Goal: Task Accomplishment & Management: Use online tool/utility

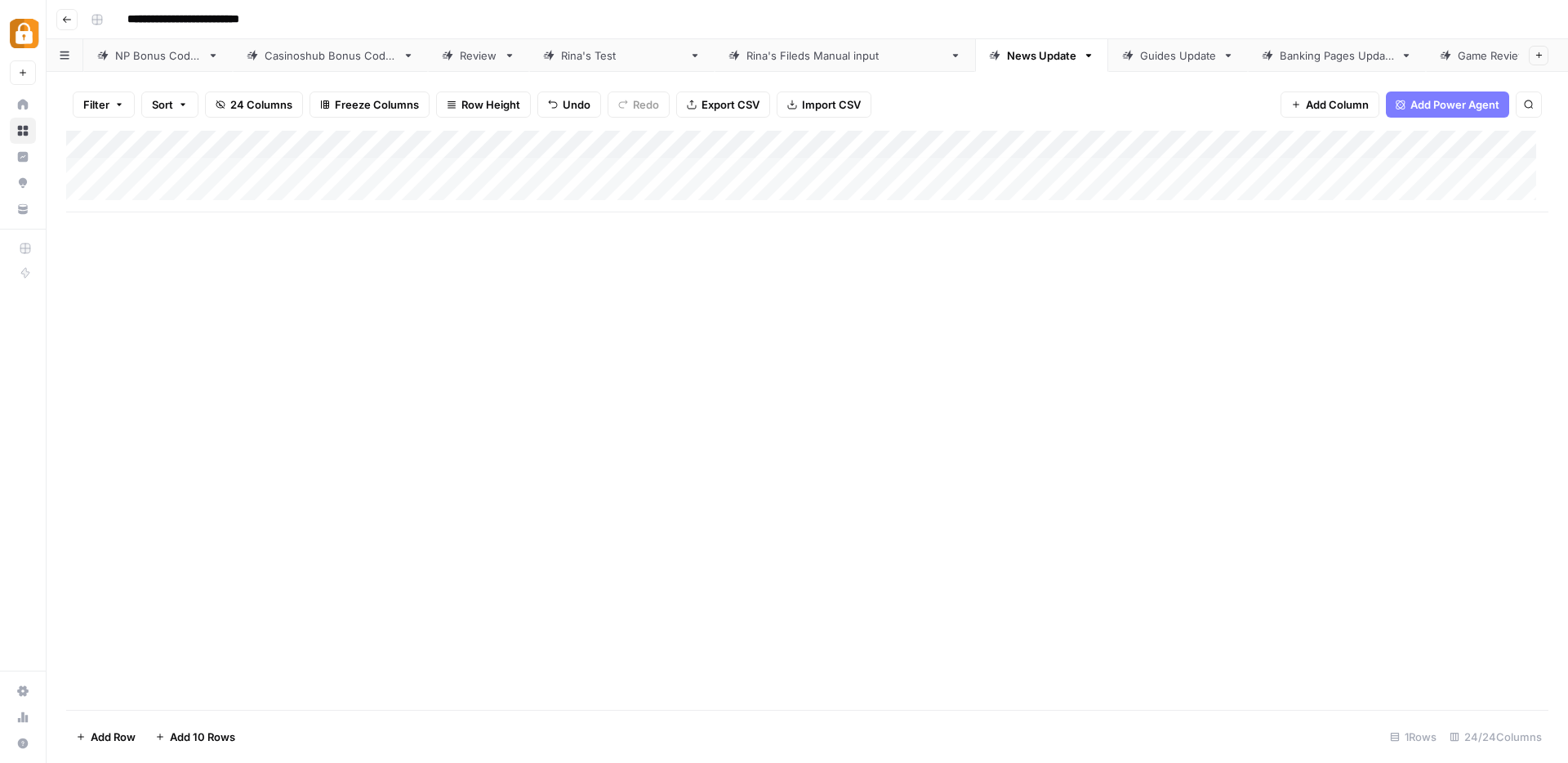
scroll to position [5, 0]
click at [347, 188] on div "Add Column" at bounding box center [807, 171] width 1483 height 82
click at [562, 219] on div "Add Column" at bounding box center [807, 185] width 1483 height 110
click at [820, 358] on div "Add Column" at bounding box center [807, 420] width 1483 height 579
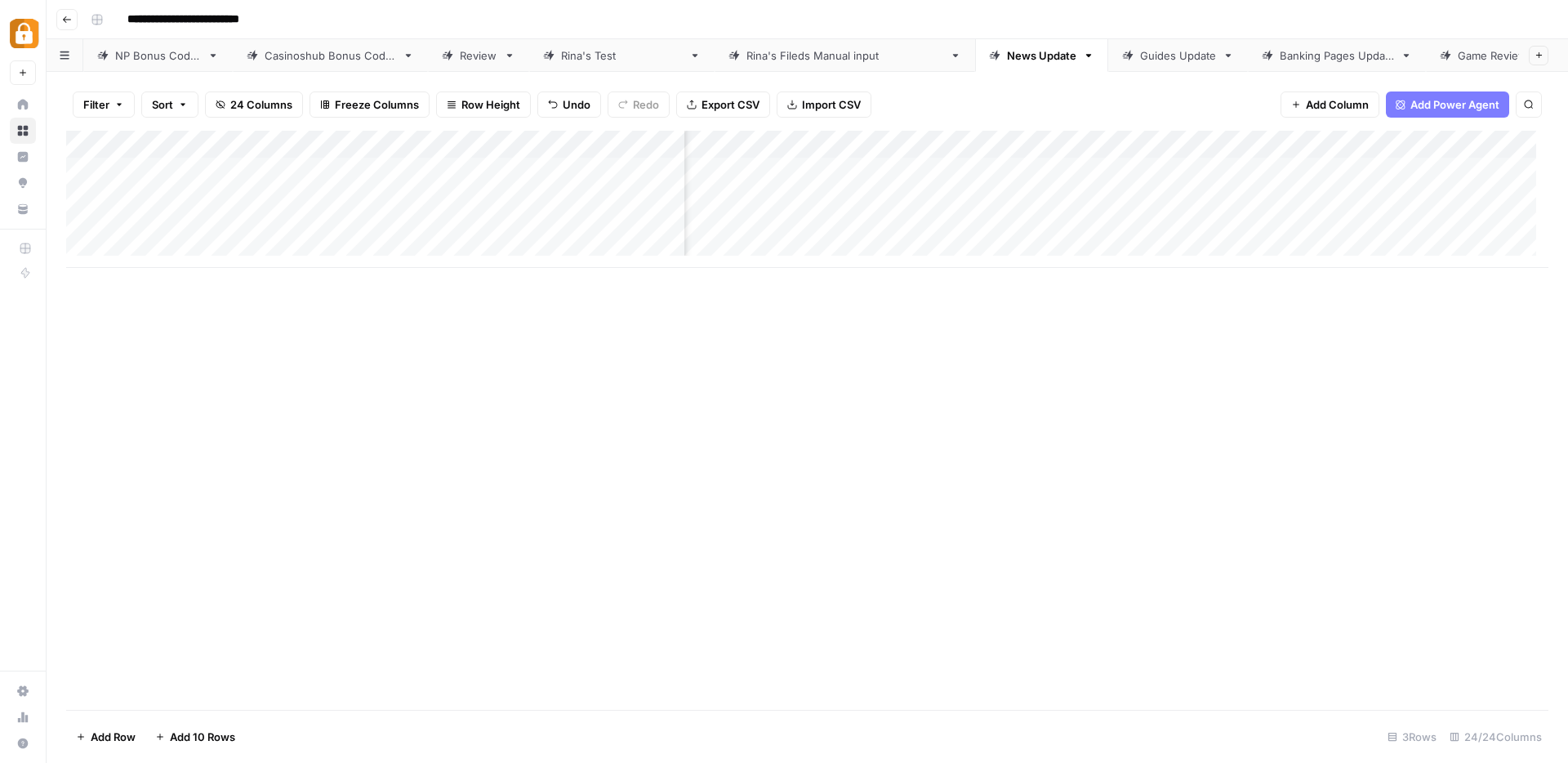
click at [1231, 146] on div "Add Column" at bounding box center [807, 199] width 1483 height 137
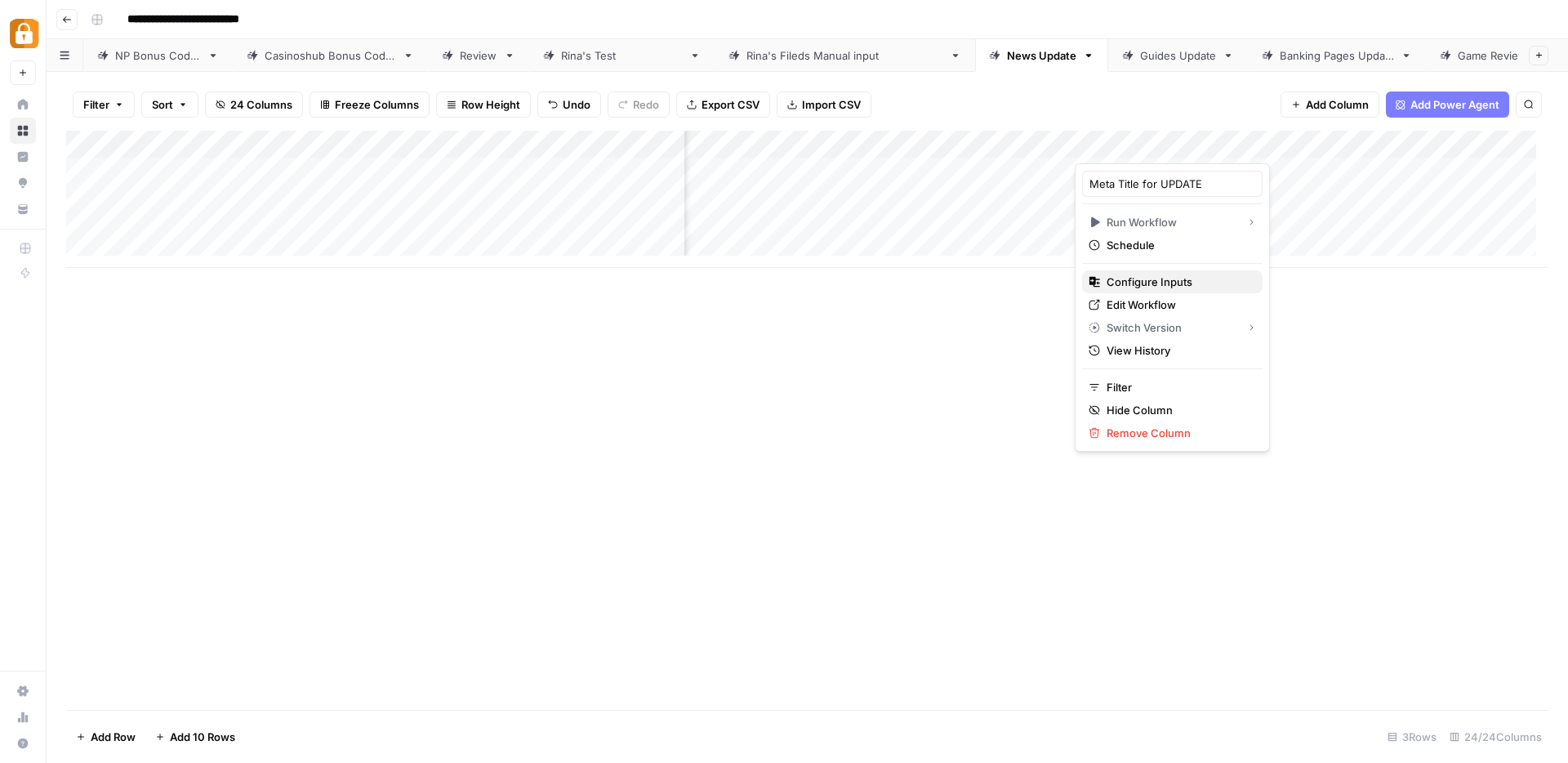
click at [1158, 285] on span "Configure Inputs" at bounding box center [1178, 282] width 143 height 17
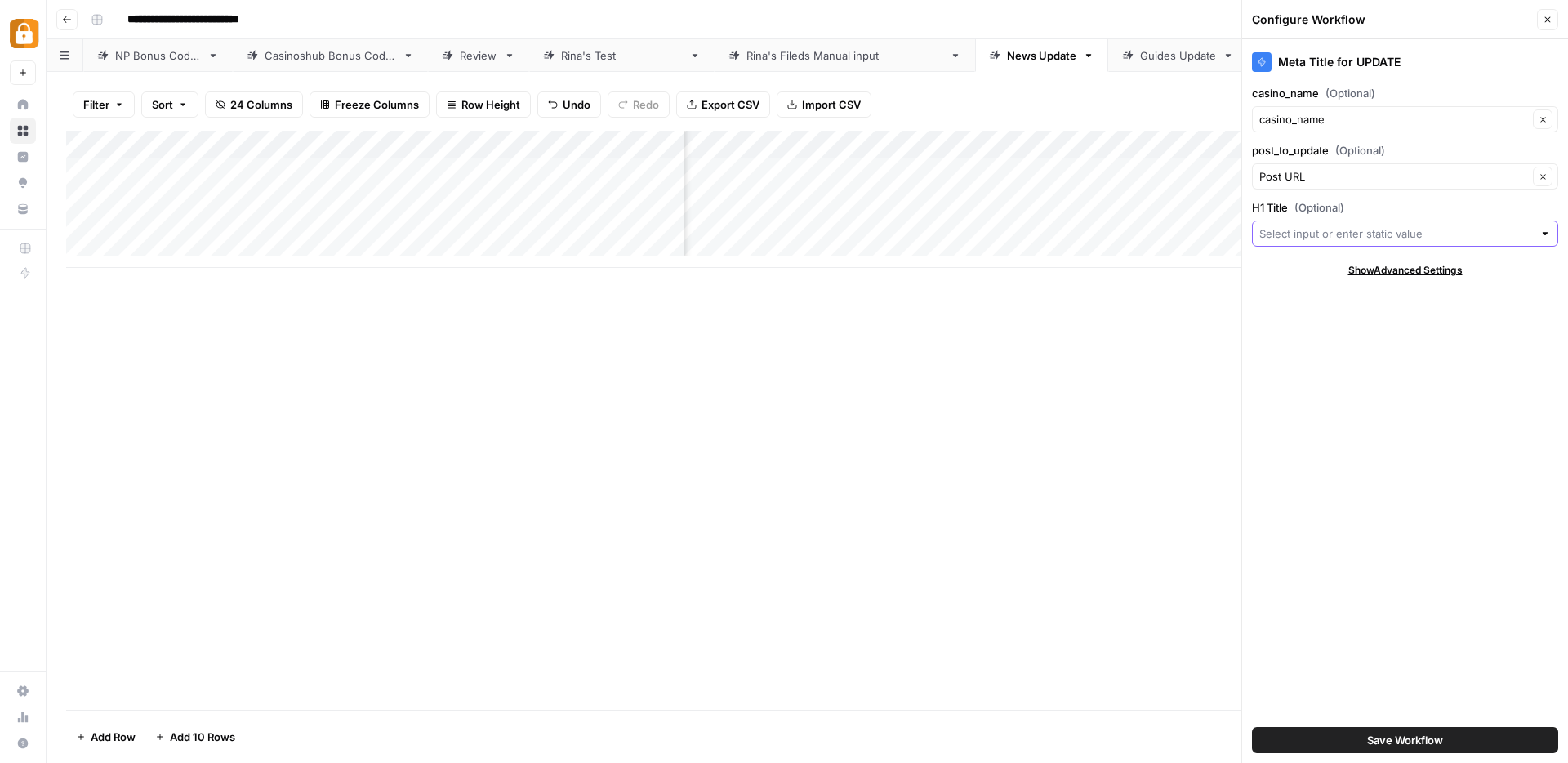
click at [1307, 232] on input "H1 Title (Optional)" at bounding box center [1397, 233] width 274 height 17
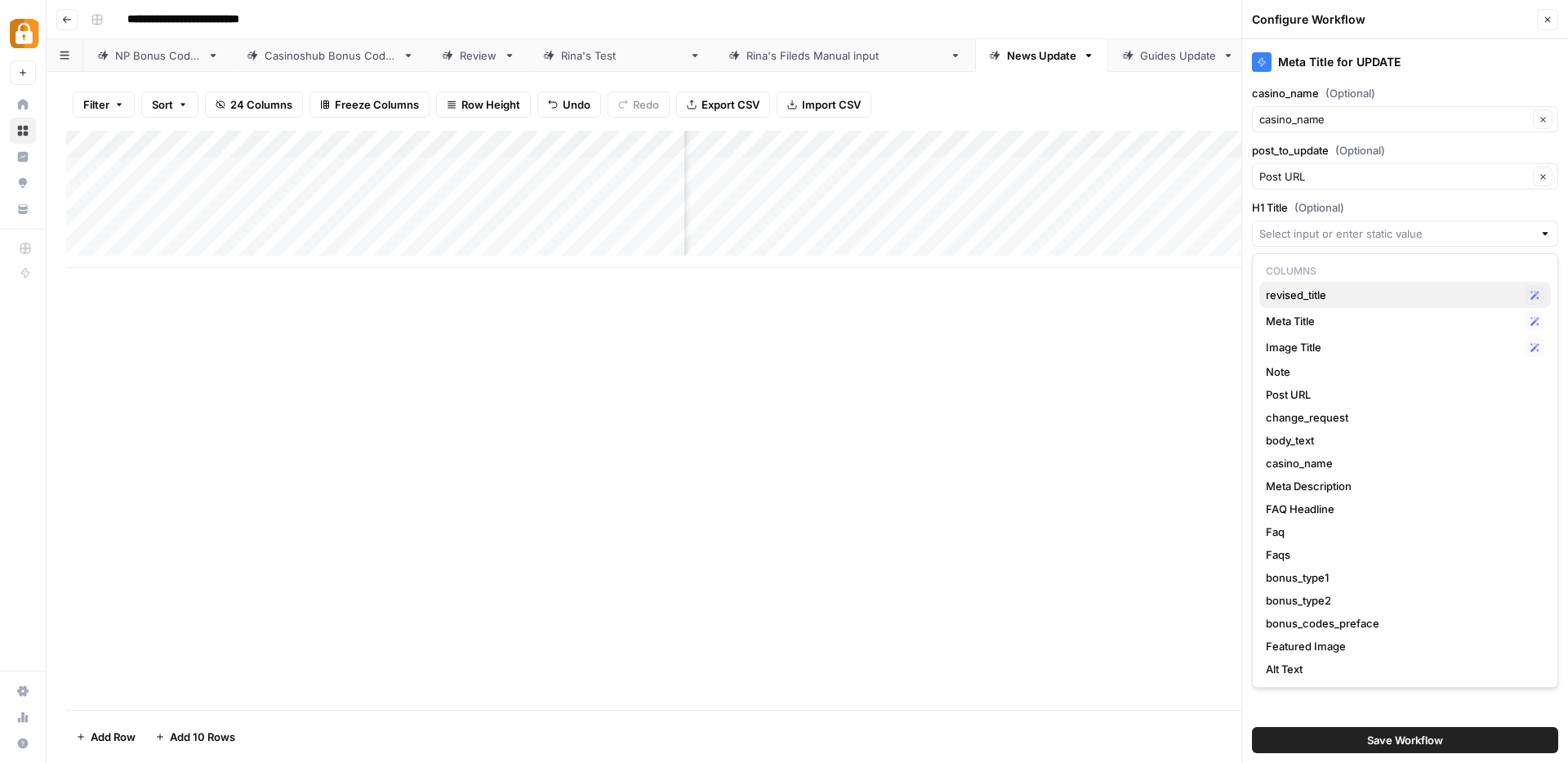
click at [1308, 296] on span "revised_title" at bounding box center [1393, 295] width 253 height 17
type input "revised_title"
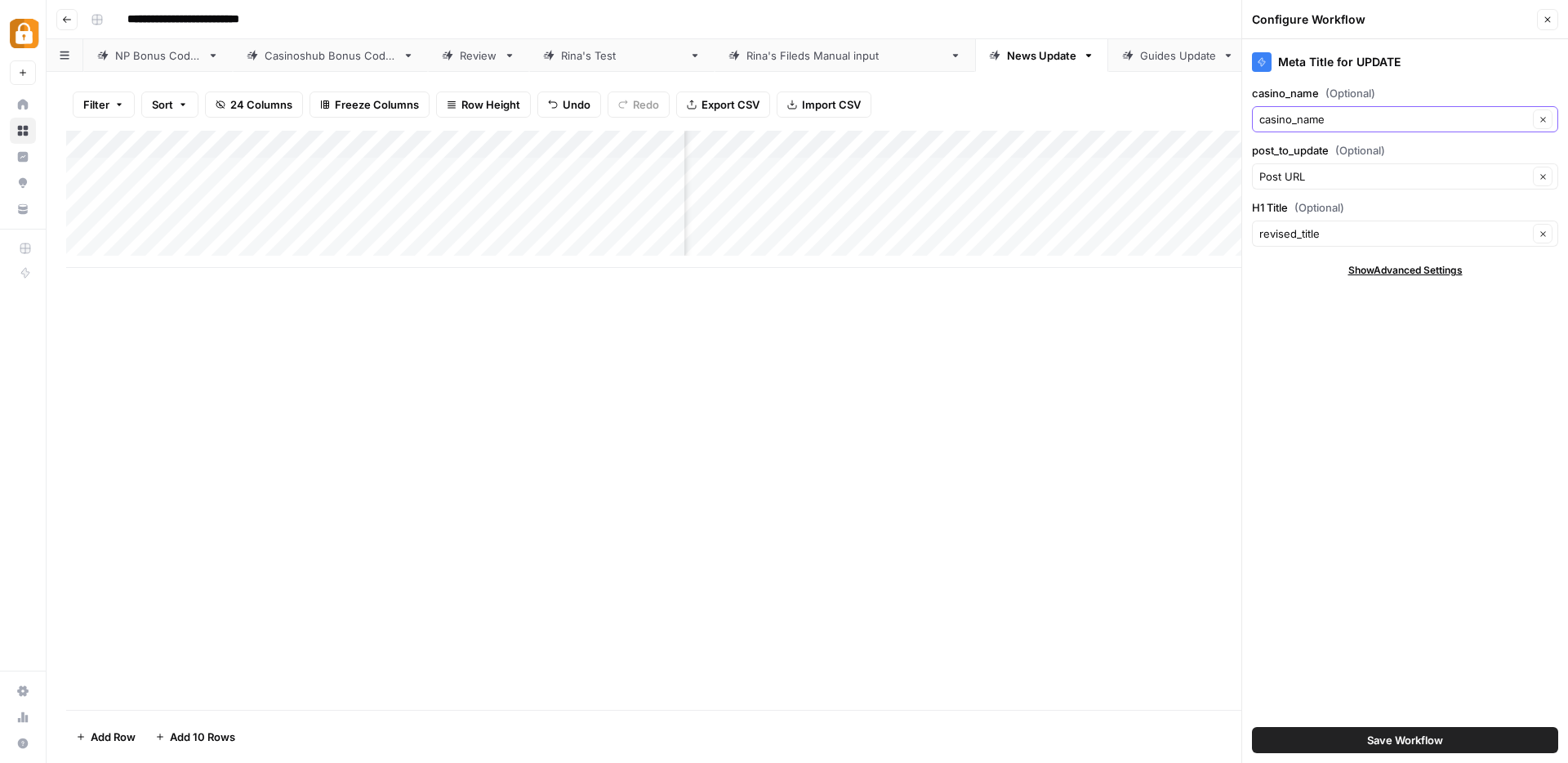
click at [1543, 122] on icon "button" at bounding box center [1543, 119] width 9 height 9
click at [1540, 116] on icon "button" at bounding box center [1543, 119] width 9 height 9
click at [1371, 741] on span "Save Workflow" at bounding box center [1405, 739] width 76 height 17
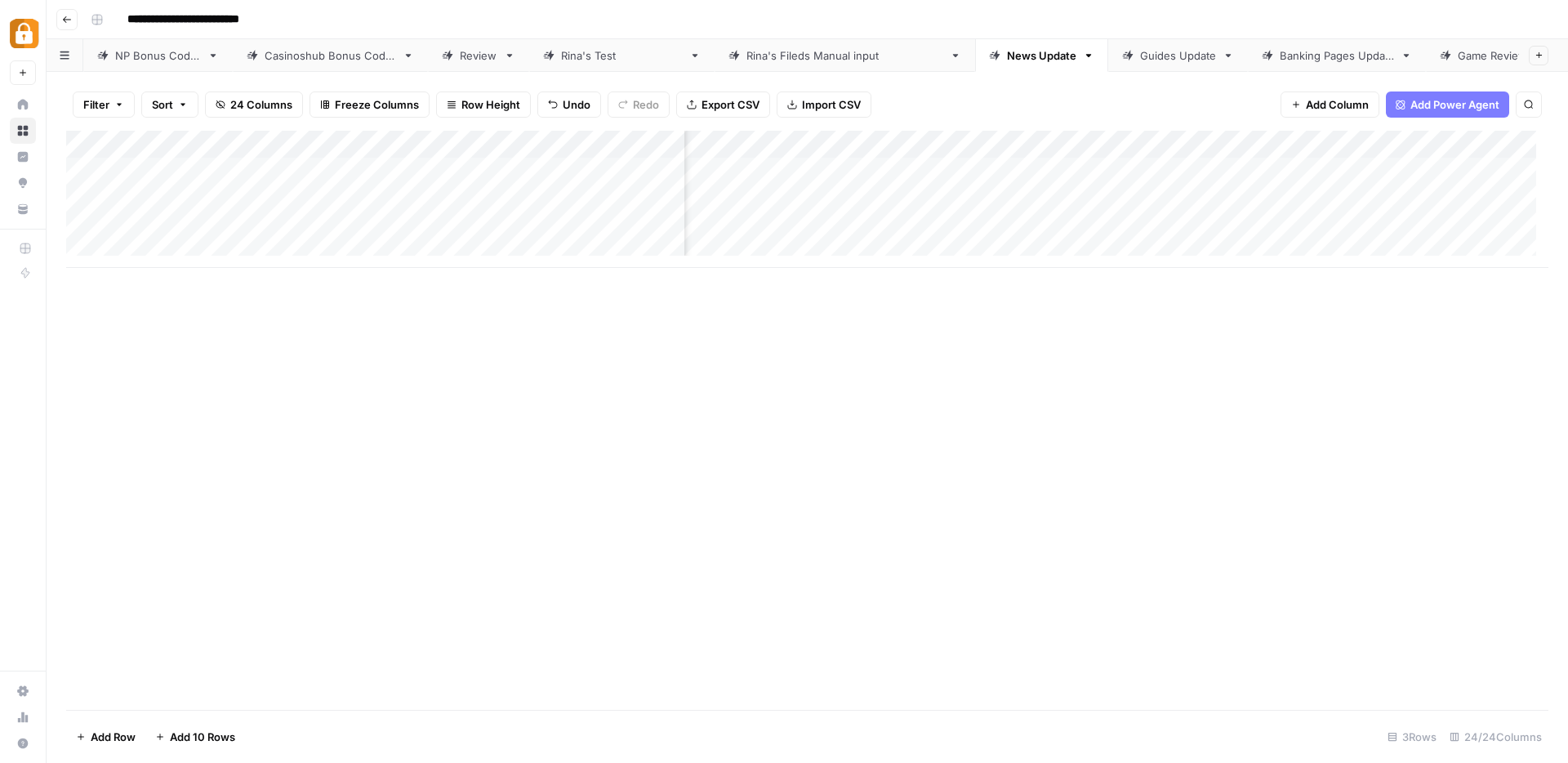
scroll to position [0, 1048]
click at [1121, 144] on div "Add Column" at bounding box center [807, 199] width 1483 height 137
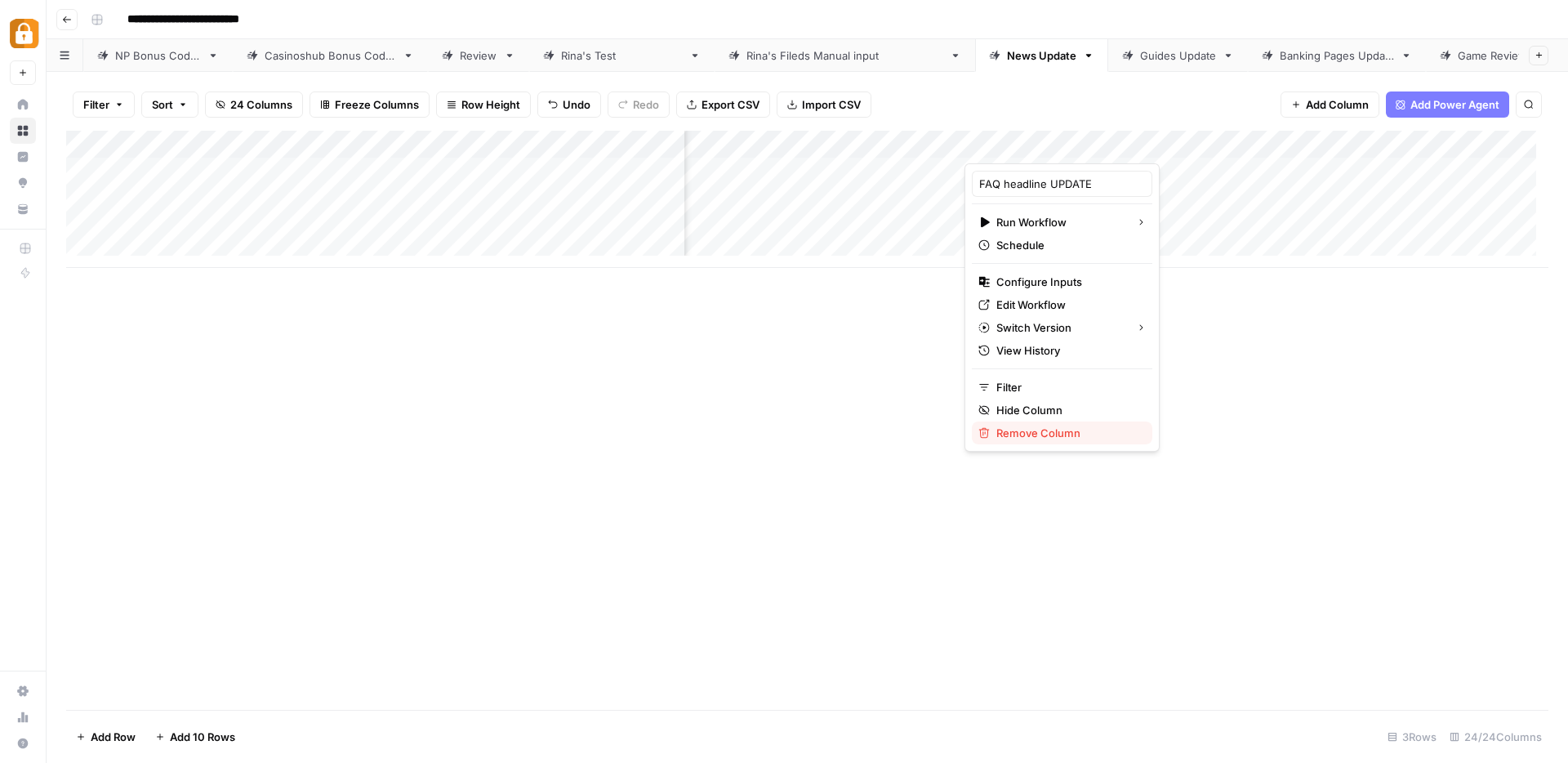
click at [1061, 431] on span "Remove Column" at bounding box center [1068, 432] width 143 height 17
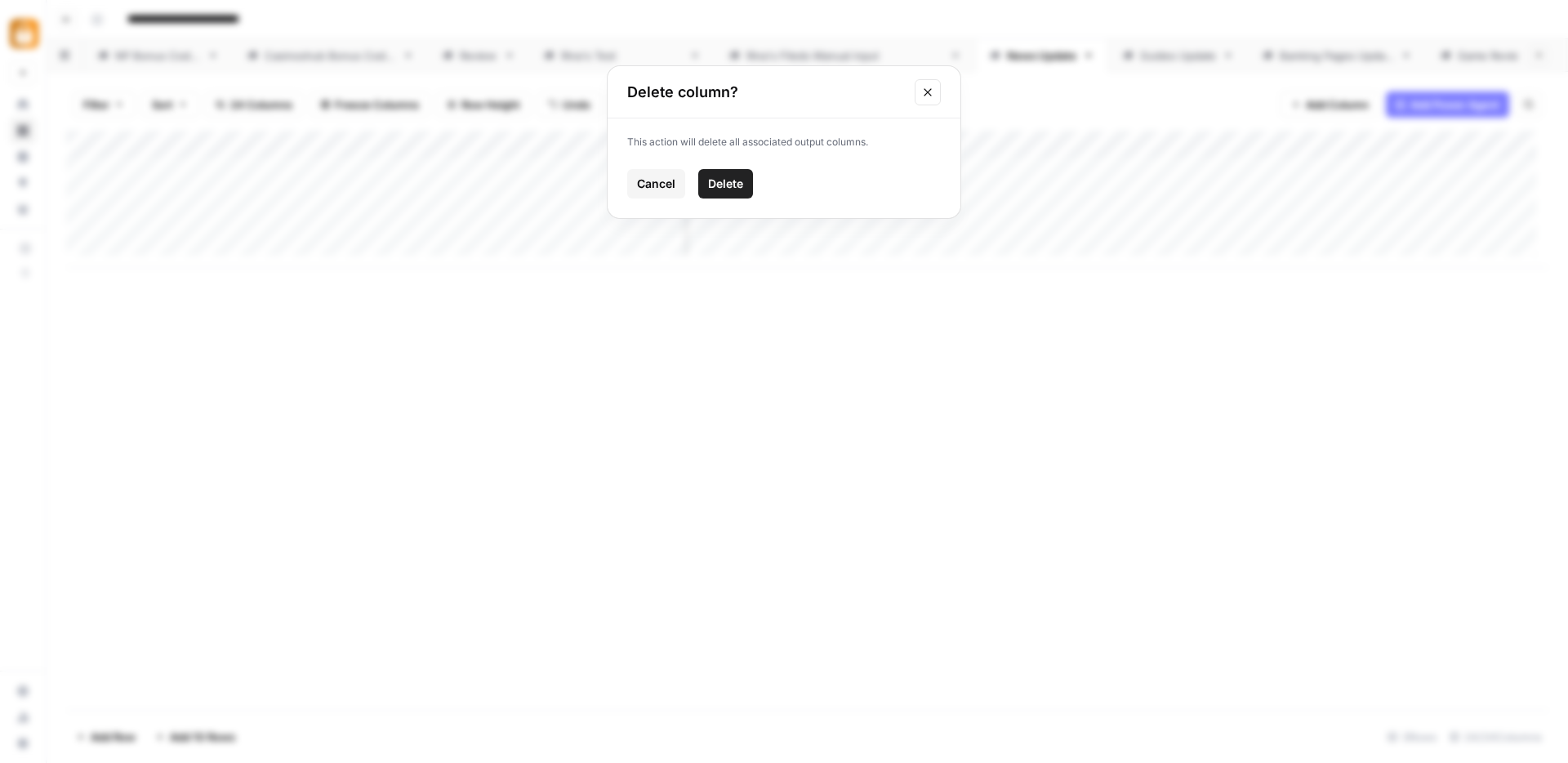
click at [727, 179] on span "Delete" at bounding box center [726, 183] width 35 height 17
click at [1082, 146] on div "Add Column" at bounding box center [807, 199] width 1483 height 137
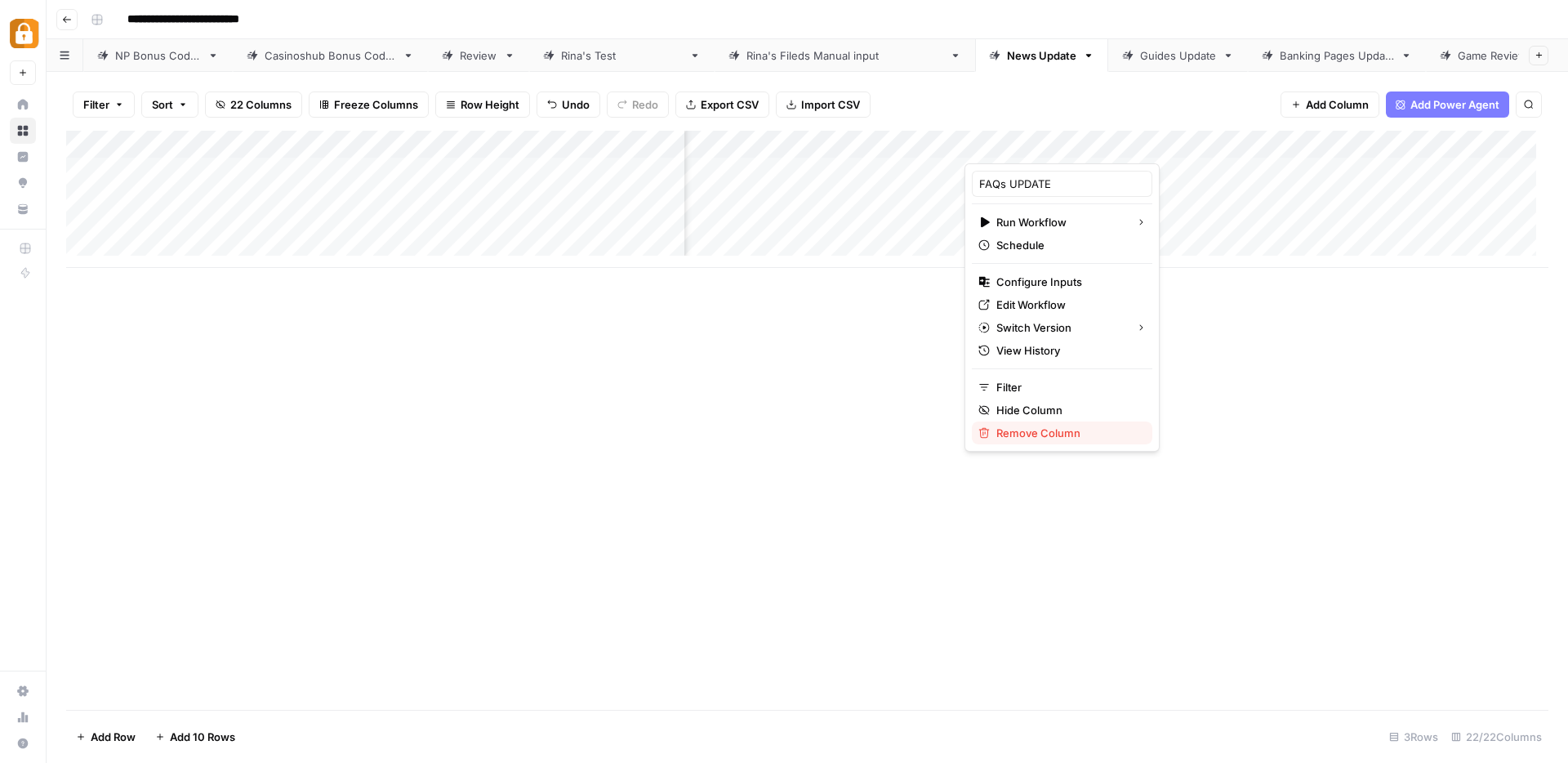
click at [1031, 430] on span "Remove Column" at bounding box center [1068, 432] width 143 height 17
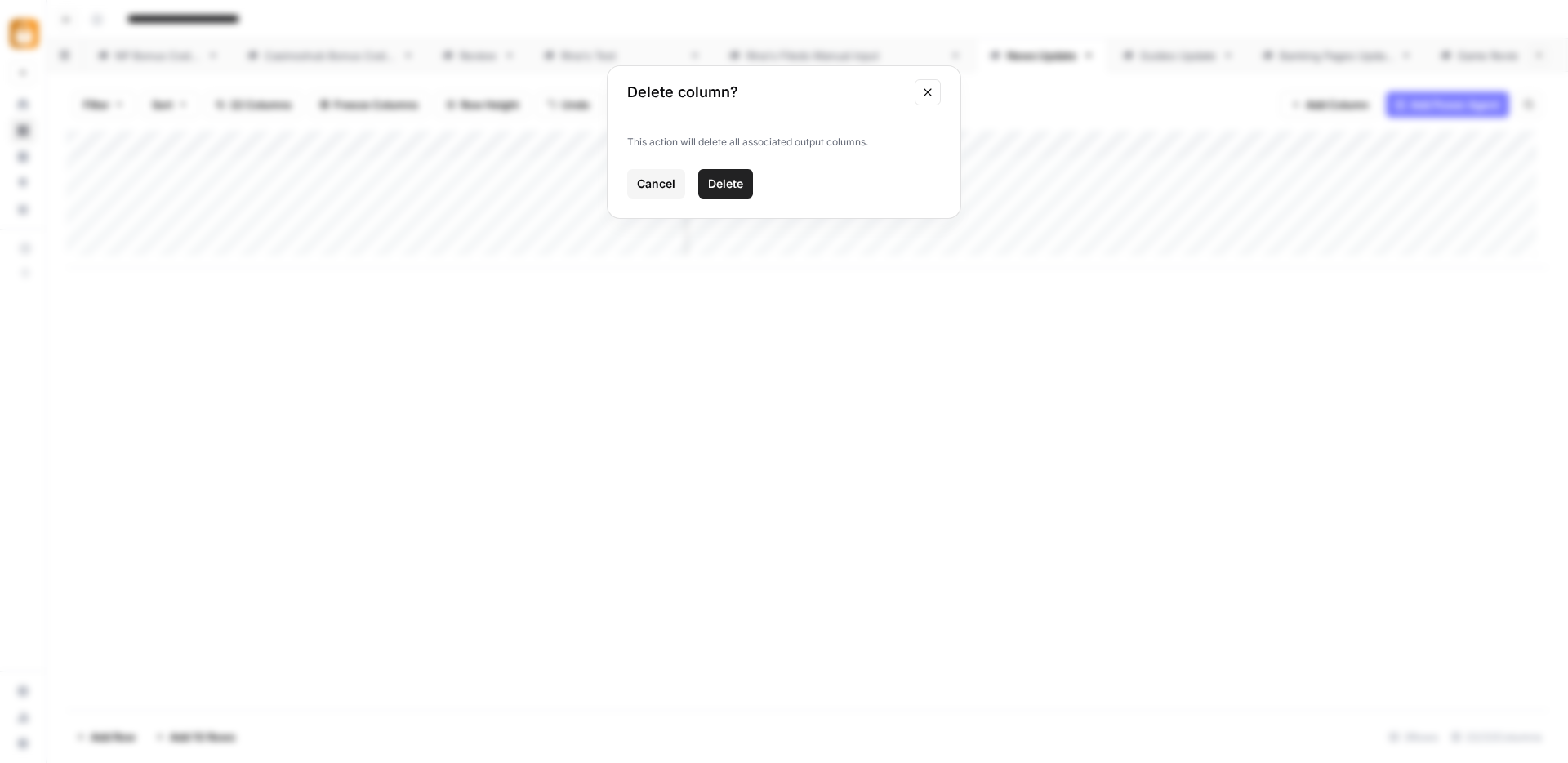
click at [713, 186] on span "Delete" at bounding box center [726, 183] width 35 height 17
click at [1189, 147] on div "Add Column" at bounding box center [807, 199] width 1483 height 137
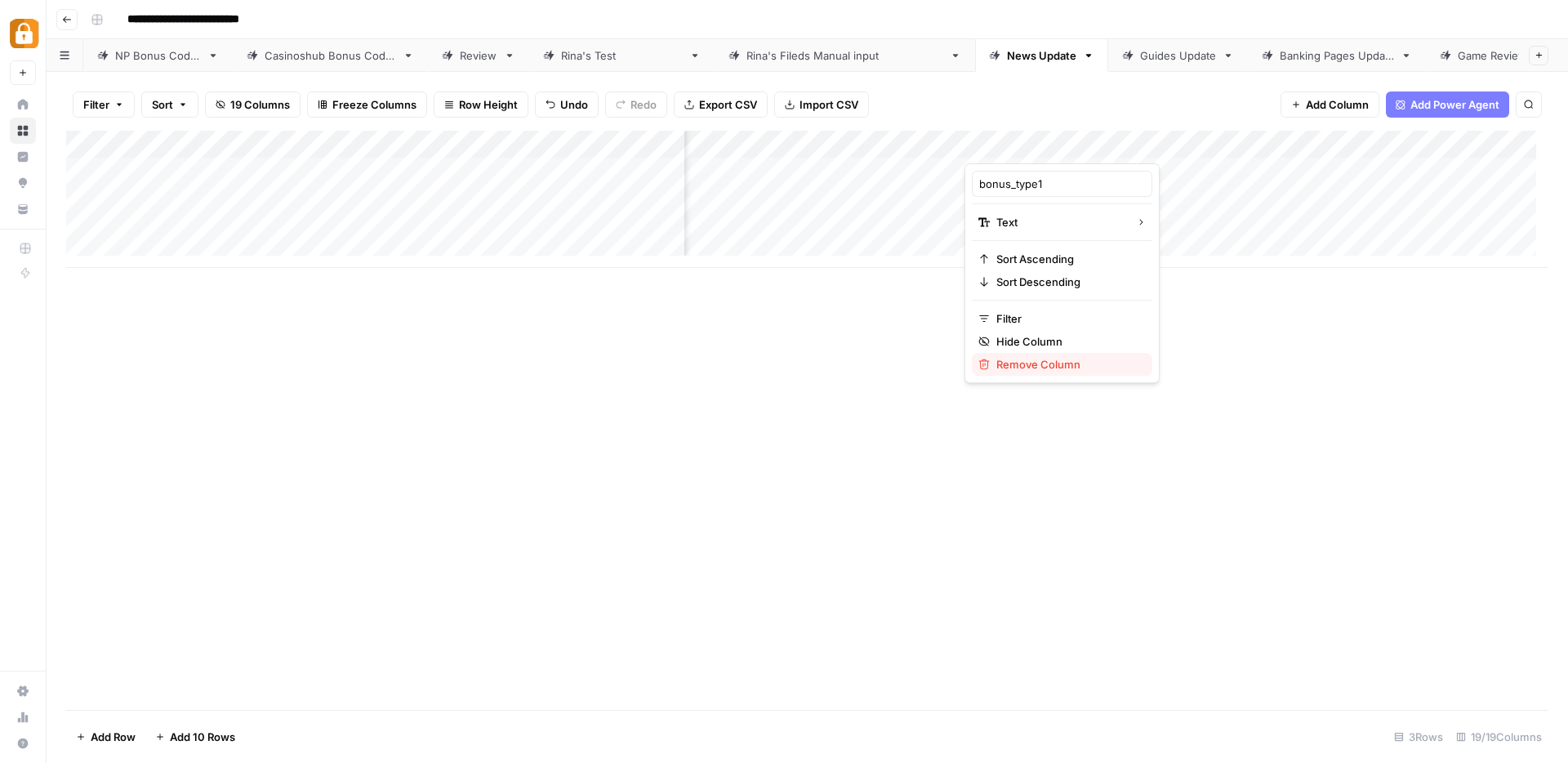
click at [1041, 368] on span "Remove Column" at bounding box center [1068, 364] width 143 height 17
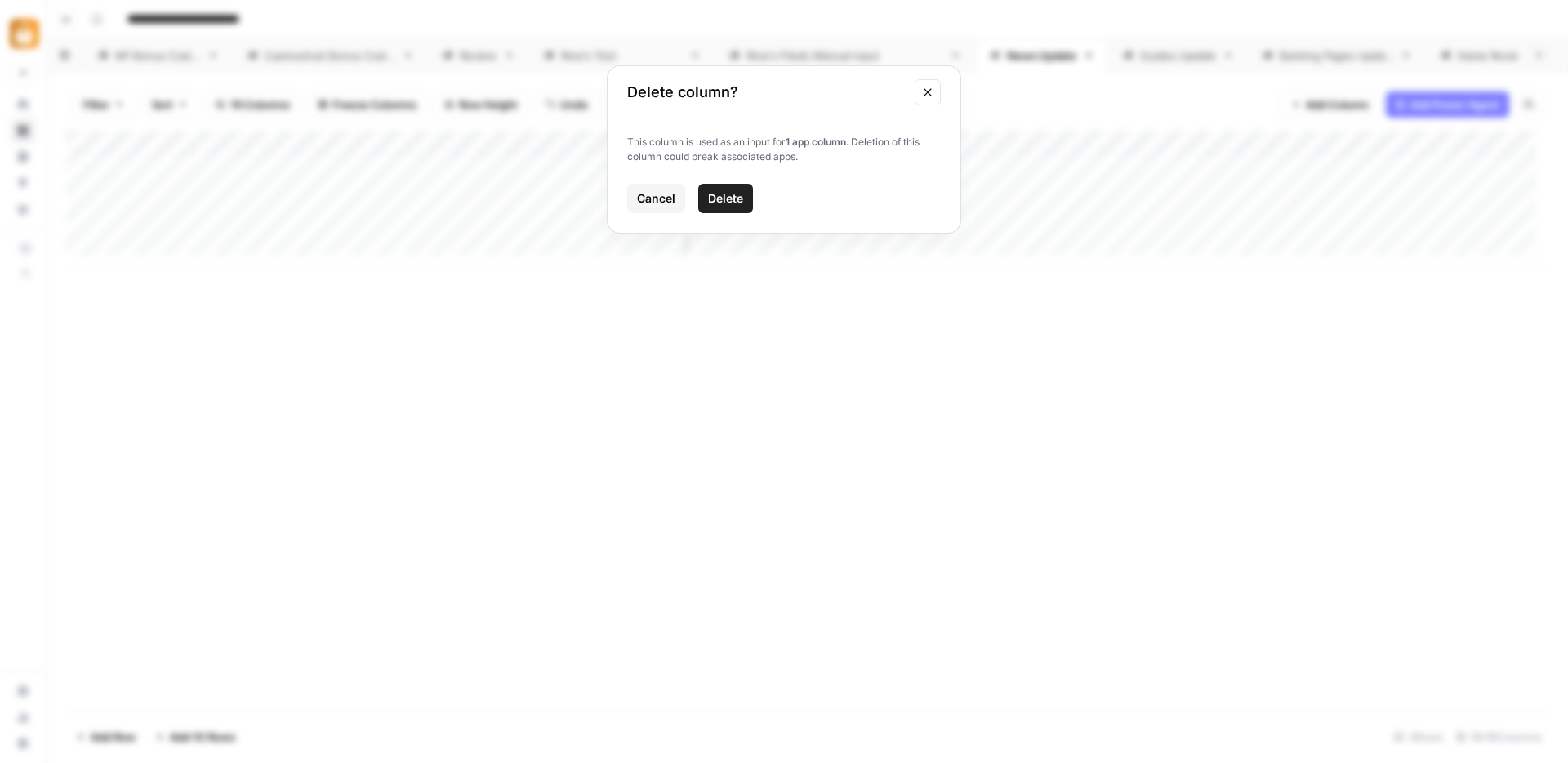
click at [728, 196] on span "Delete" at bounding box center [726, 198] width 35 height 17
click at [1186, 146] on div "Add Column" at bounding box center [807, 199] width 1483 height 137
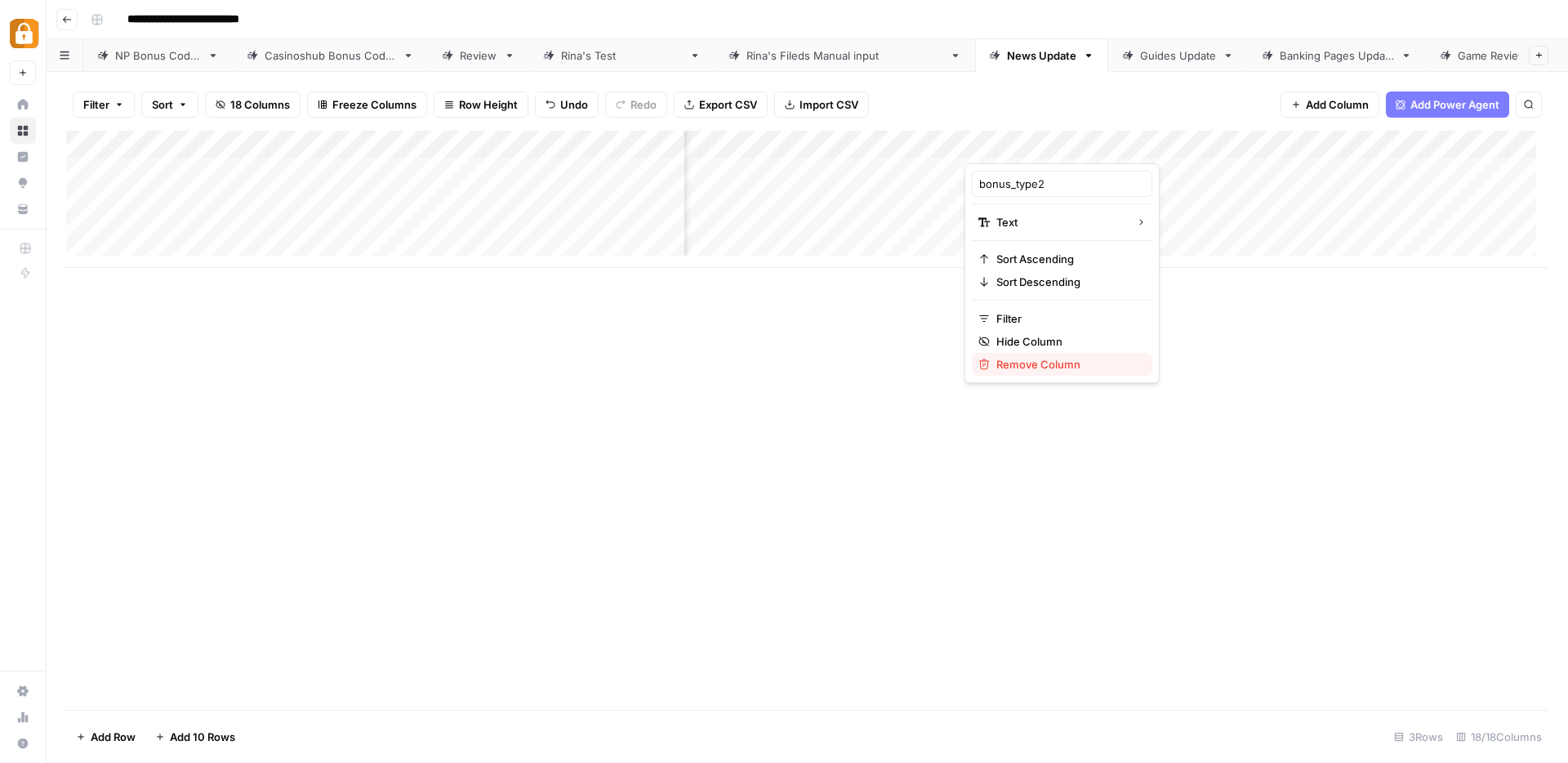
click at [1036, 360] on span "Remove Column" at bounding box center [1068, 364] width 143 height 17
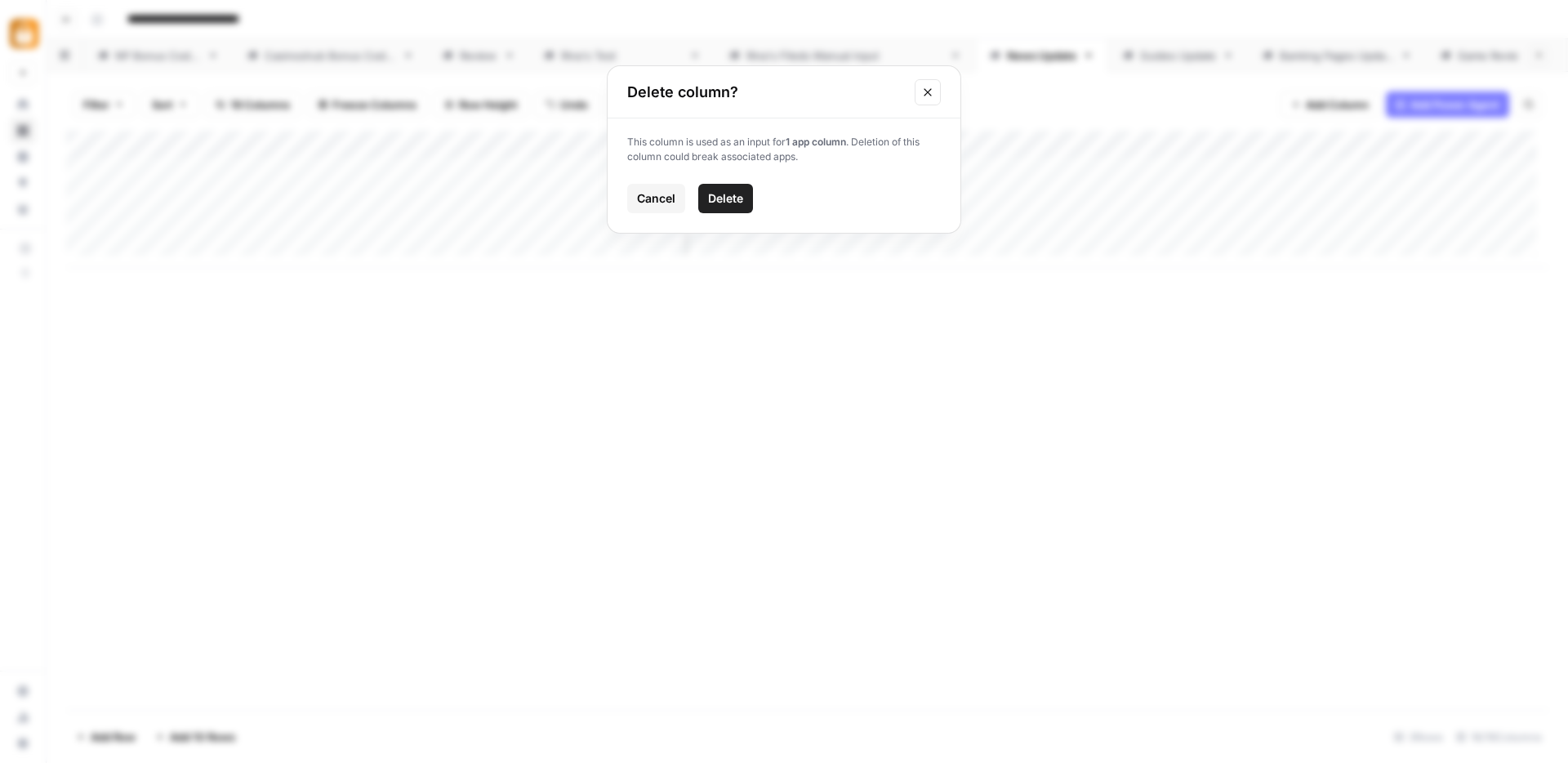
click at [734, 202] on span "Delete" at bounding box center [726, 198] width 35 height 17
click at [1163, 143] on div "Add Column" at bounding box center [807, 199] width 1483 height 137
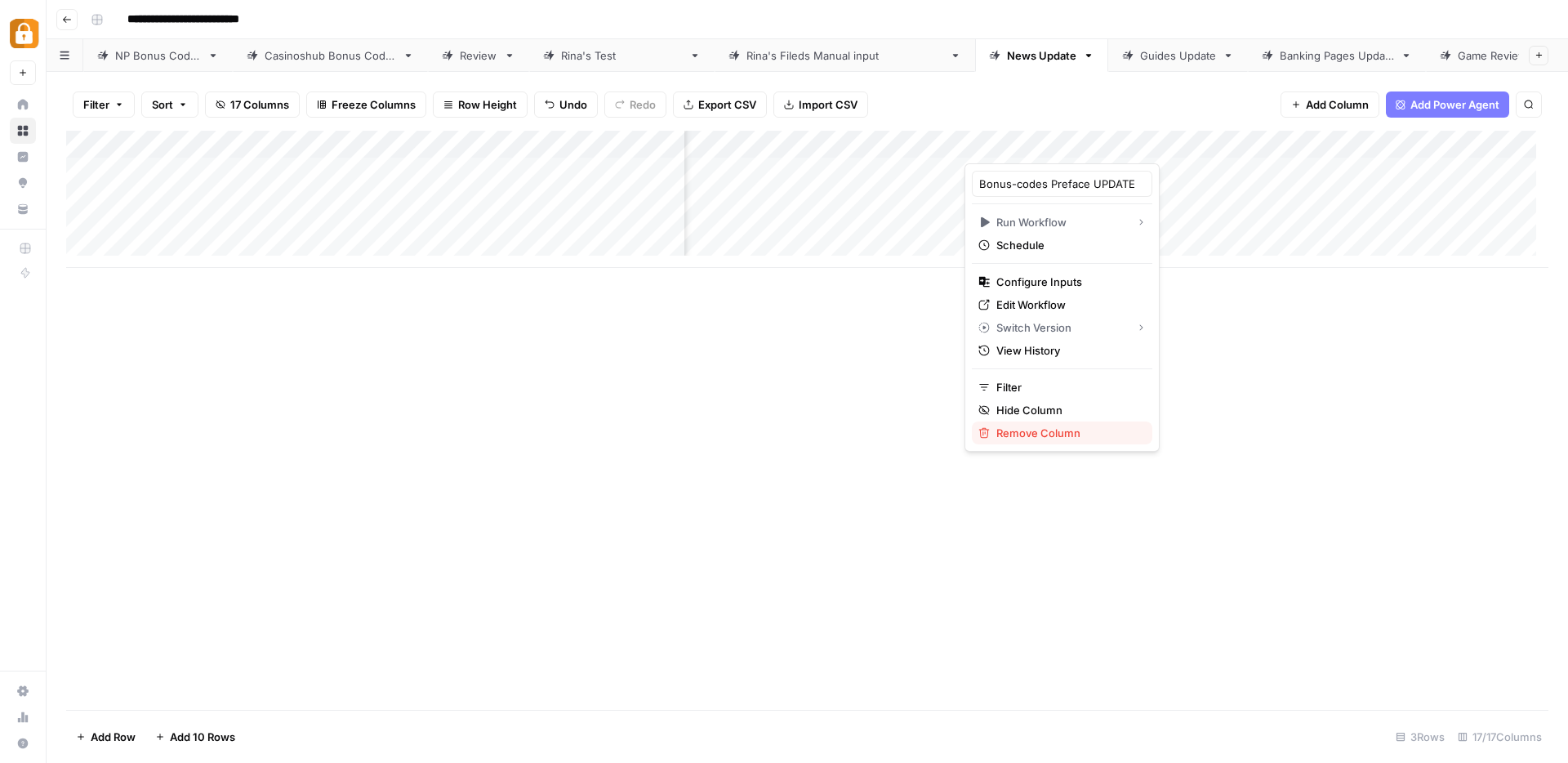
click at [1056, 437] on span "Remove Column" at bounding box center [1068, 432] width 143 height 17
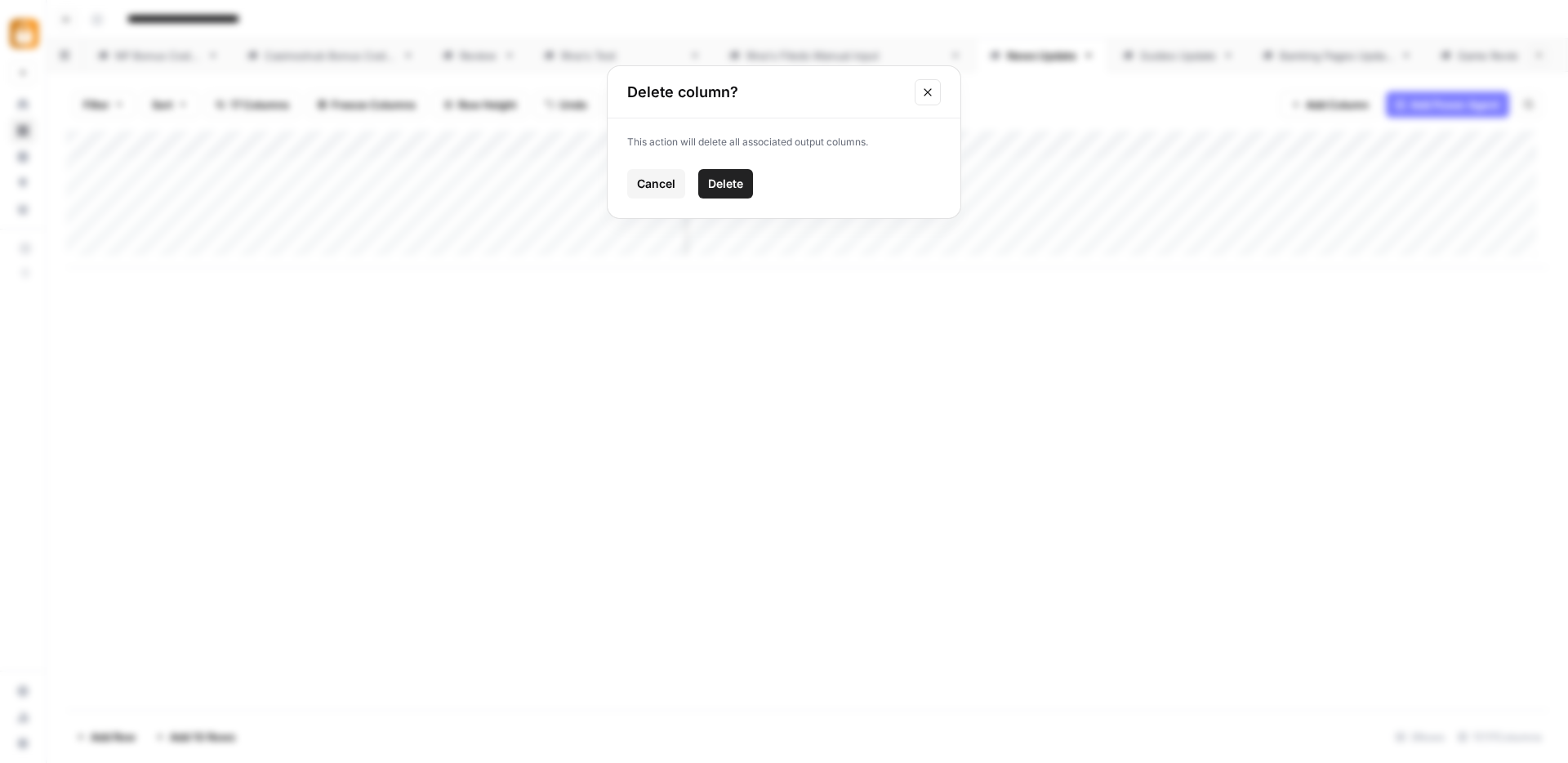
click at [729, 189] on span "Delete" at bounding box center [726, 183] width 35 height 17
click at [745, 147] on div "Add Column" at bounding box center [807, 199] width 1483 height 137
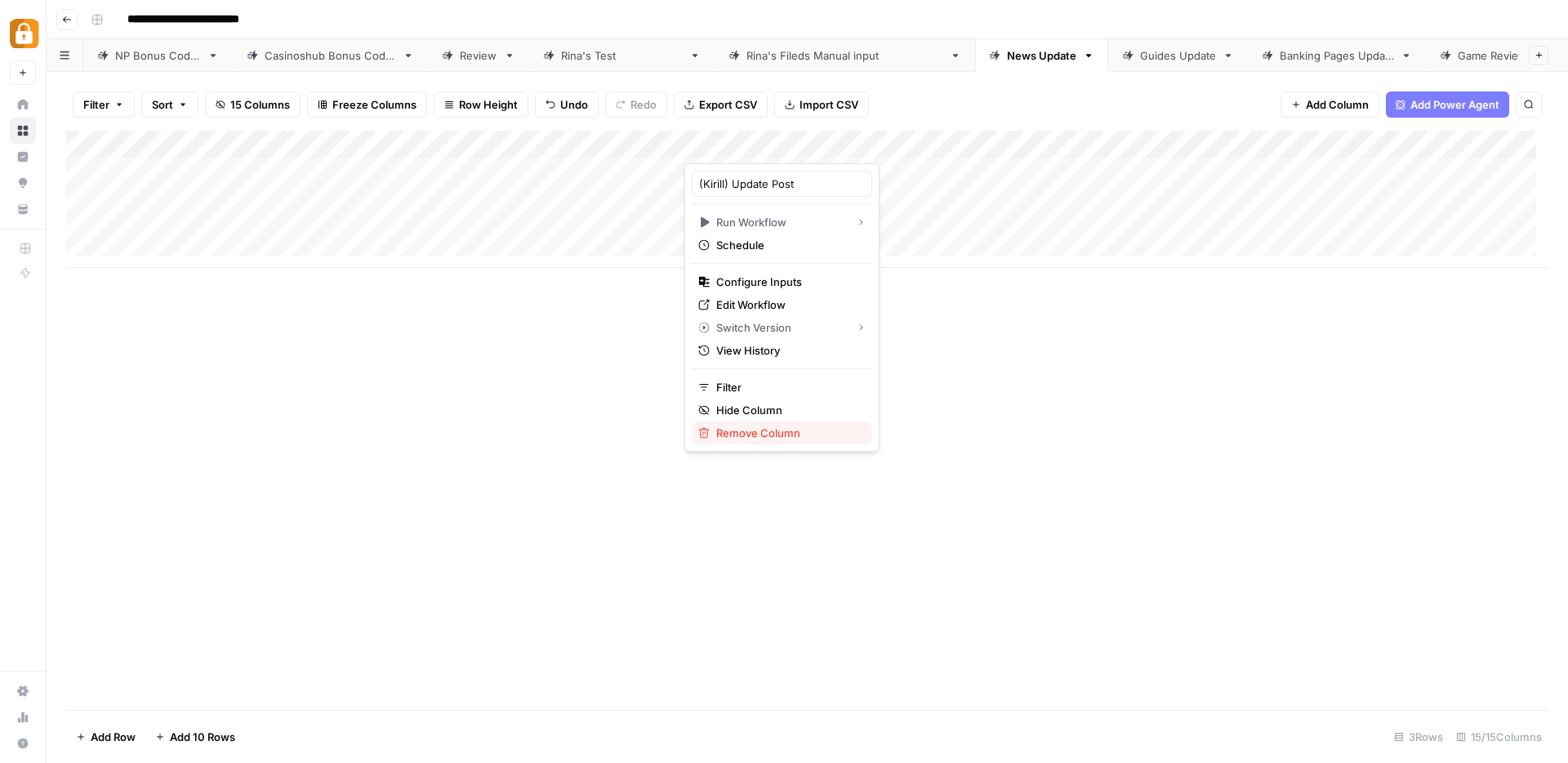
click at [763, 427] on span "Remove Column" at bounding box center [787, 432] width 143 height 17
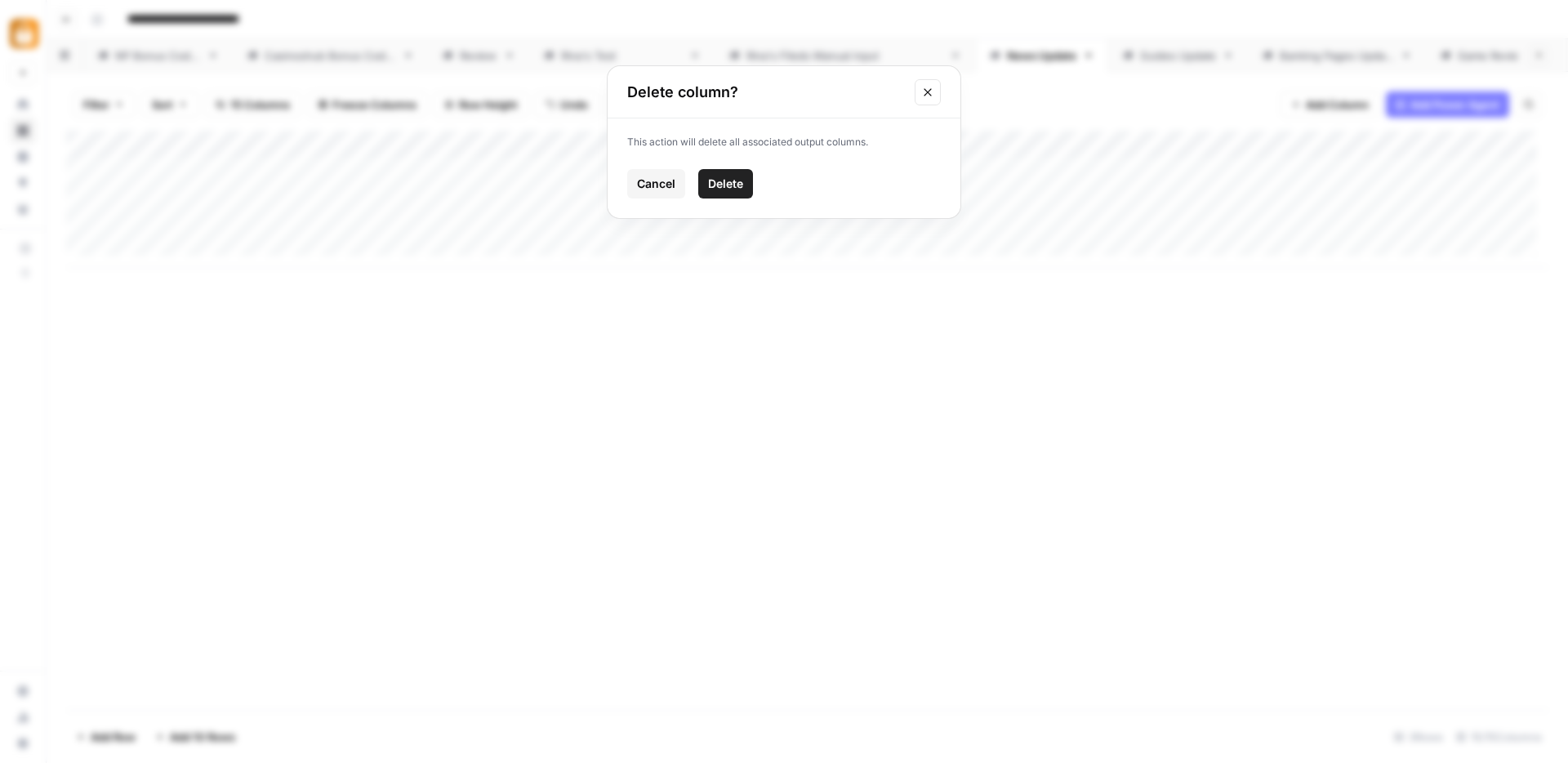
click at [719, 186] on span "Delete" at bounding box center [726, 183] width 35 height 17
click at [1170, 144] on div "Add Column" at bounding box center [807, 199] width 1483 height 137
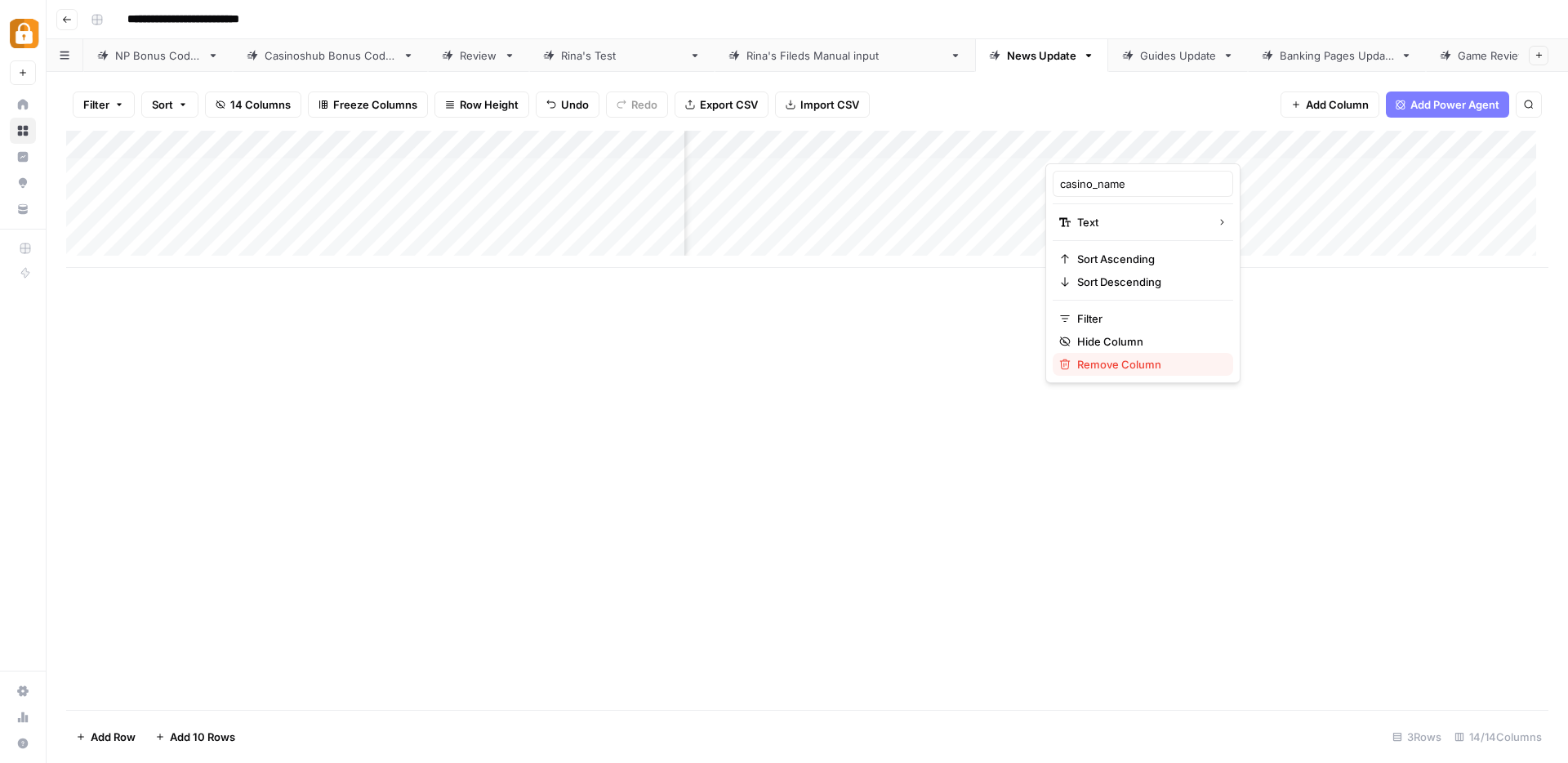
click at [1074, 367] on div "Remove Column" at bounding box center [1142, 364] width 168 height 17
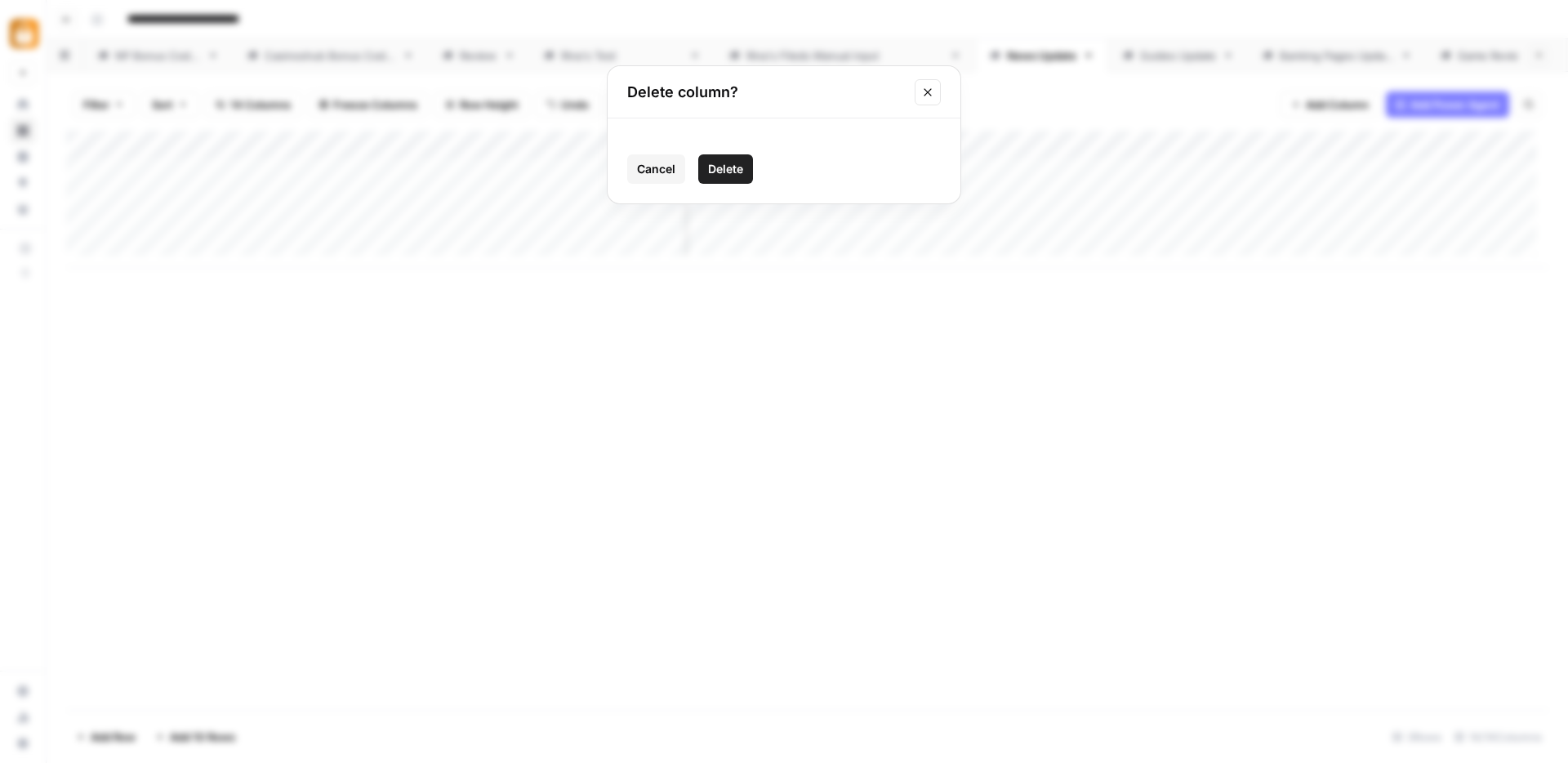
click at [734, 161] on span "Delete" at bounding box center [726, 168] width 35 height 17
click at [1141, 61] on div "Guides Update" at bounding box center [1178, 55] width 76 height 17
click at [465, 146] on div "Add Column" at bounding box center [807, 157] width 1483 height 53
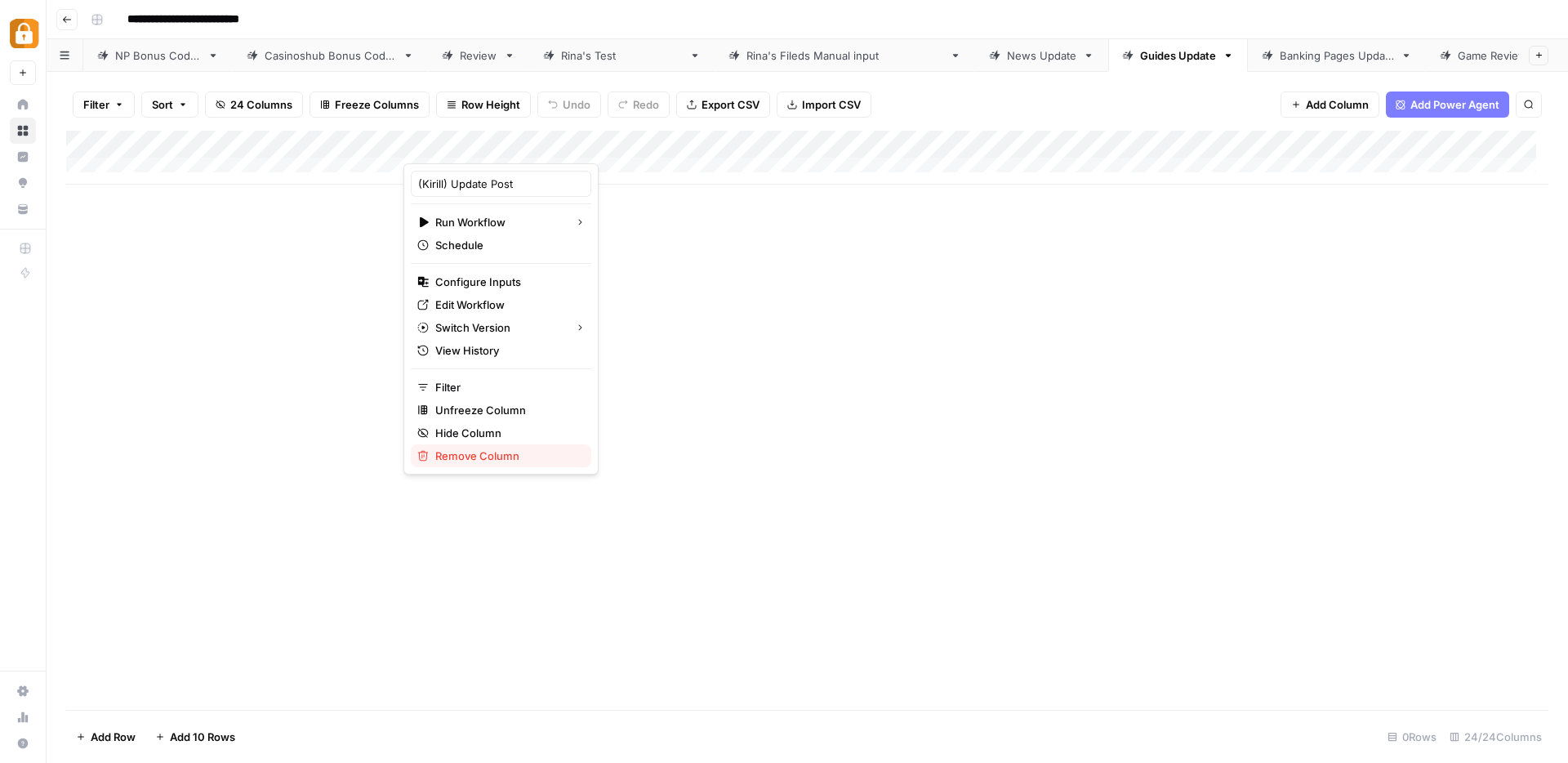
click at [439, 450] on span "Remove Column" at bounding box center [506, 455] width 143 height 17
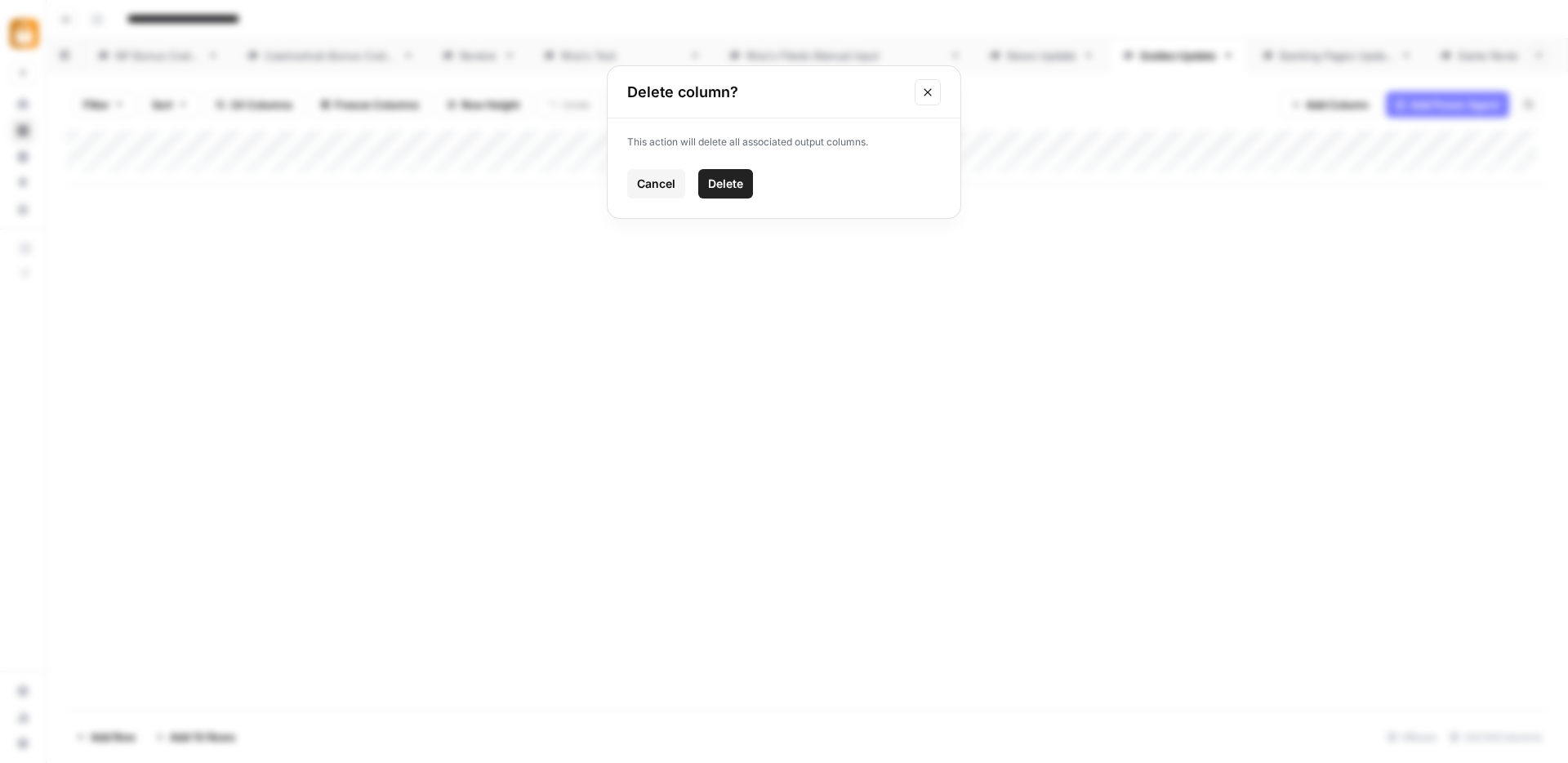
click at [738, 188] on span "Delete" at bounding box center [726, 183] width 35 height 17
click at [1320, 105] on span "Add Column" at bounding box center [1338, 104] width 63 height 17
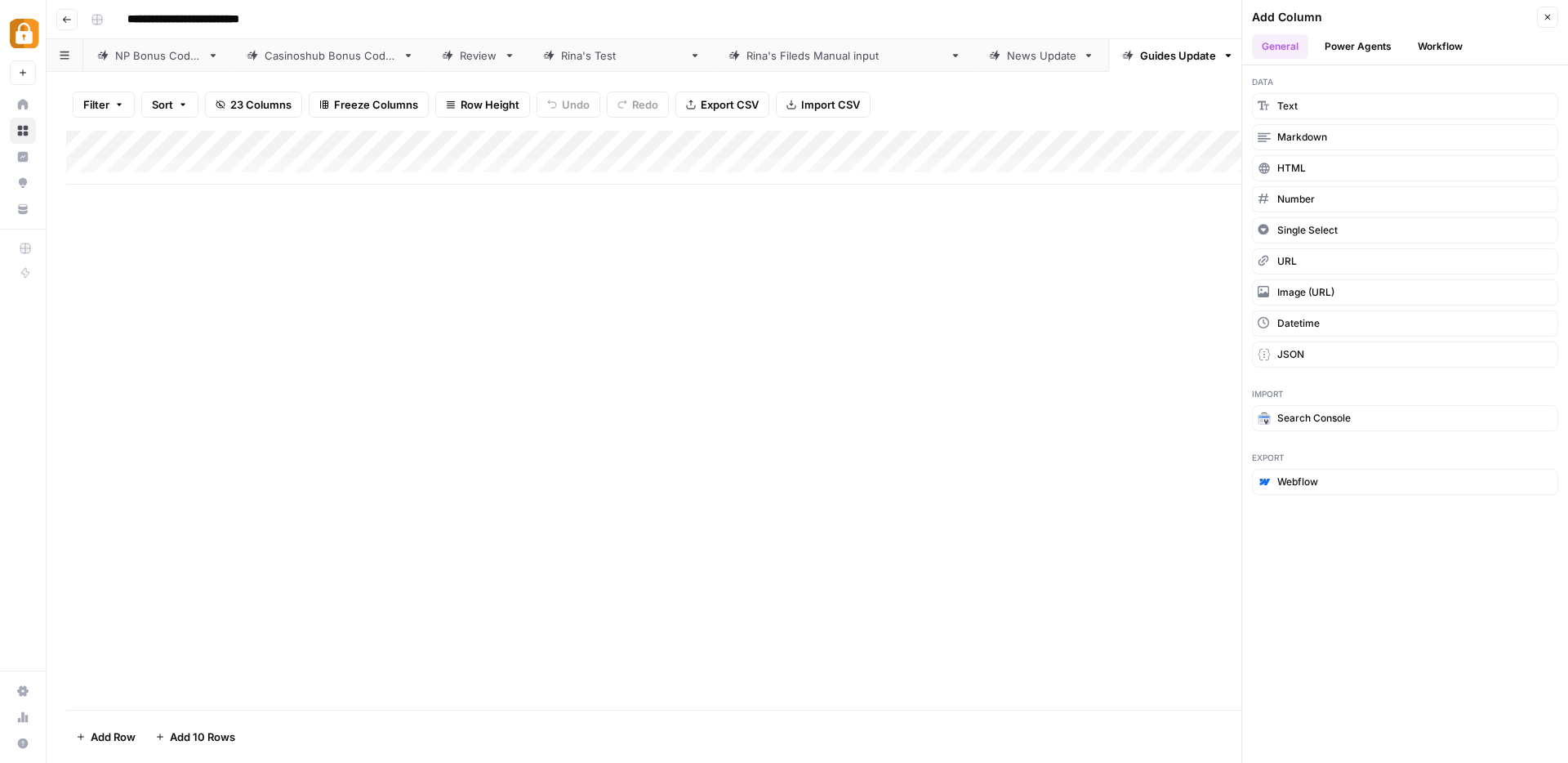
click at [1428, 43] on button "Workflow" at bounding box center [1441, 46] width 65 height 25
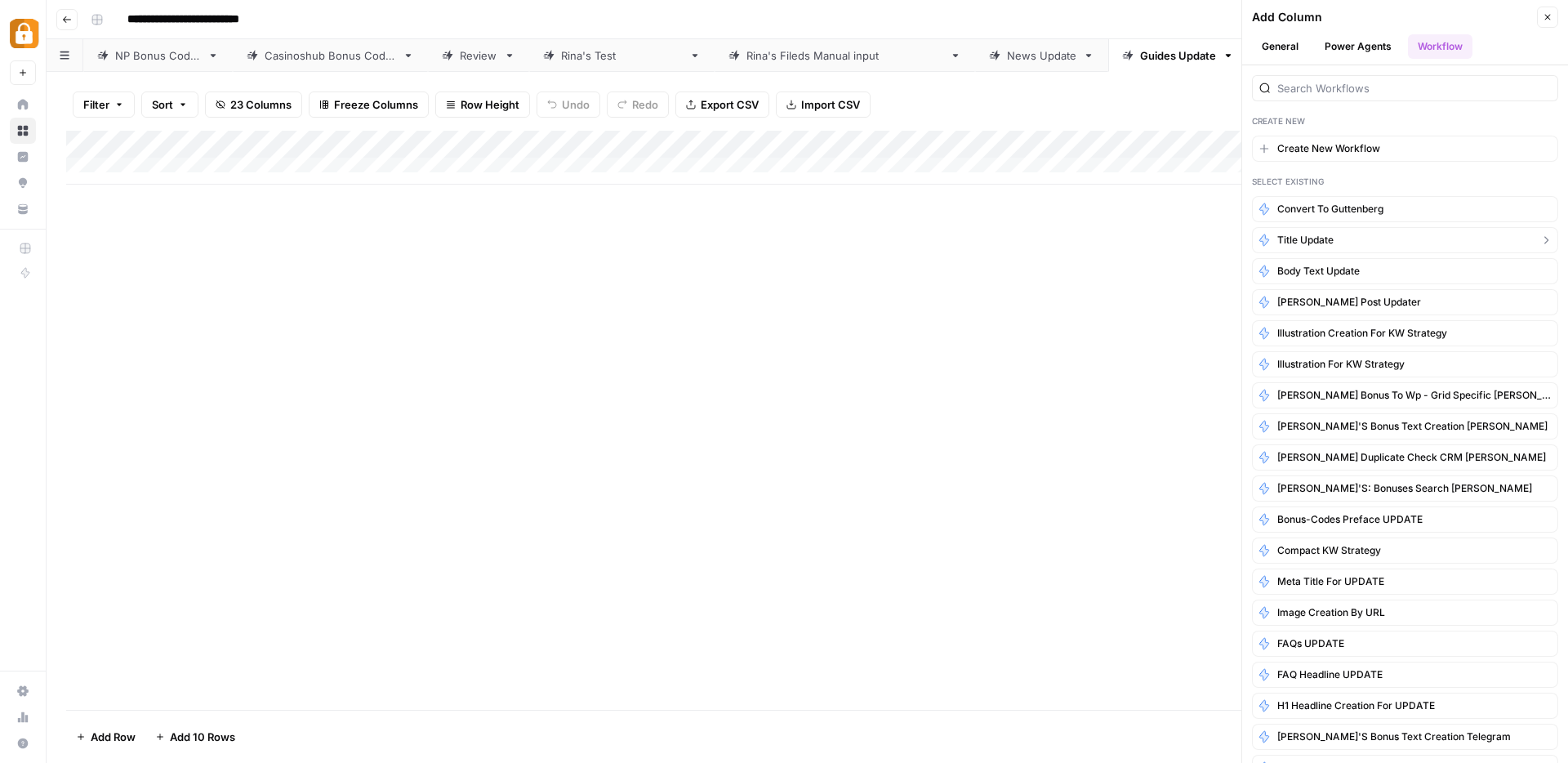
click at [1364, 240] on button "Title Update" at bounding box center [1405, 240] width 306 height 26
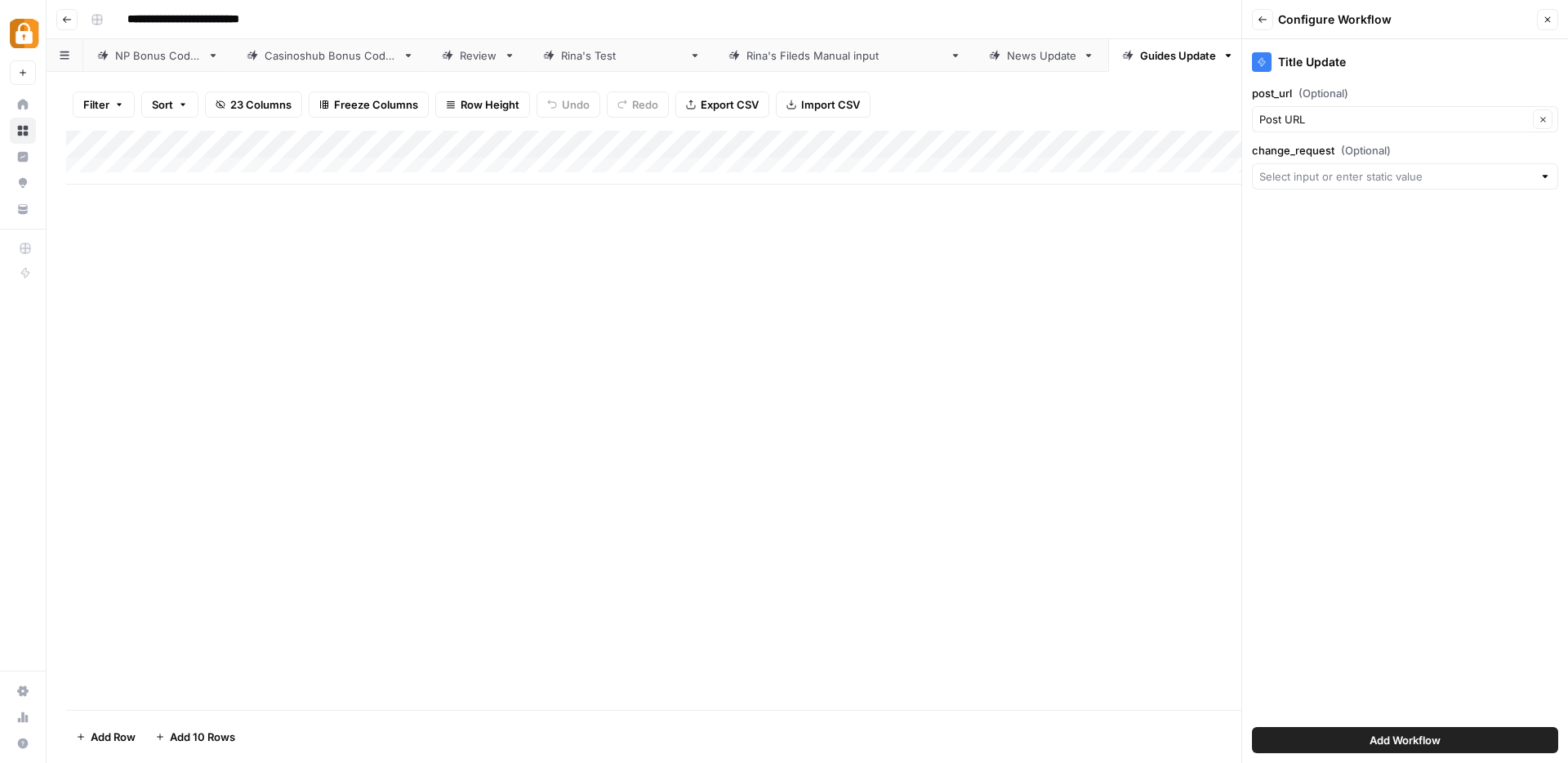
click at [1550, 20] on icon "button" at bounding box center [1548, 19] width 10 height 10
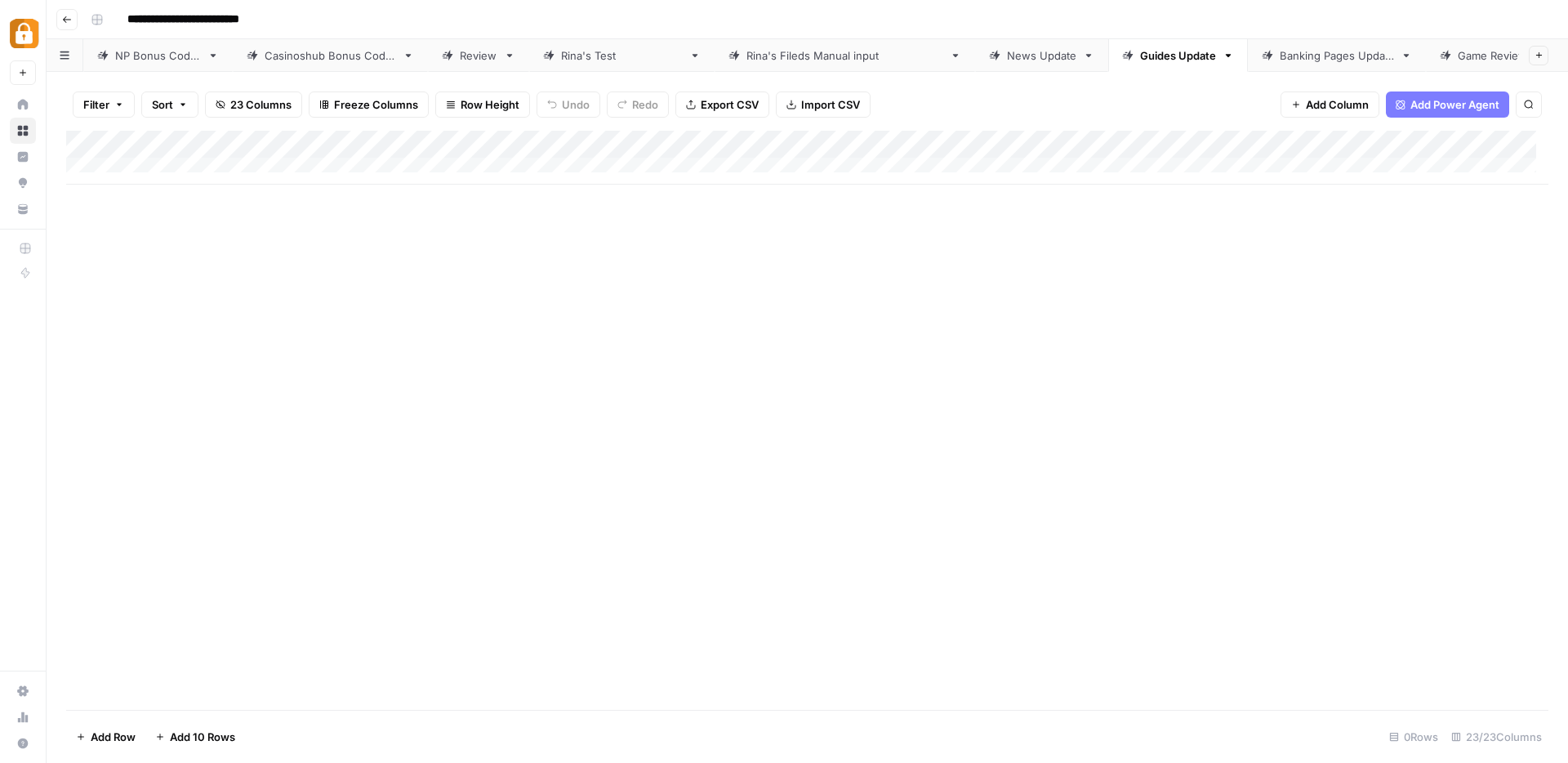
click at [1327, 103] on span "Add Column" at bounding box center [1338, 104] width 63 height 17
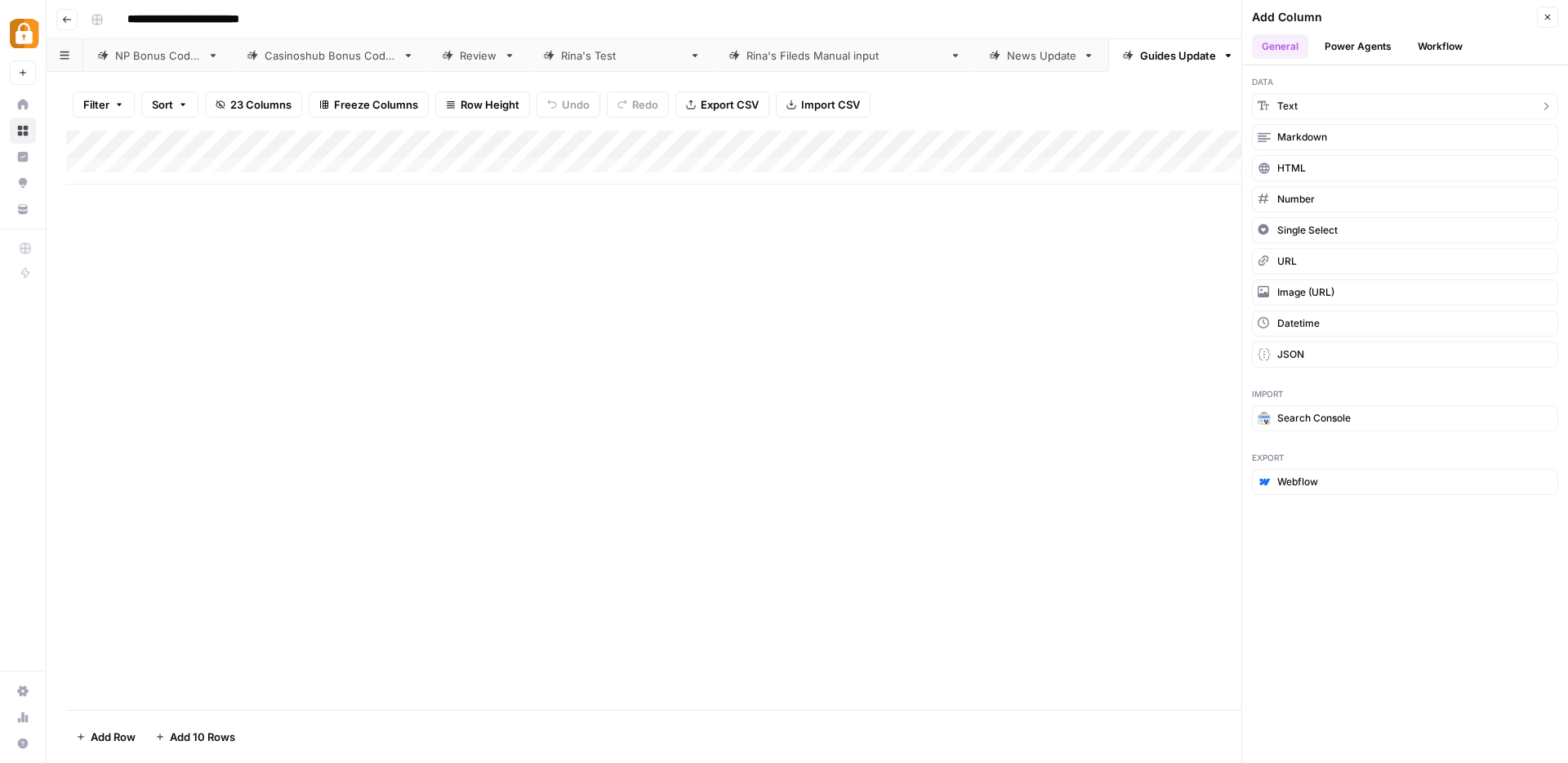
click at [1327, 103] on button "Text" at bounding box center [1405, 106] width 306 height 26
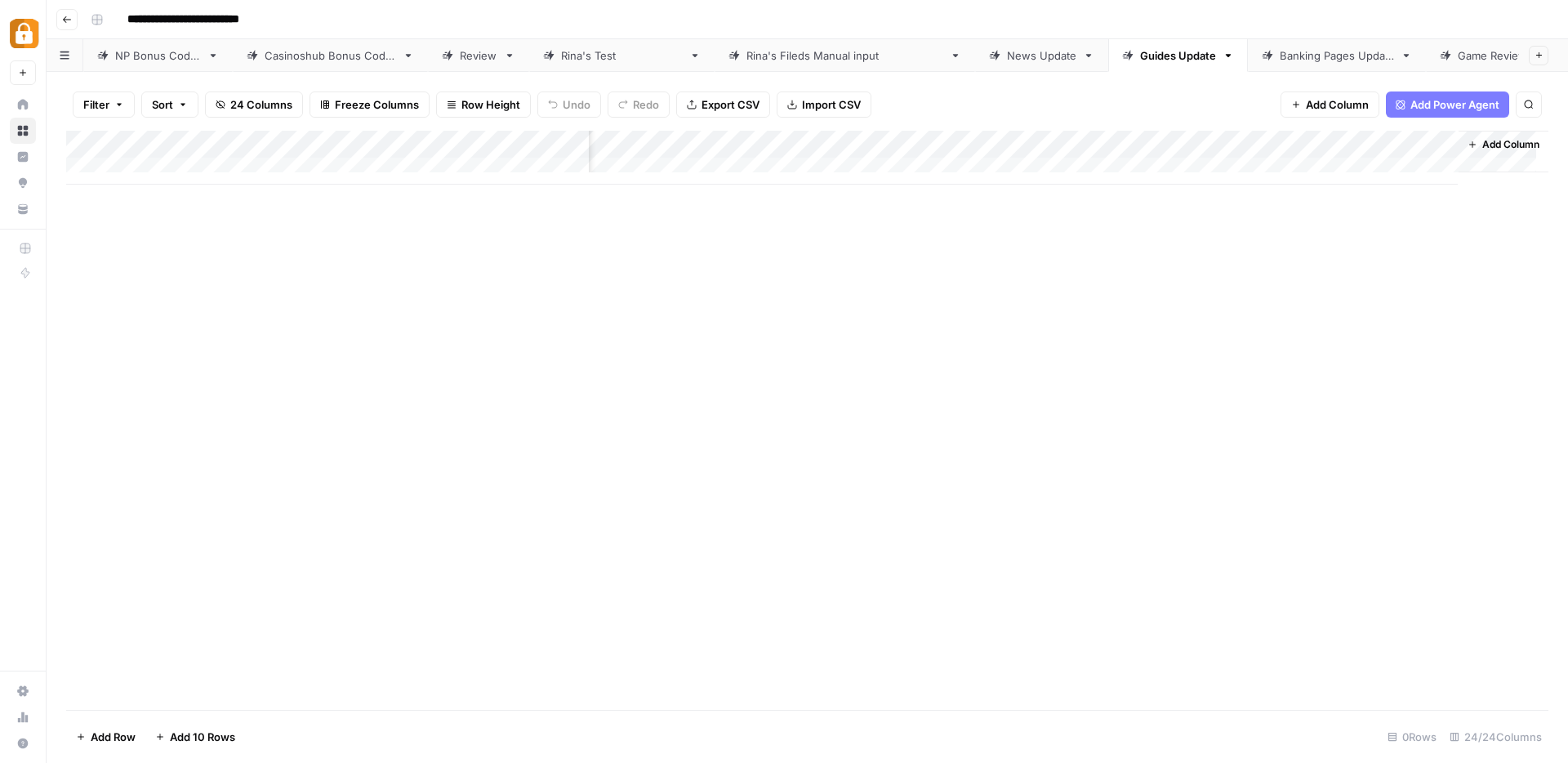
scroll to position [1, 2954]
click at [1314, 146] on div "Add Column" at bounding box center [807, 157] width 1483 height 53
drag, startPoint x: 1303, startPoint y: 184, endPoint x: 1203, endPoint y: 177, distance: 100.2
click at [1203, 177] on body "**********" at bounding box center [784, 382] width 1568 height 763
drag, startPoint x: 1322, startPoint y: 185, endPoint x: 1225, endPoint y: 177, distance: 97.3
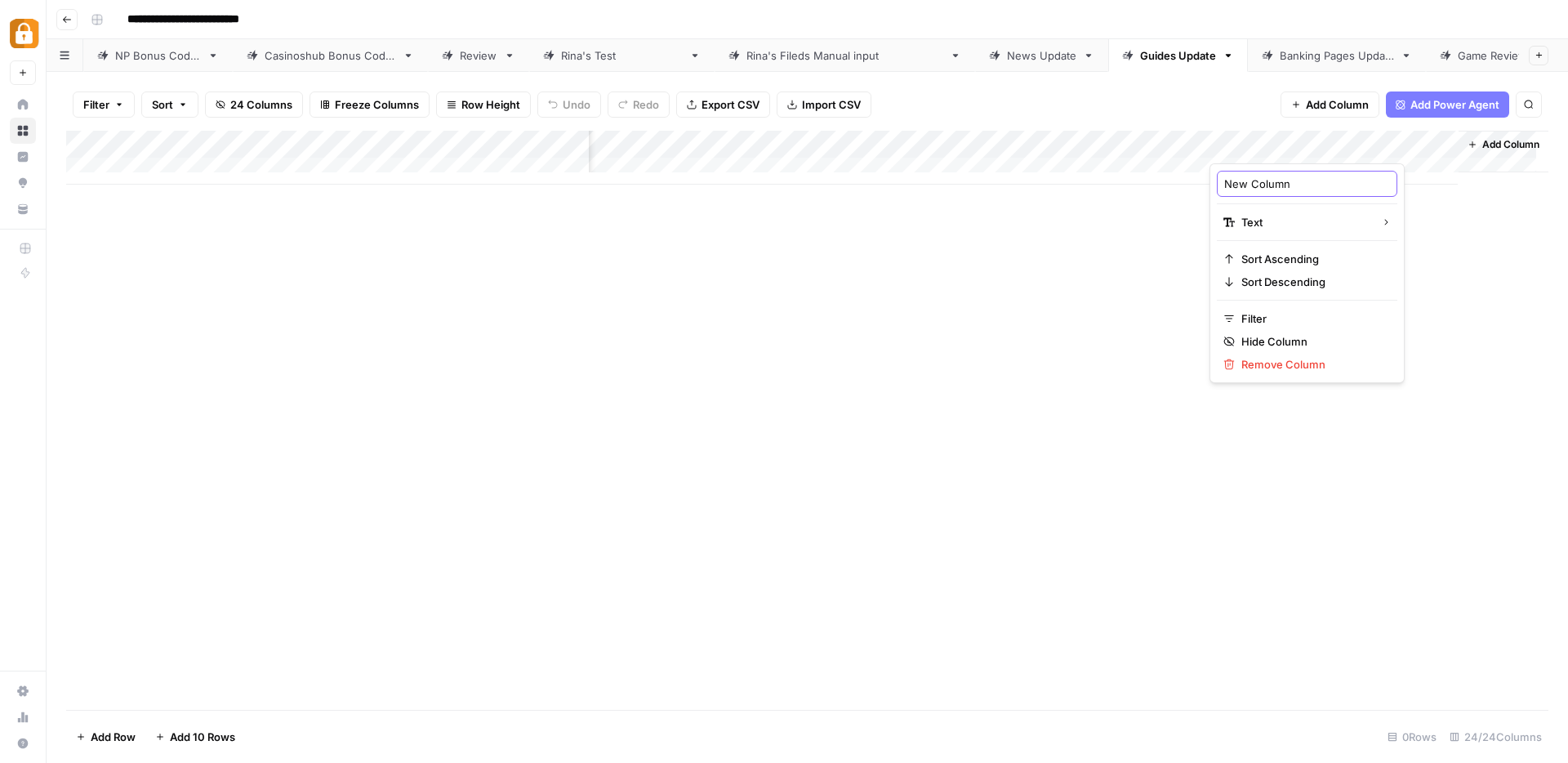
click at [1225, 177] on input "New Column" at bounding box center [1307, 183] width 166 height 17
type input "change_request"
drag, startPoint x: 1319, startPoint y: 150, endPoint x: 393, endPoint y: 149, distance: 926.0
click at [393, 149] on div "Add Column" at bounding box center [807, 157] width 1483 height 53
drag, startPoint x: 635, startPoint y: 132, endPoint x: 840, endPoint y: 139, distance: 205.1
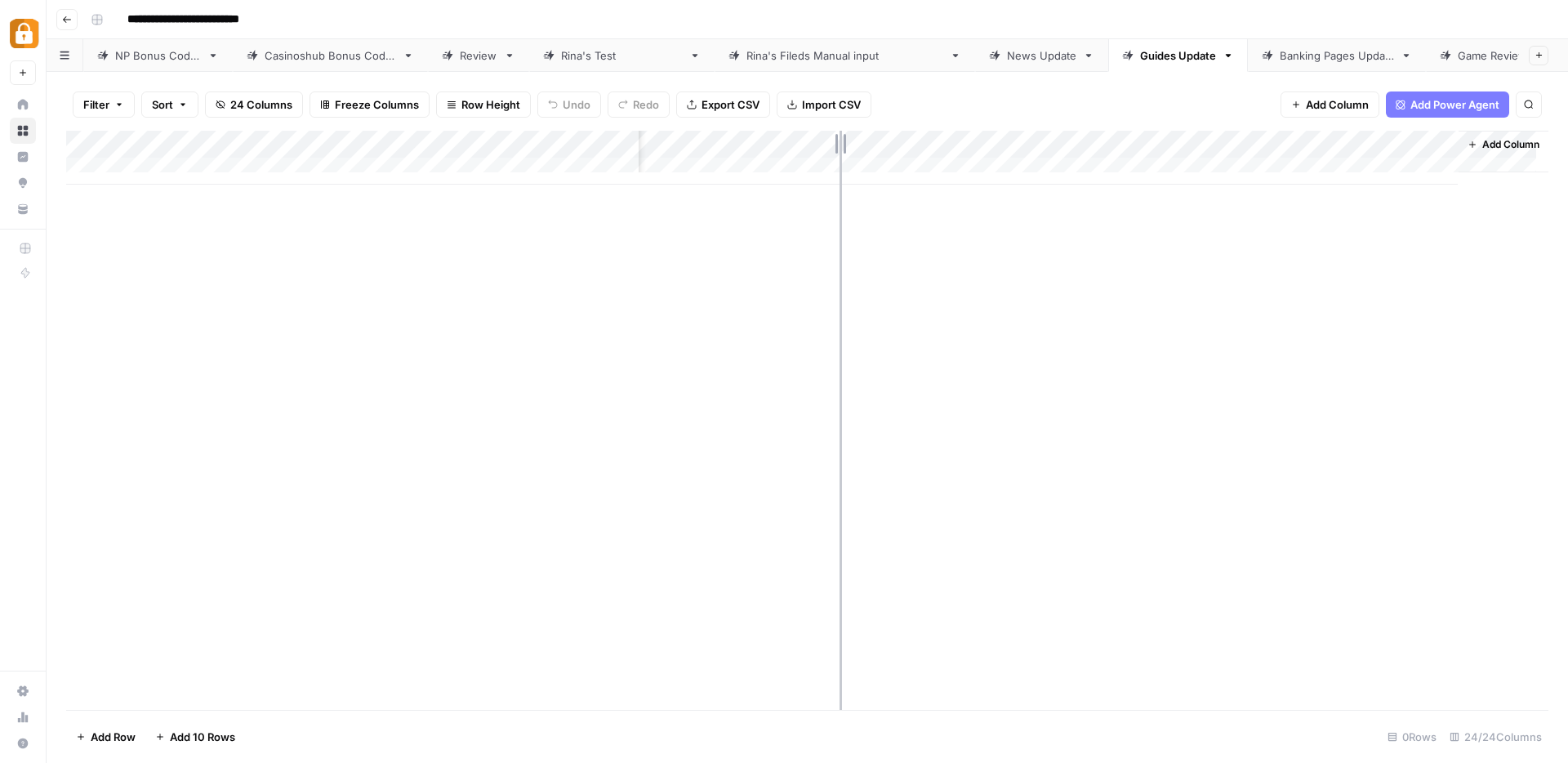
click at [840, 139] on div "Add Column" at bounding box center [807, 157] width 1483 height 53
click at [1326, 101] on span "Add Column" at bounding box center [1338, 104] width 63 height 17
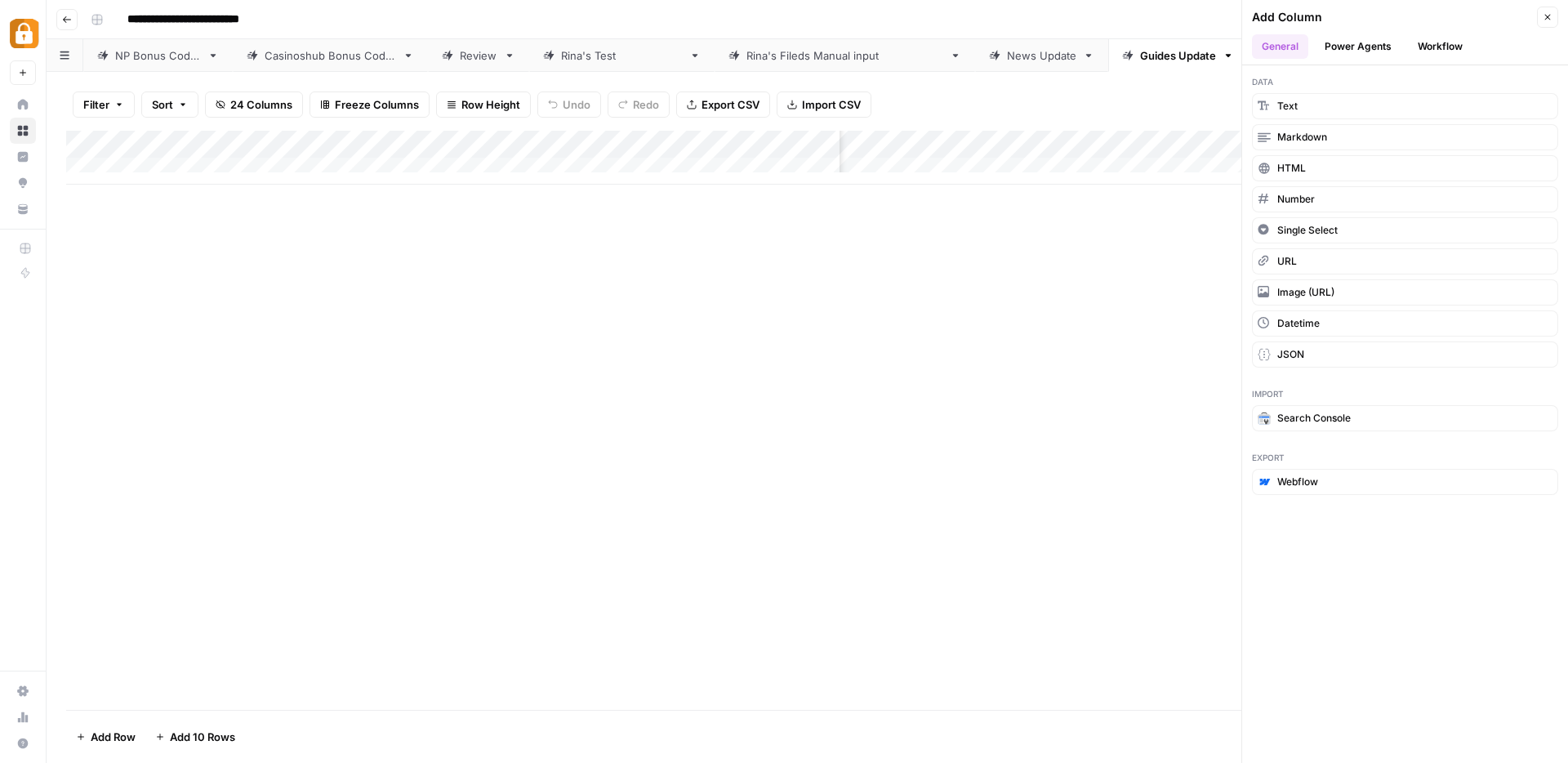
click at [1433, 40] on button "Workflow" at bounding box center [1441, 46] width 65 height 25
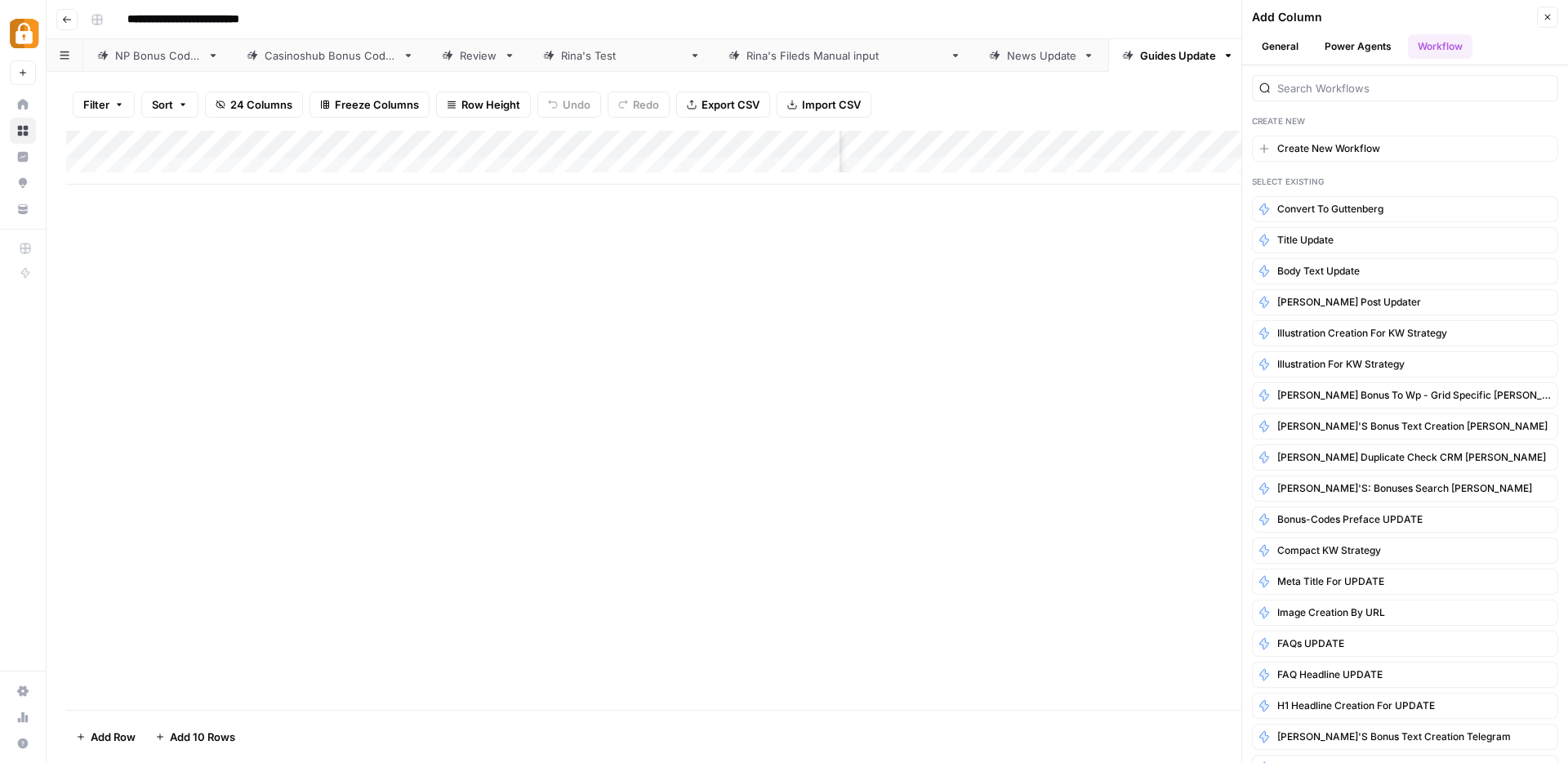
scroll to position [1, 775]
click at [1358, 238] on button "Title Update" at bounding box center [1405, 240] width 306 height 26
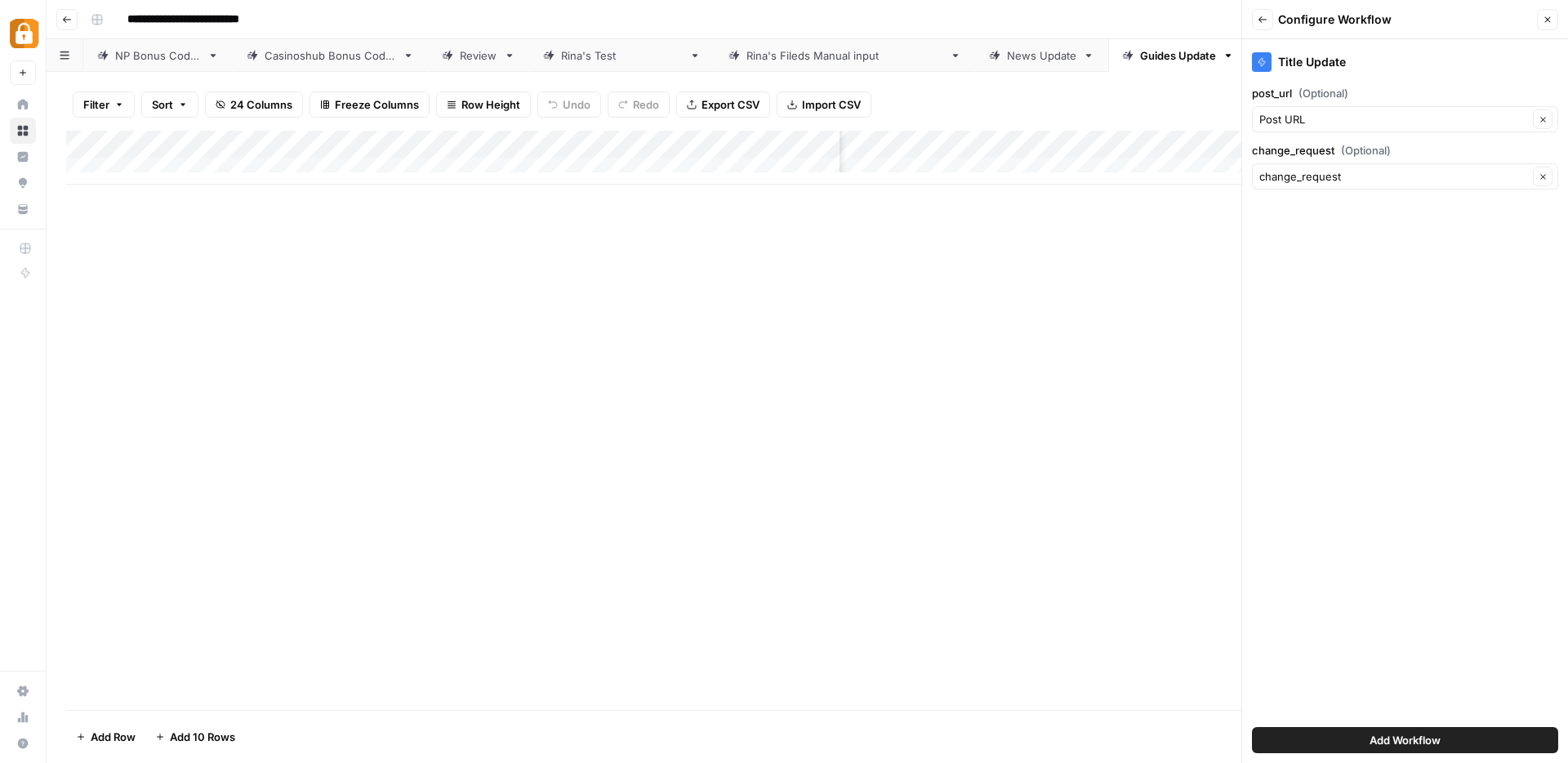
click at [1401, 743] on span "Add Workflow" at bounding box center [1405, 739] width 71 height 17
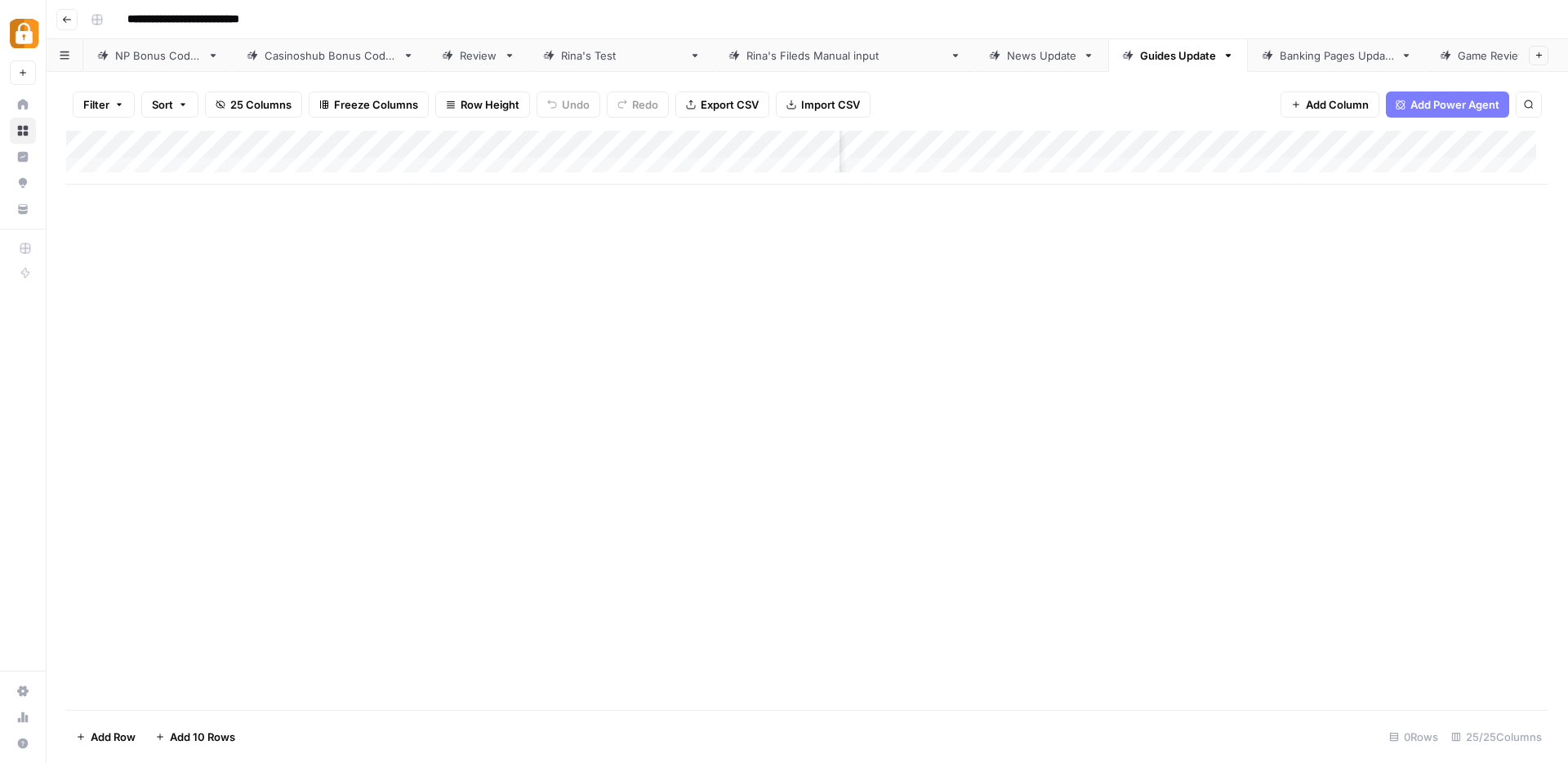
scroll to position [1, 0]
drag, startPoint x: 1339, startPoint y: 153, endPoint x: 865, endPoint y: 139, distance: 474.2
click at [865, 139] on div "Add Column" at bounding box center [807, 157] width 1483 height 53
drag, startPoint x: 1063, startPoint y: 149, endPoint x: 110, endPoint y: 131, distance: 953.2
click at [110, 131] on div "Add Column" at bounding box center [807, 157] width 1483 height 53
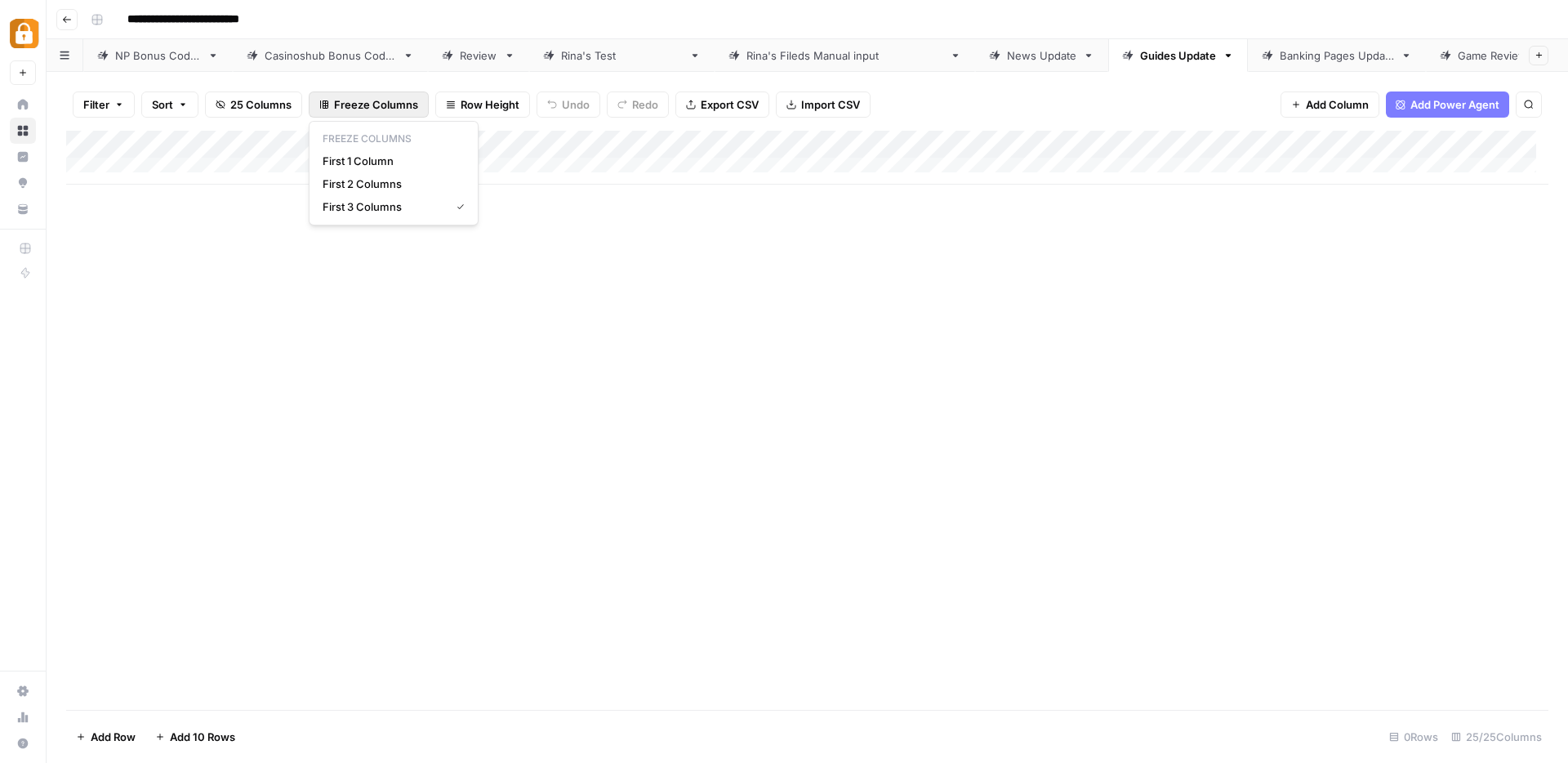
click at [366, 99] on span "Freeze Columns" at bounding box center [376, 104] width 84 height 17
click at [362, 137] on p "Freeze Columns" at bounding box center [393, 139] width 155 height 21
click at [326, 100] on icon "button" at bounding box center [324, 104] width 10 height 10
drag, startPoint x: 381, startPoint y: 153, endPoint x: -104, endPoint y: 139, distance: 485.2
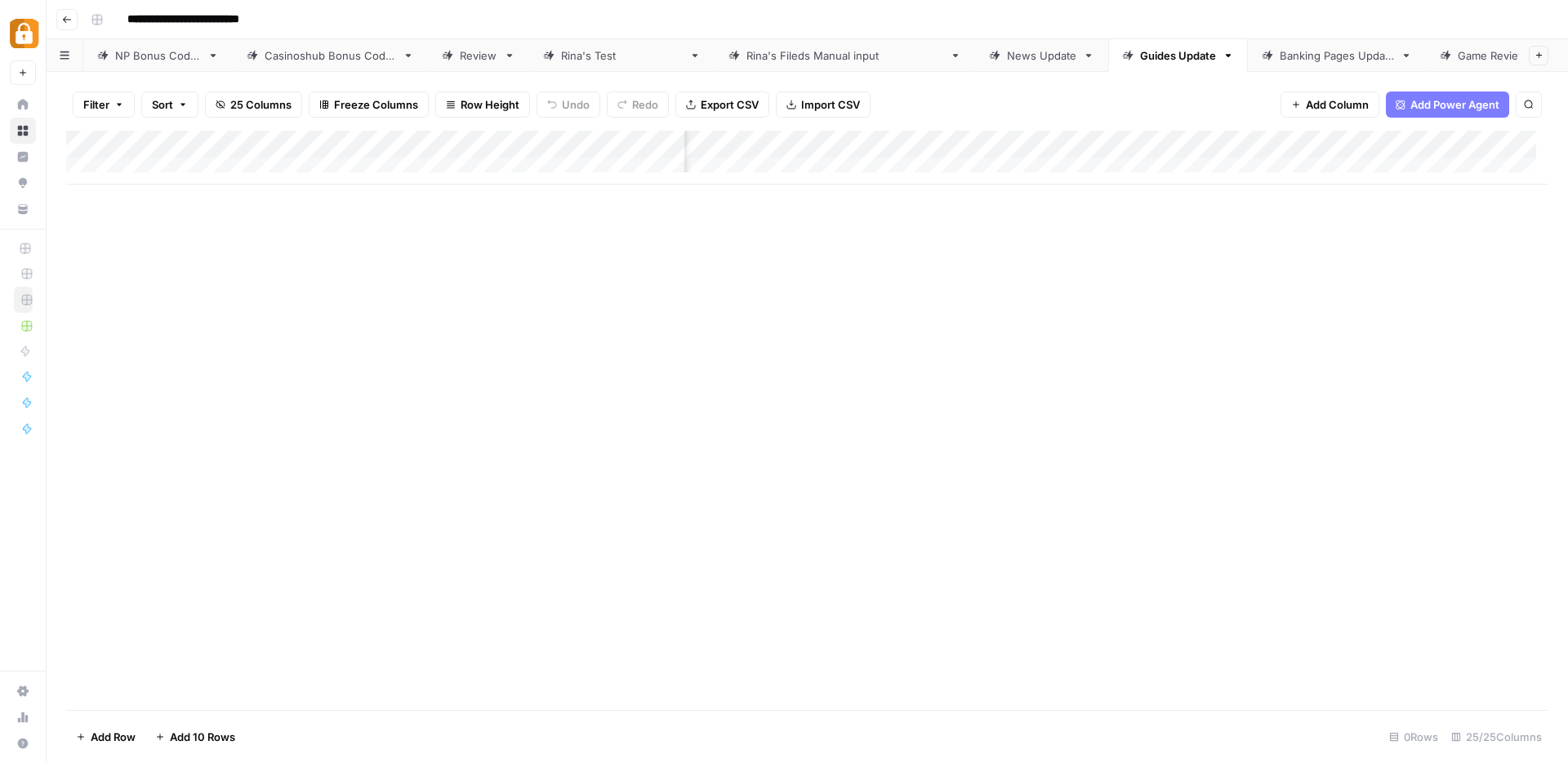
click at [0, 139] on html "**********" at bounding box center [784, 382] width 1568 height 763
click at [1319, 103] on span "Add Column" at bounding box center [1338, 104] width 63 height 17
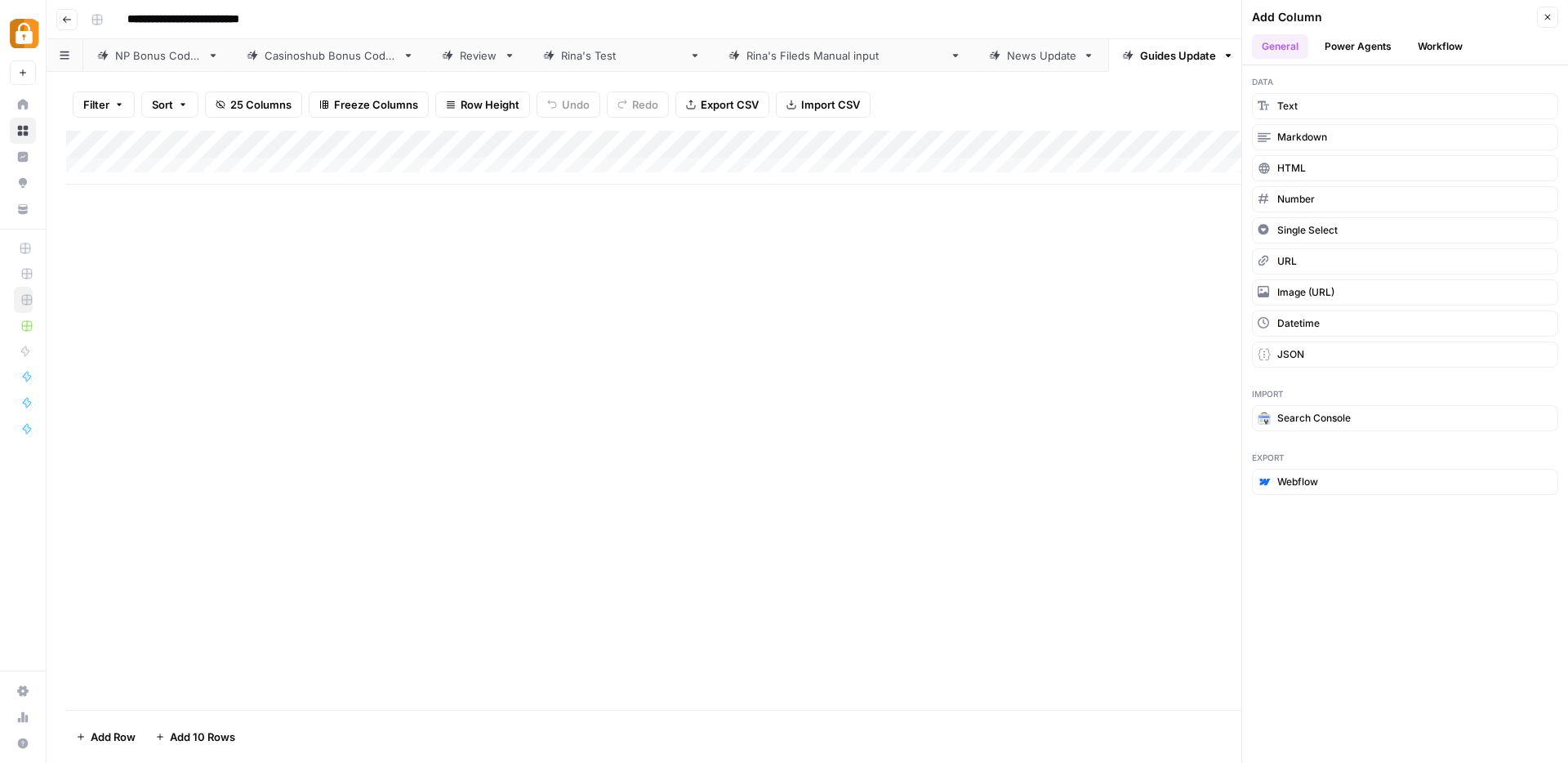
click at [1430, 41] on button "Workflow" at bounding box center [1441, 46] width 65 height 25
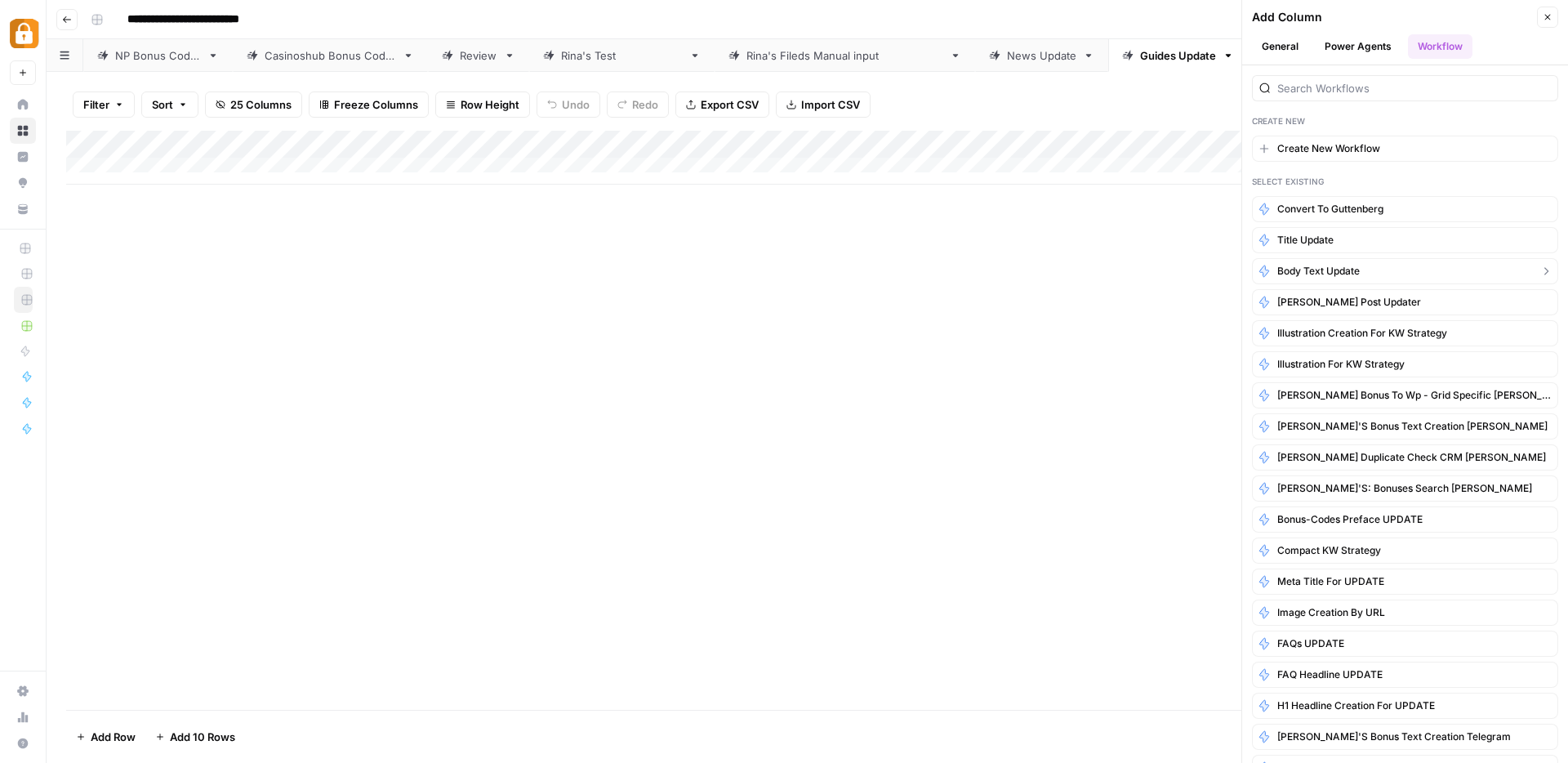
click at [1345, 267] on span "Body Text Update" at bounding box center [1319, 271] width 82 height 15
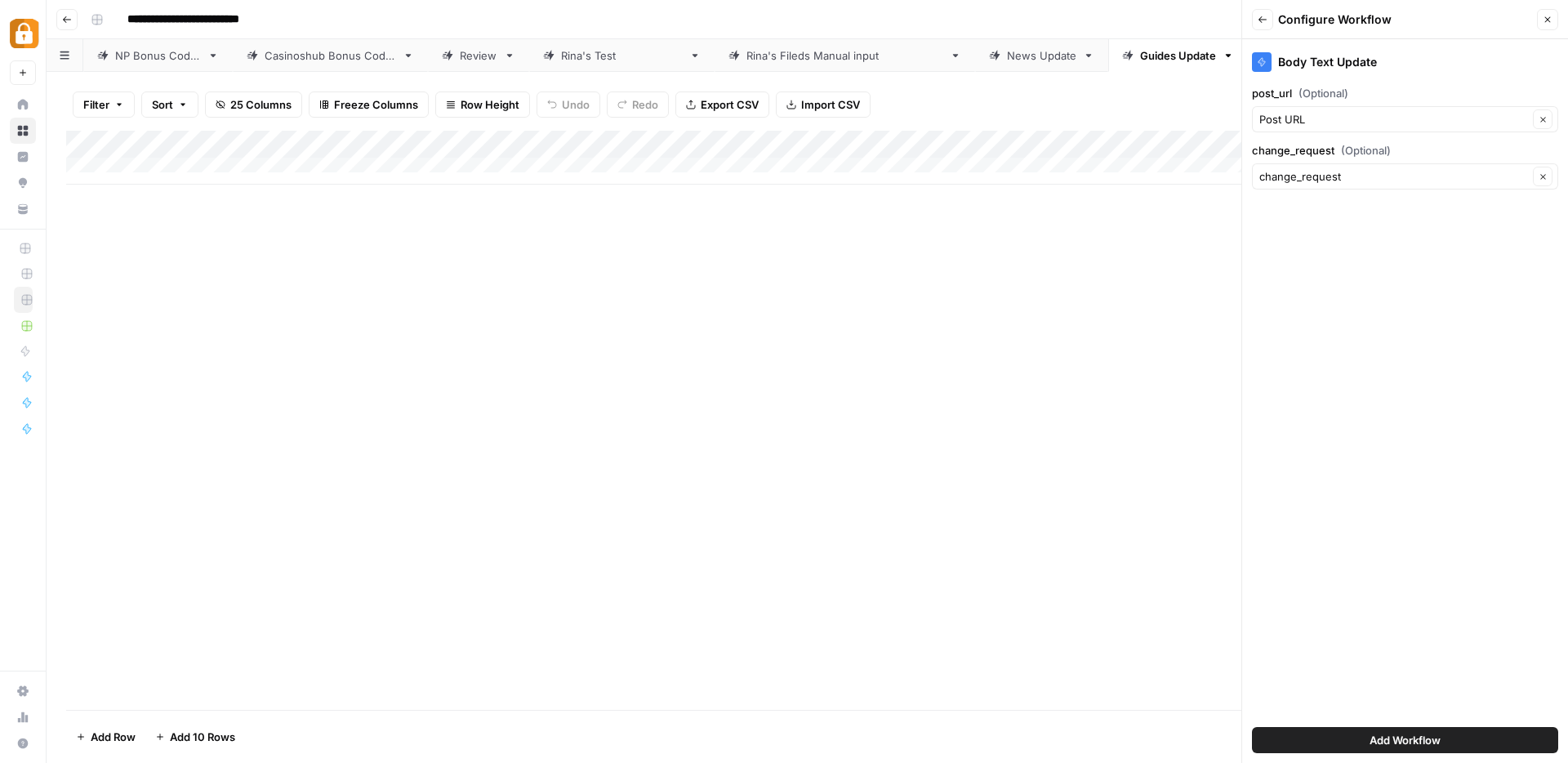
click at [1428, 739] on span "Add Workflow" at bounding box center [1405, 739] width 71 height 17
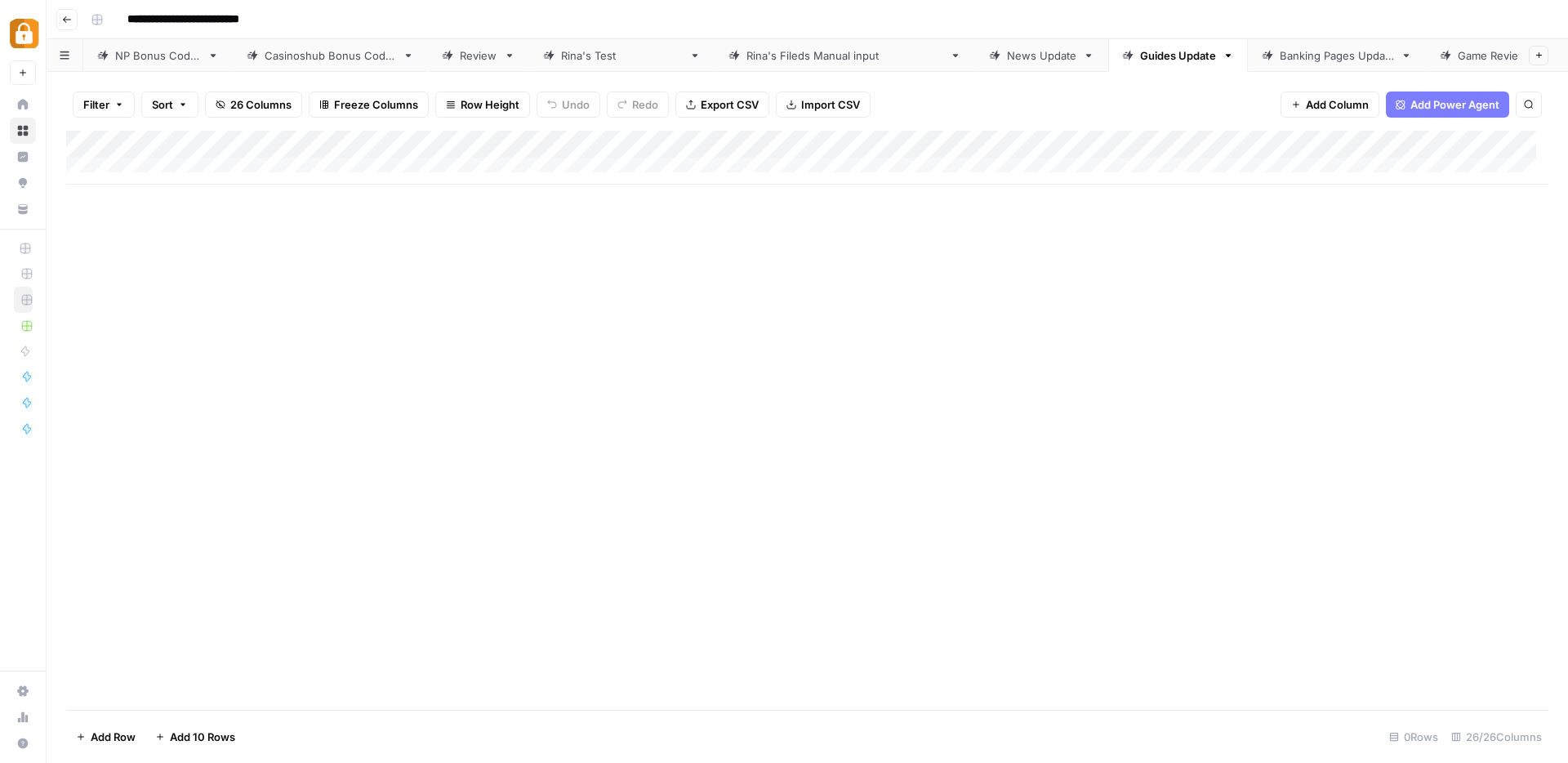
drag, startPoint x: 1360, startPoint y: 148, endPoint x: 1224, endPoint y: 149, distance: 136.0
click at [1224, 149] on div "Add Column" at bounding box center [807, 157] width 1483 height 53
click at [1268, 146] on div "Add Column" at bounding box center [807, 157] width 1483 height 53
click at [1185, 359] on span "Remove Column" at bounding box center [1236, 364] width 143 height 17
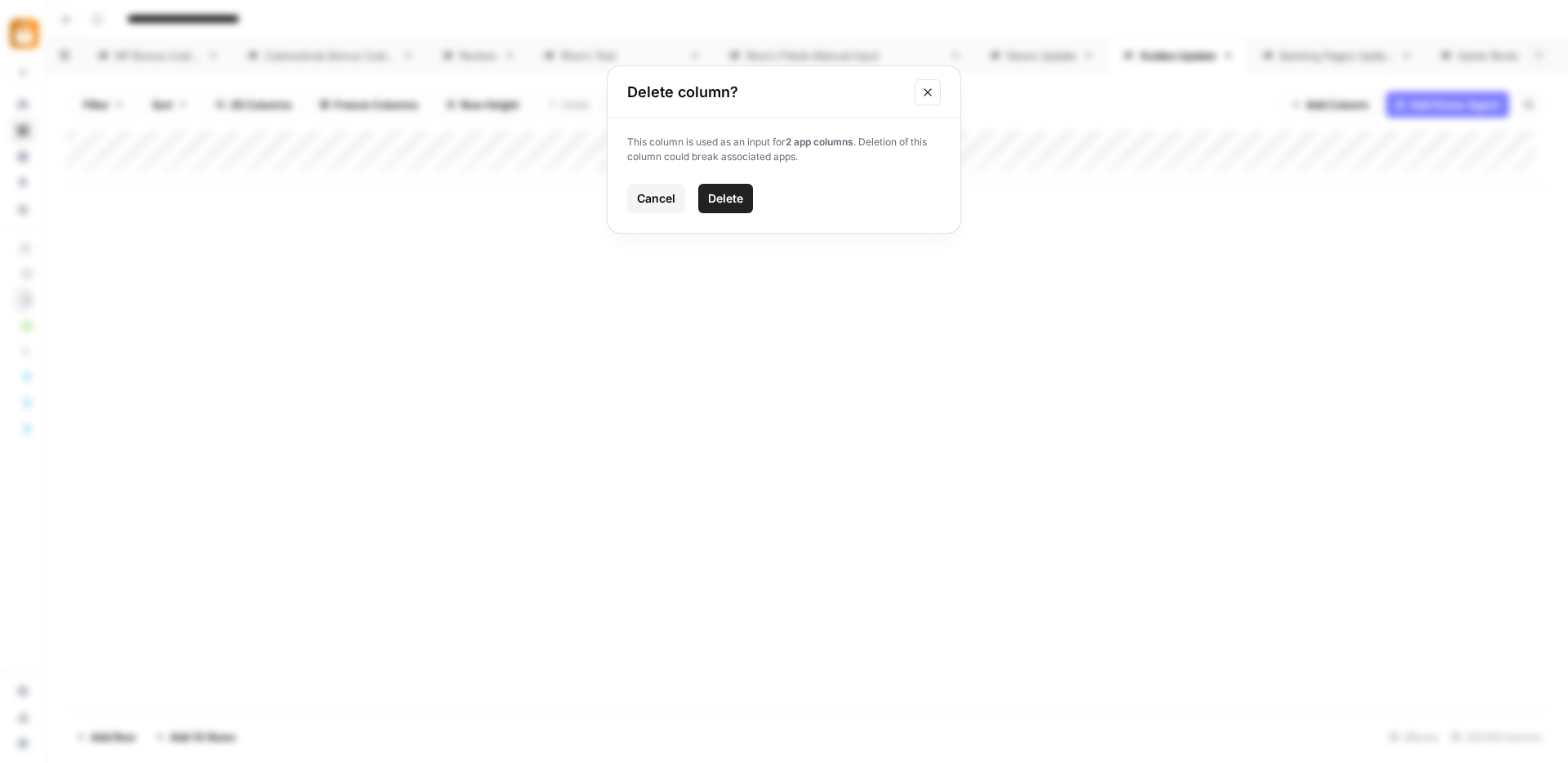
click at [729, 196] on span "Delete" at bounding box center [726, 198] width 35 height 17
click at [1346, 142] on div "Add Column" at bounding box center [807, 157] width 1483 height 53
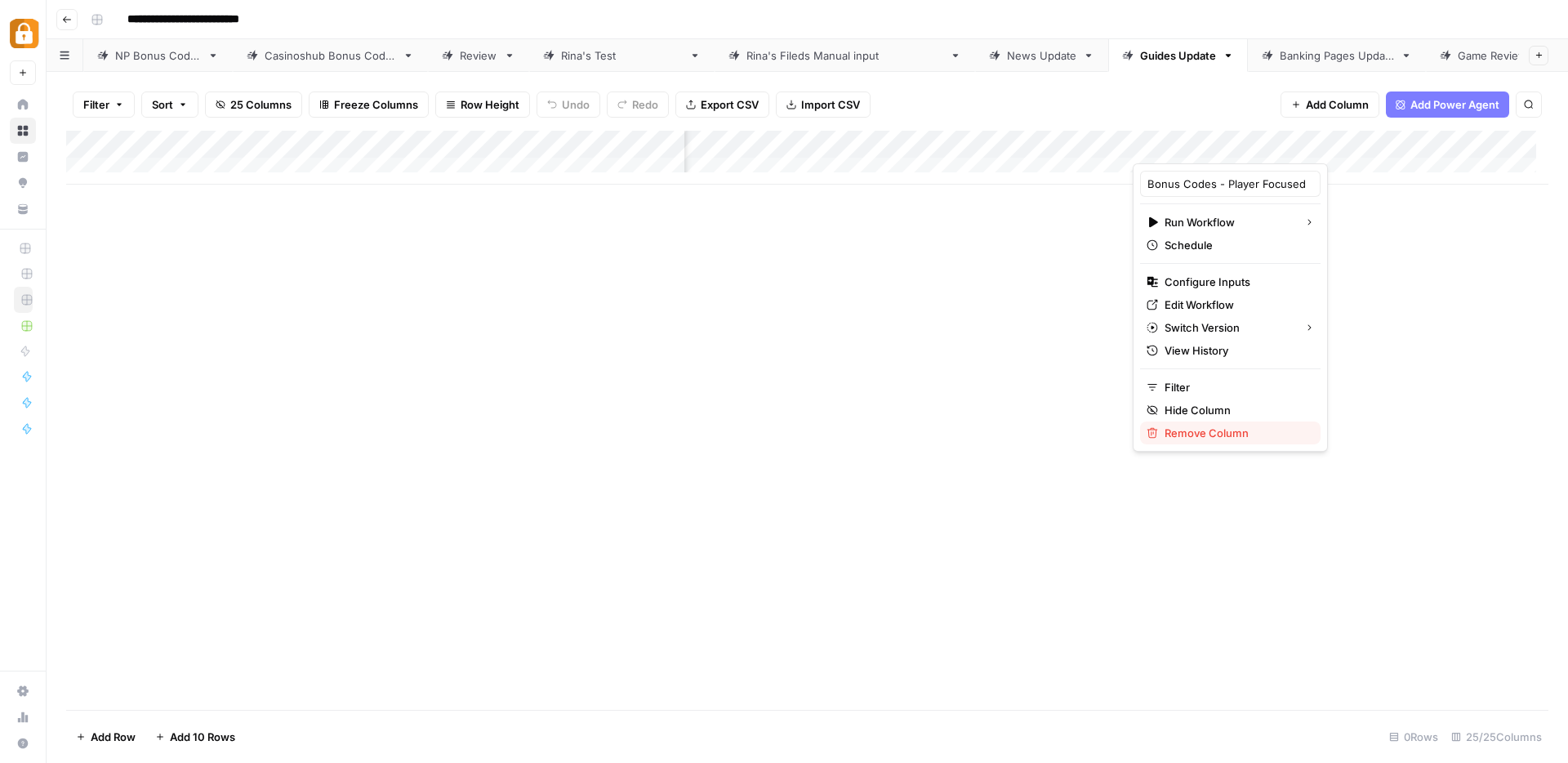
click at [1205, 439] on span "Remove Column" at bounding box center [1236, 432] width 143 height 17
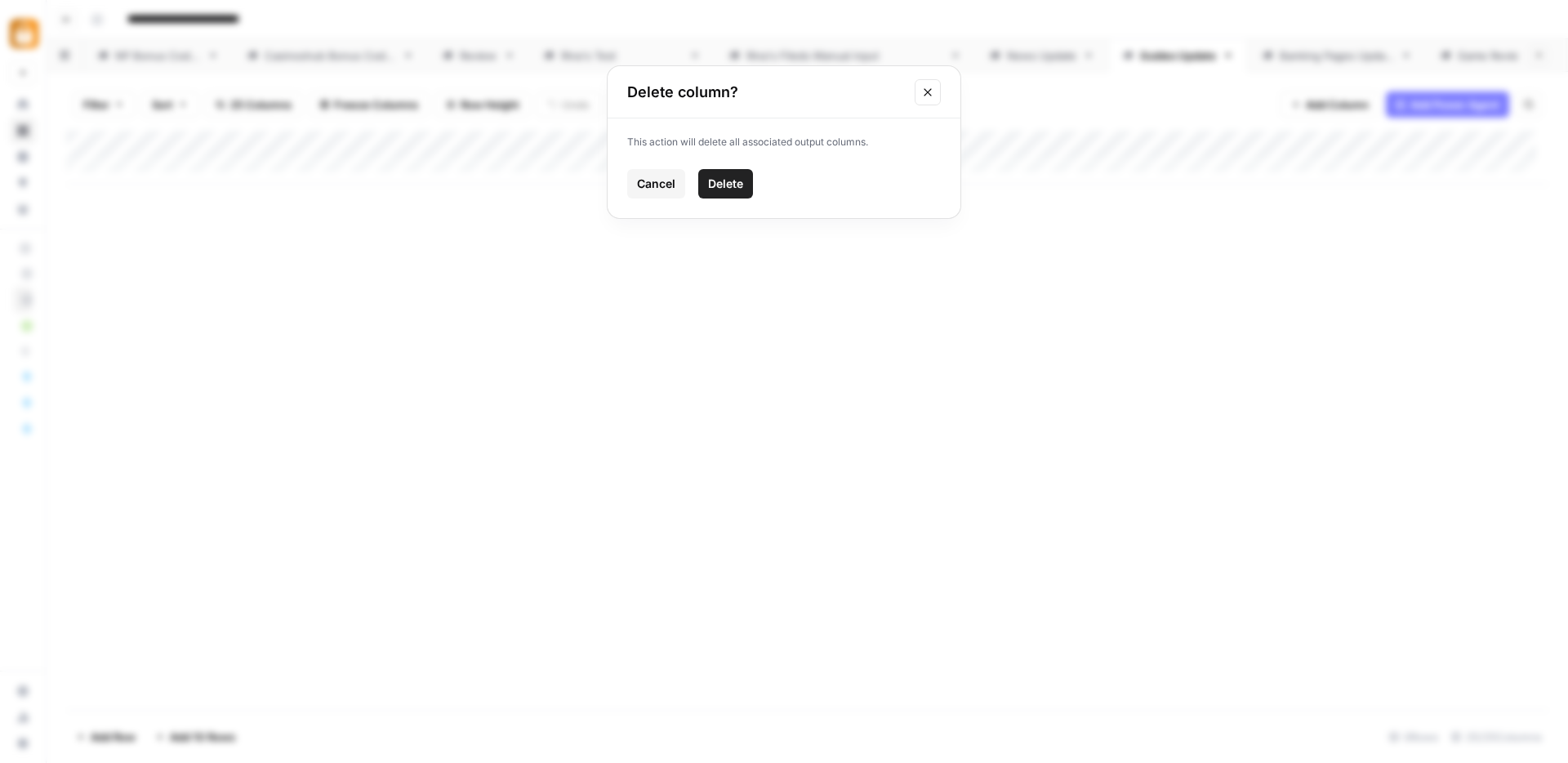
click at [722, 185] on span "Delete" at bounding box center [726, 183] width 35 height 17
click at [1285, 146] on div "Add Column" at bounding box center [807, 157] width 1483 height 53
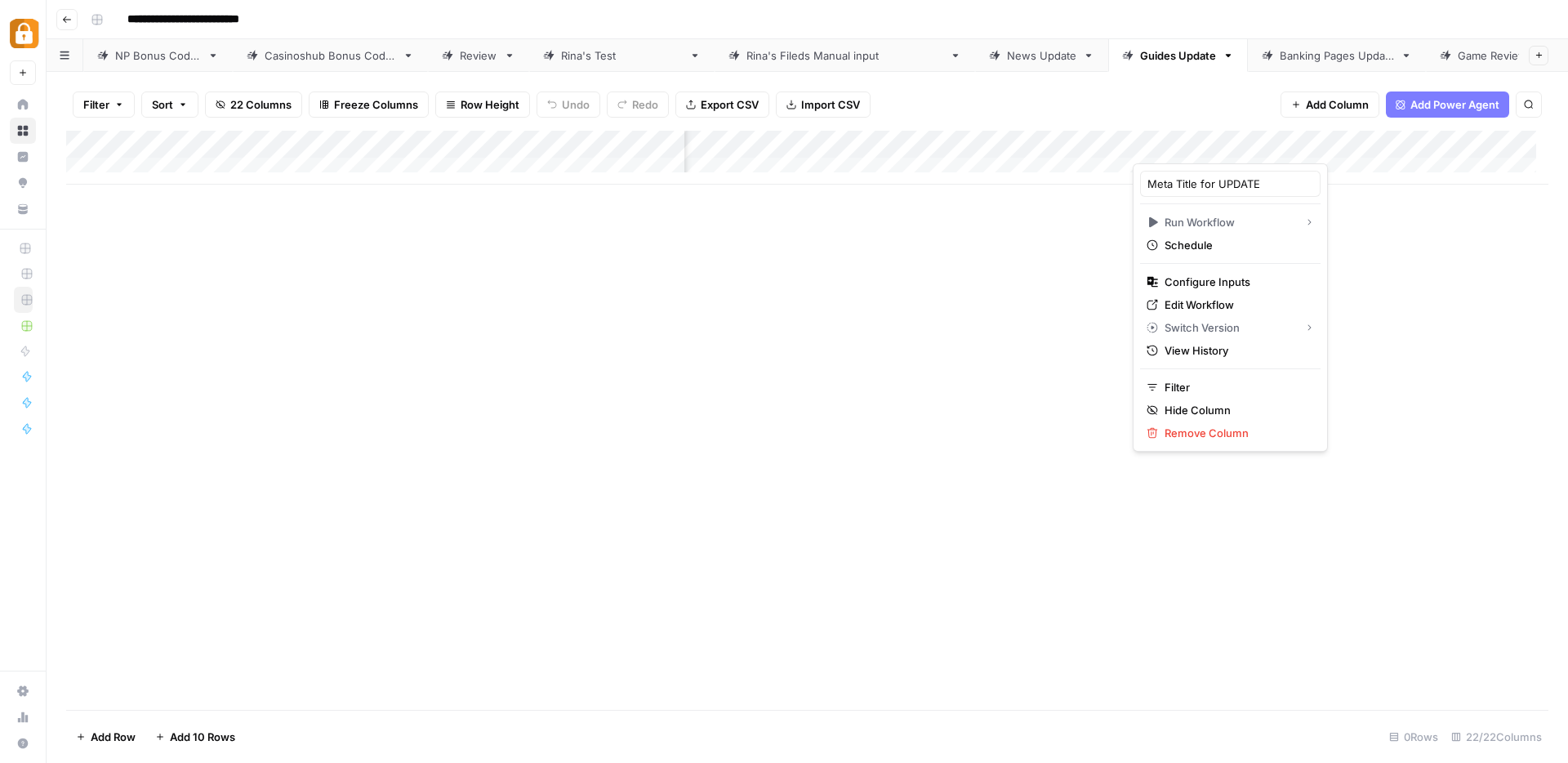
click at [900, 410] on div "Add Column" at bounding box center [807, 420] width 1483 height 579
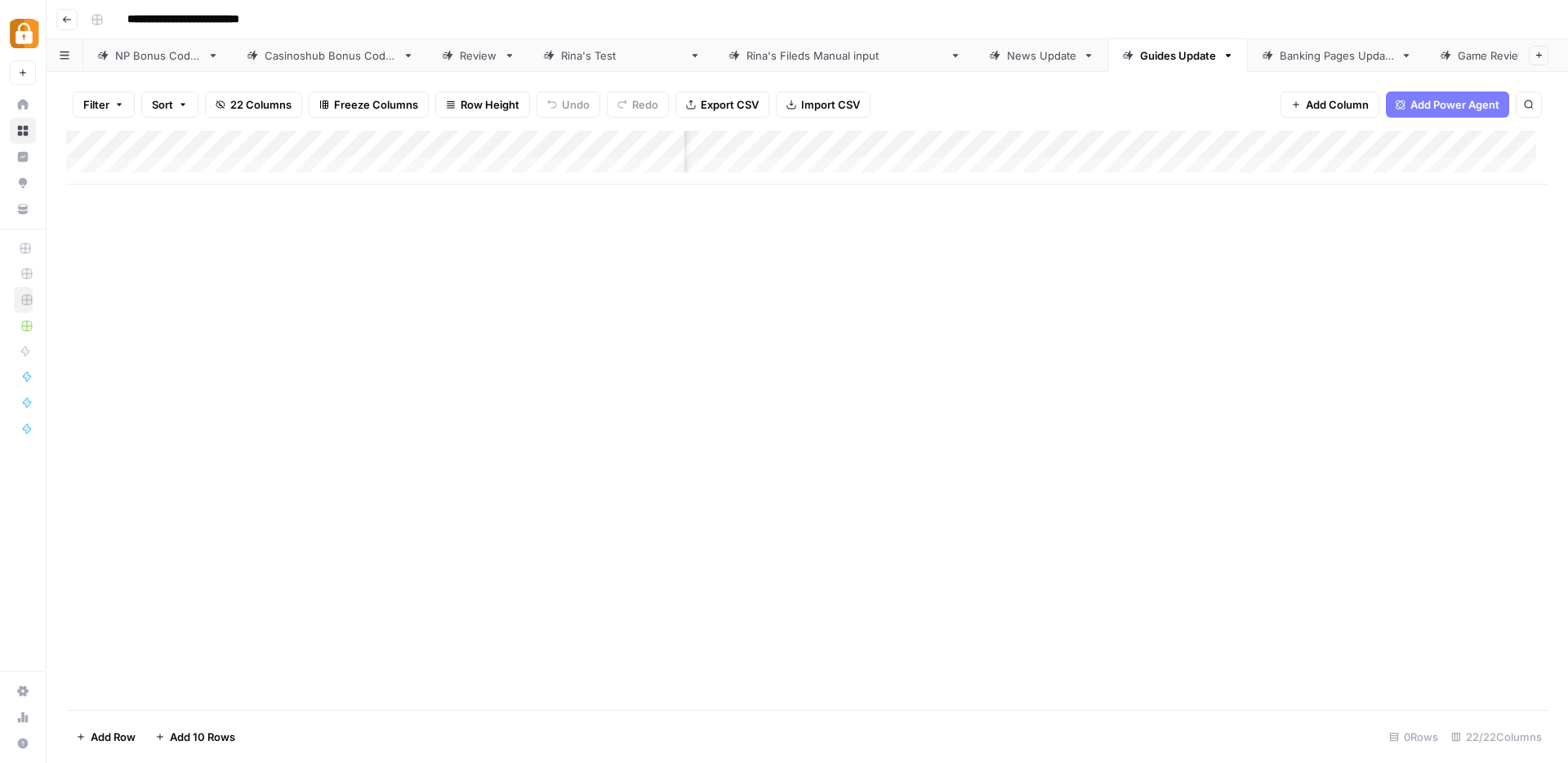
click at [385, 166] on div "Add Column" at bounding box center [807, 157] width 1483 height 53
click at [385, 166] on div "Add Column" at bounding box center [807, 171] width 1483 height 82
click at [1184, 146] on div "Add Column" at bounding box center [807, 171] width 1483 height 82
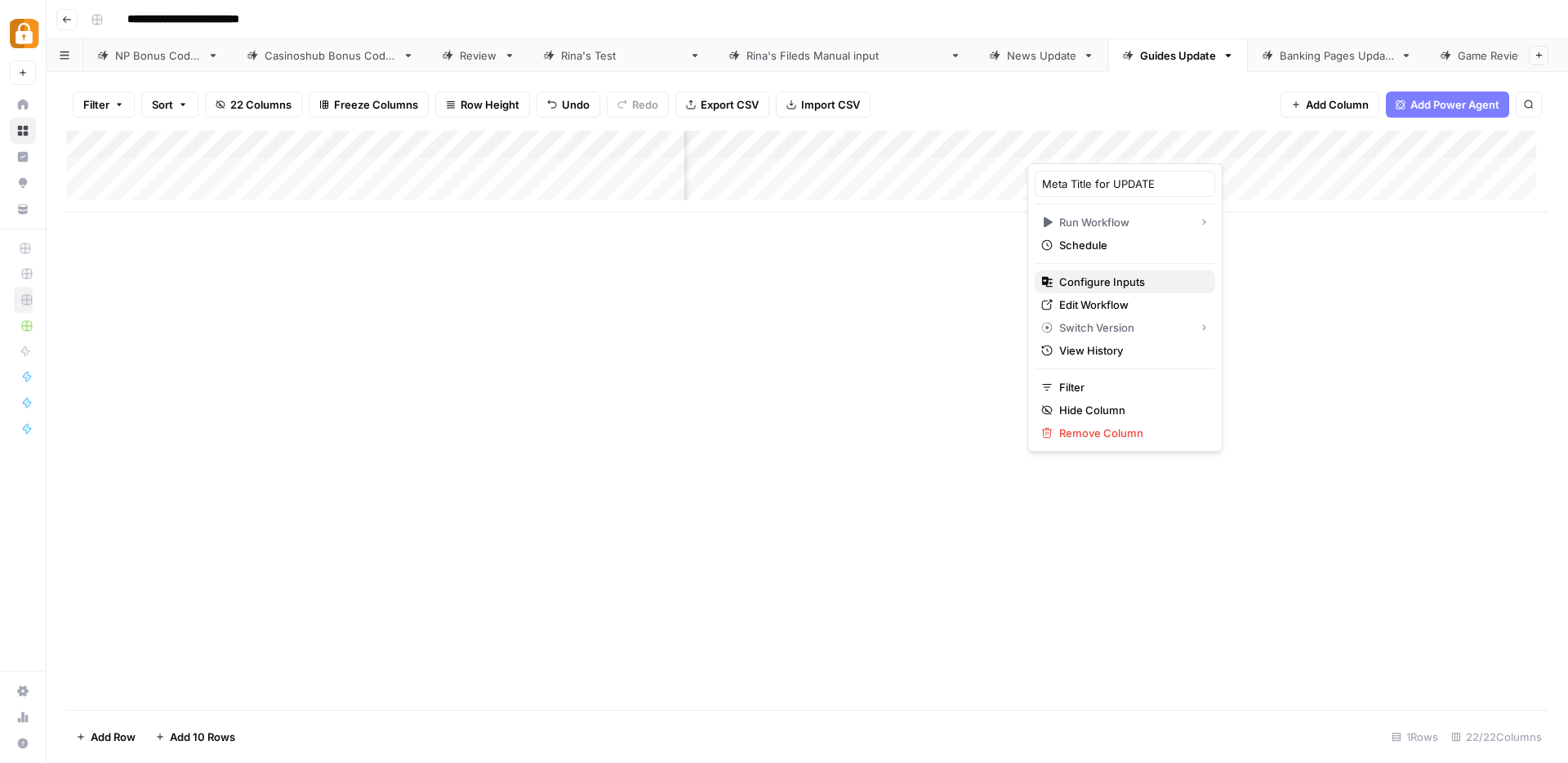
click at [1112, 280] on span "Configure Inputs" at bounding box center [1130, 282] width 143 height 17
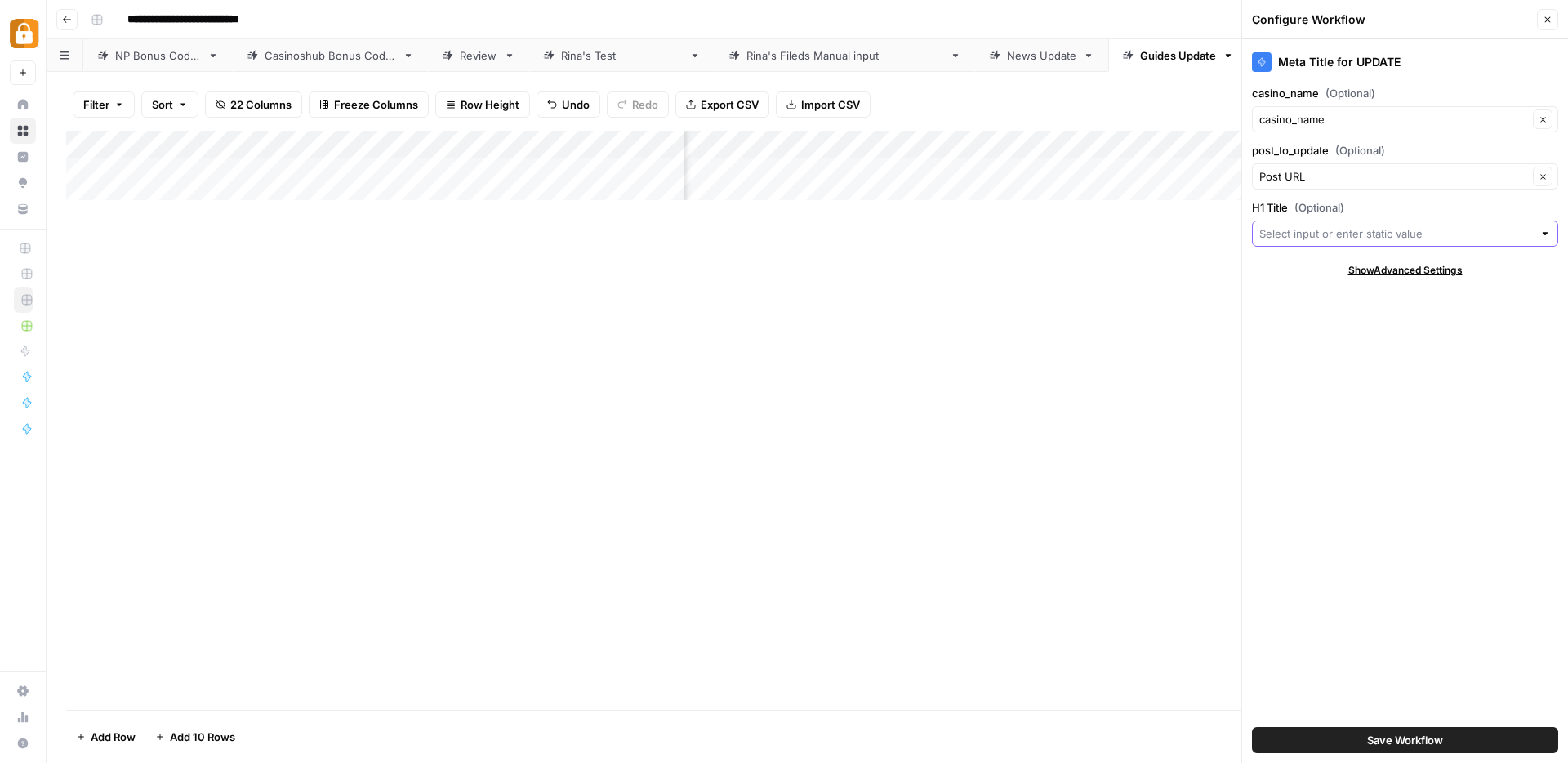
click at [1342, 236] on input "H1 Title (Optional)" at bounding box center [1397, 233] width 274 height 17
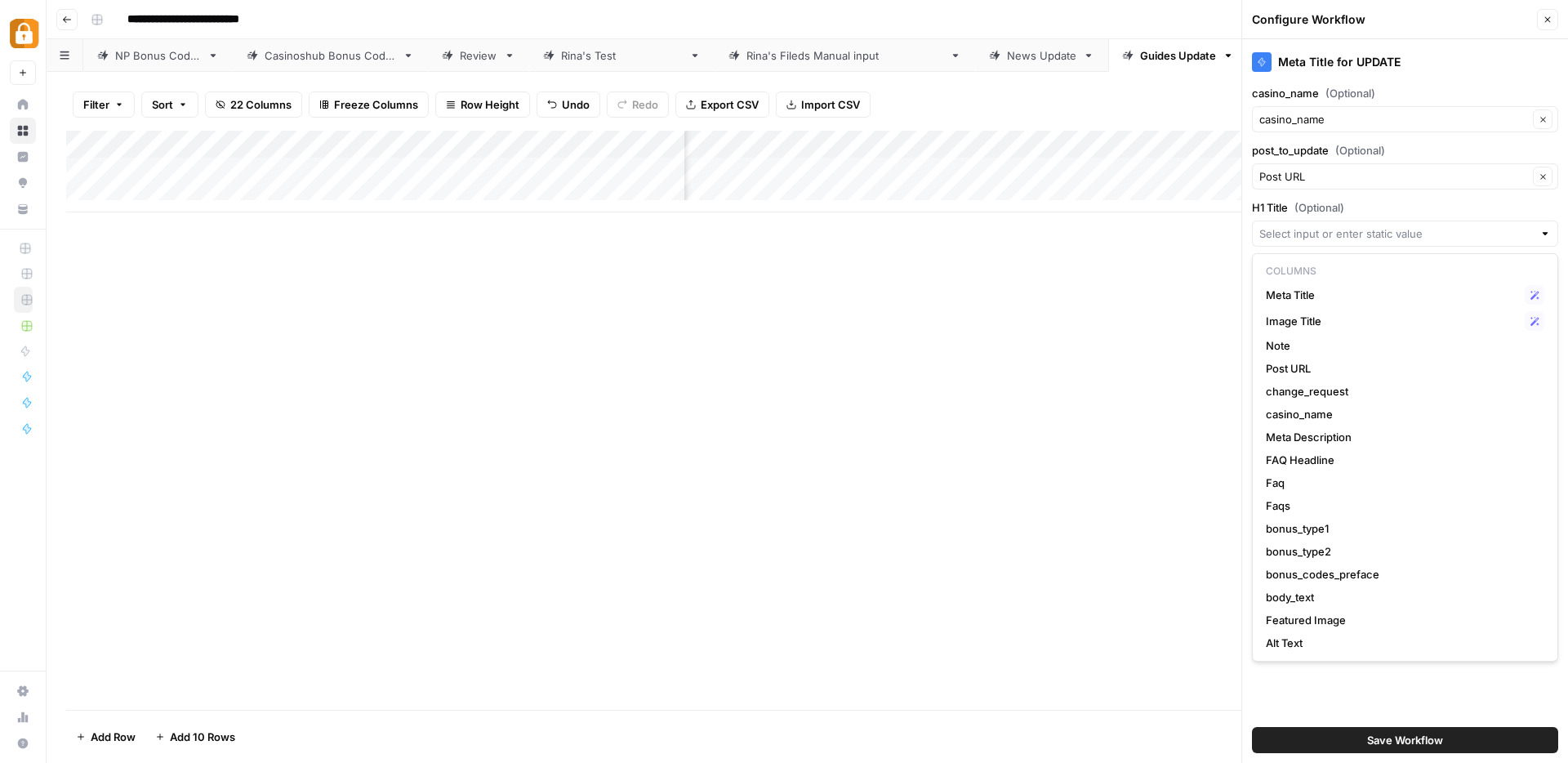
click at [1549, 20] on icon "button" at bounding box center [1548, 20] width 6 height 6
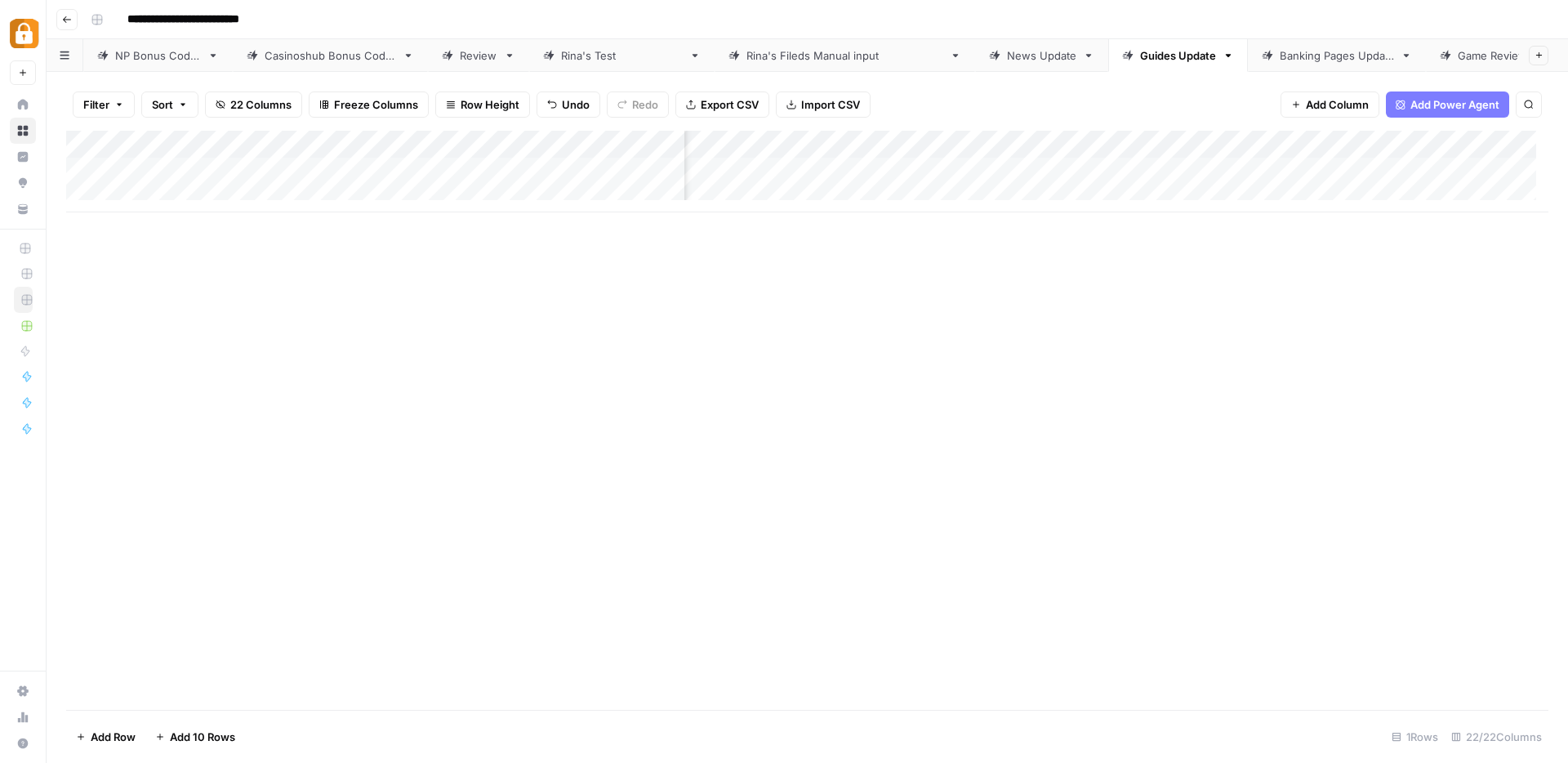
scroll to position [1, 0]
click at [1092, 168] on div "Add Column" at bounding box center [807, 171] width 1483 height 82
click at [1253, 168] on div "Add Column" at bounding box center [807, 171] width 1483 height 82
drag, startPoint x: 1023, startPoint y: 140, endPoint x: 793, endPoint y: 148, distance: 230.1
click at [793, 148] on div "Add Column" at bounding box center [807, 171] width 1483 height 82
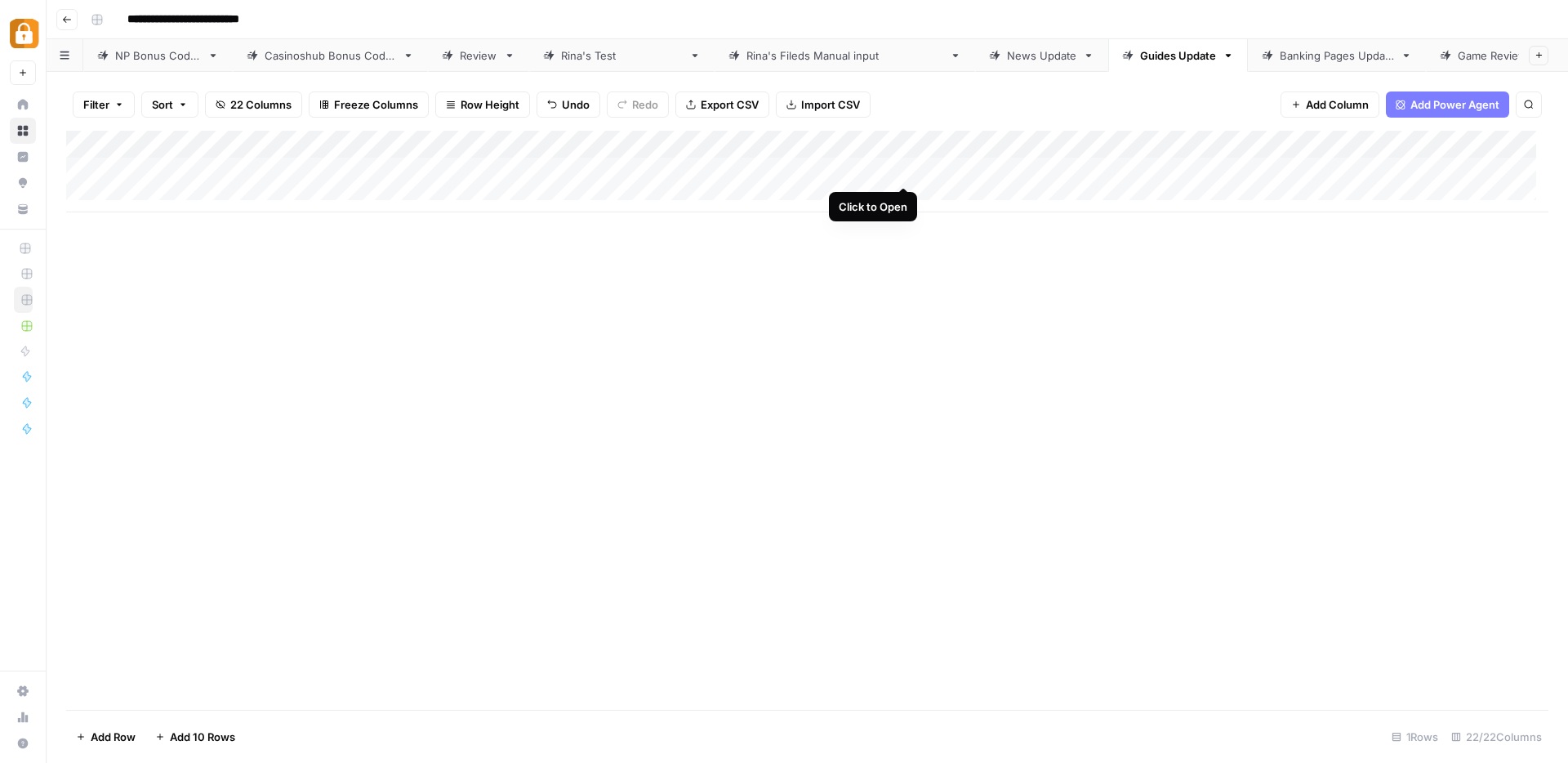
click at [900, 170] on div "Add Column" at bounding box center [807, 171] width 1483 height 82
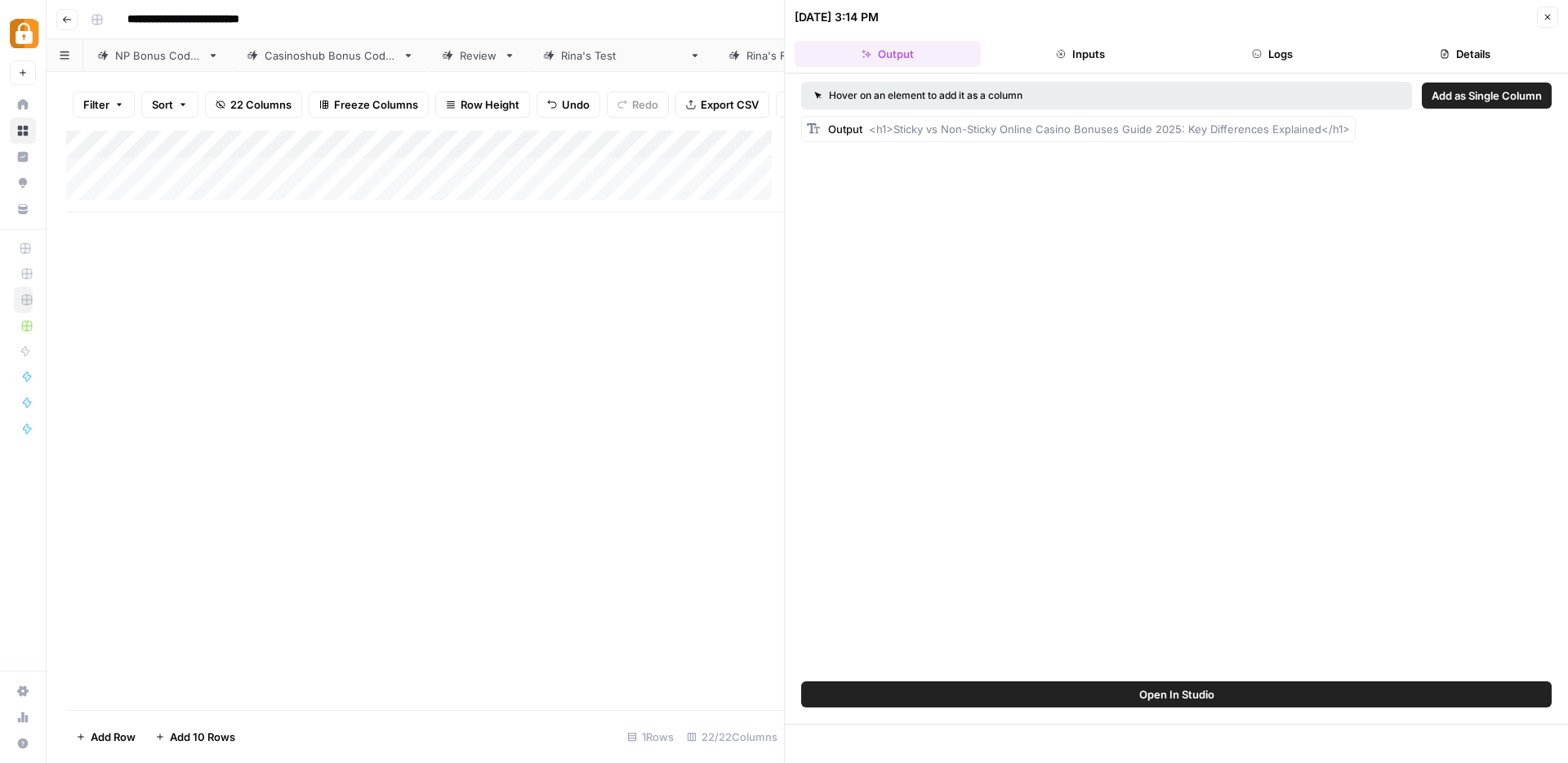
click at [1450, 95] on span "Add as Single Column" at bounding box center [1487, 96] width 111 height 17
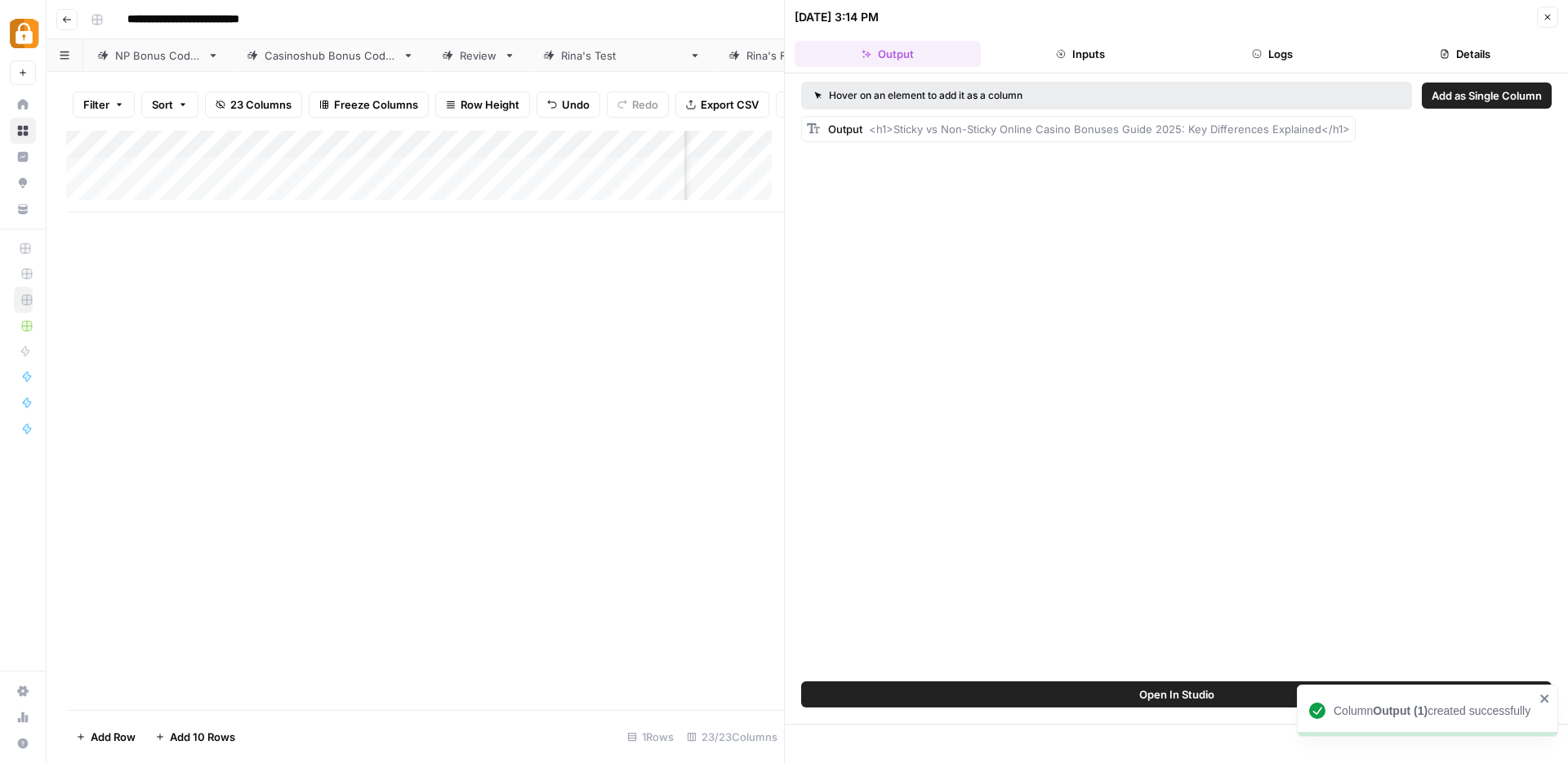
scroll to position [1, 439]
click at [1552, 19] on icon "button" at bounding box center [1548, 17] width 10 height 10
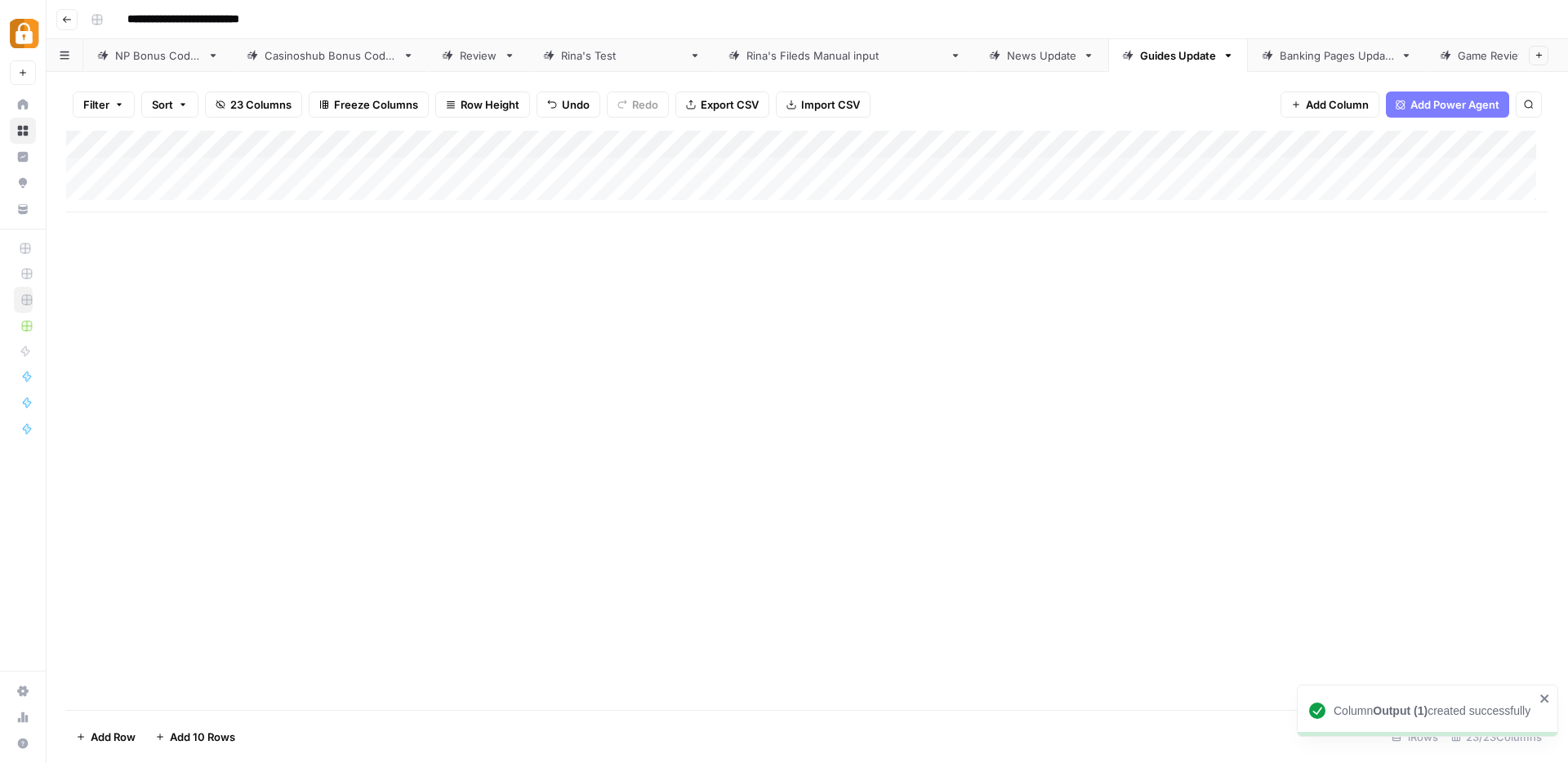
scroll to position [1, 1]
click at [1028, 144] on div "Add Column" at bounding box center [807, 171] width 1483 height 82
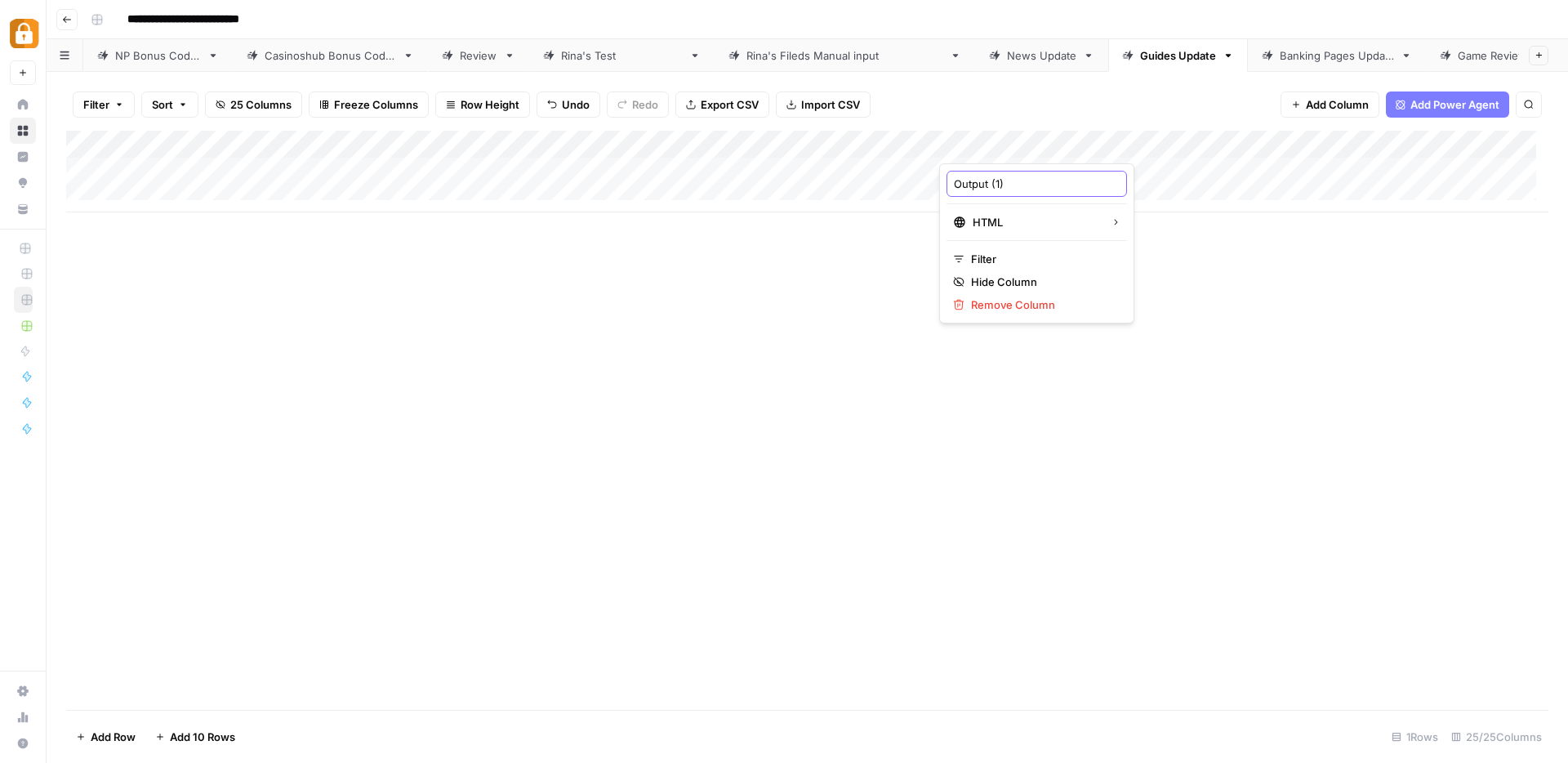
drag, startPoint x: 1034, startPoint y: 182, endPoint x: 941, endPoint y: 174, distance: 93.3
click at [941, 174] on div "Output (1) HTML Filter Hide Column Remove Column" at bounding box center [1037, 243] width 195 height 160
type input "title"
click at [1217, 146] on div "Add Column" at bounding box center [807, 171] width 1483 height 82
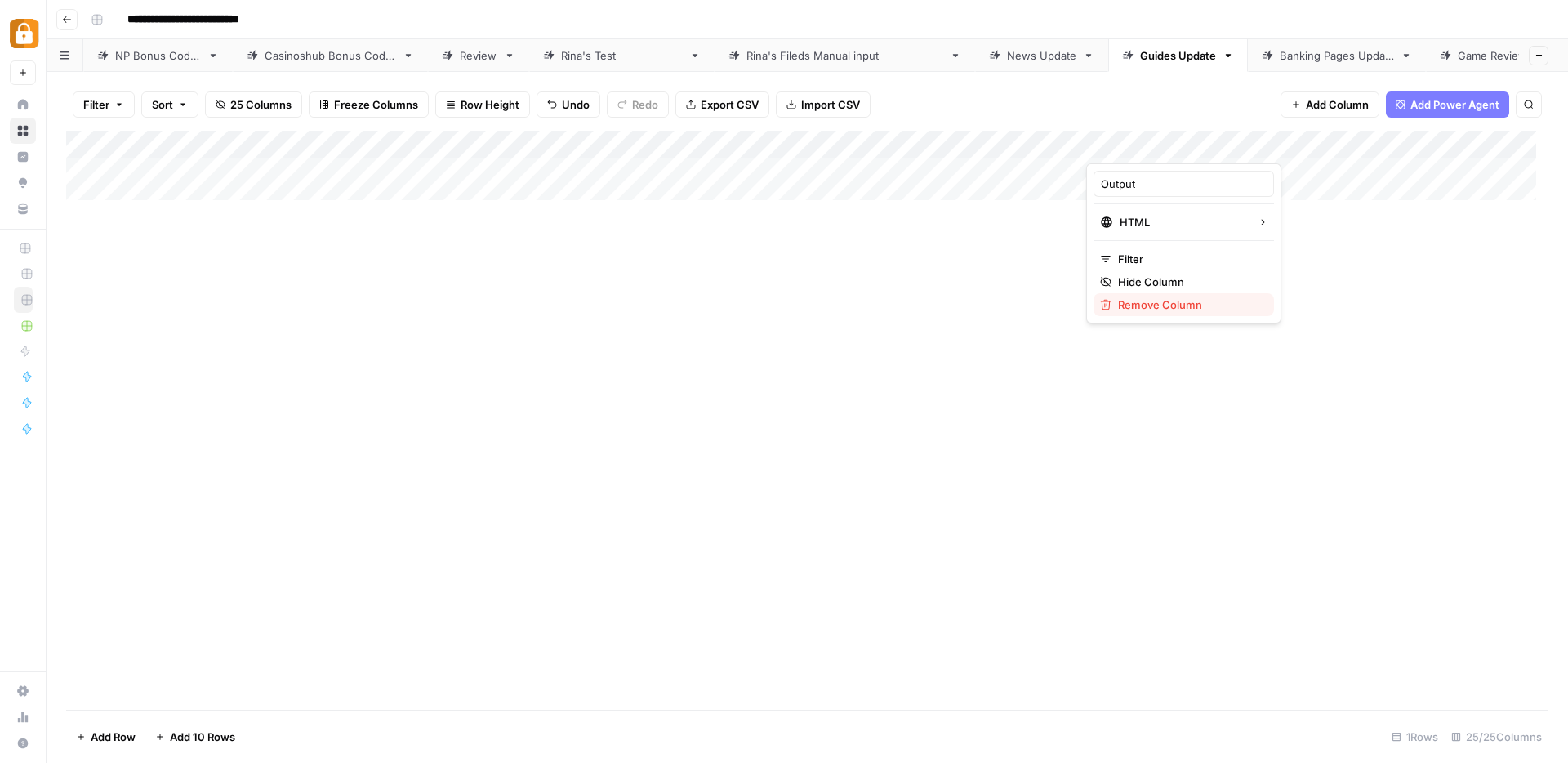
click at [1151, 299] on span "Remove Column" at bounding box center [1189, 304] width 143 height 17
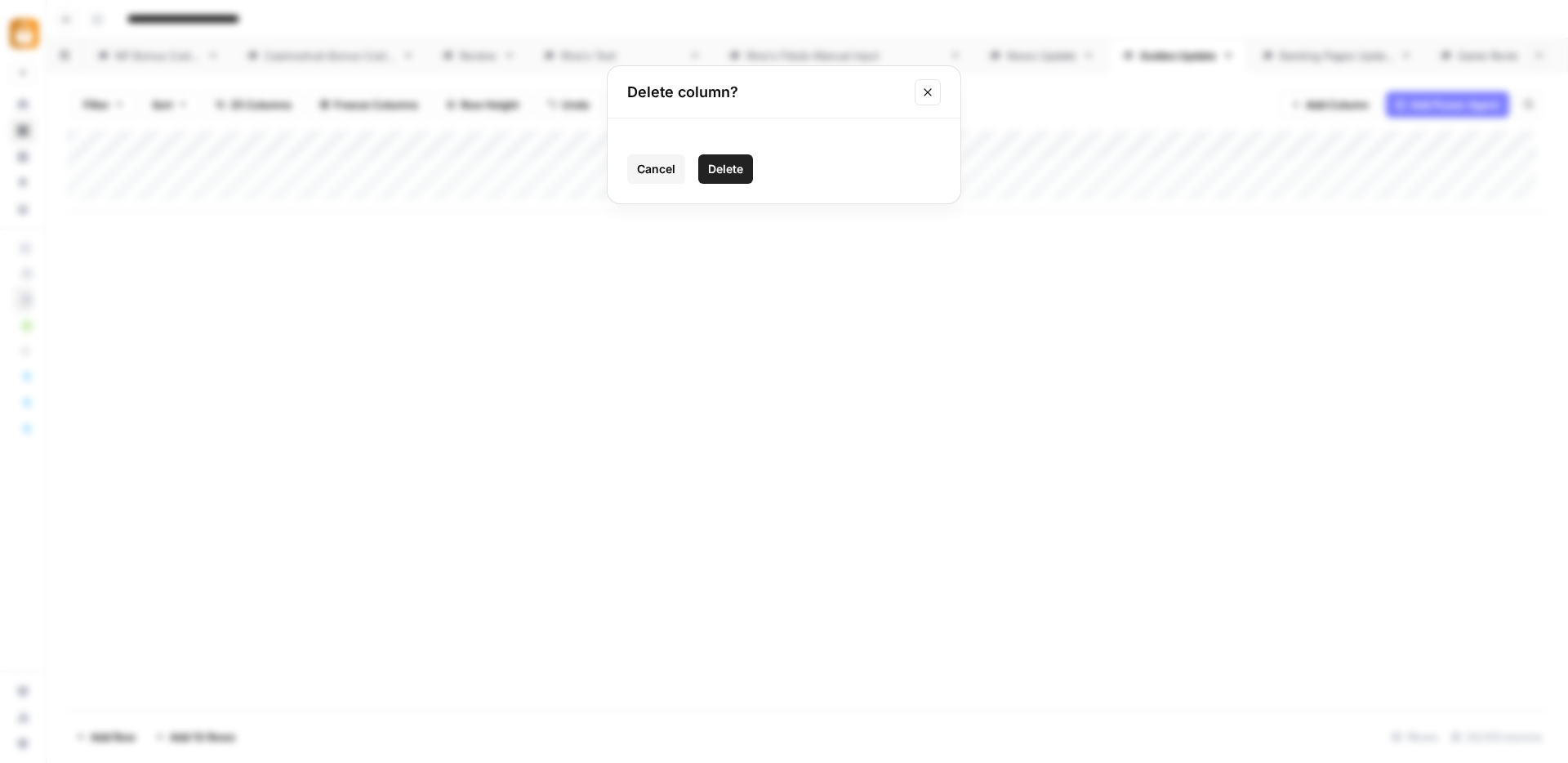
click at [734, 175] on span "Delete" at bounding box center [726, 168] width 35 height 17
click at [1356, 143] on div "Add Column" at bounding box center [807, 171] width 1483 height 82
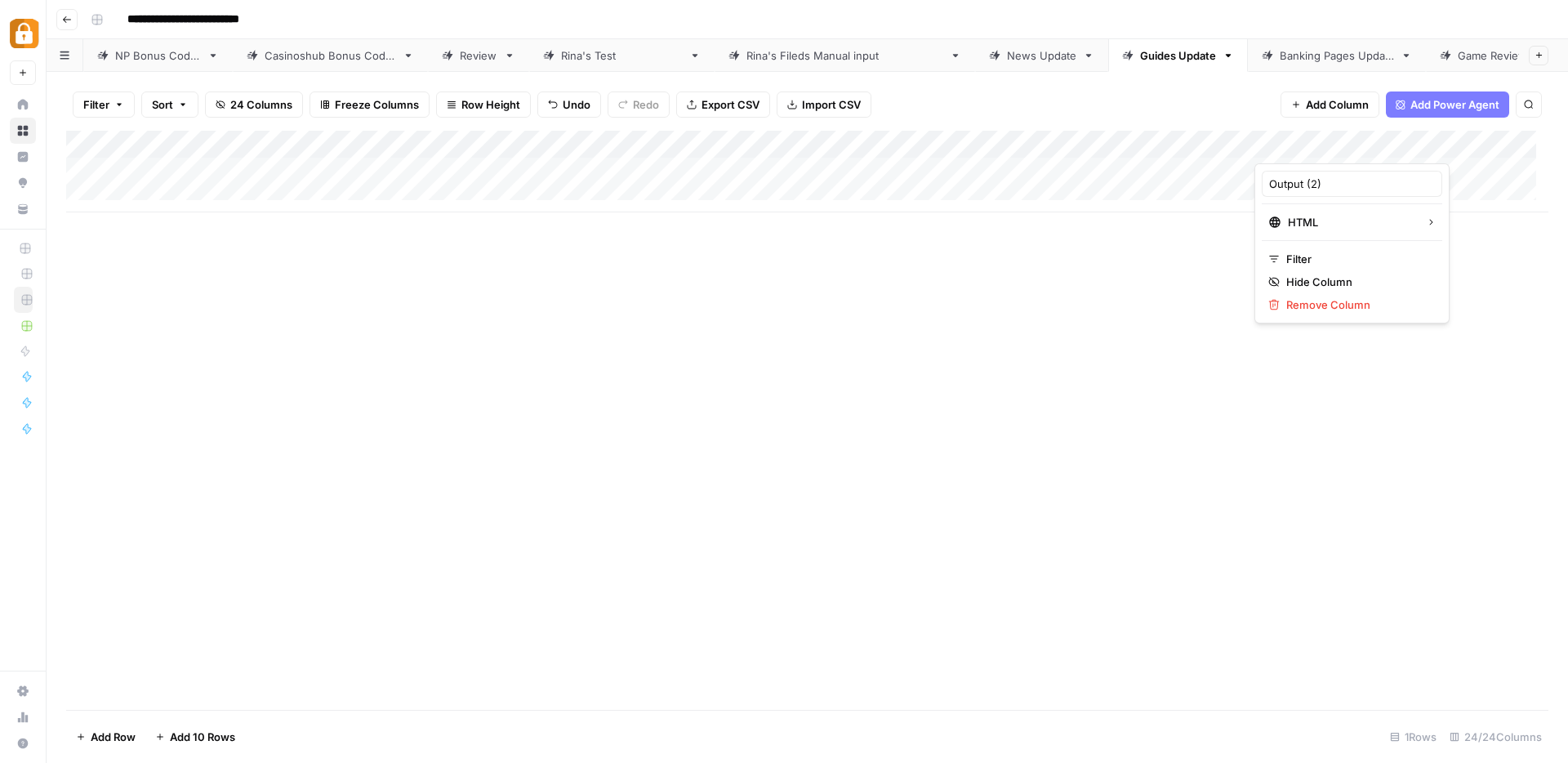
click at [1356, 143] on div at bounding box center [1328, 146] width 148 height 32
drag, startPoint x: 1342, startPoint y: 180, endPoint x: 1270, endPoint y: 183, distance: 72.1
click at [1270, 183] on input "Output (2)" at bounding box center [1352, 183] width 166 height 17
type input "body_text"
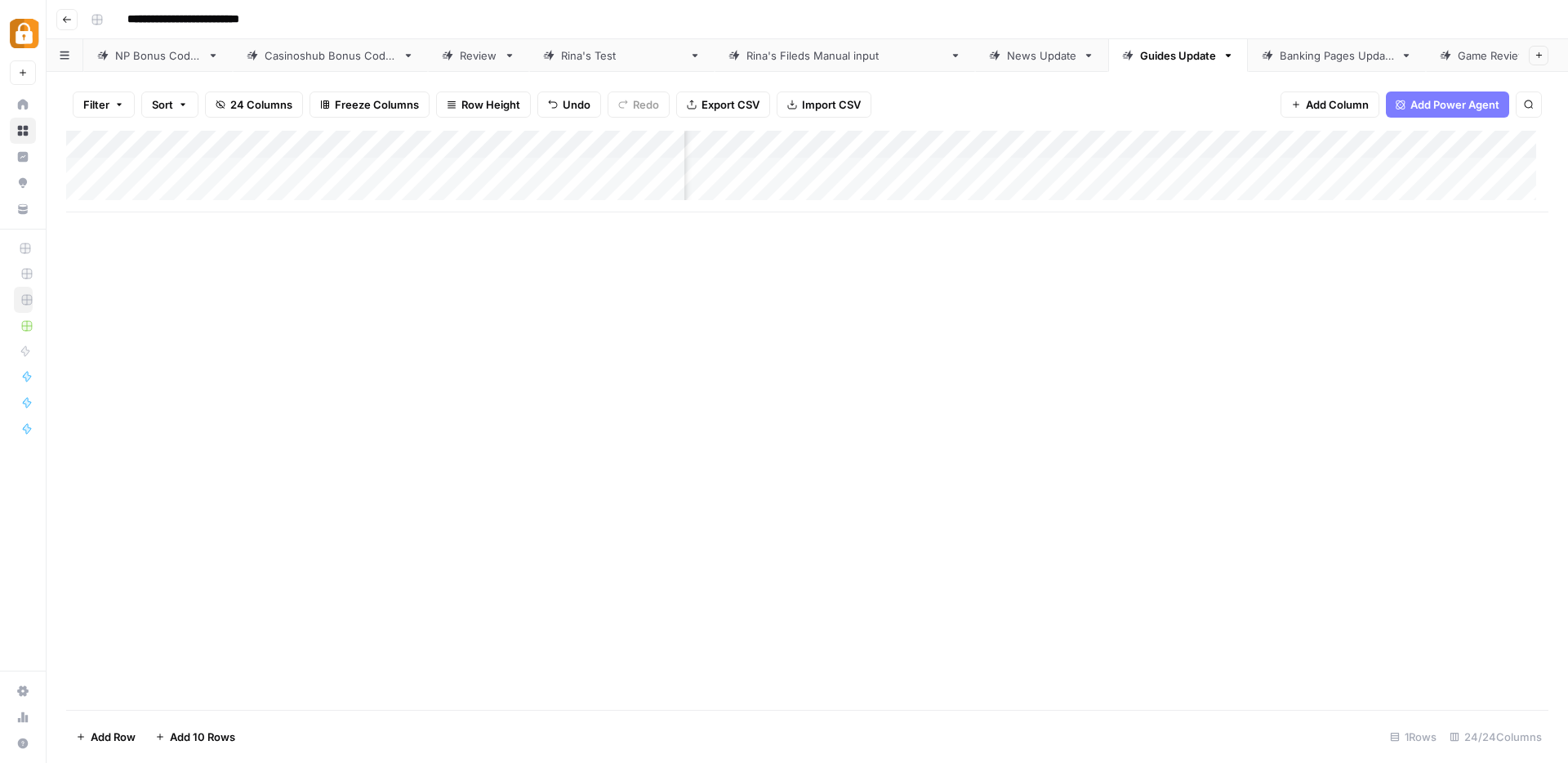
click at [1431, 144] on div "Add Column" at bounding box center [807, 171] width 1483 height 82
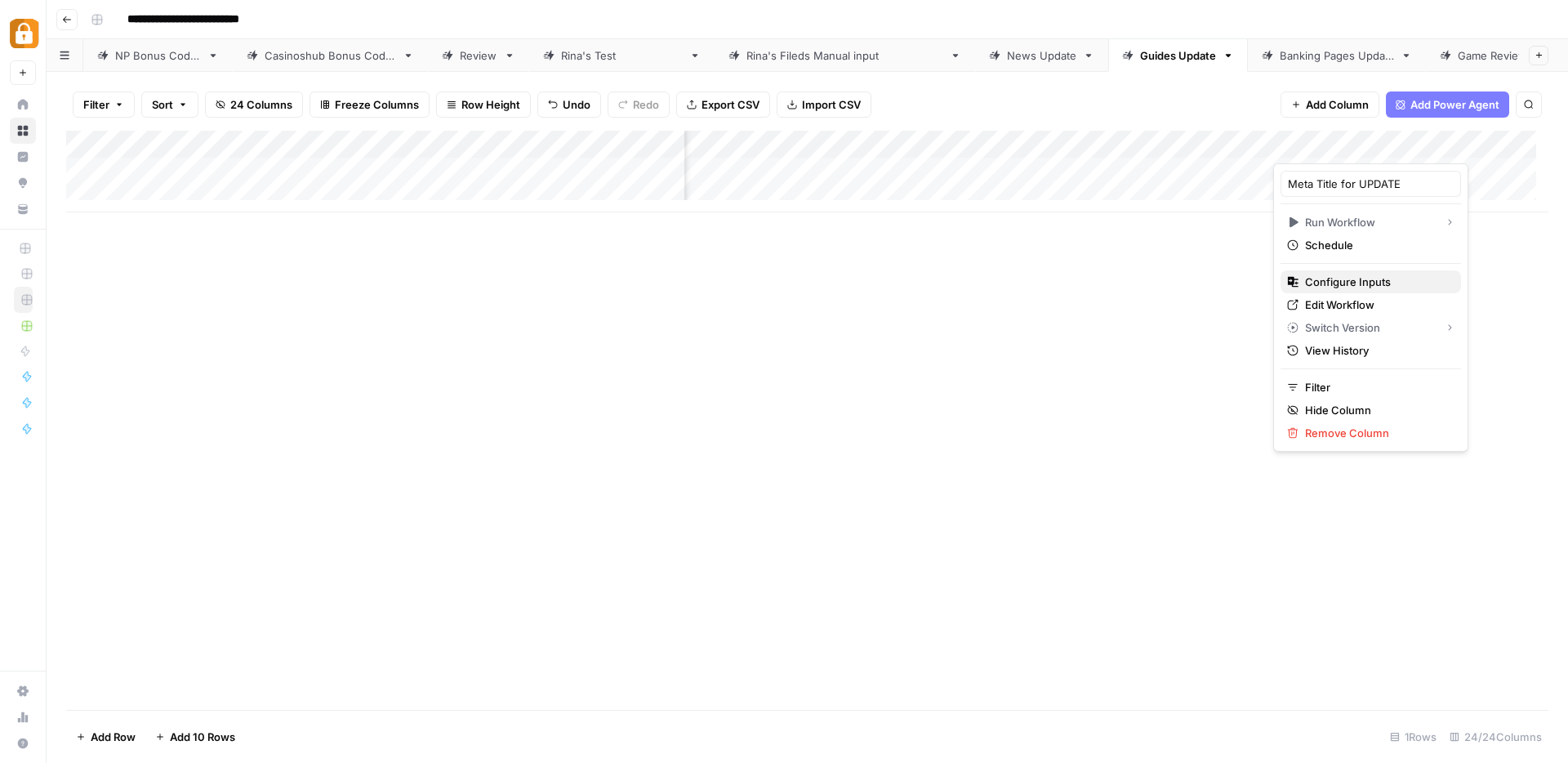
click at [1352, 276] on span "Configure Inputs" at bounding box center [1377, 282] width 143 height 17
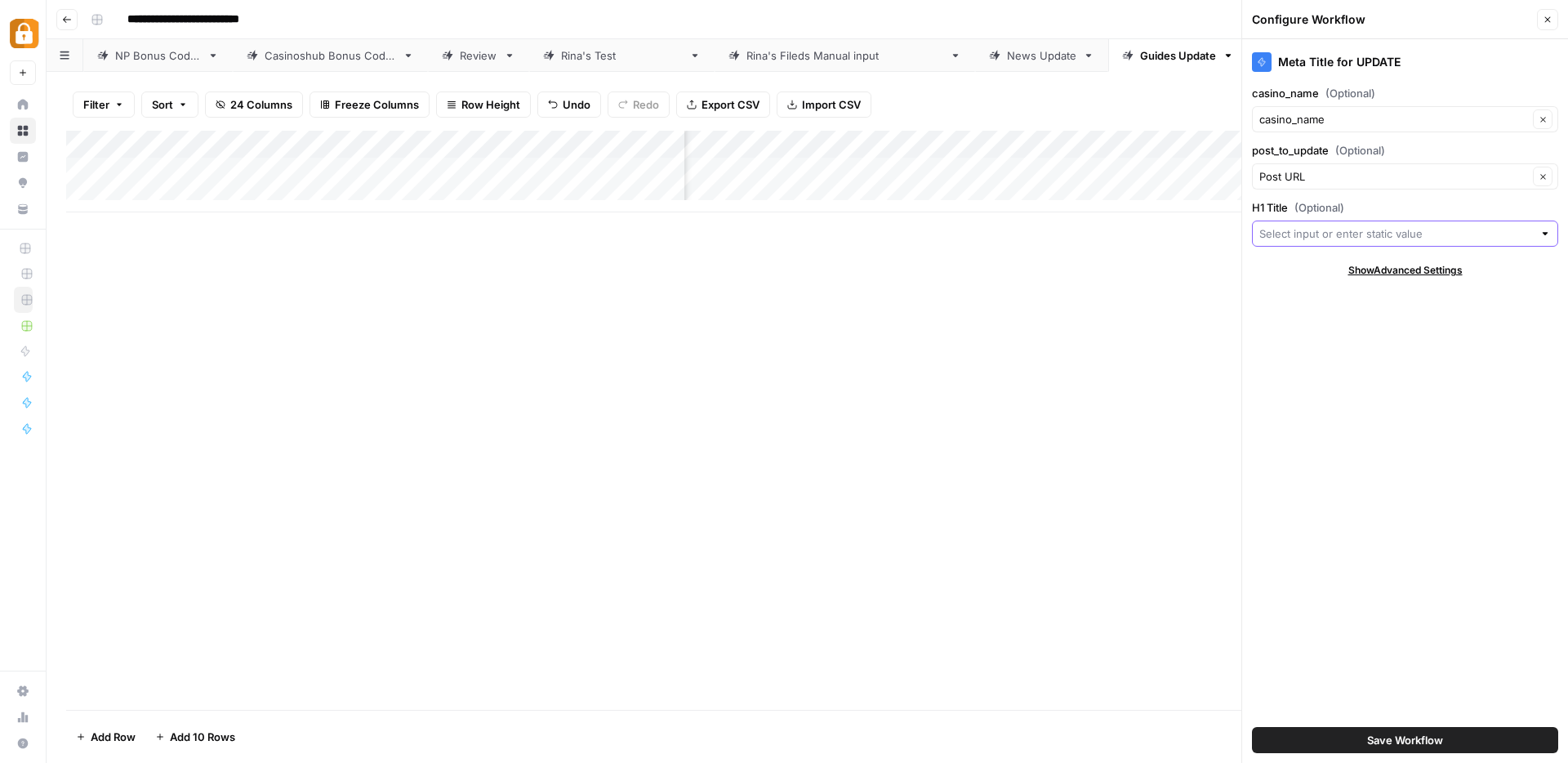
click at [1313, 230] on input "H1 Title (Optional)" at bounding box center [1397, 233] width 274 height 17
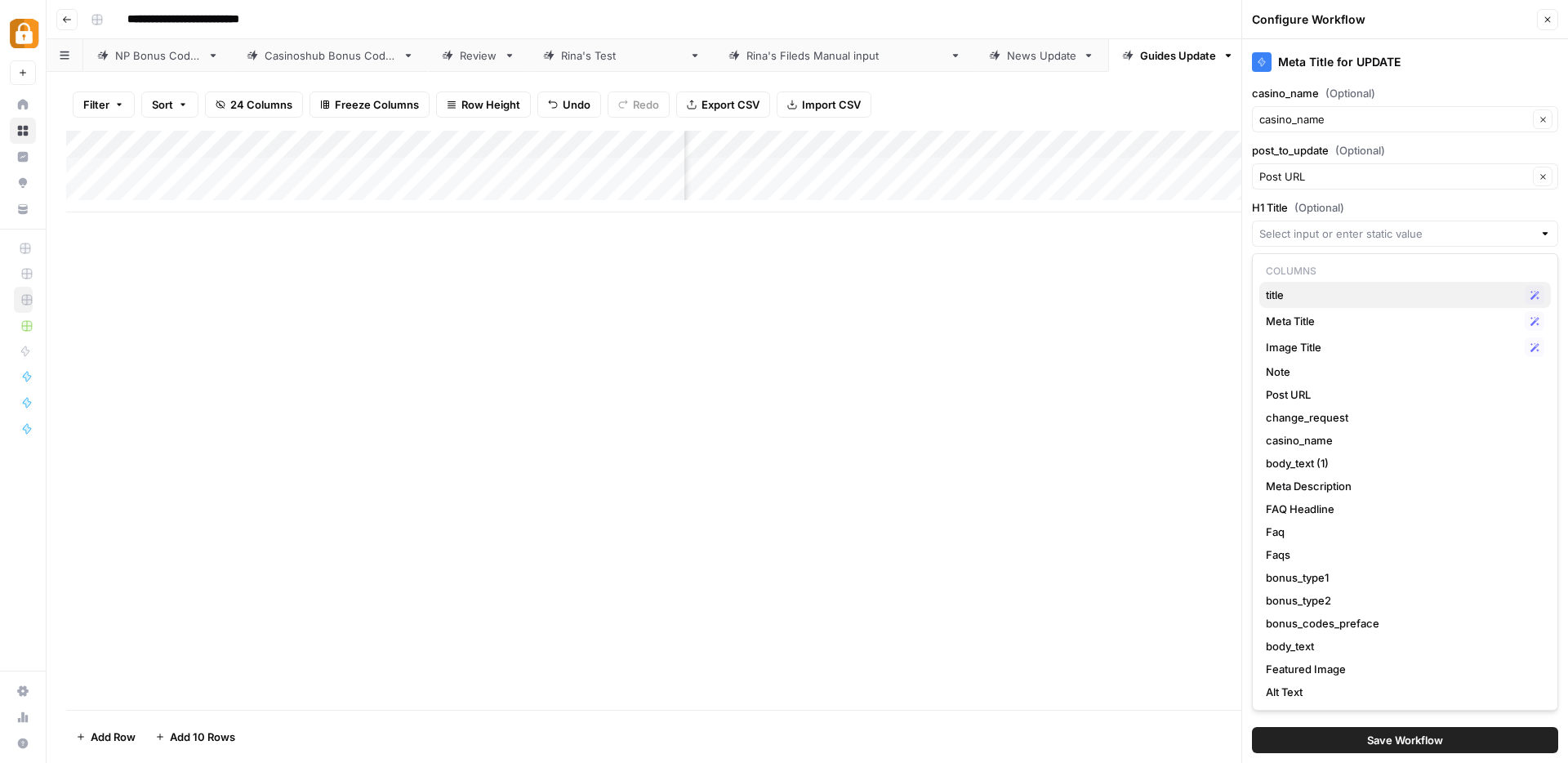
click at [1292, 290] on span "title" at bounding box center [1393, 295] width 253 height 17
type input "title"
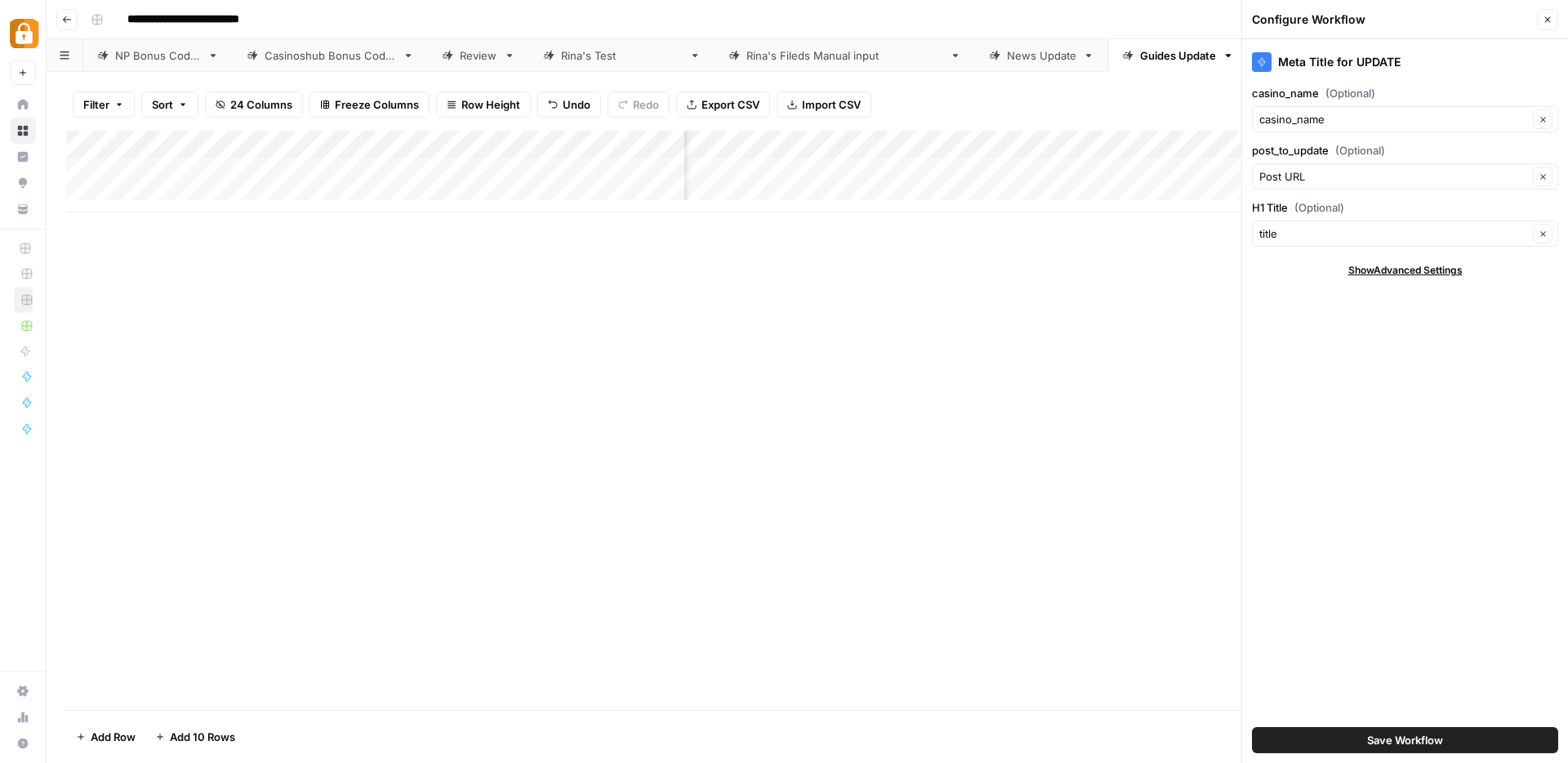
click at [1362, 743] on button "Save Workflow" at bounding box center [1405, 740] width 306 height 26
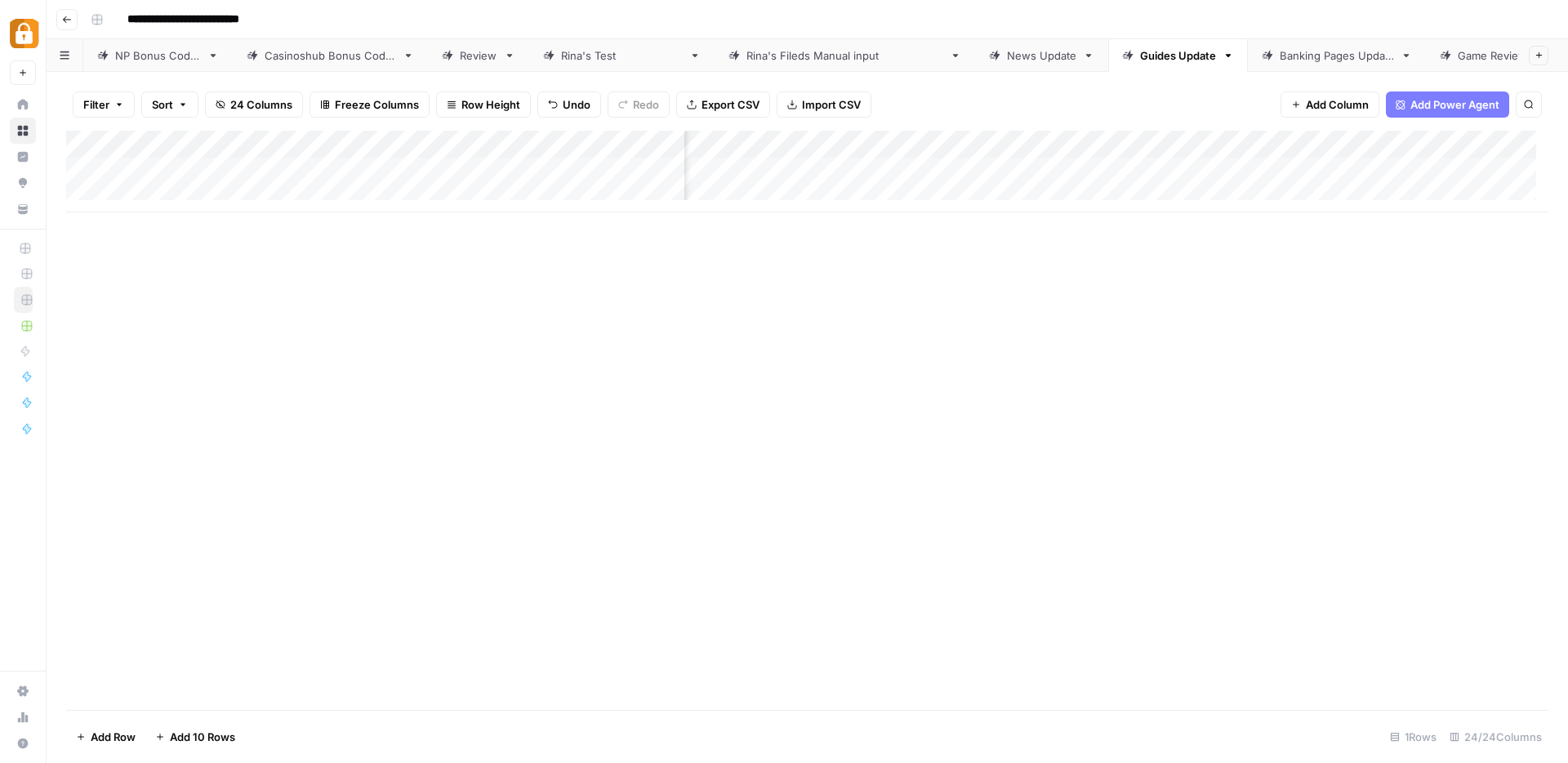
click at [1371, 170] on div "Add Column" at bounding box center [807, 171] width 1483 height 82
click at [1323, 144] on div "Add Column" at bounding box center [807, 171] width 1483 height 82
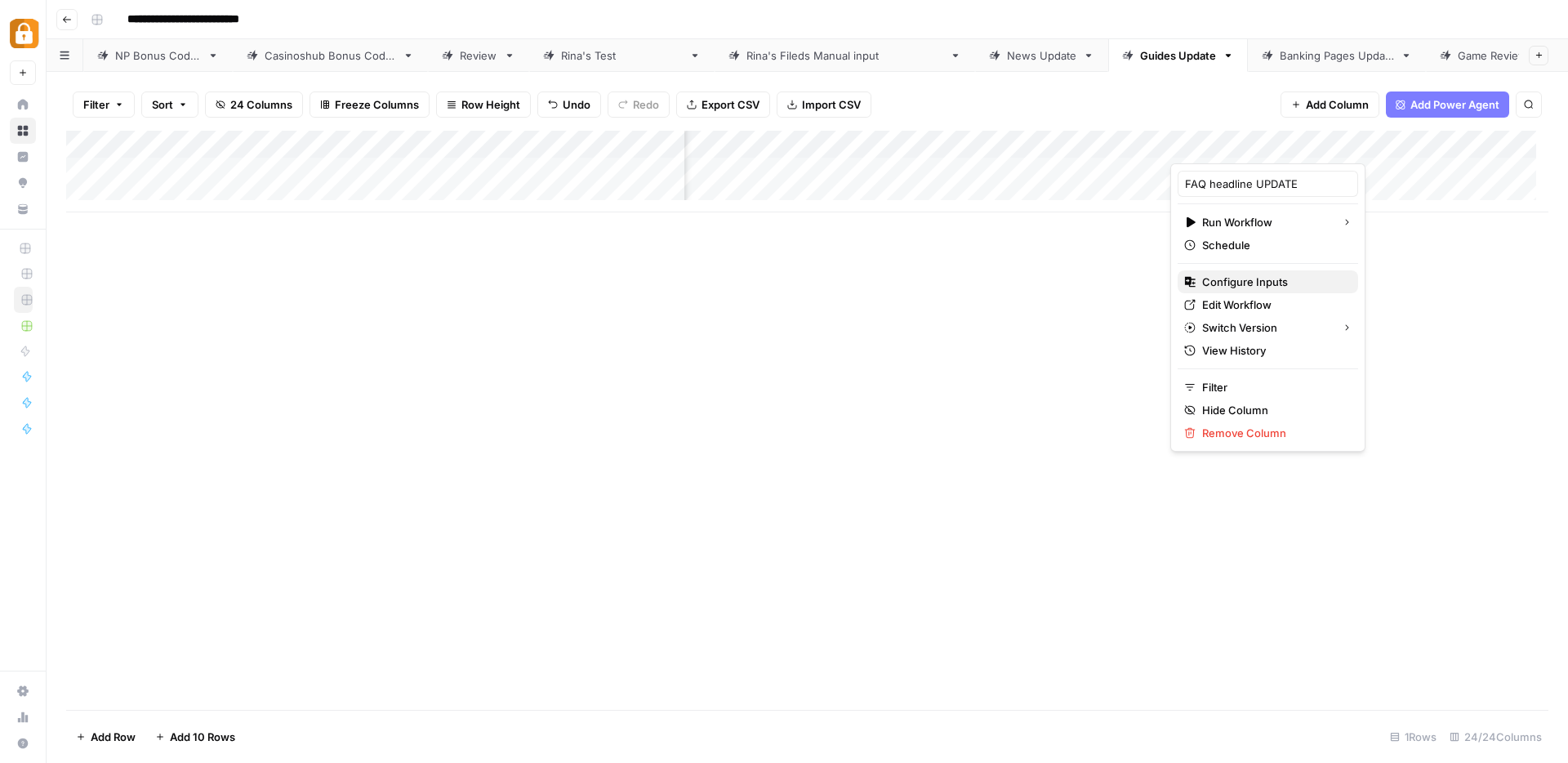
click at [1225, 285] on span "Configure Inputs" at bounding box center [1273, 282] width 143 height 17
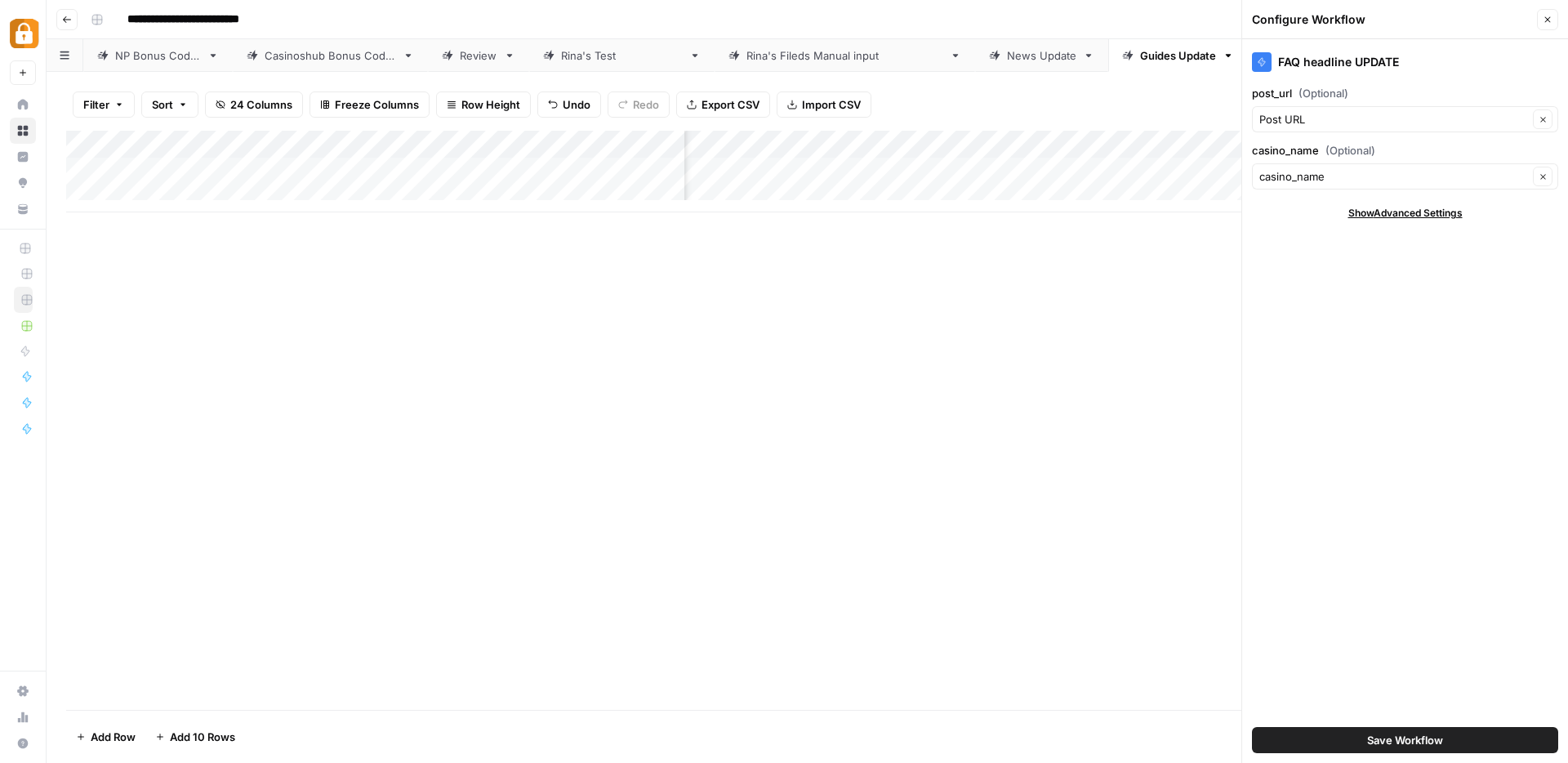
click at [1555, 18] on button "Close" at bounding box center [1548, 19] width 21 height 21
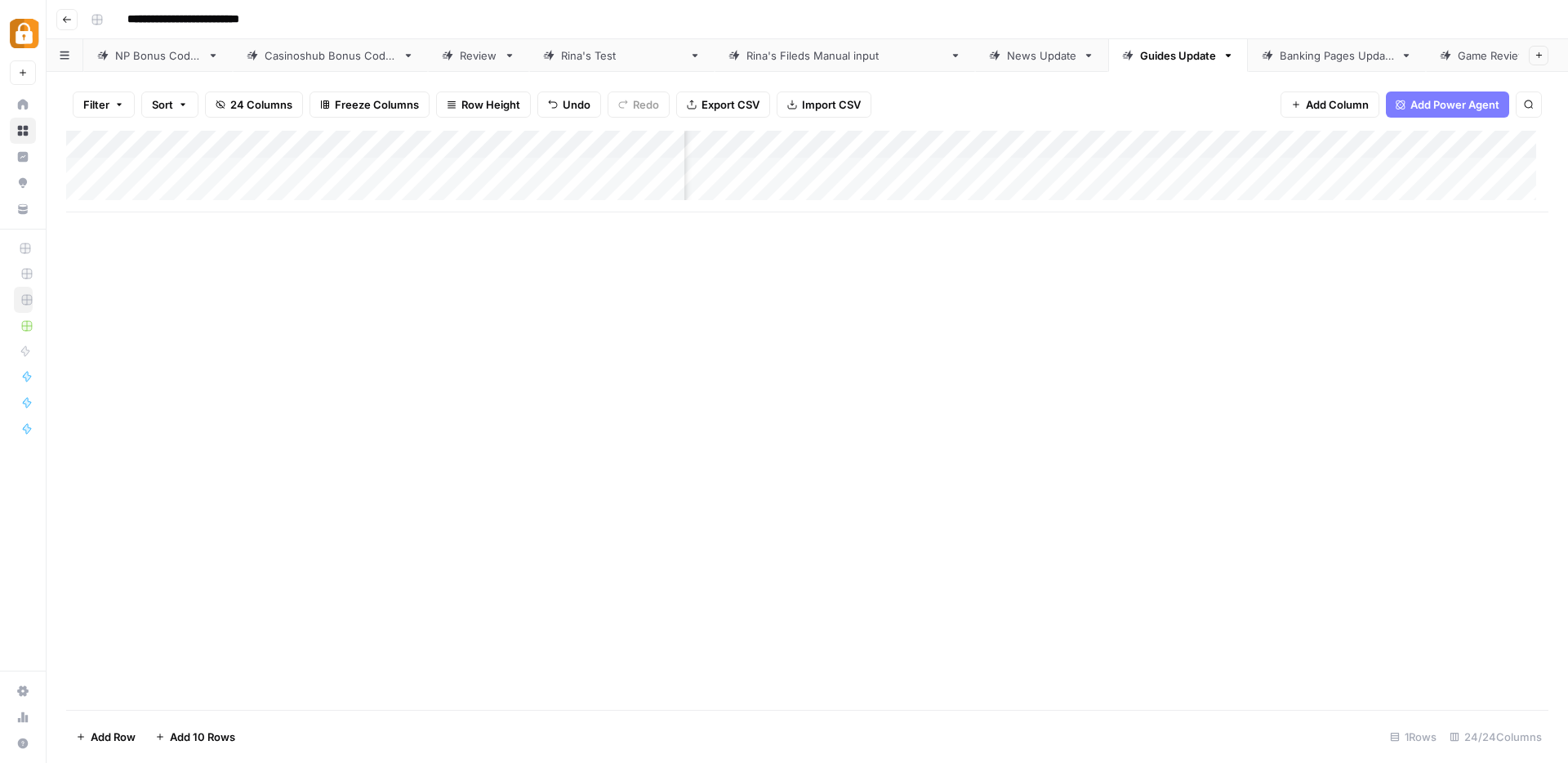
click at [1327, 145] on div "Add Column" at bounding box center [807, 171] width 1483 height 82
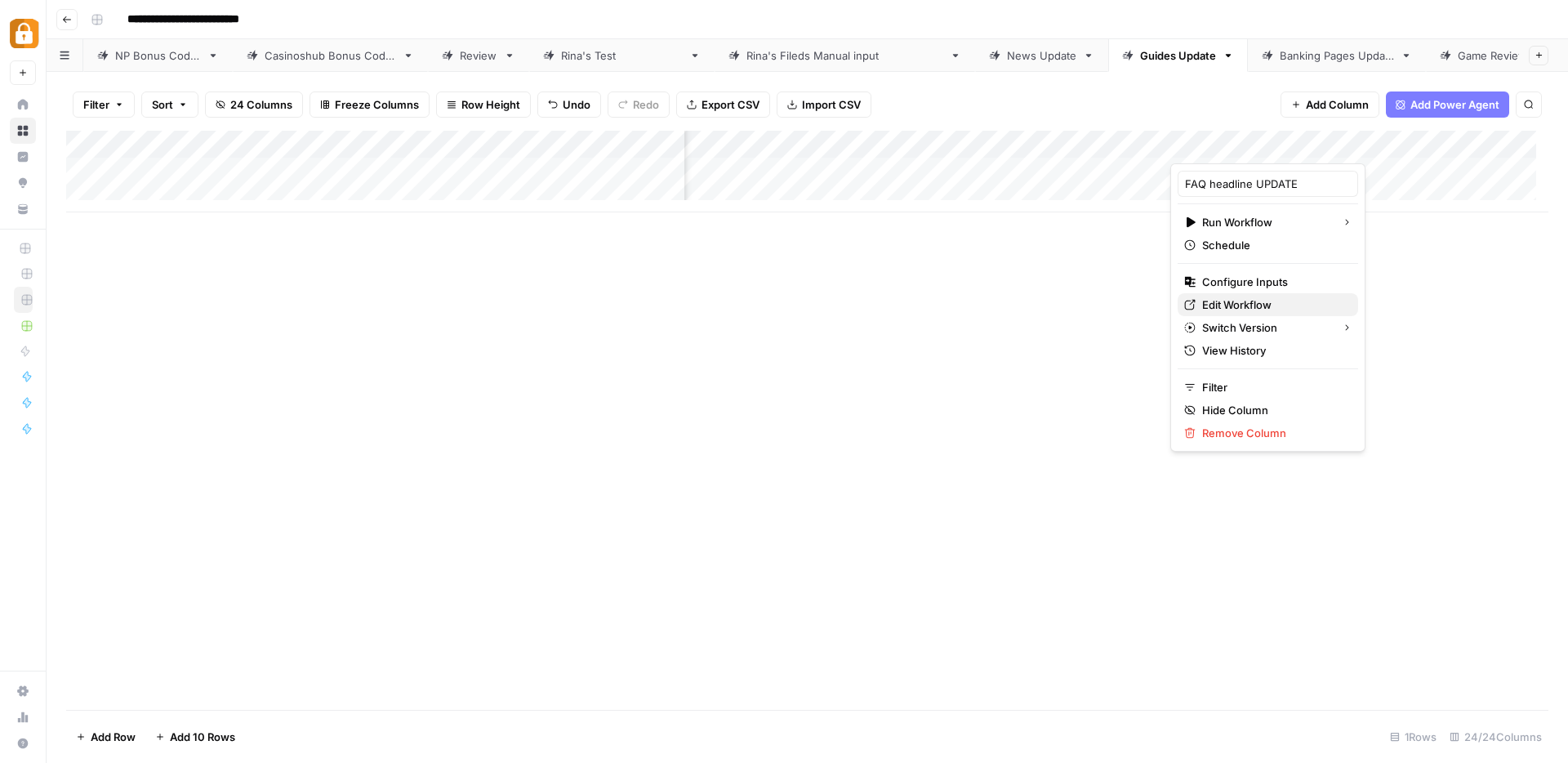
click at [1226, 303] on span "Edit Workflow" at bounding box center [1273, 304] width 143 height 17
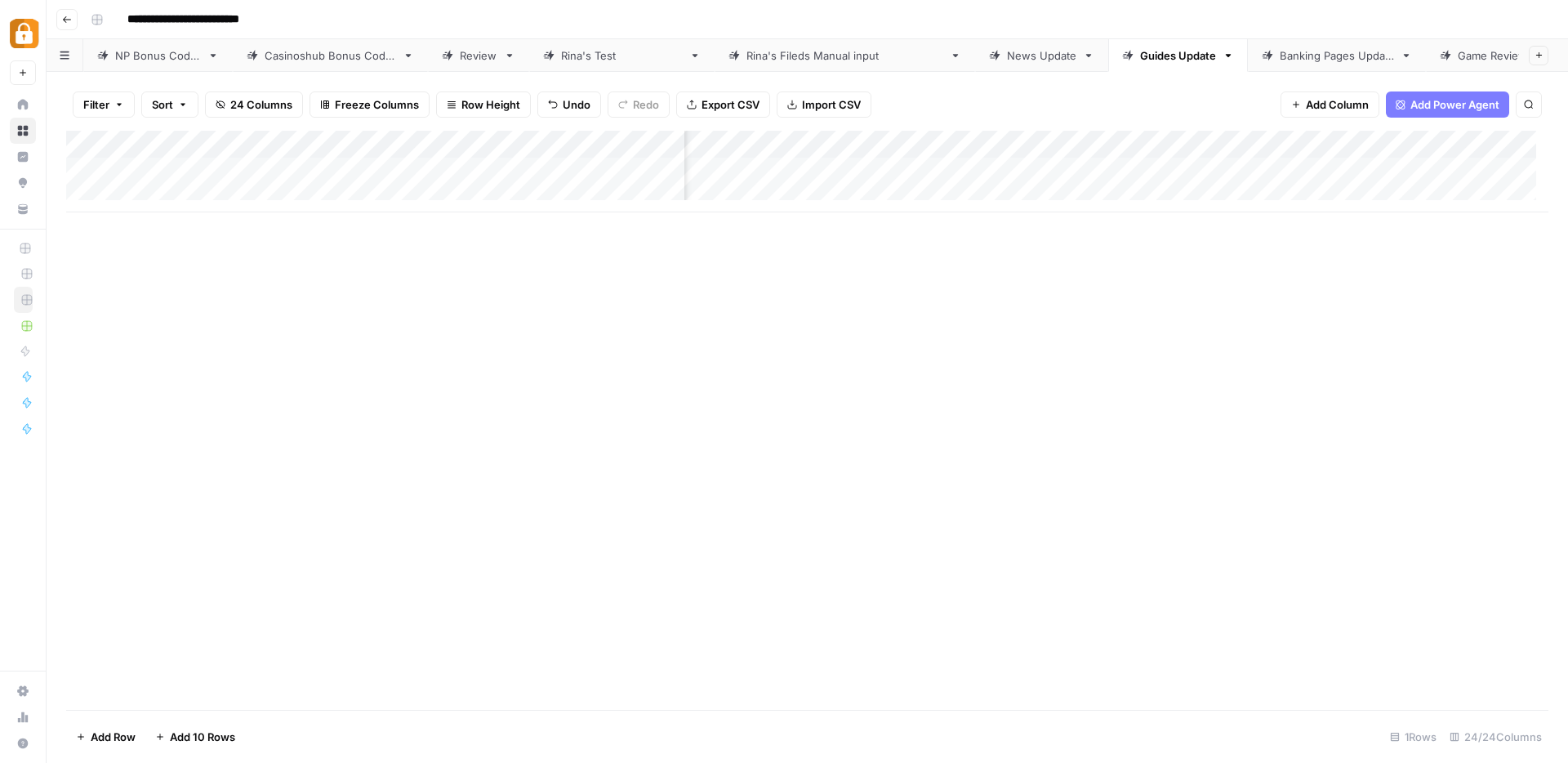
click at [1265, 173] on div "Add Column" at bounding box center [807, 171] width 1483 height 82
click at [1187, 170] on div "Add Column" at bounding box center [807, 171] width 1483 height 82
click at [1053, 168] on div "Add Column" at bounding box center [807, 171] width 1483 height 82
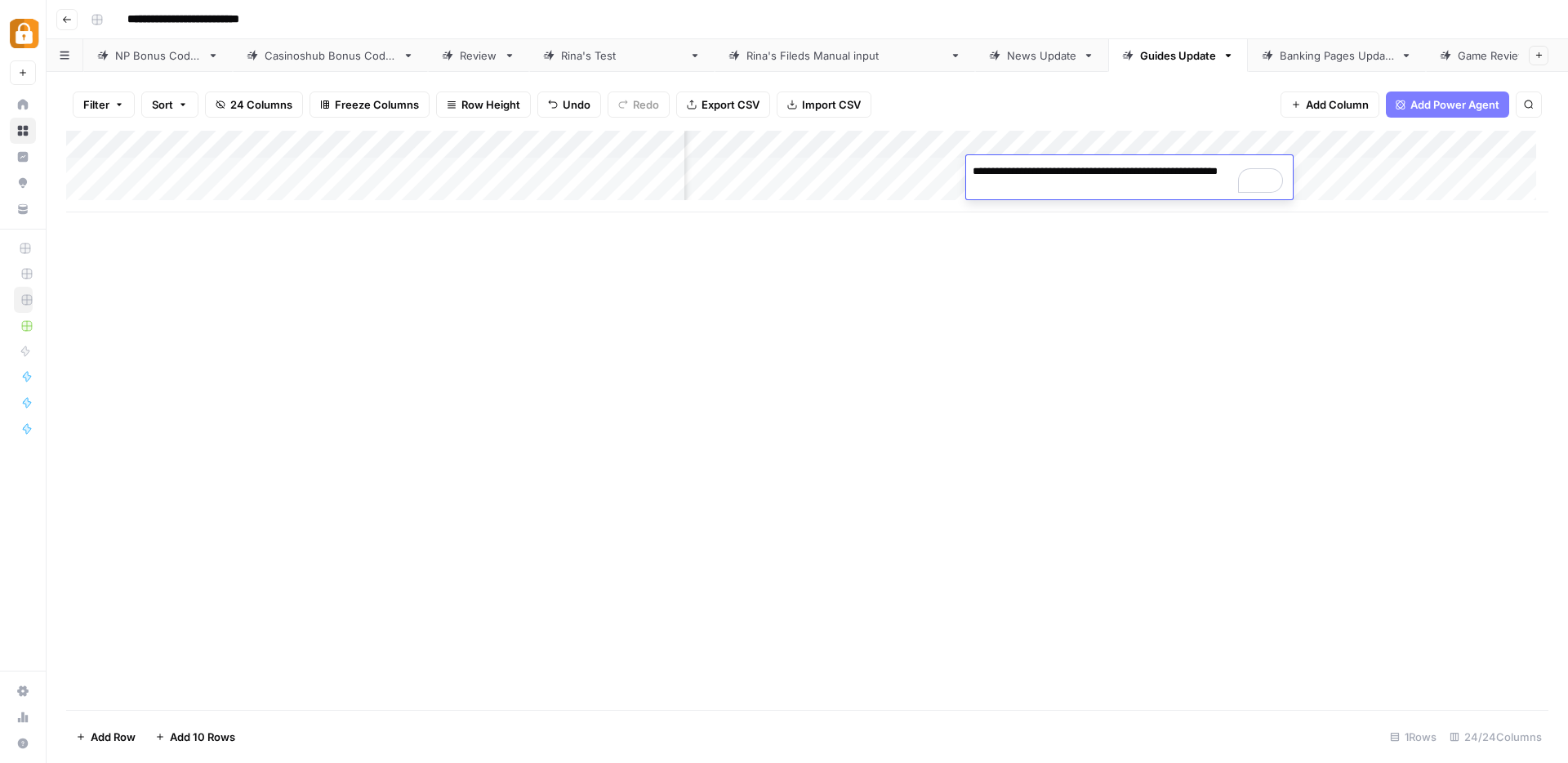
click at [984, 294] on div "Add Column" at bounding box center [807, 420] width 1483 height 579
click at [1397, 145] on div "Add Column" at bounding box center [807, 171] width 1483 height 82
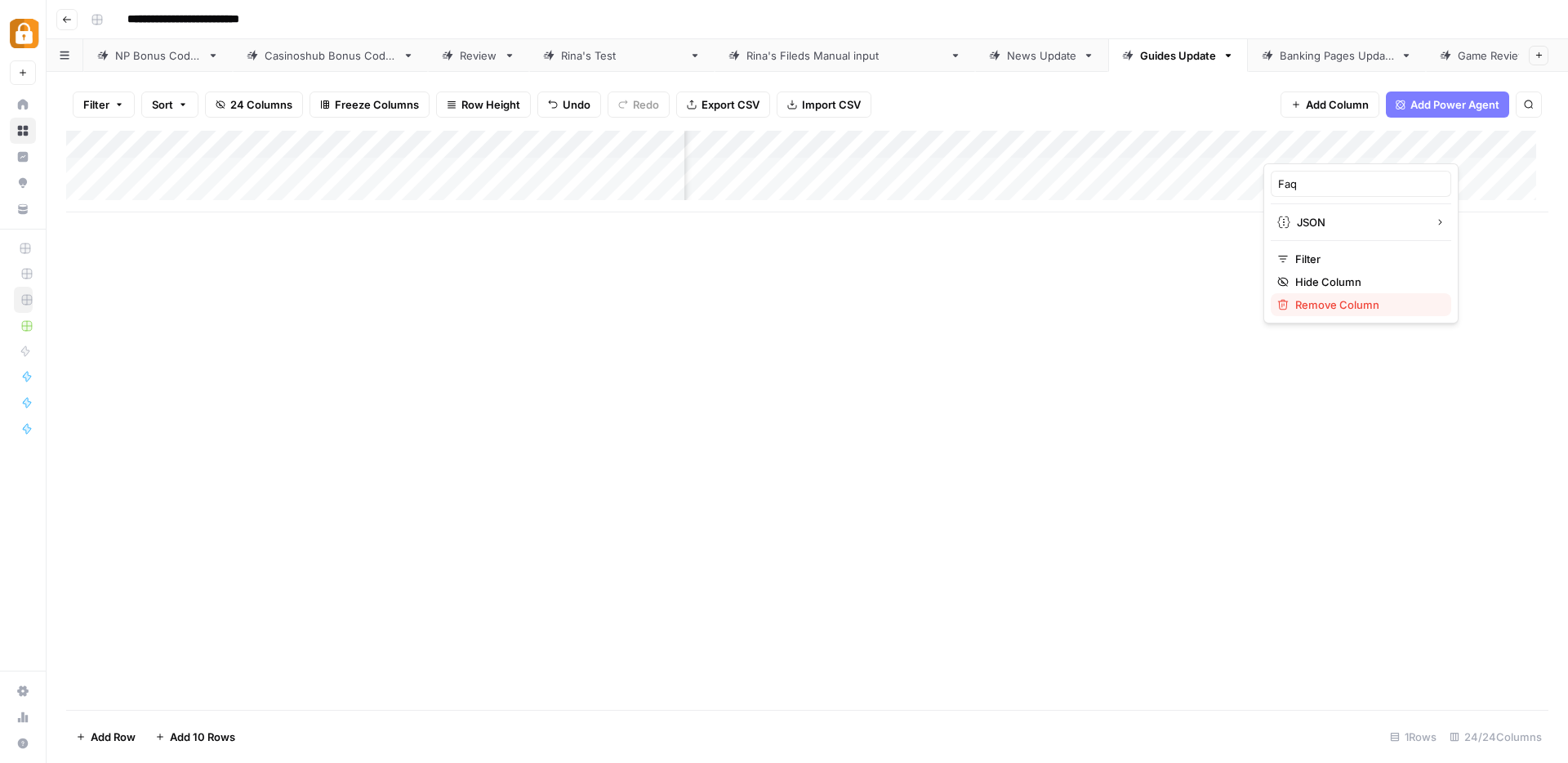
click at [1335, 303] on span "Remove Column" at bounding box center [1366, 304] width 143 height 17
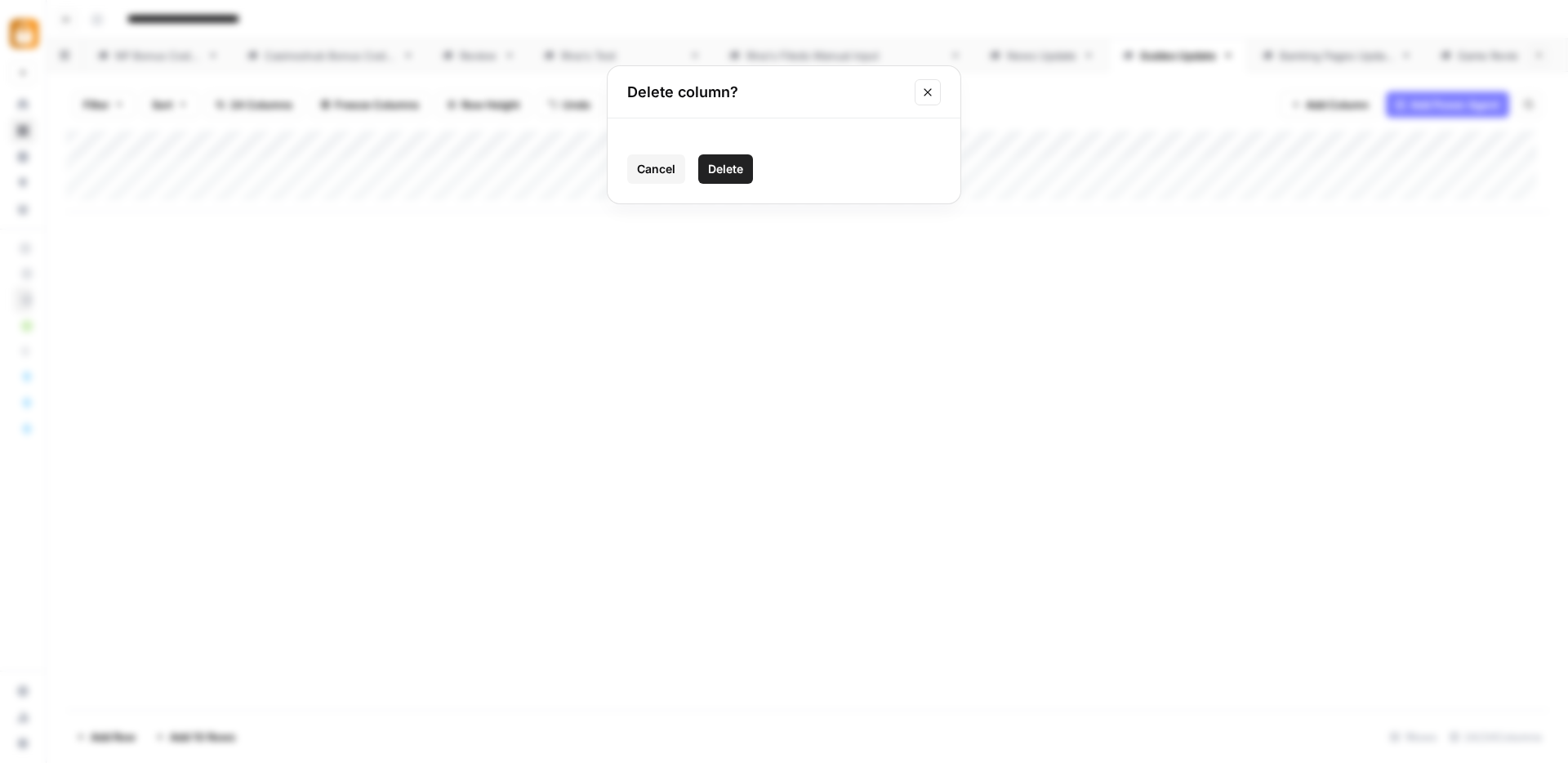
click at [745, 180] on button "Delete" at bounding box center [726, 169] width 54 height 30
click at [1393, 168] on div "Add Column" at bounding box center [807, 171] width 1483 height 82
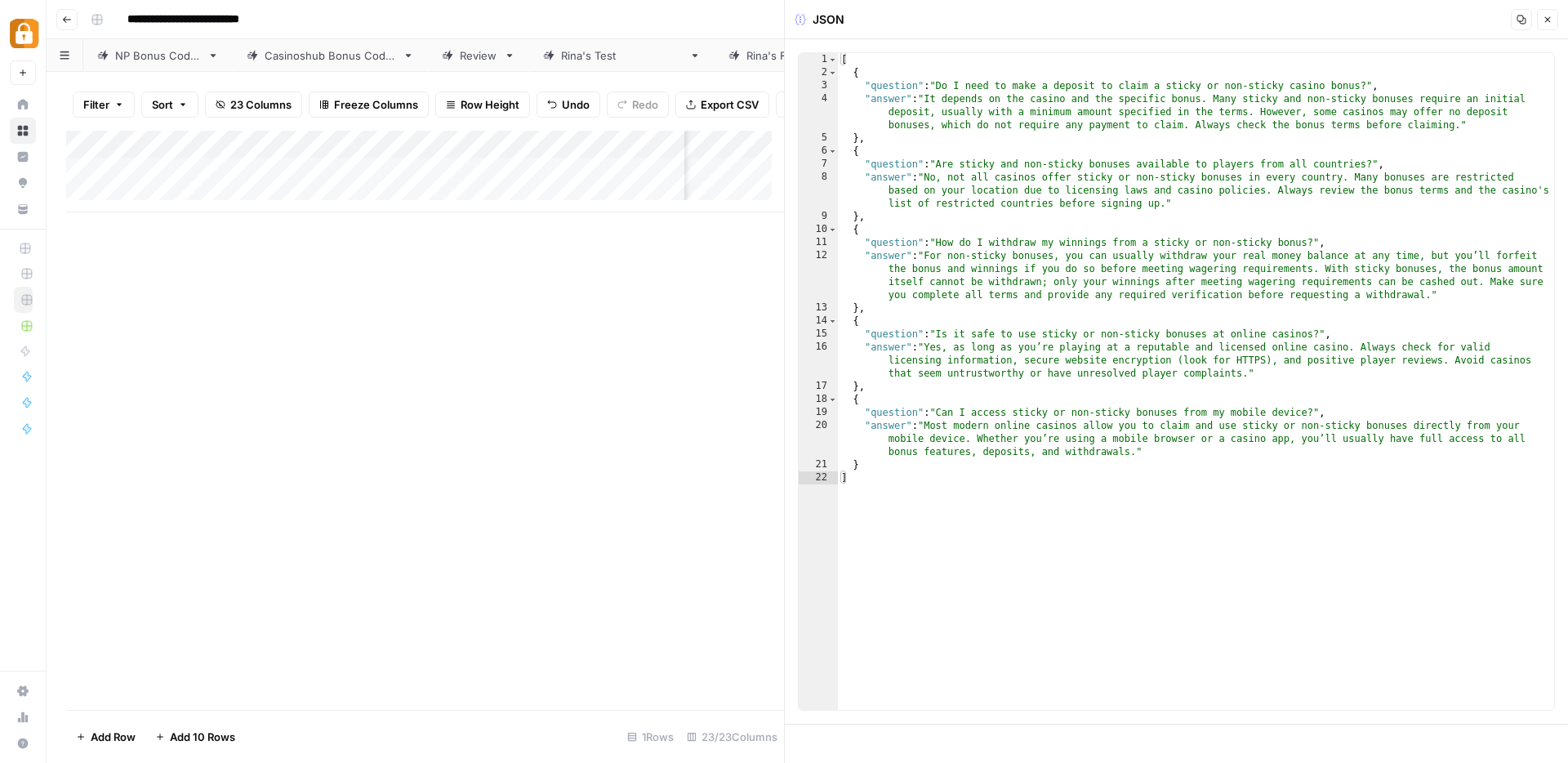
click at [1548, 21] on icon "button" at bounding box center [1548, 19] width 10 height 10
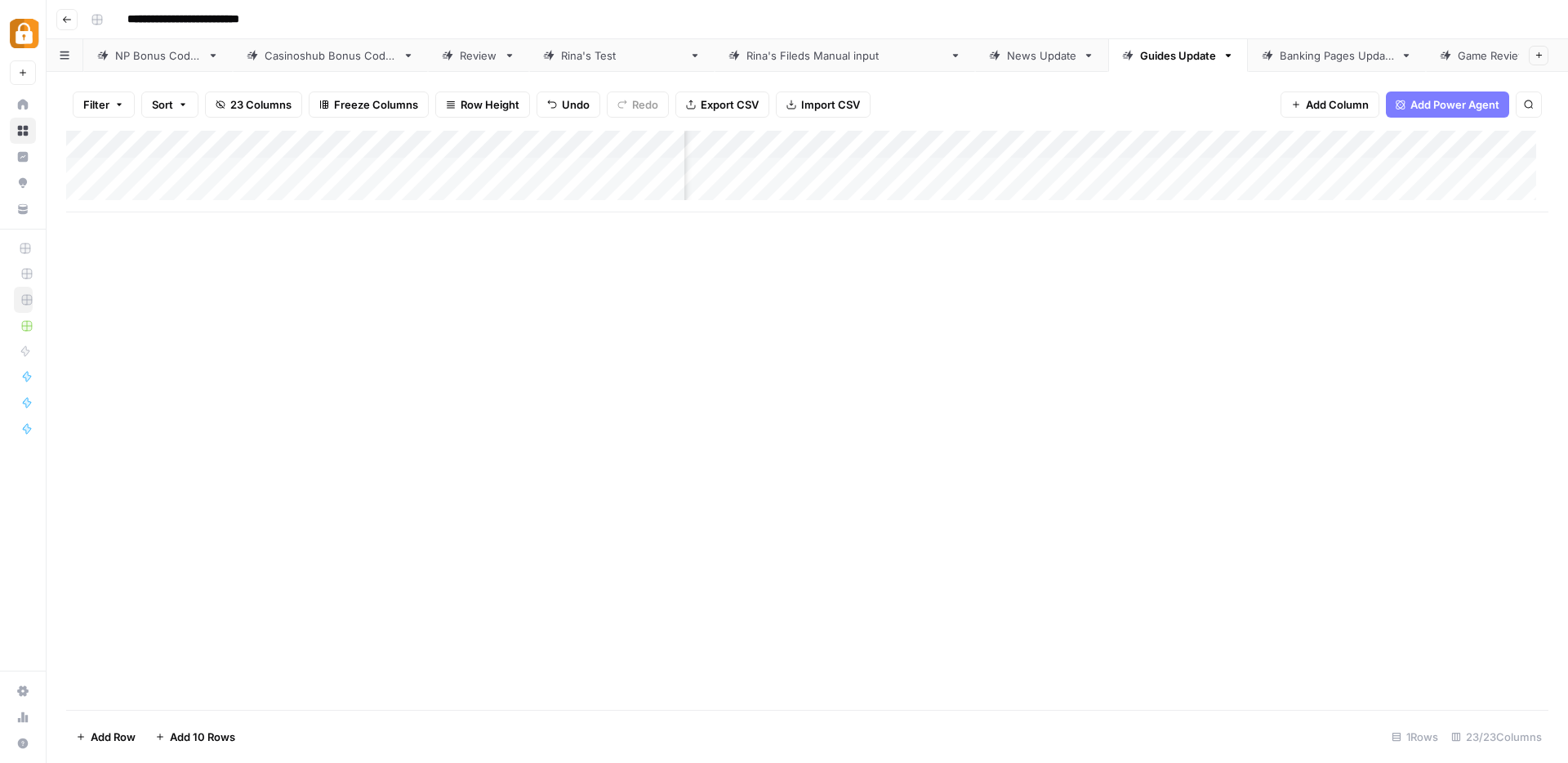
scroll to position [1, 1510]
click at [1232, 145] on div "Add Column" at bounding box center [807, 171] width 1483 height 82
click at [1106, 365] on span "Remove Column" at bounding box center [1113, 364] width 143 height 17
click at [738, 201] on span "Delete" at bounding box center [726, 198] width 35 height 17
click at [1234, 148] on div "Add Column" at bounding box center [807, 171] width 1483 height 82
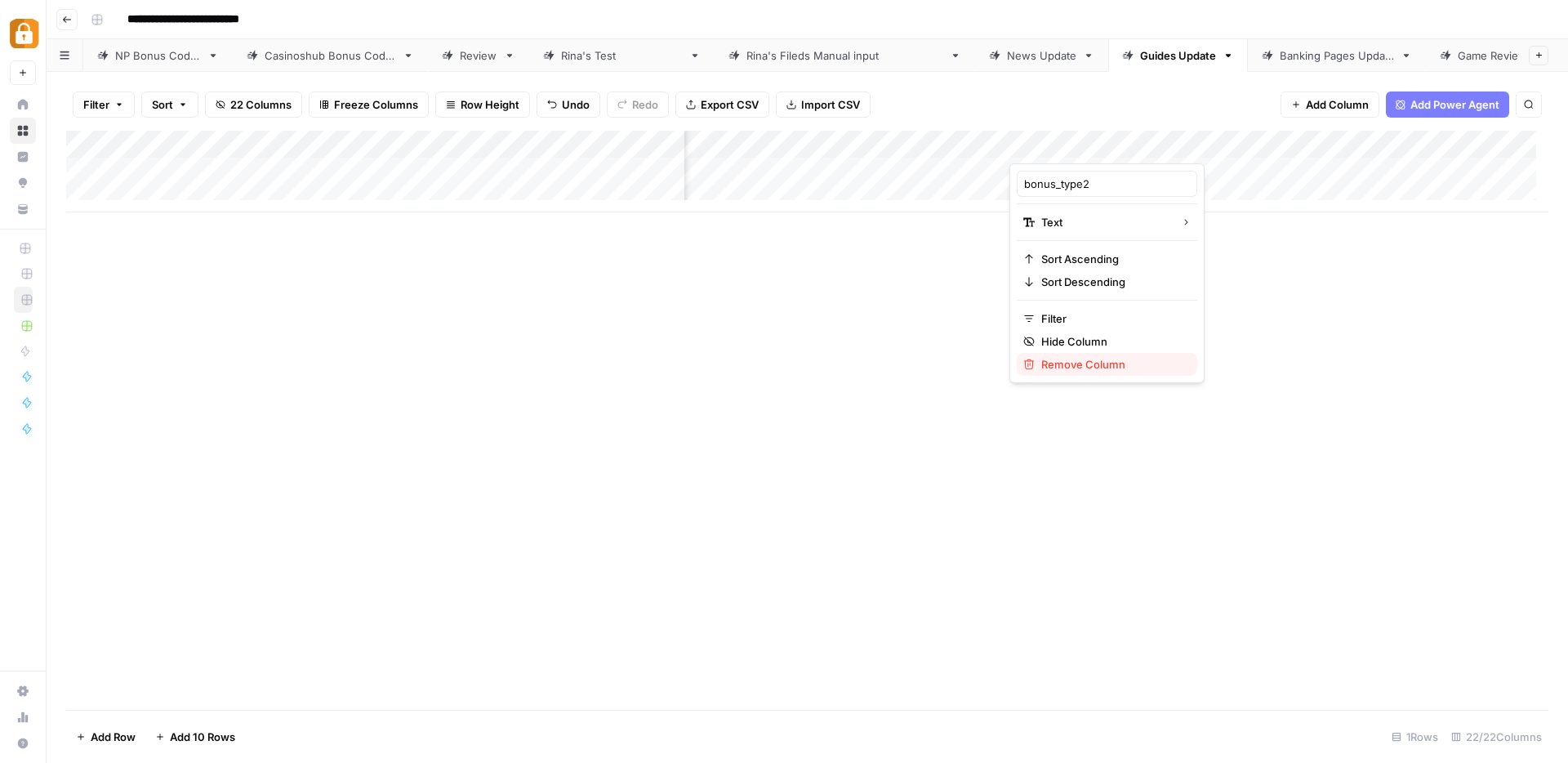
click at [1102, 360] on span "Remove Column" at bounding box center [1113, 364] width 143 height 17
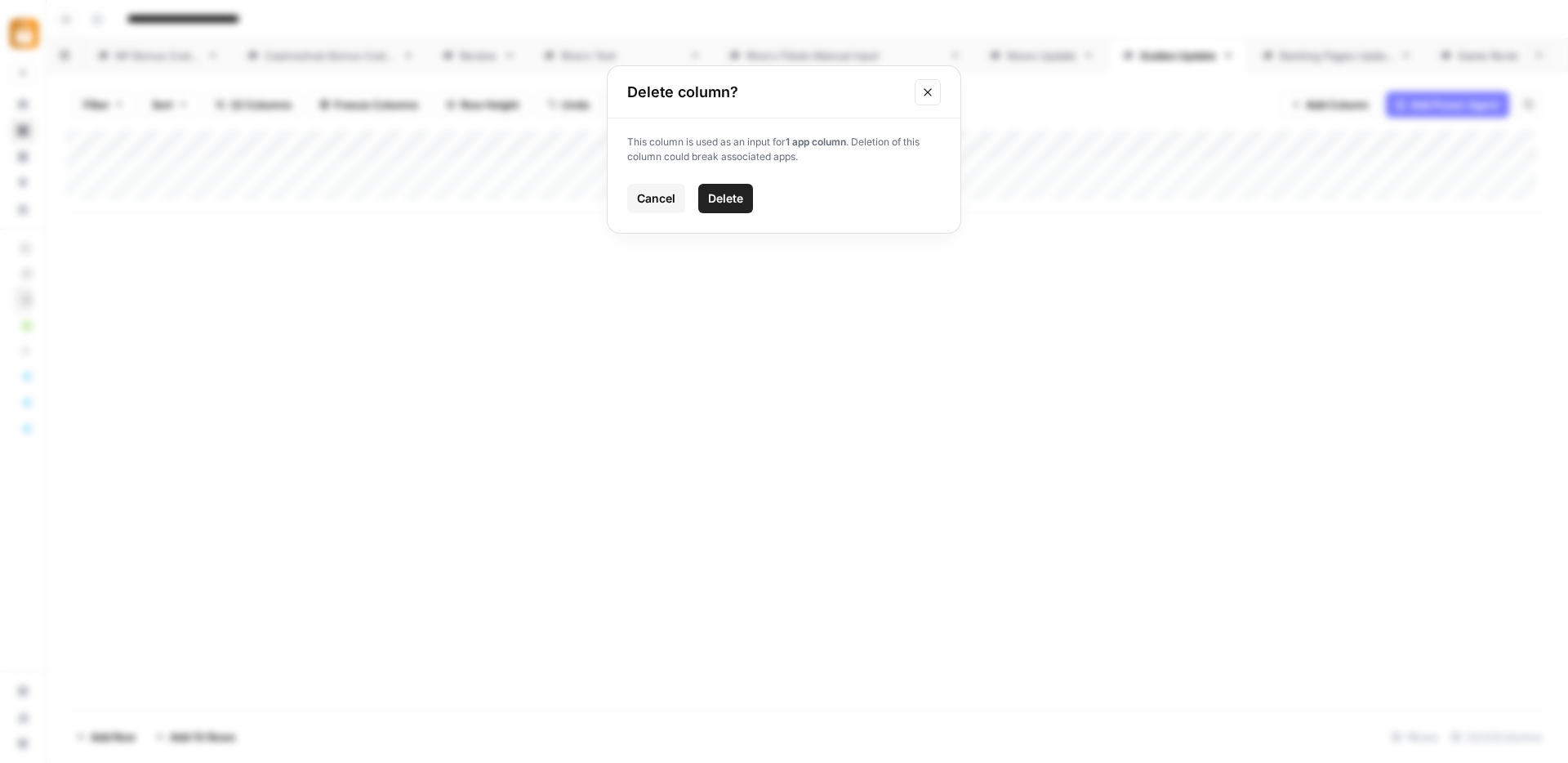
click at [719, 198] on span "Delete" at bounding box center [726, 198] width 35 height 17
click at [1007, 60] on div "News Update" at bounding box center [1042, 55] width 69 height 17
click at [1108, 65] on link "Guides Update" at bounding box center [1178, 55] width 140 height 32
click at [1331, 101] on span "Add Column" at bounding box center [1338, 104] width 63 height 17
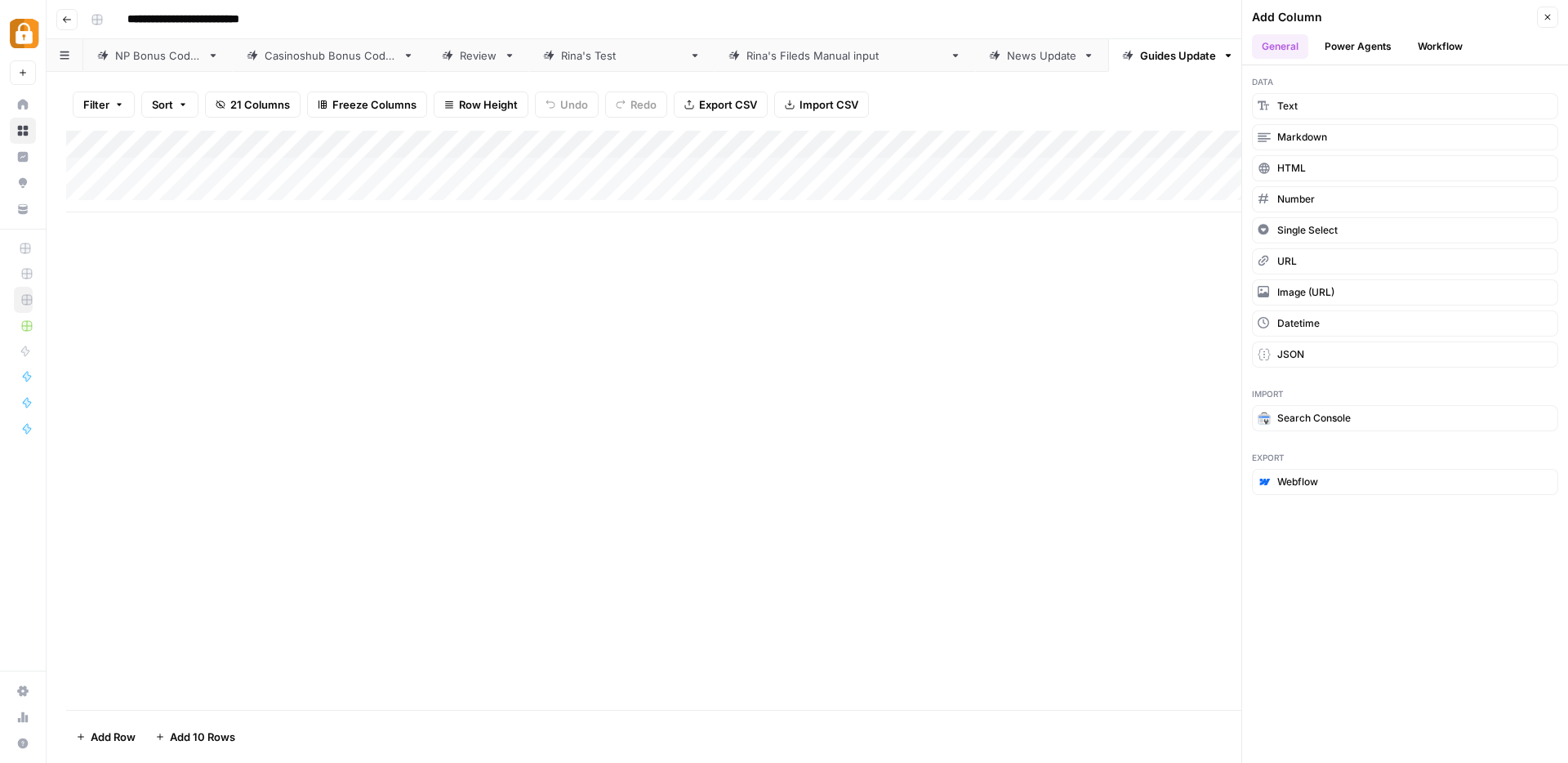
click at [1431, 47] on button "Workflow" at bounding box center [1441, 46] width 65 height 25
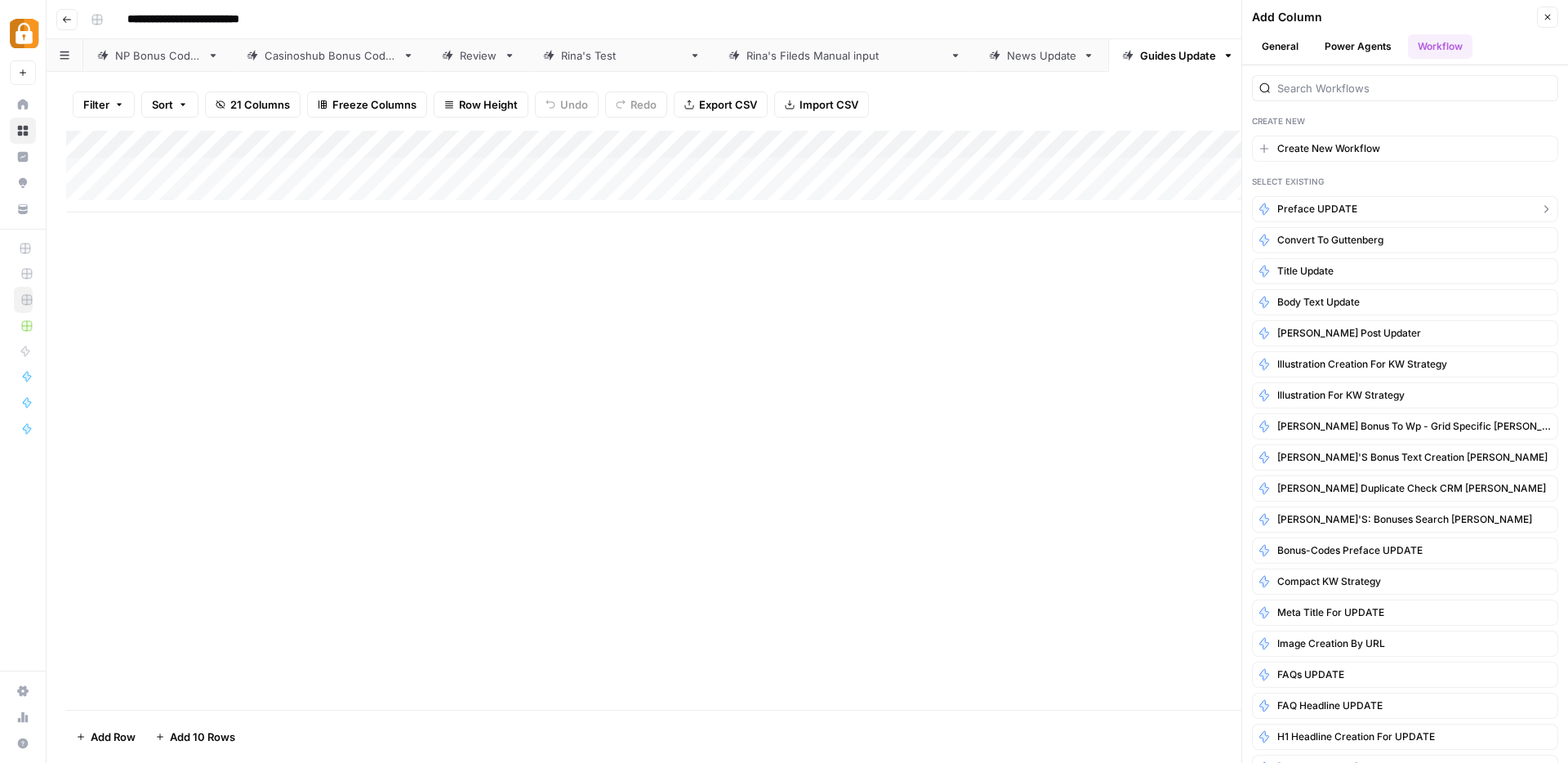
click at [1311, 208] on span "Preface UPDATE" at bounding box center [1317, 209] width 80 height 15
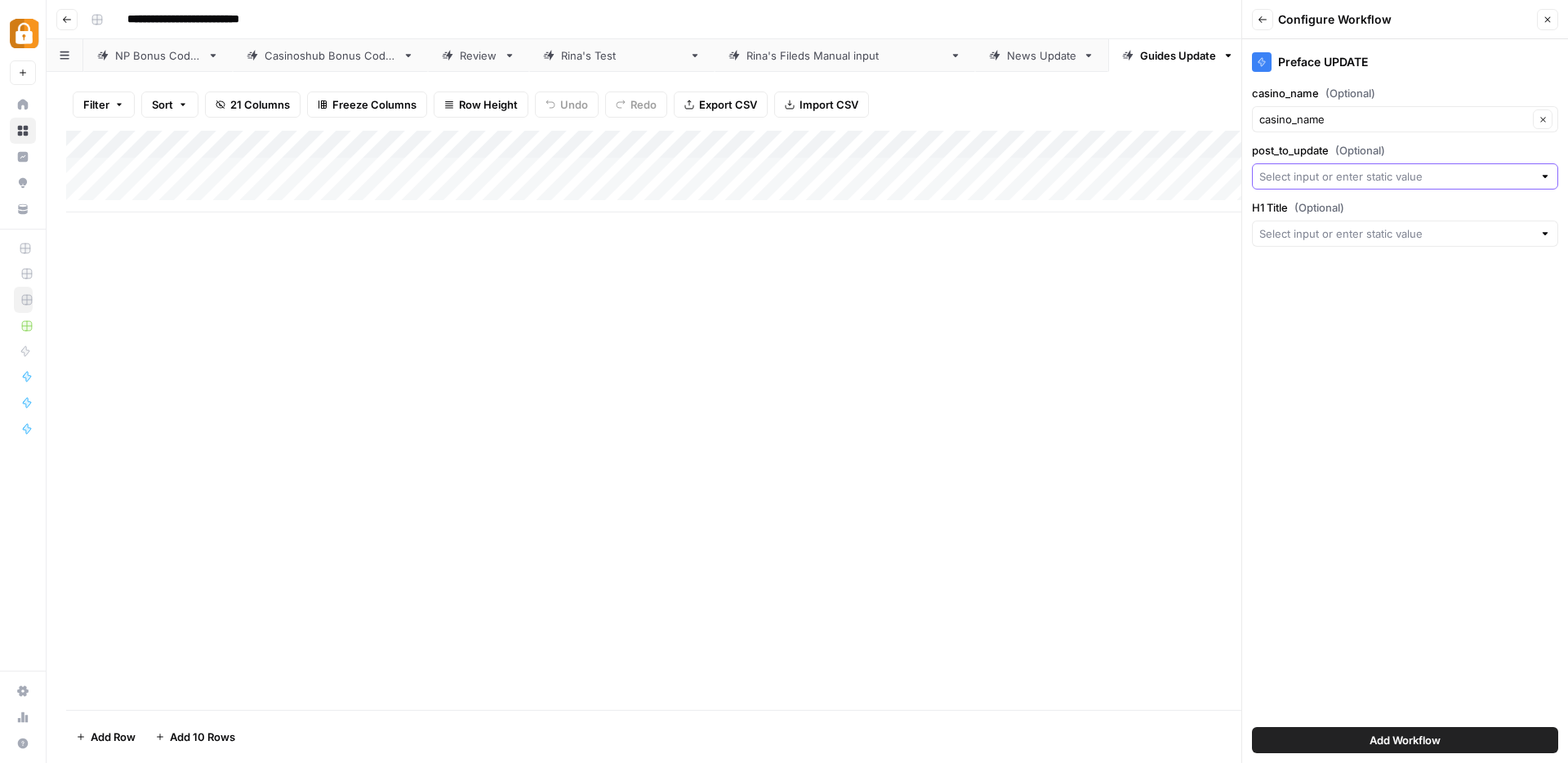
click at [1324, 181] on input "post_to_update (Optional)" at bounding box center [1397, 176] width 274 height 17
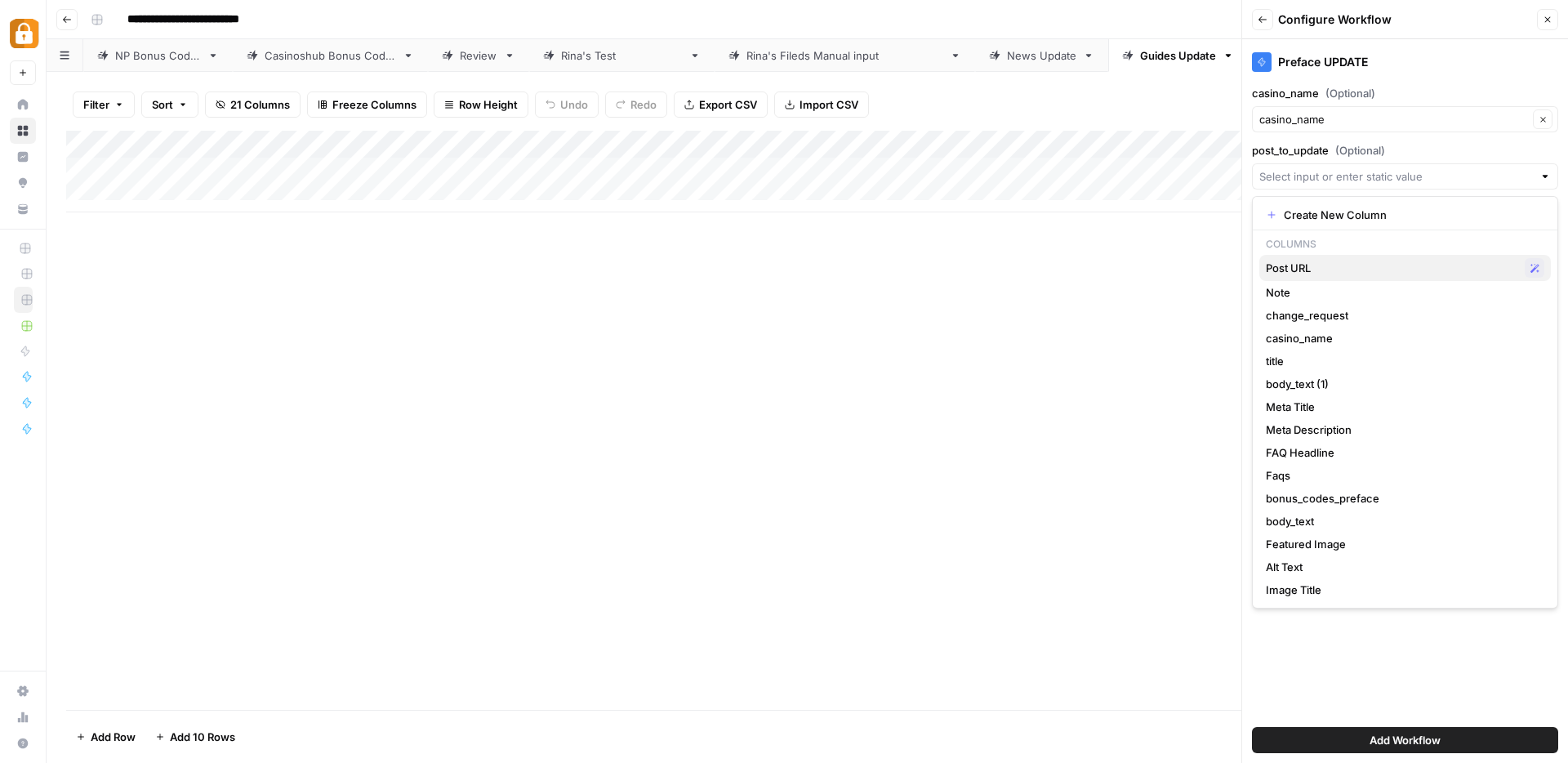
click at [1298, 266] on span "Post URL" at bounding box center [1393, 267] width 253 height 17
type input "Post URL"
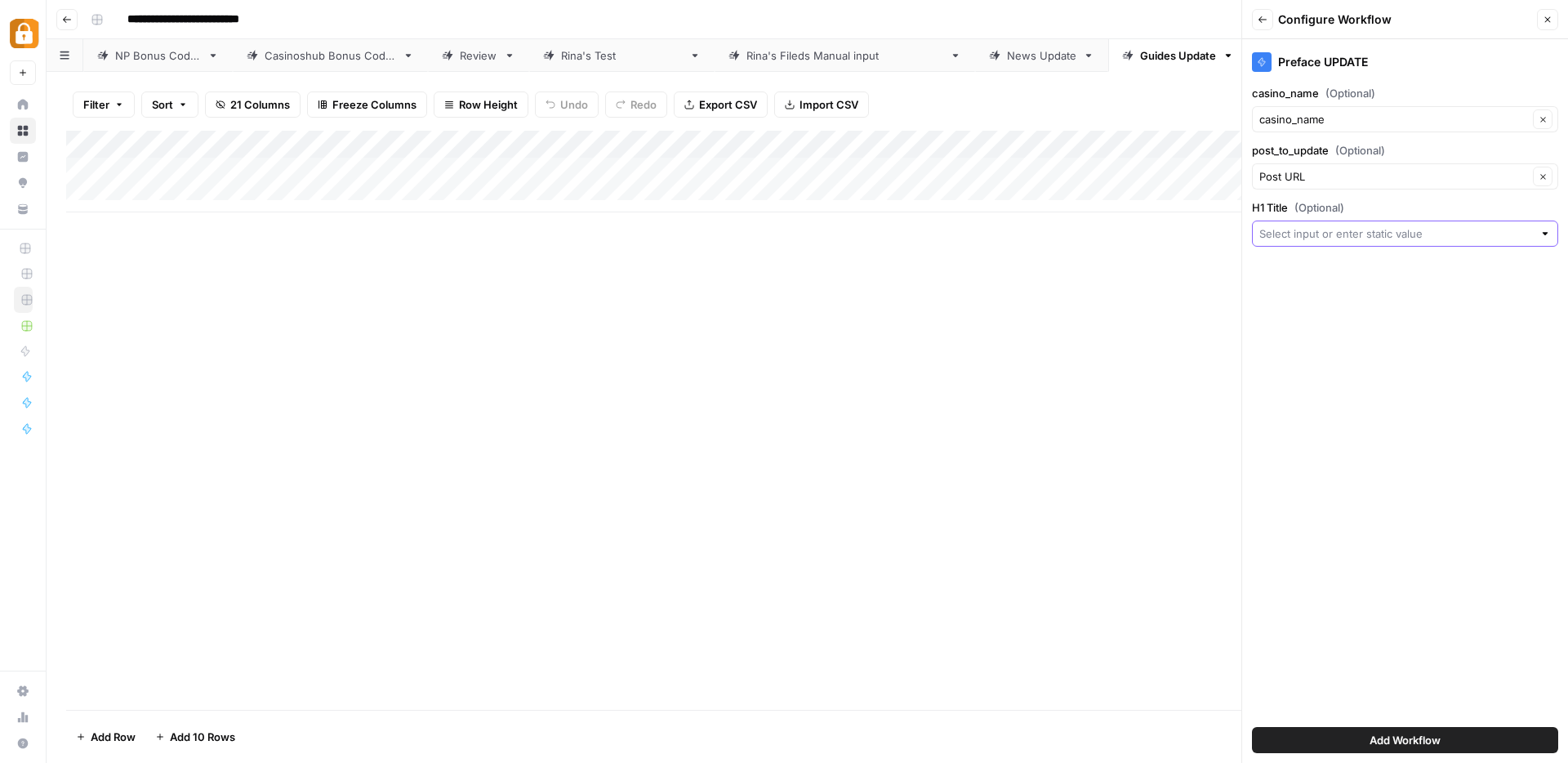
click at [1333, 233] on input "H1 Title (Optional)" at bounding box center [1397, 233] width 274 height 17
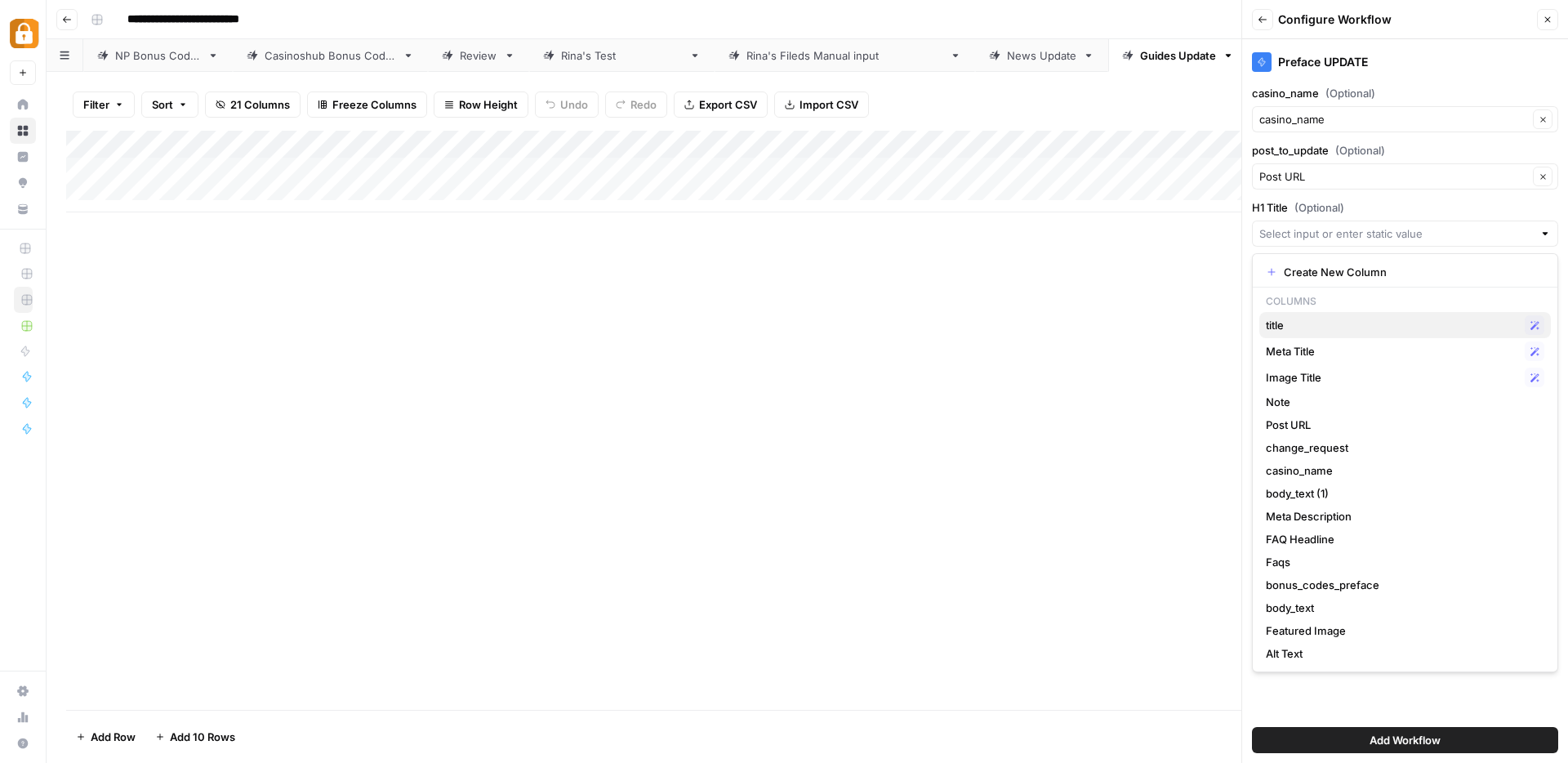
click at [1307, 326] on span "title" at bounding box center [1393, 324] width 253 height 17
type input "title"
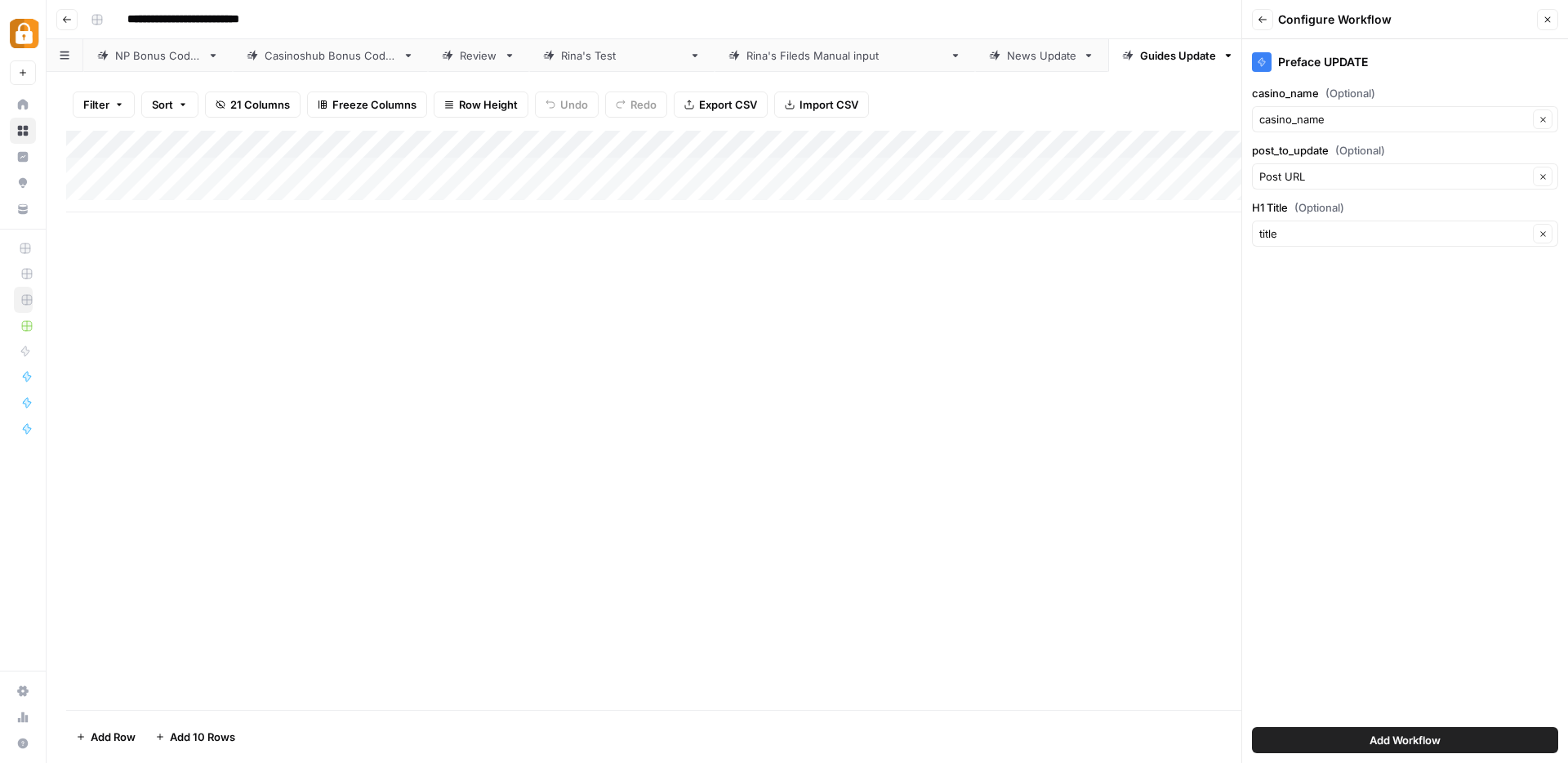
click at [1432, 737] on span "Add Workflow" at bounding box center [1405, 739] width 71 height 17
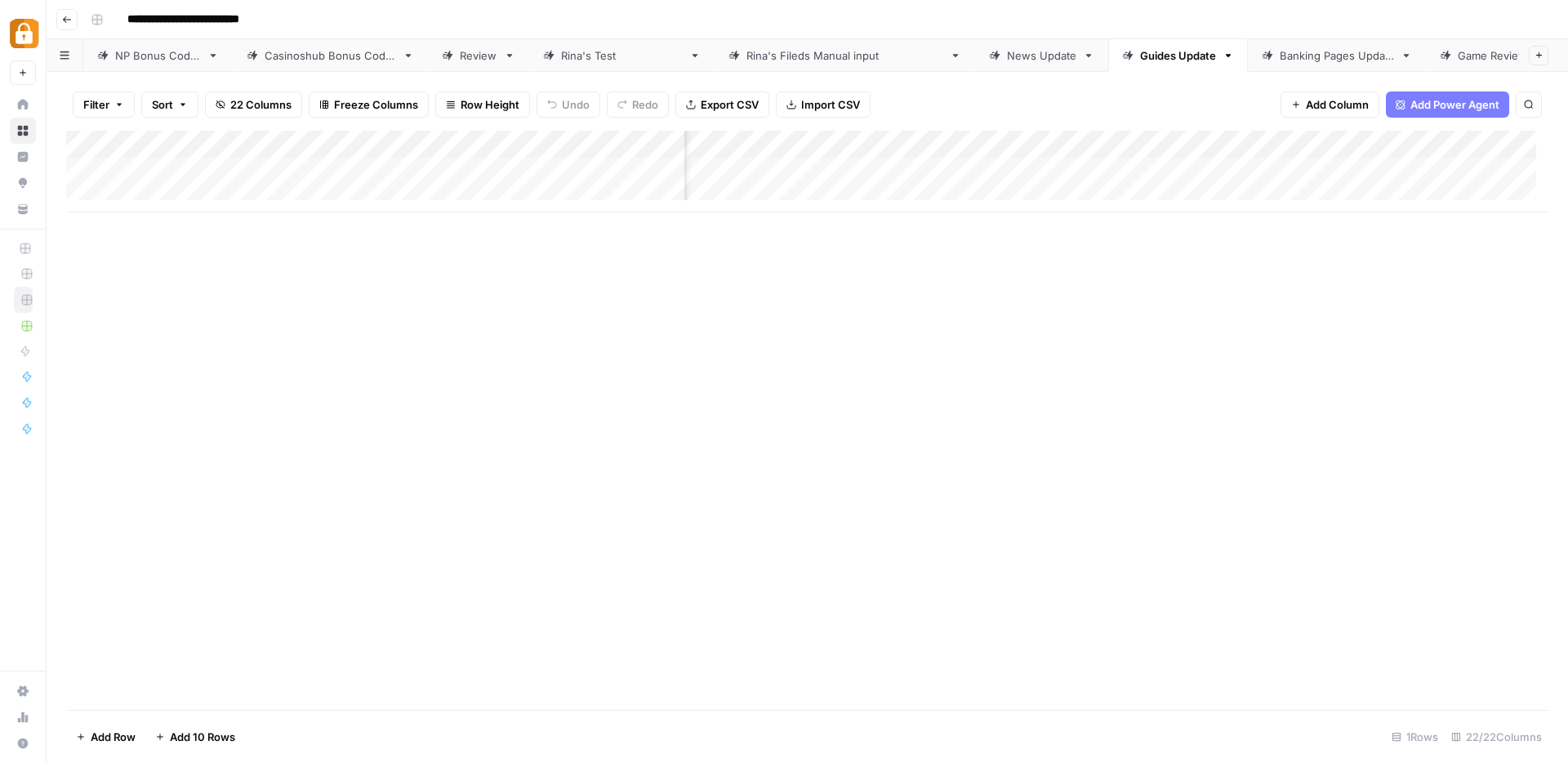
scroll to position [0, 304]
drag, startPoint x: 1326, startPoint y: 155, endPoint x: 1178, endPoint y: 161, distance: 148.1
click at [1178, 161] on div "Add Column" at bounding box center [807, 171] width 1483 height 82
click at [1177, 173] on div "Add Column" at bounding box center [807, 171] width 1483 height 82
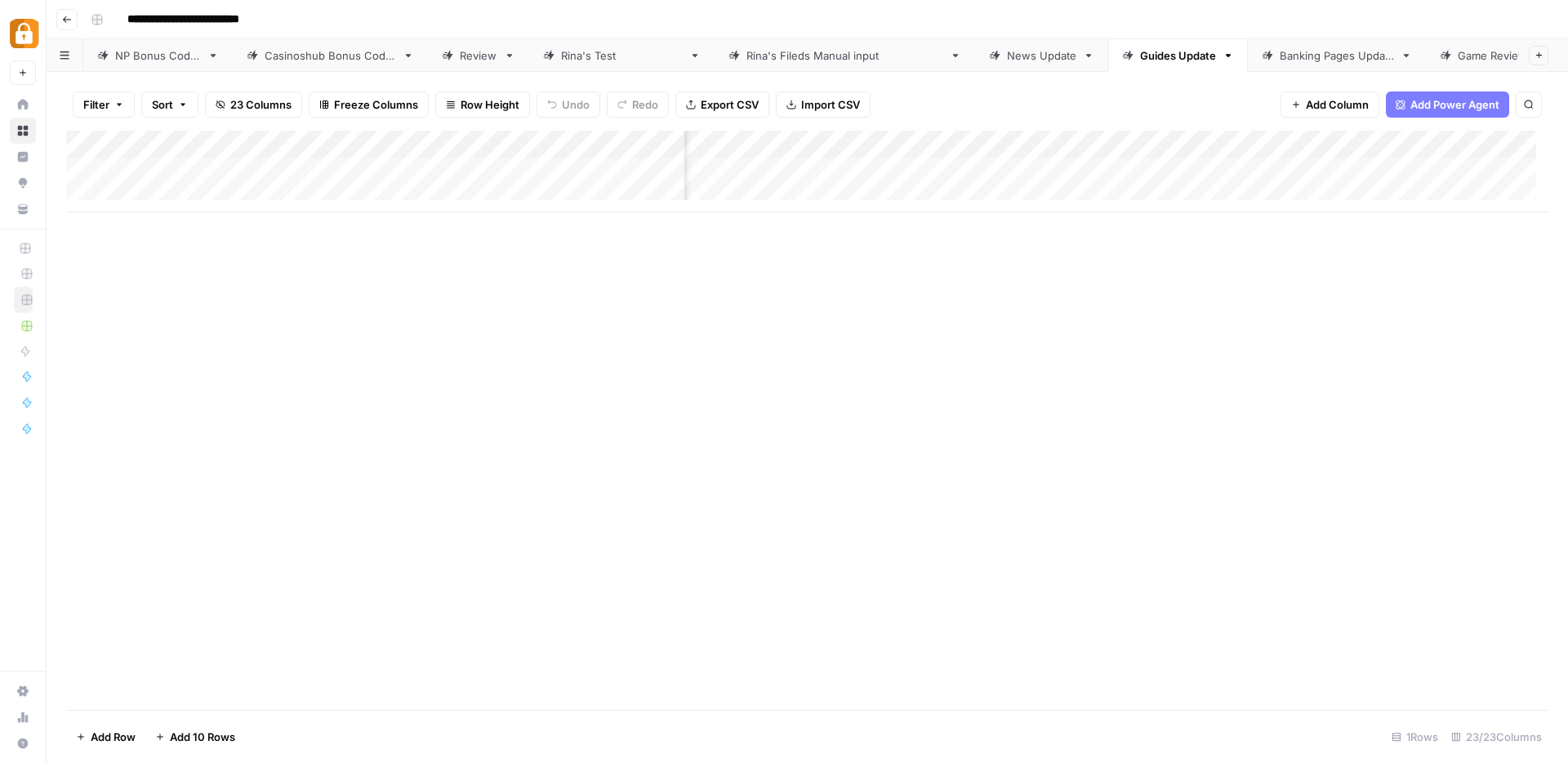
click at [1264, 139] on div "Add Column" at bounding box center [807, 171] width 1483 height 82
click at [1264, 139] on div at bounding box center [1271, 146] width 148 height 32
drag, startPoint x: 1258, startPoint y: 177, endPoint x: 1203, endPoint y: 178, distance: 55.0
click at [1203, 178] on div "Output Text Filter Hide Column Remove Column" at bounding box center [1295, 243] width 195 height 160
type input "preface"
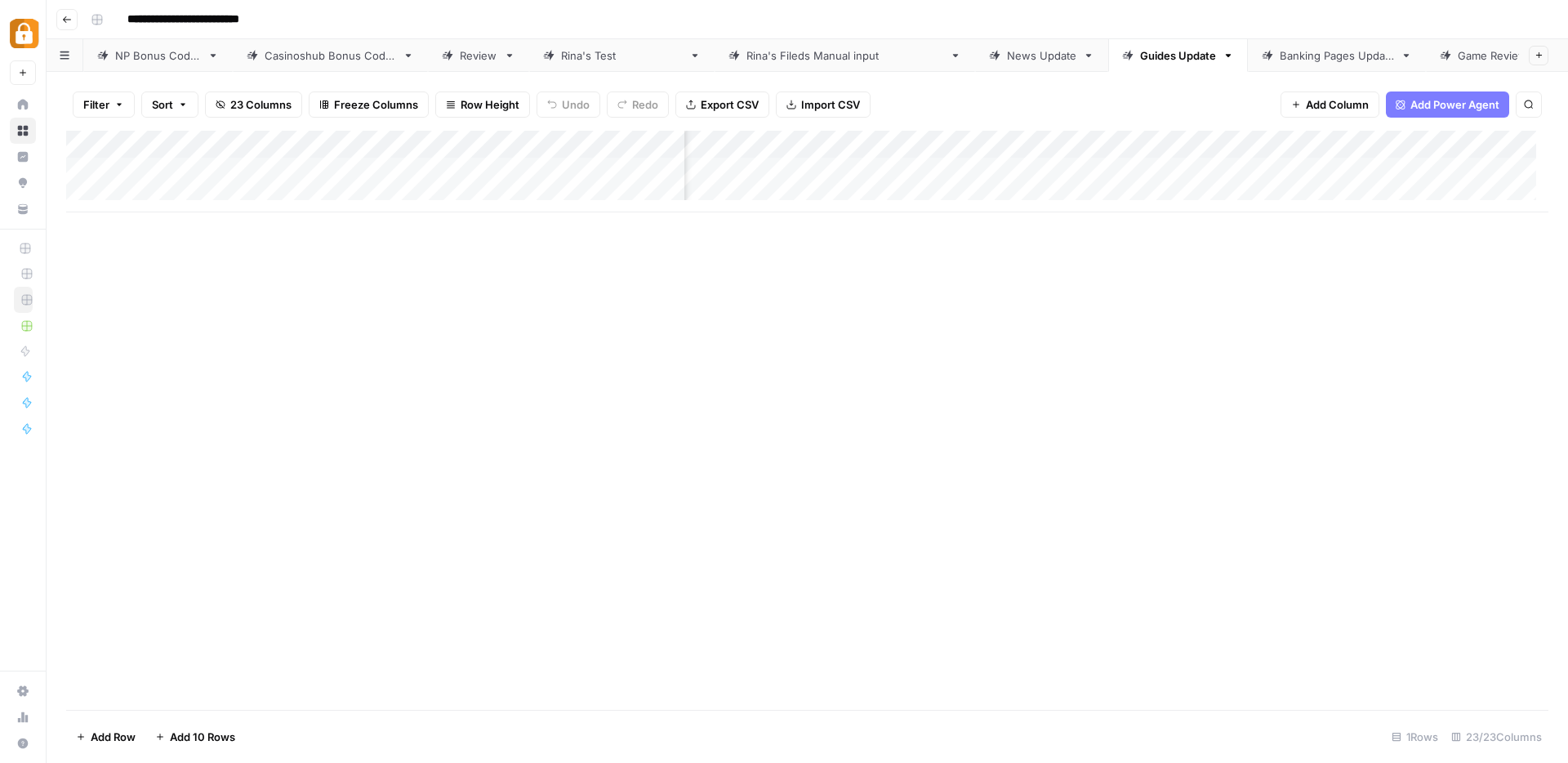
click at [1288, 164] on div "Add Column" at bounding box center [807, 171] width 1483 height 82
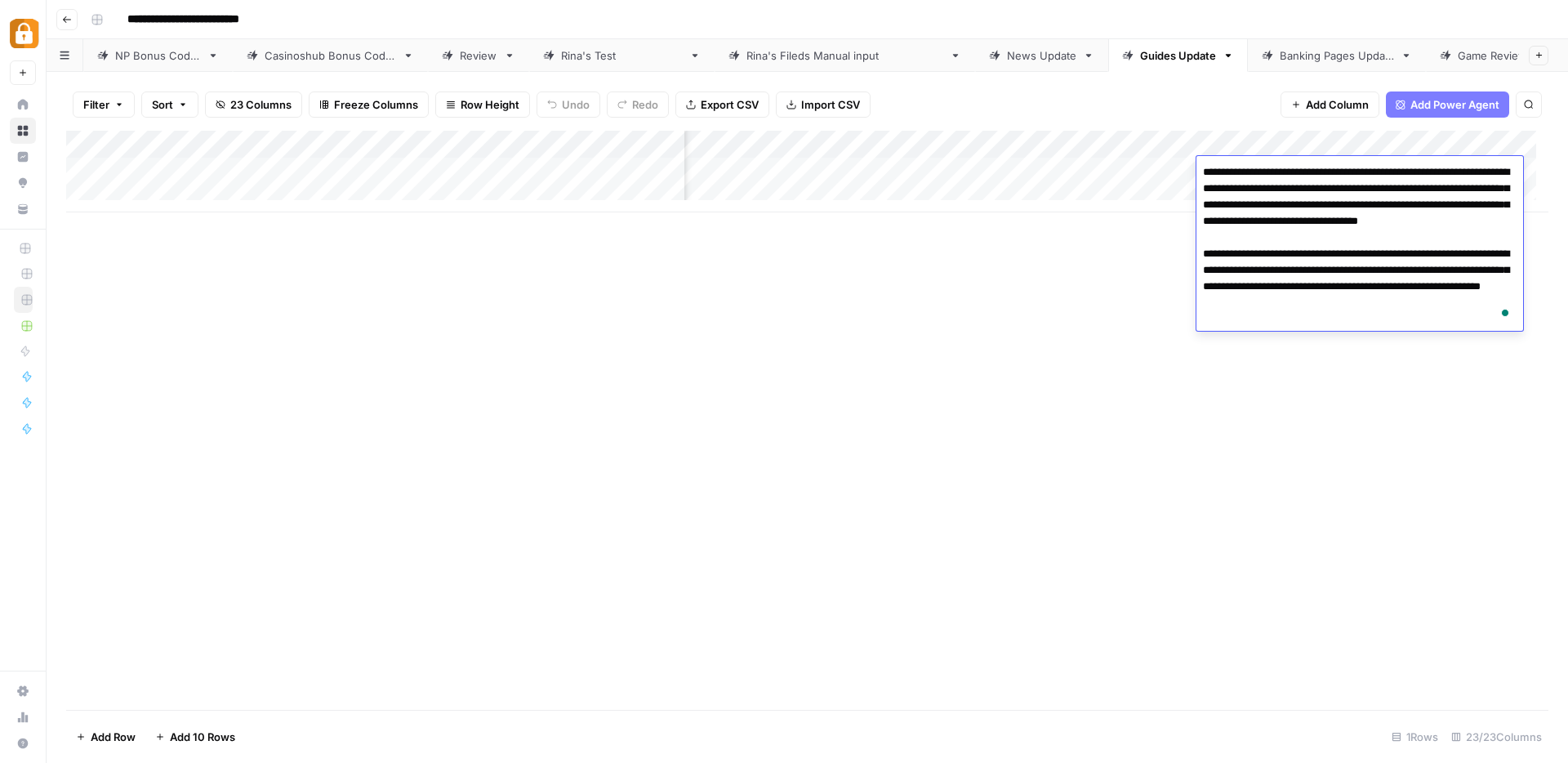
click at [1046, 297] on div "Add Column" at bounding box center [807, 420] width 1483 height 579
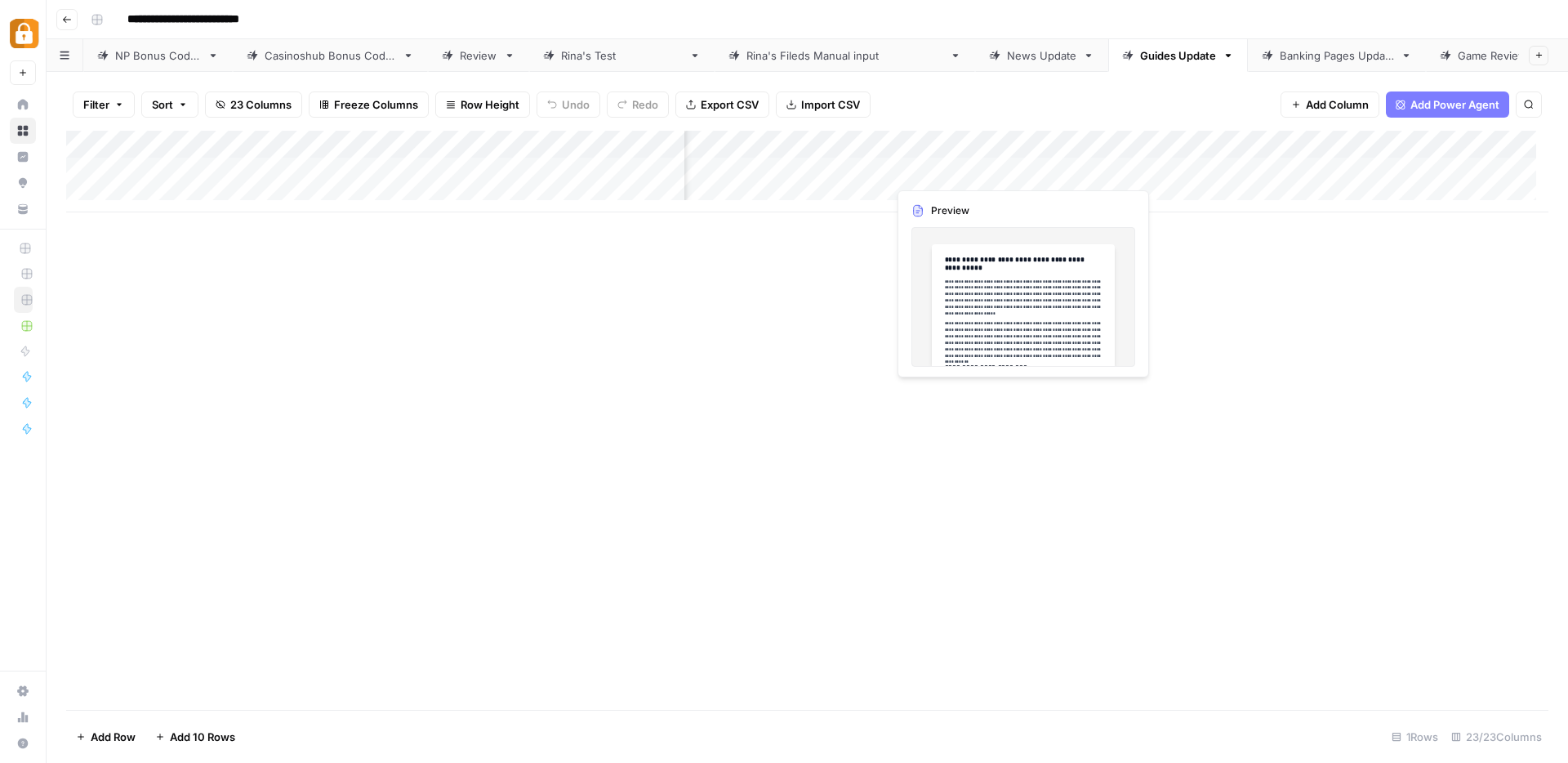
click at [976, 174] on div "Add Column" at bounding box center [807, 171] width 1483 height 82
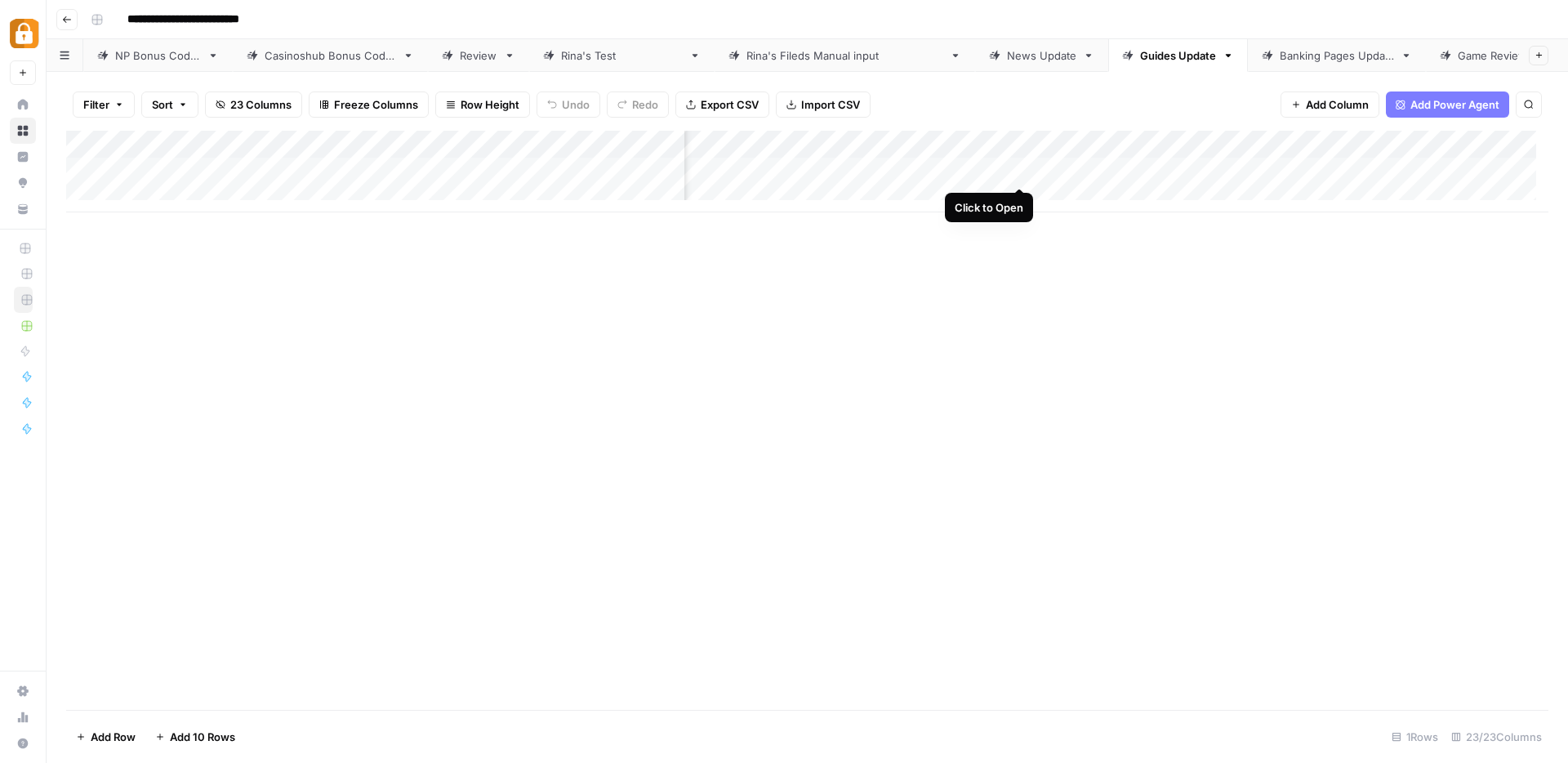
click at [1020, 171] on div "Add Column" at bounding box center [807, 171] width 1483 height 82
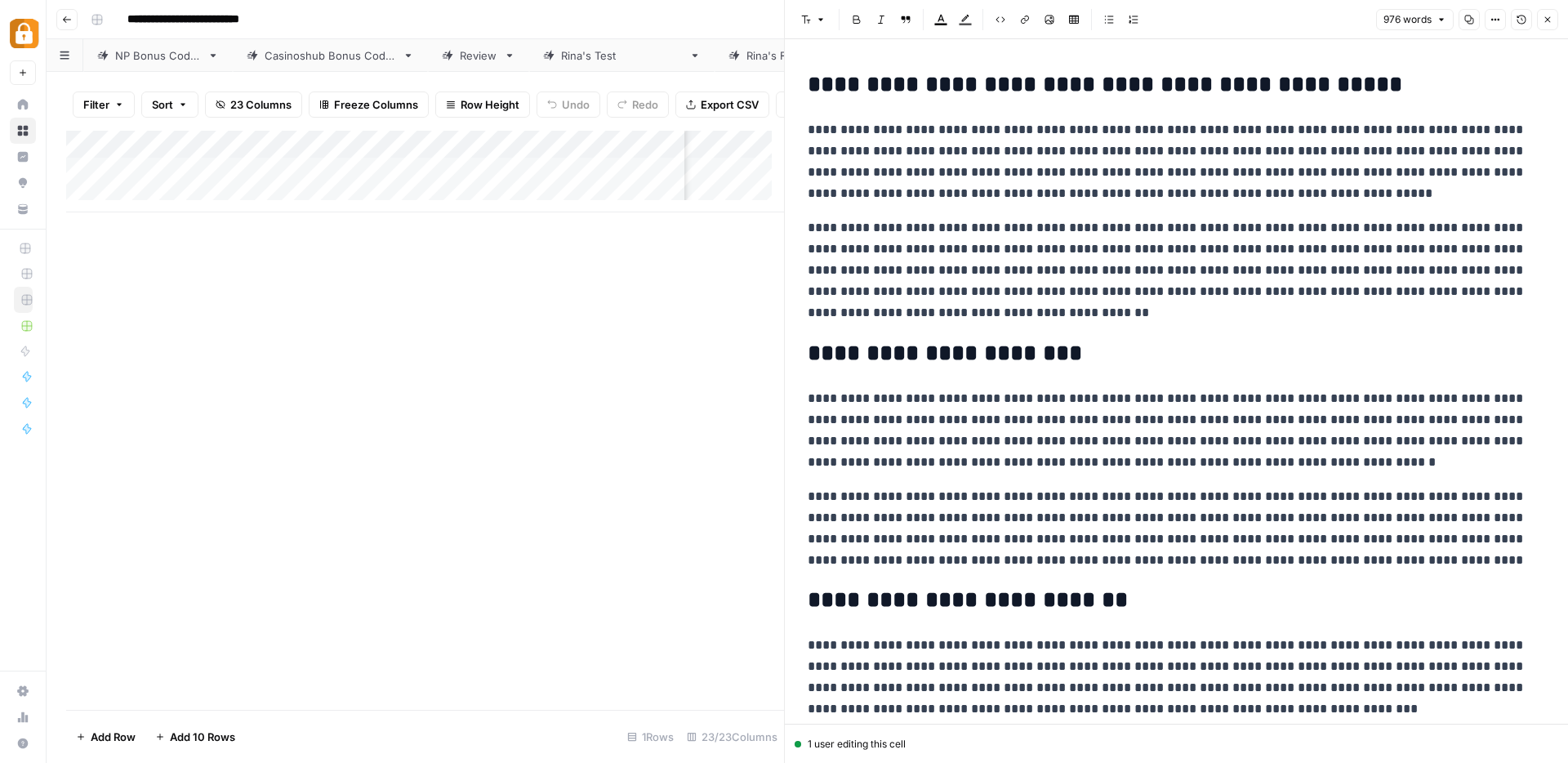
click at [1550, 15] on icon "button" at bounding box center [1548, 19] width 10 height 10
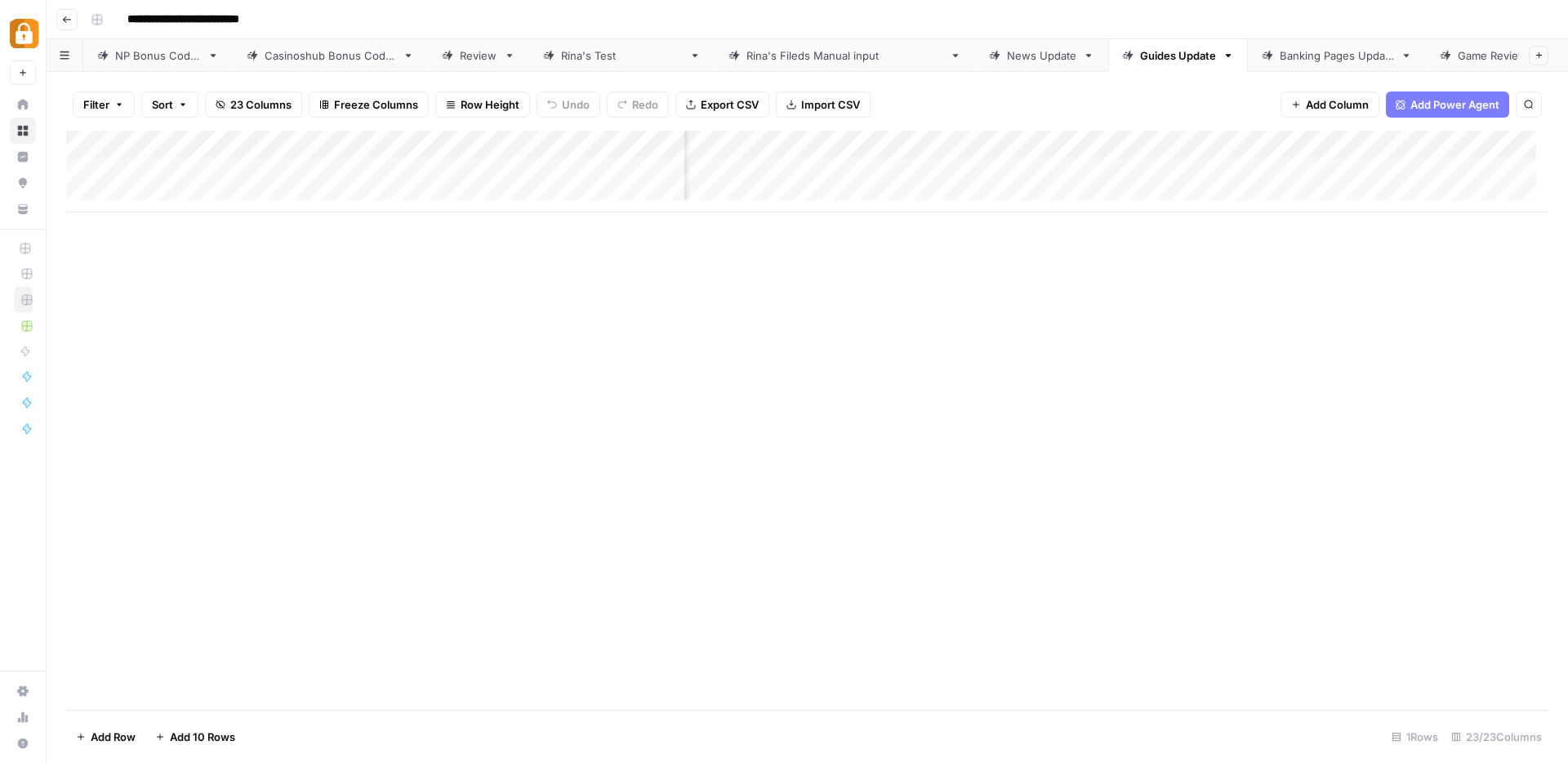
scroll to position [0, 1770]
click at [1258, 146] on div "Add Column" at bounding box center [807, 171] width 1483 height 82
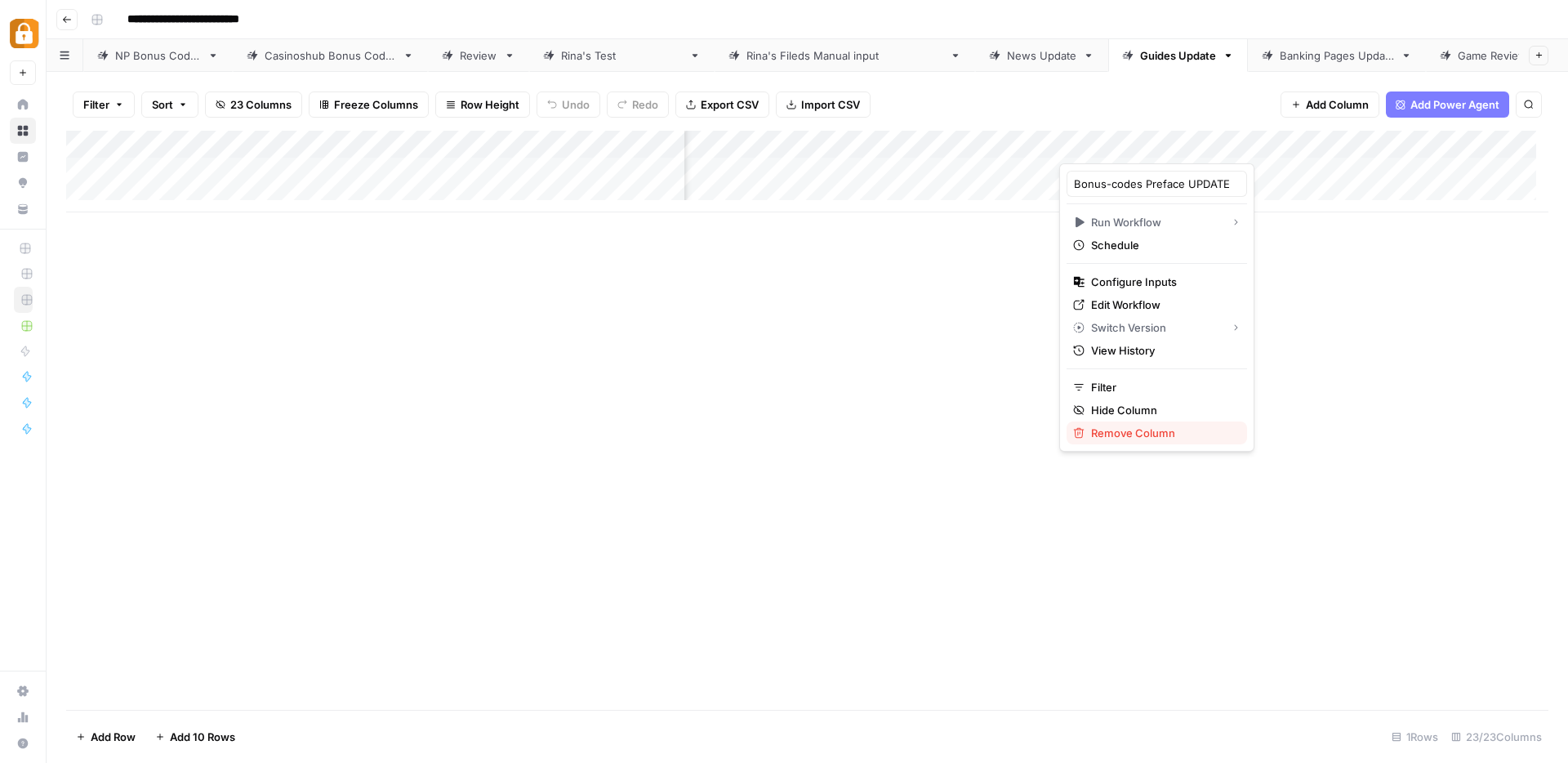
click at [1133, 437] on span "Remove Column" at bounding box center [1163, 432] width 143 height 17
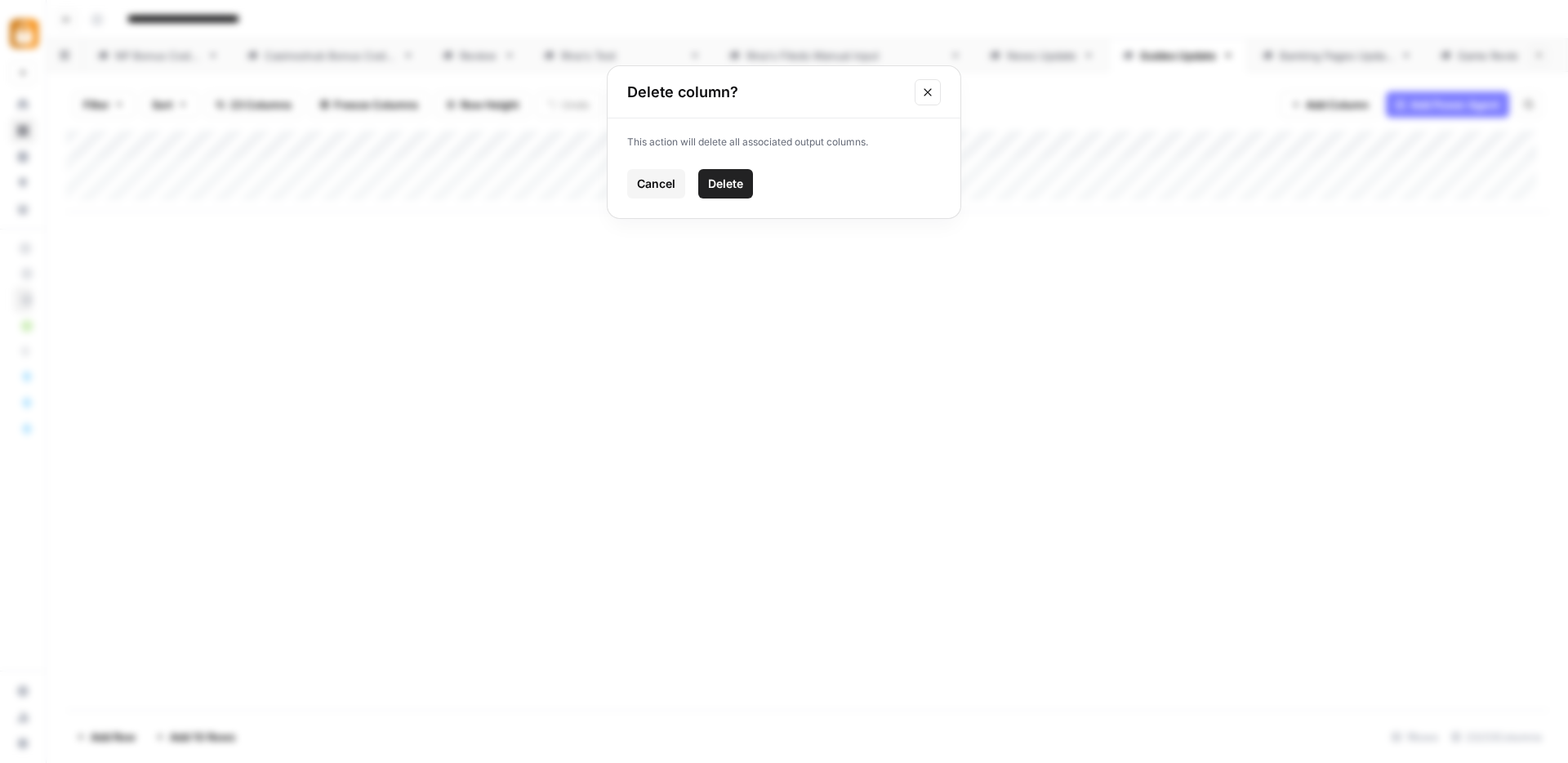
click at [718, 176] on span "Delete" at bounding box center [726, 183] width 35 height 17
click at [1285, 139] on div "Add Column" at bounding box center [807, 171] width 1483 height 82
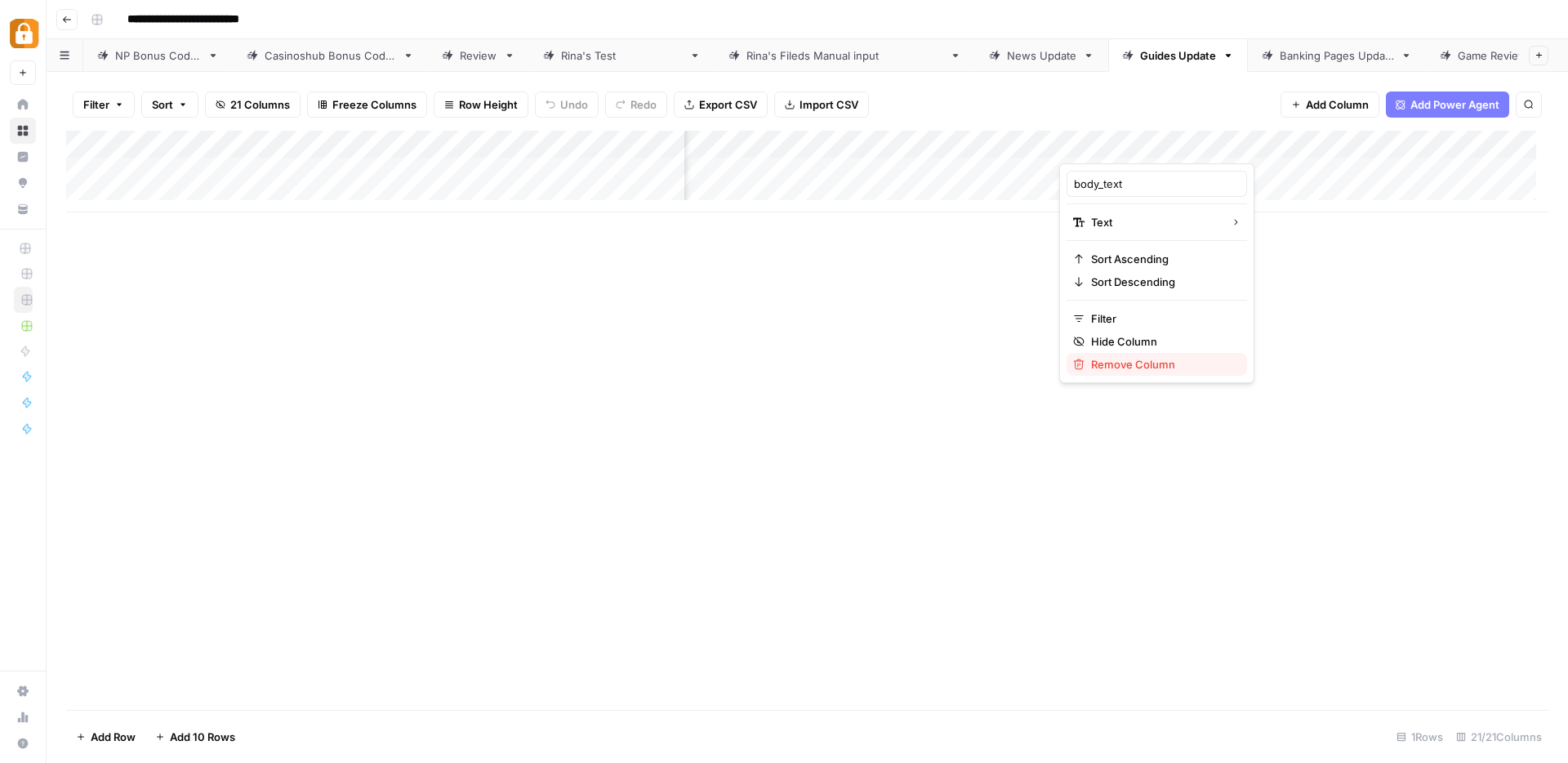
click at [1135, 370] on span "Remove Column" at bounding box center [1163, 364] width 143 height 17
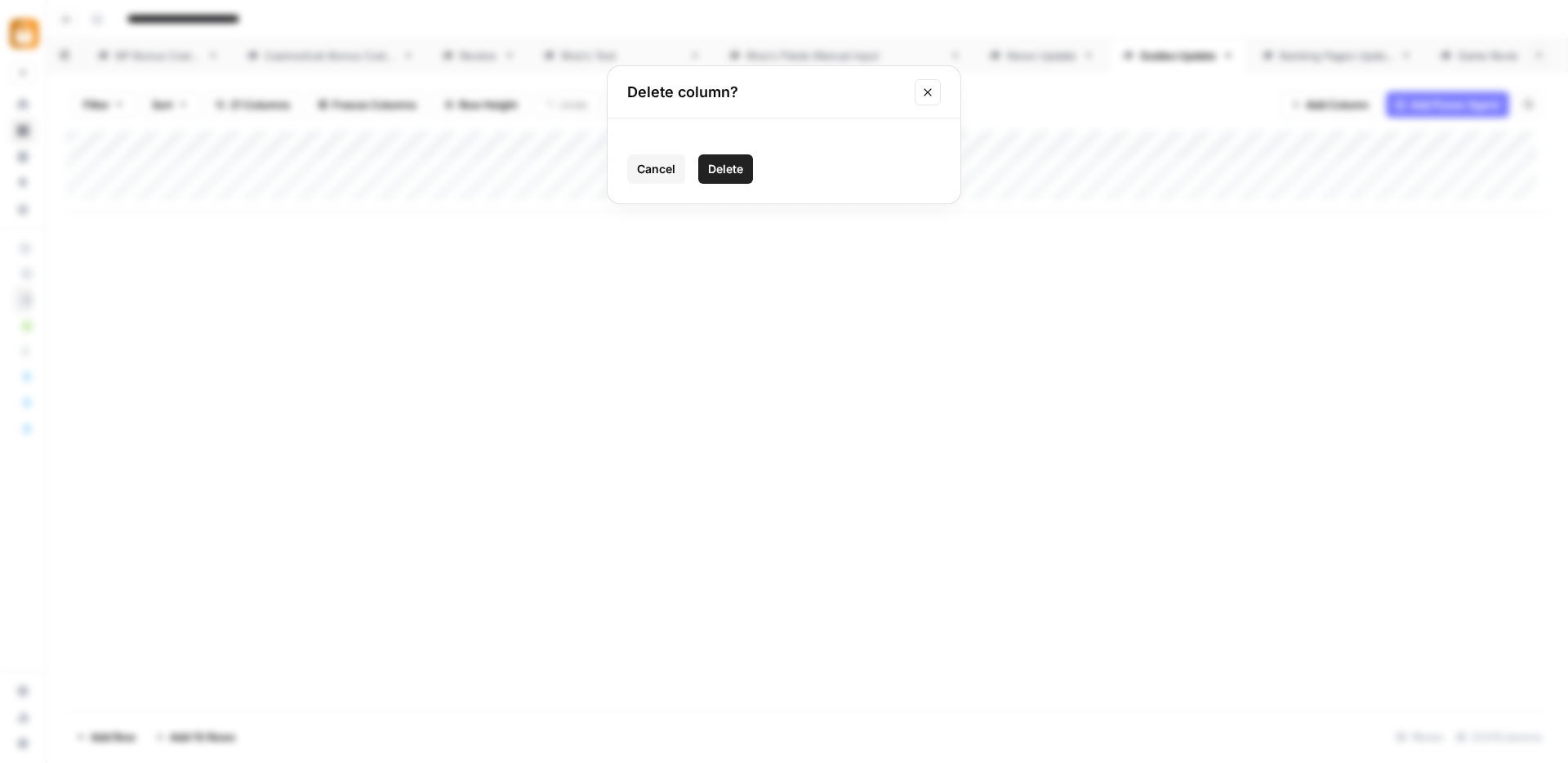
click at [729, 170] on span "Delete" at bounding box center [726, 168] width 35 height 17
click at [1248, 65] on link "Banking Pages Update" at bounding box center [1336, 55] width 178 height 32
click at [582, 165] on div "Add Column" at bounding box center [807, 157] width 1483 height 53
click at [577, 168] on div "Add Column" at bounding box center [807, 171] width 1483 height 82
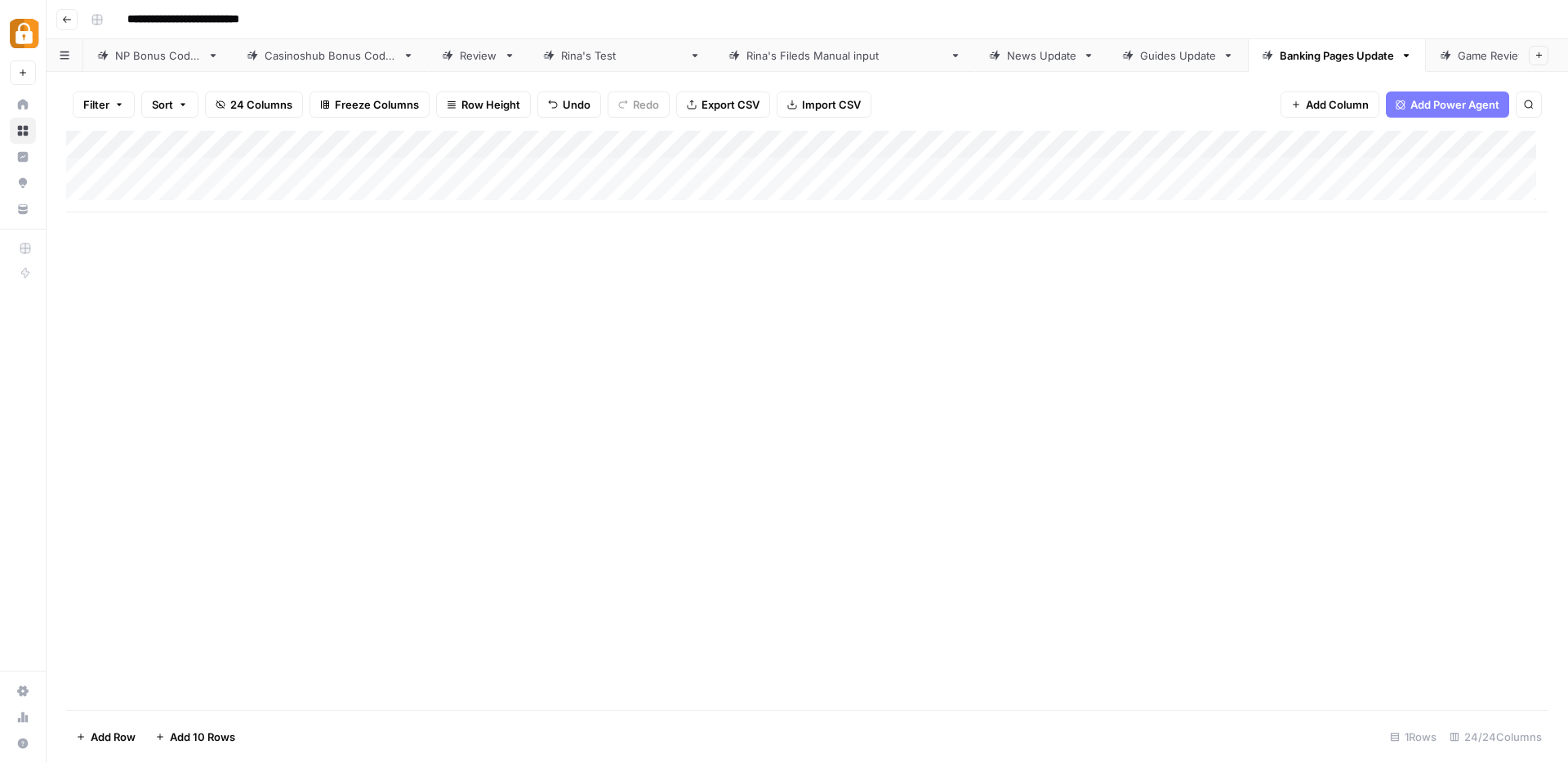
click at [465, 142] on div "Add Column" at bounding box center [807, 171] width 1483 height 82
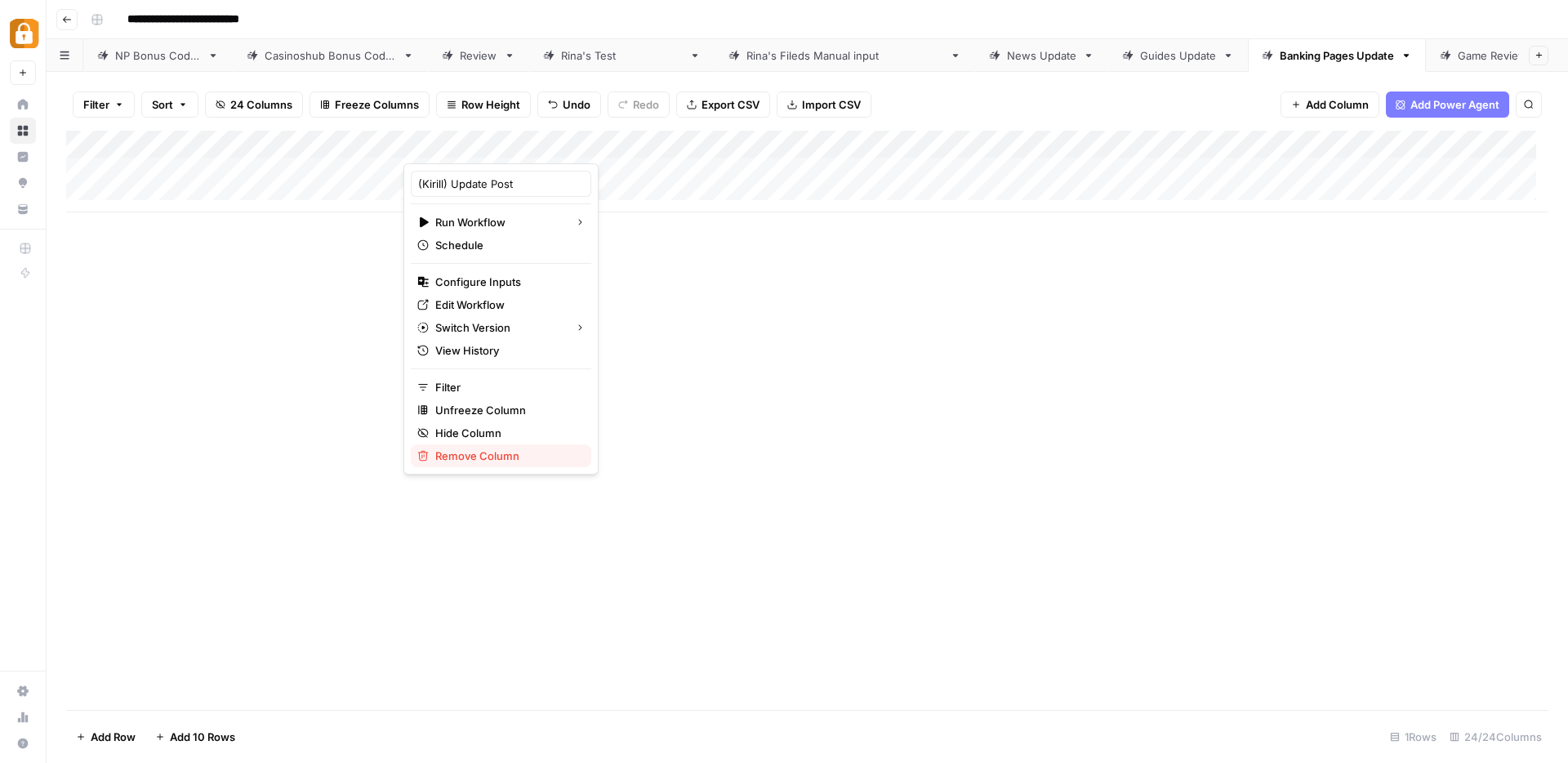
click at [452, 451] on span "Remove Column" at bounding box center [506, 455] width 143 height 17
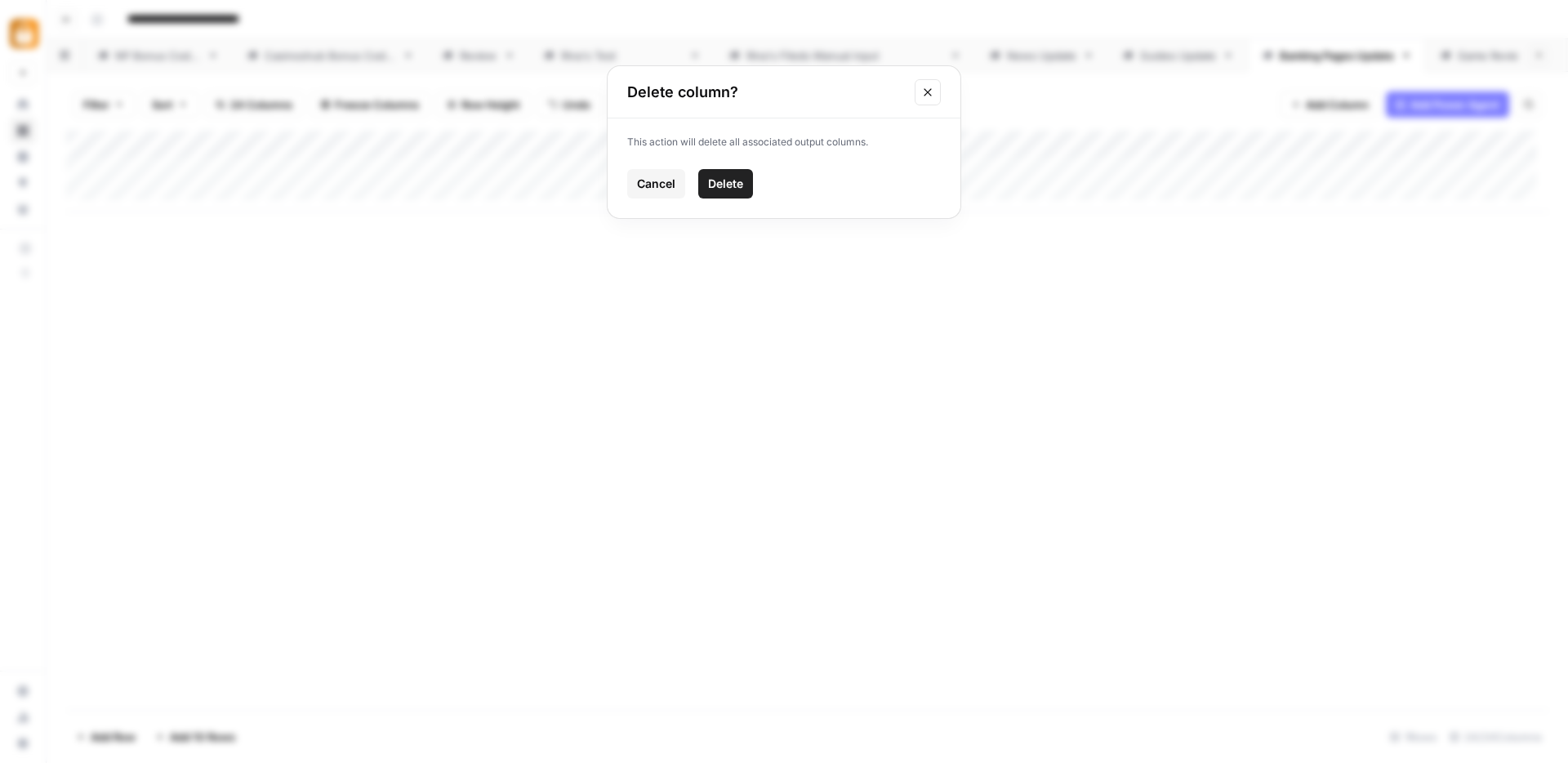
click at [716, 171] on button "Delete" at bounding box center [726, 184] width 54 height 30
click at [1319, 104] on span "Add Column" at bounding box center [1338, 104] width 63 height 17
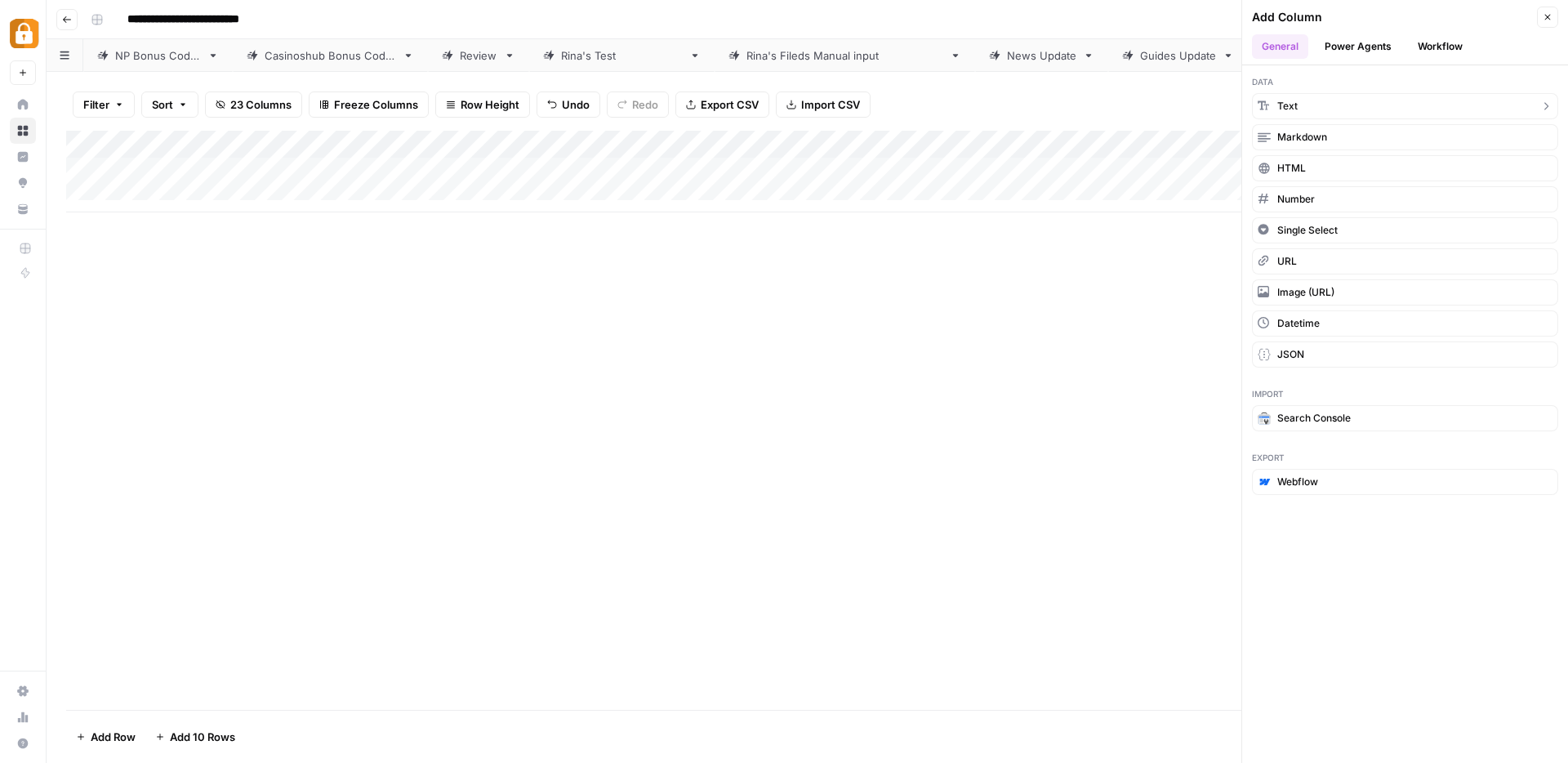
click at [1317, 111] on button "Text" at bounding box center [1405, 106] width 306 height 26
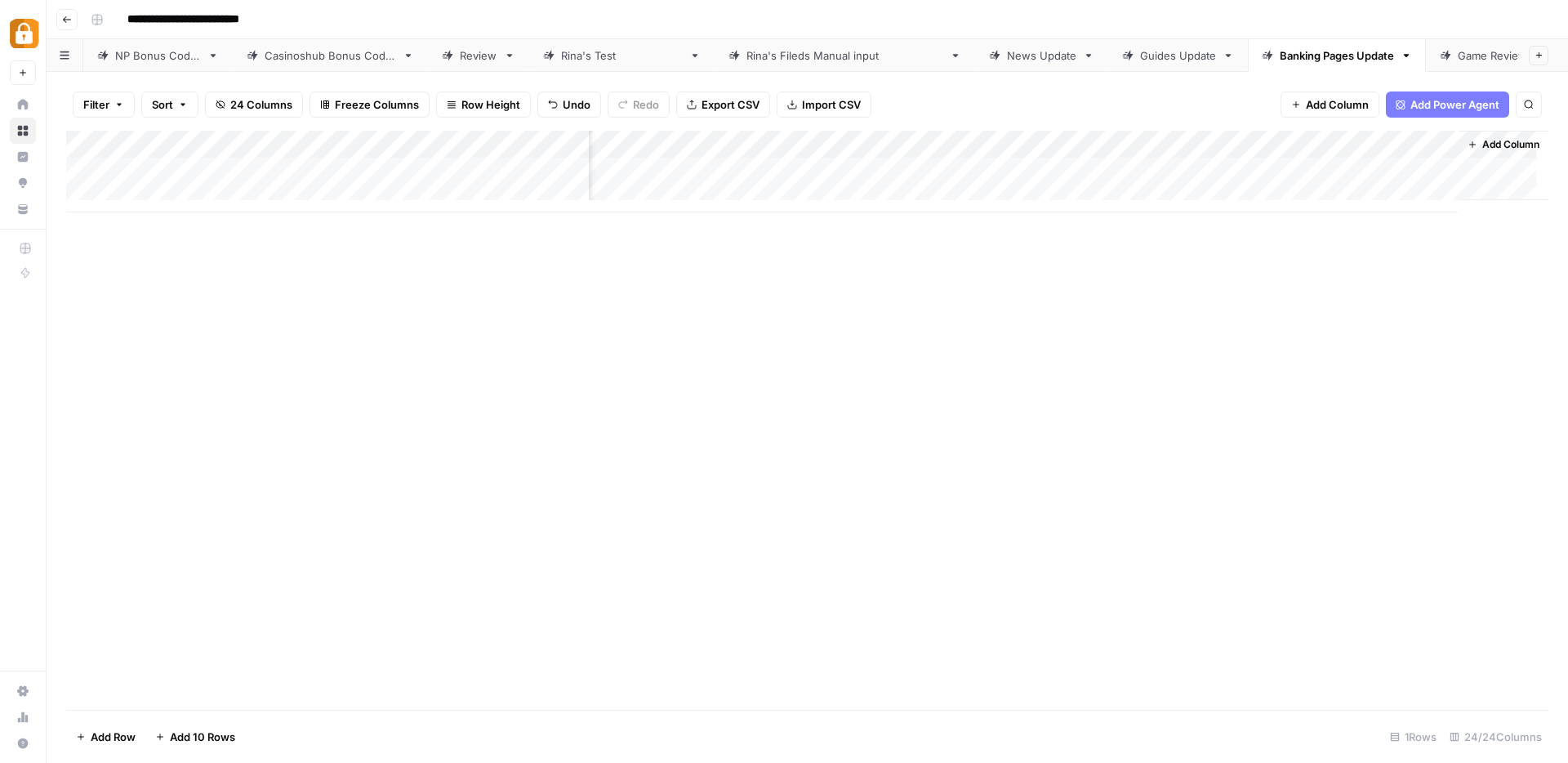
scroll to position [0, 2954]
click at [1321, 143] on div "Add Column" at bounding box center [807, 171] width 1483 height 82
click at [1321, 143] on div at bounding box center [1328, 146] width 236 height 32
drag, startPoint x: 1296, startPoint y: 180, endPoint x: 1213, endPoint y: 178, distance: 83.0
click at [1213, 178] on div "New Column Text Sort Ascending Sort Descending Filter Hide Column Remove Column" at bounding box center [1307, 273] width 195 height 219
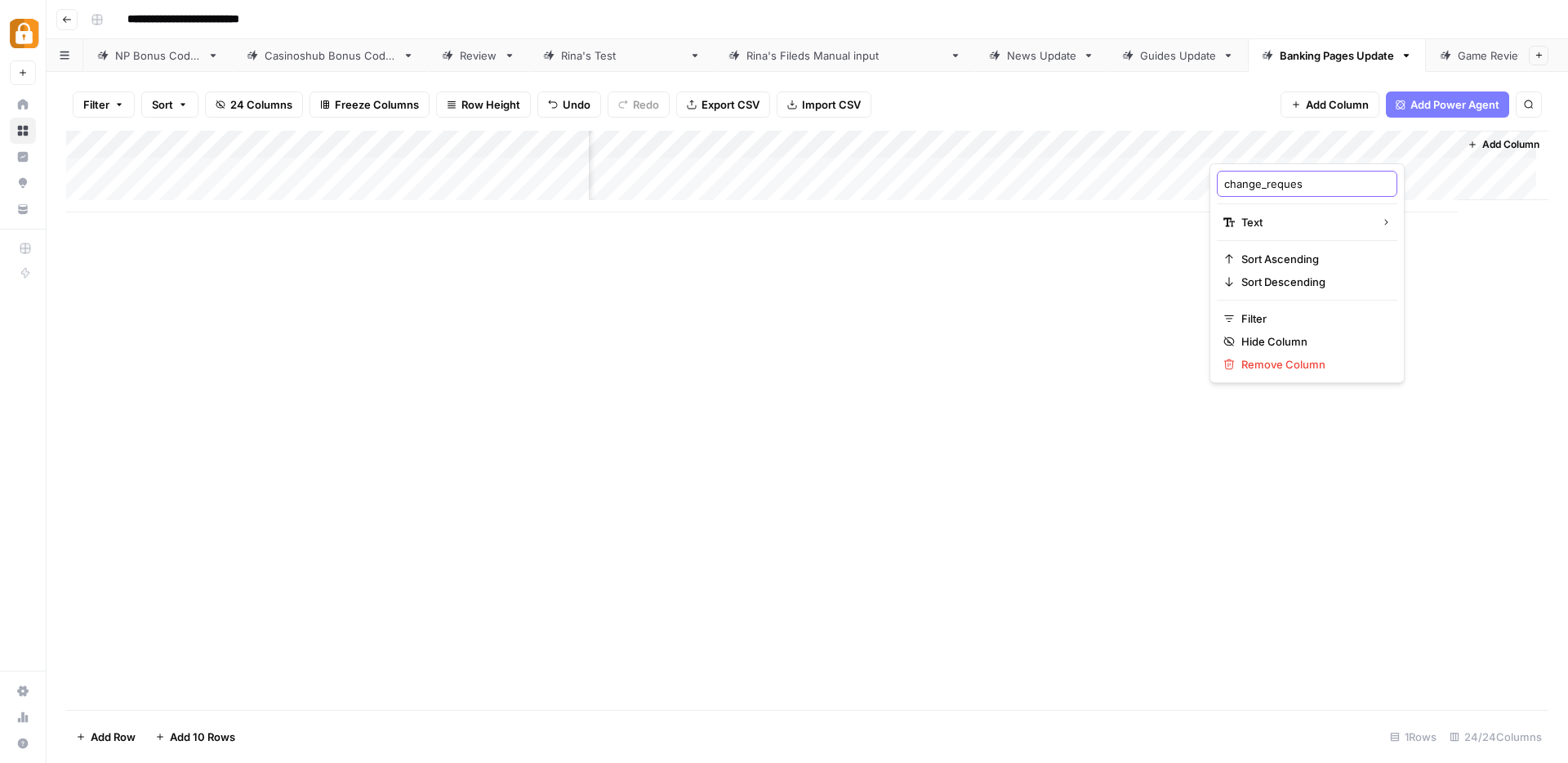
type input "change_request"
drag, startPoint x: 1283, startPoint y: 150, endPoint x: 524, endPoint y: 127, distance: 759.3
click at [524, 127] on div "Filter Sort 24 Columns Freeze Columns Row Height Undo Redo Export CSV Import CS…" at bounding box center [807, 417] width 1521 height 691
click at [1185, 143] on div "Add Column" at bounding box center [807, 171] width 1483 height 82
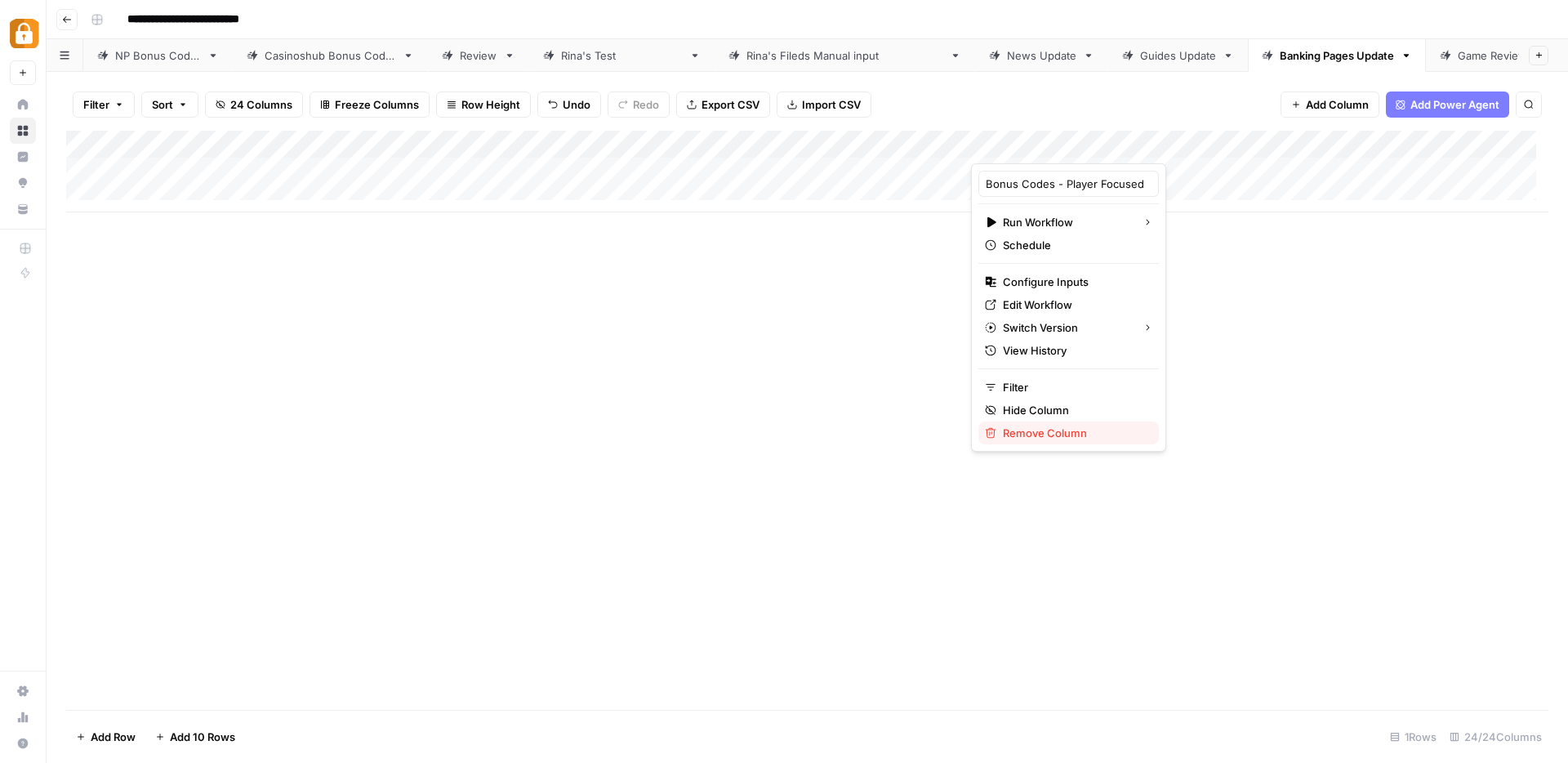
click at [1068, 434] on span "Remove Column" at bounding box center [1074, 432] width 143 height 17
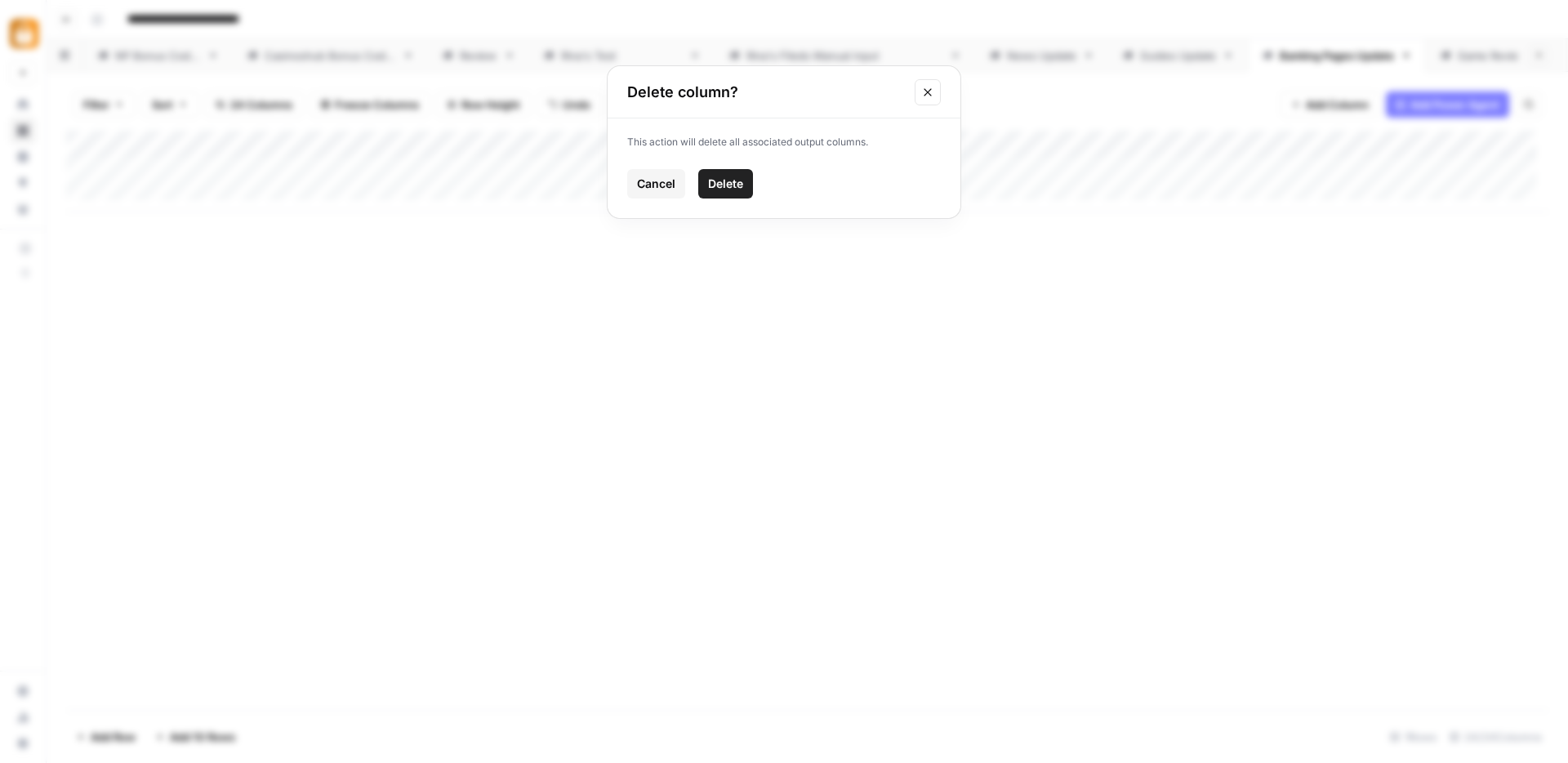
click at [727, 184] on span "Delete" at bounding box center [726, 183] width 35 height 17
click at [1066, 145] on div "Add Column" at bounding box center [807, 171] width 1483 height 82
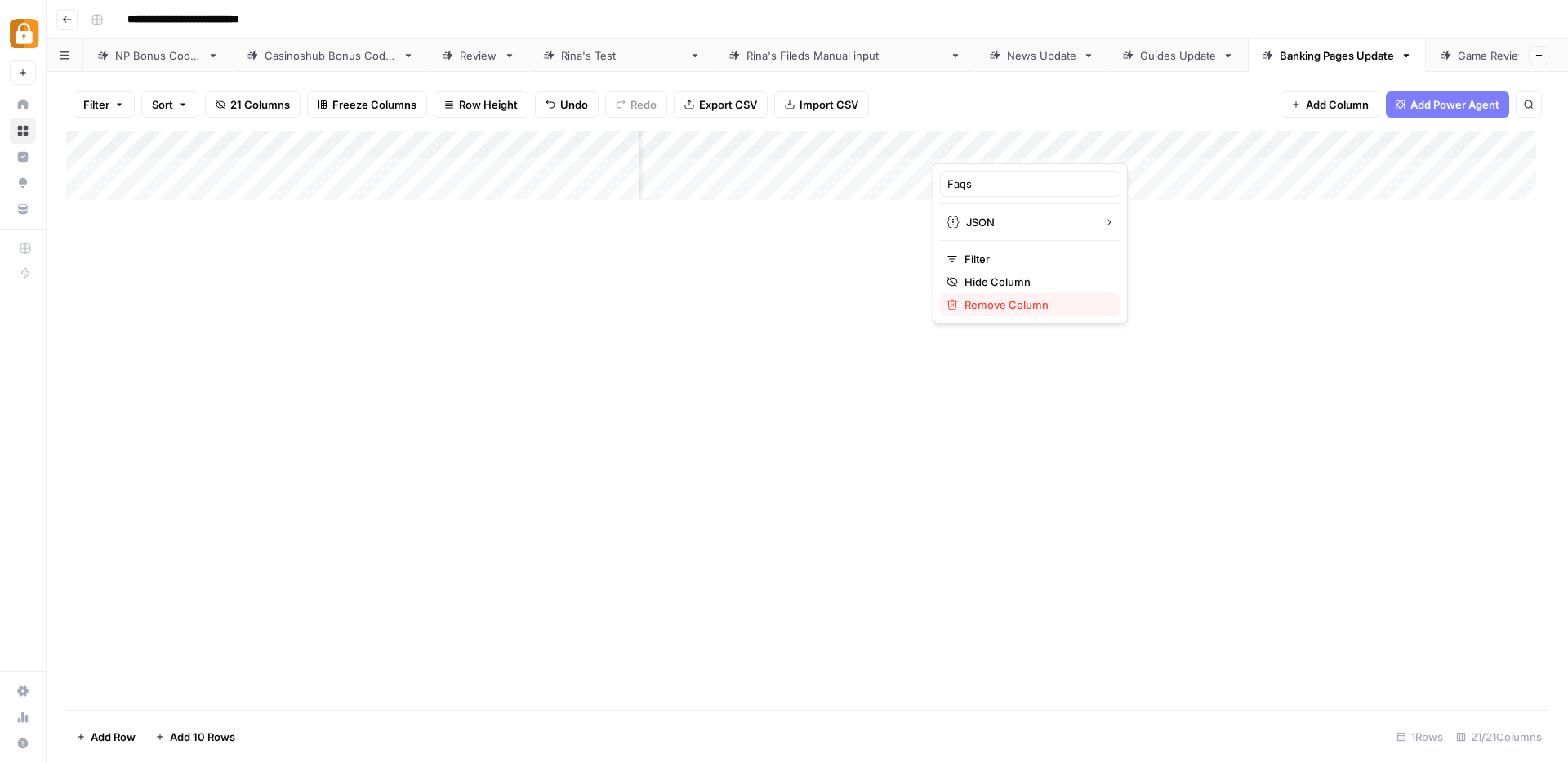
click at [1023, 296] on span "Remove Column" at bounding box center [1035, 304] width 143 height 17
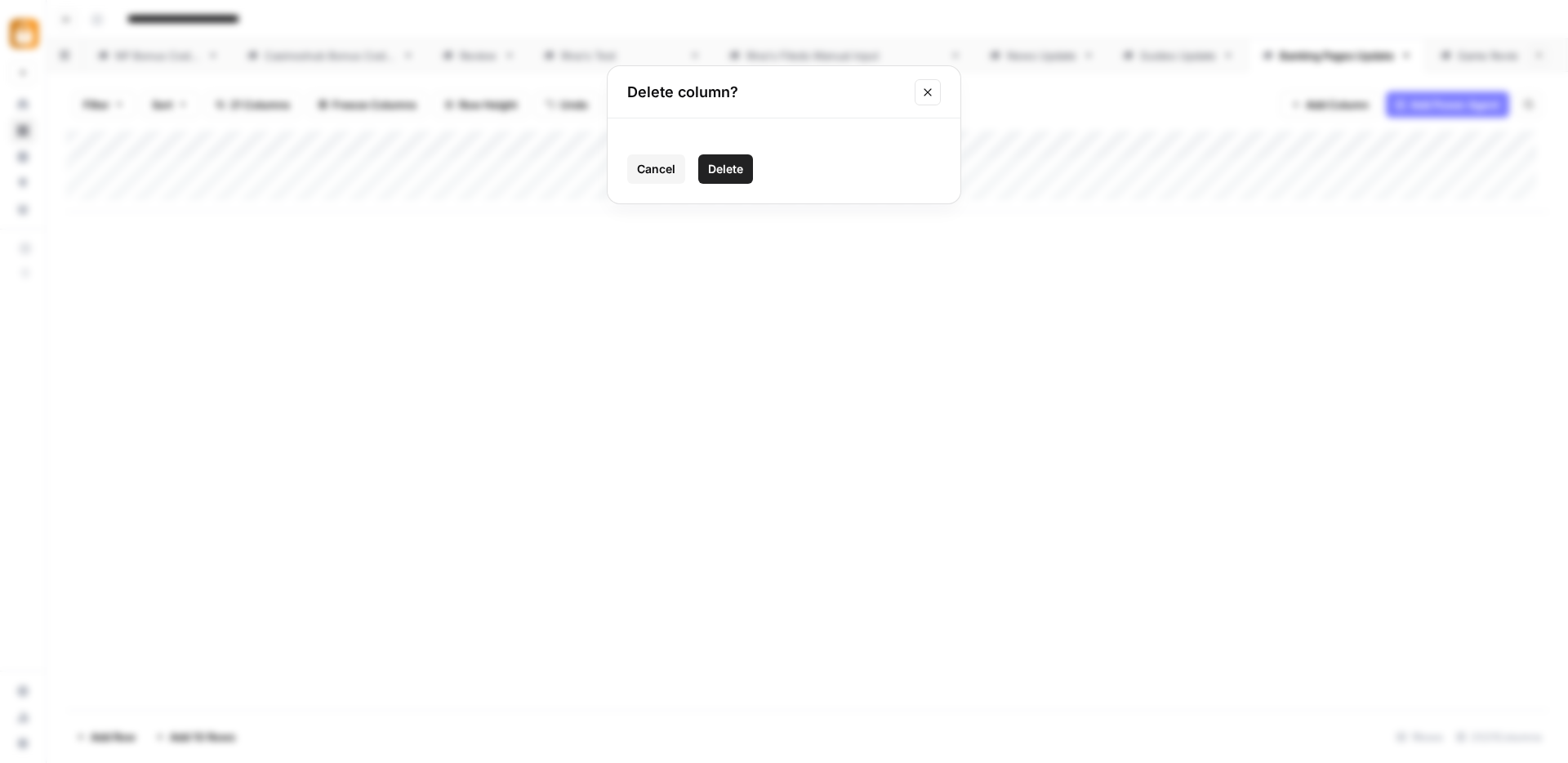
click at [728, 167] on span "Delete" at bounding box center [726, 168] width 35 height 17
click at [1152, 142] on div "Add Column" at bounding box center [807, 171] width 1483 height 82
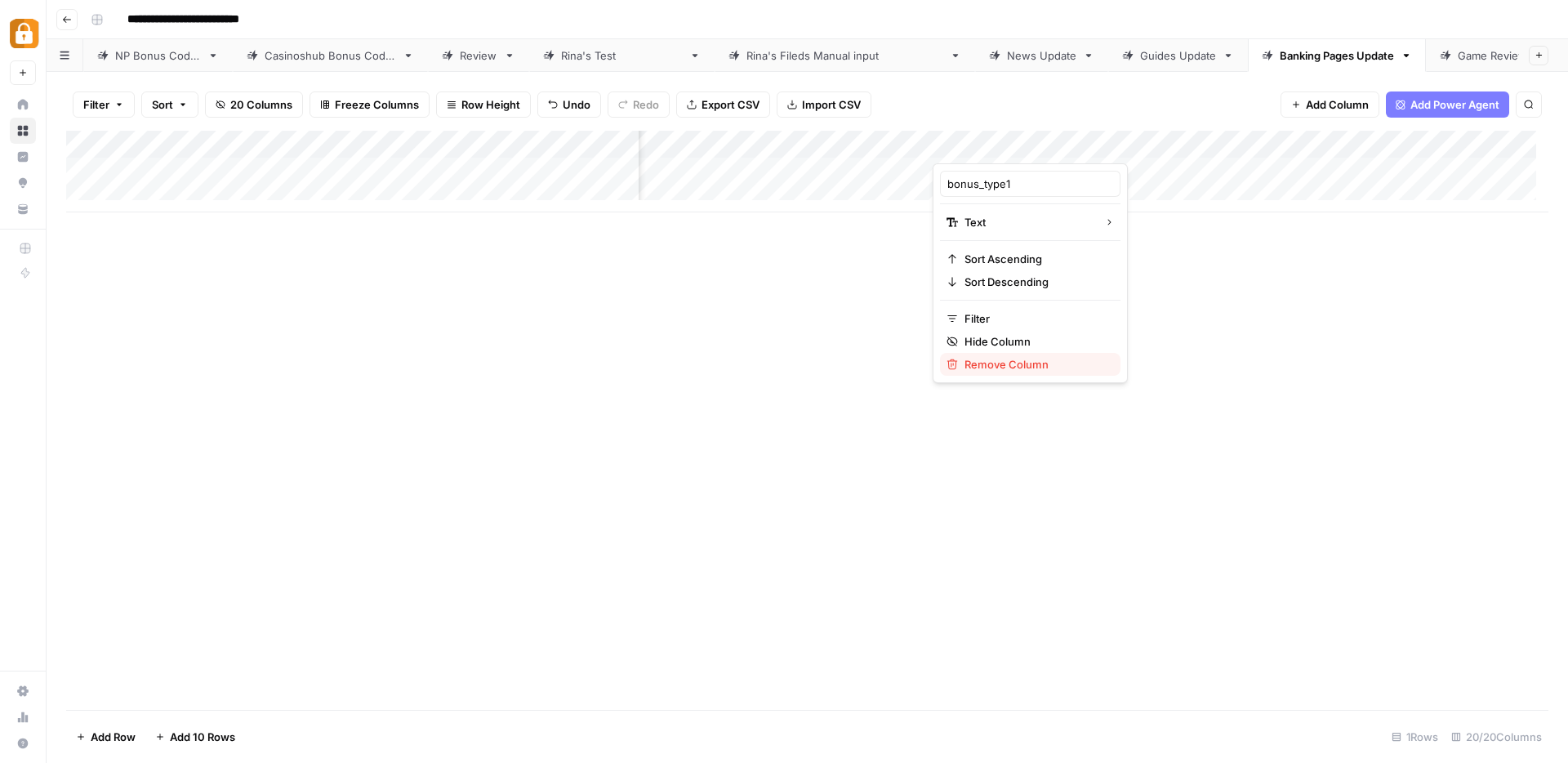
click at [1014, 362] on span "Remove Column" at bounding box center [1035, 364] width 143 height 17
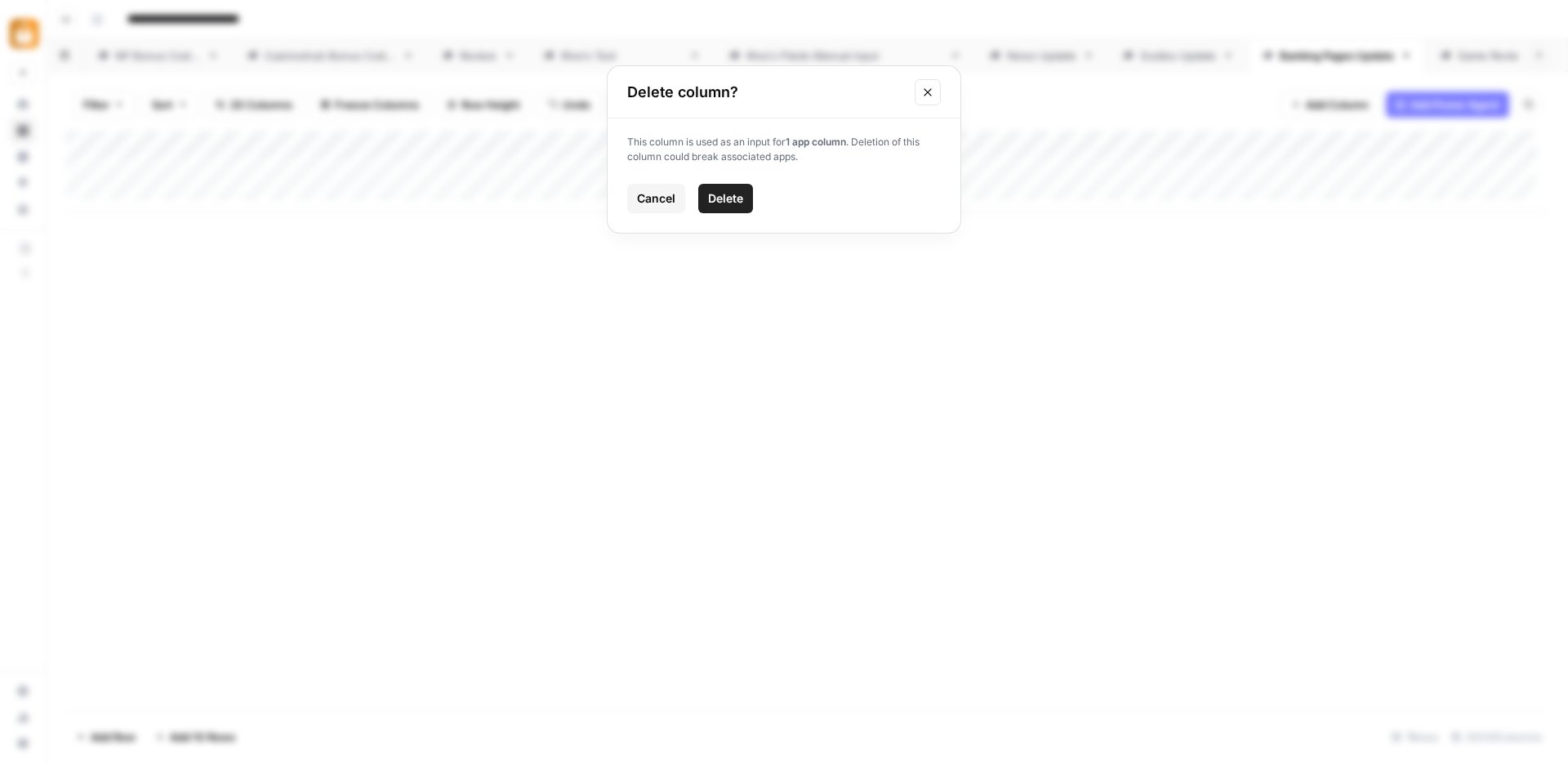
click at [741, 207] on button "Delete" at bounding box center [726, 198] width 54 height 30
click at [1367, 145] on div "Add Column" at bounding box center [807, 171] width 1483 height 82
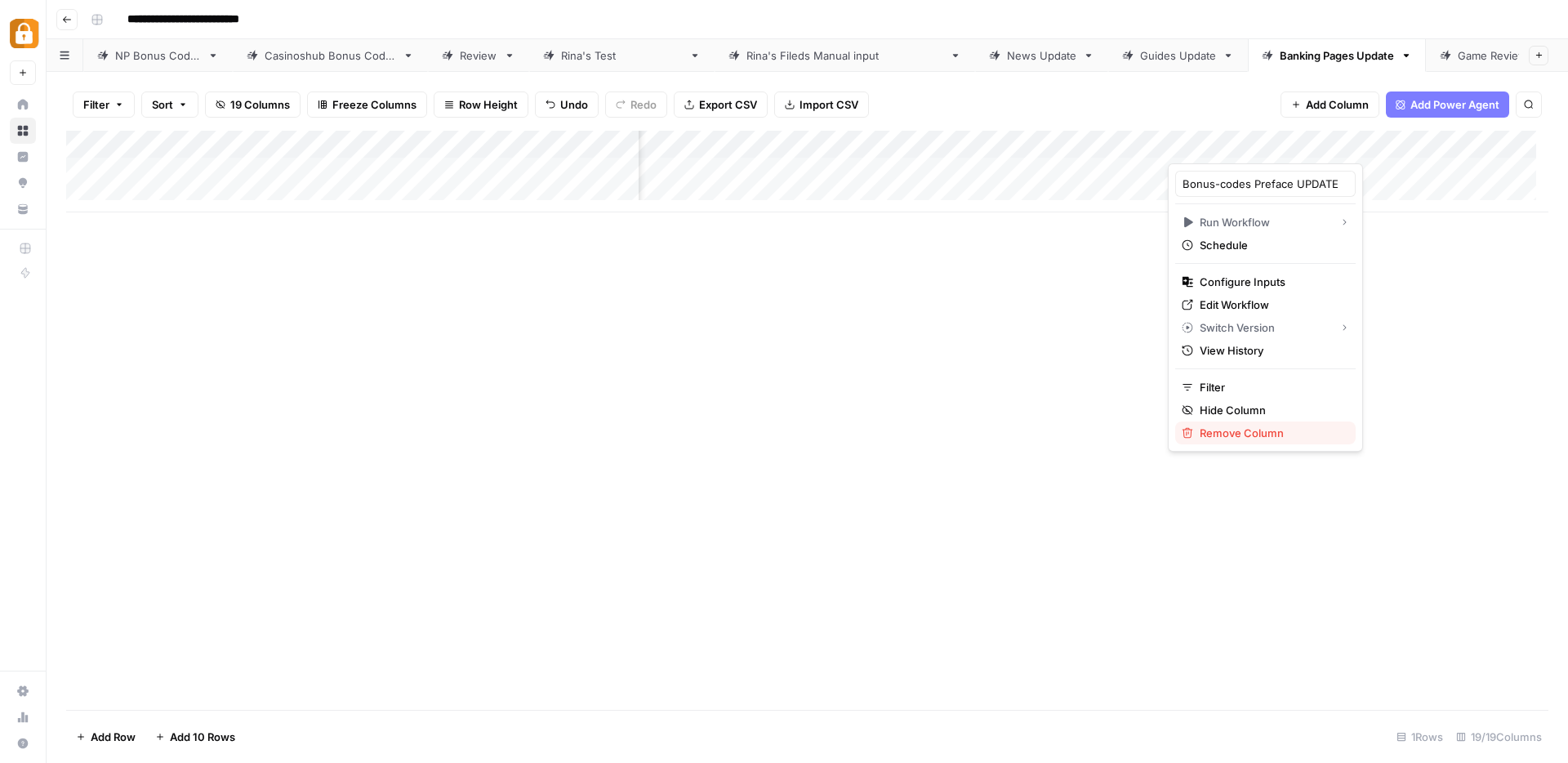
click at [1260, 431] on span "Remove Column" at bounding box center [1271, 432] width 143 height 17
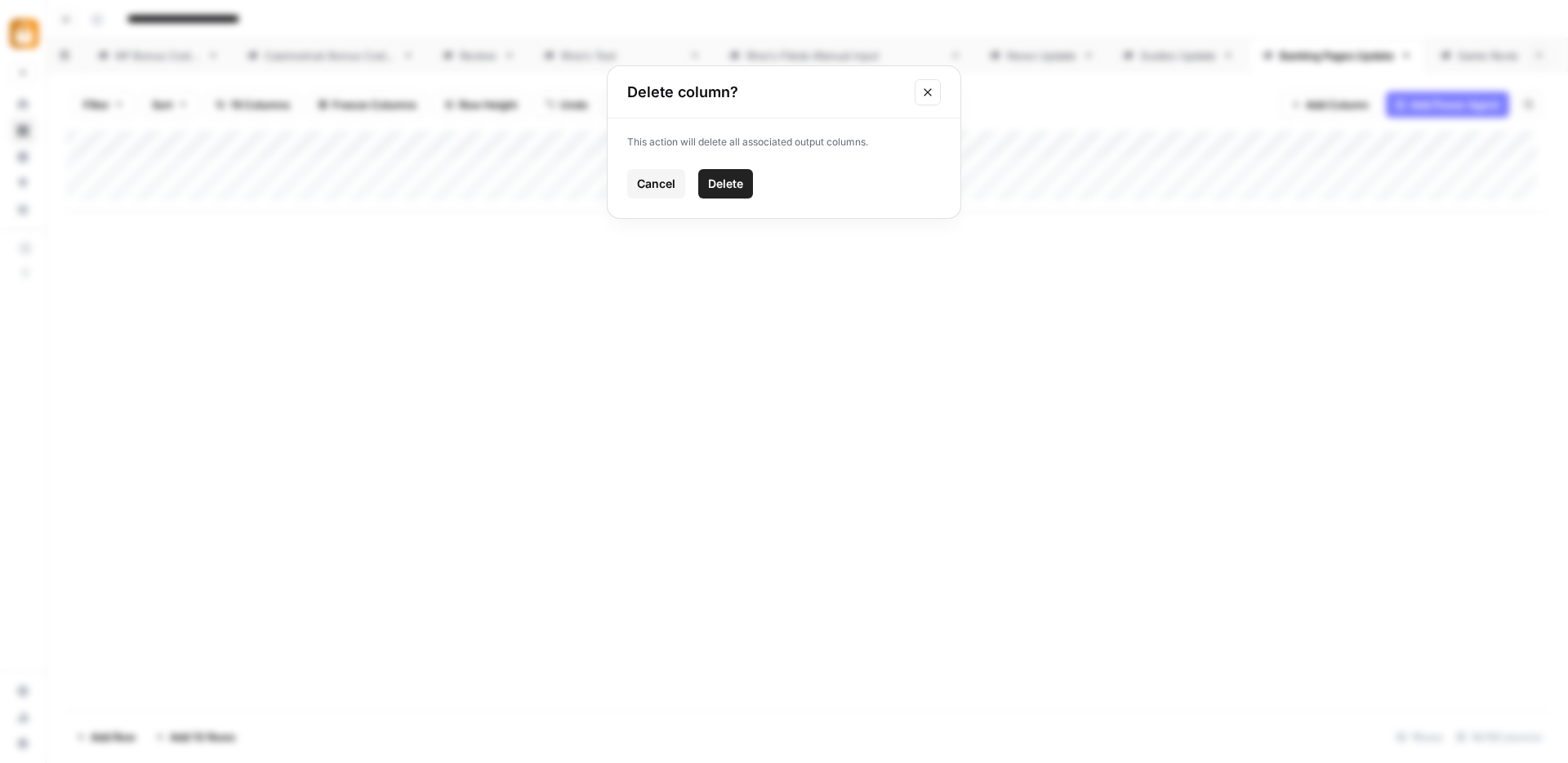
click at [727, 184] on span "Delete" at bounding box center [726, 183] width 35 height 17
click at [1154, 146] on div "Add Column" at bounding box center [807, 171] width 1483 height 82
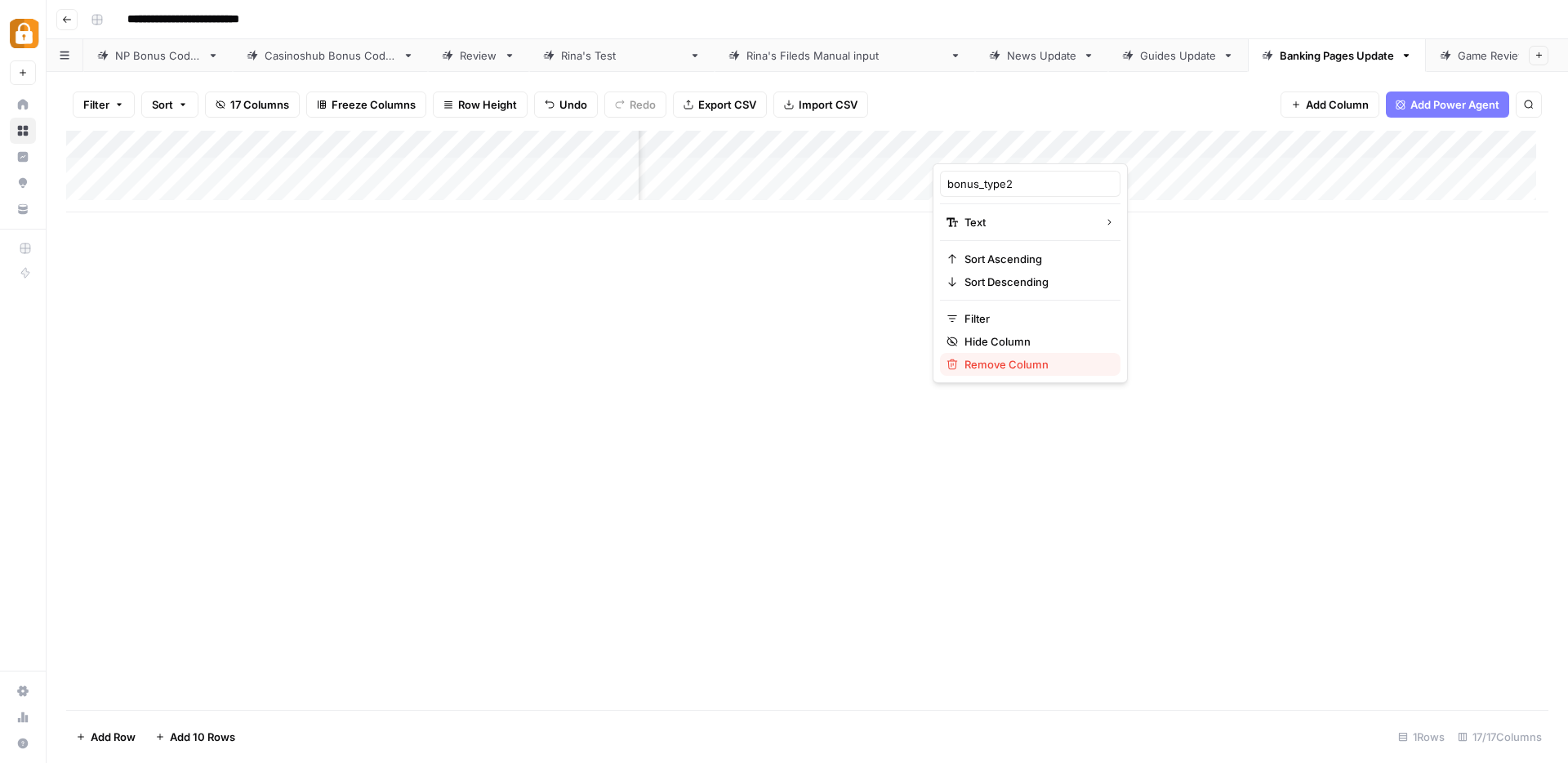
click at [1043, 371] on span "Remove Column" at bounding box center [1035, 364] width 143 height 17
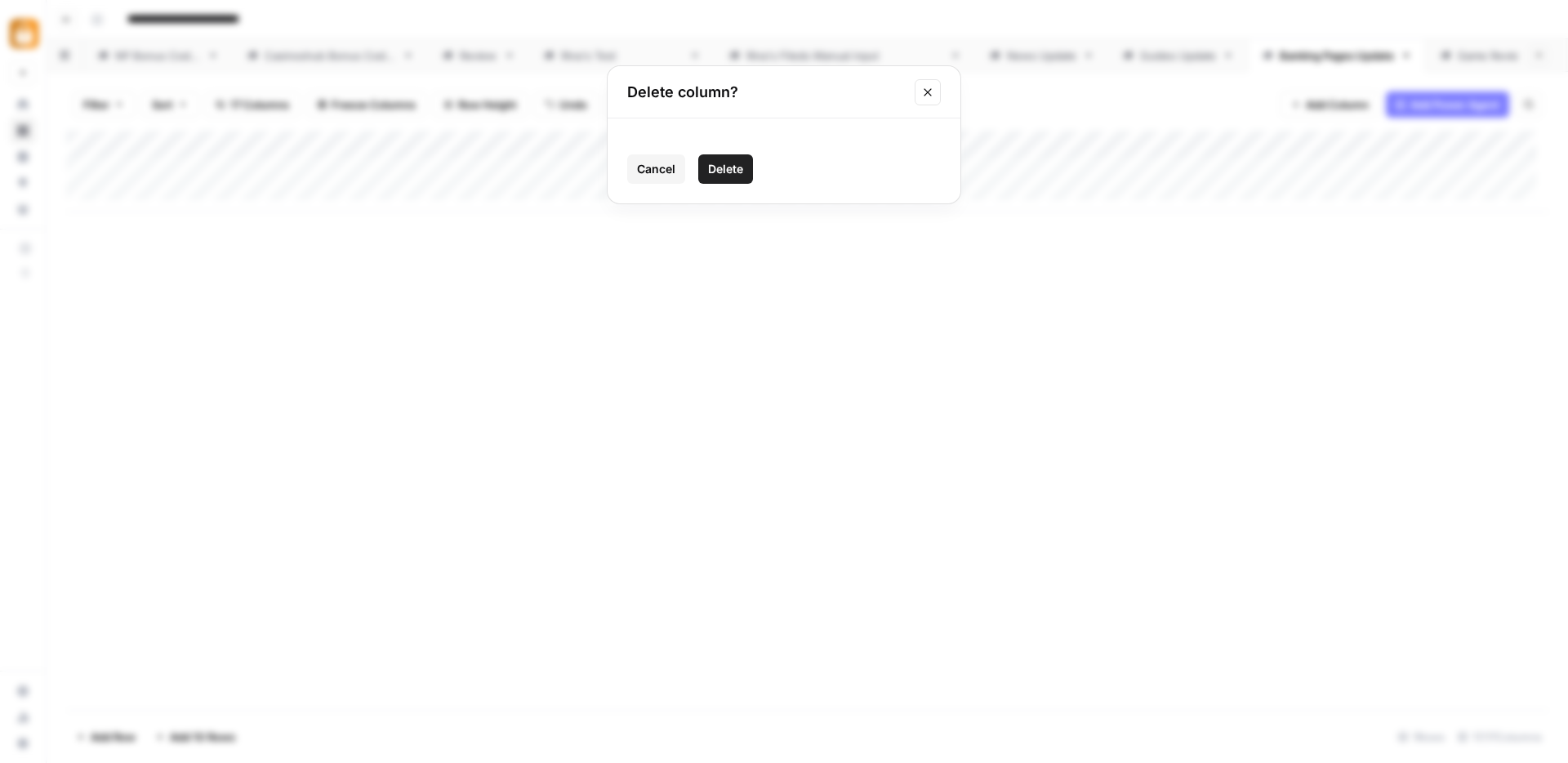
click at [736, 182] on button "Delete" at bounding box center [726, 169] width 54 height 30
click at [1154, 141] on div "Add Column" at bounding box center [807, 171] width 1483 height 82
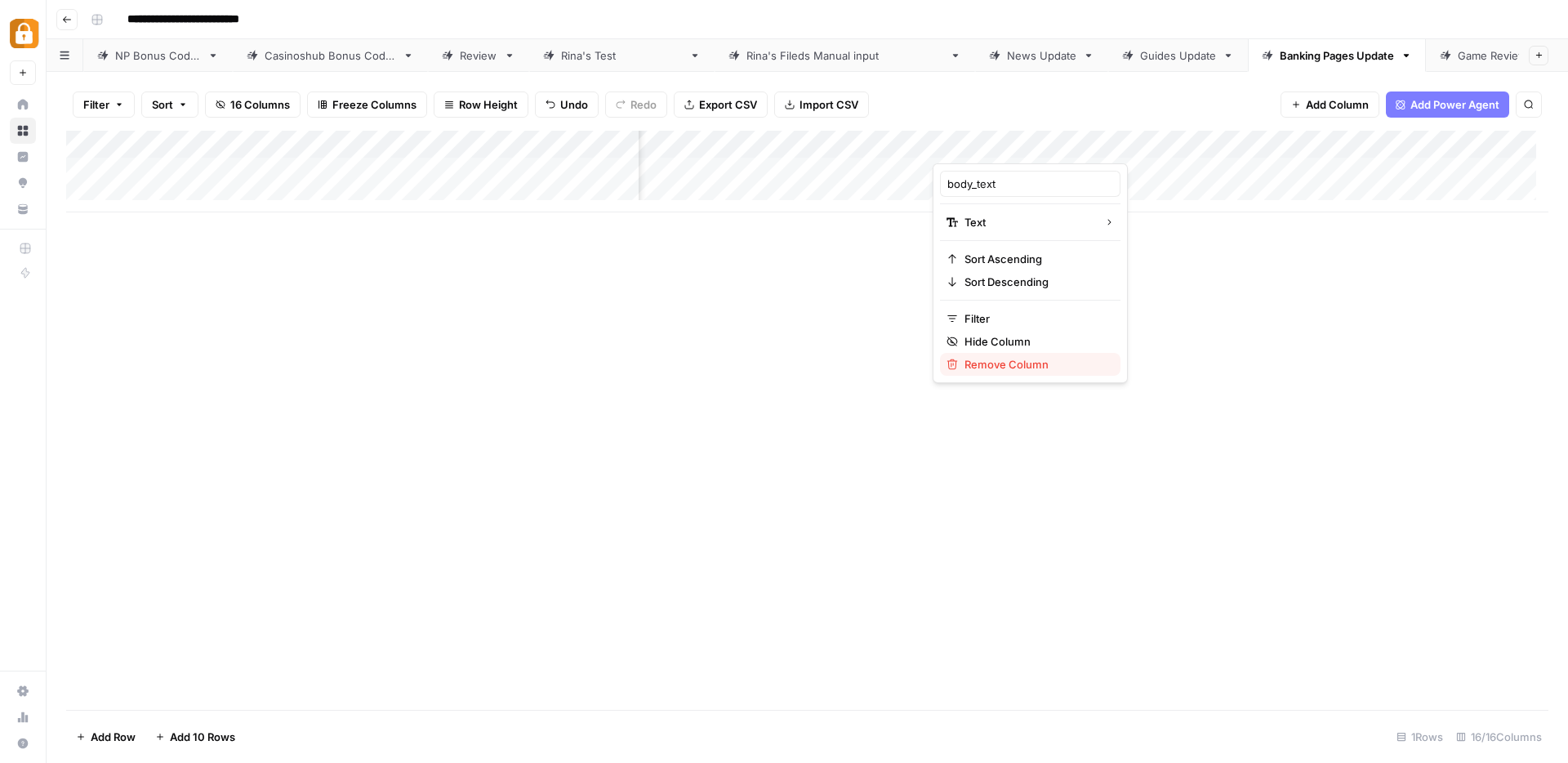
click at [963, 364] on div "Remove Column" at bounding box center [1030, 364] width 168 height 17
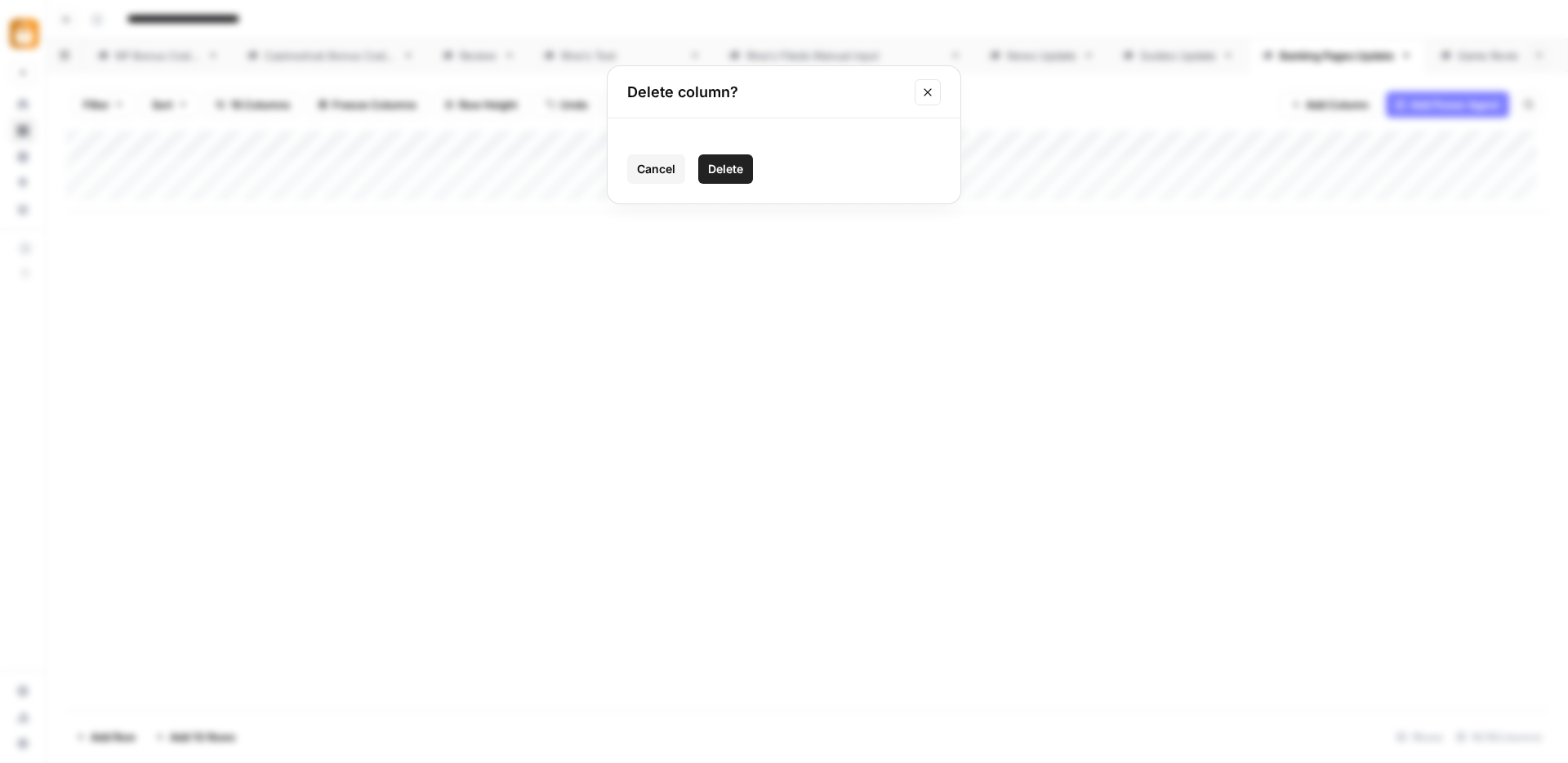
click at [727, 164] on span "Delete" at bounding box center [726, 168] width 35 height 17
click at [1298, 109] on icon "button" at bounding box center [1296, 104] width 10 height 10
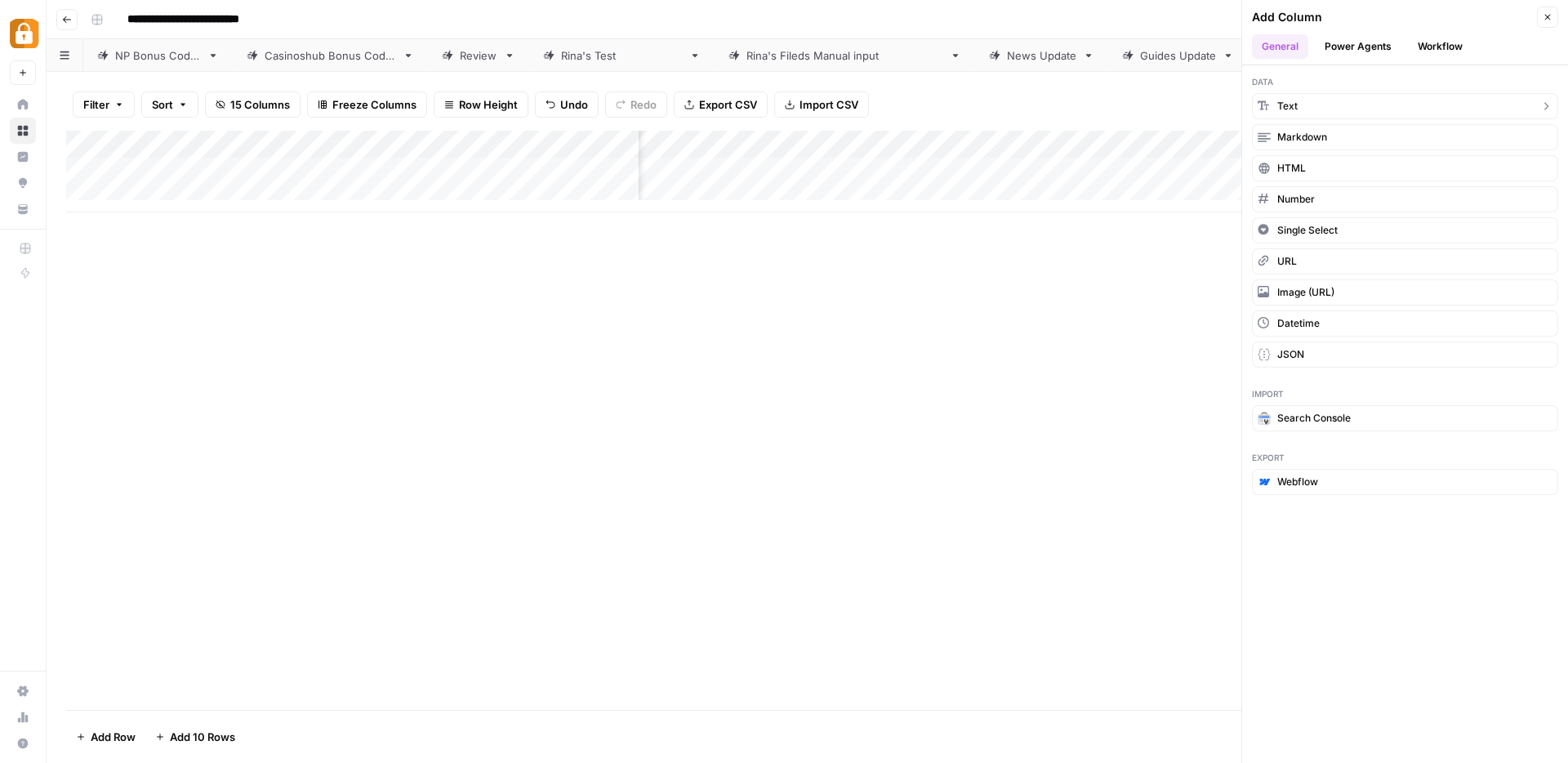
click at [1298, 109] on button "Text" at bounding box center [1405, 106] width 306 height 26
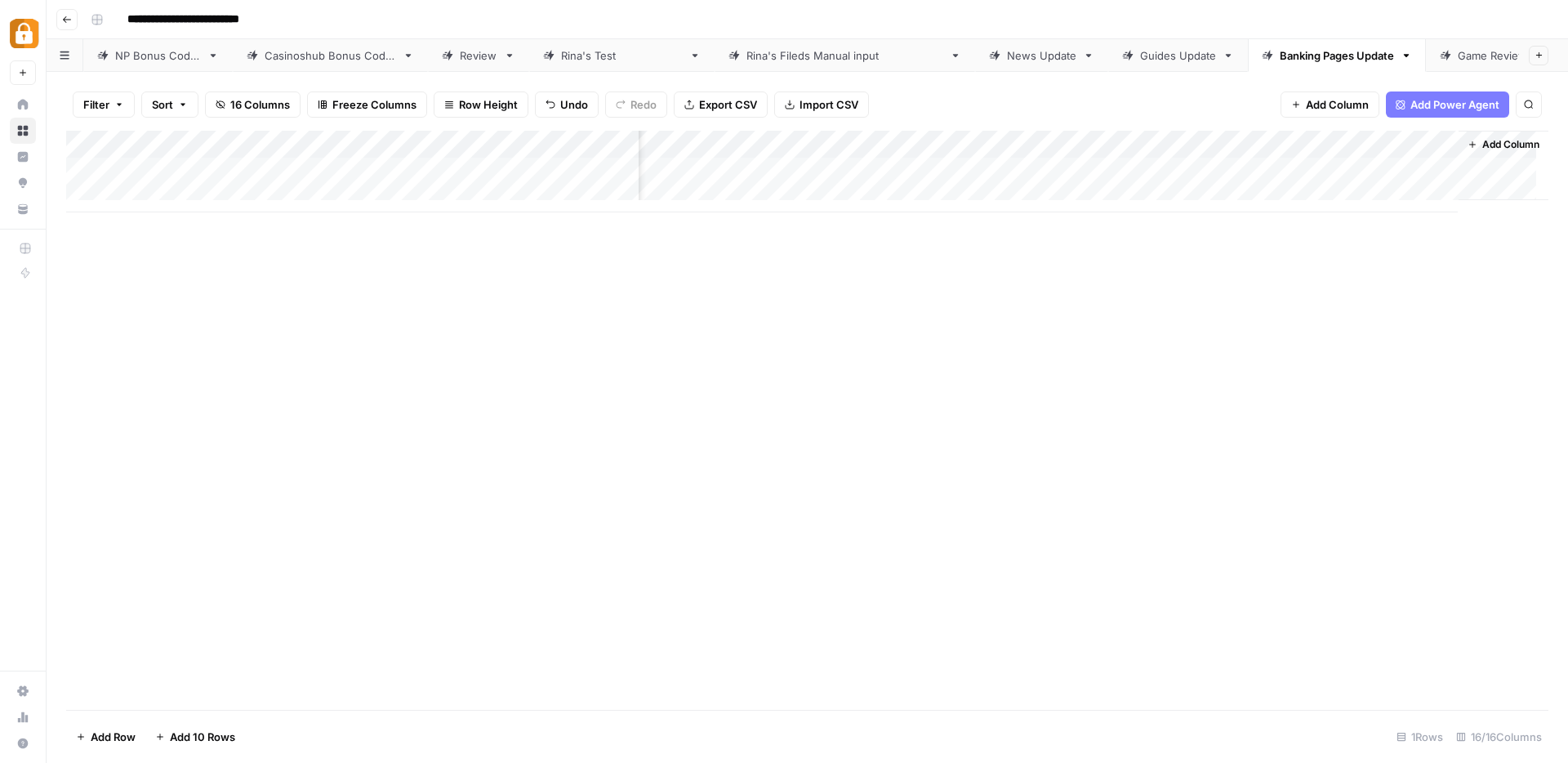
scroll to position [0, 1320]
click at [1343, 111] on span "Add Column" at bounding box center [1338, 104] width 63 height 17
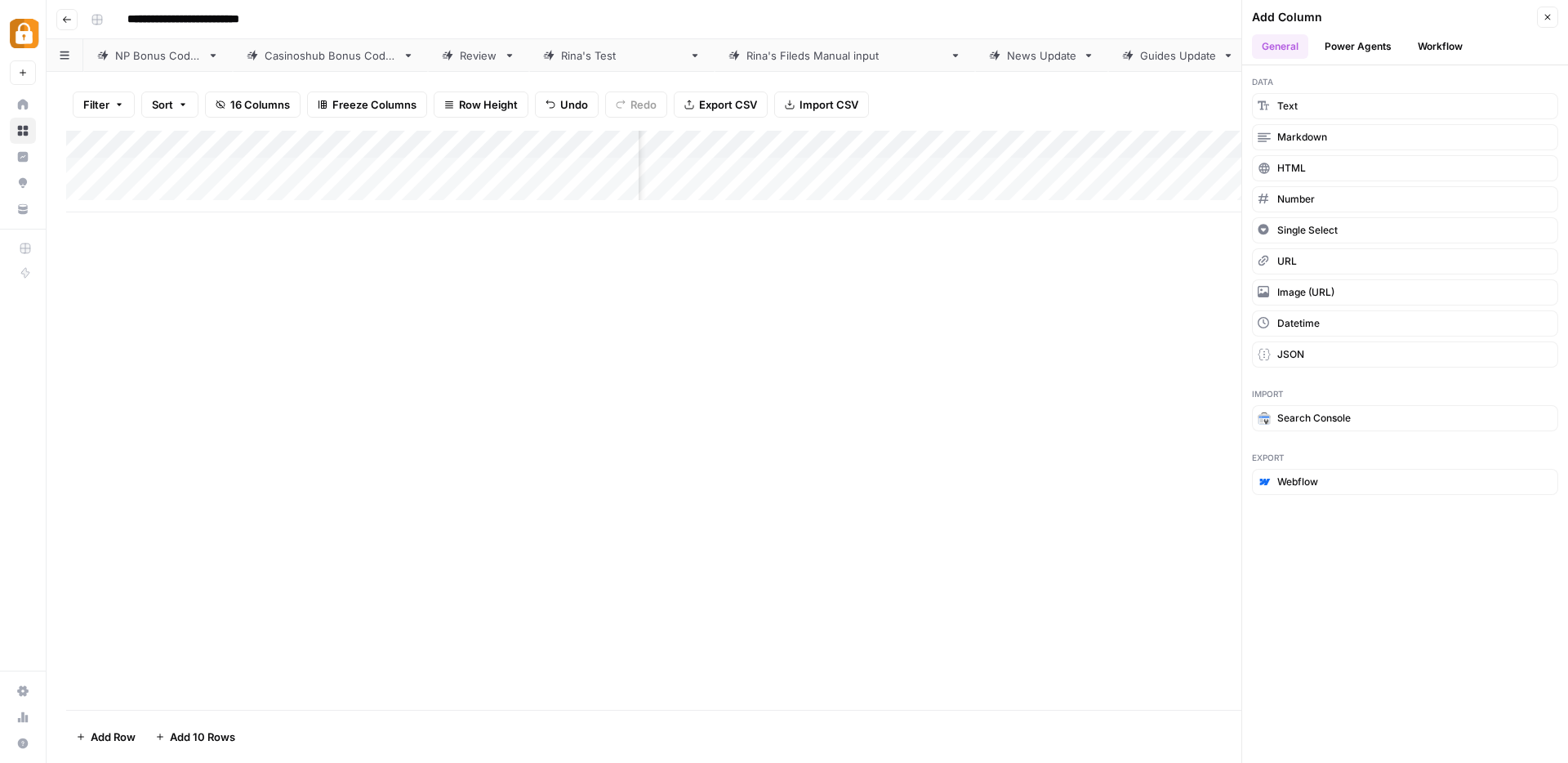
click at [1430, 53] on button "Workflow" at bounding box center [1441, 46] width 65 height 25
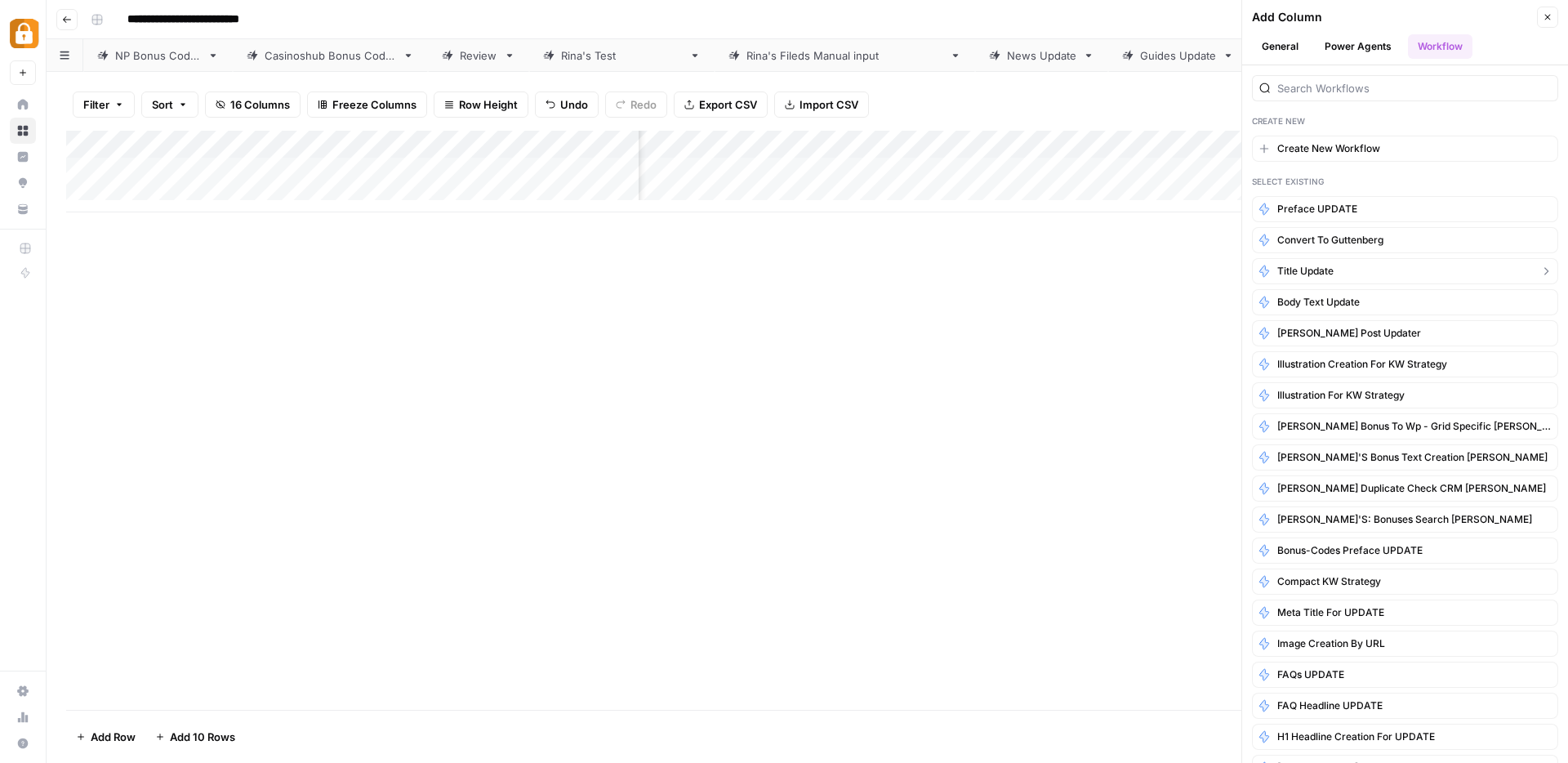
click at [1342, 276] on button "Title Update" at bounding box center [1405, 271] width 306 height 26
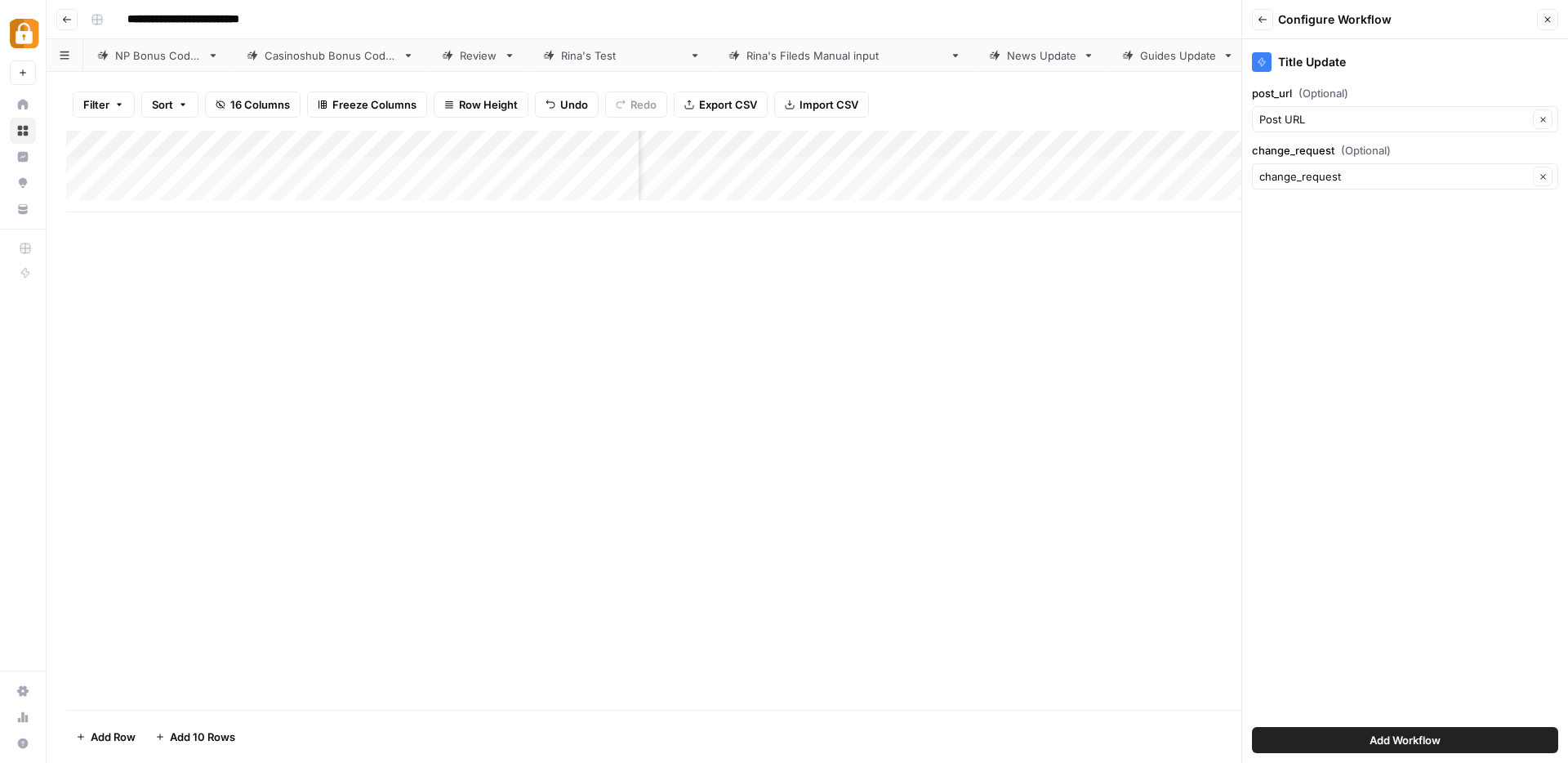
click at [1354, 742] on button "Add Workflow" at bounding box center [1405, 740] width 306 height 26
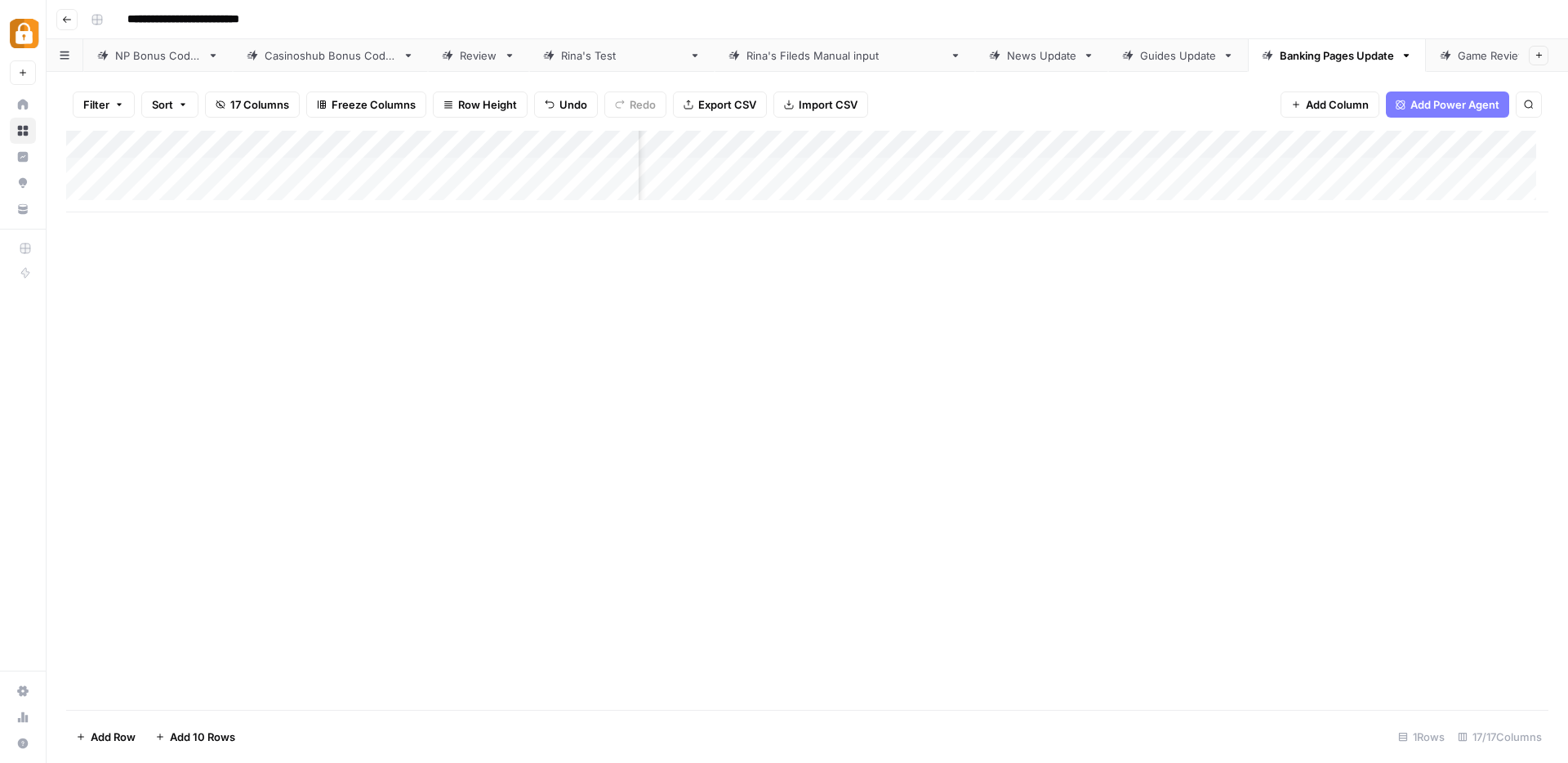
scroll to position [0, 0]
drag, startPoint x: 1346, startPoint y: 155, endPoint x: 863, endPoint y: 162, distance: 483.1
click at [863, 162] on div "Add Column" at bounding box center [807, 171] width 1483 height 82
click at [1106, 143] on div "Add Column" at bounding box center [807, 171] width 1483 height 82
click at [1042, 366] on span "Remove Column" at bounding box center [1074, 364] width 143 height 17
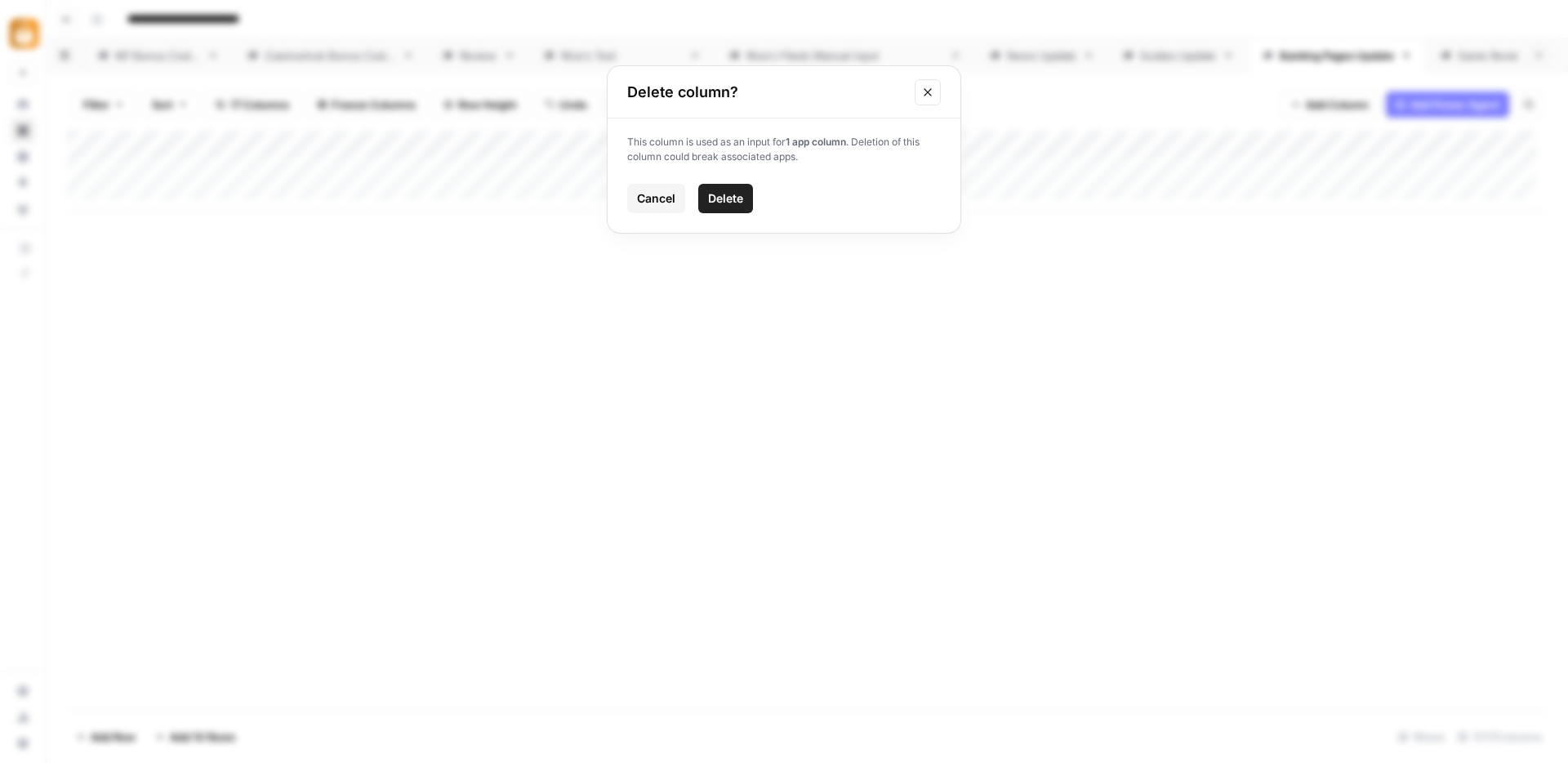
click at [733, 202] on span "Delete" at bounding box center [726, 198] width 35 height 17
click at [894, 174] on div "Add Column" at bounding box center [807, 171] width 1483 height 82
click at [1058, 145] on div "Add Column" at bounding box center [807, 171] width 1483 height 82
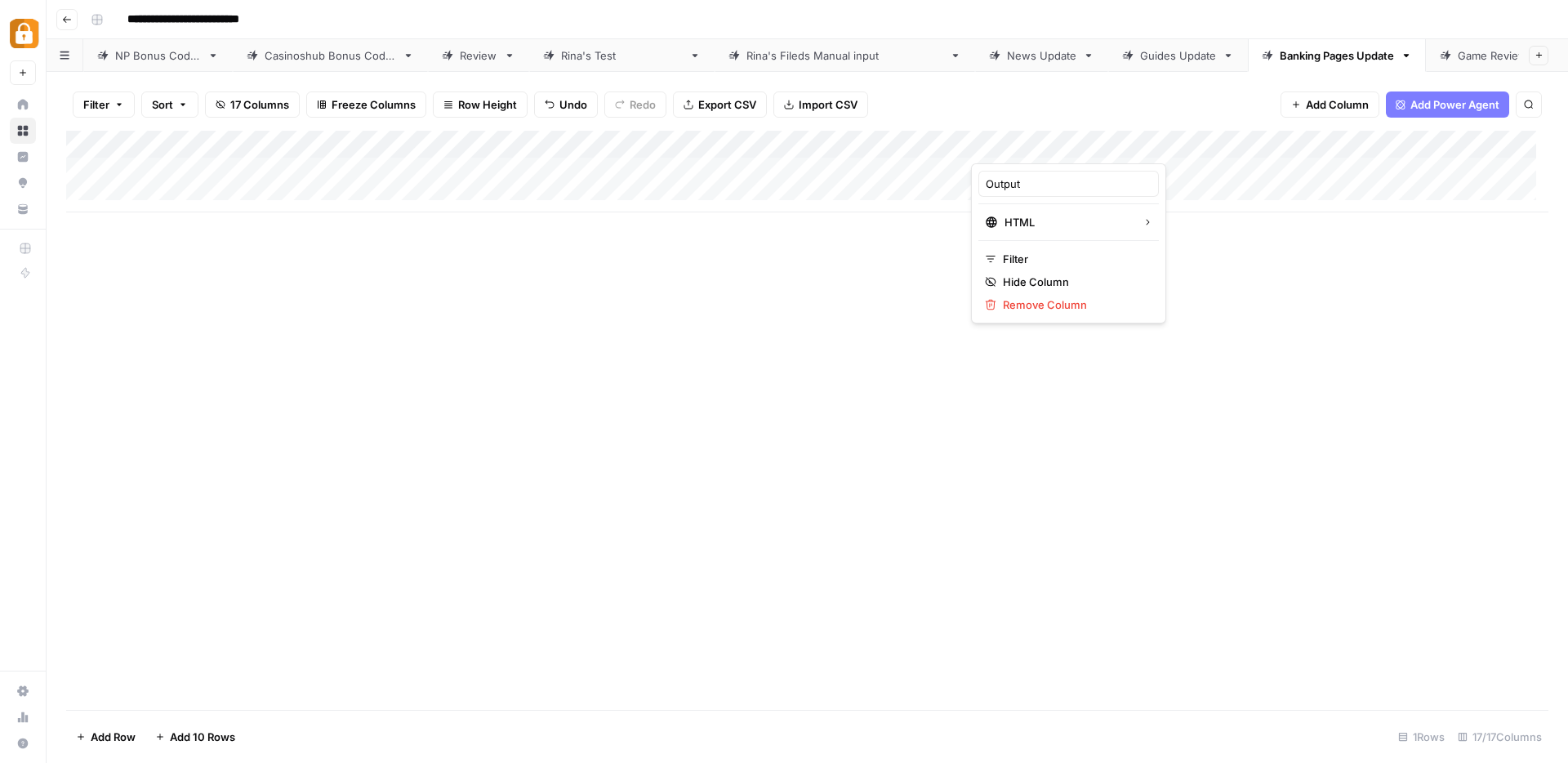
drag, startPoint x: 1035, startPoint y: 192, endPoint x: 981, endPoint y: 186, distance: 54.3
click at [981, 186] on div "Output" at bounding box center [1069, 184] width 181 height 26
drag, startPoint x: 1049, startPoint y: 183, endPoint x: 984, endPoint y: 183, distance: 65.0
click at [984, 183] on div "Output" at bounding box center [1069, 184] width 181 height 26
type input "title"
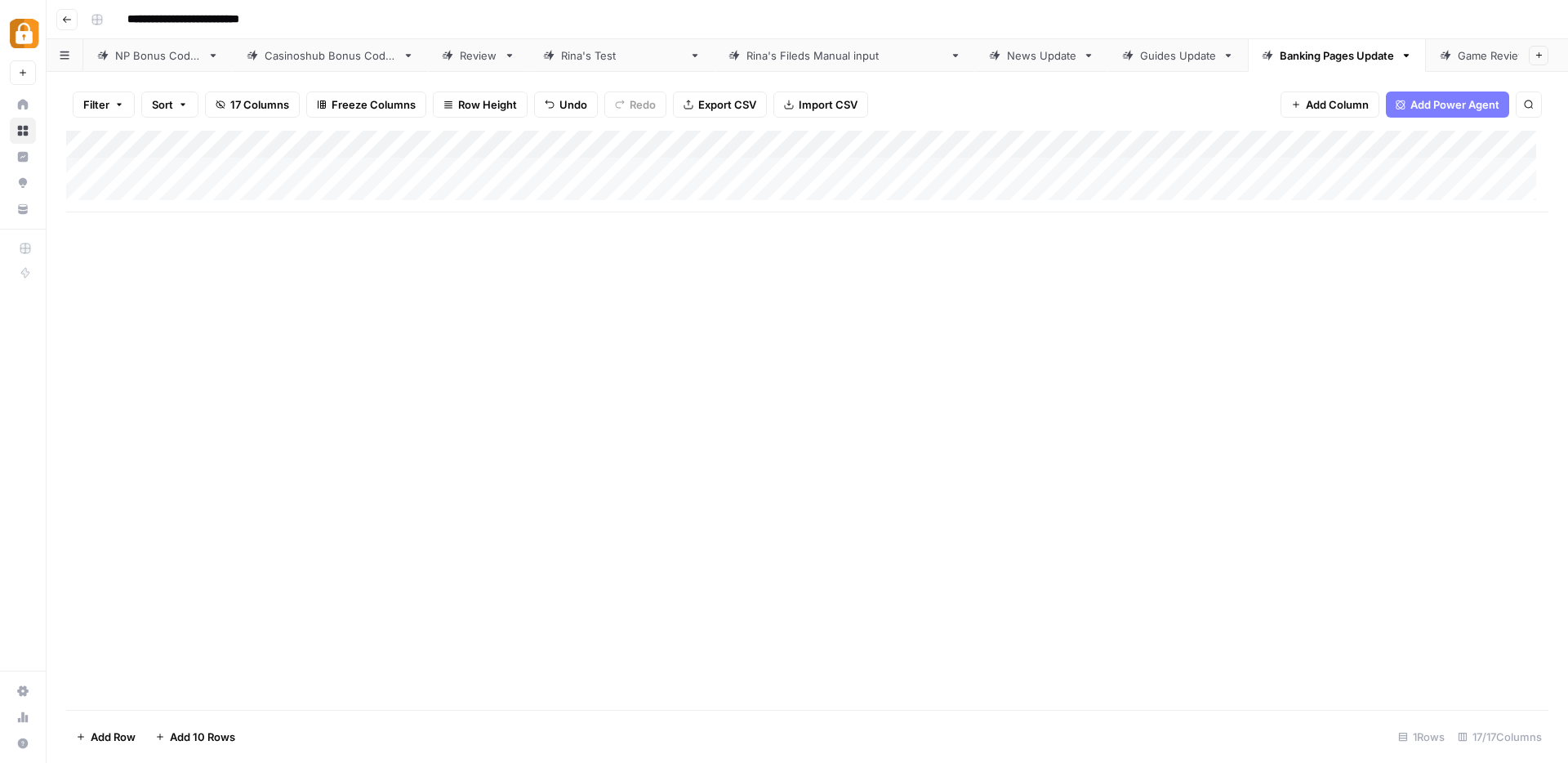
click at [1278, 142] on div "Add Column" at bounding box center [807, 171] width 1483 height 82
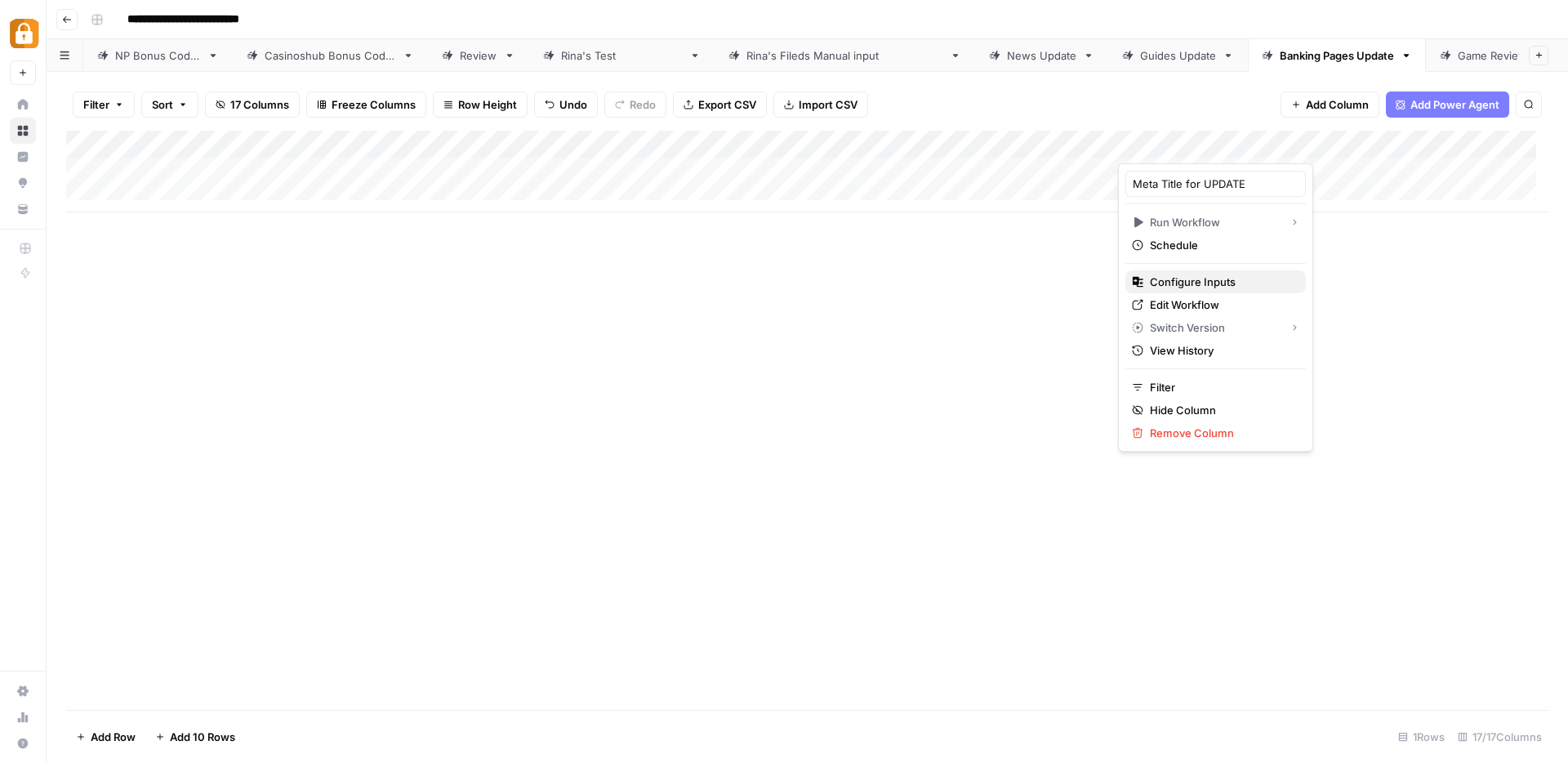
click at [1216, 280] on span "Configure Inputs" at bounding box center [1221, 282] width 143 height 17
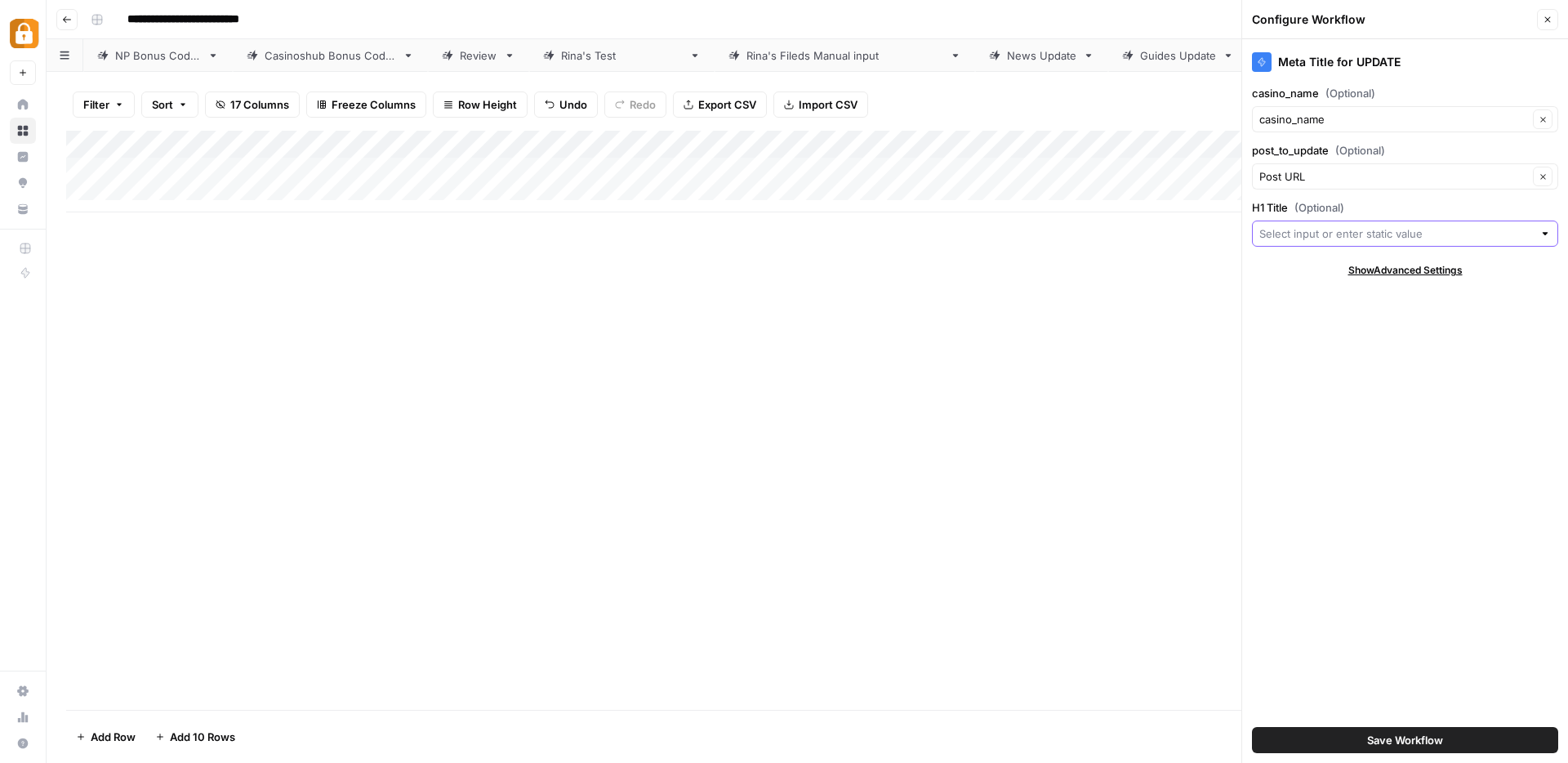
click at [1303, 234] on input "H1 Title (Optional)" at bounding box center [1397, 233] width 274 height 17
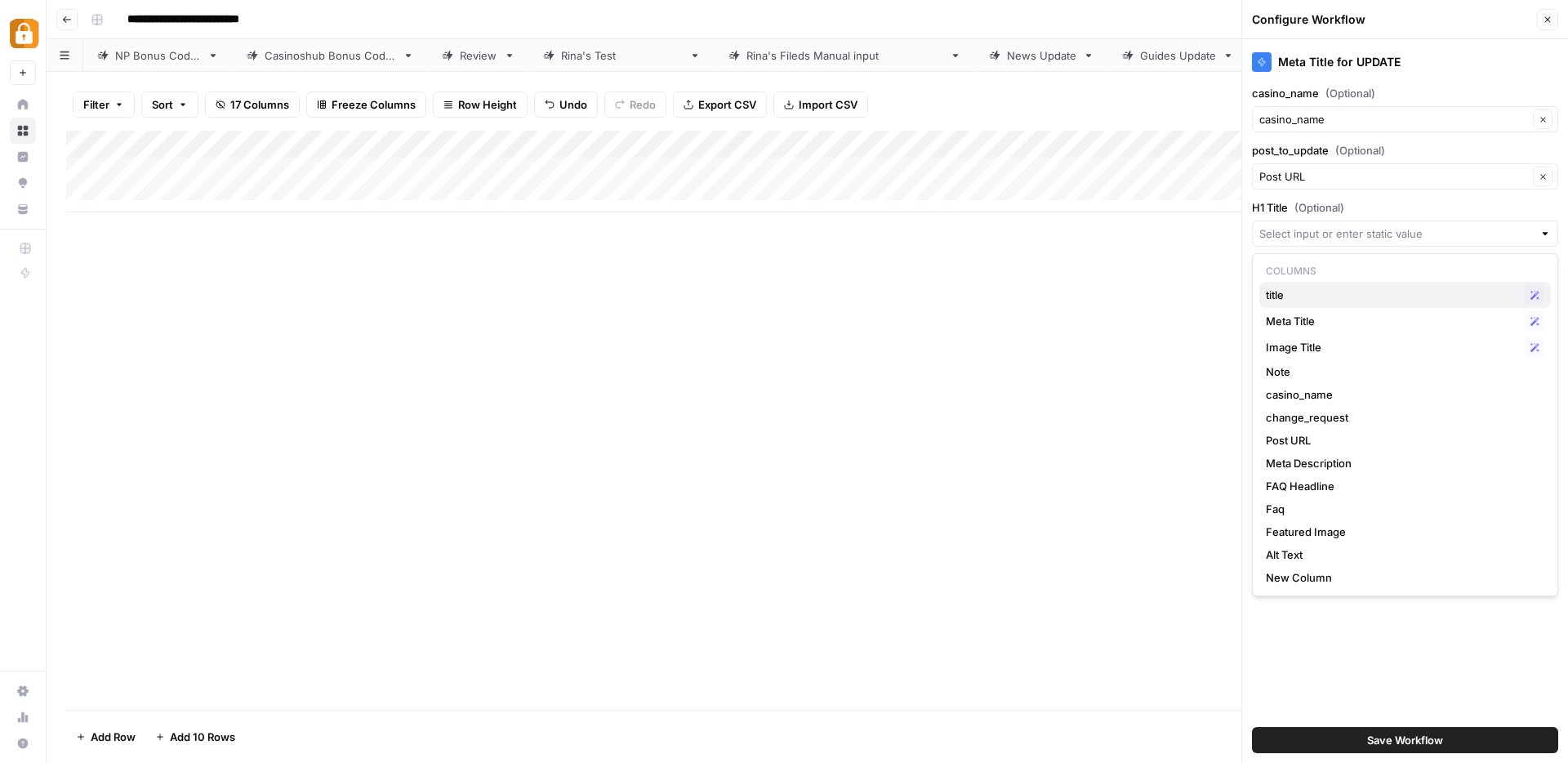
click at [1290, 289] on span "title" at bounding box center [1393, 295] width 253 height 17
type input "title"
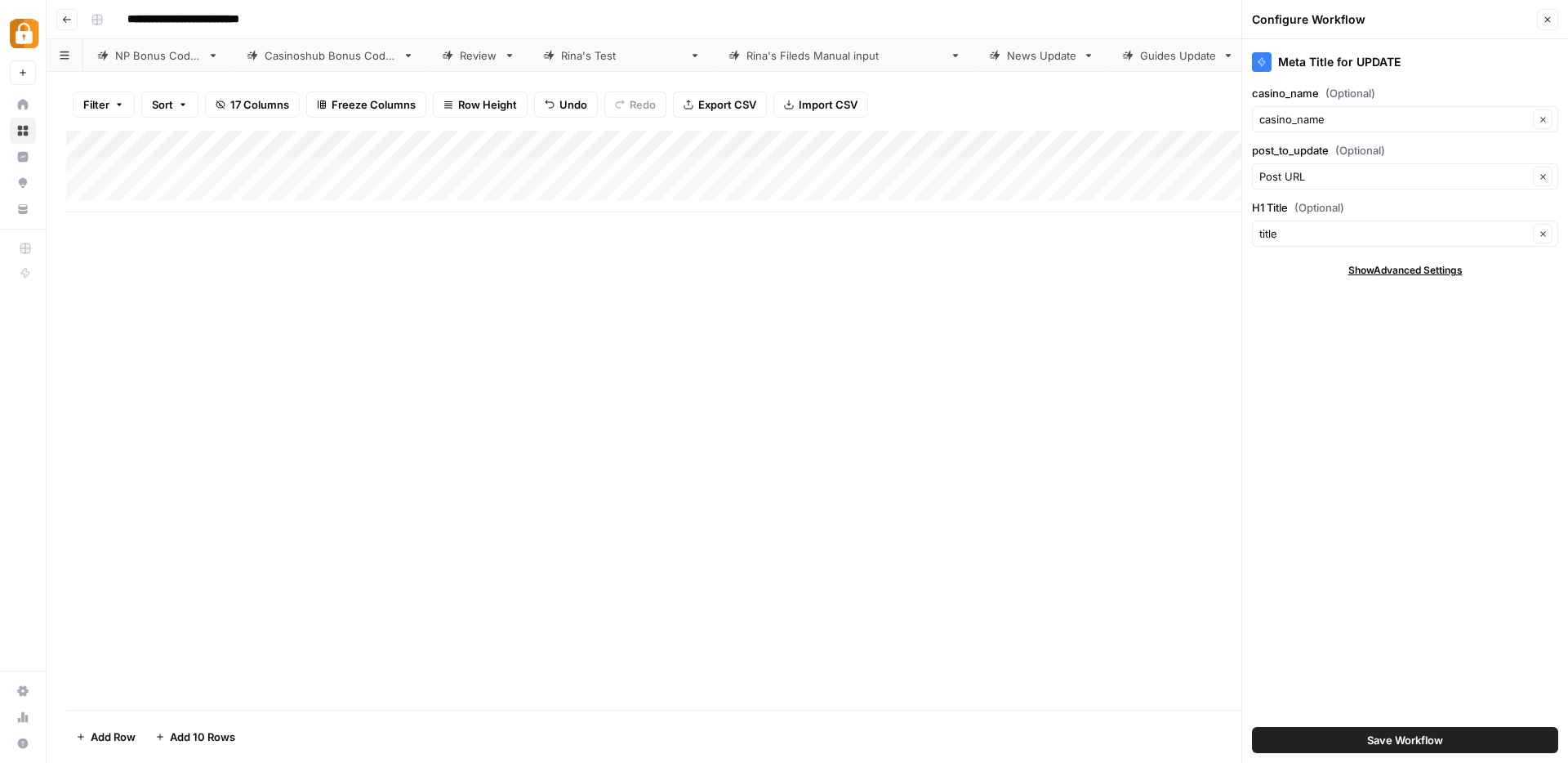
click at [1371, 738] on span "Save Workflow" at bounding box center [1405, 739] width 76 height 17
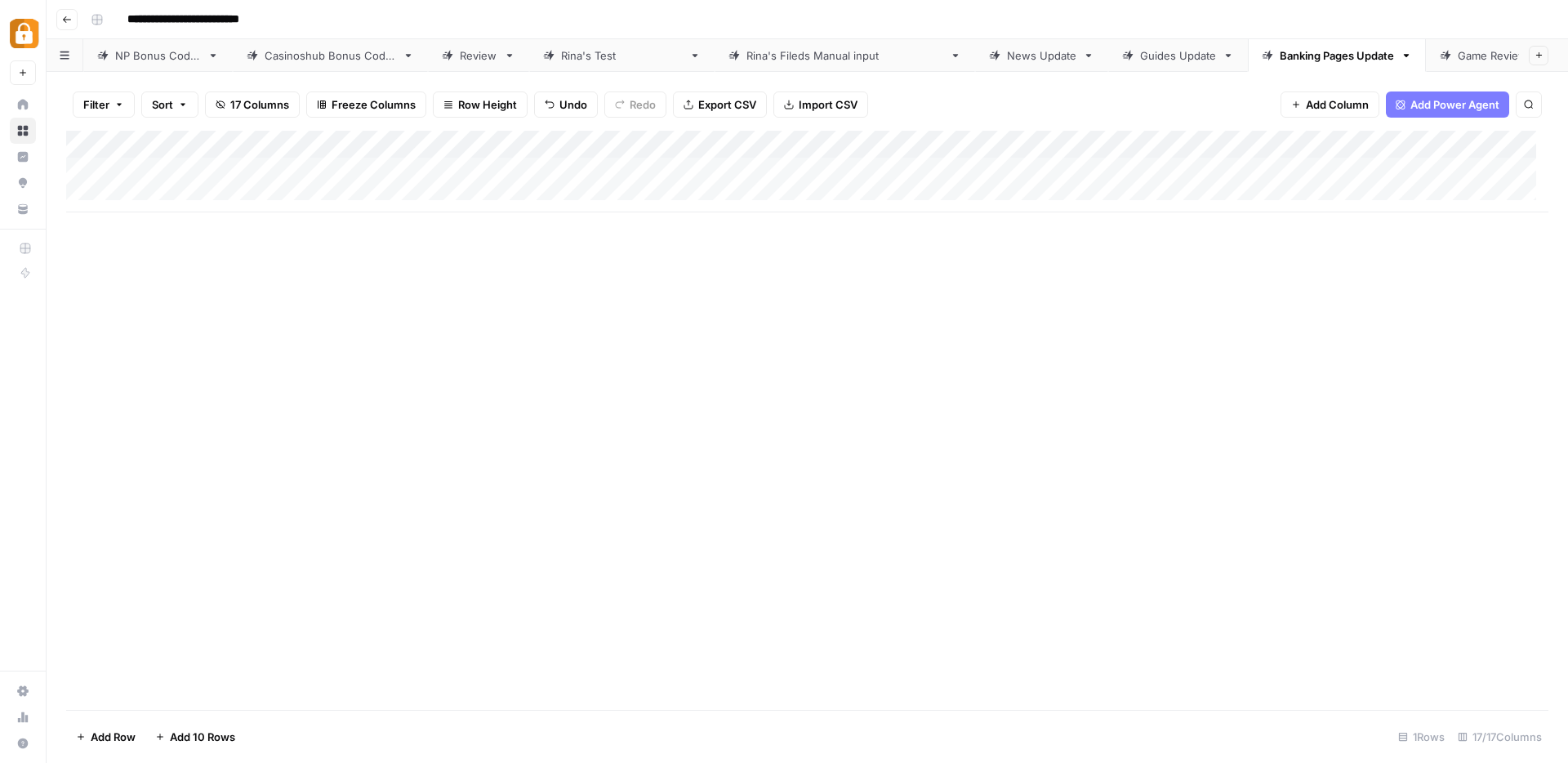
click at [1330, 101] on span "Add Column" at bounding box center [1338, 104] width 63 height 17
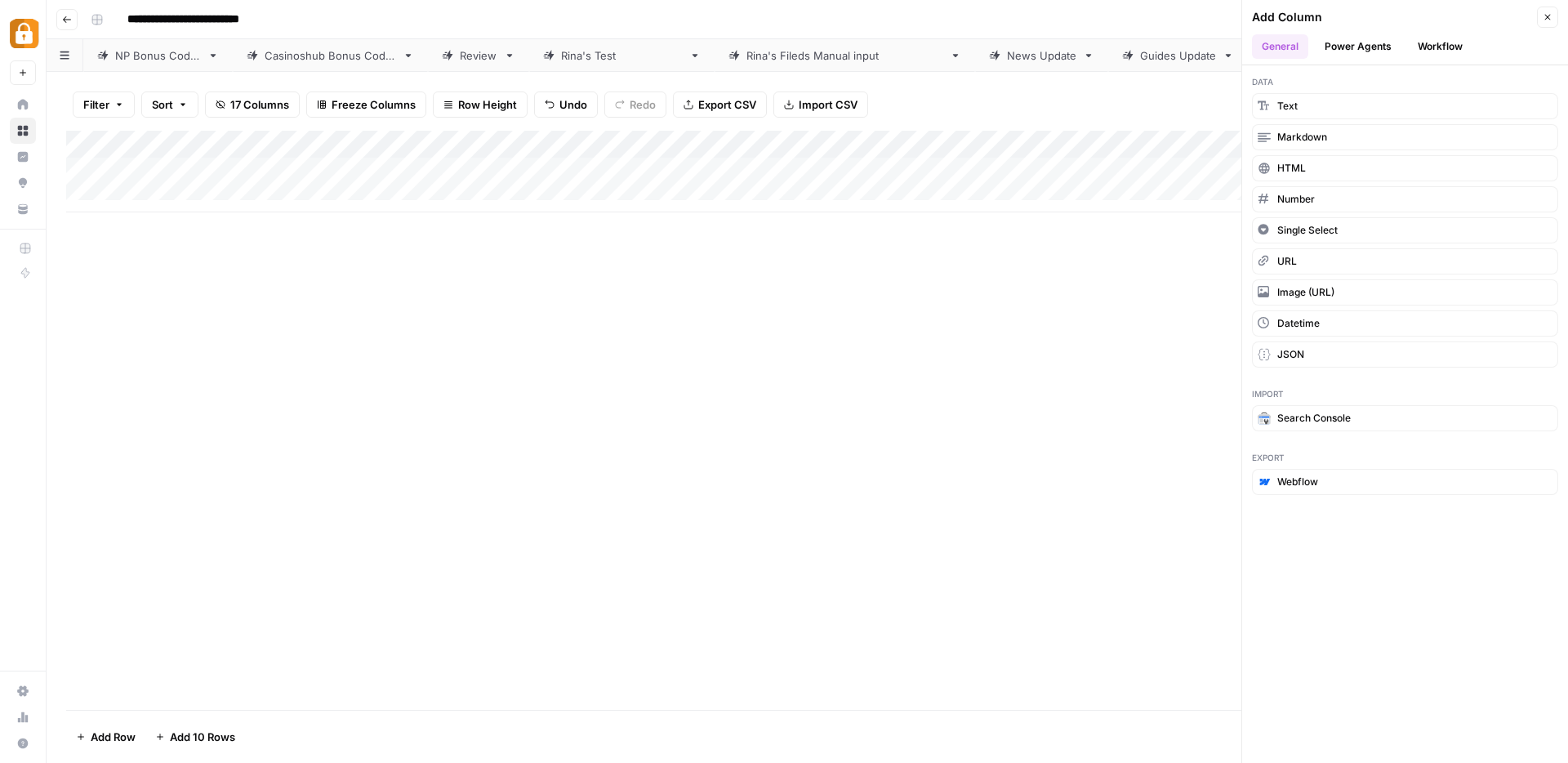
click at [1442, 46] on button "Workflow" at bounding box center [1441, 46] width 65 height 25
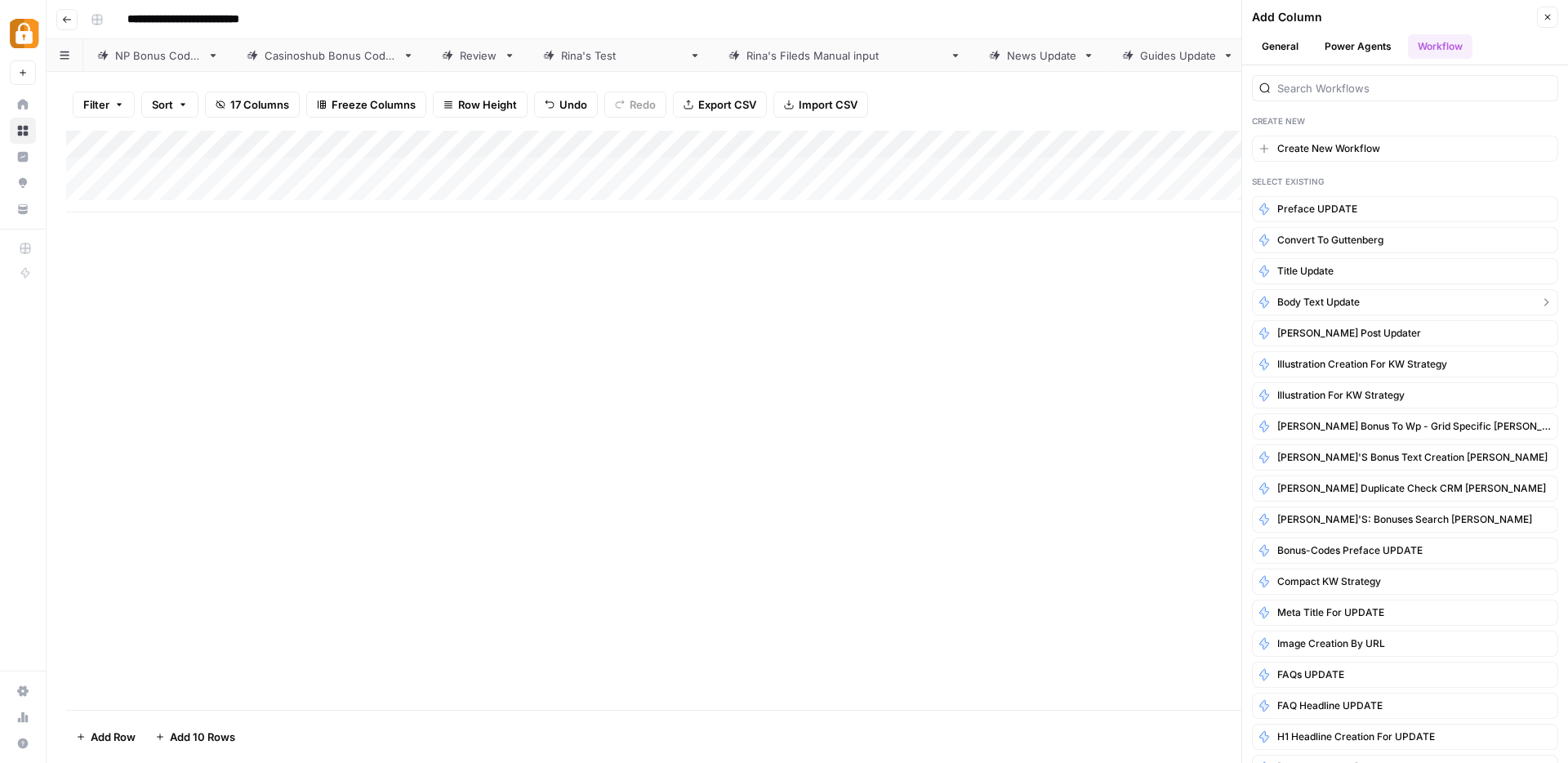
click at [1376, 299] on button "Body Text Update" at bounding box center [1405, 303] width 306 height 26
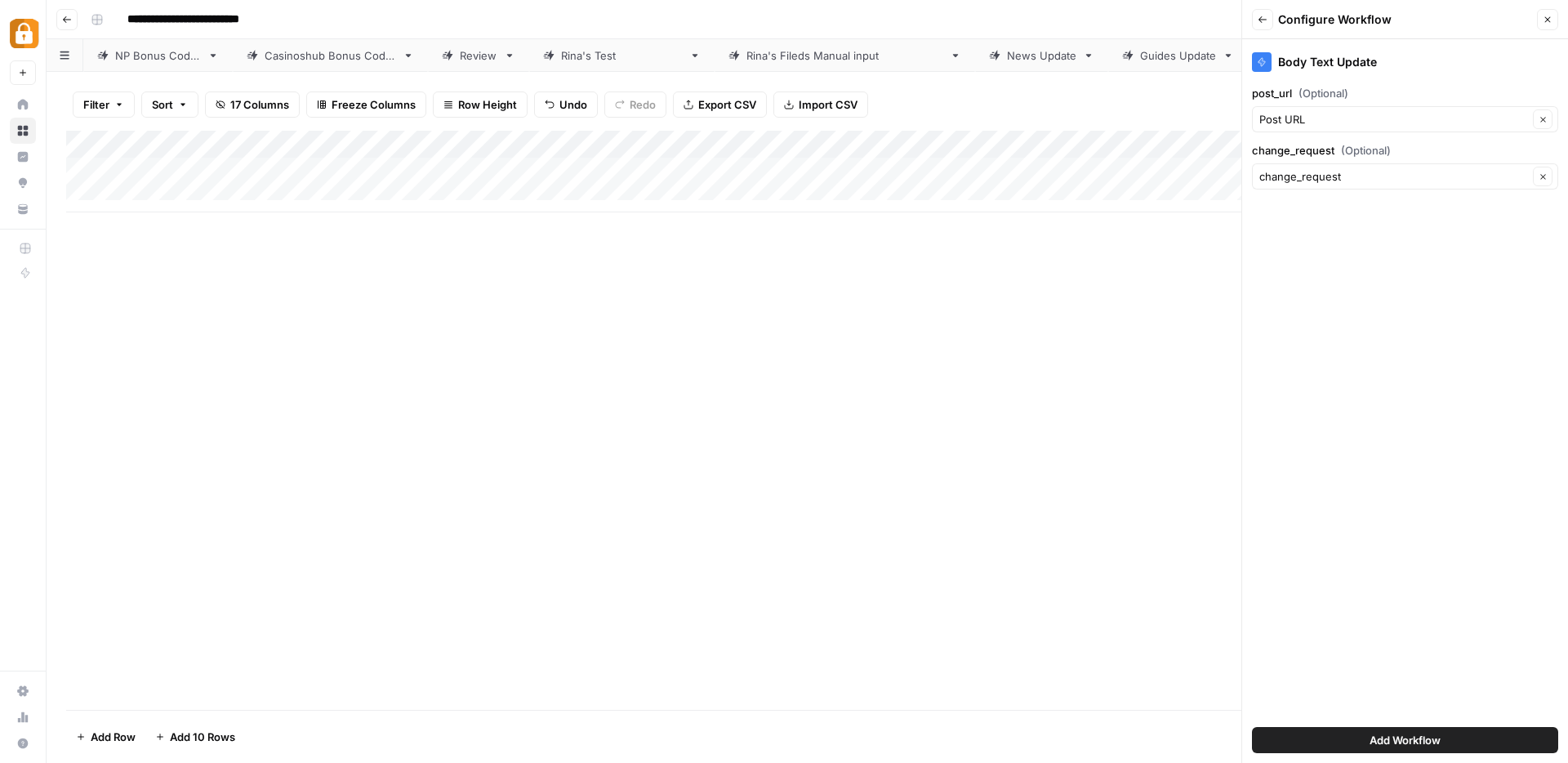
click at [1385, 746] on span "Add Workflow" at bounding box center [1405, 739] width 71 height 17
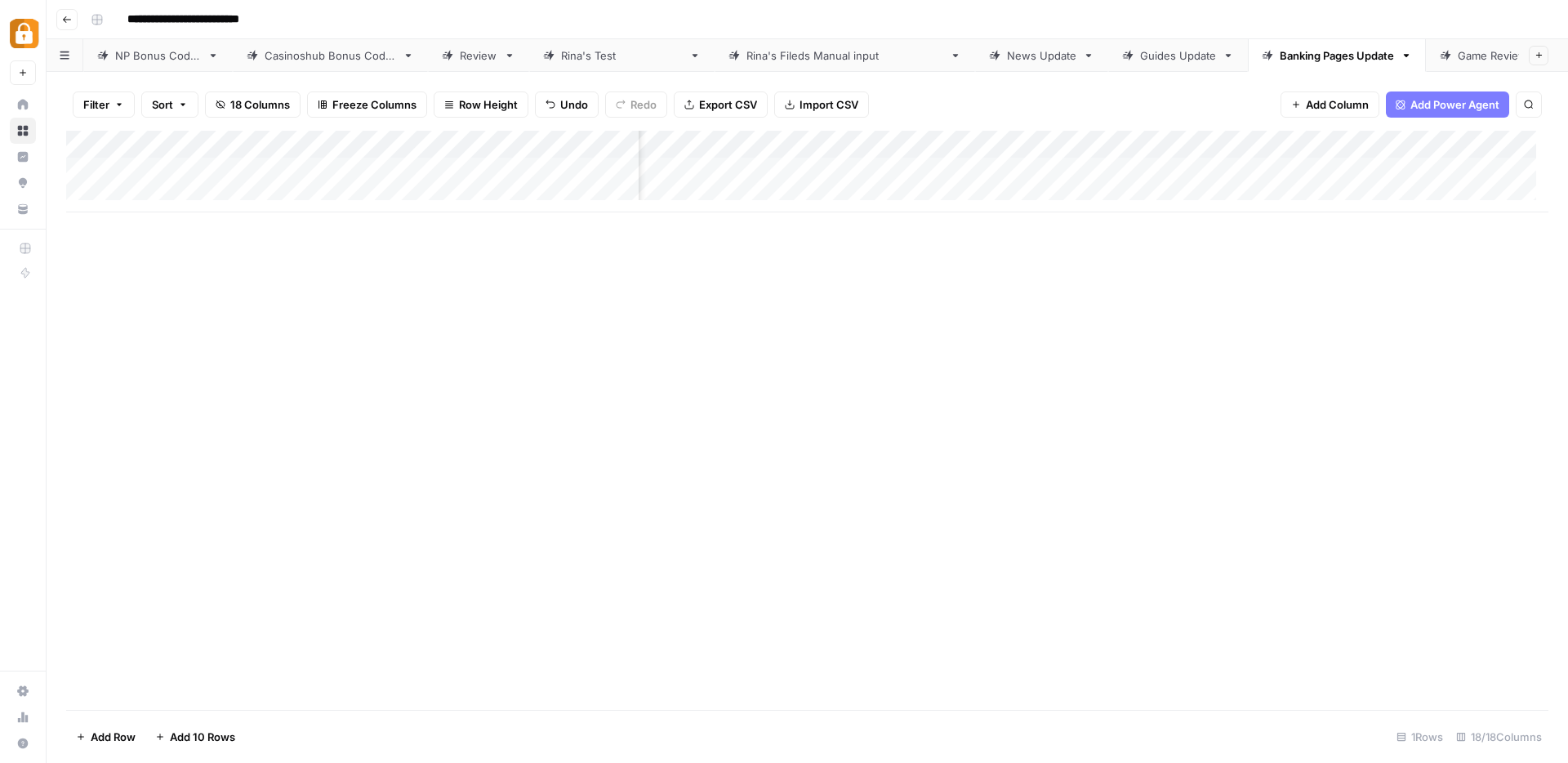
scroll to position [0, 390]
drag, startPoint x: 1382, startPoint y: 153, endPoint x: 1371, endPoint y: 157, distance: 11.7
click at [1371, 157] on div "Add Column" at bounding box center [807, 171] width 1483 height 82
click at [1299, 168] on div "Add Column" at bounding box center [807, 171] width 1483 height 82
click at [1307, 105] on span "Add Column" at bounding box center [1338, 104] width 63 height 17
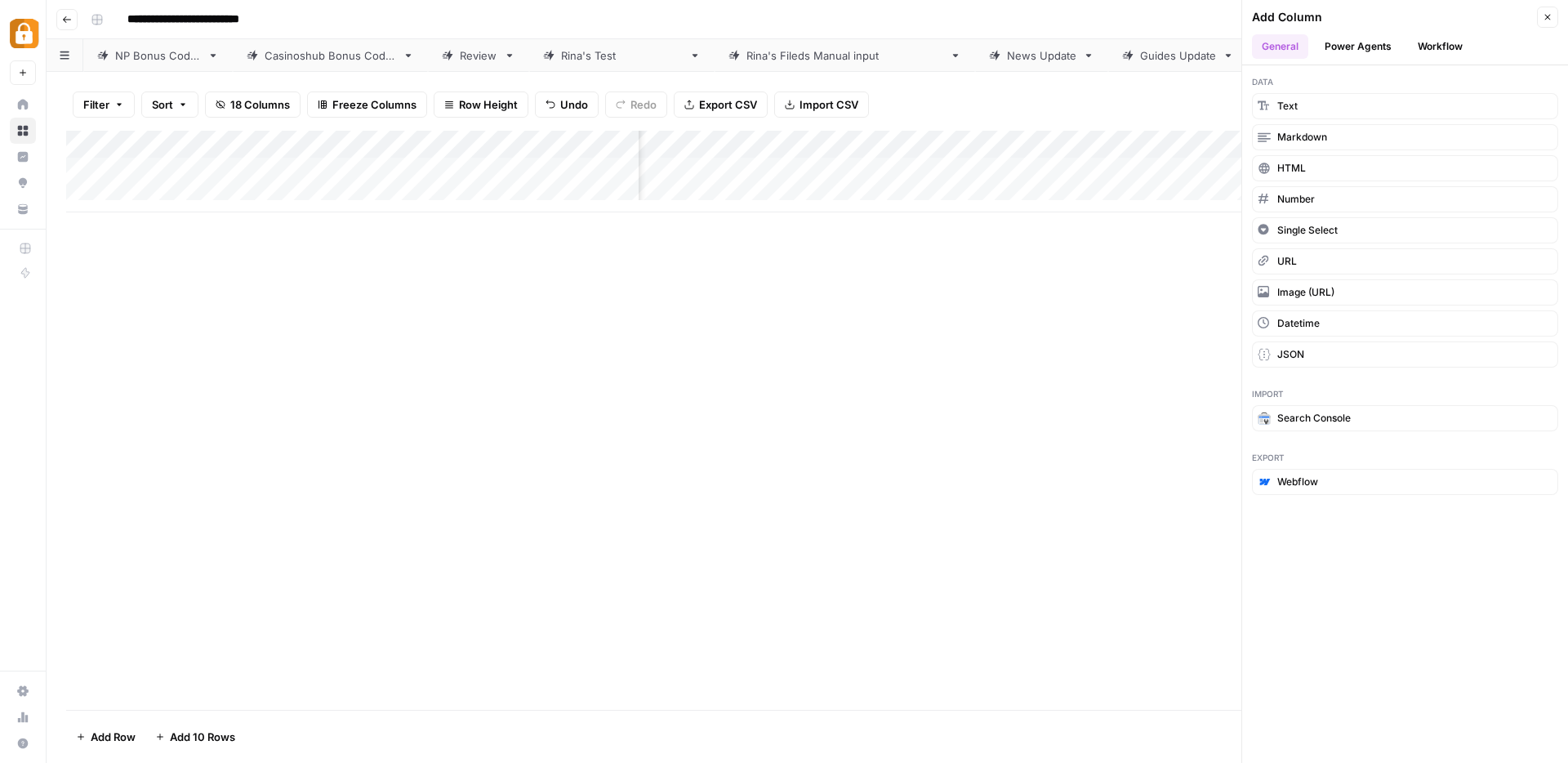
click at [1425, 45] on button "Workflow" at bounding box center [1441, 46] width 65 height 25
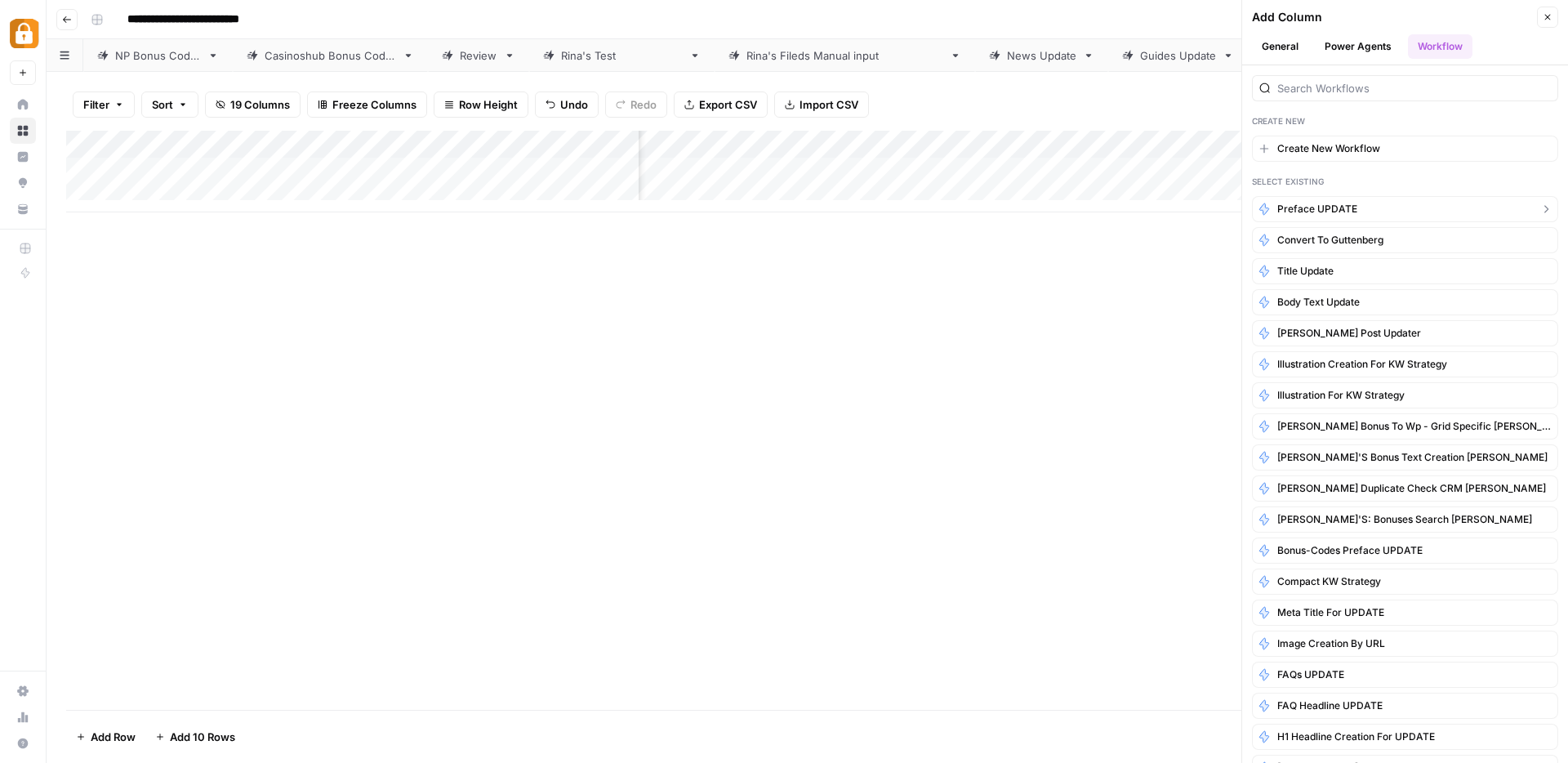
click at [1316, 217] on button "Preface UPDATE" at bounding box center [1405, 209] width 306 height 26
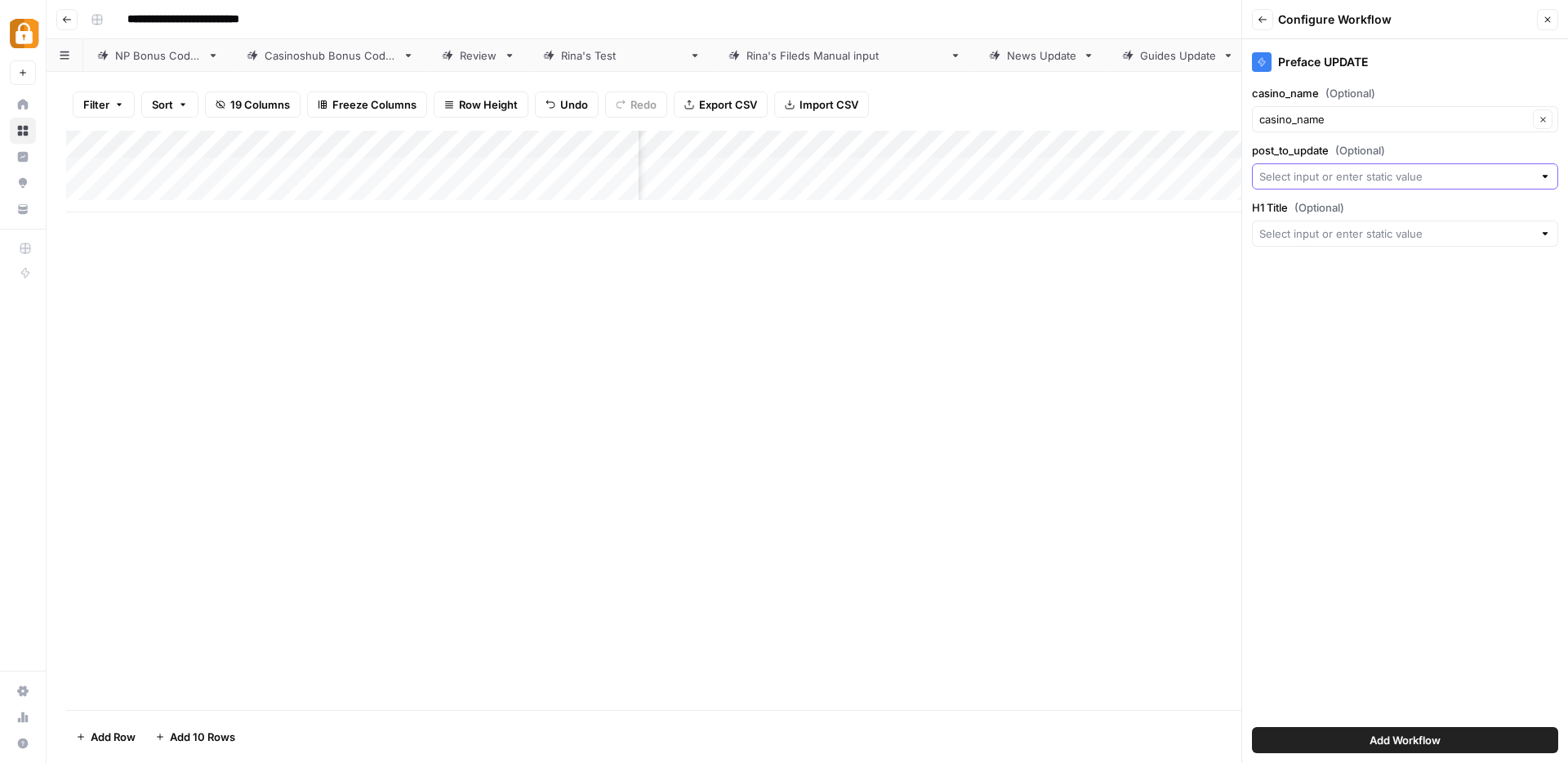
click at [1342, 182] on input "post_to_update (Optional)" at bounding box center [1397, 176] width 274 height 17
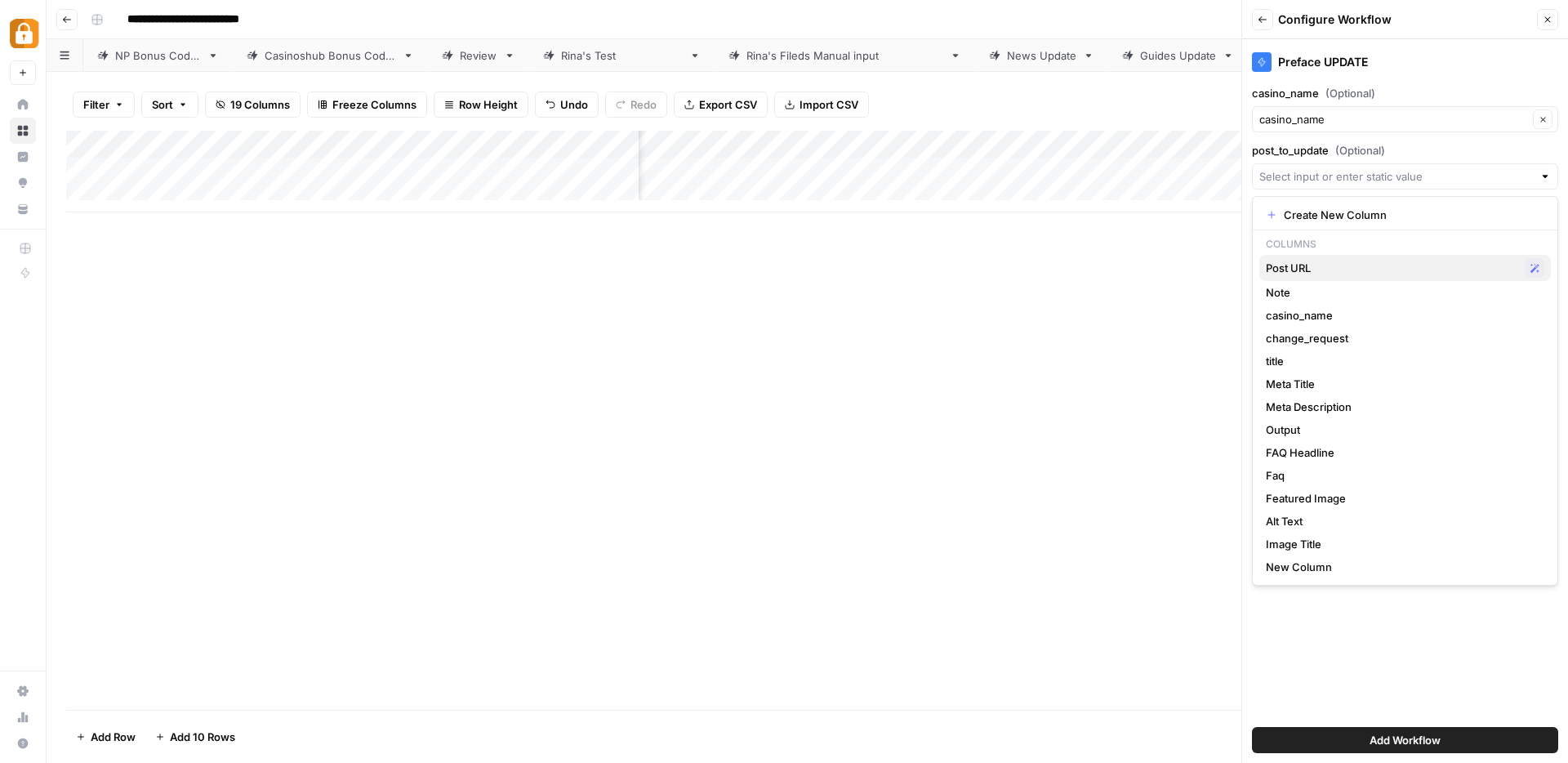
click at [1296, 273] on span "Post URL" at bounding box center [1393, 267] width 253 height 17
type input "Post URL"
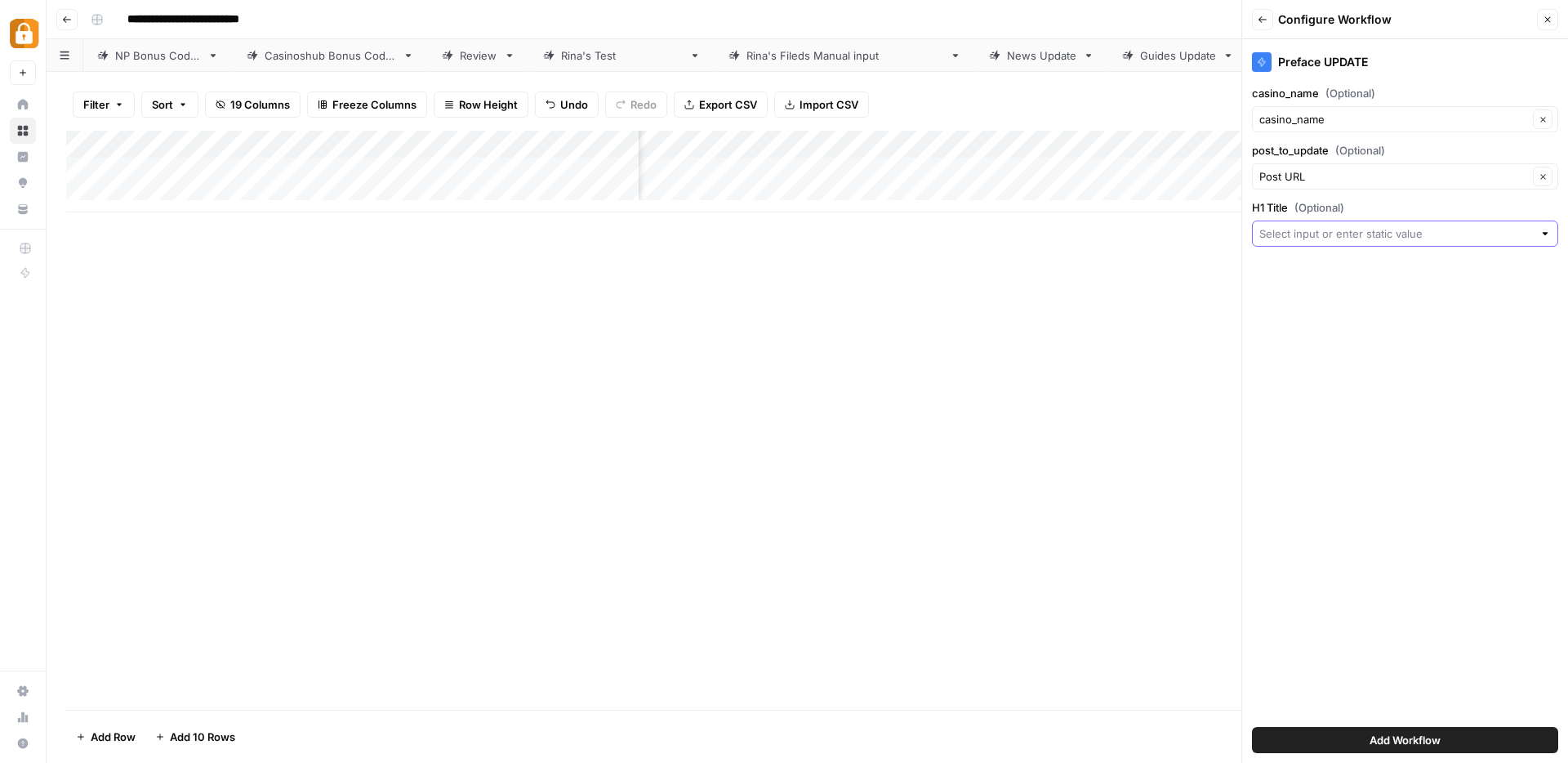
click at [1321, 230] on input "H1 Title (Optional)" at bounding box center [1397, 233] width 274 height 17
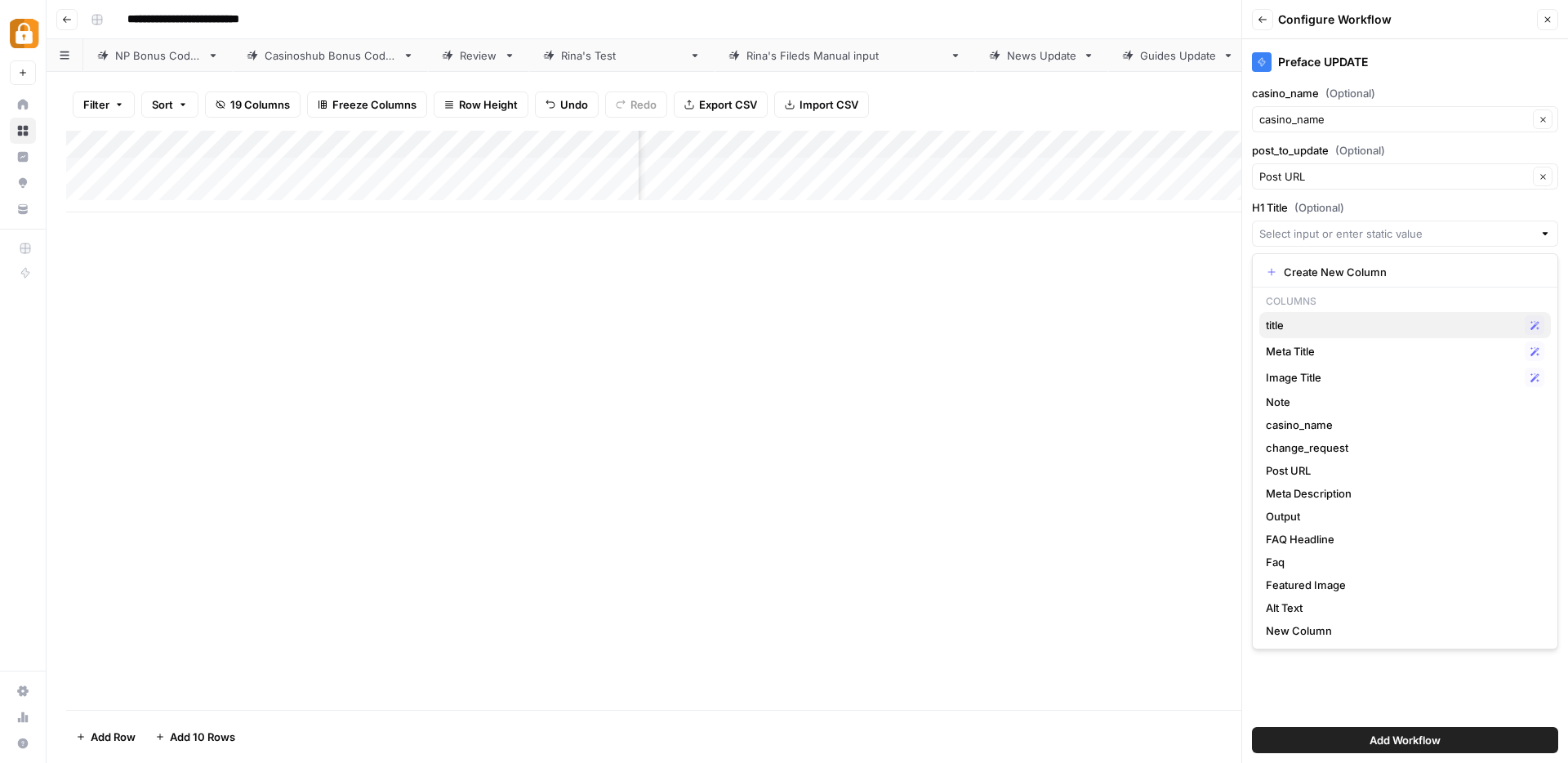
click at [1292, 326] on span "title" at bounding box center [1393, 324] width 253 height 17
type input "title"
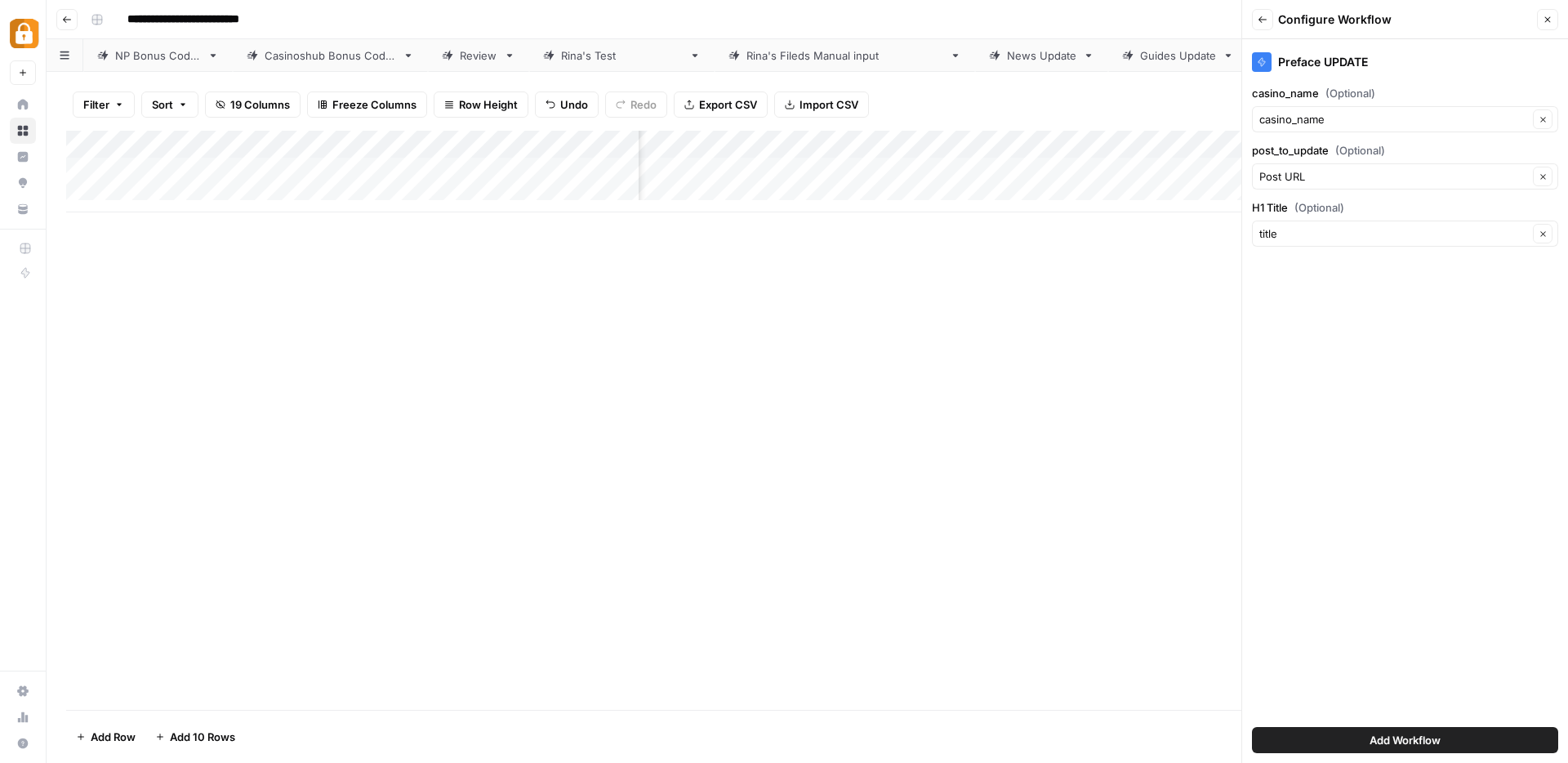
click at [1387, 738] on span "Add Workflow" at bounding box center [1405, 739] width 71 height 17
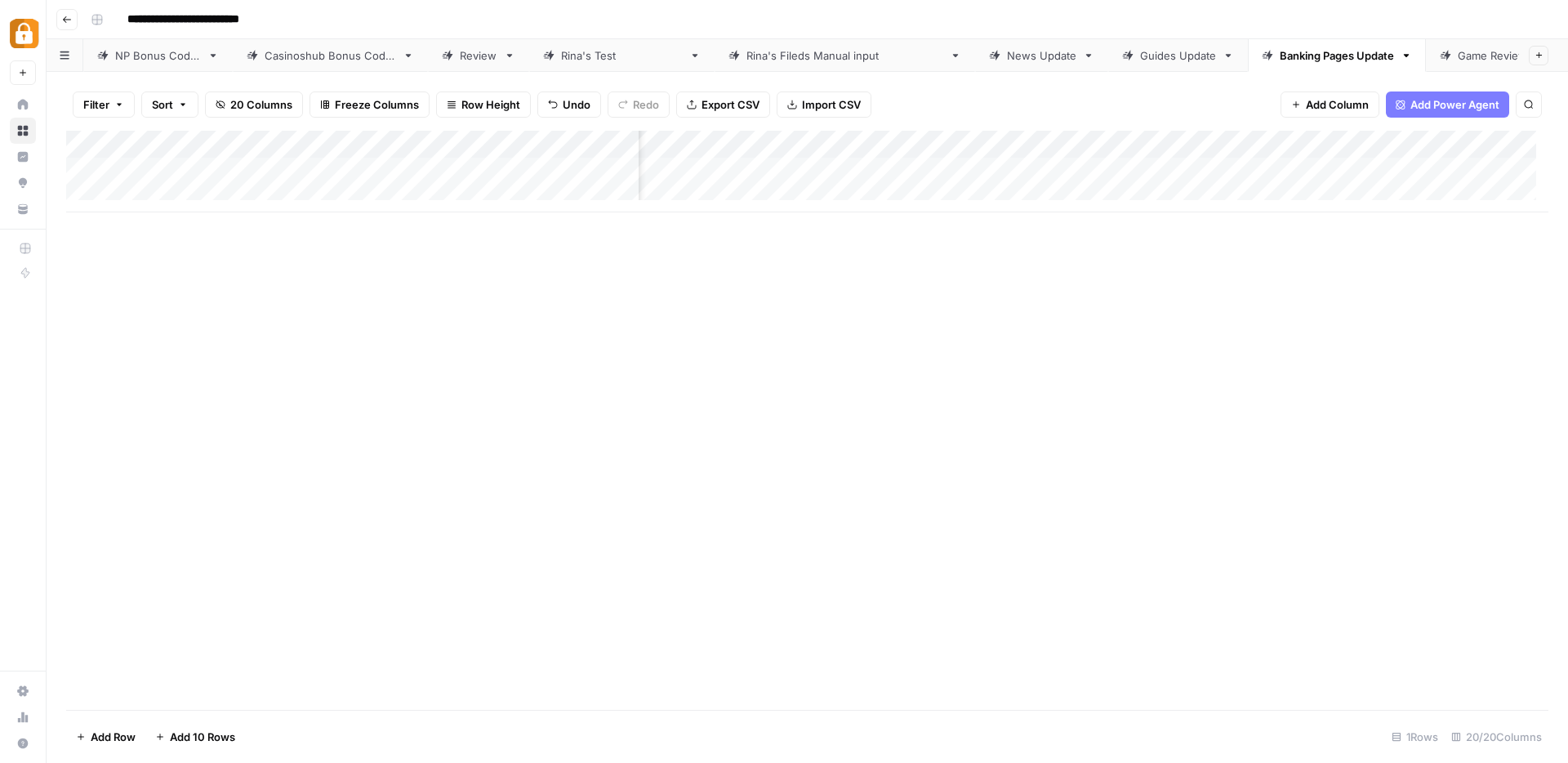
scroll to position [0, 1005]
drag, startPoint x: 1350, startPoint y: 156, endPoint x: 980, endPoint y: 150, distance: 370.0
click at [980, 150] on div "Add Column" at bounding box center [807, 171] width 1483 height 82
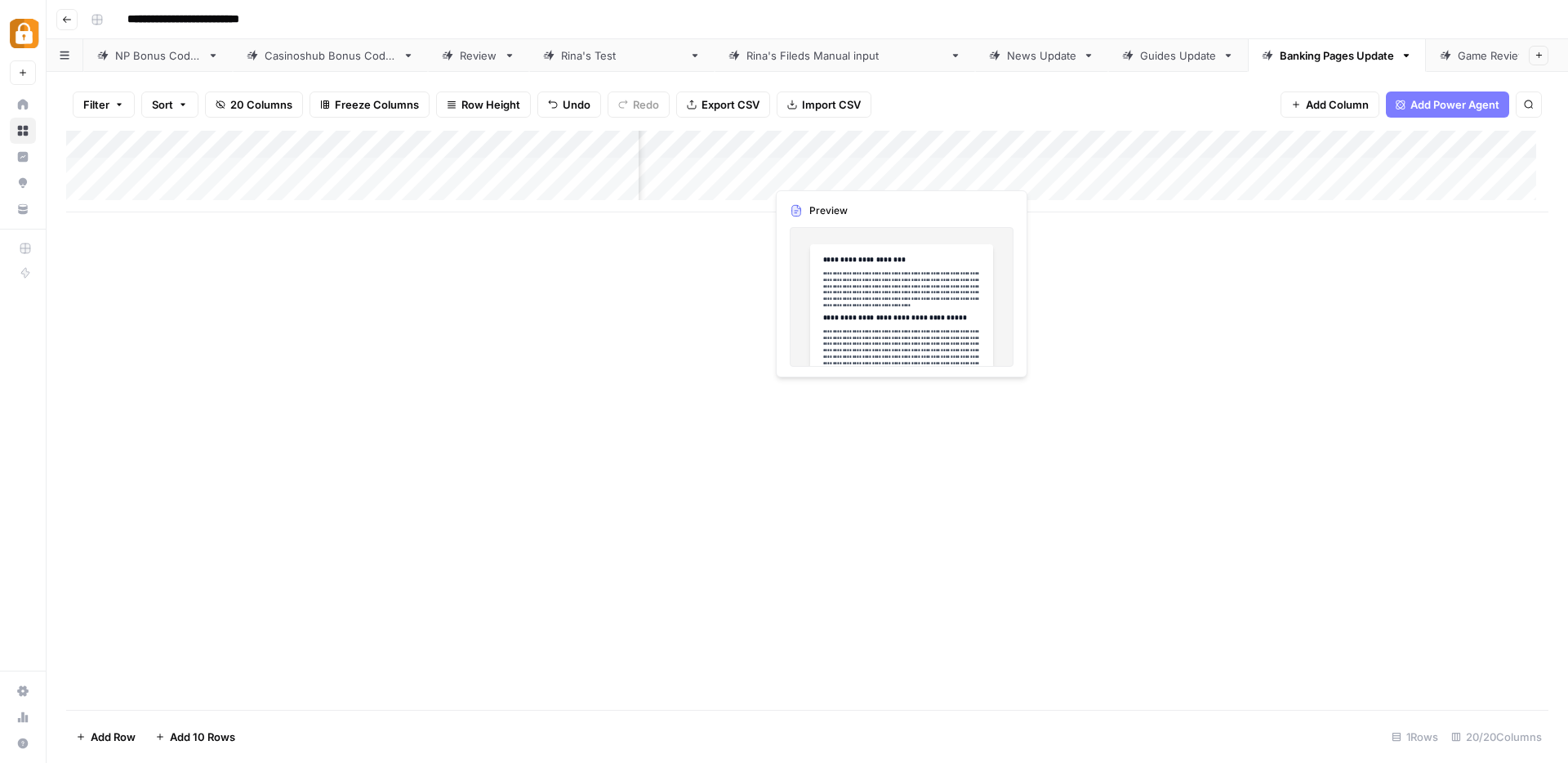
scroll to position [0, 752]
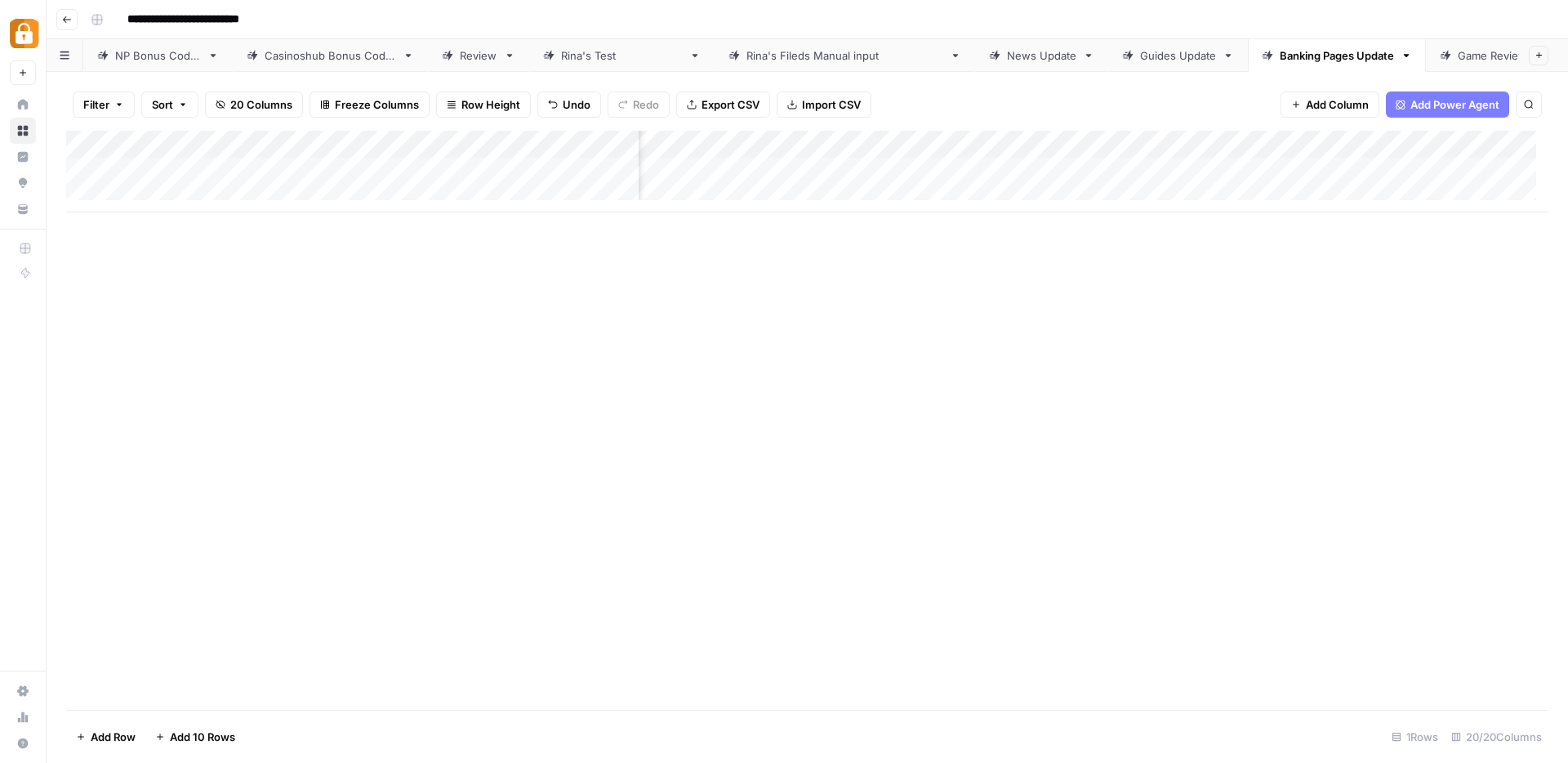
click at [1086, 140] on div "Add Column" at bounding box center [807, 171] width 1483 height 82
click at [1086, 140] on div at bounding box center [1092, 146] width 148 height 32
drag, startPoint x: 1083, startPoint y: 188, endPoint x: 1027, endPoint y: 184, distance: 56.1
click at [1027, 184] on div "Output" at bounding box center [1116, 184] width 181 height 26
type input "body_text"
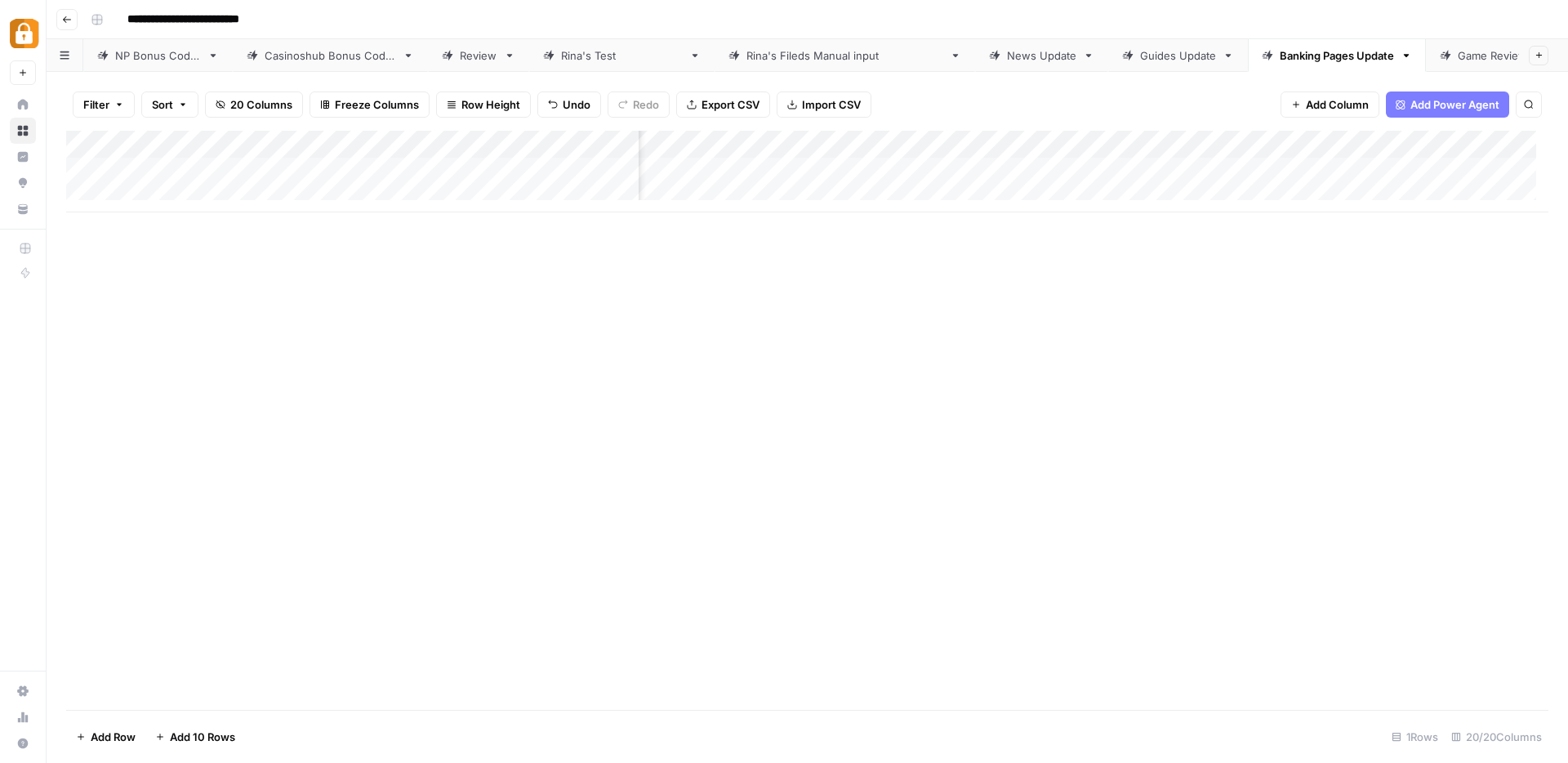
scroll to position [0, 290]
drag, startPoint x: 1387, startPoint y: 153, endPoint x: 990, endPoint y: 146, distance: 397.1
click at [990, 146] on div "Add Column" at bounding box center [807, 171] width 1483 height 82
drag, startPoint x: 1526, startPoint y: 153, endPoint x: 1110, endPoint y: 129, distance: 416.7
click at [1110, 129] on div "Filter Sort 20 Columns Freeze Columns Row Height Undo Redo Export CSV Import CS…" at bounding box center [807, 417] width 1521 height 691
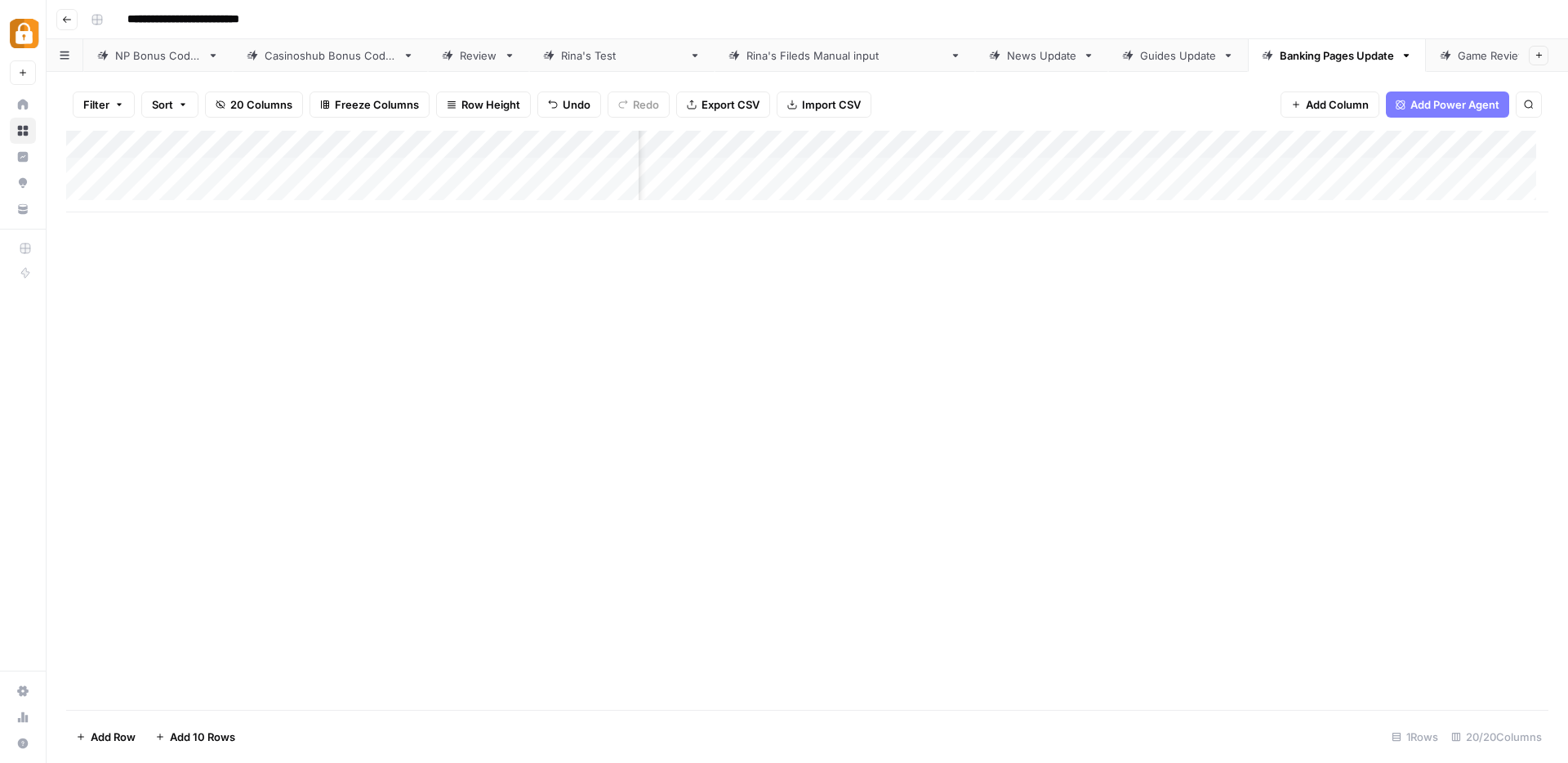
click at [1236, 170] on div "Add Column" at bounding box center [807, 171] width 1483 height 82
click at [949, 172] on div "Add Column" at bounding box center [807, 171] width 1483 height 82
click at [1055, 367] on div "Add Column" at bounding box center [807, 420] width 1483 height 579
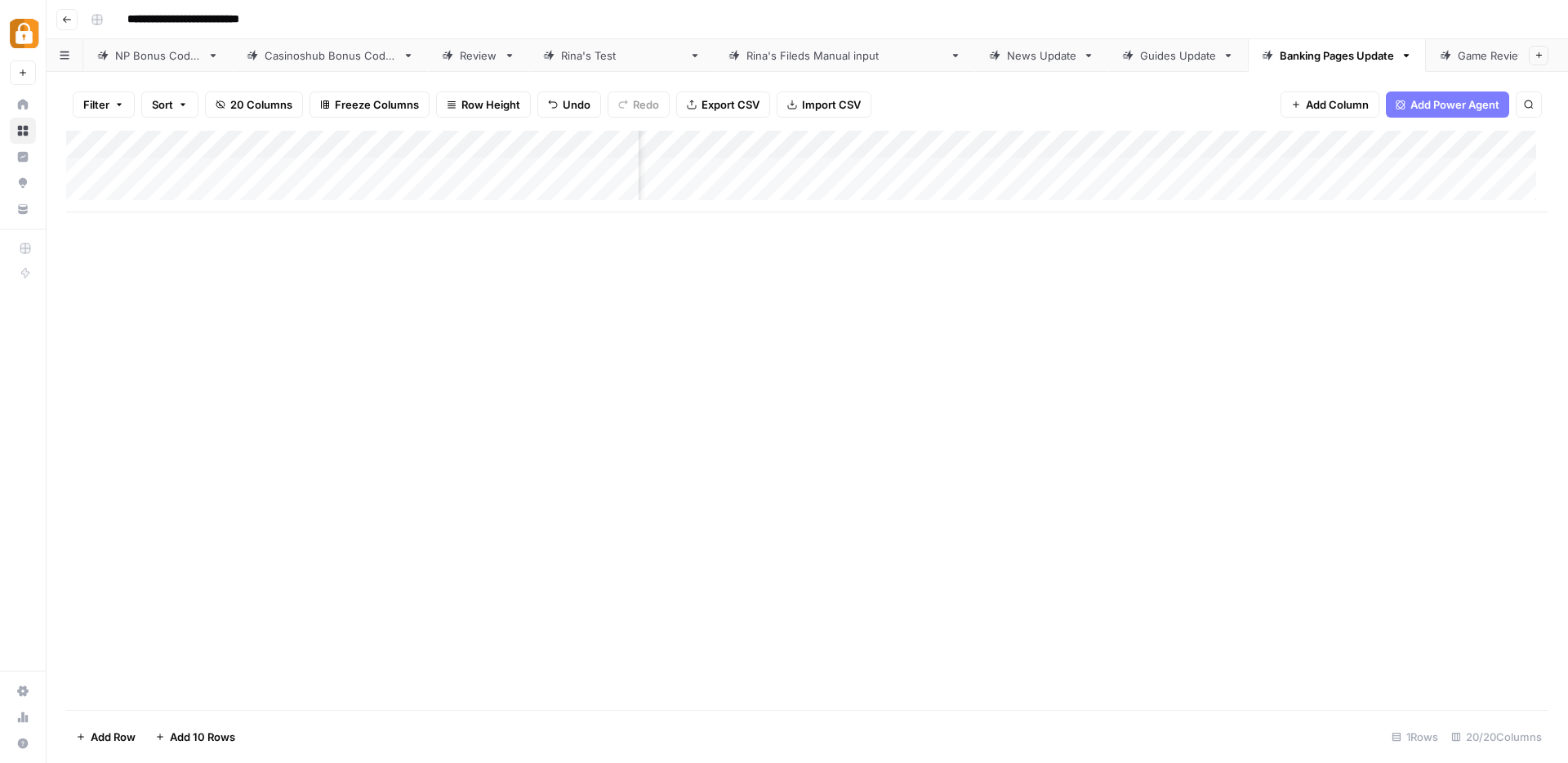
click at [1096, 171] on div "Add Column" at bounding box center [807, 171] width 1483 height 82
click at [1135, 278] on div "Add Column" at bounding box center [807, 420] width 1483 height 579
click at [1248, 167] on div "Add Column" at bounding box center [807, 171] width 1483 height 82
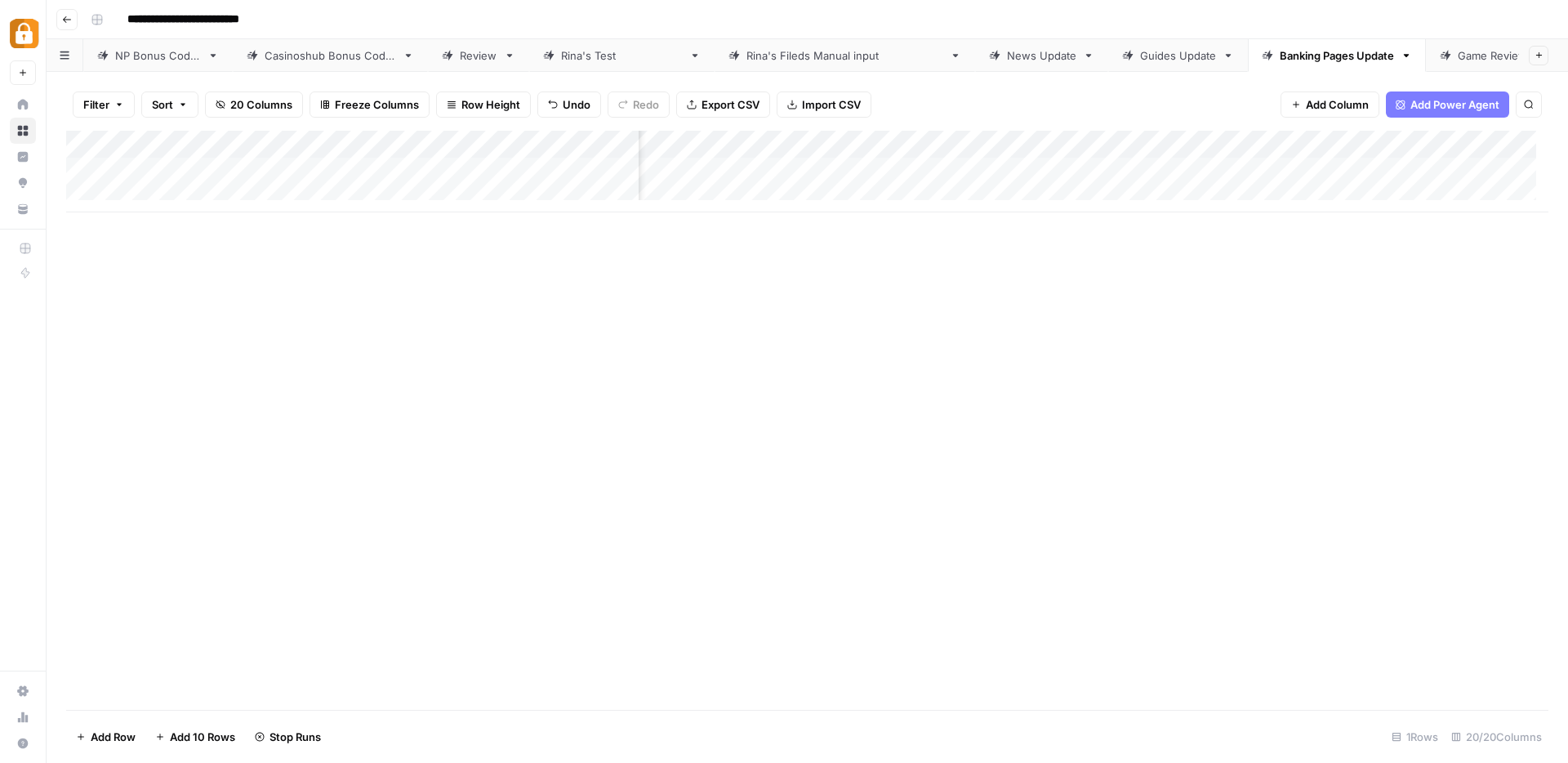
click at [1228, 168] on div "Add Column" at bounding box center [807, 171] width 1483 height 82
click at [1287, 168] on div "Add Column" at bounding box center [807, 171] width 1483 height 82
click at [891, 171] on div "Add Column" at bounding box center [807, 171] width 1483 height 82
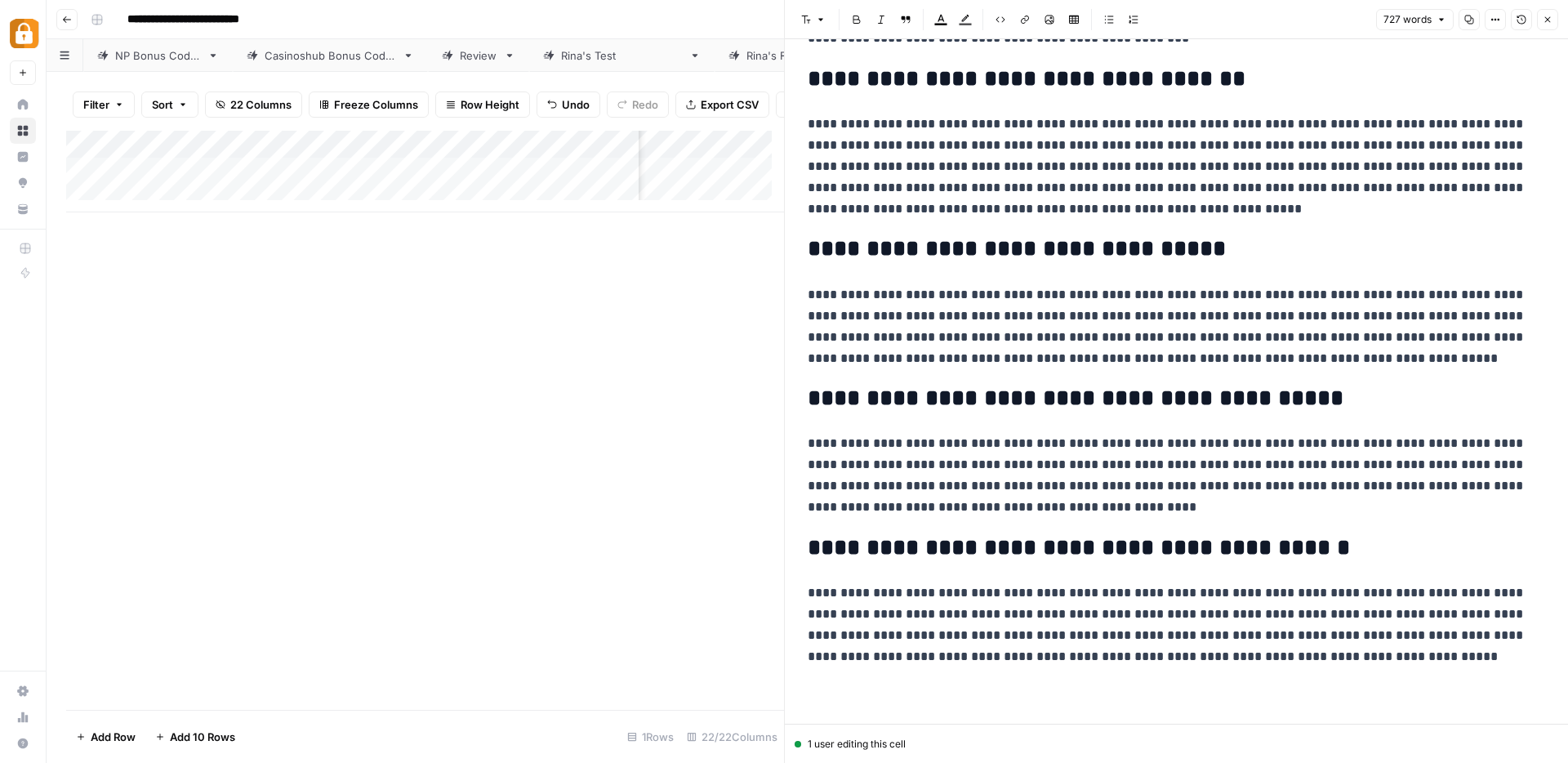
scroll to position [1047, 0]
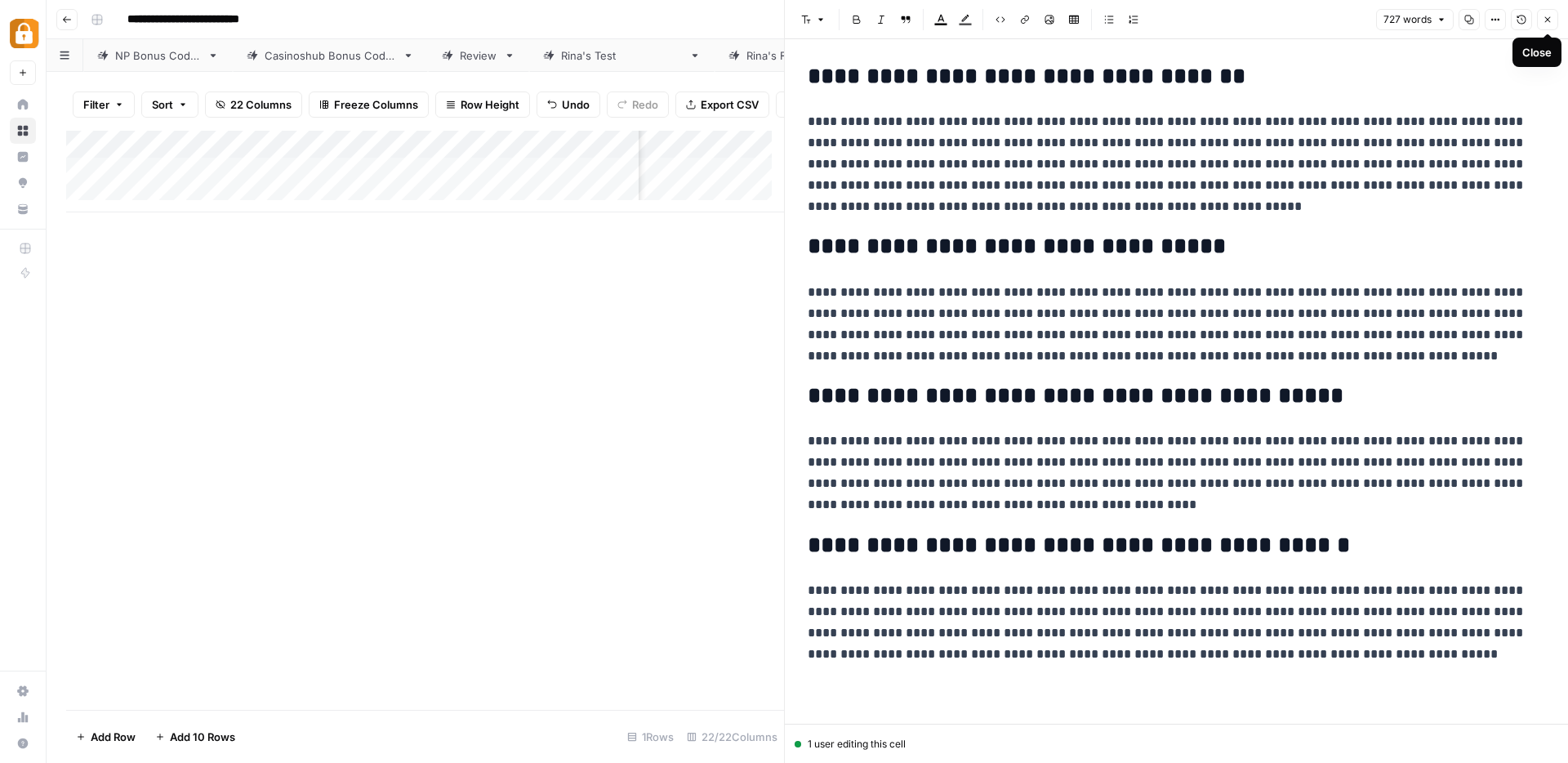
click at [1546, 18] on icon "button" at bounding box center [1548, 20] width 6 height 6
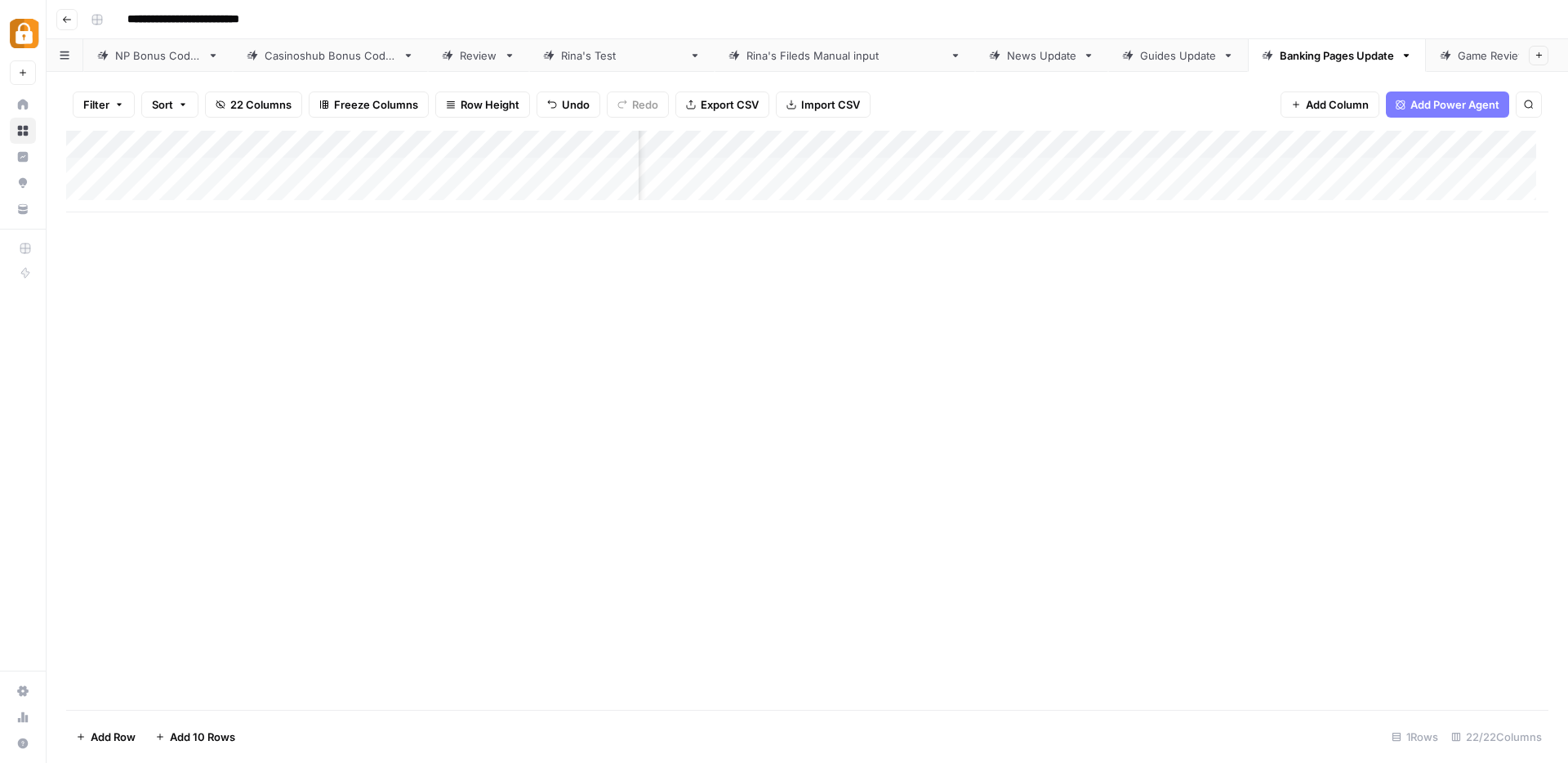
scroll to position [0, 871]
click at [1278, 140] on div "Add Column" at bounding box center [807, 171] width 1483 height 82
click at [1278, 140] on div at bounding box center [1283, 146] width 148 height 32
drag, startPoint x: 1271, startPoint y: 175, endPoint x: 1222, endPoint y: 183, distance: 49.6
click at [1222, 183] on div "Output" at bounding box center [1307, 184] width 181 height 26
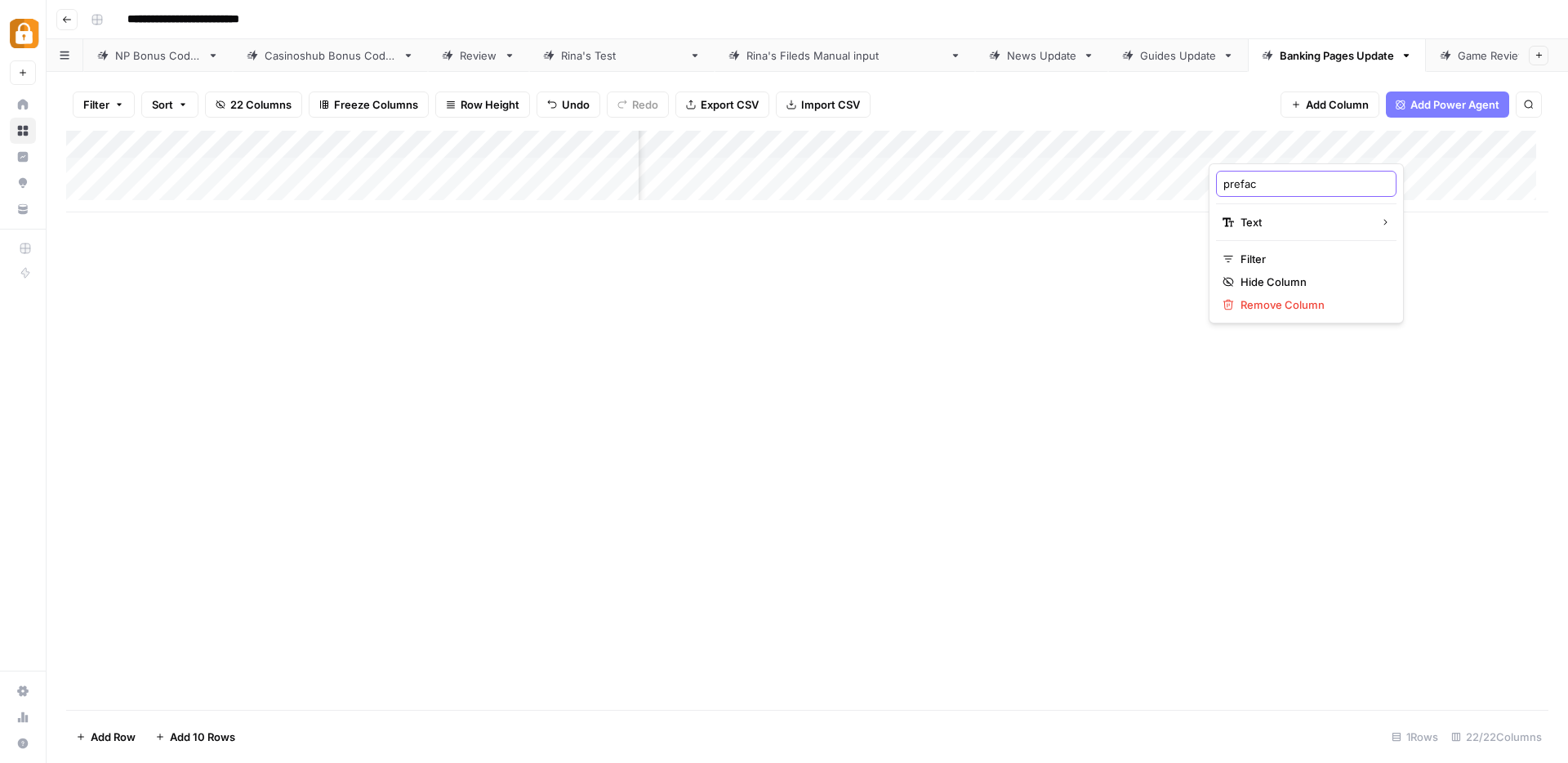
type input "preface"
click at [1360, 171] on div "Add Column" at bounding box center [807, 171] width 1483 height 82
click at [1333, 335] on div "Add Column" at bounding box center [807, 420] width 1483 height 579
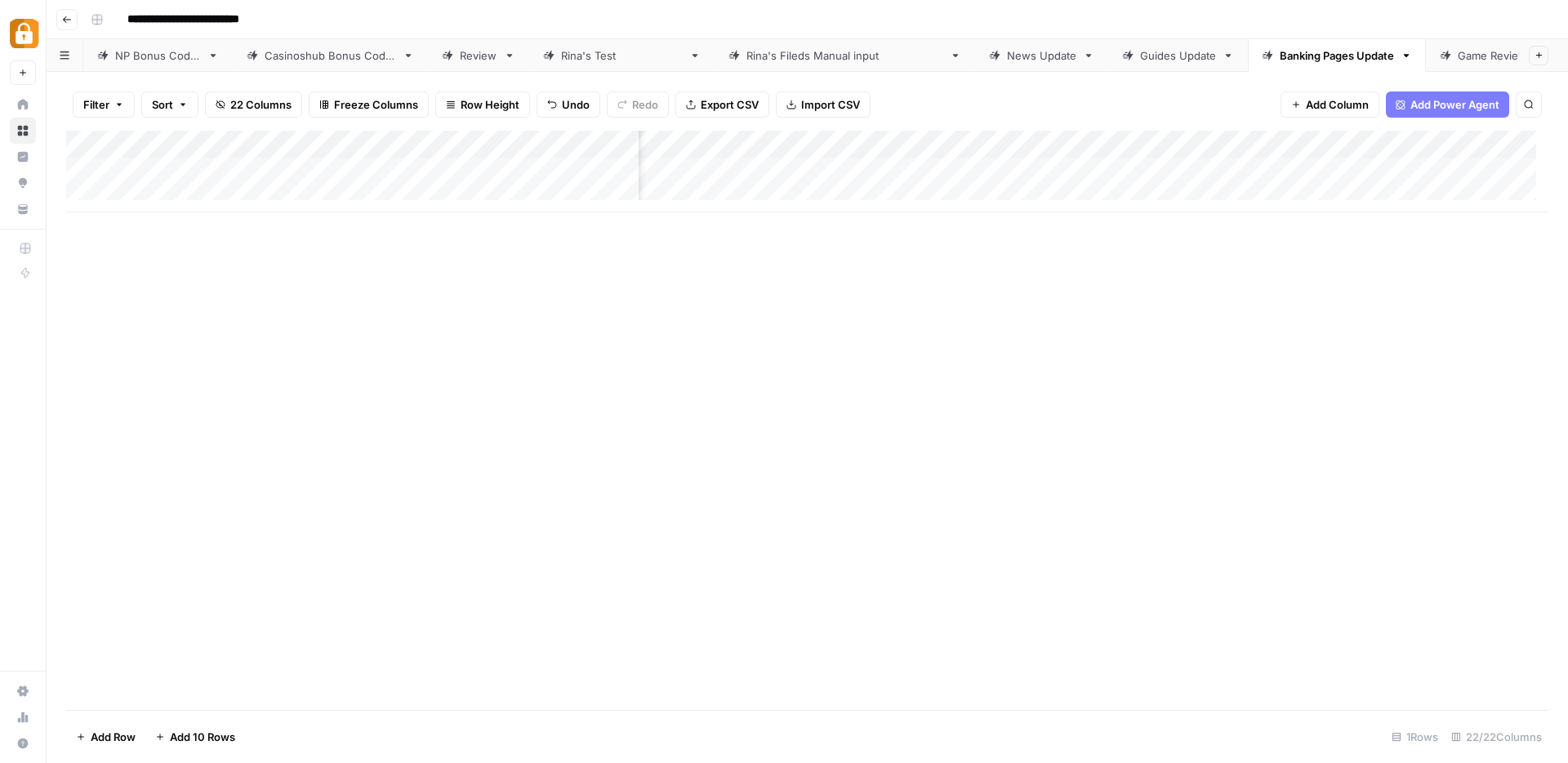
scroll to position [0, 1516]
click at [1162, 168] on div "Add Column" at bounding box center [807, 171] width 1483 height 82
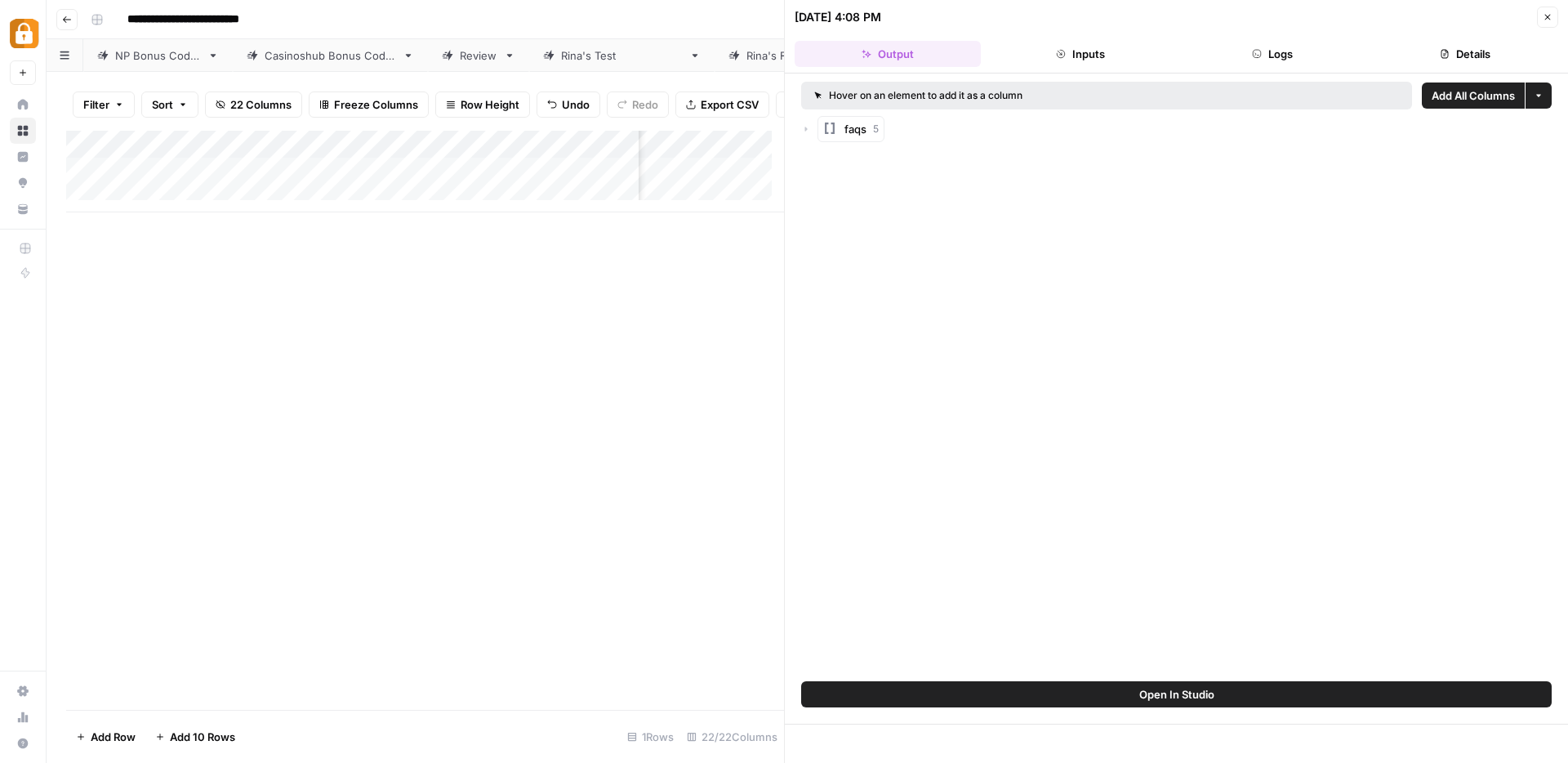
click at [1542, 15] on button "Close" at bounding box center [1548, 17] width 21 height 21
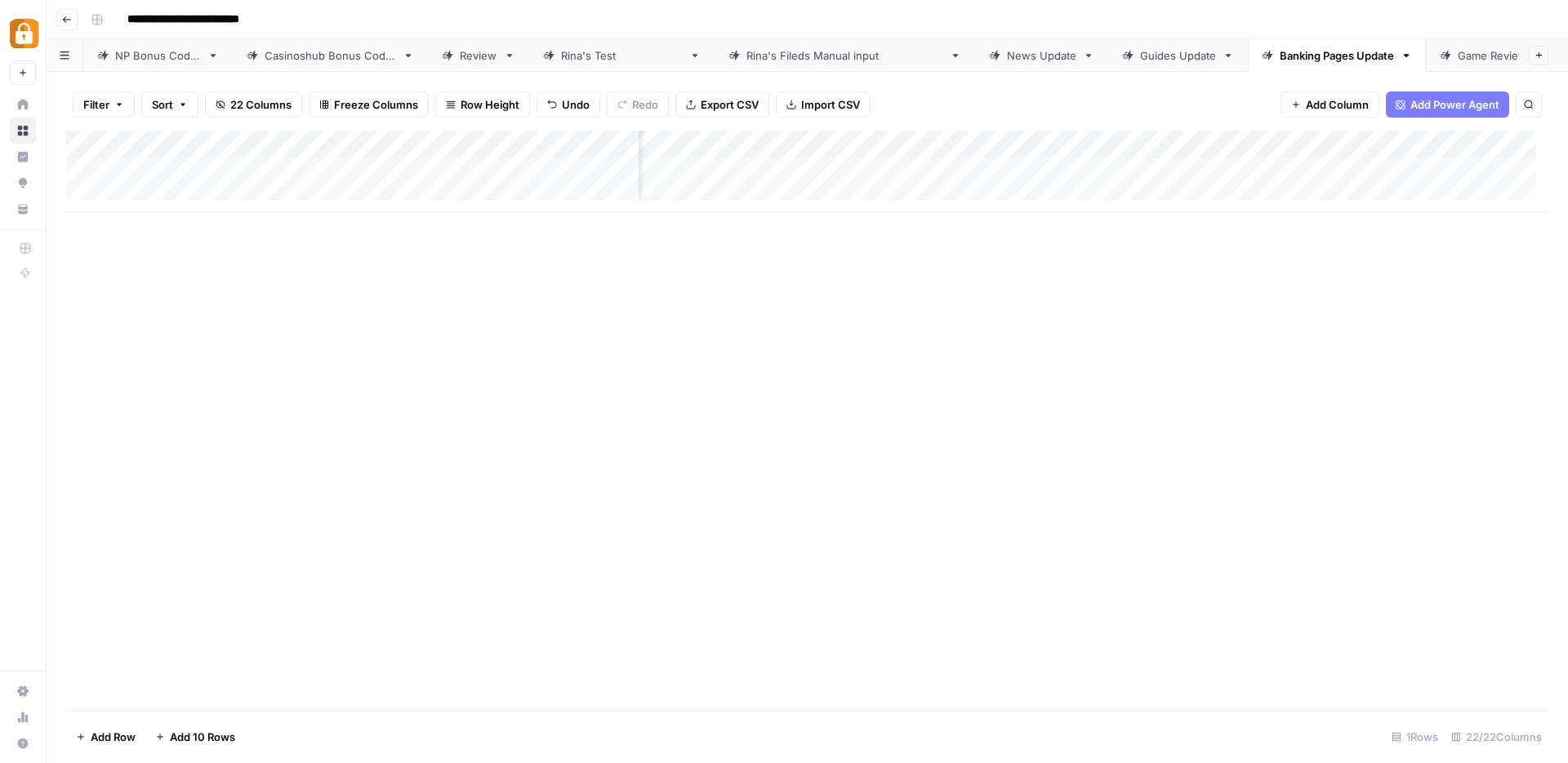
click at [1332, 148] on div "Add Column" at bounding box center [807, 171] width 1483 height 82
click at [1257, 302] on span "Remove Column" at bounding box center [1300, 304] width 143 height 17
click at [727, 160] on span "Delete" at bounding box center [726, 168] width 35 height 17
click at [1328, 168] on div "Add Column" at bounding box center [807, 171] width 1483 height 82
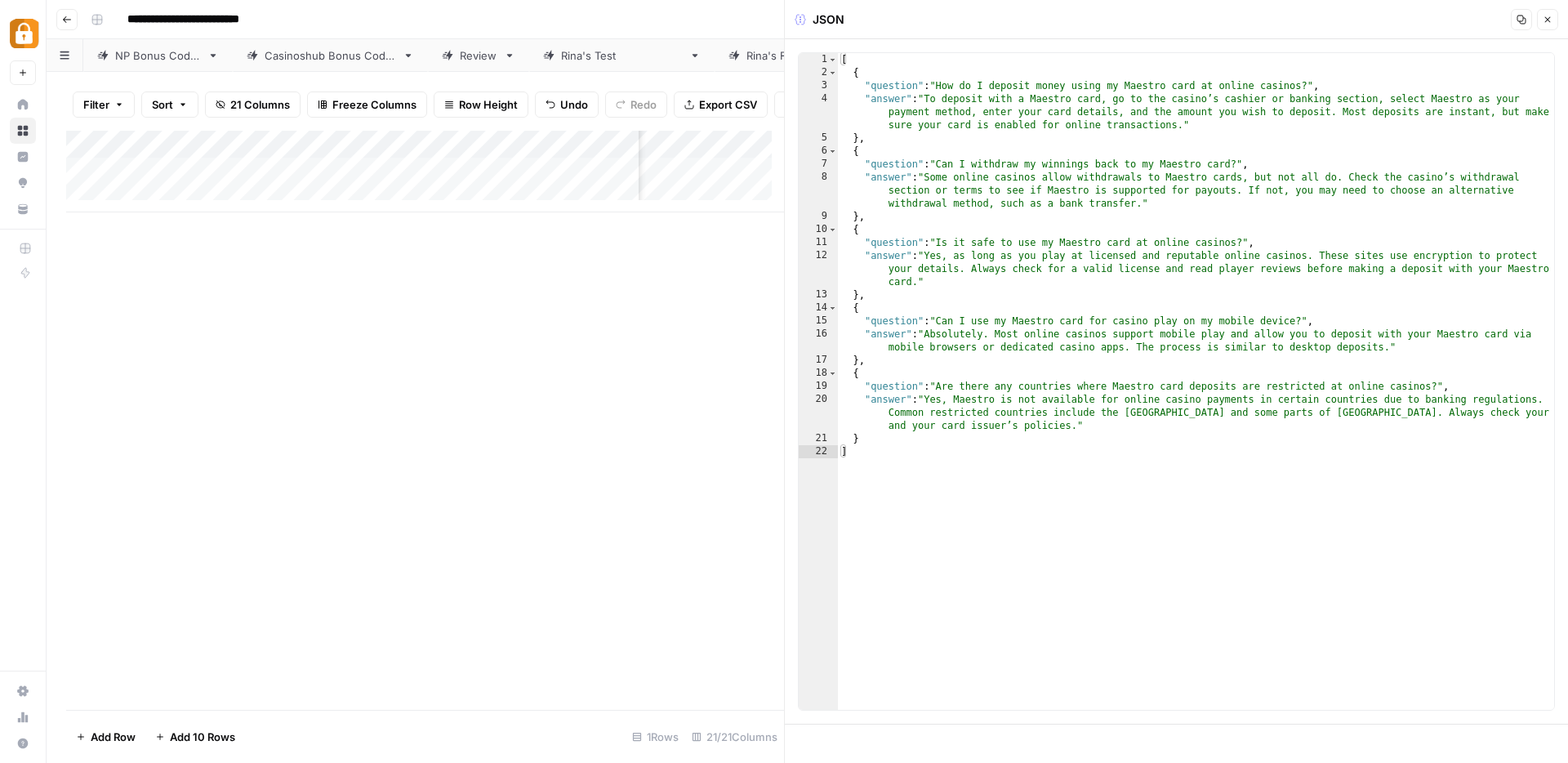
click at [1550, 18] on icon "button" at bounding box center [1548, 19] width 10 height 10
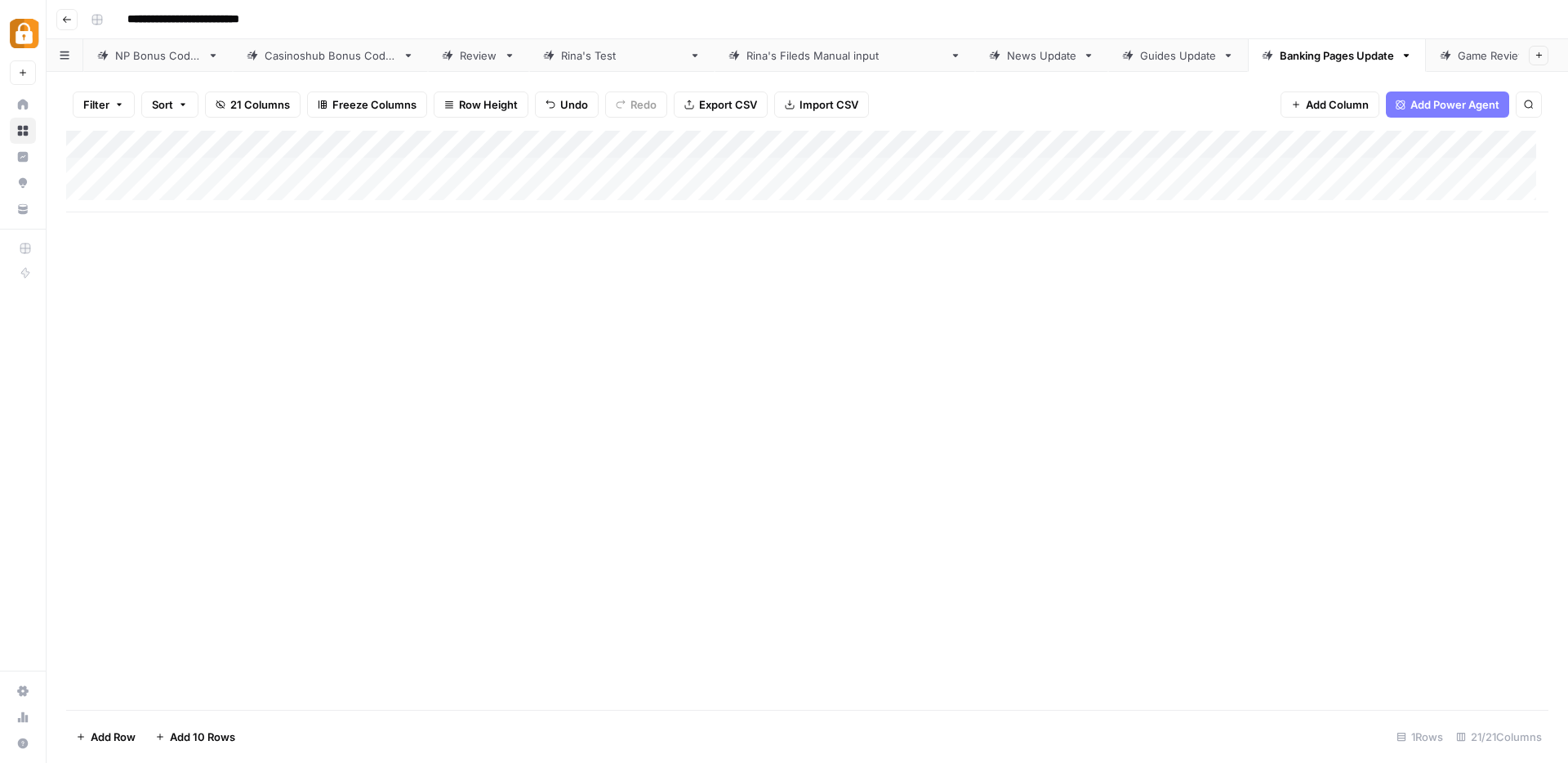
click at [690, 61] on icon at bounding box center [695, 55] width 11 height 11
click at [690, 57] on icon "button" at bounding box center [695, 55] width 11 height 11
click at [651, 146] on div "Delete Sheet" at bounding box center [688, 146] width 103 height 17
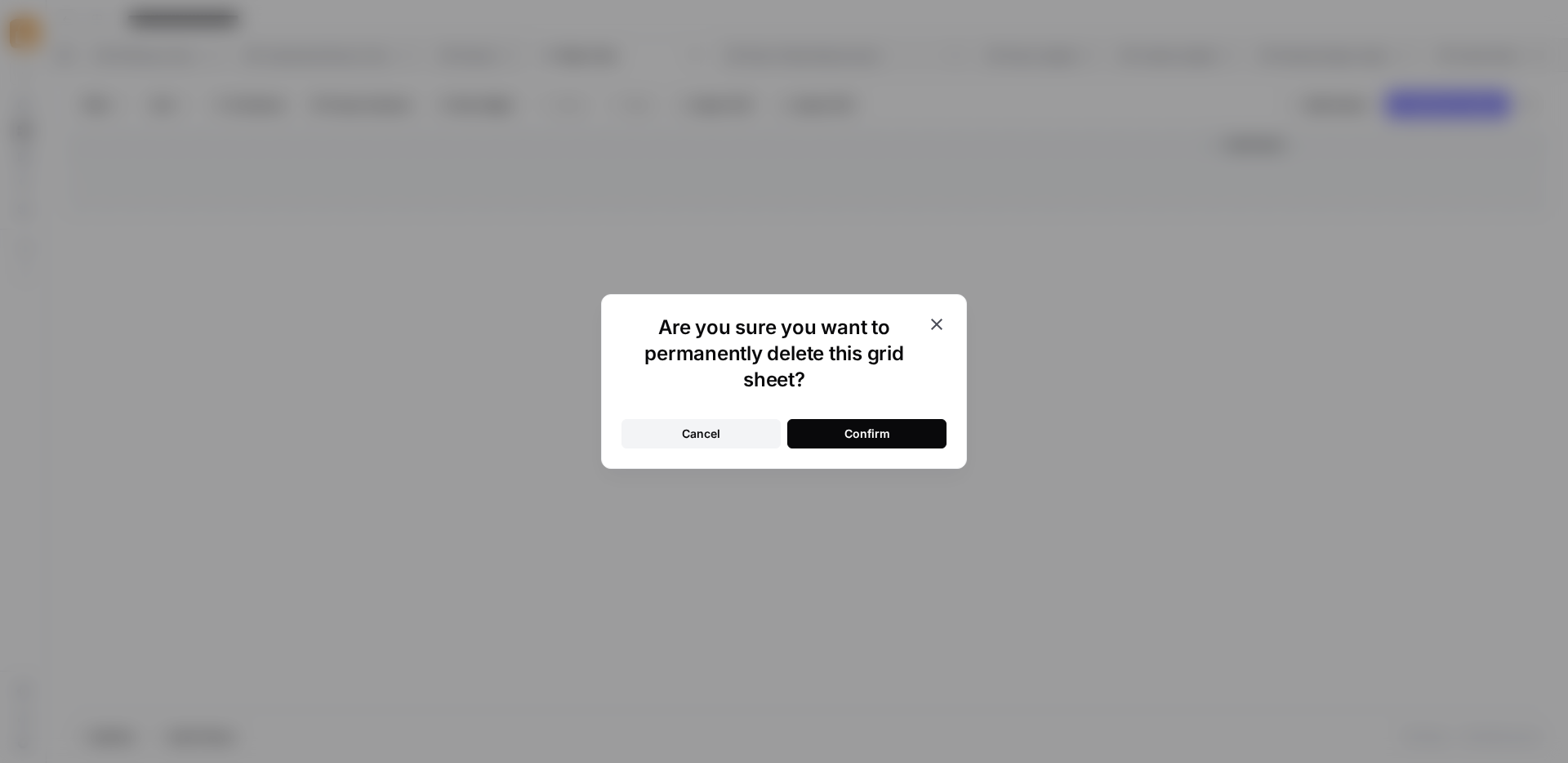
click at [854, 425] on div "Confirm" at bounding box center [868, 433] width 46 height 17
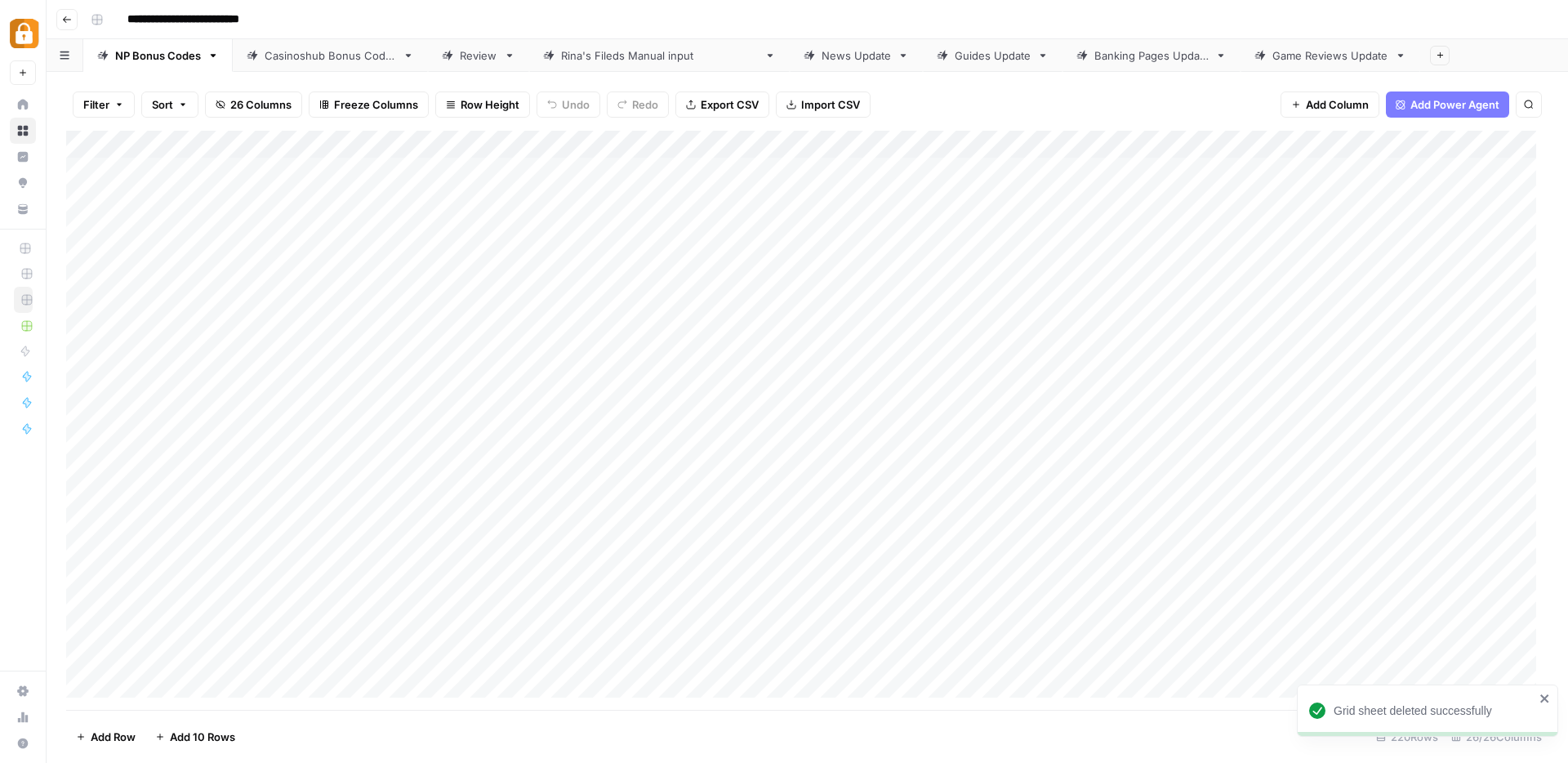
click at [799, 67] on link "News Update" at bounding box center [856, 55] width 133 height 32
drag, startPoint x: 781, startPoint y: 48, endPoint x: 477, endPoint y: 54, distance: 304.1
click at [477, 54] on div "NP Bonus Codes Casinoshub Bonus Codes Review Rina's Fileds Manual input News Up…" at bounding box center [807, 55] width 1521 height 32
drag, startPoint x: 905, startPoint y: 53, endPoint x: 607, endPoint y: 53, distance: 298.0
click at [607, 53] on div "NP Bonus Codes Casinoshub Bonus Codes News Update Review Rina's Fileds Manual i…" at bounding box center [807, 55] width 1521 height 32
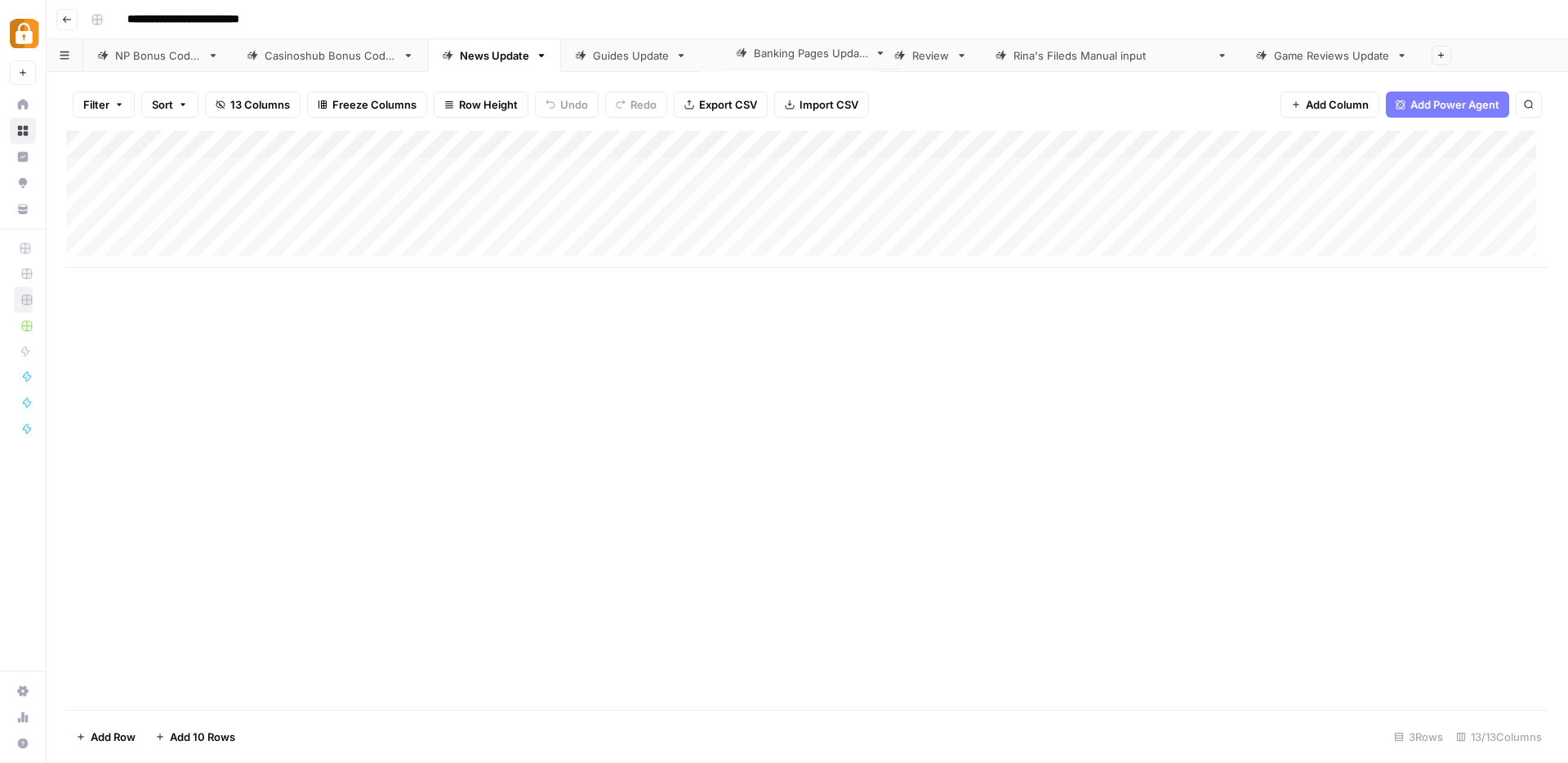
drag, startPoint x: 1080, startPoint y: 57, endPoint x: 790, endPoint y: 54, distance: 290.0
click at [790, 54] on div "NP Bonus Codes Casinoshub Bonus Codes News Update Guides Update Review Rina's F…" at bounding box center [807, 55] width 1521 height 32
drag, startPoint x: 1251, startPoint y: 53, endPoint x: 960, endPoint y: 53, distance: 291.0
click at [960, 53] on div "NP Bonus Codes Casinoshub Bonus Codes News Update Guides Update Banking Pages U…" at bounding box center [807, 55] width 1521 height 32
click at [1113, 65] on link "Review" at bounding box center [1109, 55] width 101 height 32
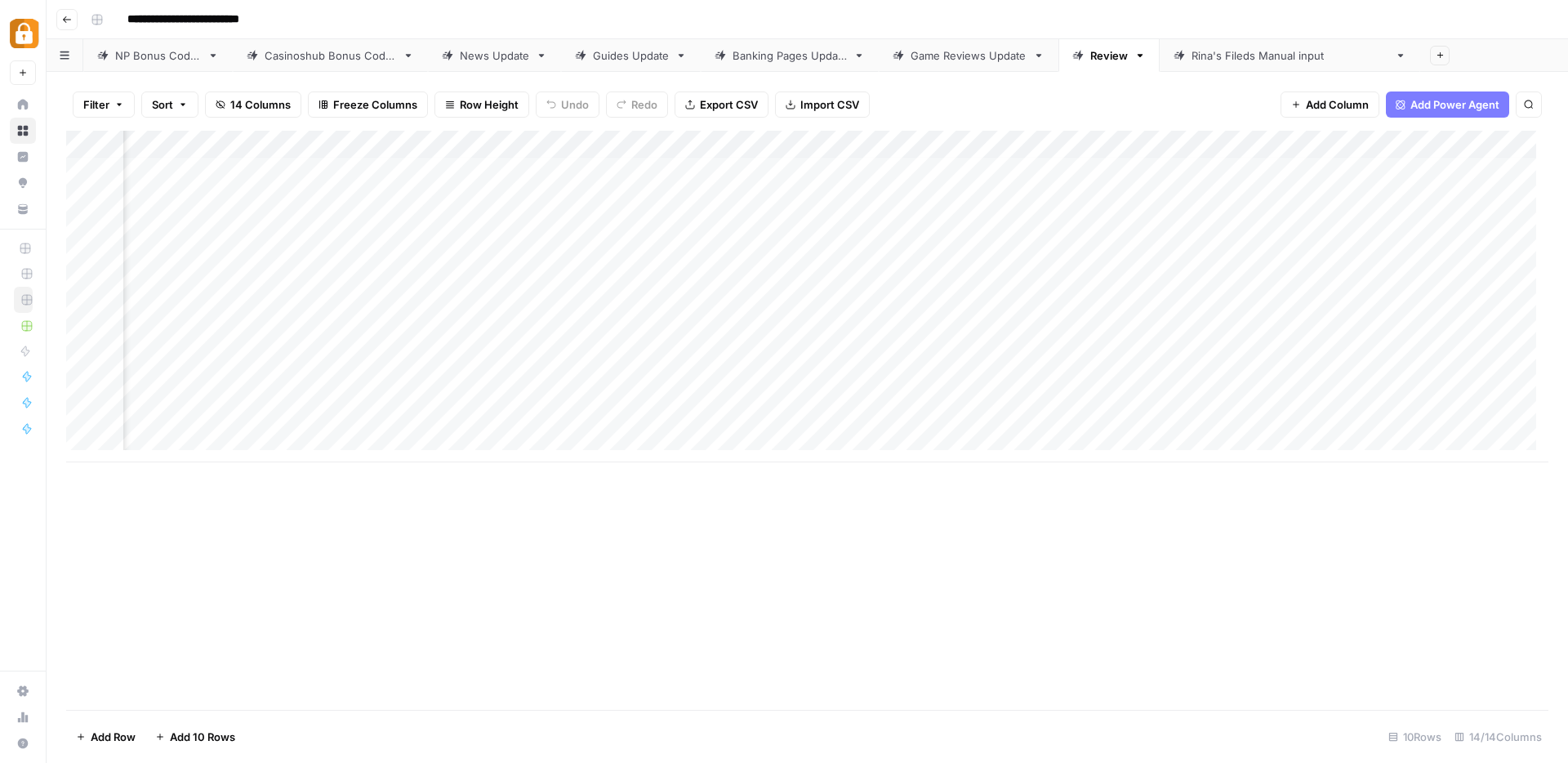
scroll to position [4, 0]
click at [490, 61] on div "News Update" at bounding box center [494, 55] width 69 height 17
click at [1001, 60] on div "Game Reviews Update" at bounding box center [969, 55] width 116 height 17
click at [775, 145] on div "Add Column" at bounding box center [807, 157] width 1483 height 53
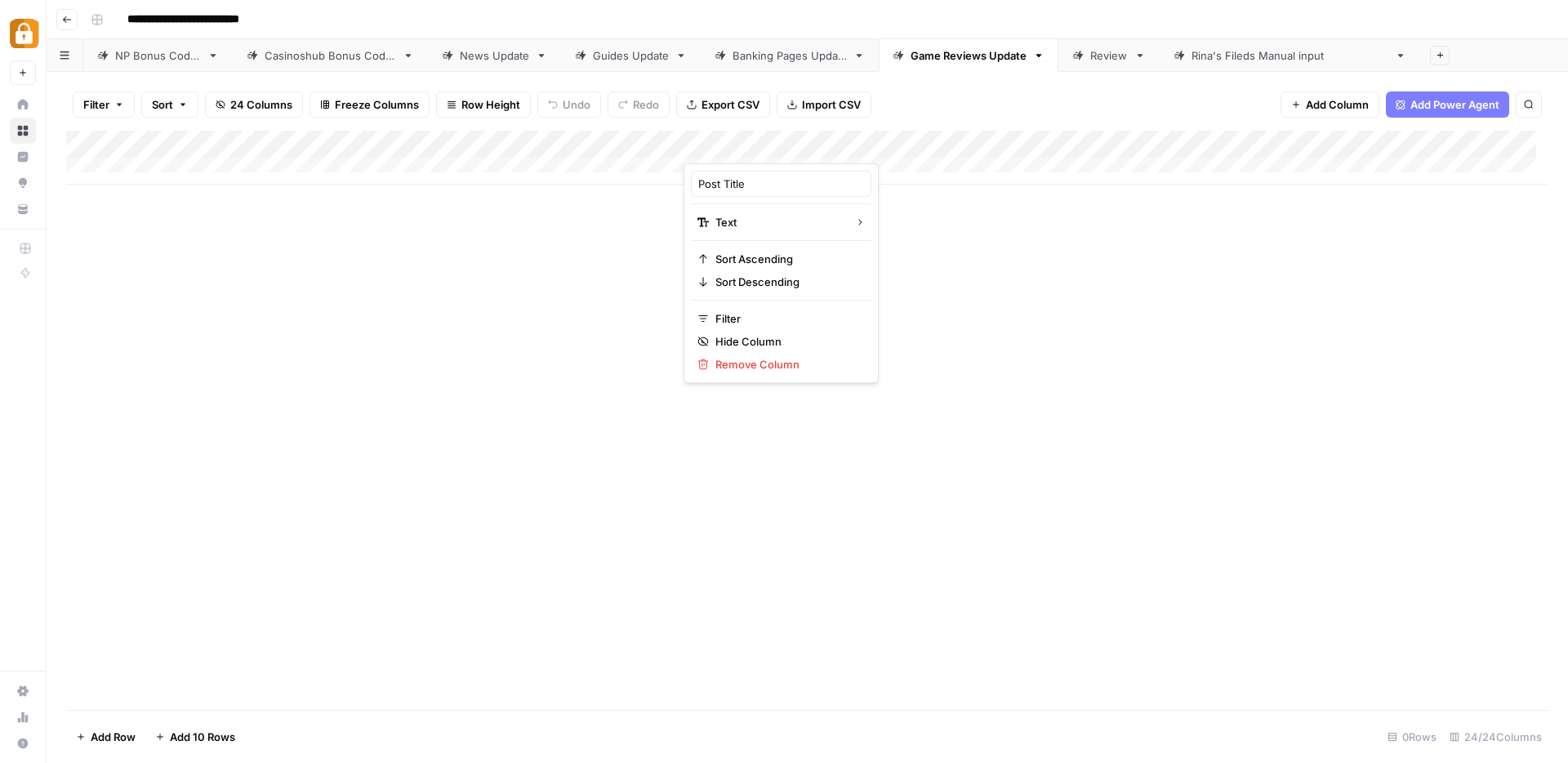
click at [775, 145] on div at bounding box center [757, 146] width 148 height 32
drag, startPoint x: 769, startPoint y: 182, endPoint x: 694, endPoint y: 179, distance: 75.1
click at [694, 179] on div "Post Title" at bounding box center [782, 184] width 181 height 26
type input "change_reguest"
drag, startPoint x: 748, startPoint y: 153, endPoint x: 497, endPoint y: 129, distance: 252.1
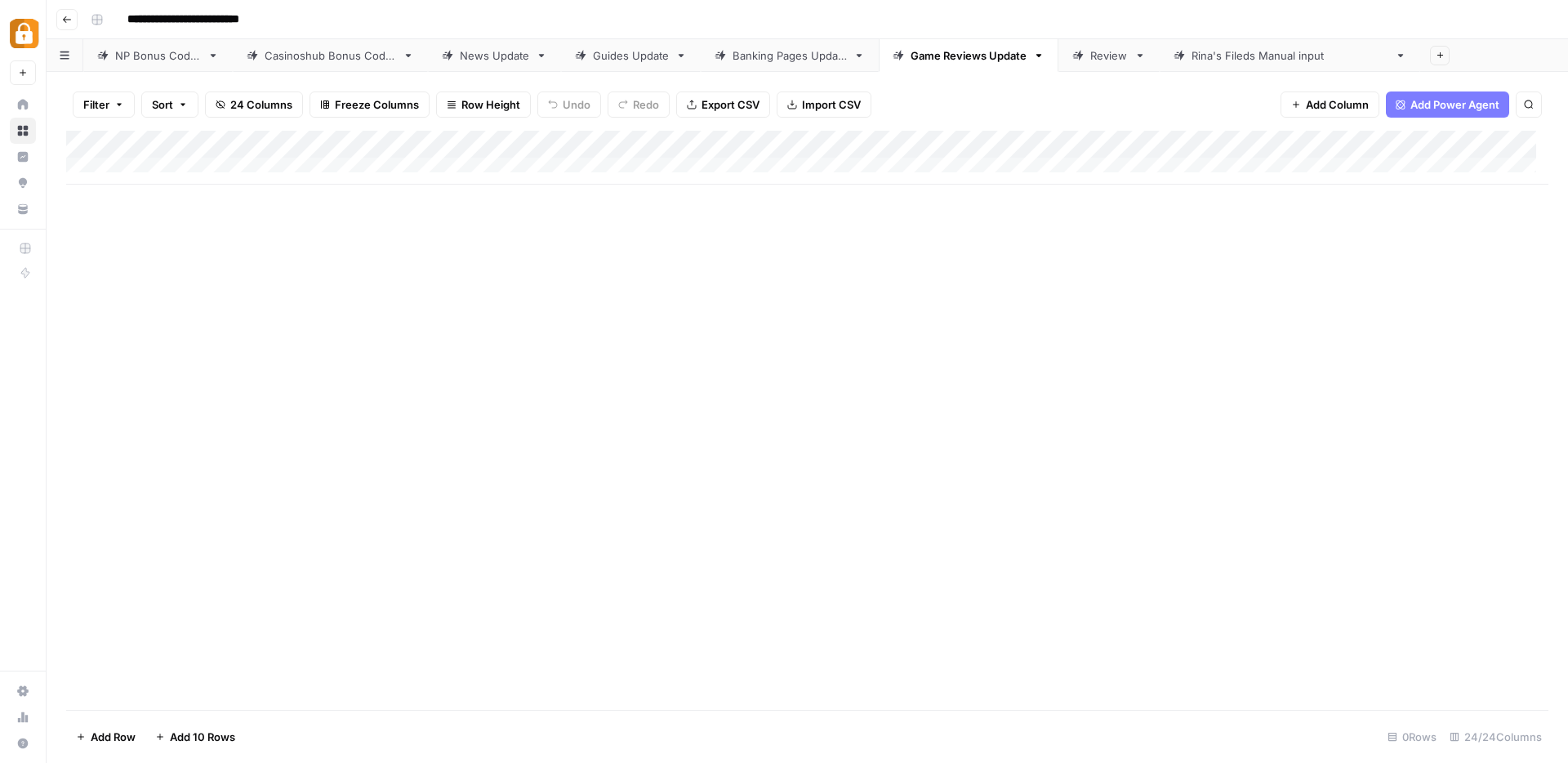
click at [497, 129] on div "Filter Sort 24 Columns Freeze Columns Row Height Undo Redo Export CSV Import CS…" at bounding box center [807, 417] width 1521 height 691
click at [614, 146] on div "Add Column" at bounding box center [807, 157] width 1483 height 53
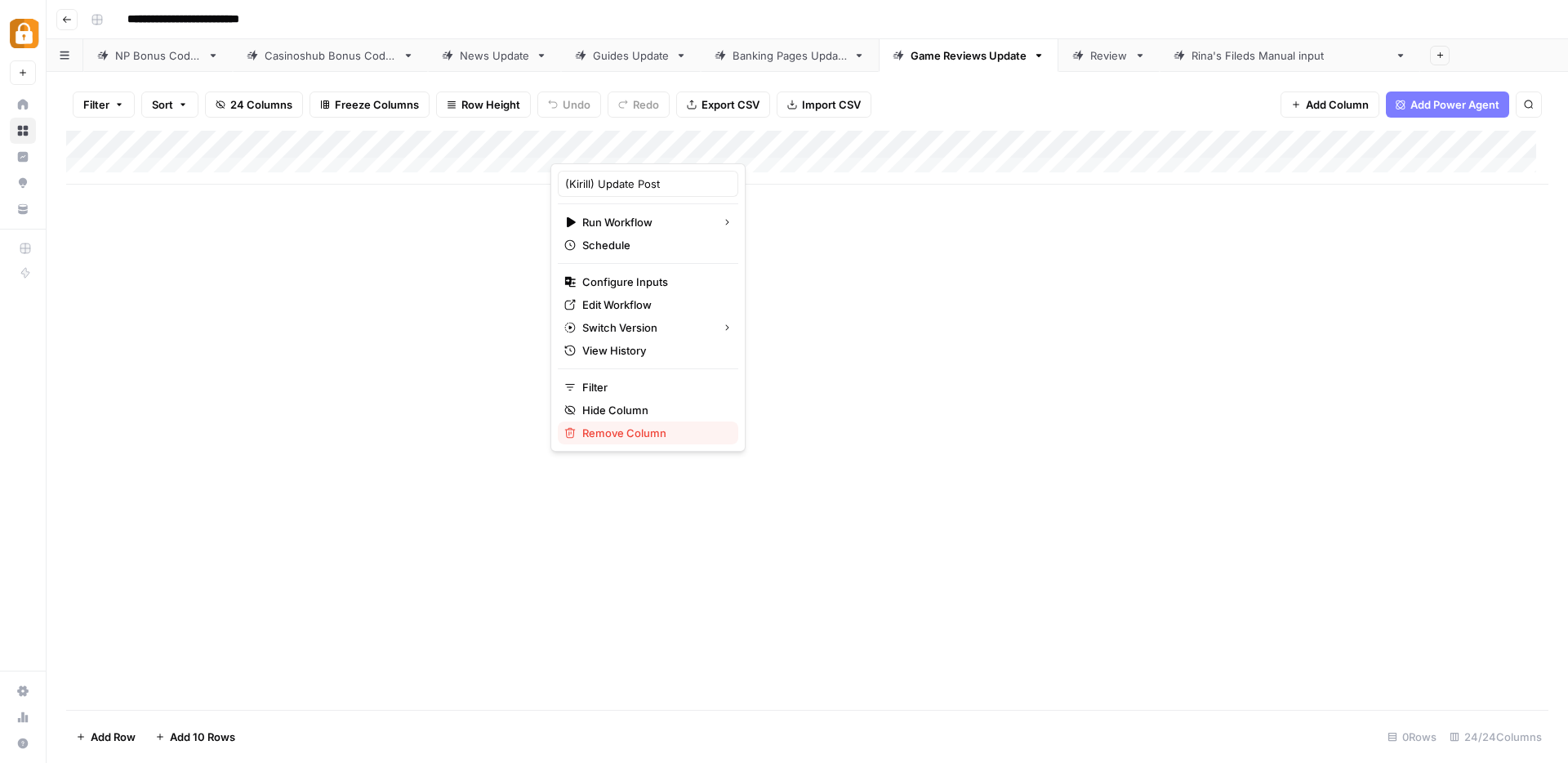
click at [608, 439] on span "Remove Column" at bounding box center [654, 432] width 143 height 17
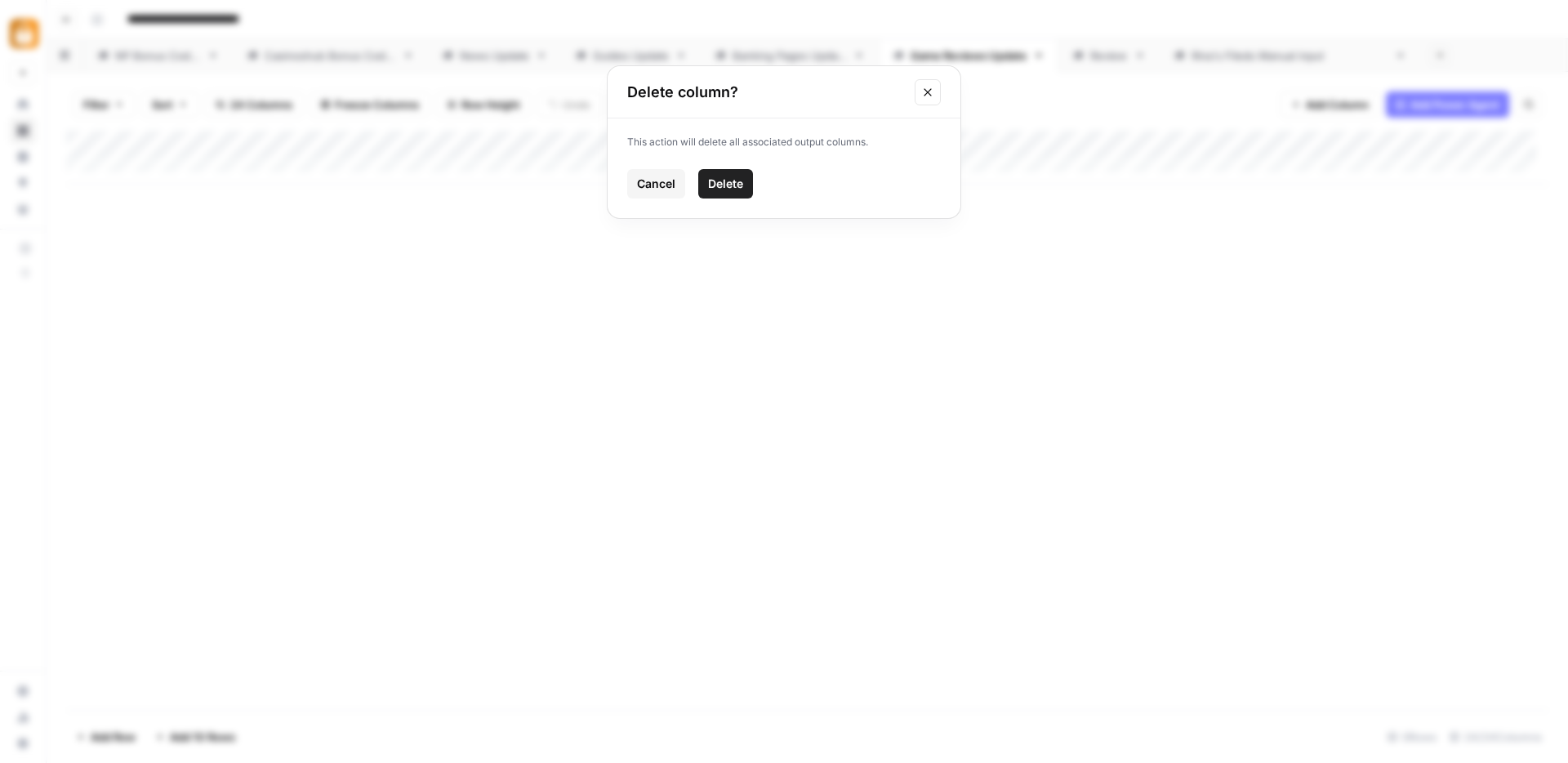
click at [749, 176] on button "Delete" at bounding box center [726, 184] width 54 height 30
click at [949, 145] on div "Add Column" at bounding box center [807, 157] width 1483 height 53
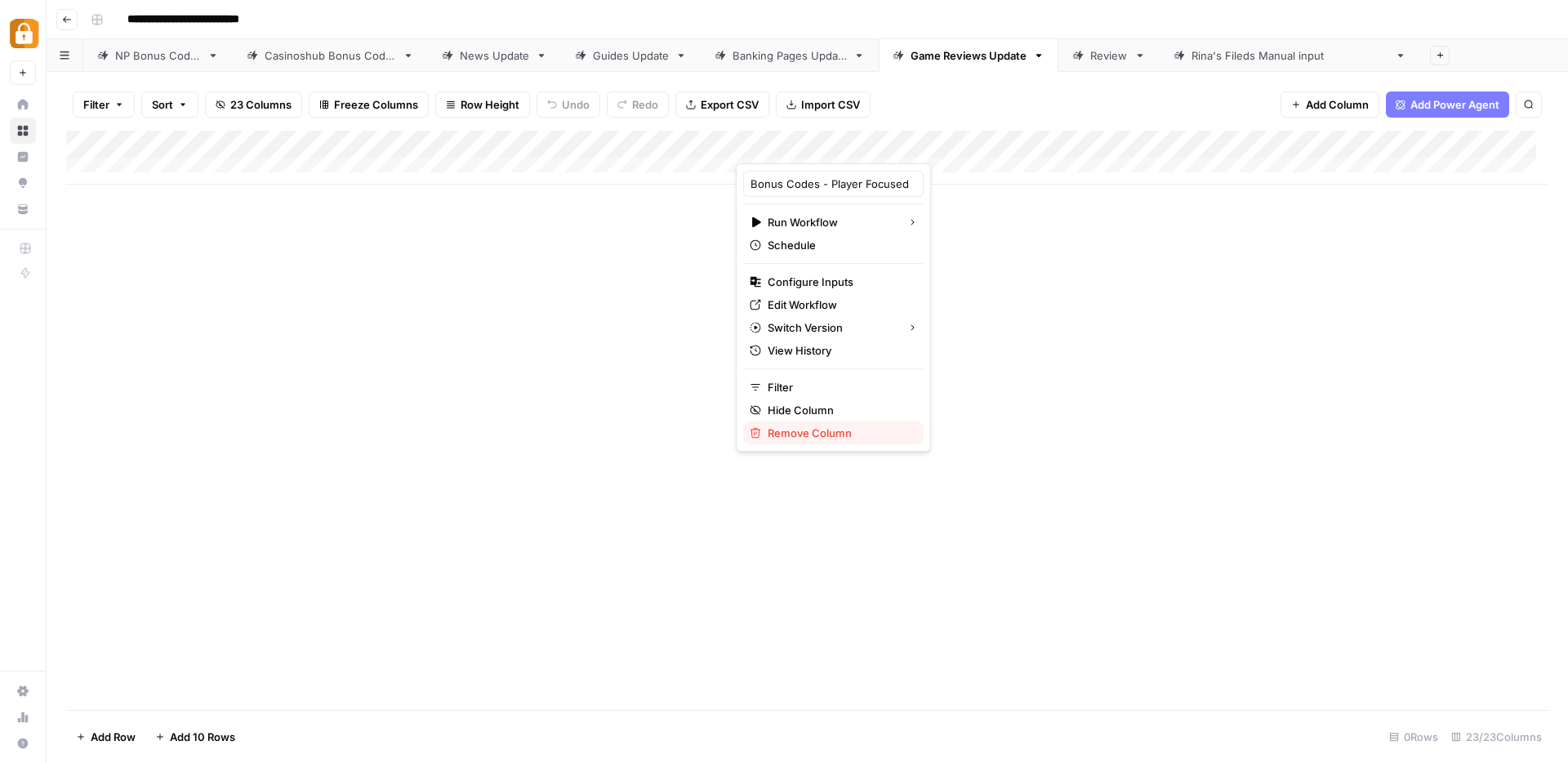
click at [810, 429] on span "Remove Column" at bounding box center [839, 432] width 143 height 17
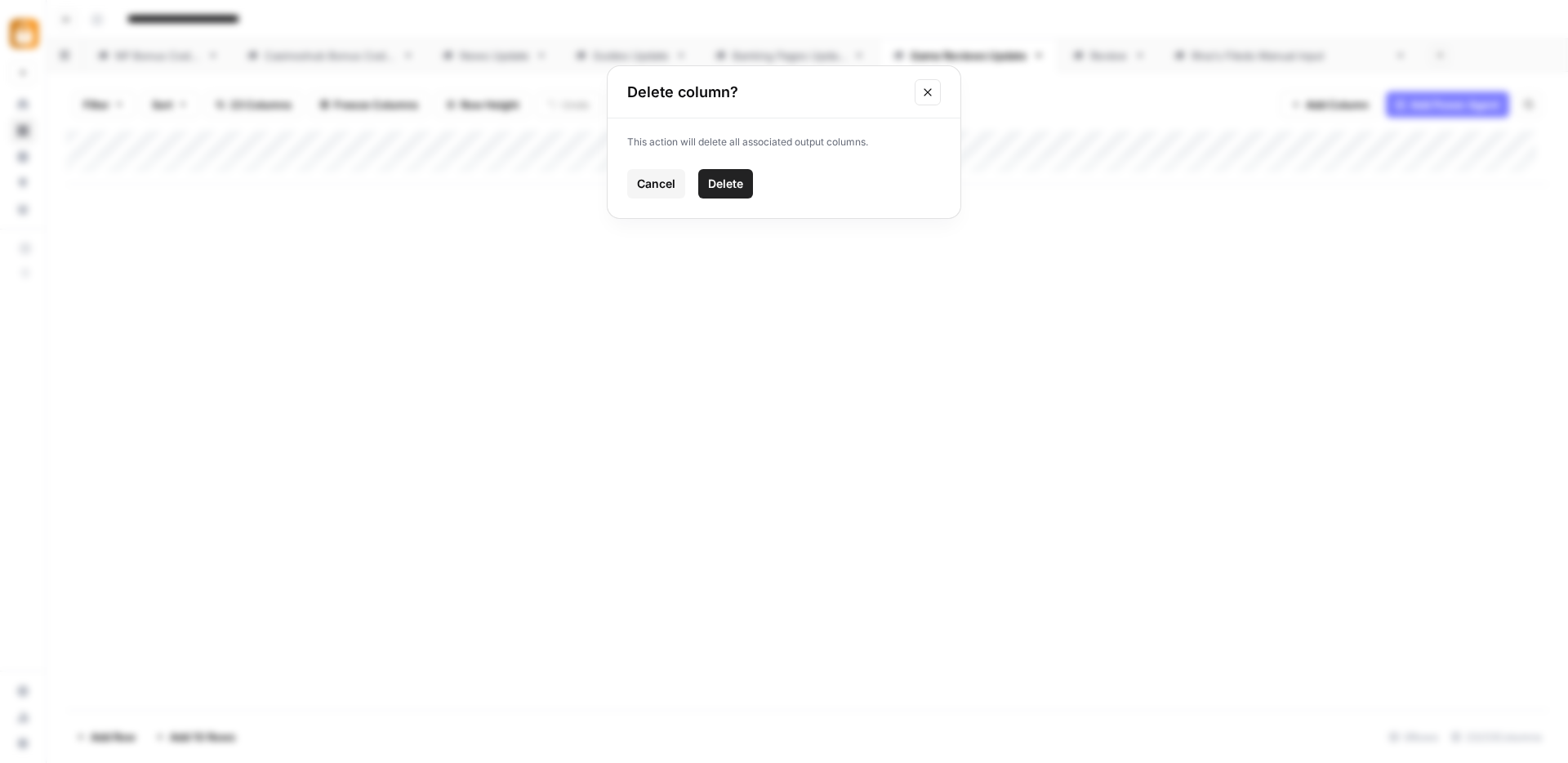
click at [727, 174] on button "Delete" at bounding box center [726, 184] width 54 height 30
click at [892, 139] on div "Add Column" at bounding box center [807, 157] width 1483 height 53
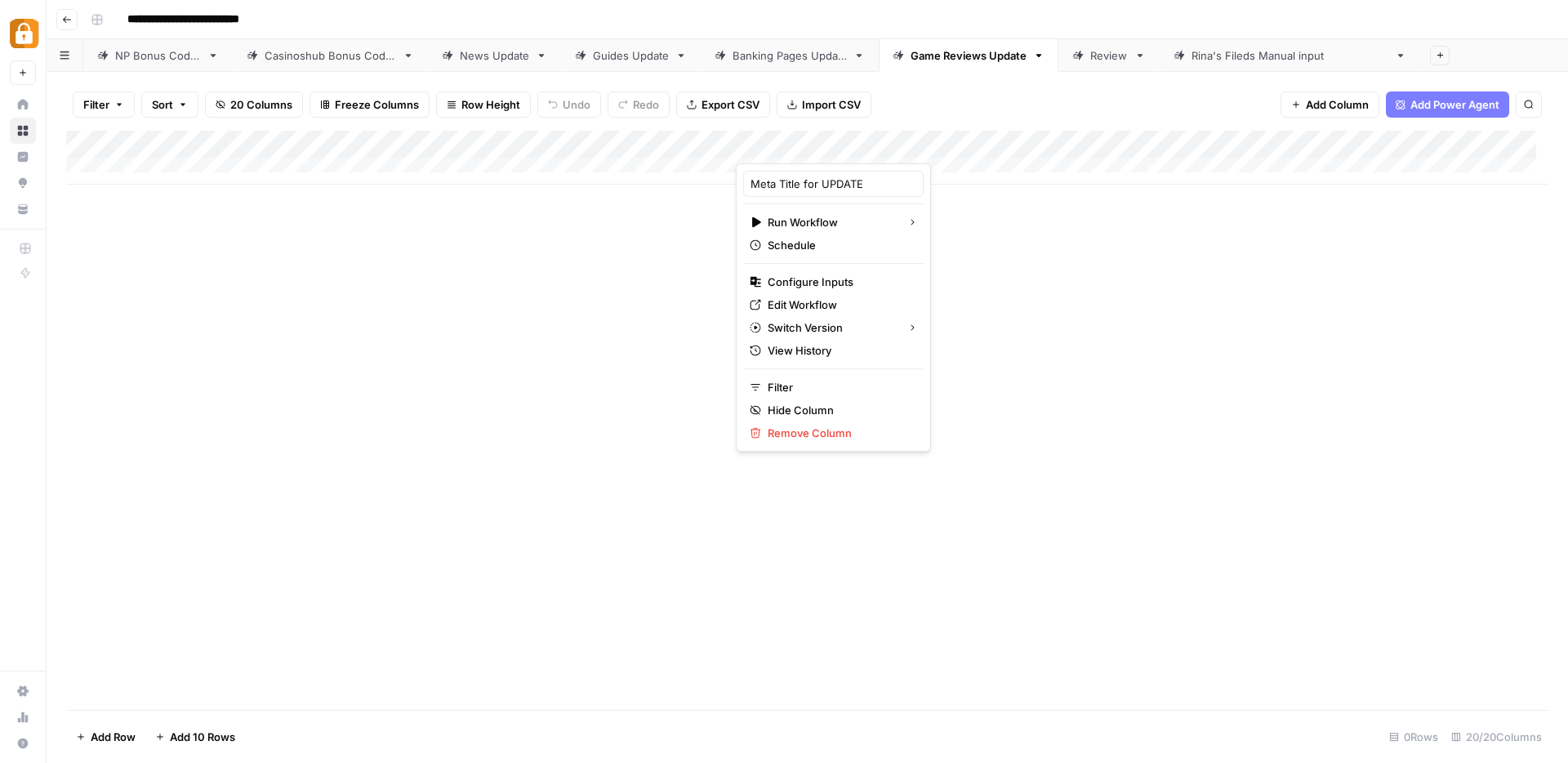
click at [1046, 380] on div "Add Column" at bounding box center [807, 420] width 1483 height 579
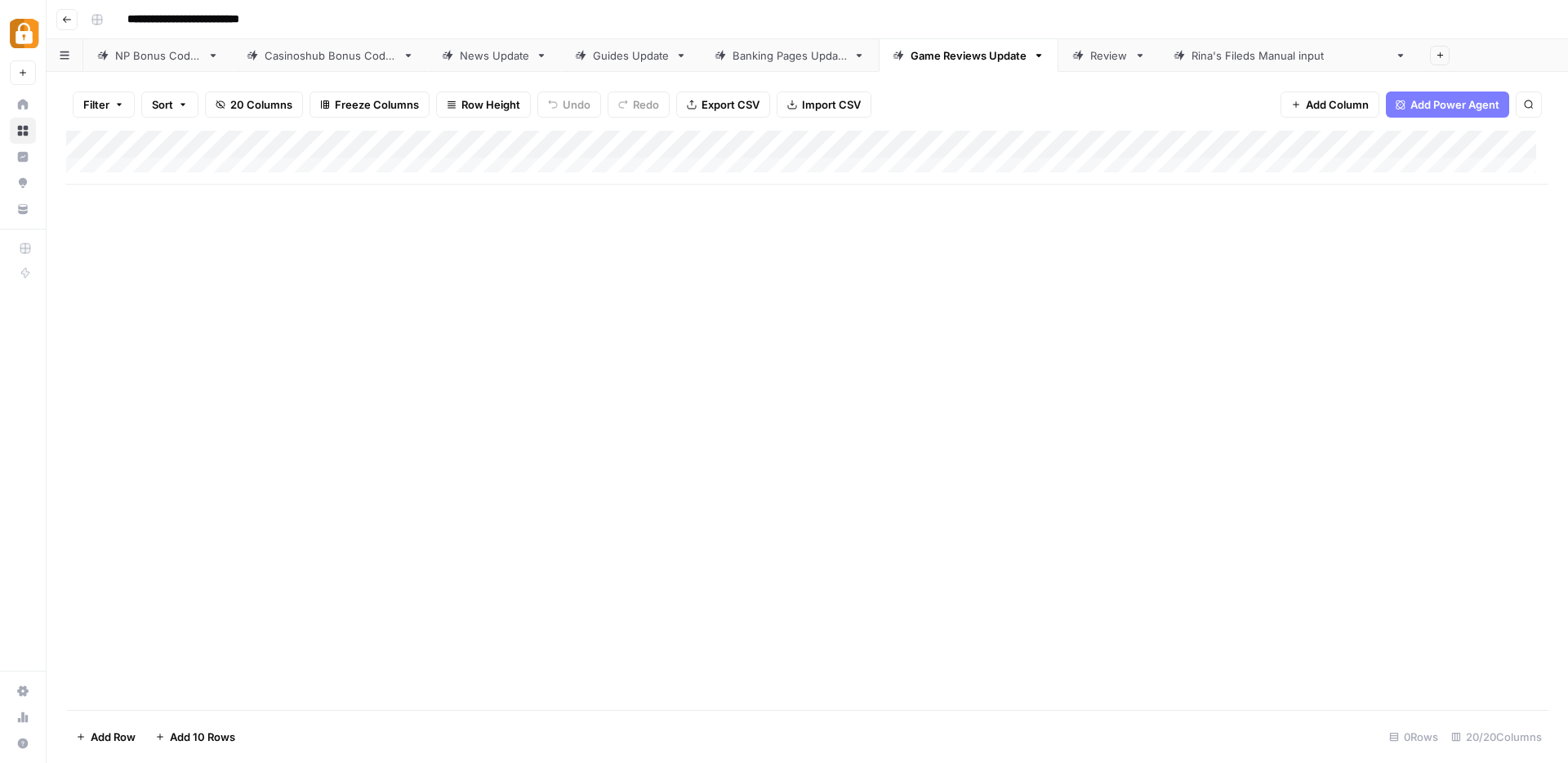
click at [1354, 106] on span "Add Column" at bounding box center [1338, 104] width 63 height 17
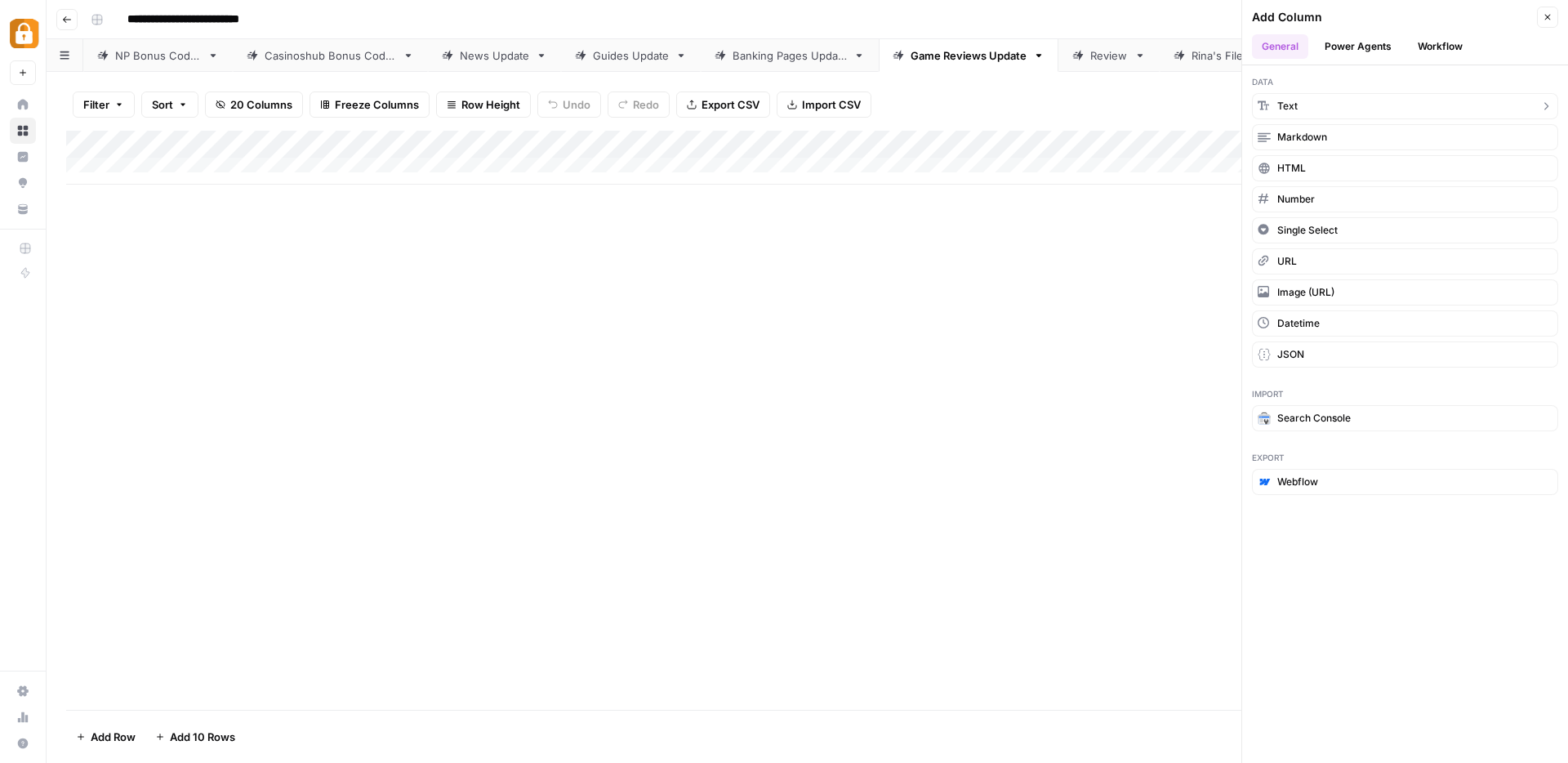
click at [1309, 100] on button "Text" at bounding box center [1405, 106] width 306 height 26
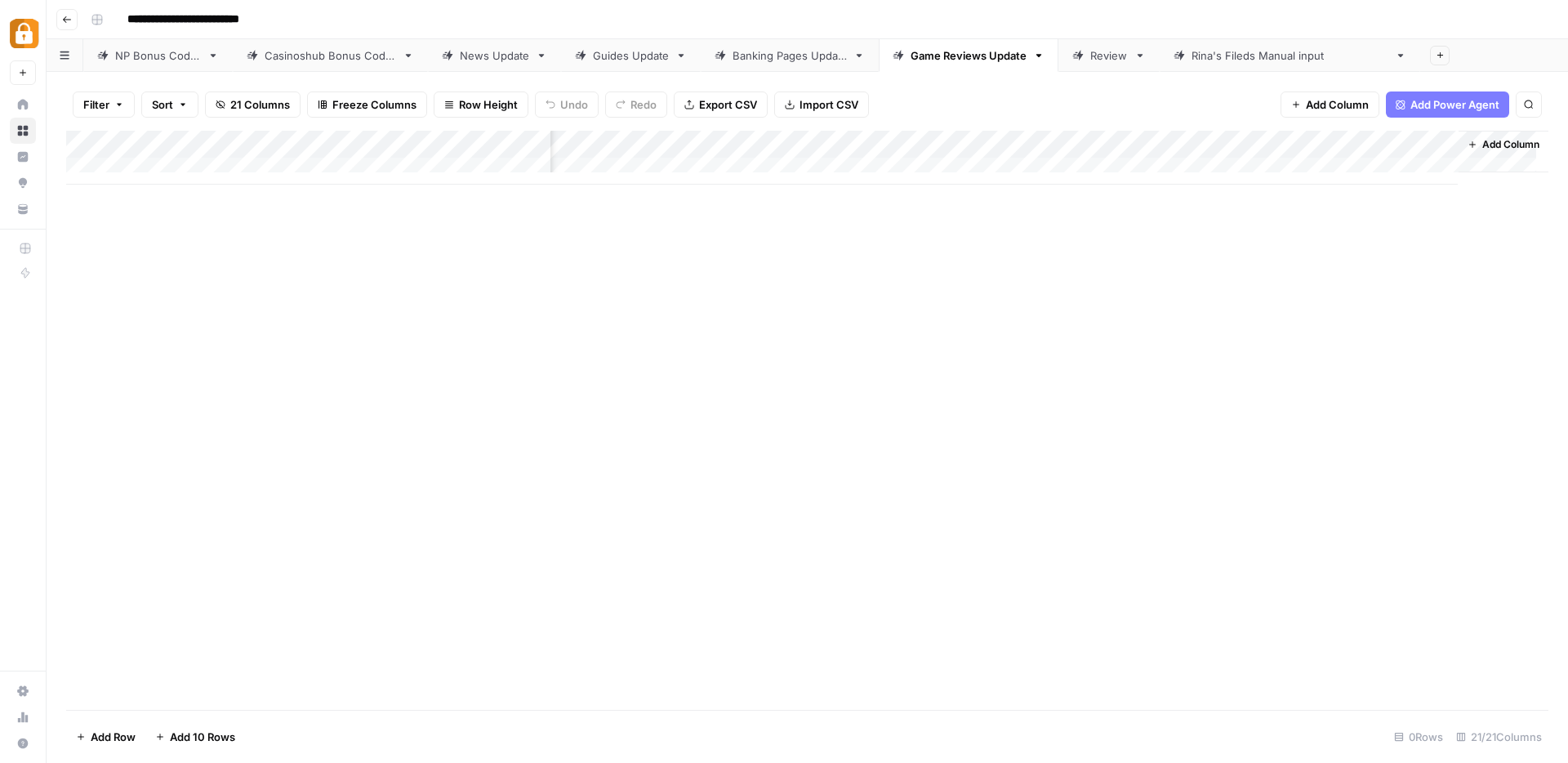
scroll to position [0, 2316]
click at [1244, 140] on div "Add Column" at bounding box center [807, 157] width 1483 height 53
drag, startPoint x: 1296, startPoint y: 181, endPoint x: 1223, endPoint y: 181, distance: 73.0
click at [1223, 181] on div "New Column" at bounding box center [1307, 184] width 181 height 26
type input "game_title"
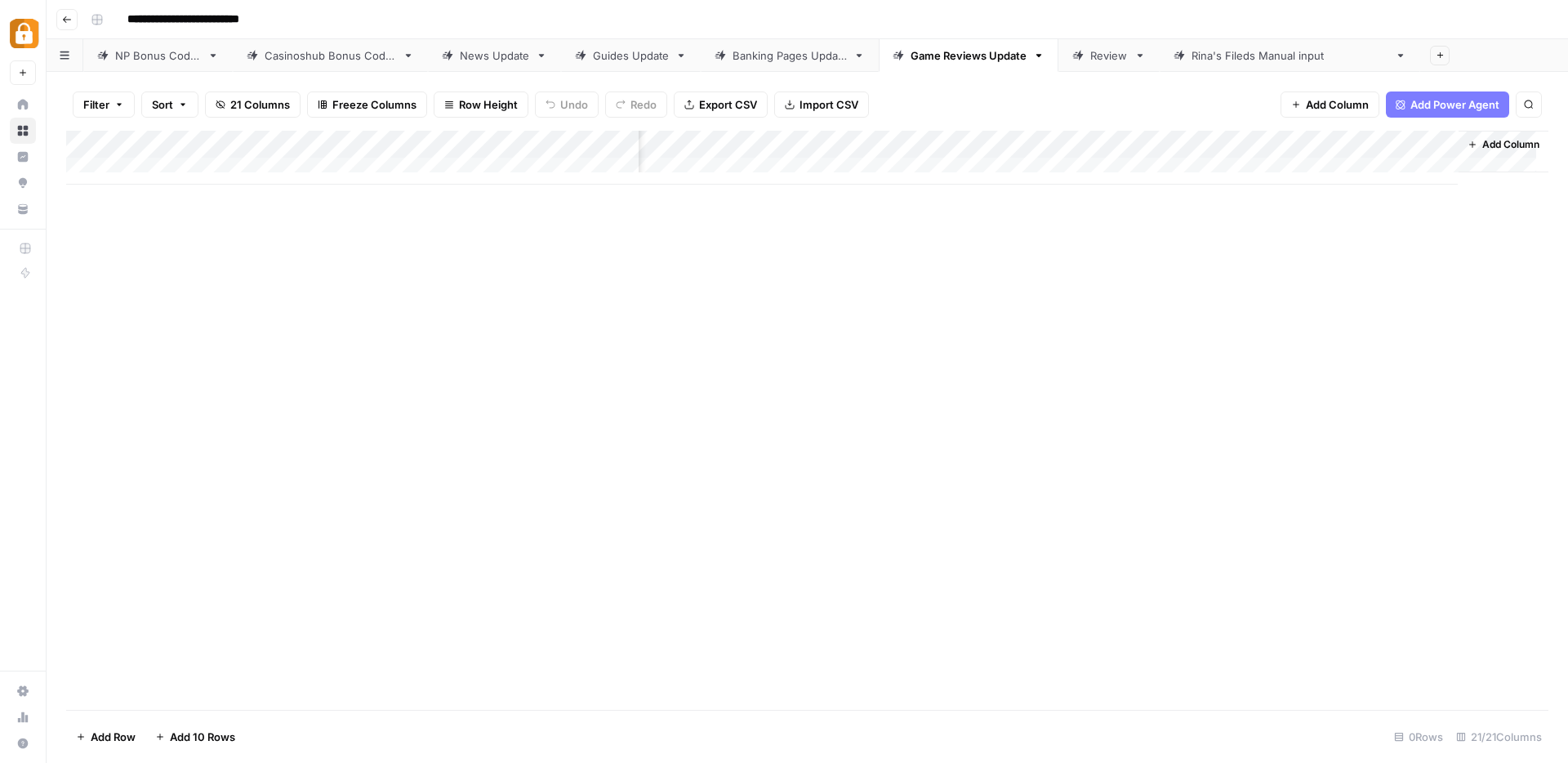
drag, startPoint x: 1320, startPoint y: 151, endPoint x: 506, endPoint y: 205, distance: 815.8
click at [506, 205] on div "Add Column" at bounding box center [807, 420] width 1483 height 579
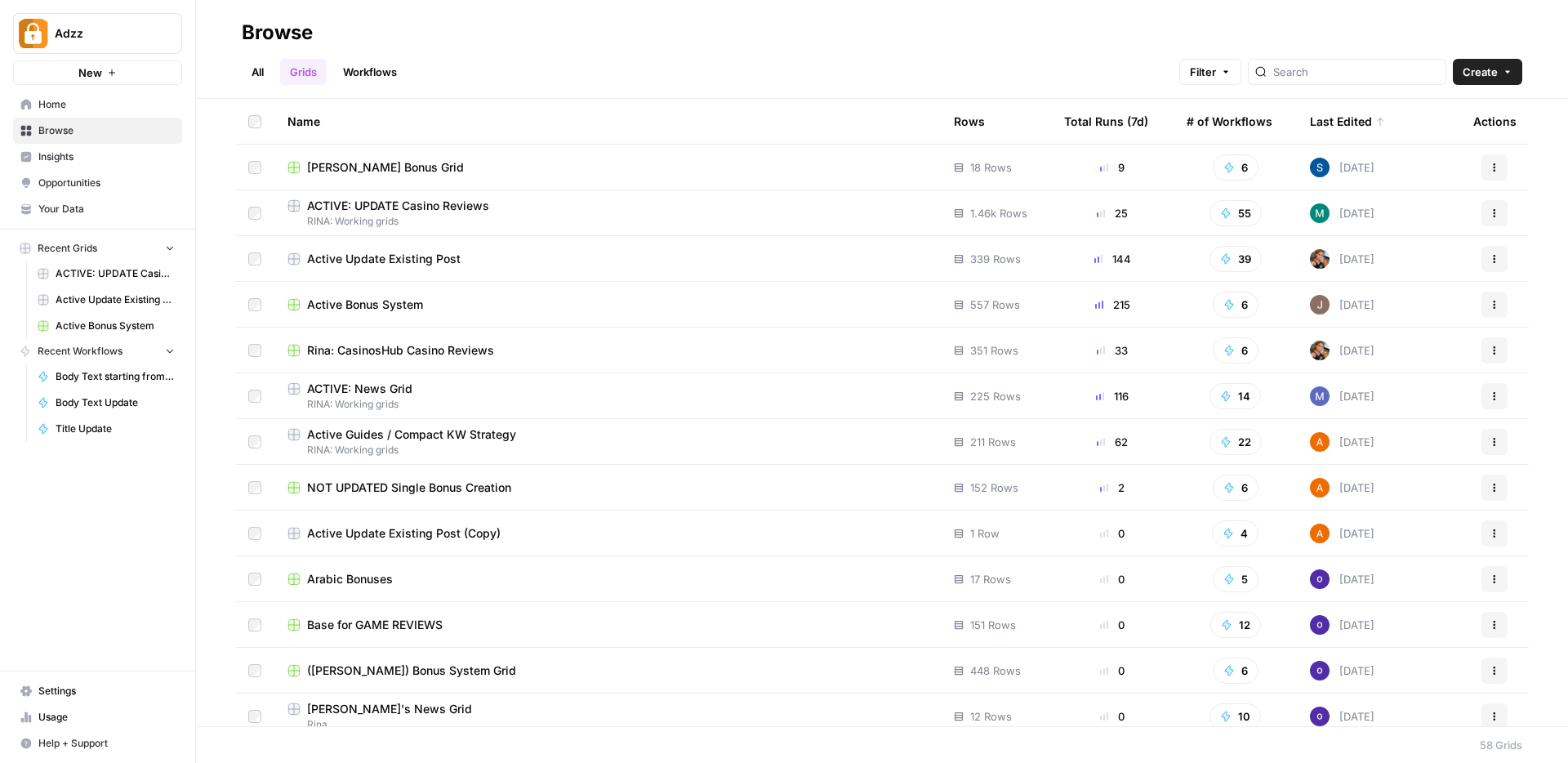
click at [367, 175] on td "Stacy Bonus Grid" at bounding box center [608, 167] width 667 height 45
click at [385, 168] on span "Stacy Bonus Grid" at bounding box center [385, 168] width 157 height 17
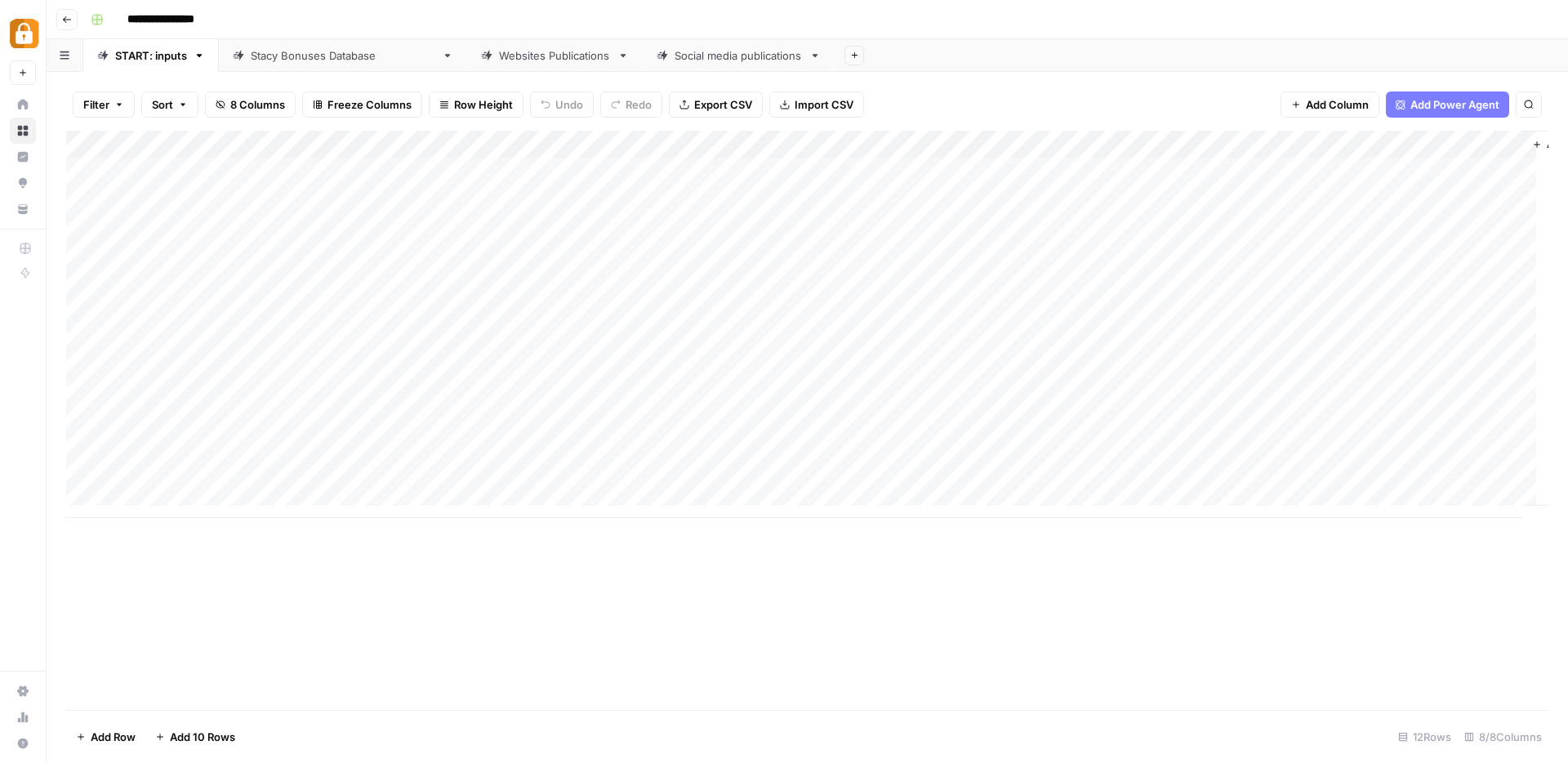
click at [499, 57] on div "Websites Publications" at bounding box center [555, 55] width 112 height 17
click at [1037, 148] on div "Add Column" at bounding box center [807, 213] width 1483 height 165
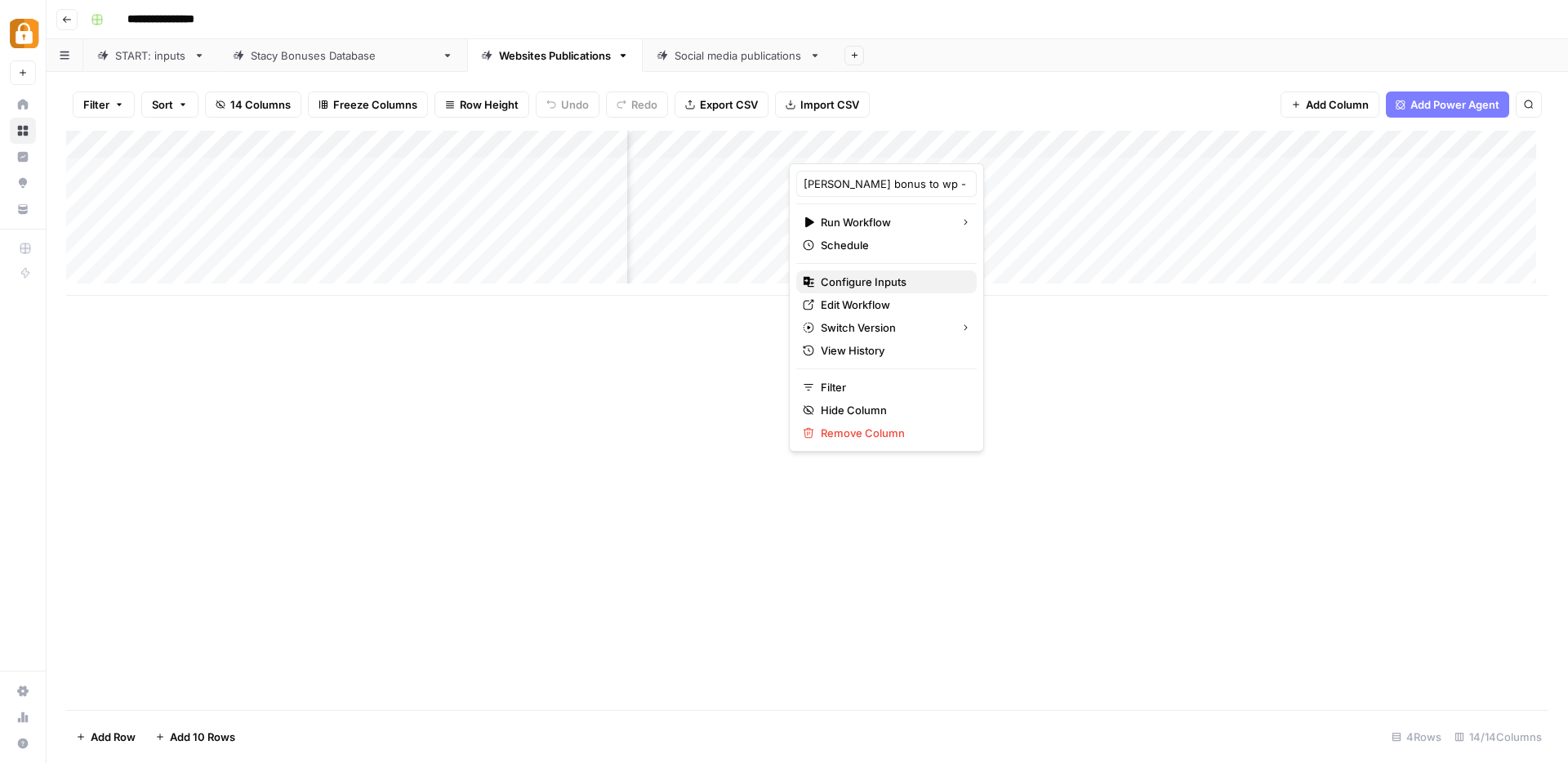
click at [857, 288] on span "Configure Inputs" at bounding box center [892, 282] width 143 height 17
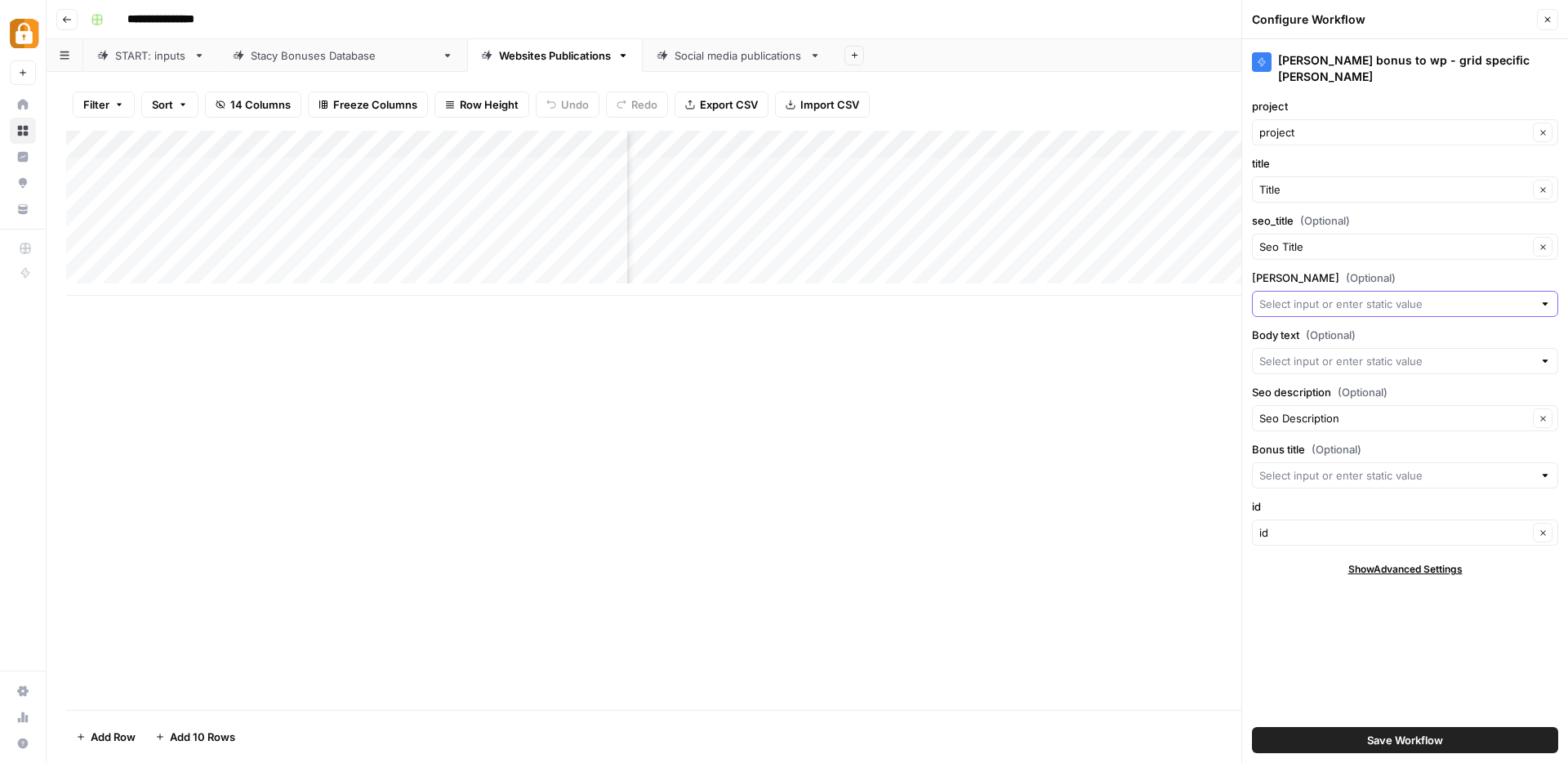
click at [1303, 296] on input "tacker (Optional)" at bounding box center [1397, 303] width 274 height 17
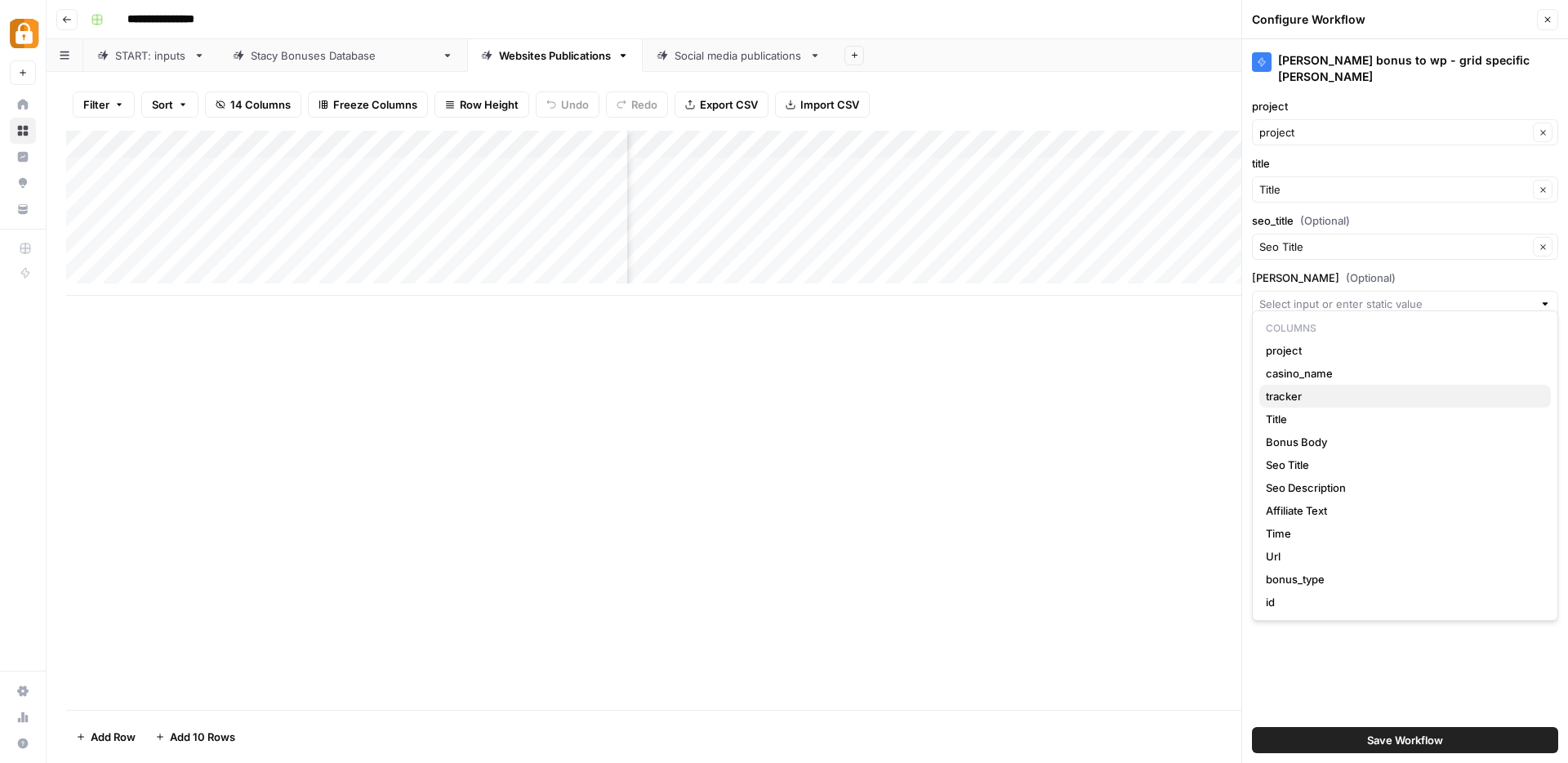
click at [1295, 389] on span "tracker" at bounding box center [1402, 396] width 272 height 17
type input "tracker"
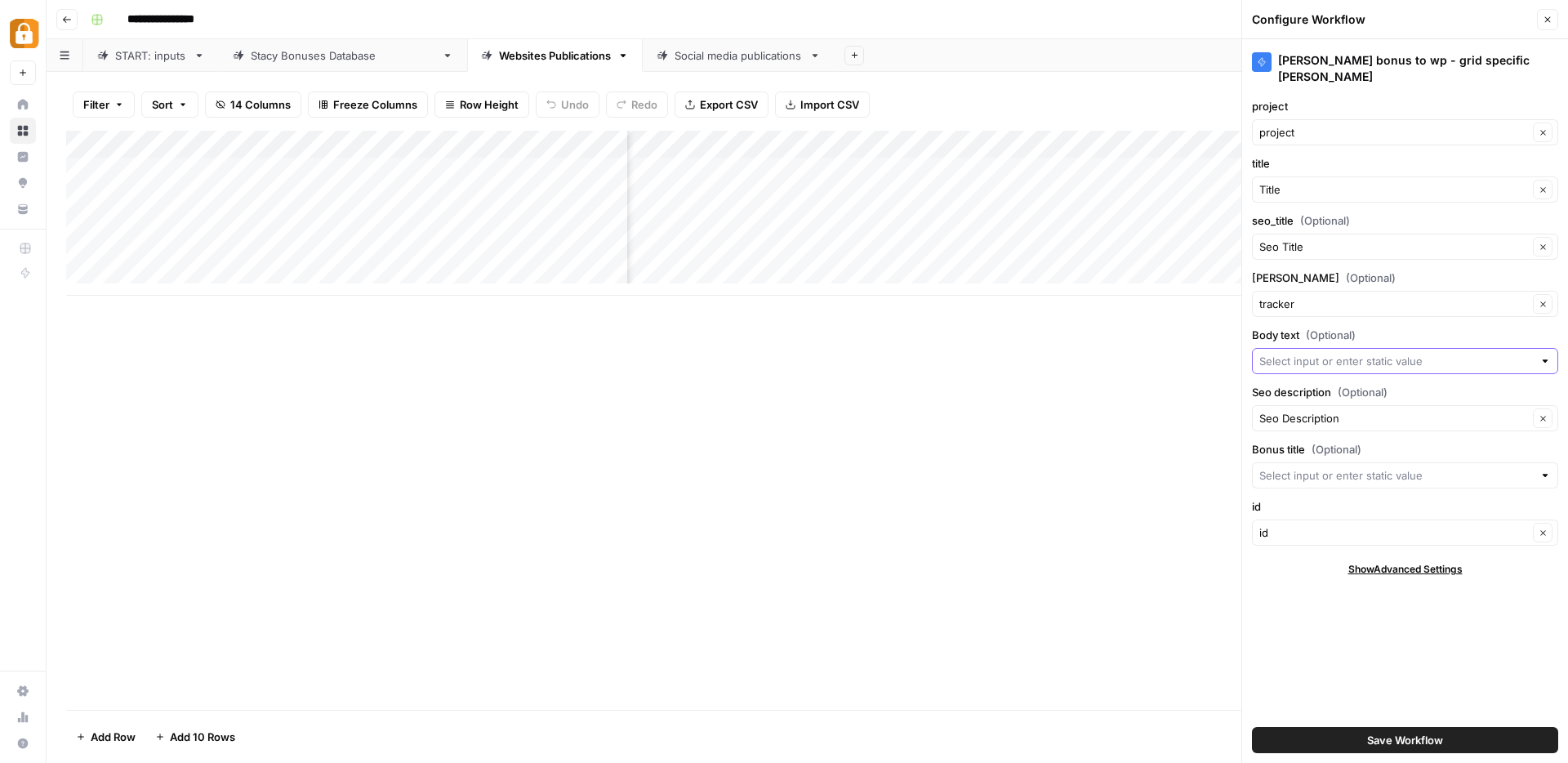
click at [1294, 353] on input "Body text (Optional)" at bounding box center [1397, 360] width 274 height 17
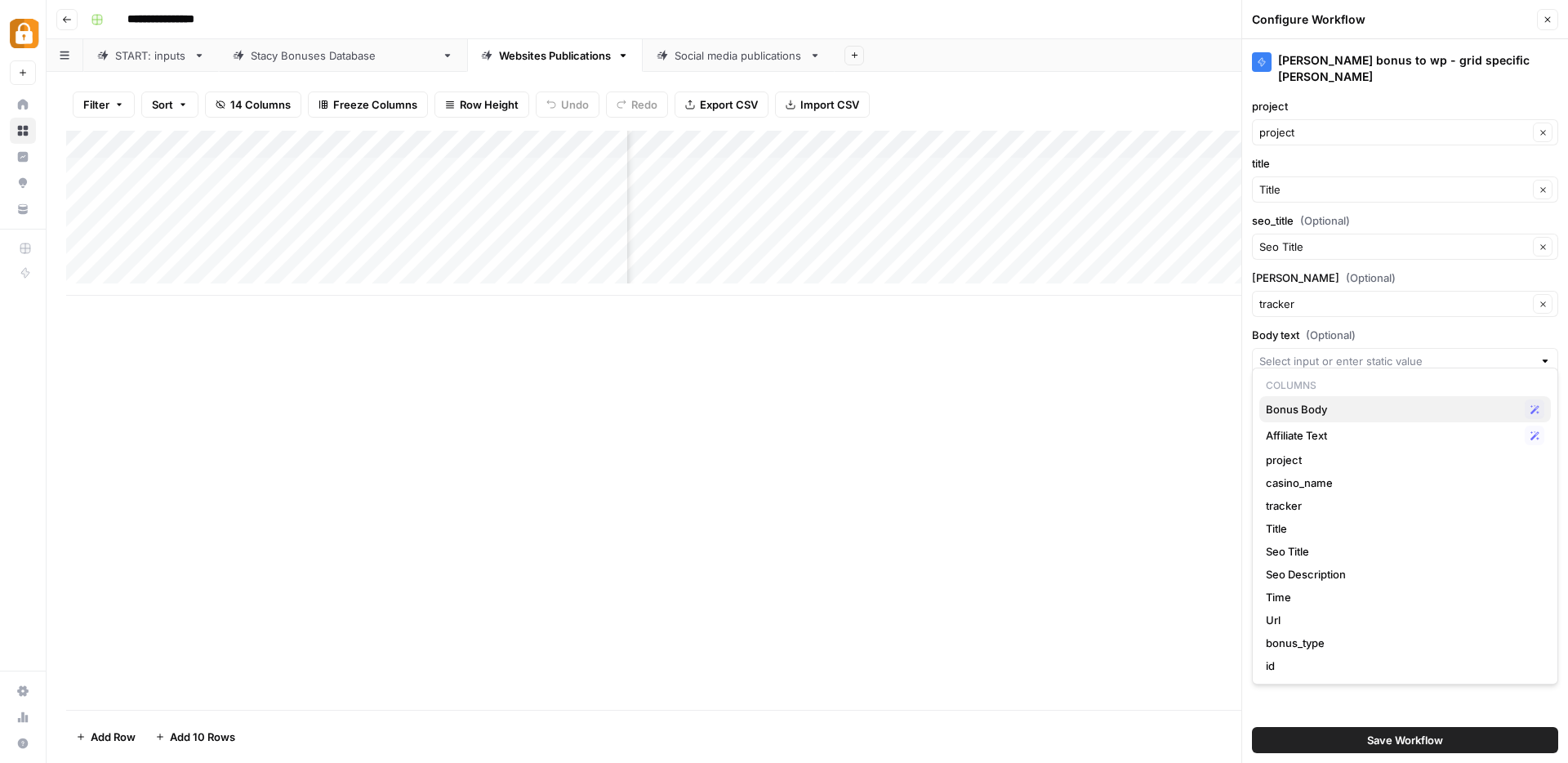
click at [1300, 410] on span "Bonus Body" at bounding box center [1393, 409] width 253 height 17
type input "Bonus Body"
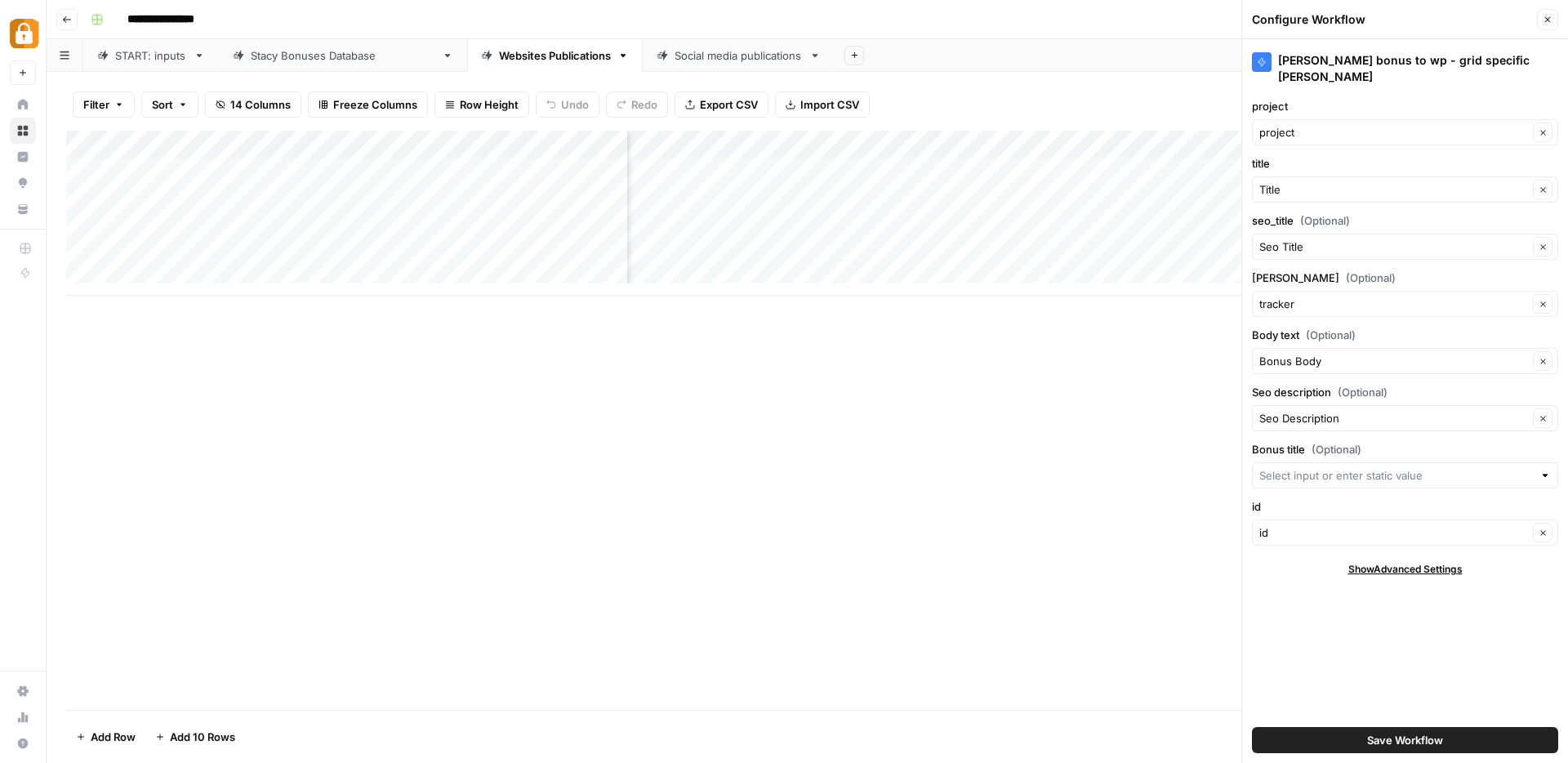
click at [1354, 739] on button "Save Workflow" at bounding box center [1405, 740] width 306 height 26
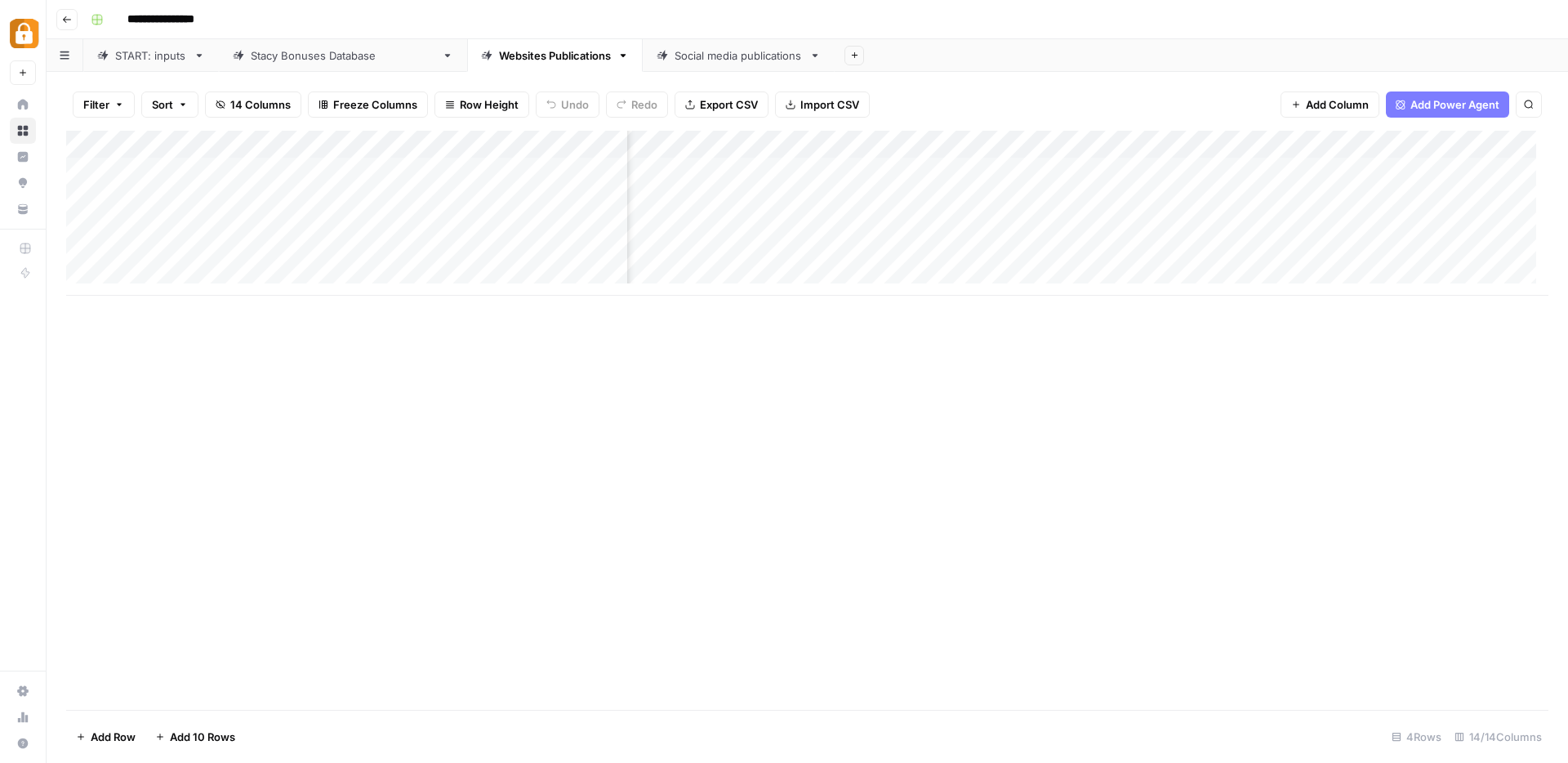
scroll to position [0, 0]
click at [837, 146] on div "Add Column" at bounding box center [807, 213] width 1483 height 165
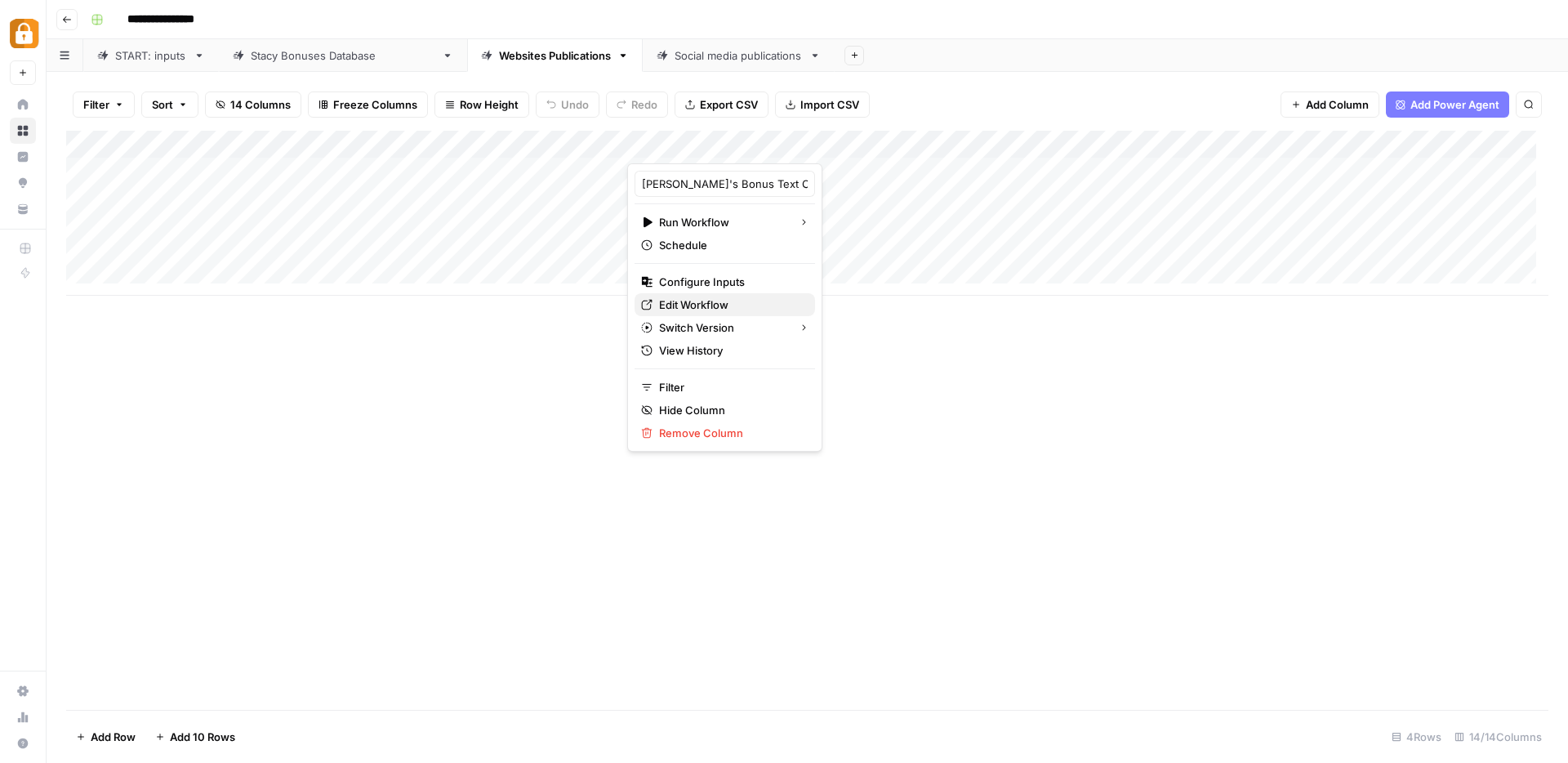
click at [693, 302] on span "Edit Workflow" at bounding box center [730, 304] width 143 height 17
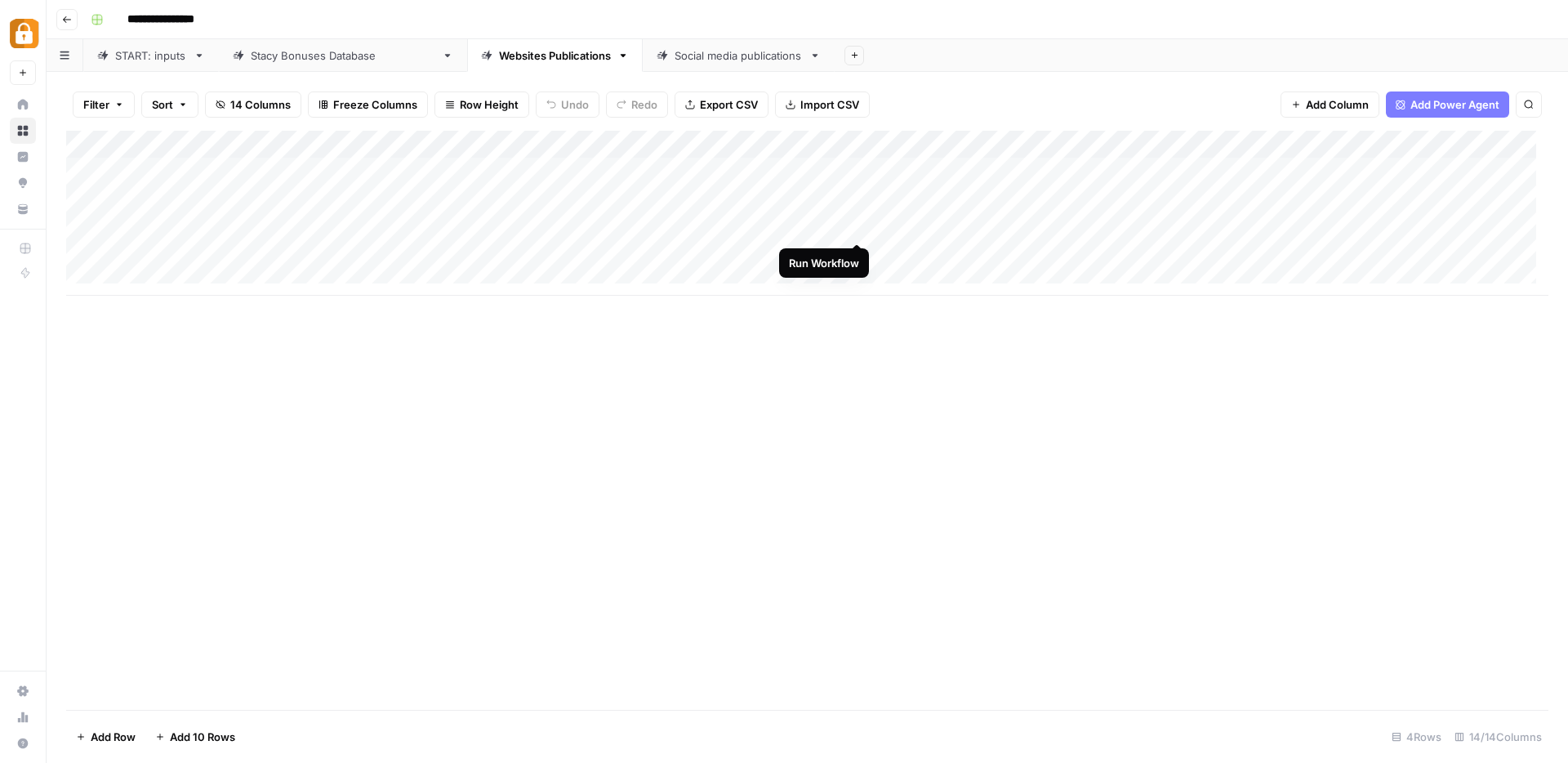
click at [861, 230] on div "Add Column" at bounding box center [807, 213] width 1483 height 165
click at [834, 225] on div "Add Column" at bounding box center [807, 213] width 1483 height 165
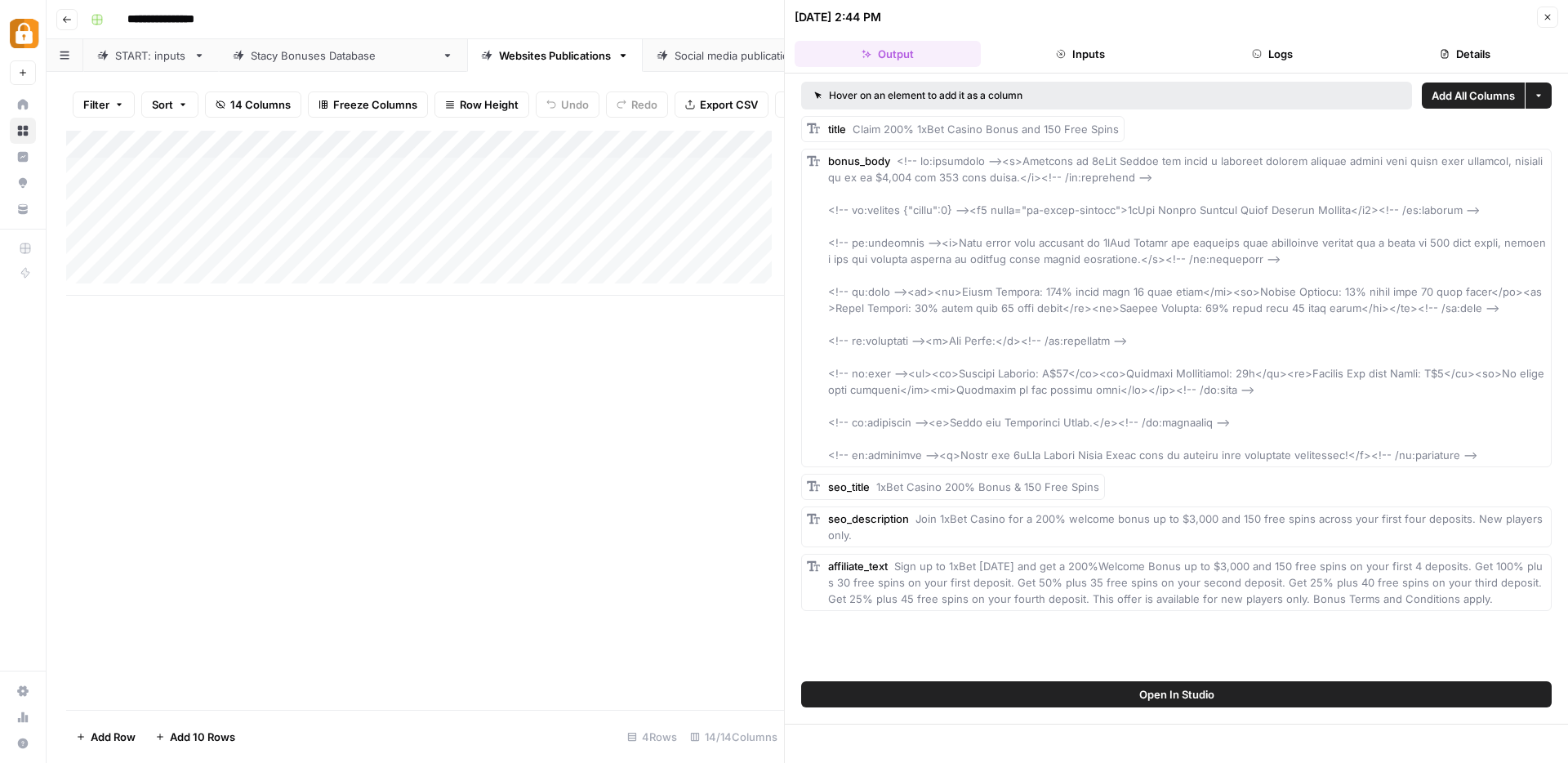
click at [1477, 91] on span "Add All Columns" at bounding box center [1473, 96] width 83 height 17
click at [1550, 21] on icon "button" at bounding box center [1548, 17] width 10 height 10
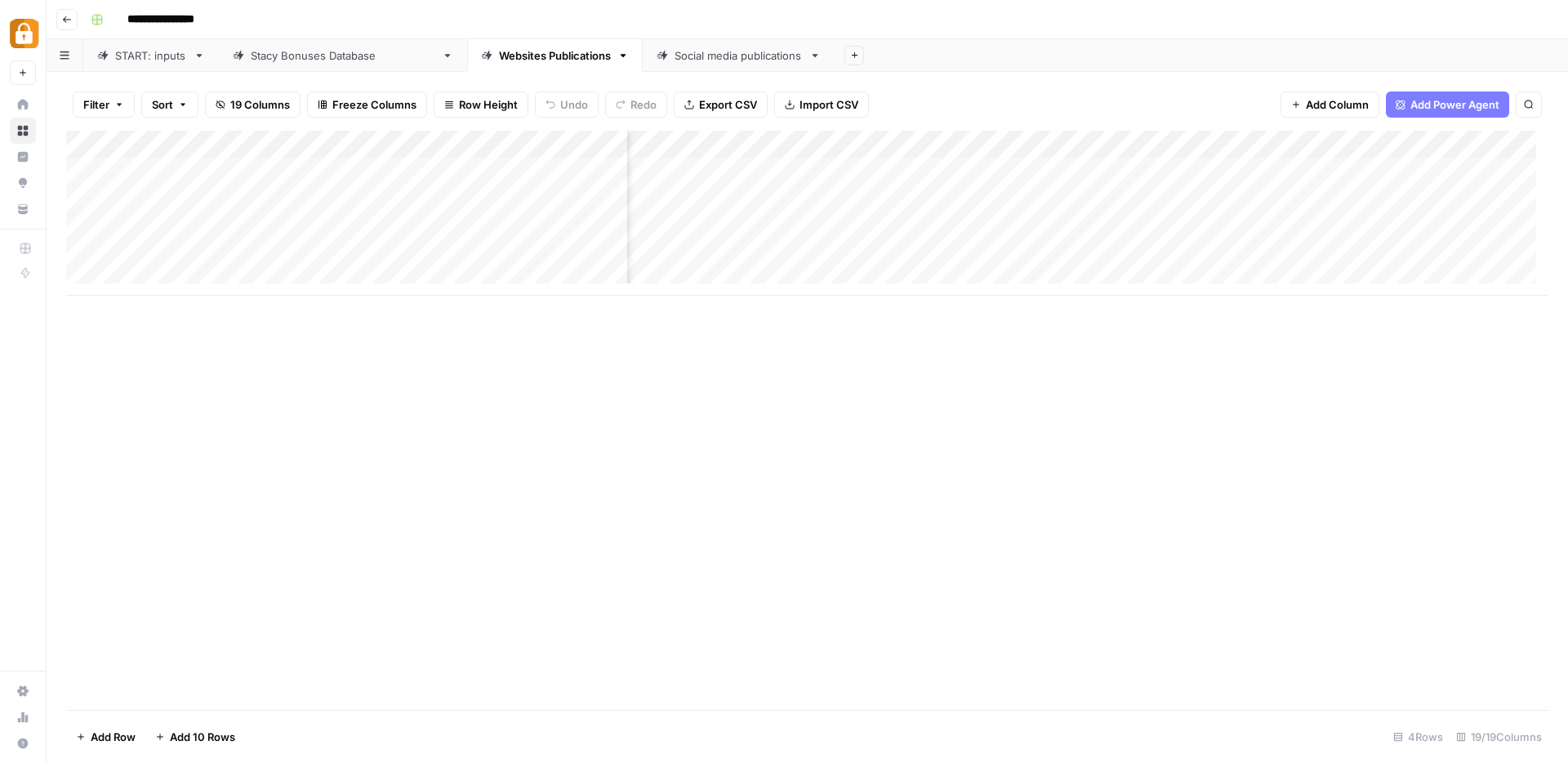
scroll to position [0, 641]
click at [1247, 148] on div "Add Column" at bounding box center [807, 213] width 1483 height 165
click at [1176, 309] on span "Remove Column" at bounding box center [1217, 304] width 143 height 17
click at [740, 198] on span "Delete" at bounding box center [726, 198] width 35 height 17
click at [1249, 142] on div "Add Column" at bounding box center [807, 213] width 1483 height 165
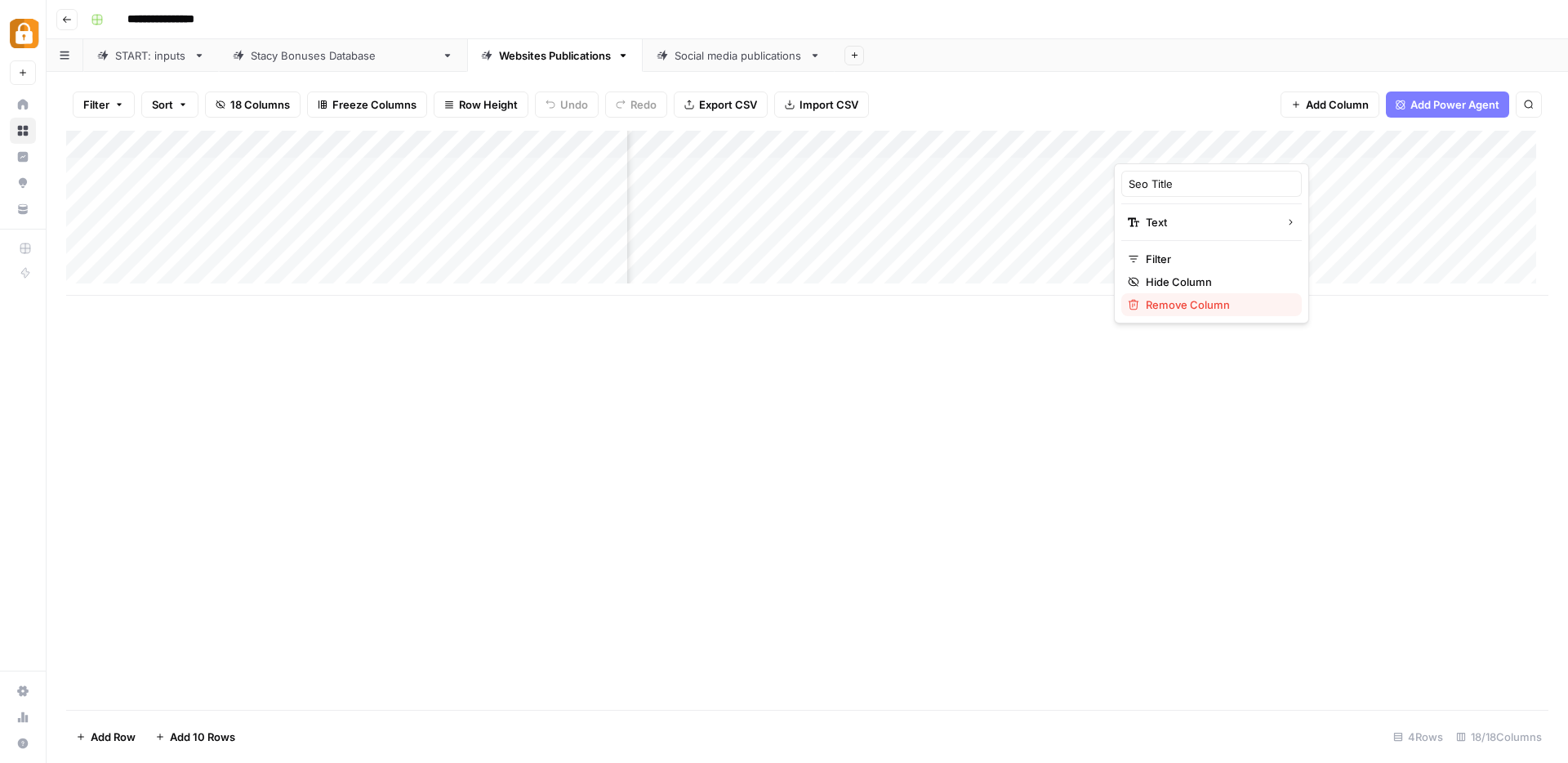
click at [1174, 304] on span "Remove Column" at bounding box center [1217, 304] width 143 height 17
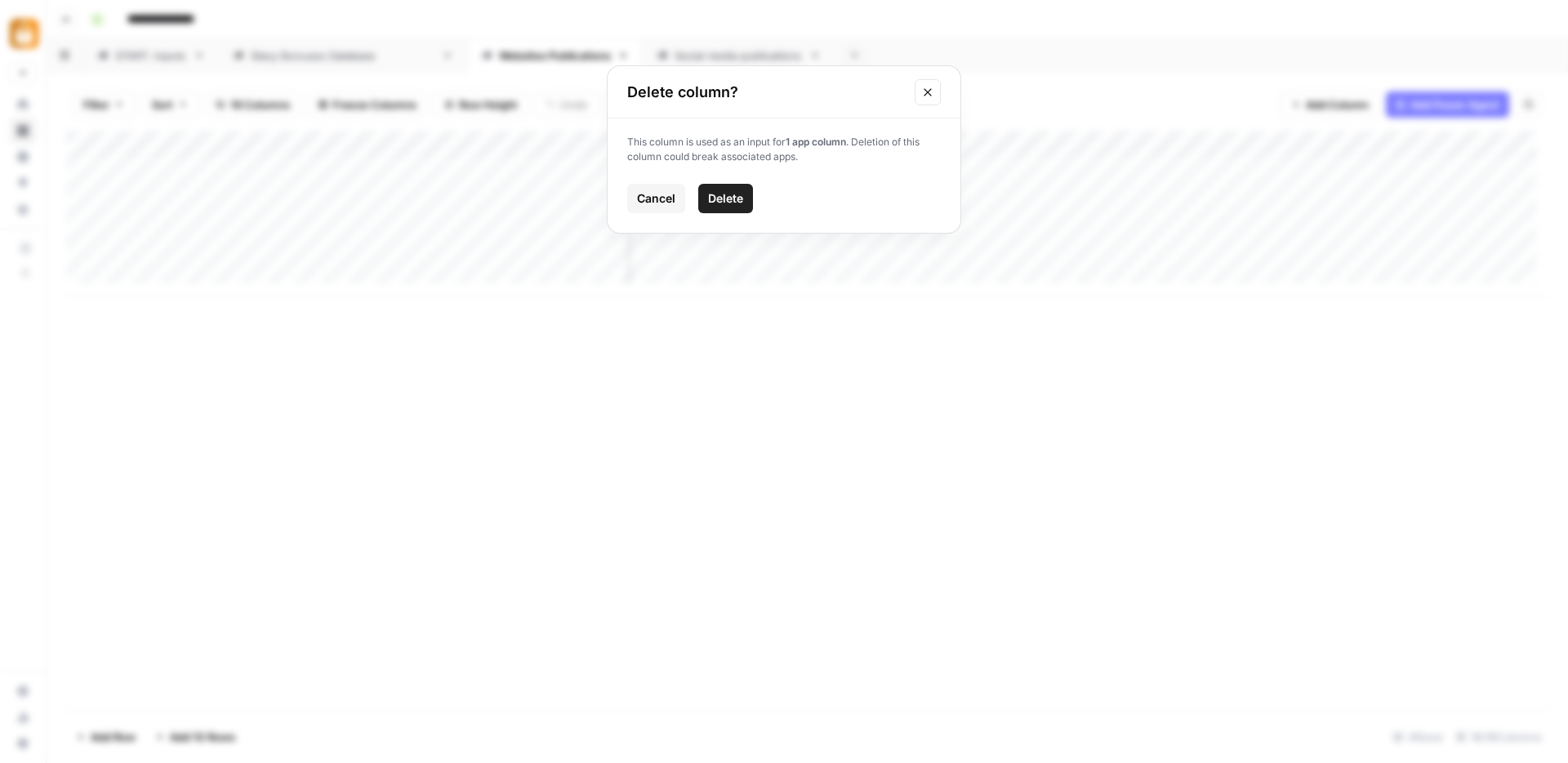
click at [707, 197] on button "Delete" at bounding box center [726, 198] width 54 height 30
click at [1248, 142] on div "Add Column" at bounding box center [807, 213] width 1483 height 165
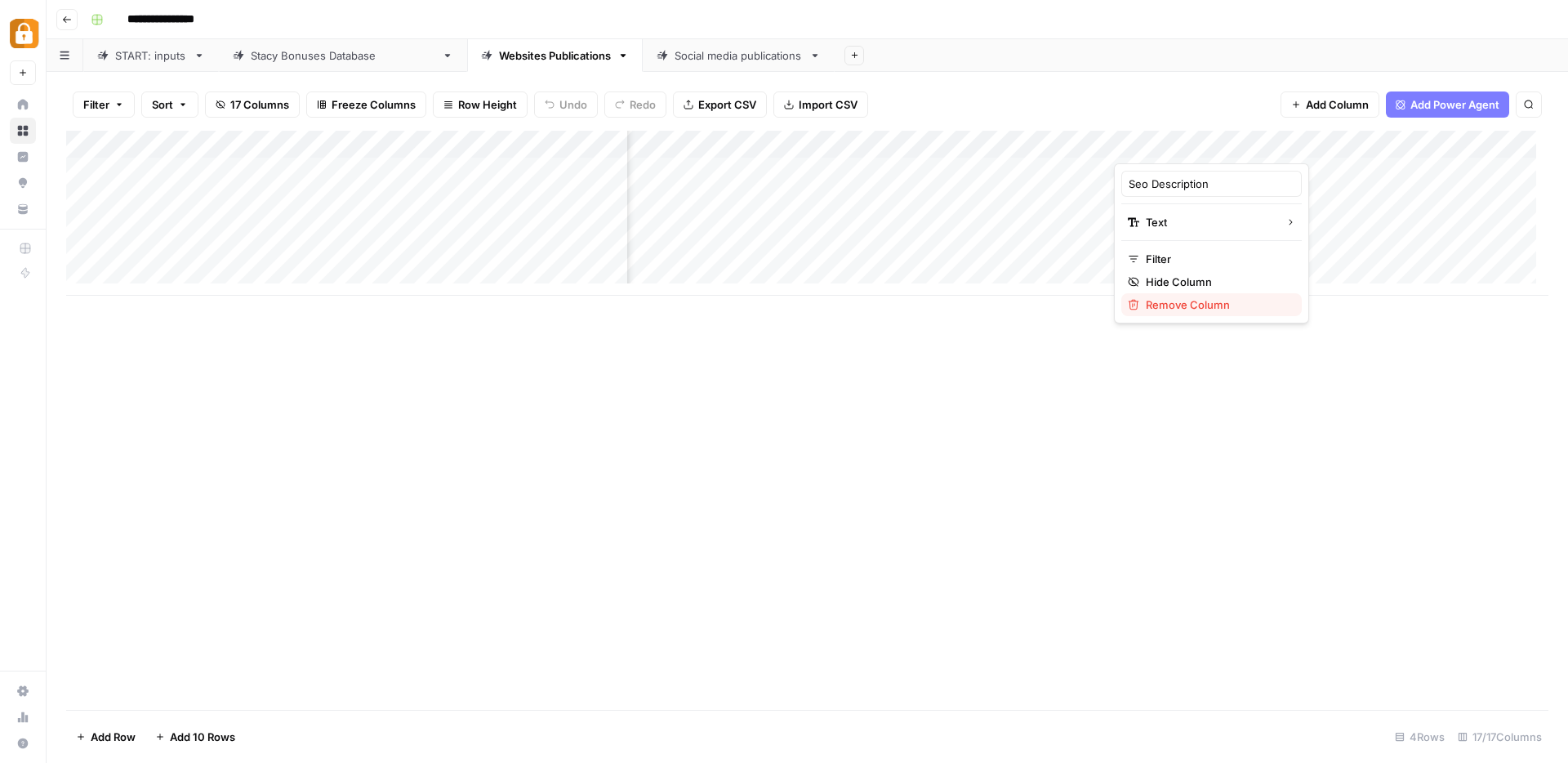
click at [1144, 305] on div "Remove Column" at bounding box center [1212, 304] width 168 height 17
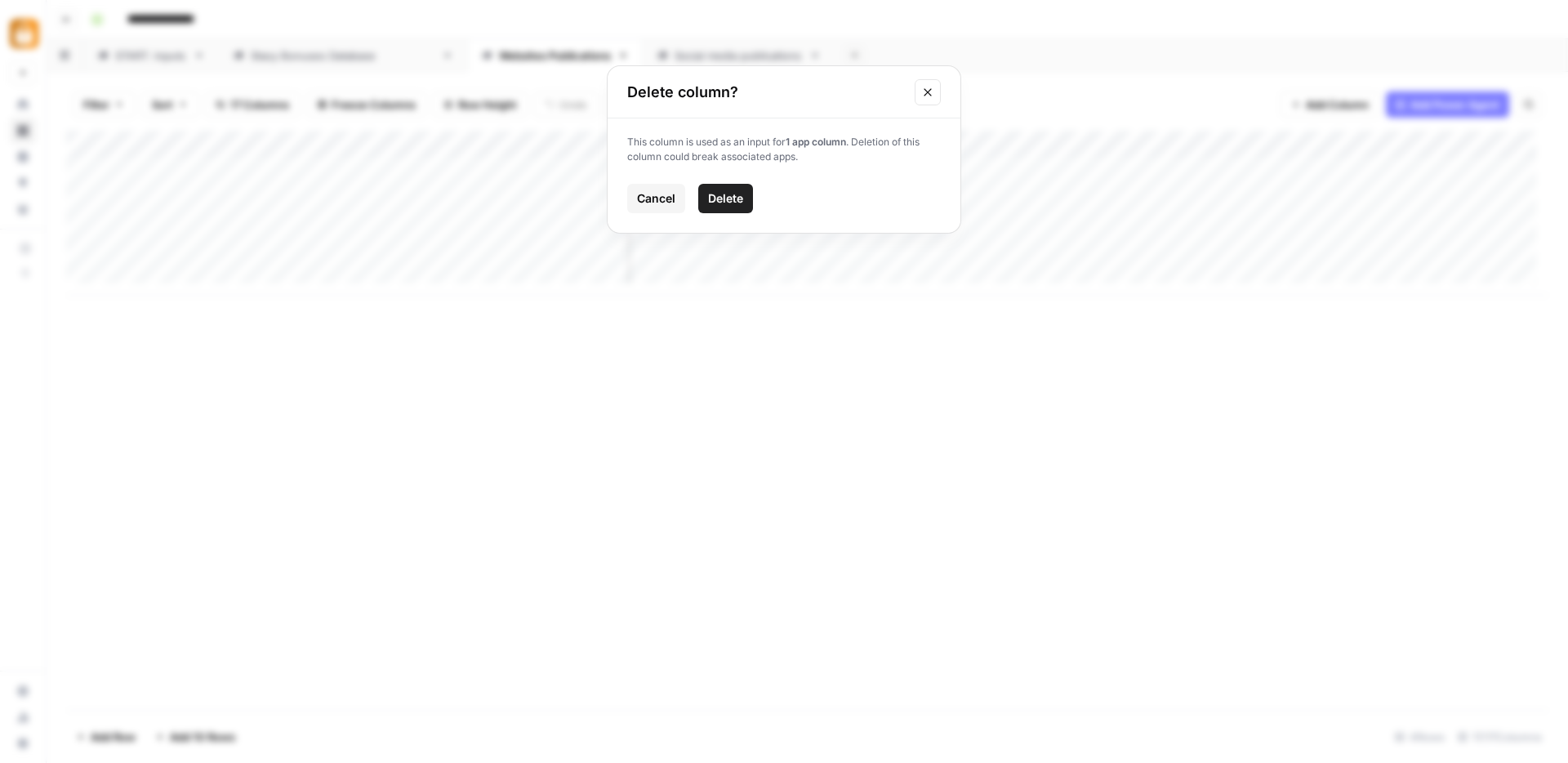
click at [741, 196] on span "Delete" at bounding box center [726, 198] width 35 height 17
drag, startPoint x: 1410, startPoint y: 153, endPoint x: 1234, endPoint y: 148, distance: 176.1
click at [1234, 148] on div "Add Column" at bounding box center [807, 213] width 1483 height 165
click at [1361, 141] on div "Add Column" at bounding box center [807, 213] width 1483 height 165
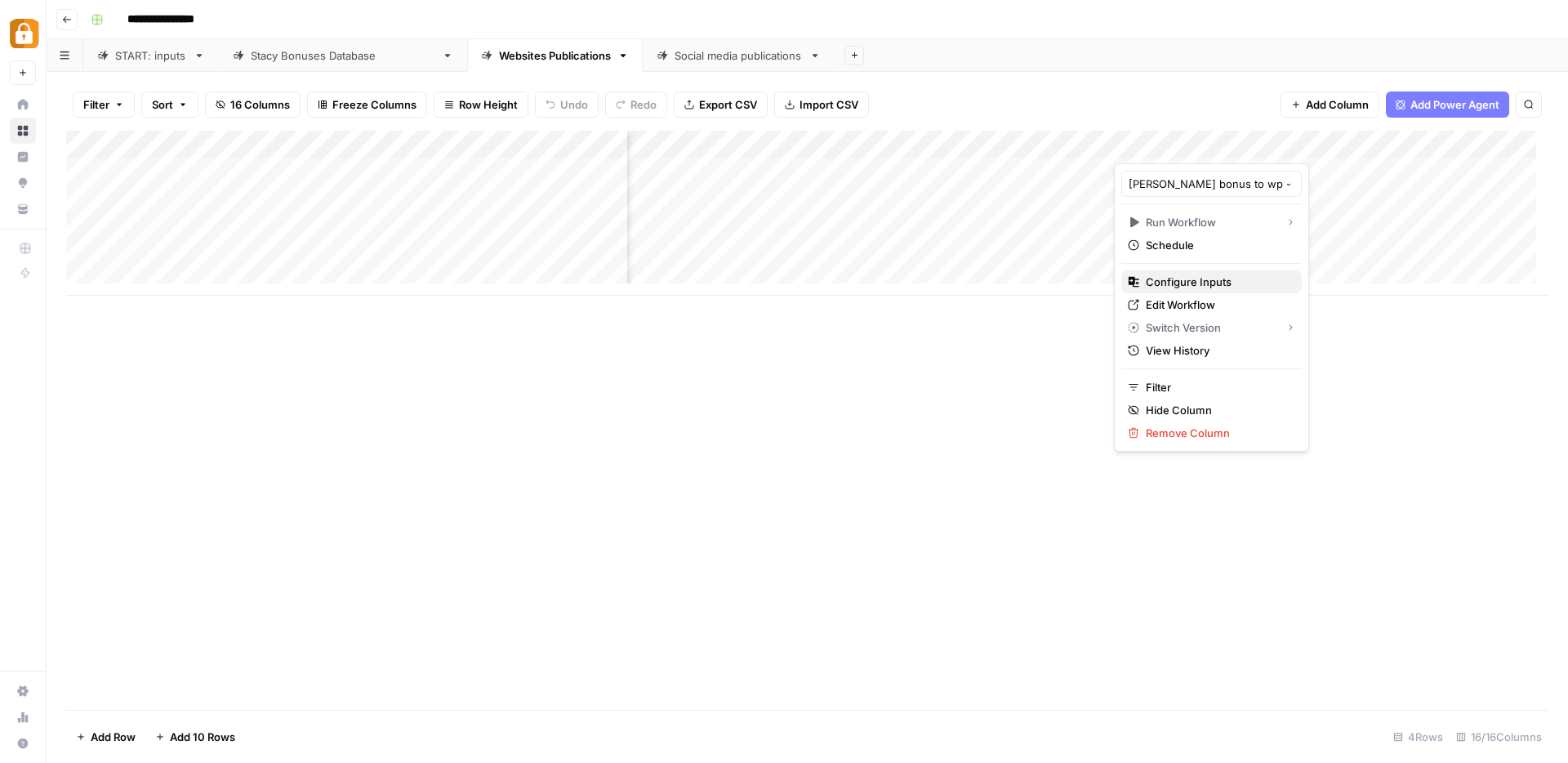
click at [1197, 279] on span "Configure Inputs" at bounding box center [1217, 282] width 143 height 17
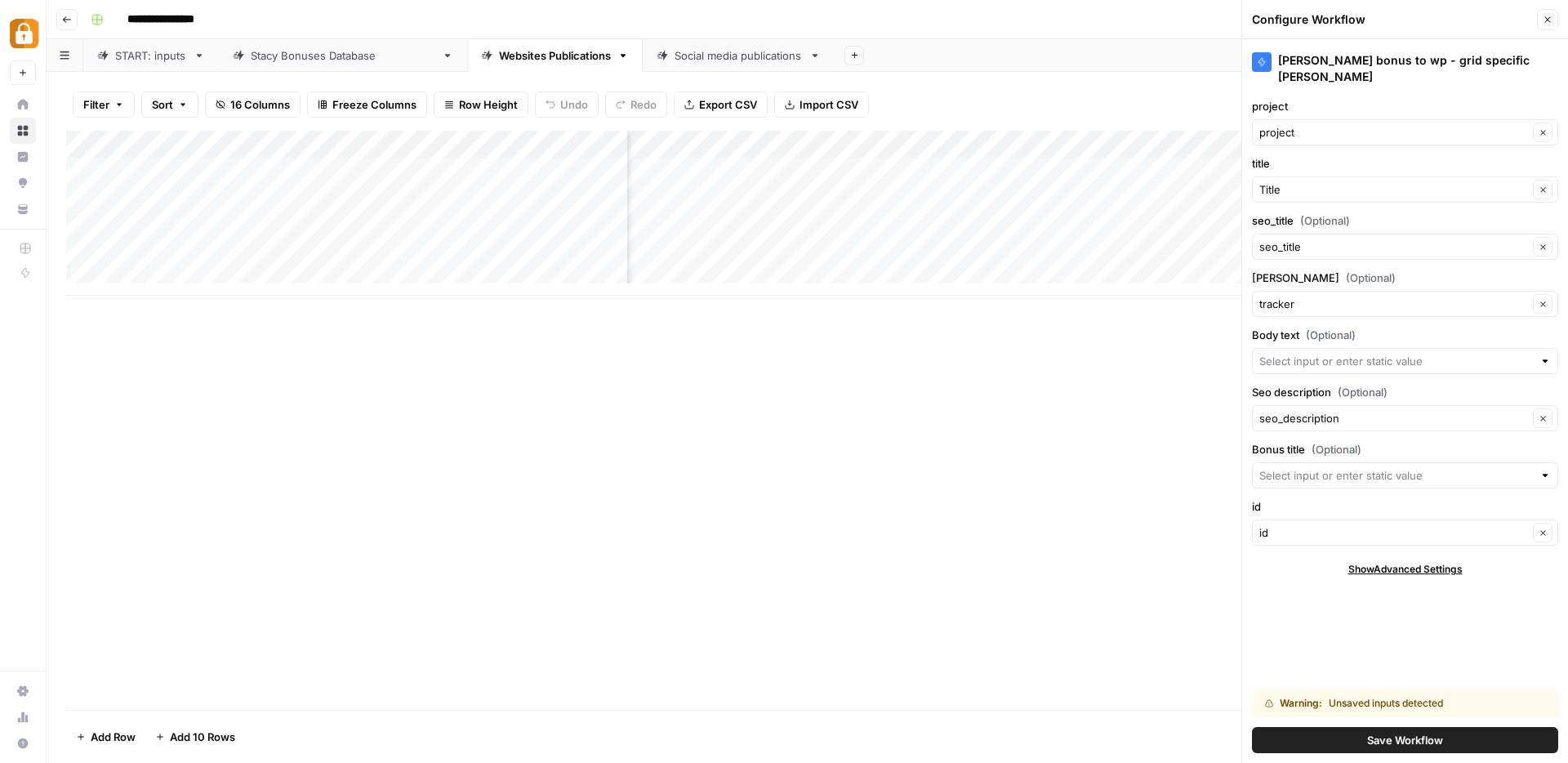
scroll to position [0, 613]
click at [1129, 146] on div "Add Column" at bounding box center [807, 213] width 1483 height 165
click at [1042, 302] on span "Remove Column" at bounding box center [1097, 304] width 143 height 17
click at [721, 200] on span "Delete" at bounding box center [726, 198] width 35 height 17
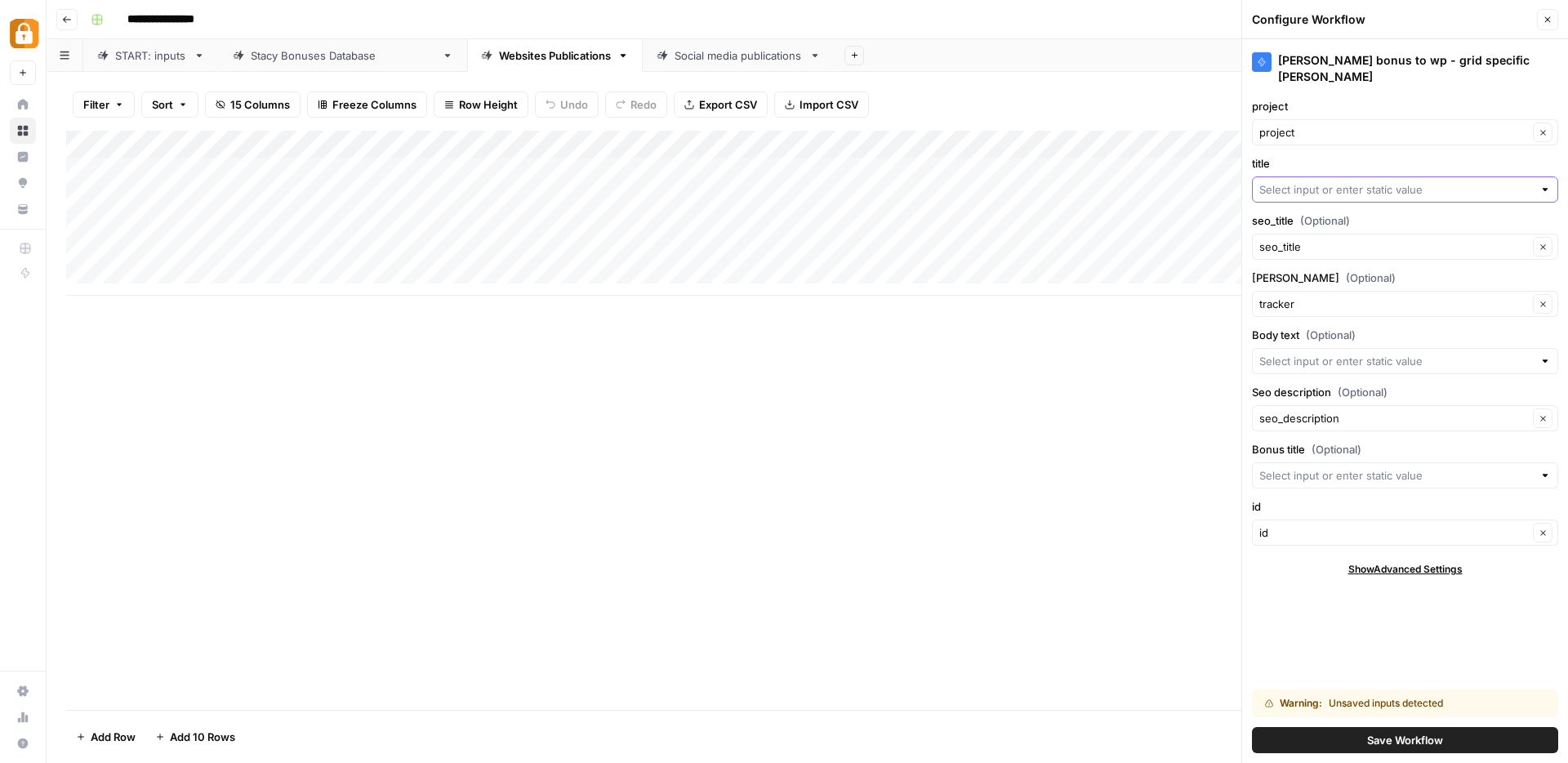
click at [1377, 182] on input "title" at bounding box center [1397, 189] width 274 height 17
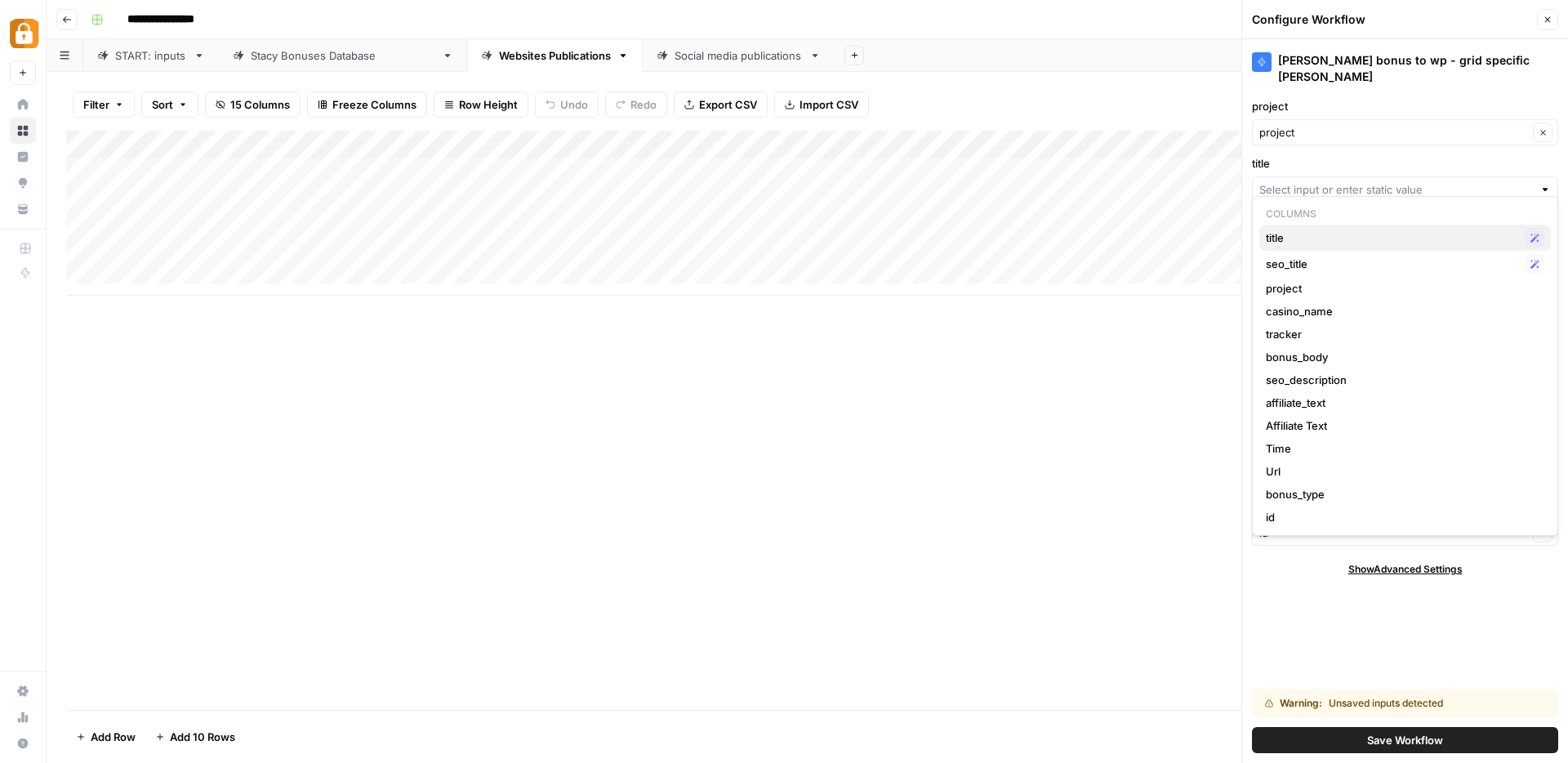
click at [1292, 232] on span "title" at bounding box center [1393, 238] width 253 height 17
type input "title"
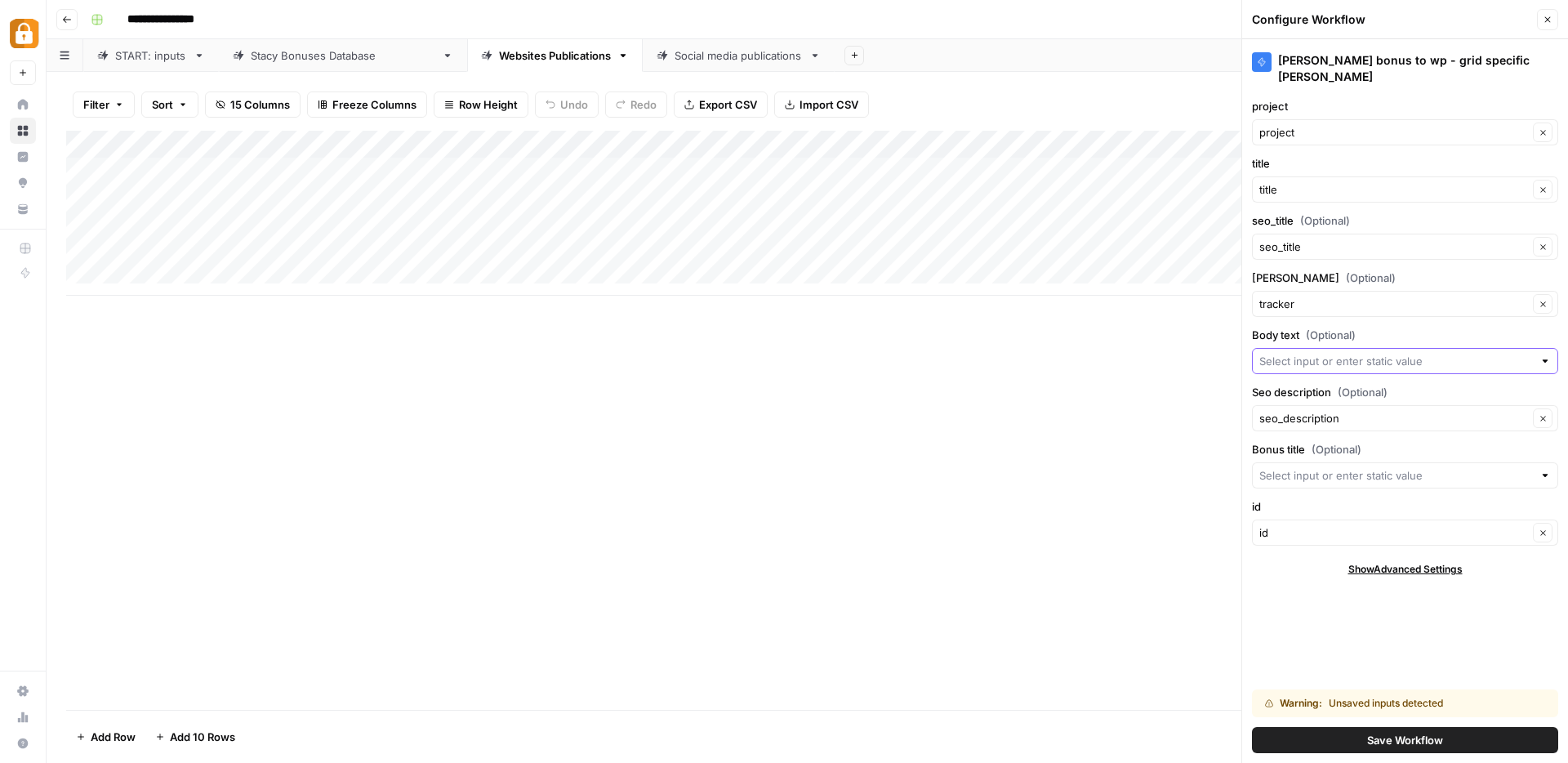
click at [1307, 353] on input "Body text (Optional)" at bounding box center [1397, 360] width 274 height 17
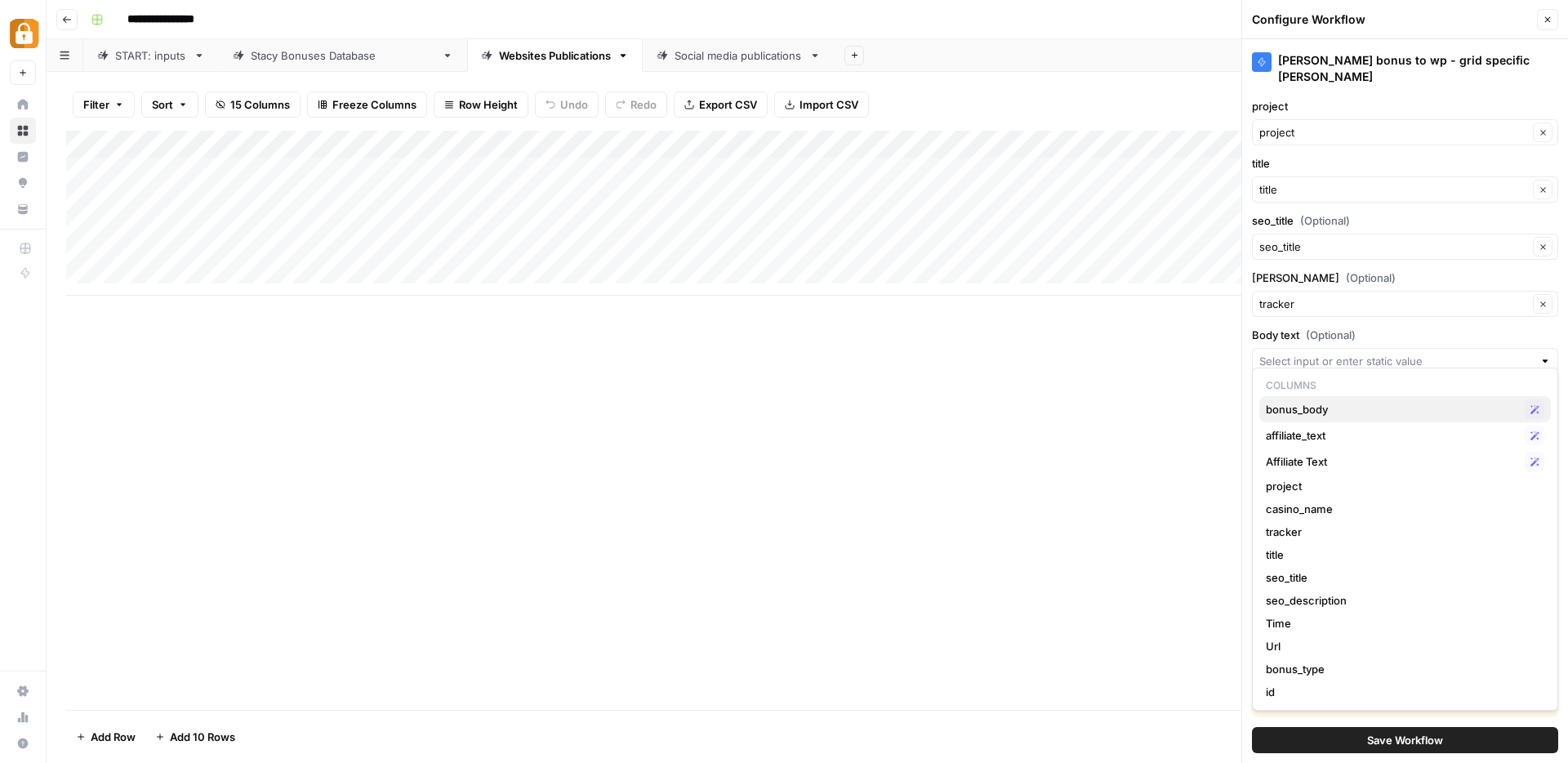
click at [1302, 407] on span "bonus_body" at bounding box center [1393, 409] width 253 height 17
type input "bonus_body"
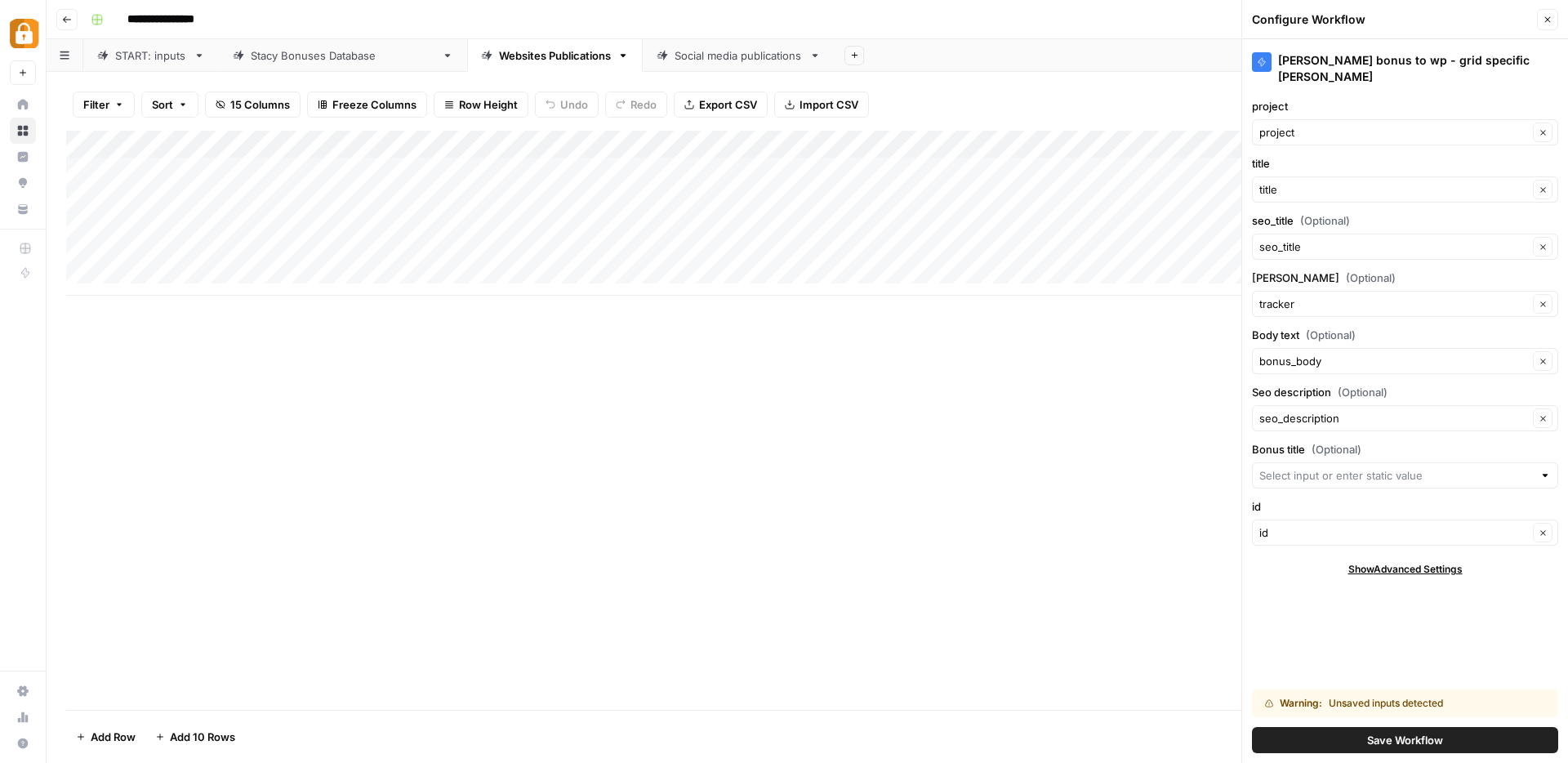
click at [1369, 738] on span "Save Workflow" at bounding box center [1405, 739] width 76 height 17
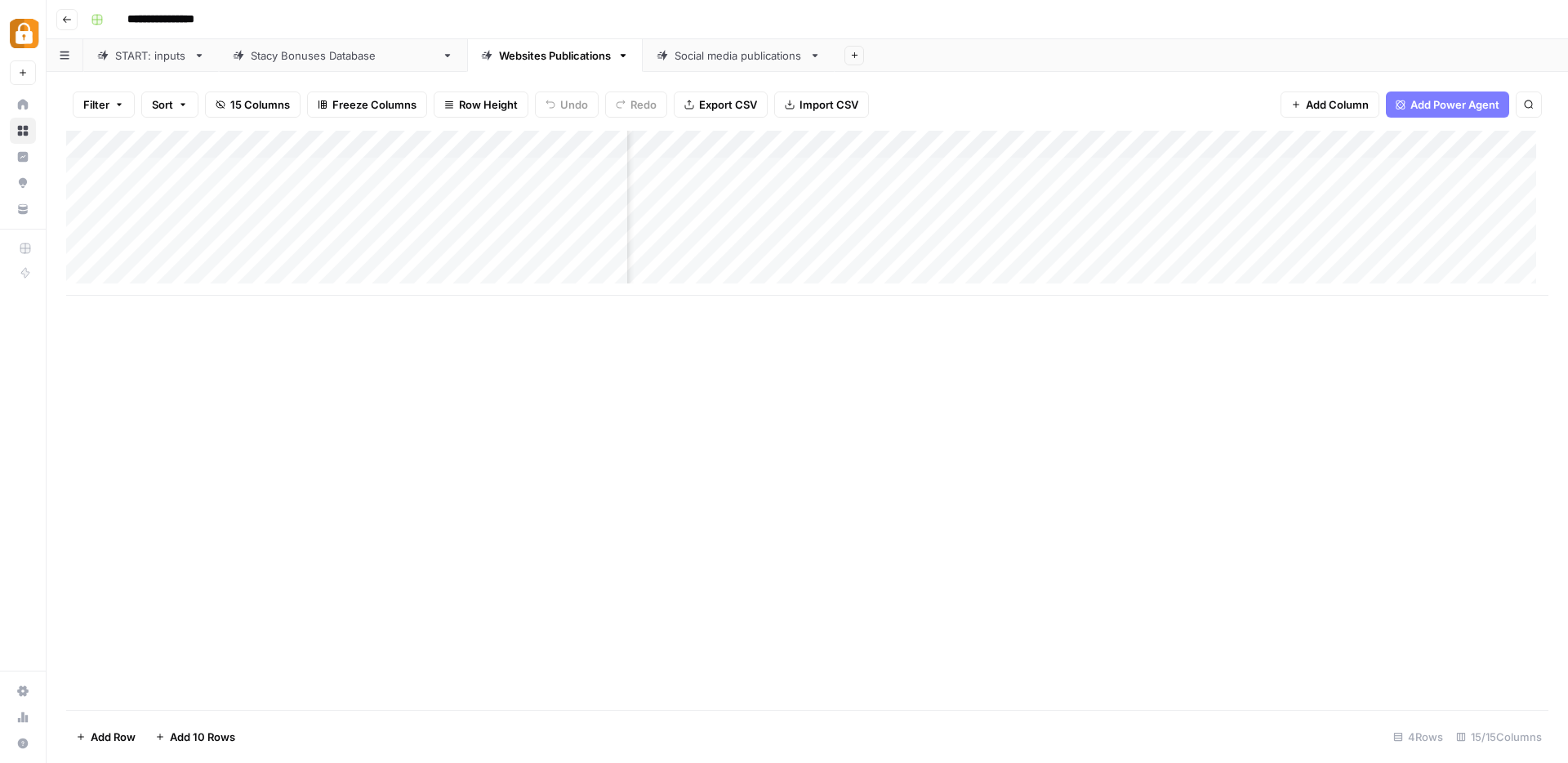
scroll to position [0, 762]
click at [1264, 142] on div "Add Column" at bounding box center [807, 213] width 1483 height 165
click at [1195, 302] on span "Remove Column" at bounding box center [1231, 304] width 143 height 17
click at [730, 171] on span "Delete" at bounding box center [726, 168] width 35 height 17
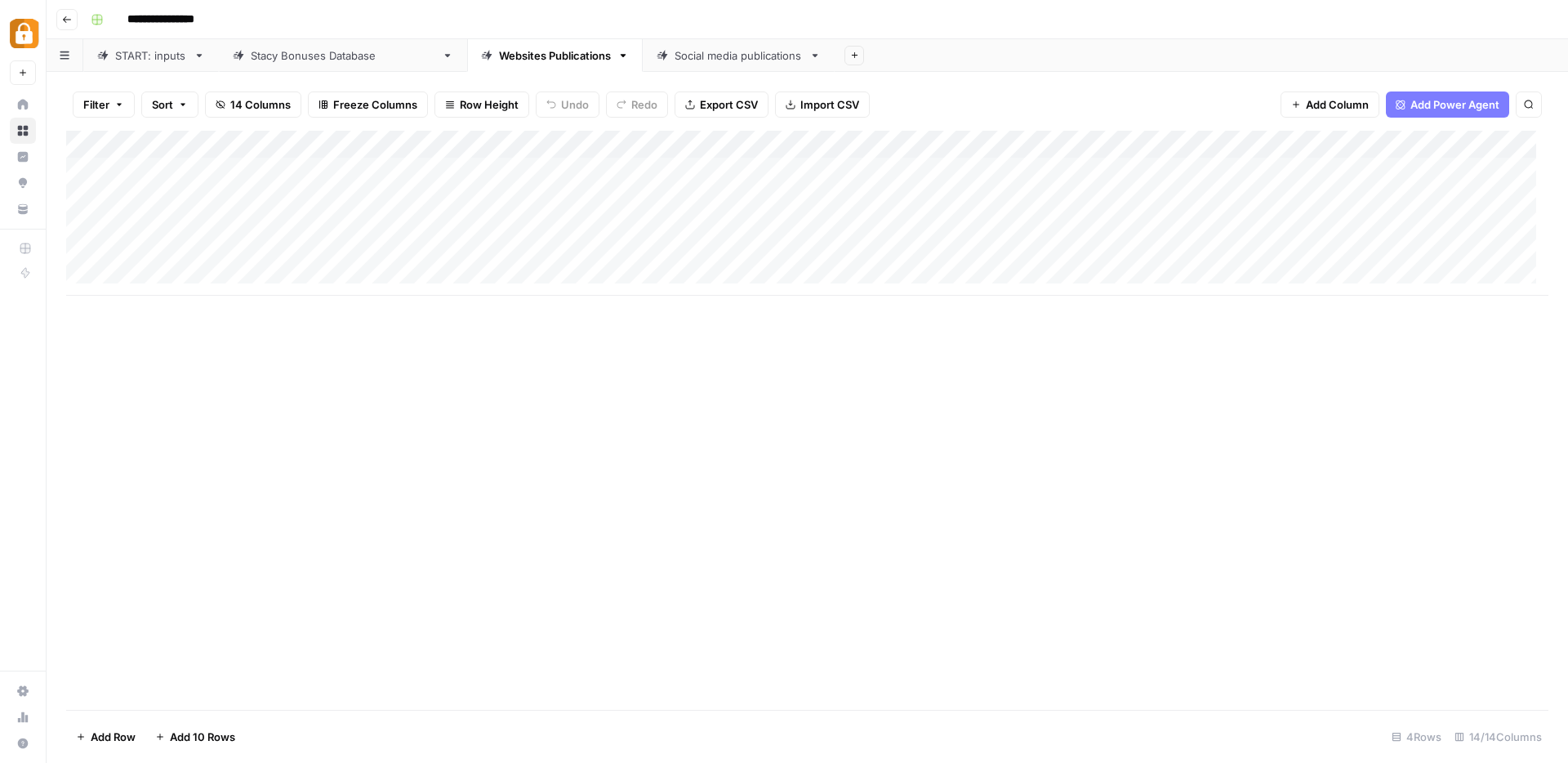
click at [1123, 225] on div "Add Column" at bounding box center [807, 213] width 1483 height 165
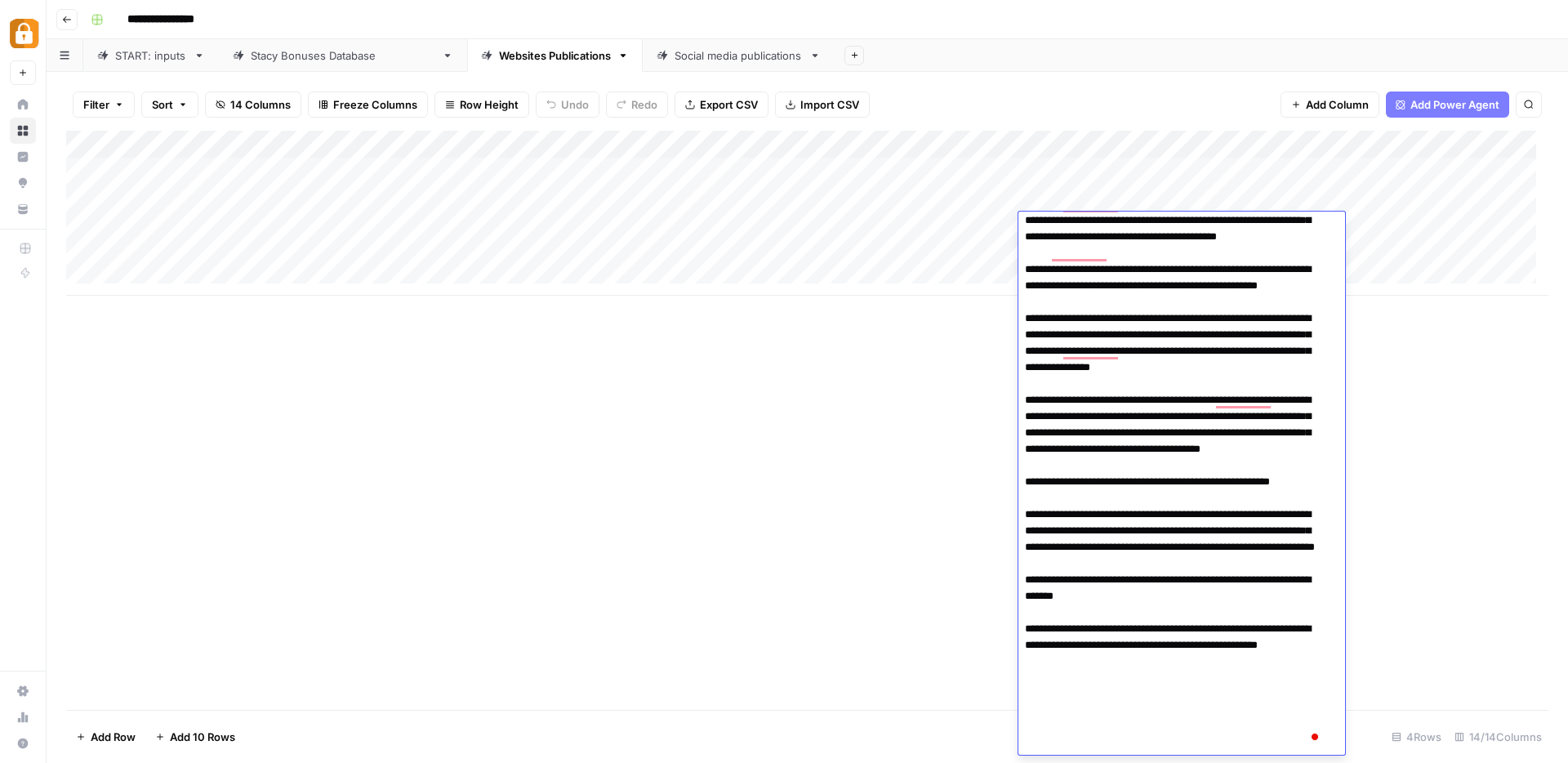
scroll to position [24, 0]
click at [748, 473] on div "Add Column" at bounding box center [807, 420] width 1483 height 579
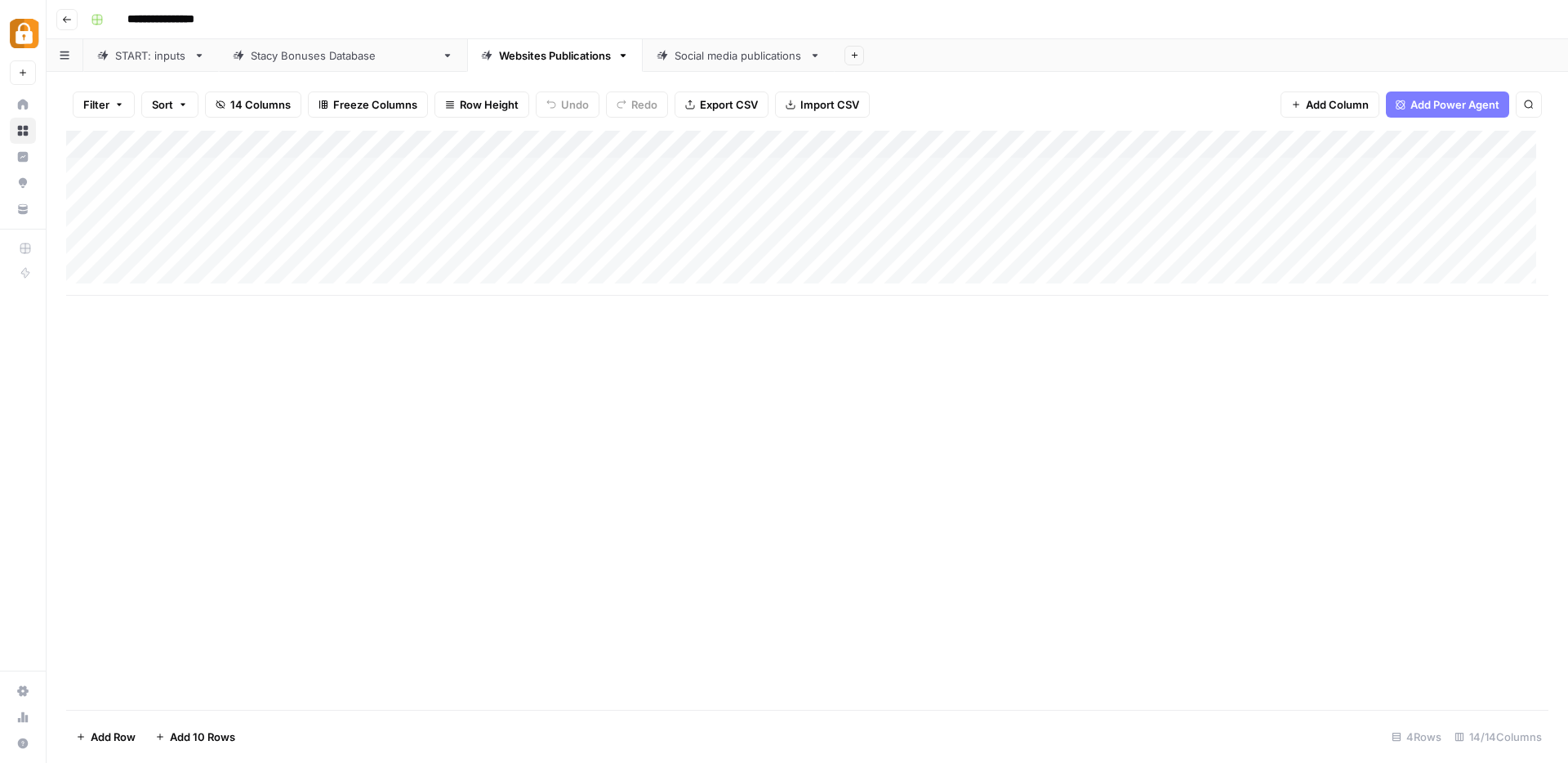
scroll to position [0, 0]
click at [857, 228] on div "Add Column" at bounding box center [807, 213] width 1483 height 165
click at [941, 146] on div "Add Column" at bounding box center [807, 213] width 1483 height 165
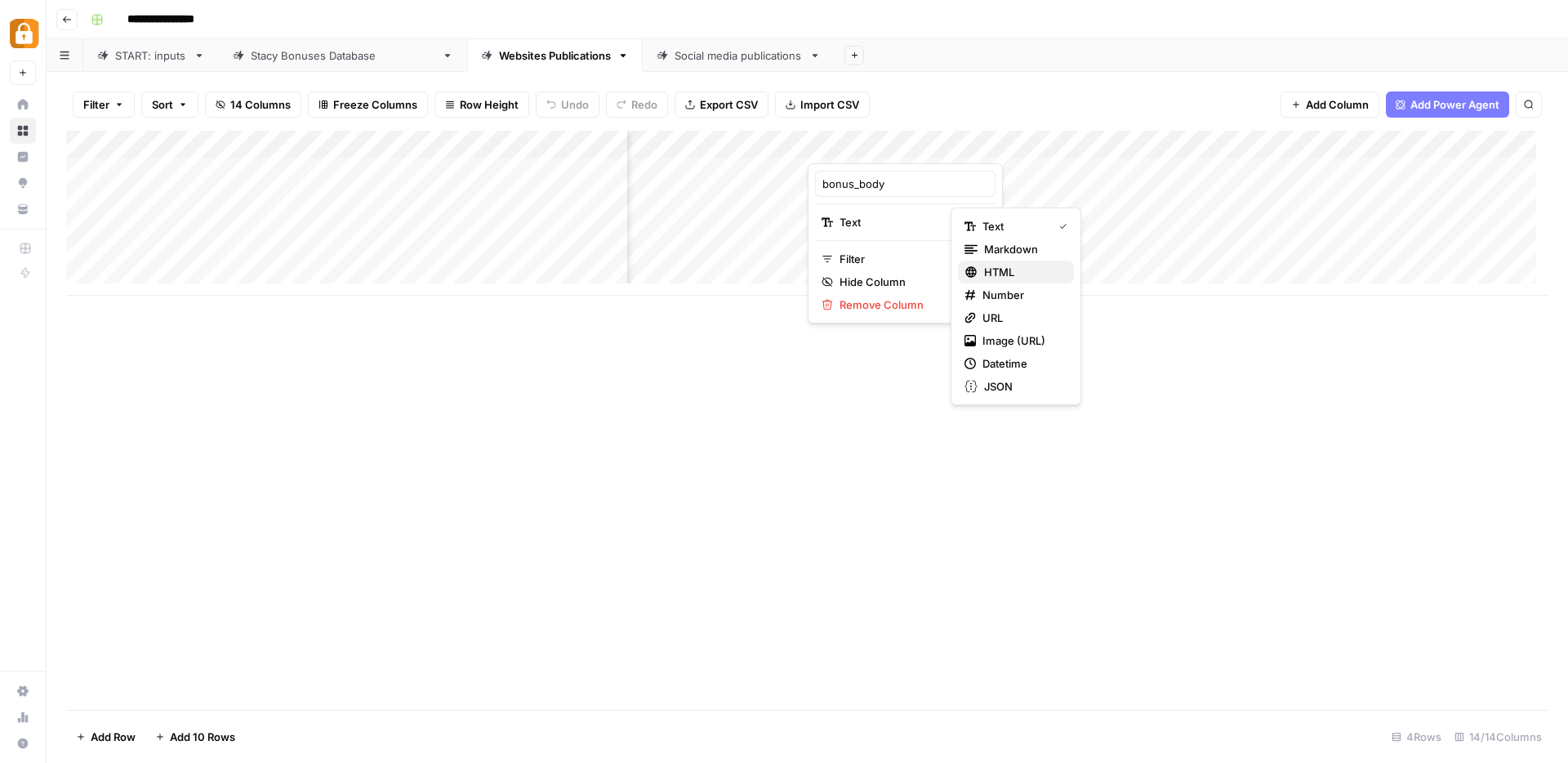
click at [998, 266] on span "HTML" at bounding box center [1023, 272] width 77 height 17
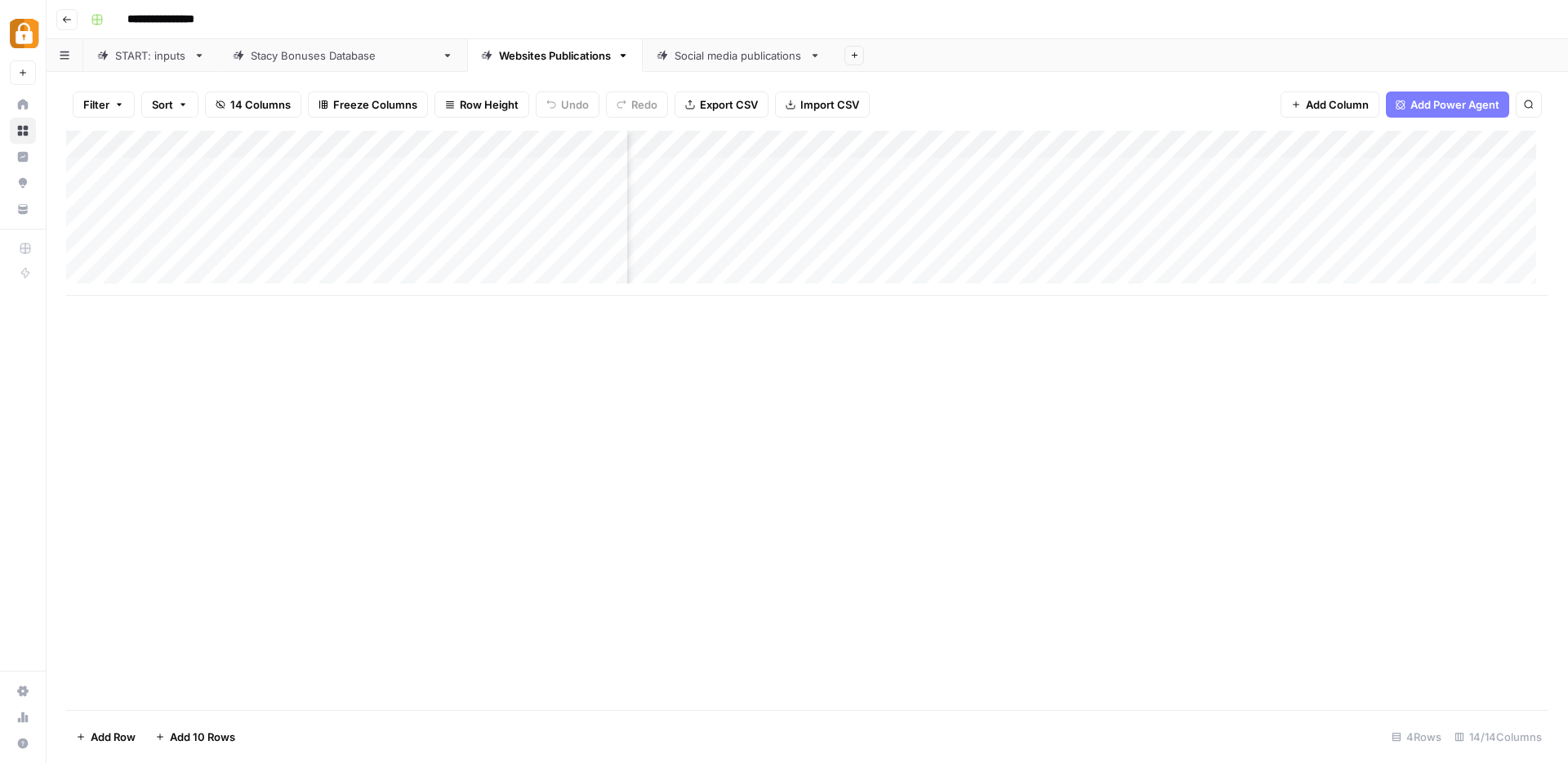
click at [1310, 100] on span "Add Column" at bounding box center [1338, 104] width 63 height 17
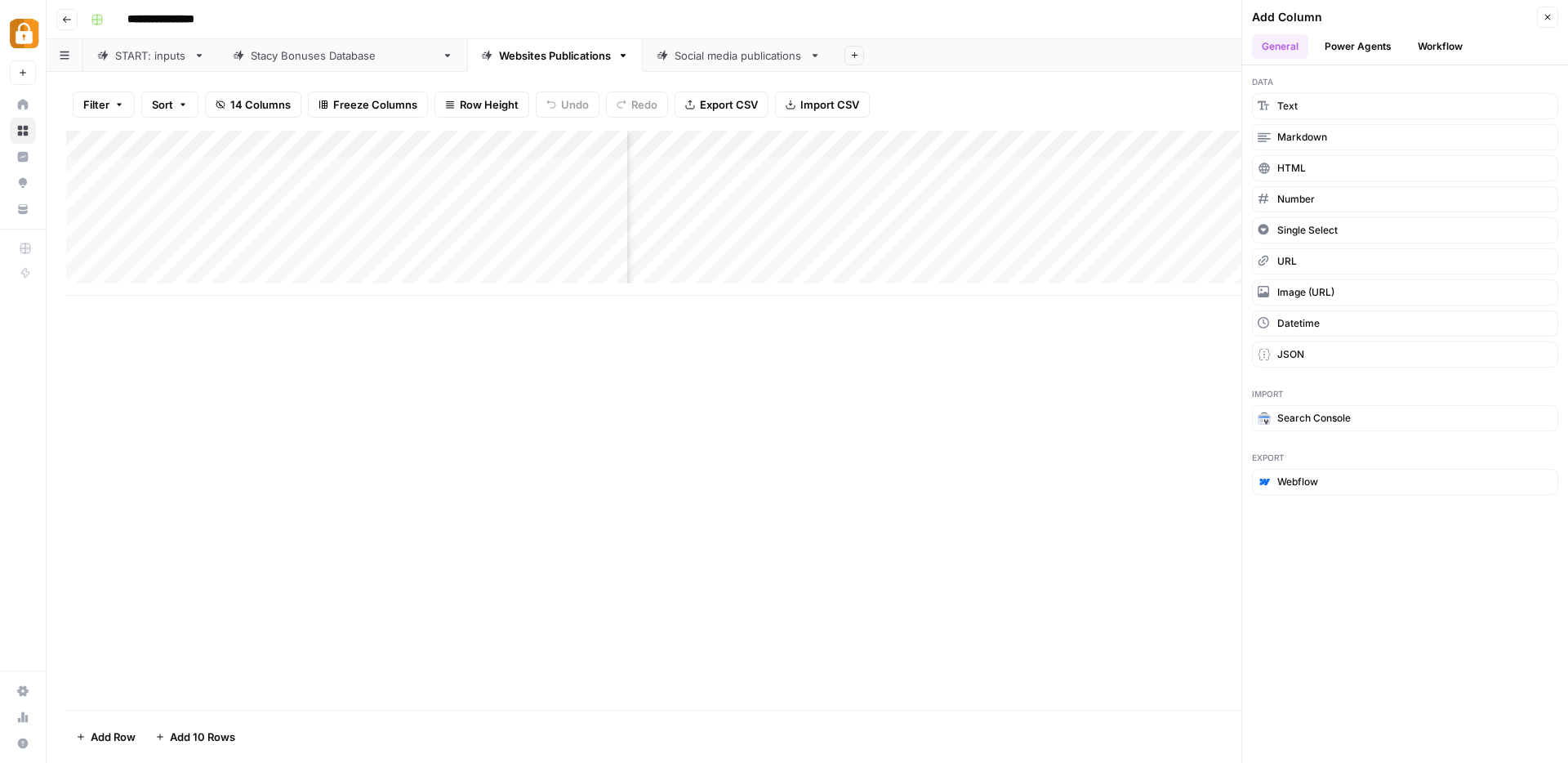
click at [1433, 41] on button "Workflow" at bounding box center [1441, 46] width 65 height 25
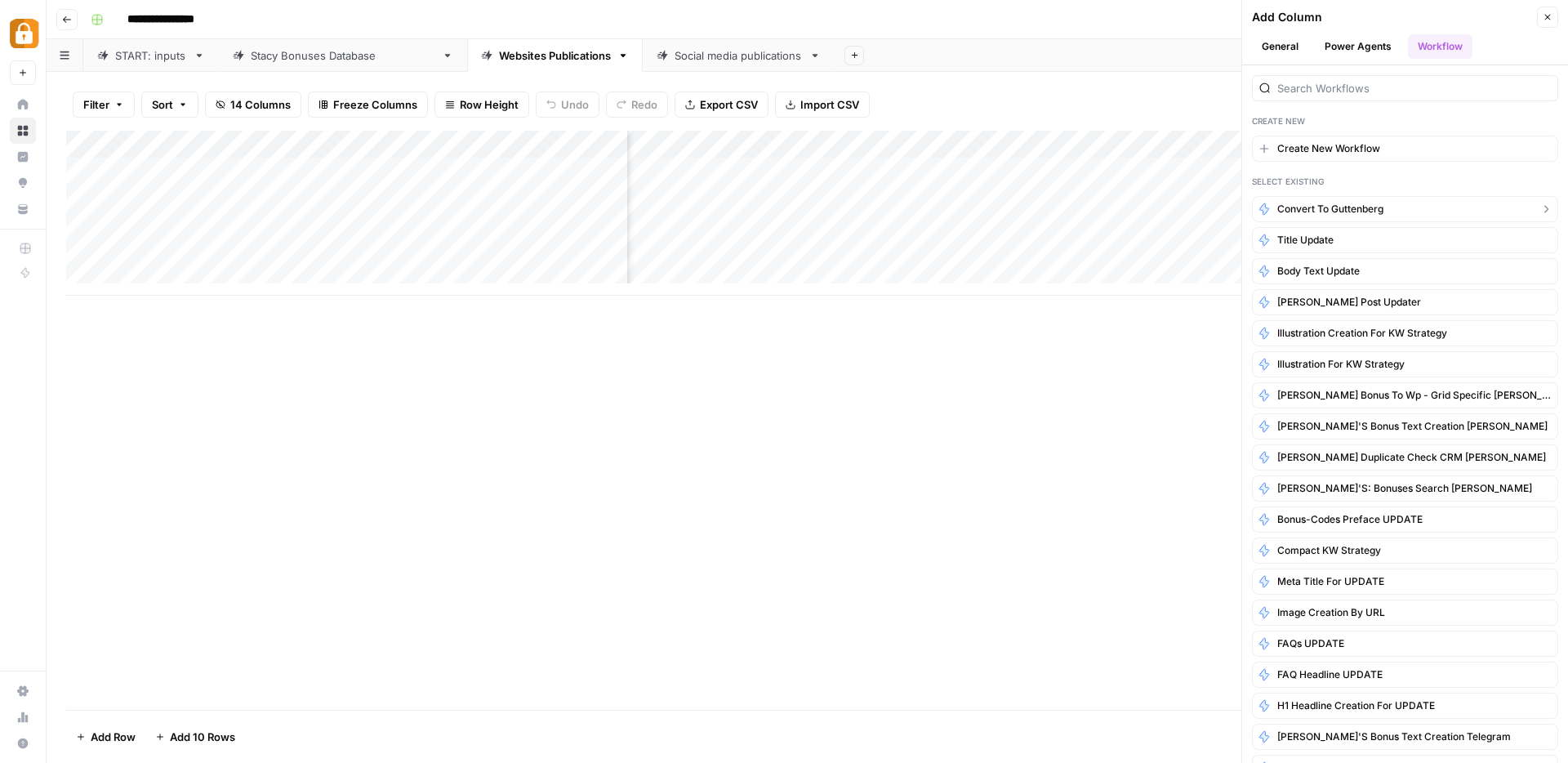
click at [1328, 206] on span "Convert to Guttenberg" at bounding box center [1330, 209] width 106 height 15
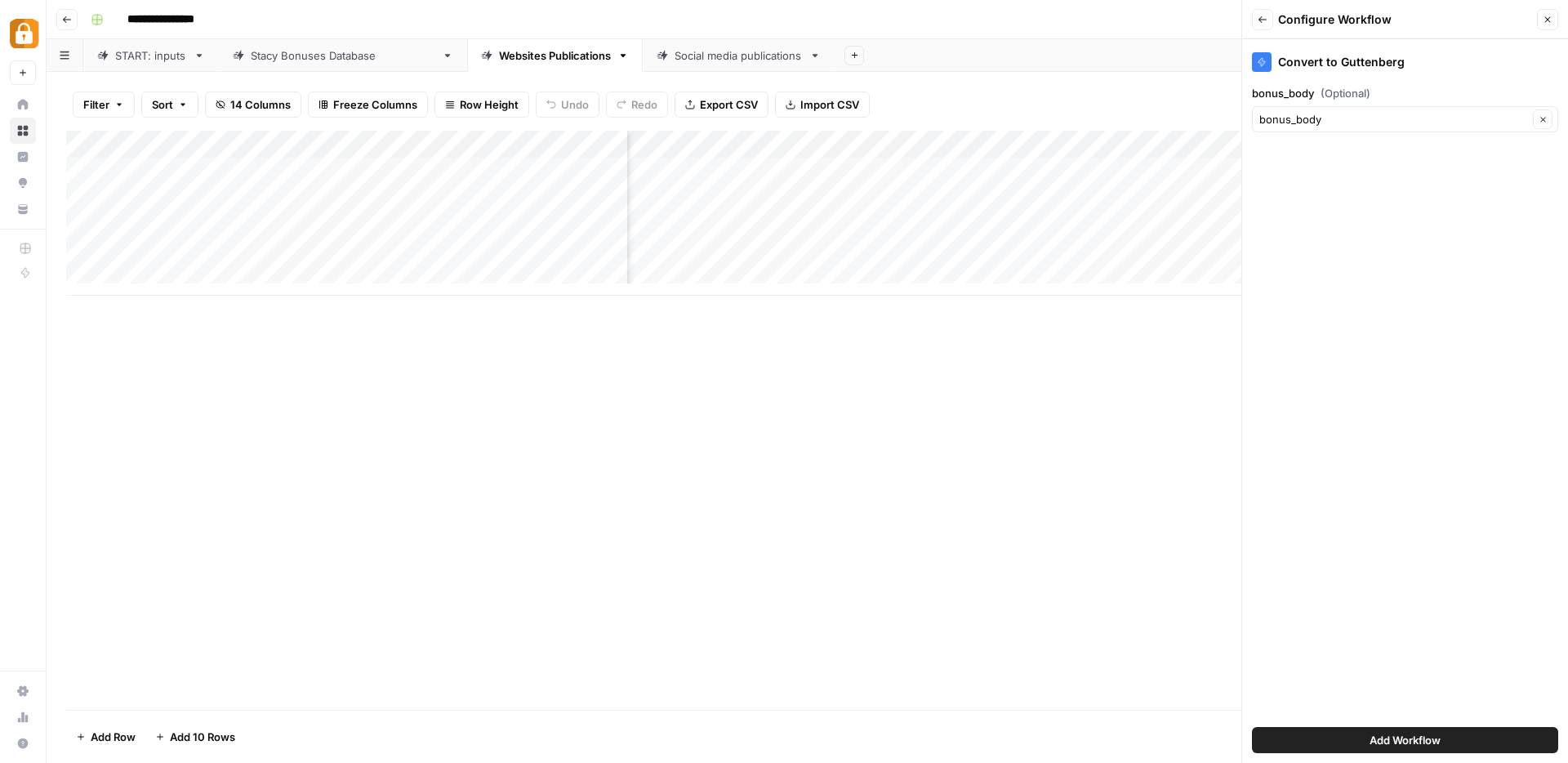
click at [1314, 742] on button "Add Workflow" at bounding box center [1405, 740] width 306 height 26
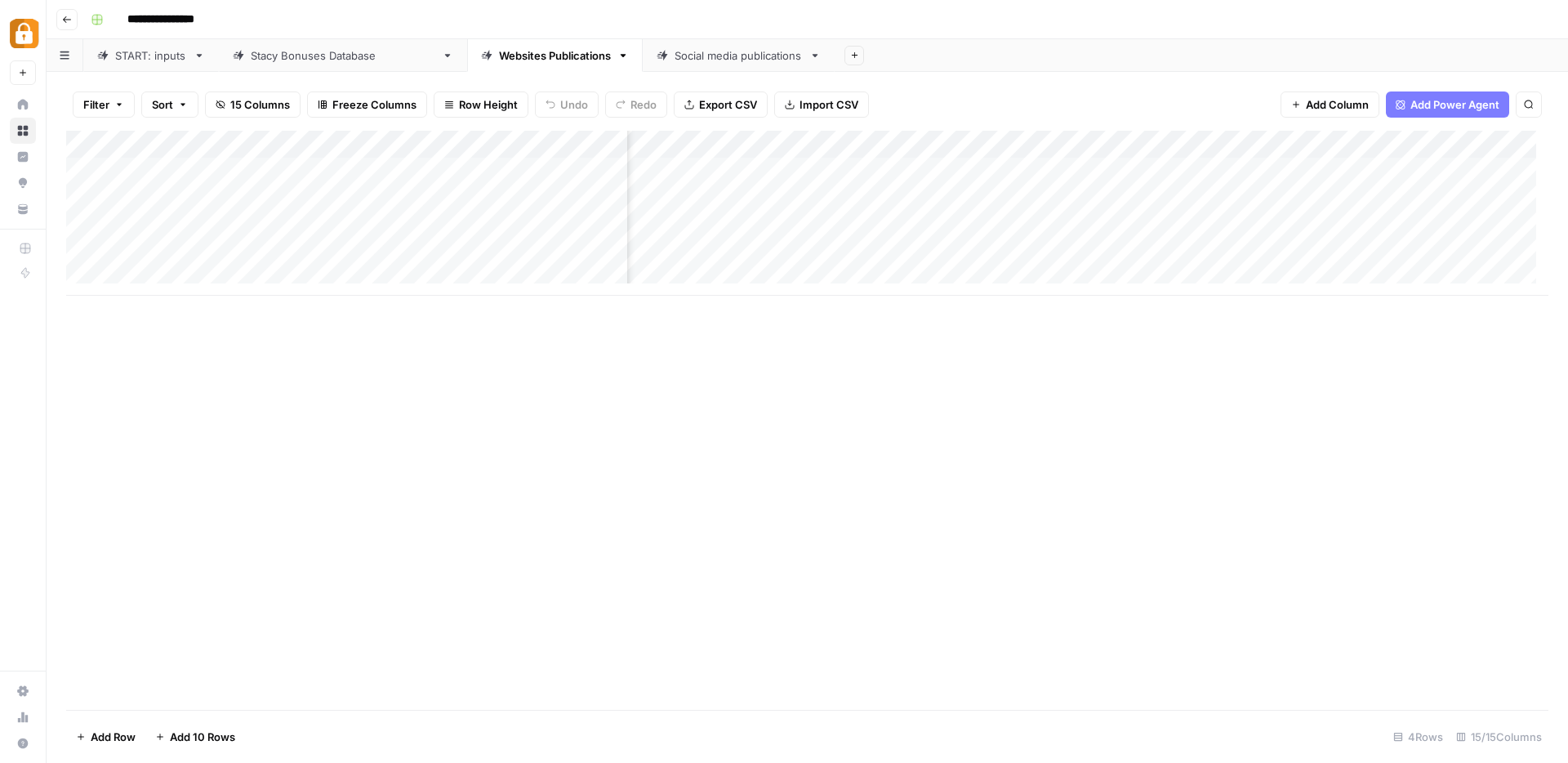
scroll to position [0, 412]
drag, startPoint x: 1352, startPoint y: 153, endPoint x: 840, endPoint y: 133, distance: 512.4
click at [840, 133] on div "Add Column" at bounding box center [807, 213] width 1483 height 165
click at [1158, 224] on div "Add Column" at bounding box center [807, 213] width 1483 height 165
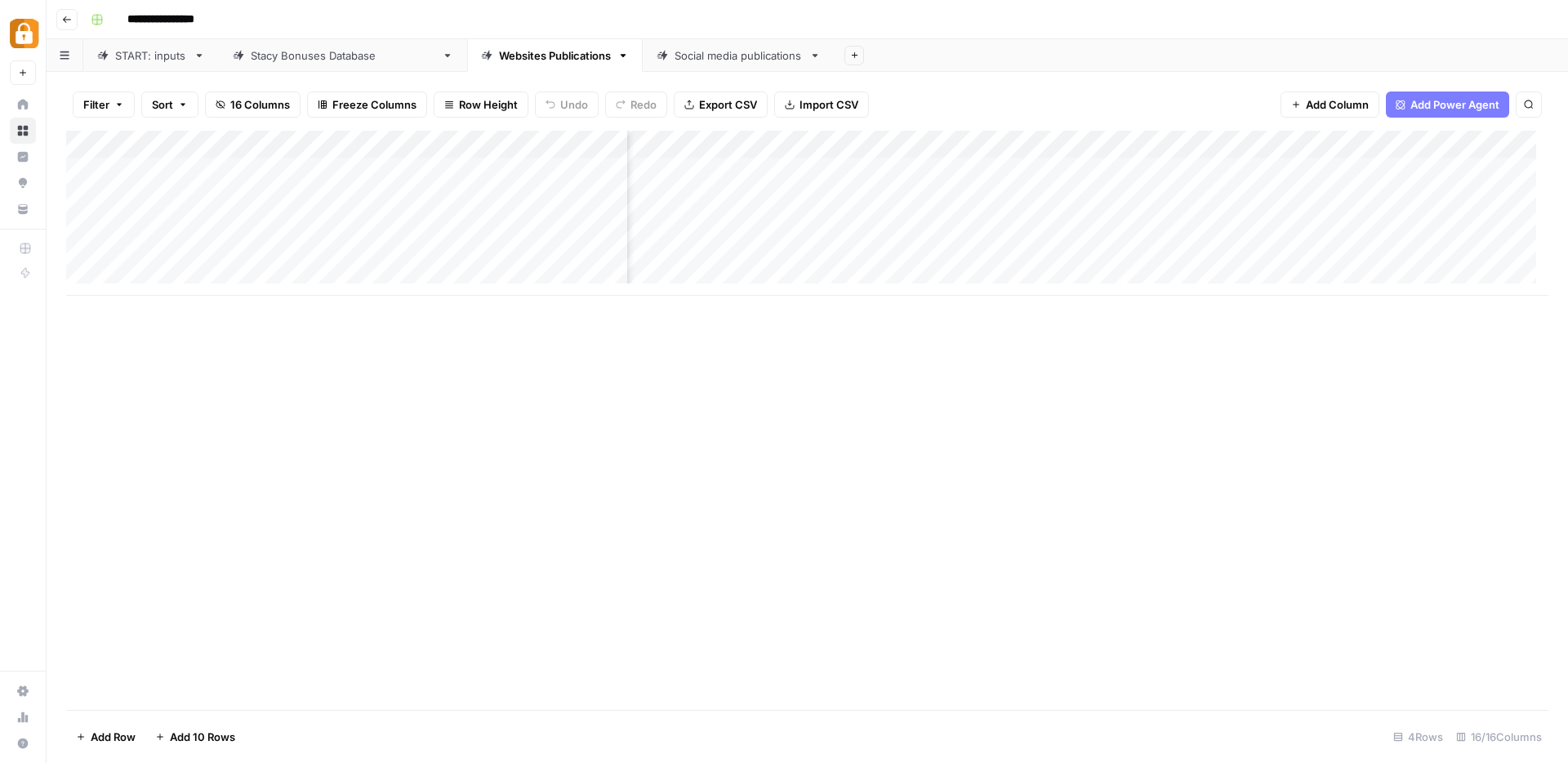
click at [1393, 142] on div "Add Column" at bounding box center [807, 213] width 1483 height 165
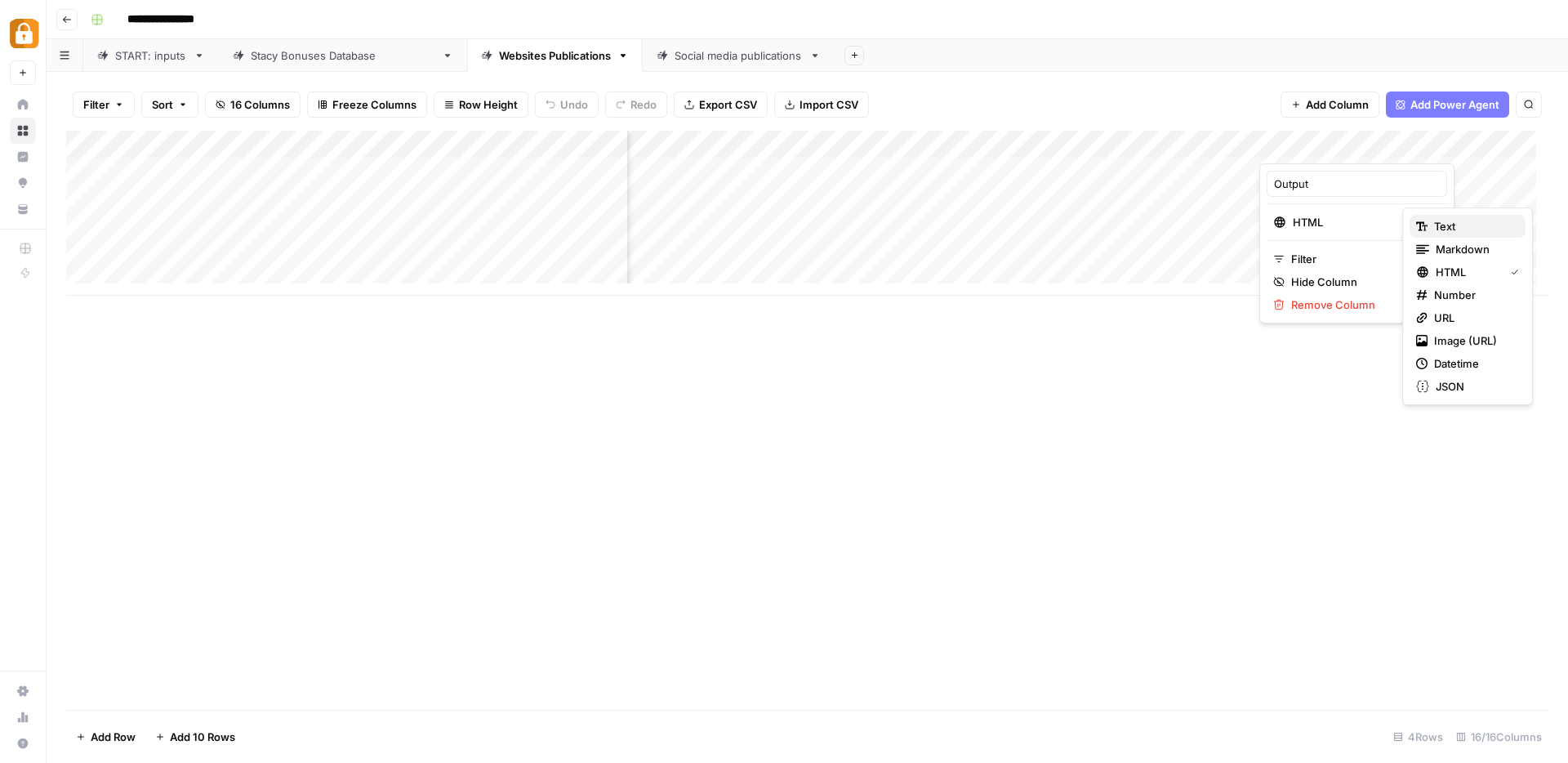
click at [1437, 228] on span "Text" at bounding box center [1473, 226] width 78 height 17
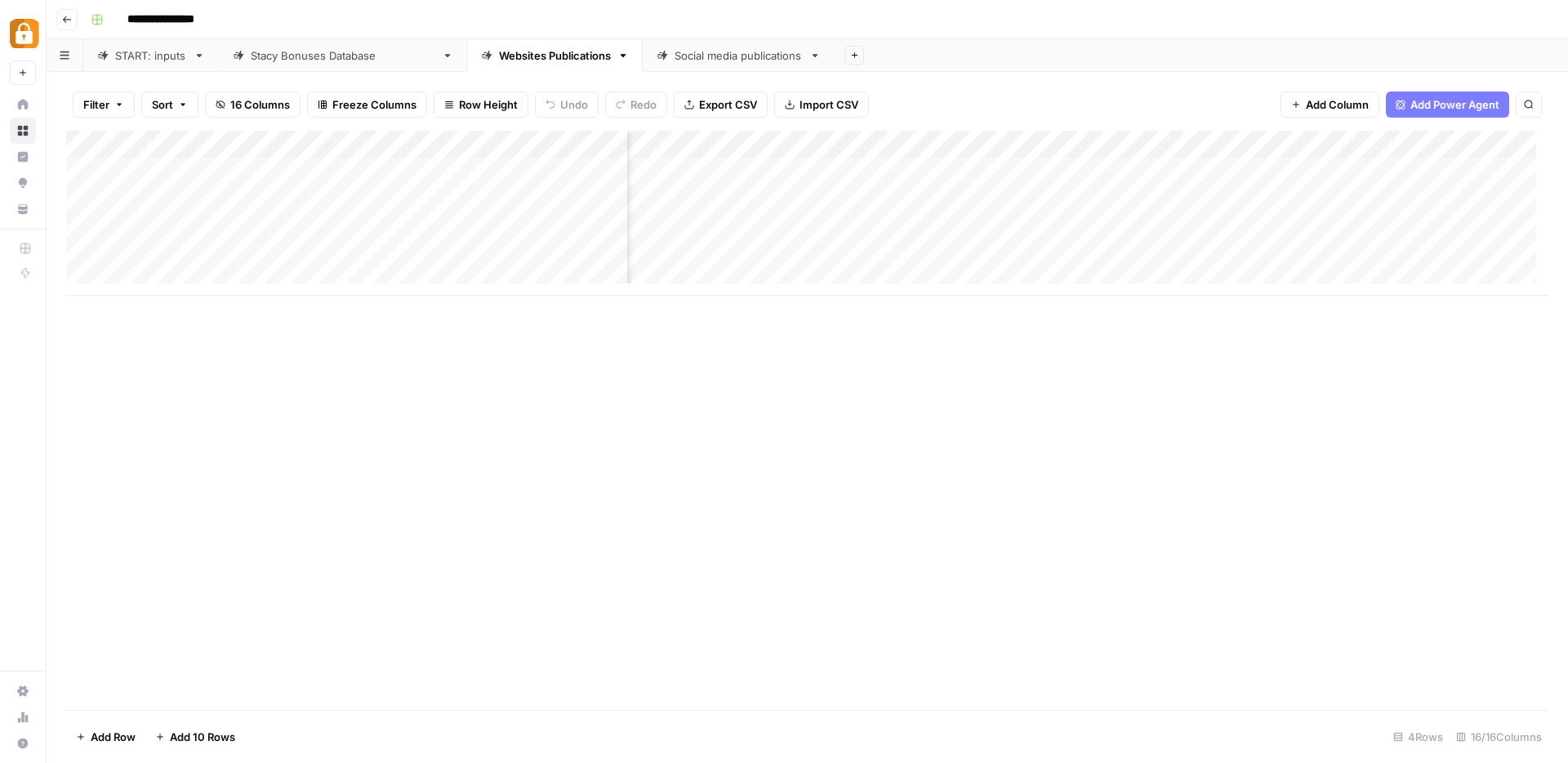
click at [1331, 225] on div "Add Column" at bounding box center [807, 213] width 1483 height 165
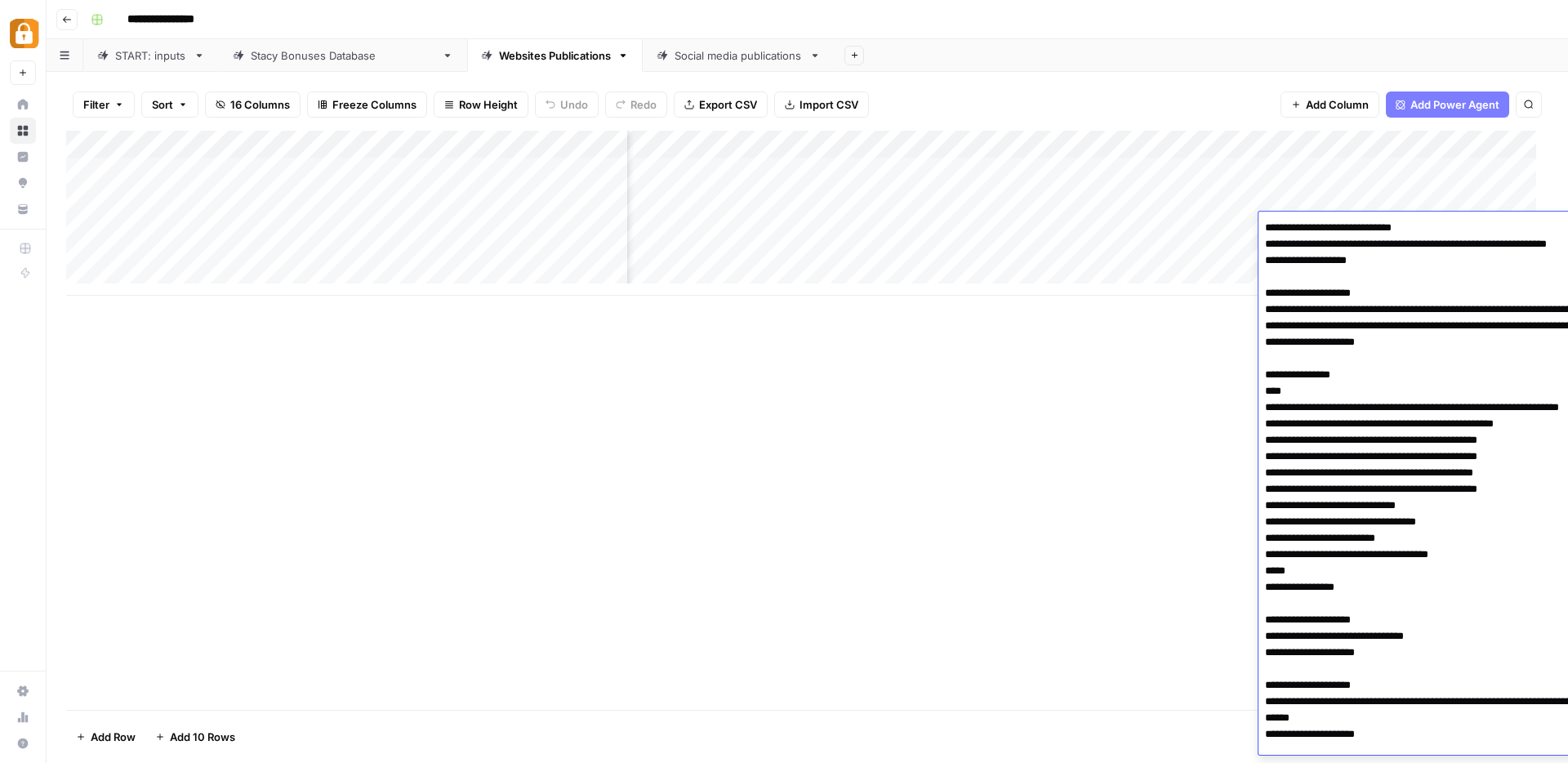
click at [1331, 225] on textarea "To enrich screen reader interactions, please activate Accessibility in Grammarl…" at bounding box center [1422, 505] width 326 height 578
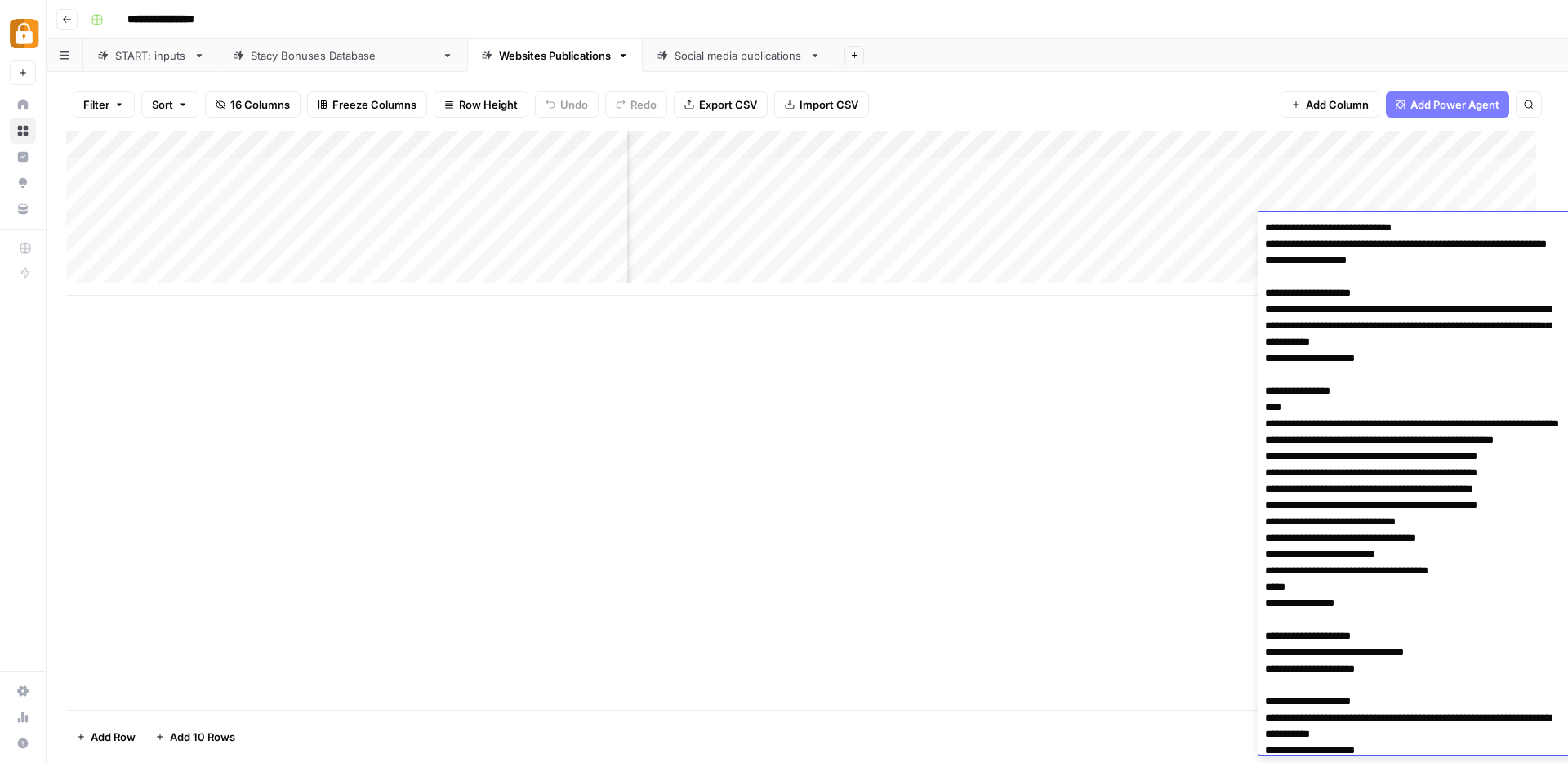
scroll to position [40, 0]
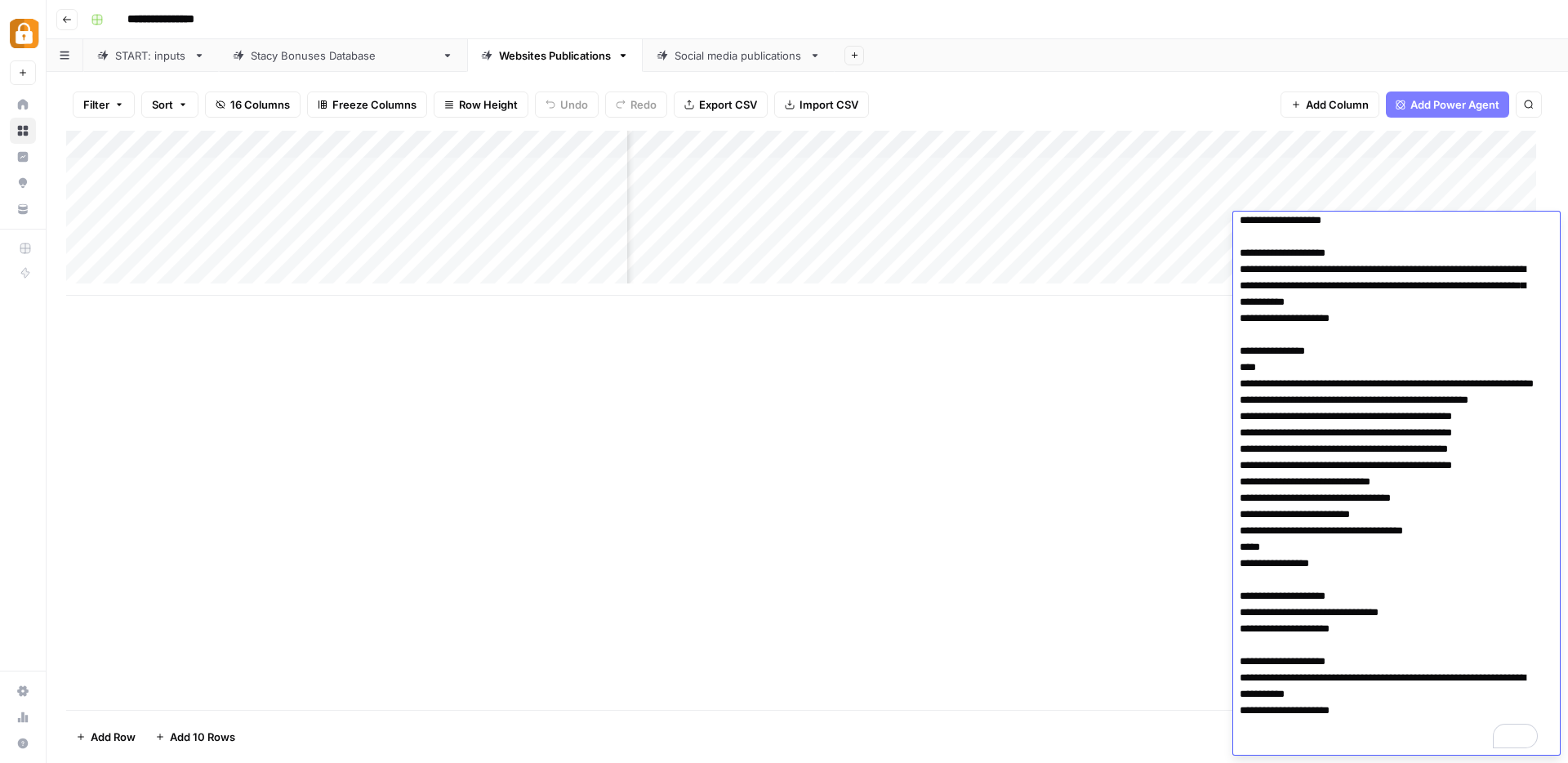
click at [1088, 427] on div "Add Column" at bounding box center [807, 420] width 1483 height 579
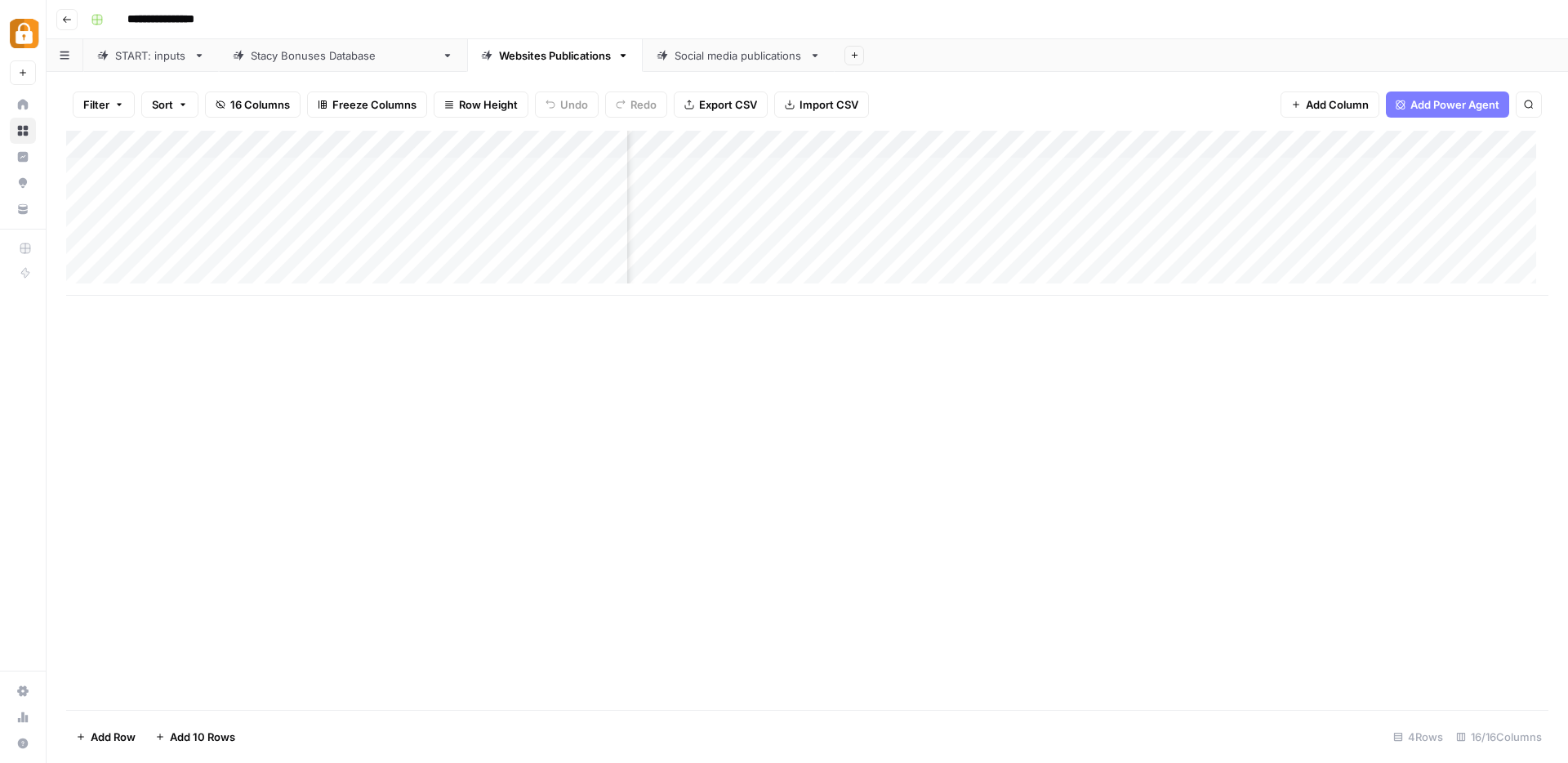
scroll to position [0, 540]
drag, startPoint x: 1450, startPoint y: 153, endPoint x: 1364, endPoint y: 153, distance: 86.0
click at [1364, 153] on div "Add Column" at bounding box center [807, 213] width 1483 height 165
click at [1165, 198] on div "Add Column" at bounding box center [807, 213] width 1483 height 165
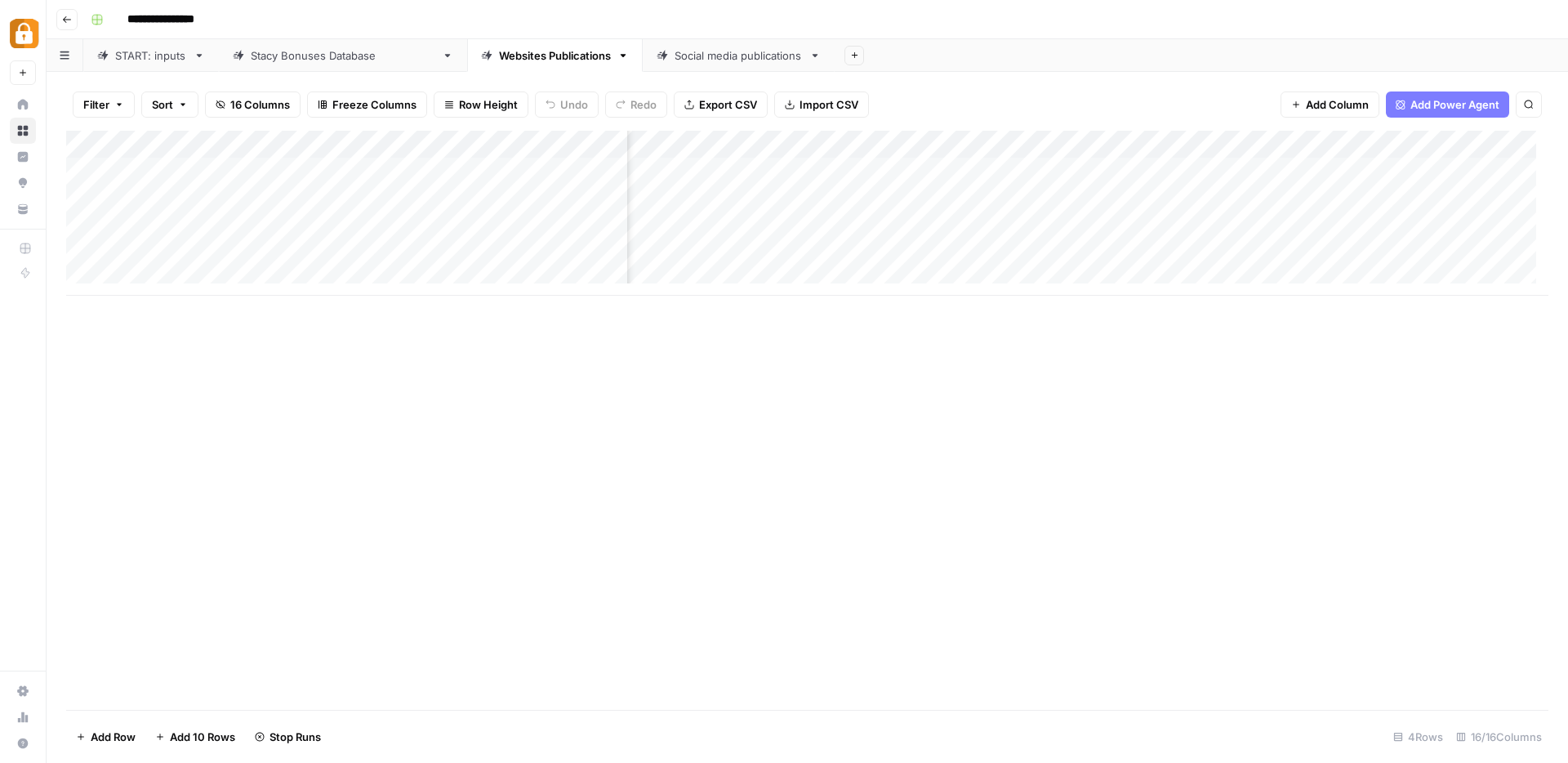
click at [1328, 137] on div "Add Column" at bounding box center [807, 213] width 1483 height 165
click at [1328, 137] on div at bounding box center [1336, 146] width 148 height 32
drag, startPoint x: 1326, startPoint y: 180, endPoint x: 1269, endPoint y: 177, distance: 57.1
click at [1269, 177] on div "Output Text Filter Hide Column Remove Column" at bounding box center [1360, 243] width 195 height 160
type input "bonus_body"
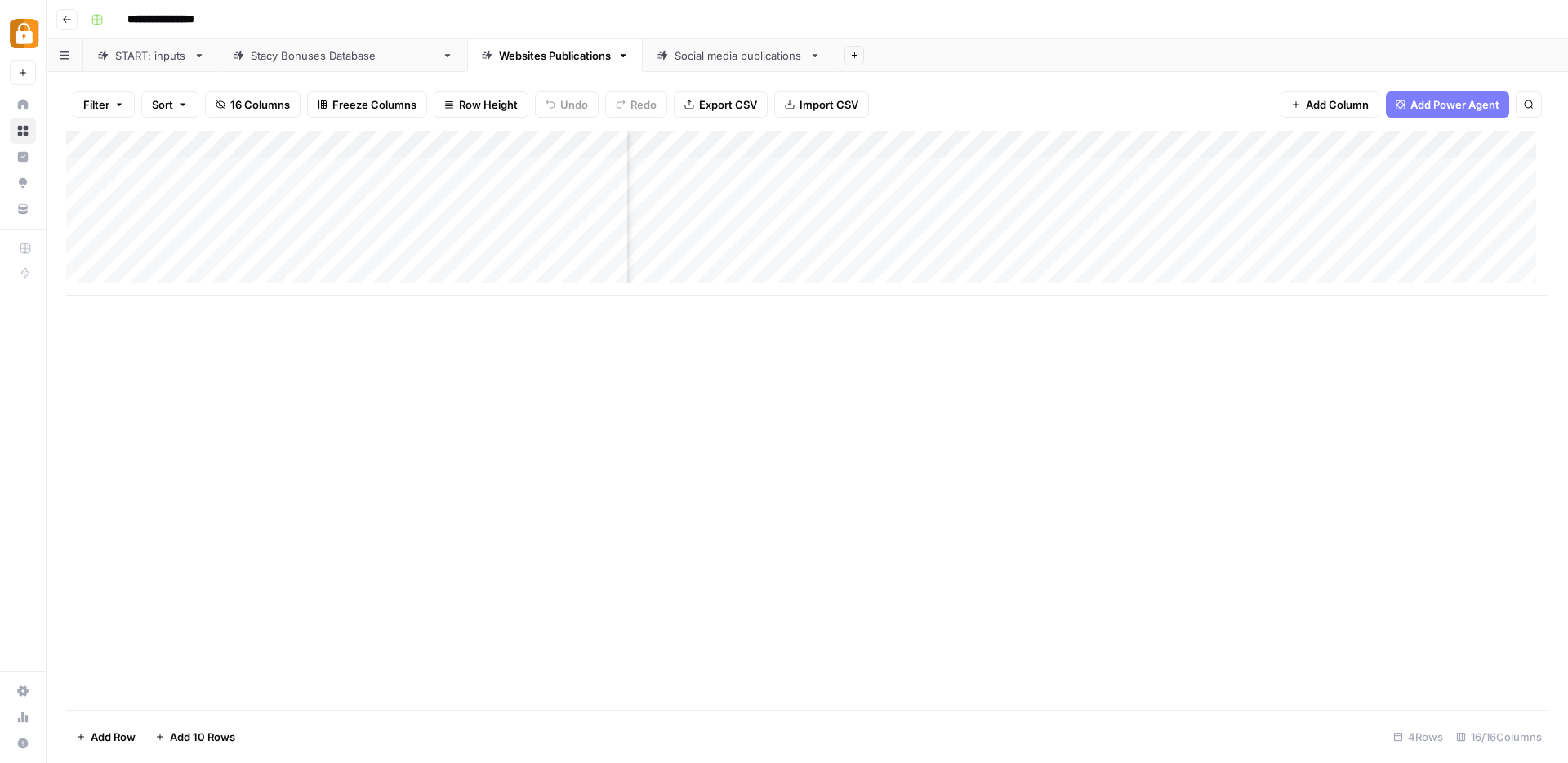
click at [997, 146] on div "Add Column" at bounding box center [807, 213] width 1483 height 165
click at [1009, 182] on input "bonus_body" at bounding box center [1022, 183] width 166 height 17
type input "bonus_body start"
click at [1124, 553] on div "Add Column" at bounding box center [807, 420] width 1483 height 579
click at [988, 139] on div "Add Column" at bounding box center [807, 213] width 1483 height 165
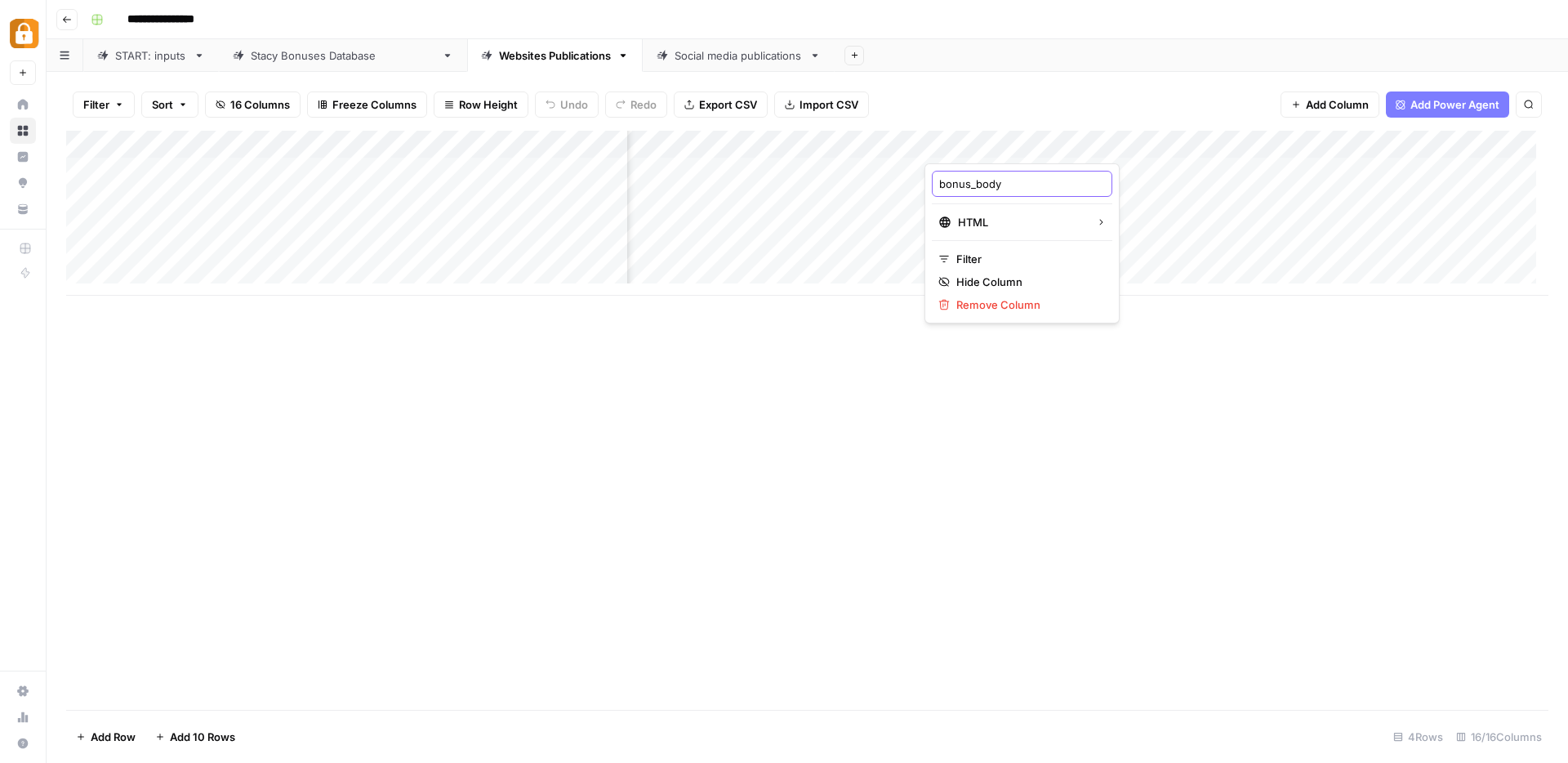
click at [1011, 187] on input "bonus_body" at bounding box center [1022, 183] width 166 height 17
type input "bonus_body start"
click at [1302, 139] on div "Add Column" at bounding box center [807, 213] width 1483 height 165
click at [1302, 139] on div at bounding box center [1336, 146] width 148 height 32
click at [1366, 186] on input "bonus_body (1)" at bounding box center [1360, 183] width 166 height 17
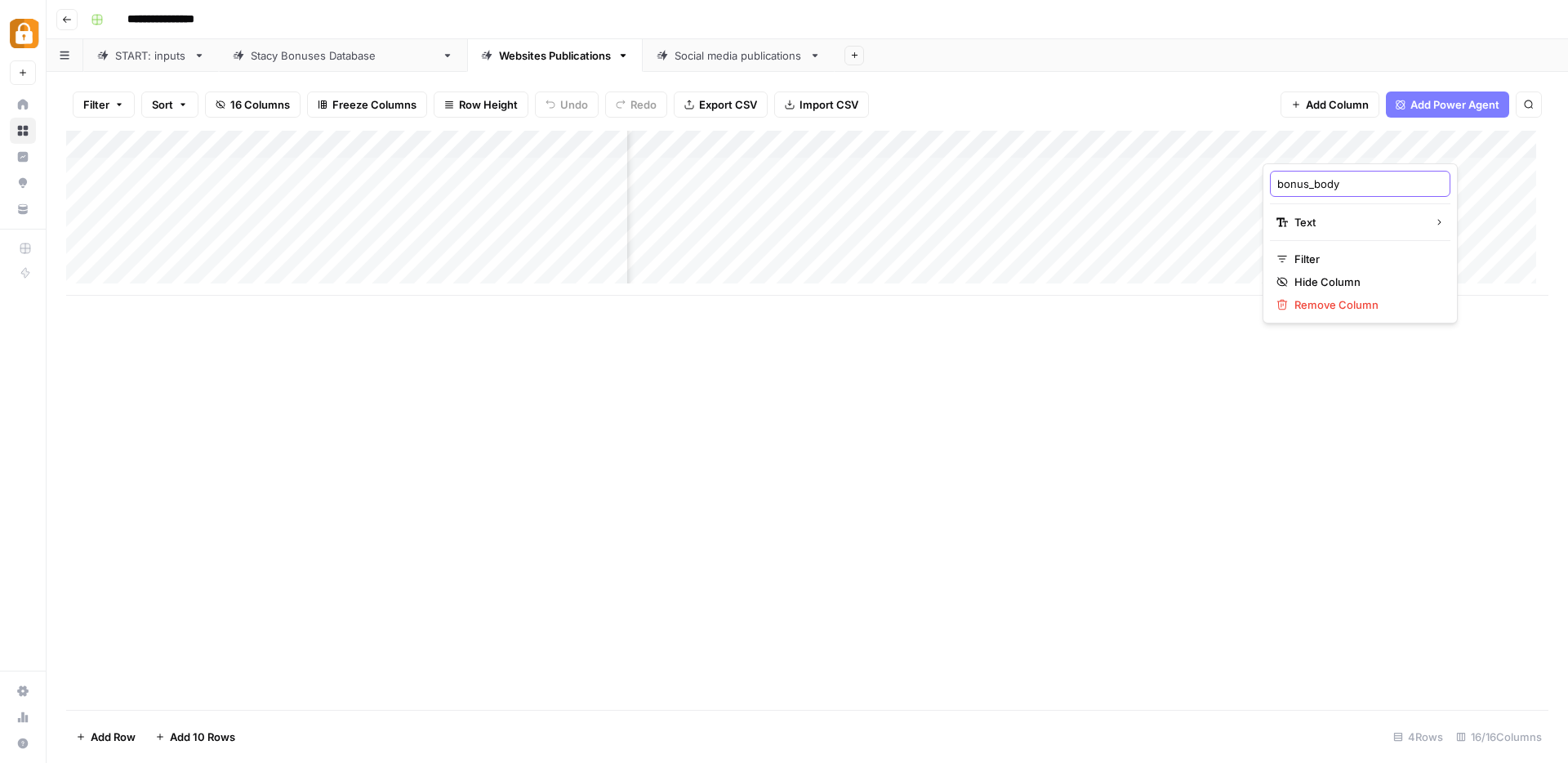
type input "bonus_body"
click at [1404, 145] on div "Add Column" at bounding box center [807, 213] width 1483 height 165
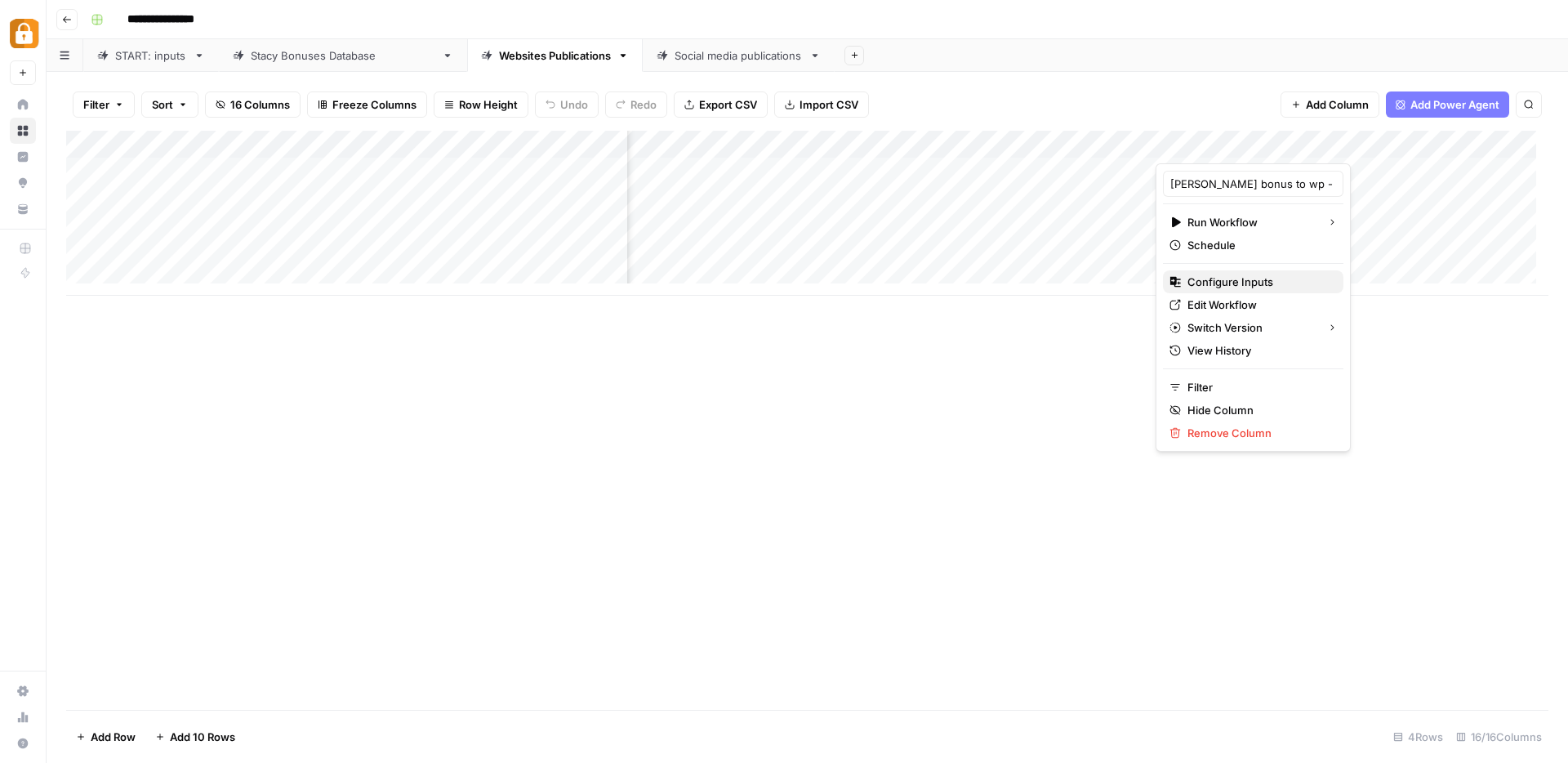
click at [1226, 282] on span "Configure Inputs" at bounding box center [1259, 282] width 143 height 17
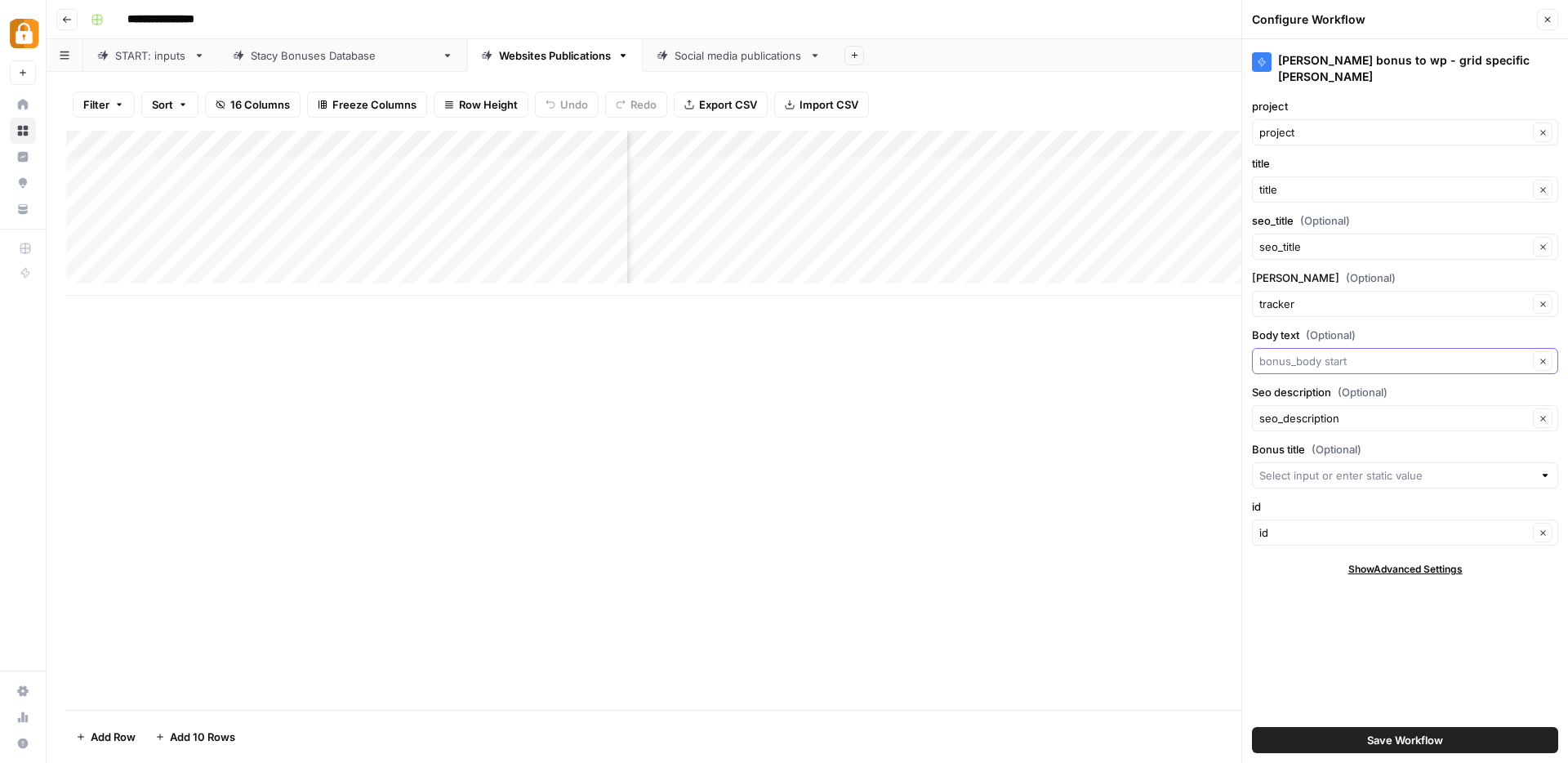
click at [1342, 353] on input "Body text (Optional)" at bounding box center [1394, 360] width 268 height 17
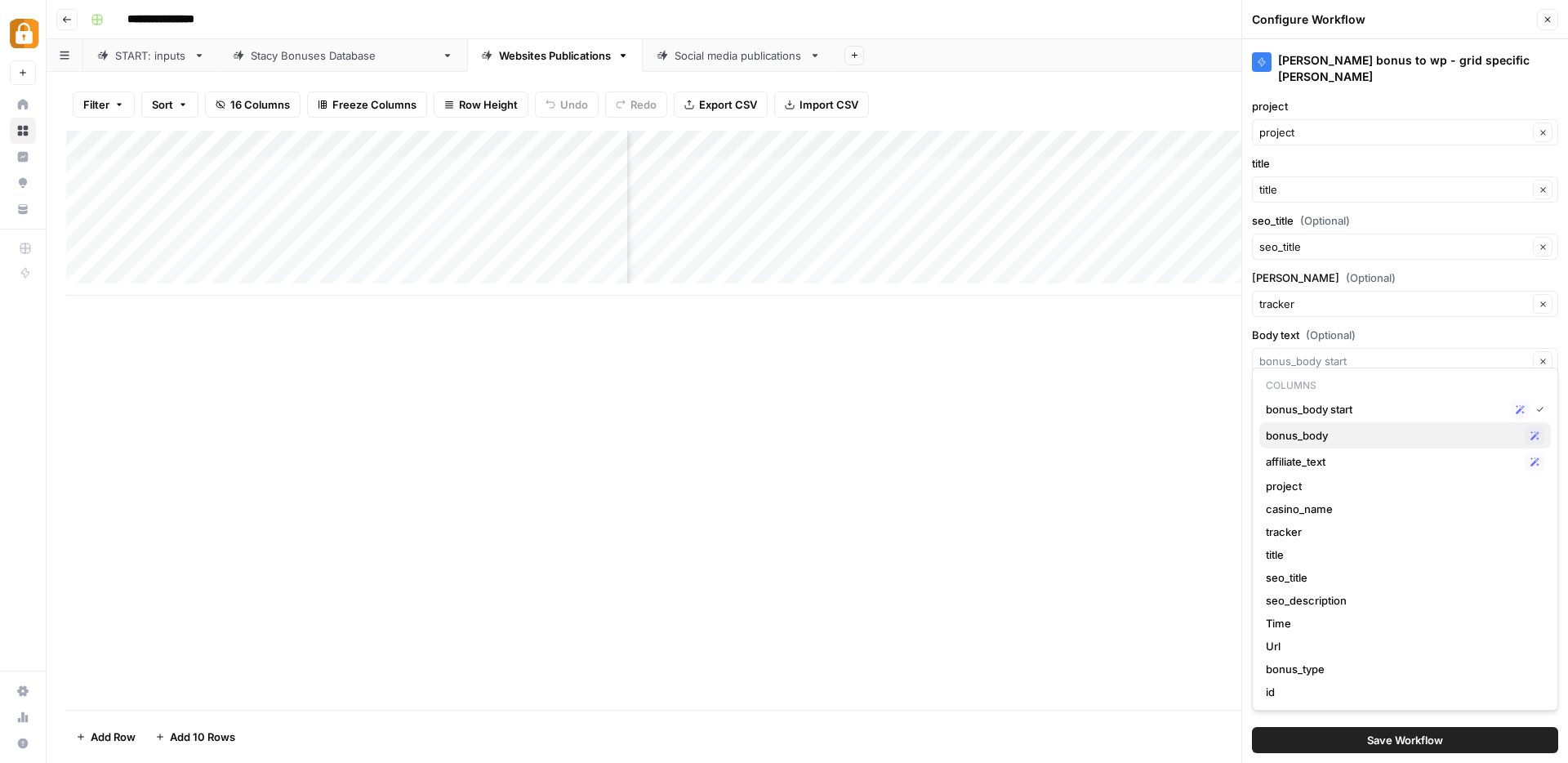
click at [1316, 430] on span "bonus_body" at bounding box center [1393, 435] width 253 height 17
type input "bonus_body"
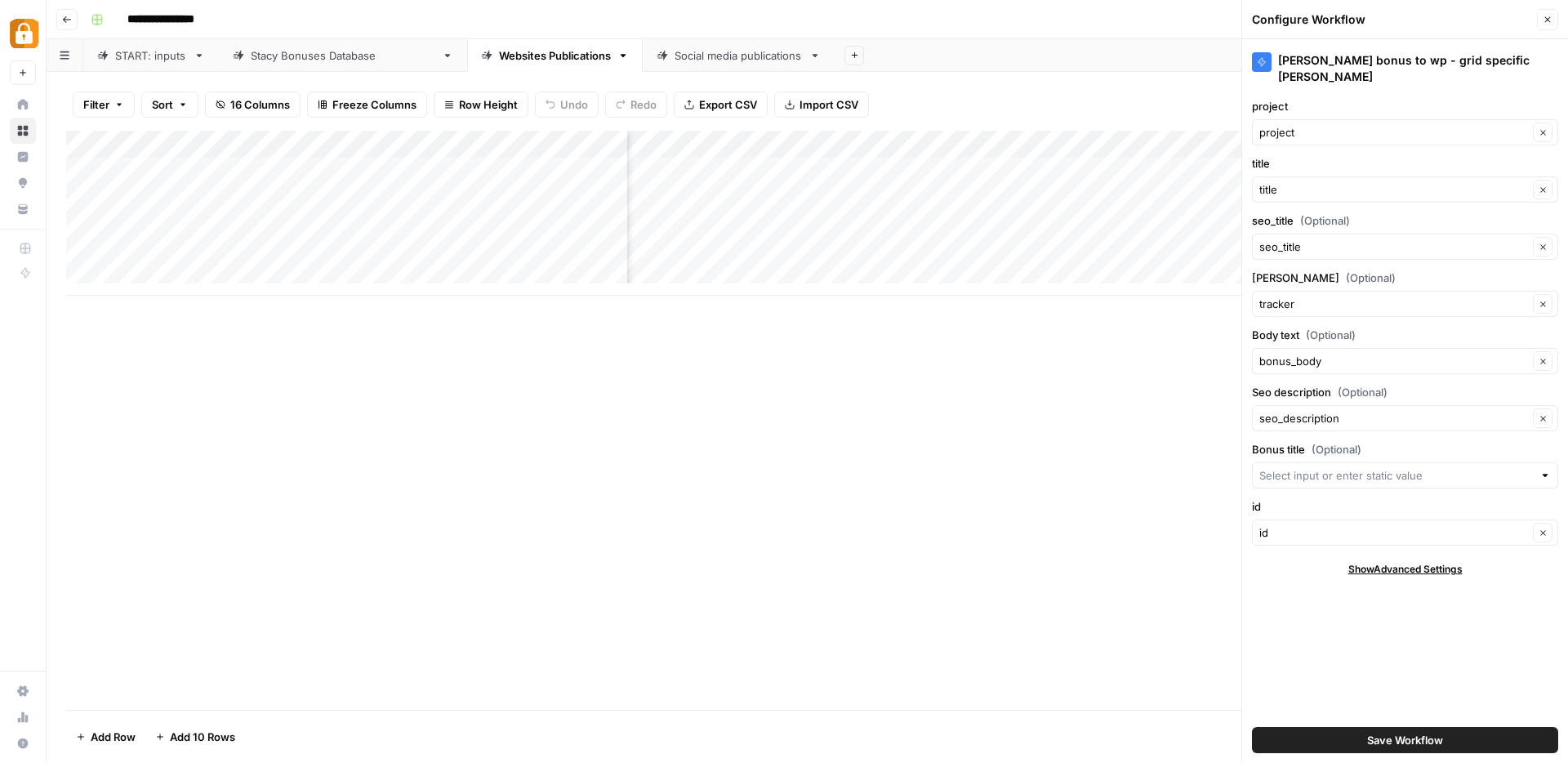
click at [1346, 738] on button "Save Workflow" at bounding box center [1405, 740] width 306 height 26
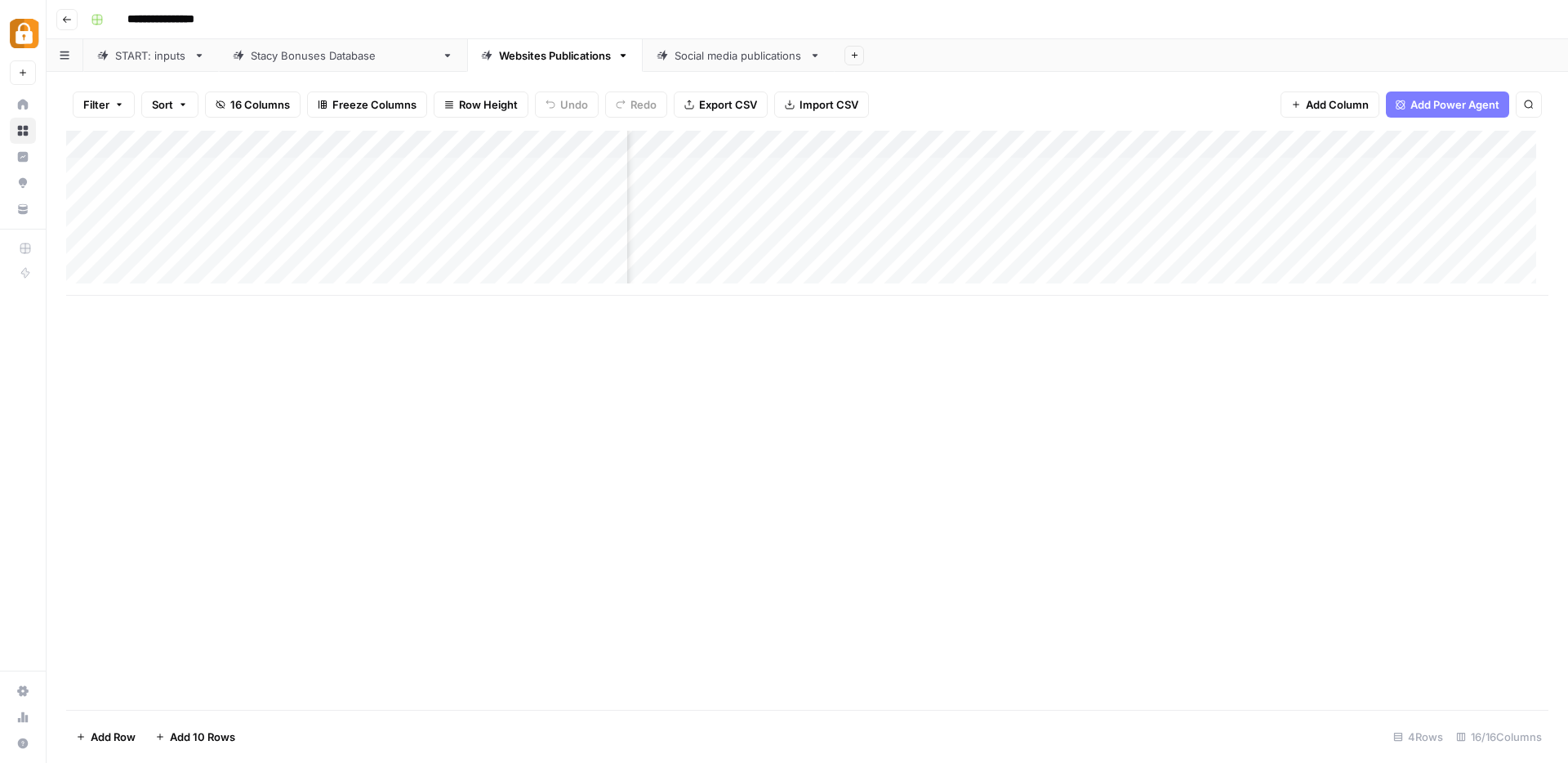
click at [869, 617] on div "Add Column" at bounding box center [807, 420] width 1483 height 579
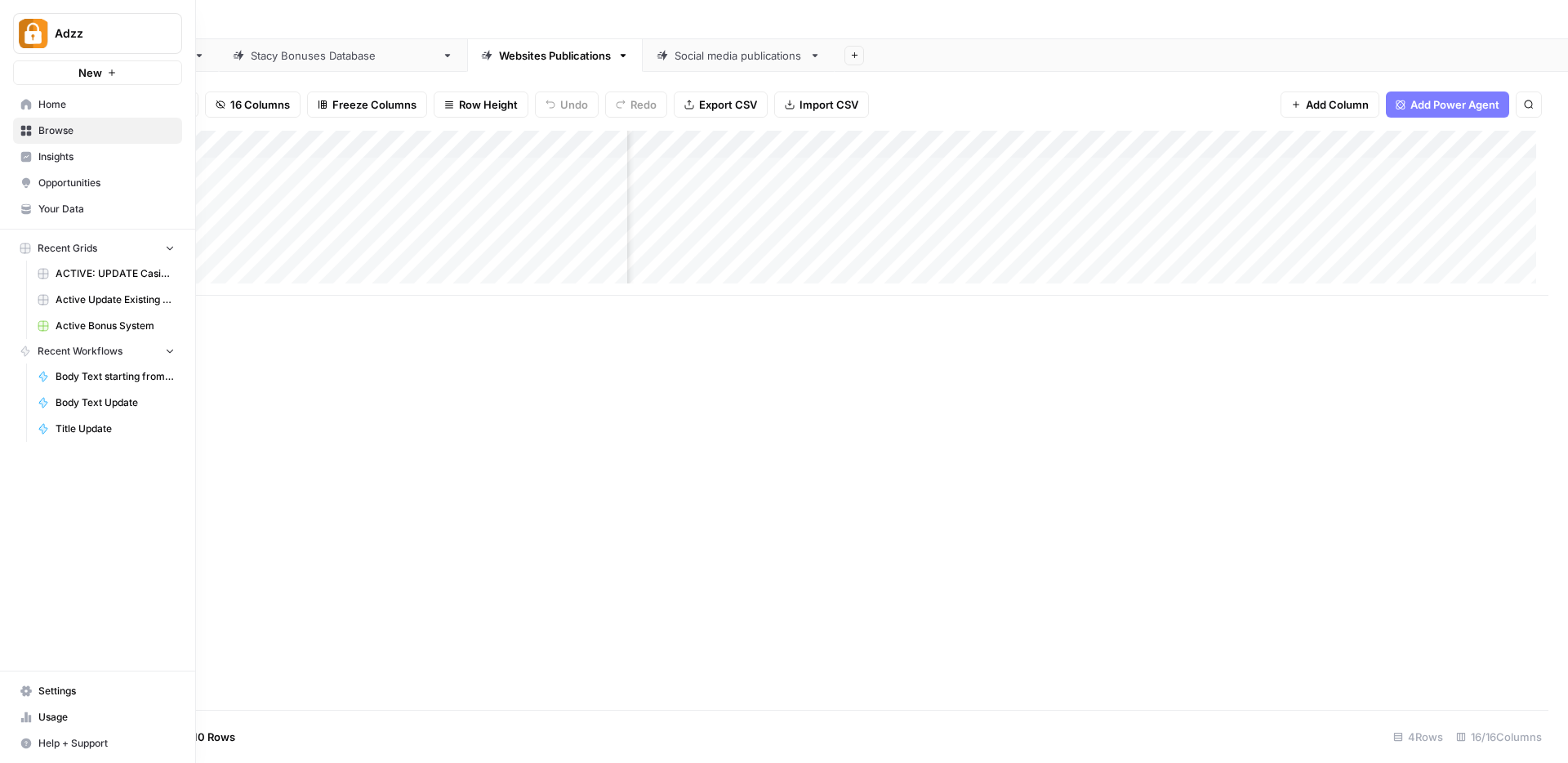
click at [47, 127] on span "Browse" at bounding box center [106, 131] width 136 height 15
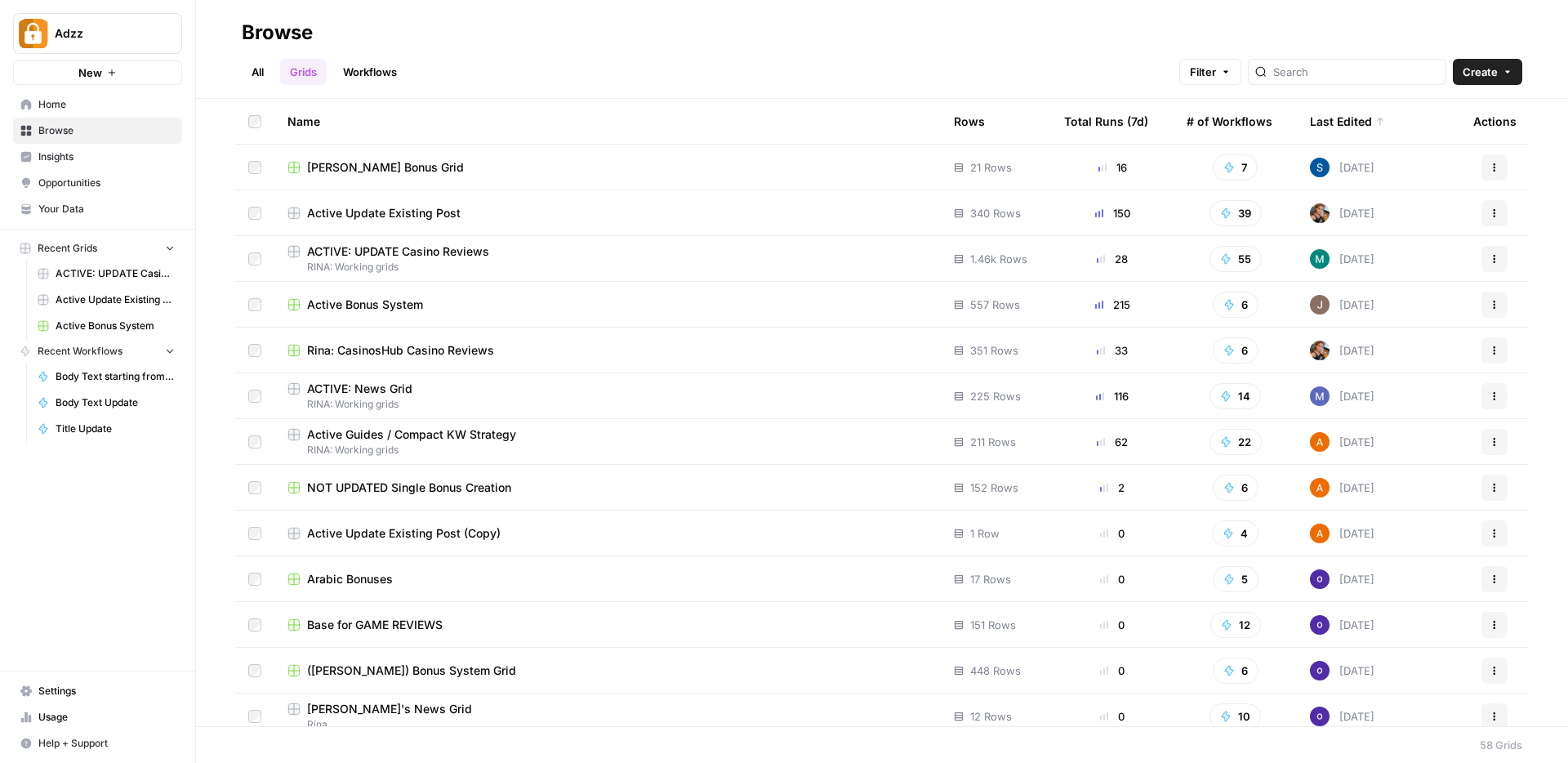
click at [361, 65] on link "Workflows" at bounding box center [370, 72] width 74 height 26
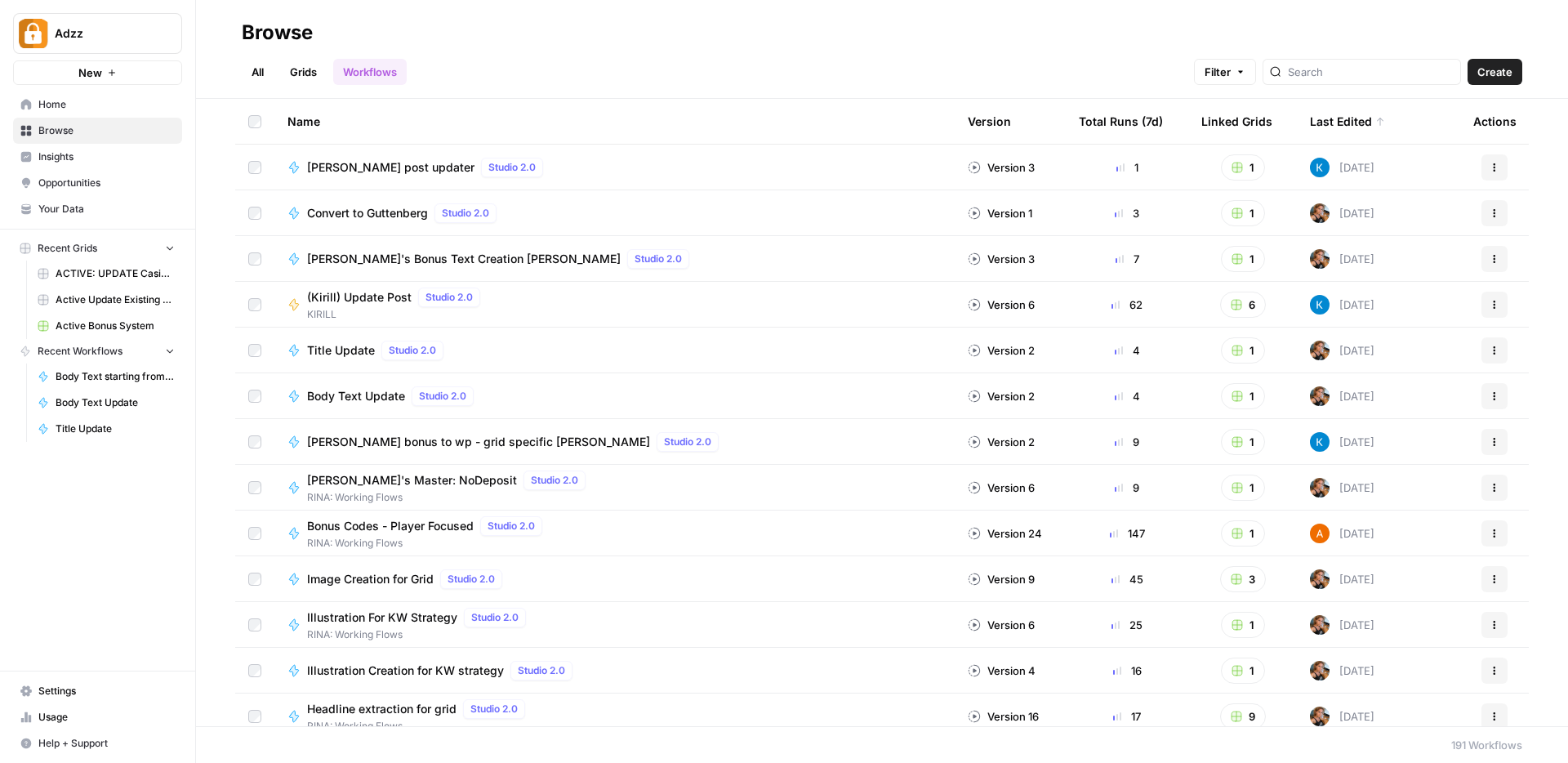
click at [1327, 68] on div at bounding box center [1362, 72] width 198 height 26
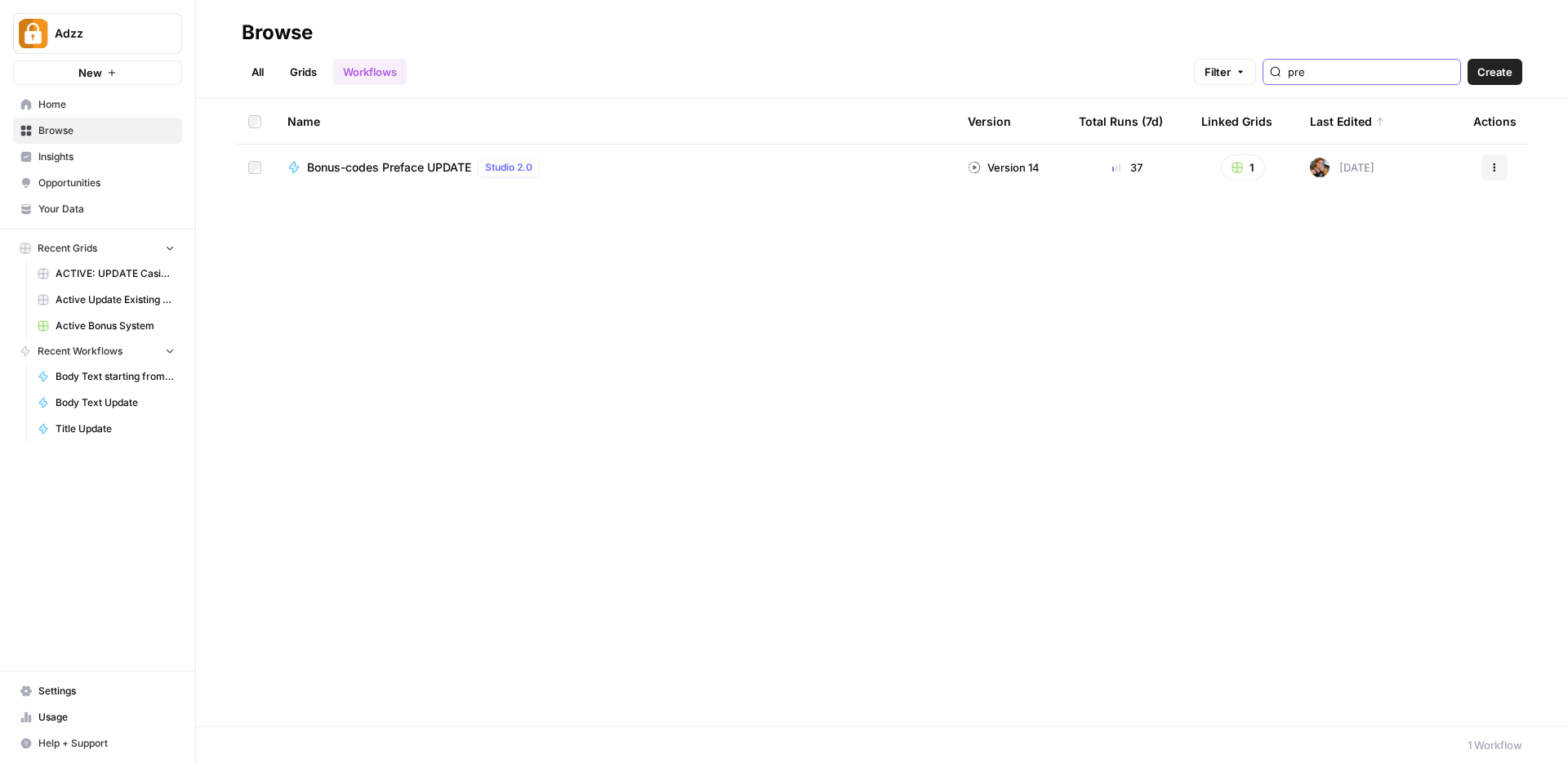
type input "pre"
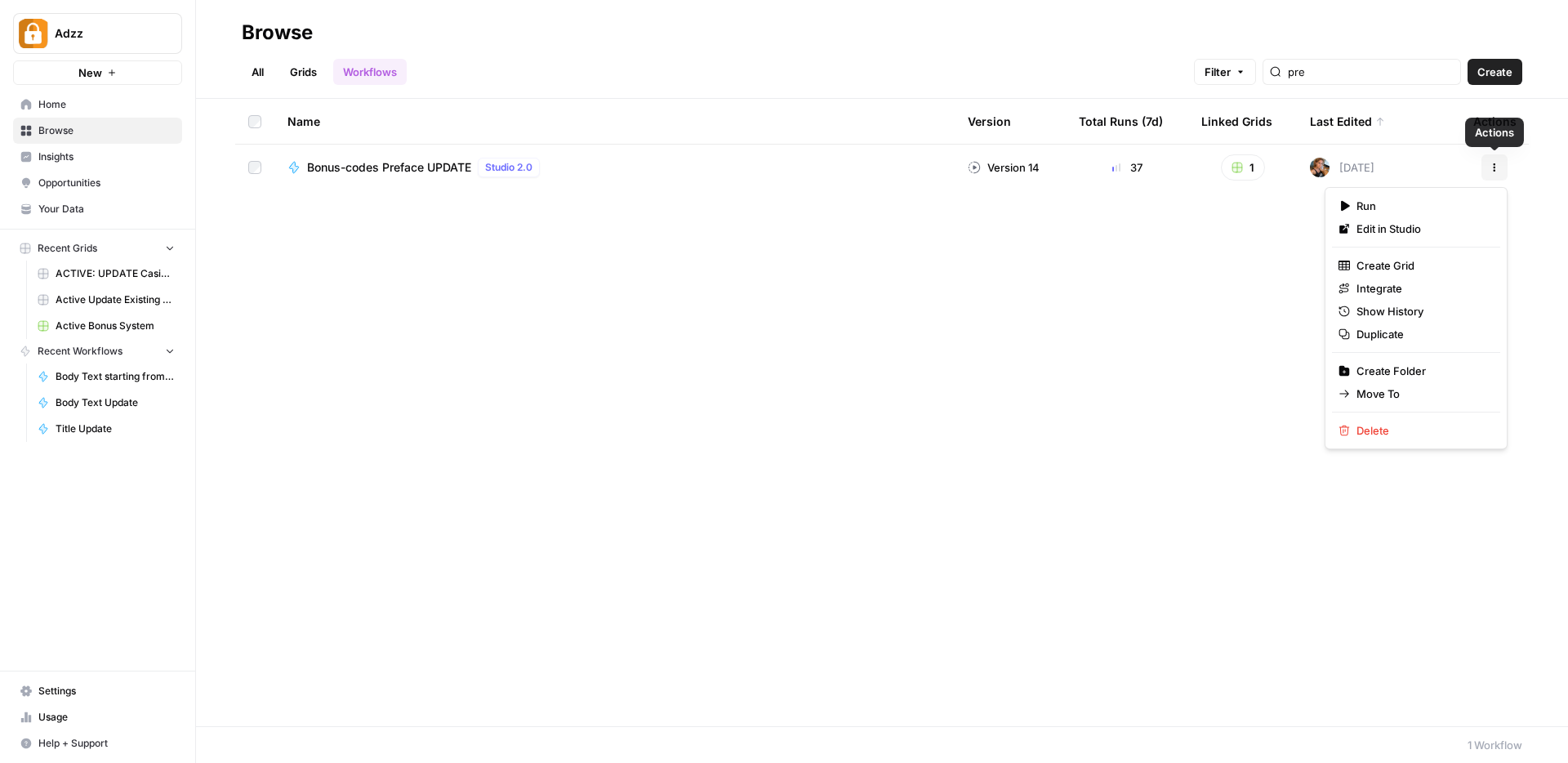
click at [1497, 168] on icon "button" at bounding box center [1494, 167] width 10 height 10
click at [1375, 337] on span "Duplicate" at bounding box center [1421, 333] width 131 height 17
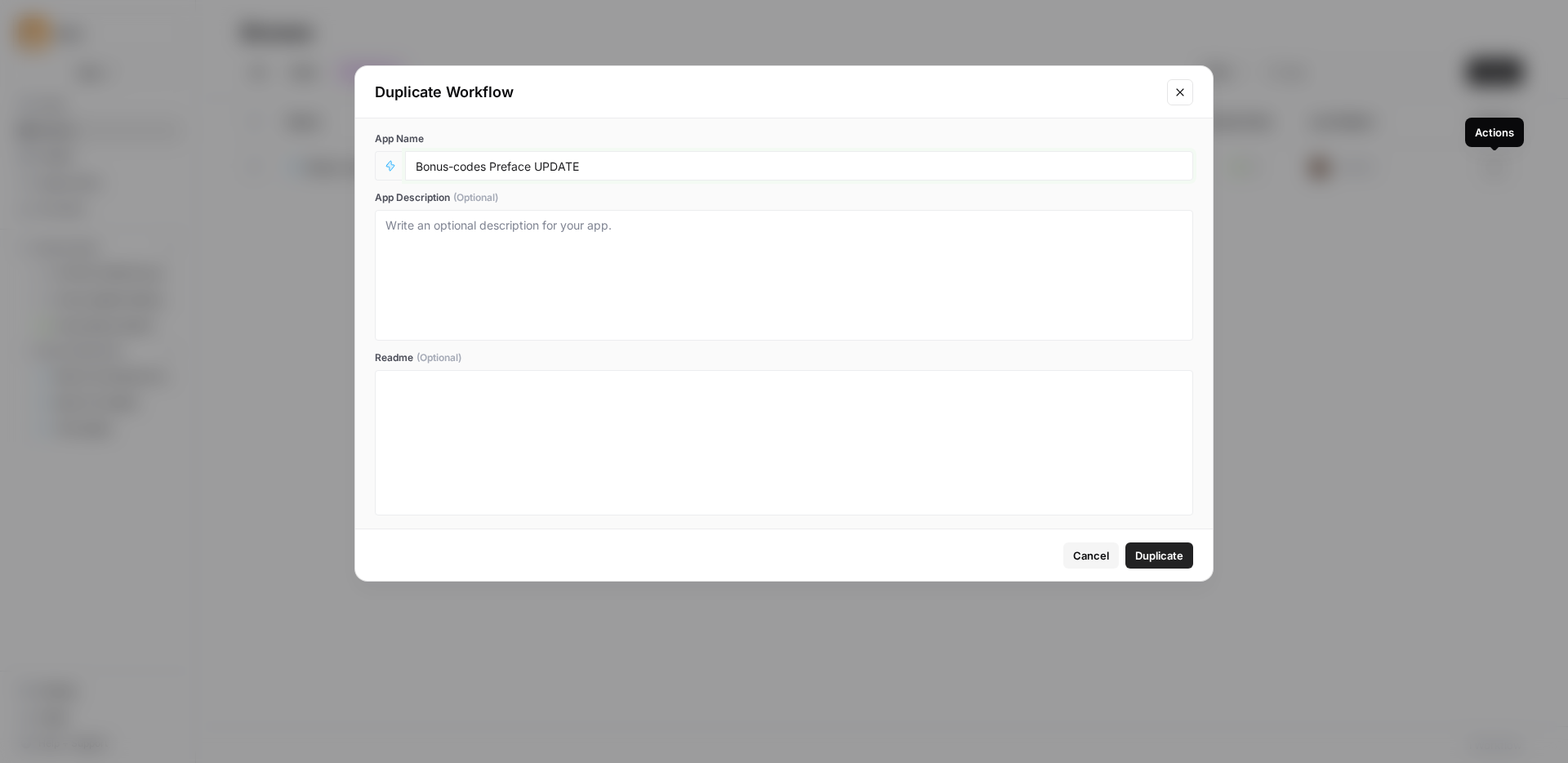
click at [490, 165] on input "Bonus-codes Preface UPDATE" at bounding box center [799, 166] width 767 height 15
drag, startPoint x: 490, startPoint y: 166, endPoint x: 408, endPoint y: 161, distance: 82.2
click at [408, 161] on div "Bonus-codes Preface UPDATE" at bounding box center [799, 166] width 788 height 30
type input "Preface UPDATE"
click at [1164, 551] on span "Duplicate" at bounding box center [1159, 555] width 48 height 17
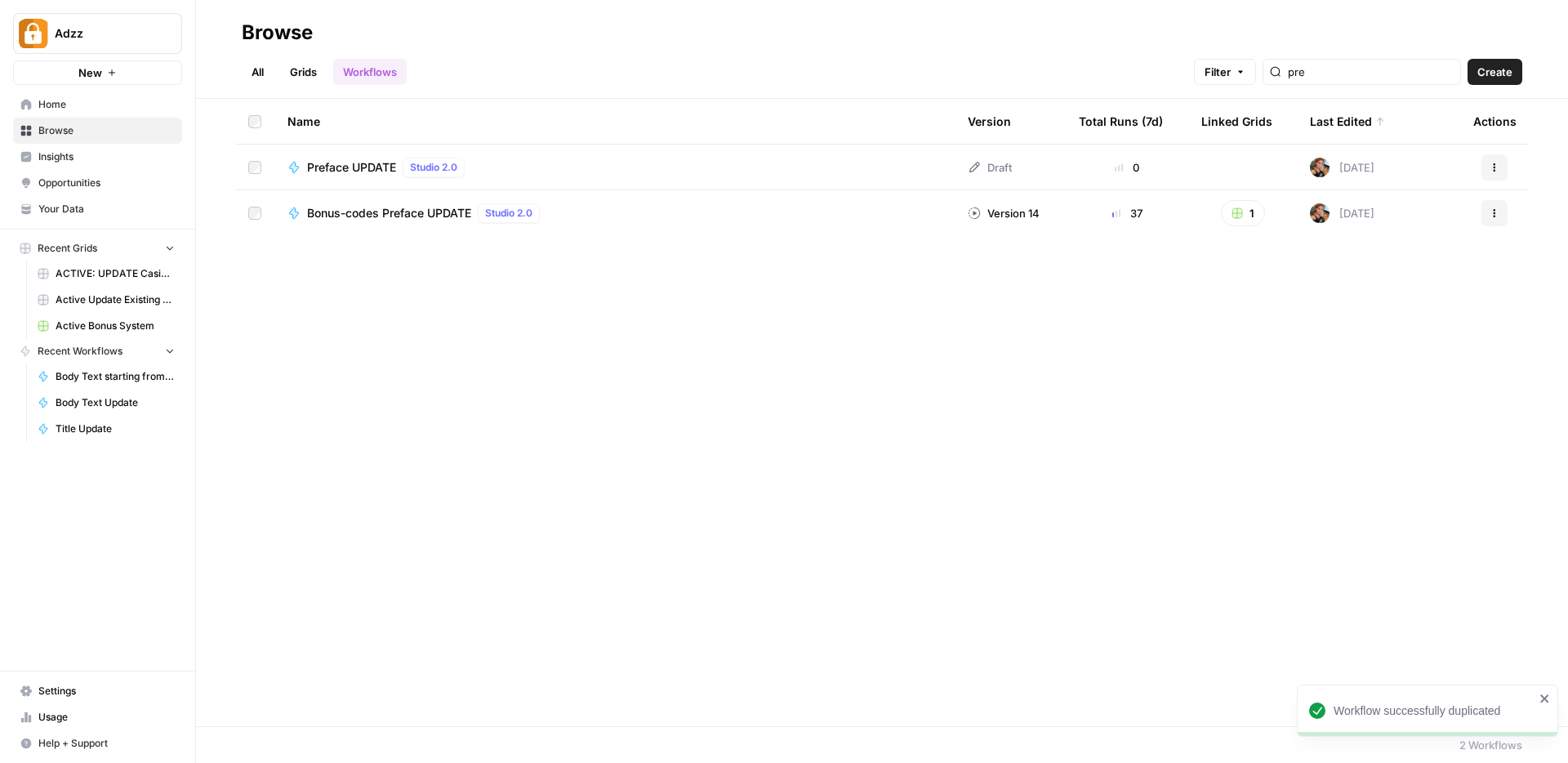
click at [606, 168] on div "Preface UPDATE Studio 2.0" at bounding box center [615, 168] width 655 height 19
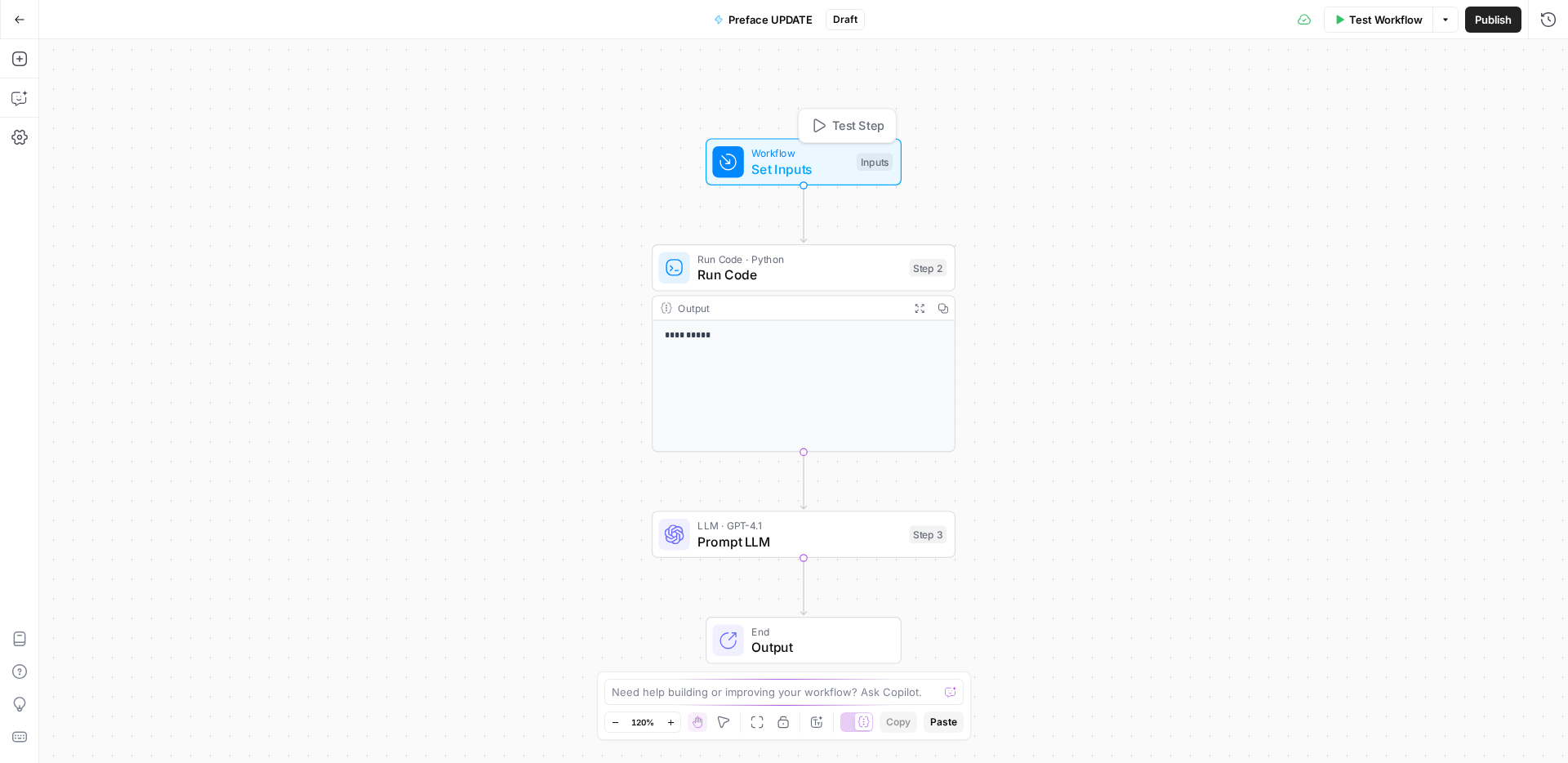
click at [818, 154] on span "Workflow" at bounding box center [799, 153] width 97 height 16
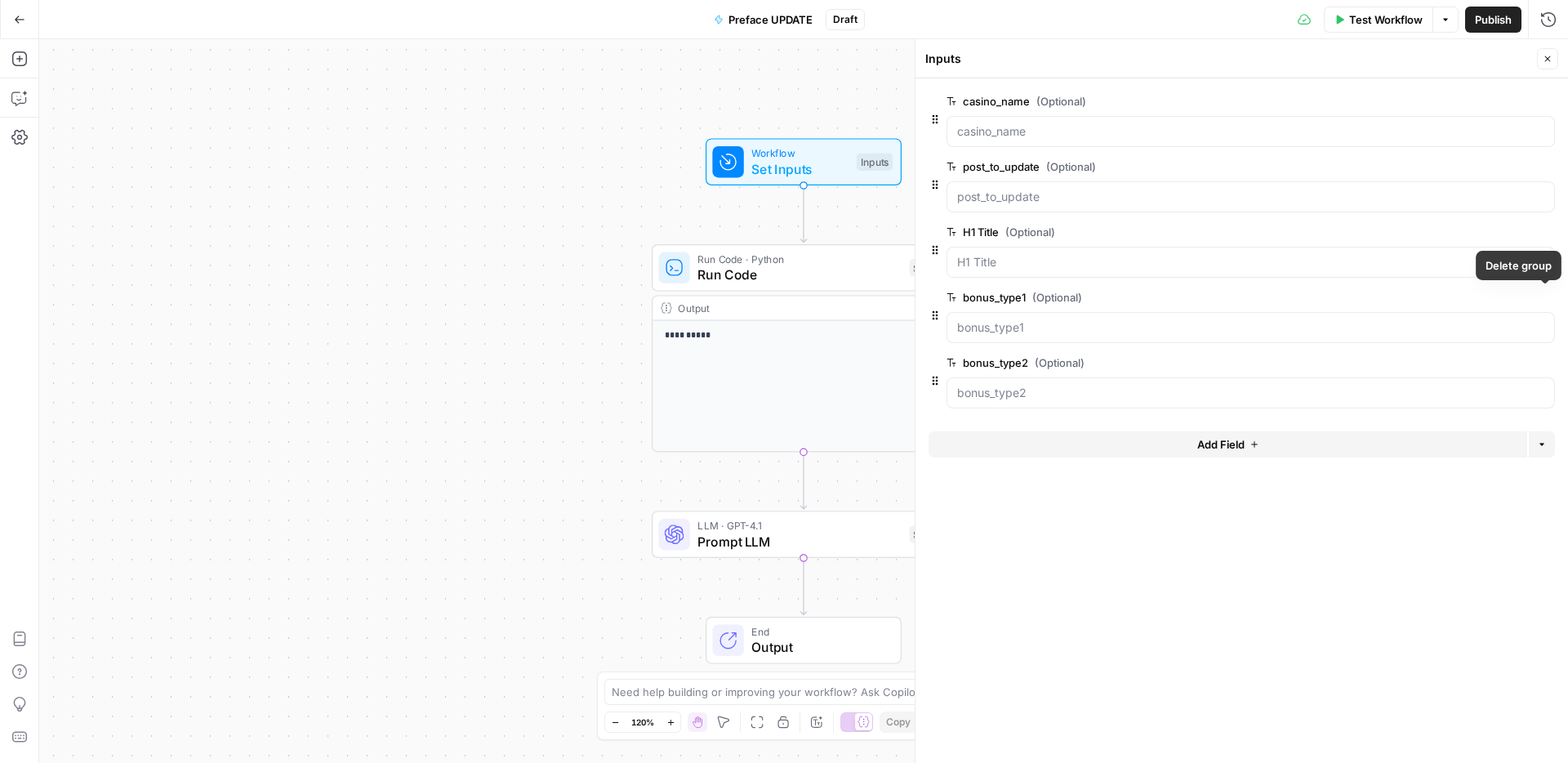
click at [1546, 297] on icon "button" at bounding box center [1546, 297] width 9 height 9
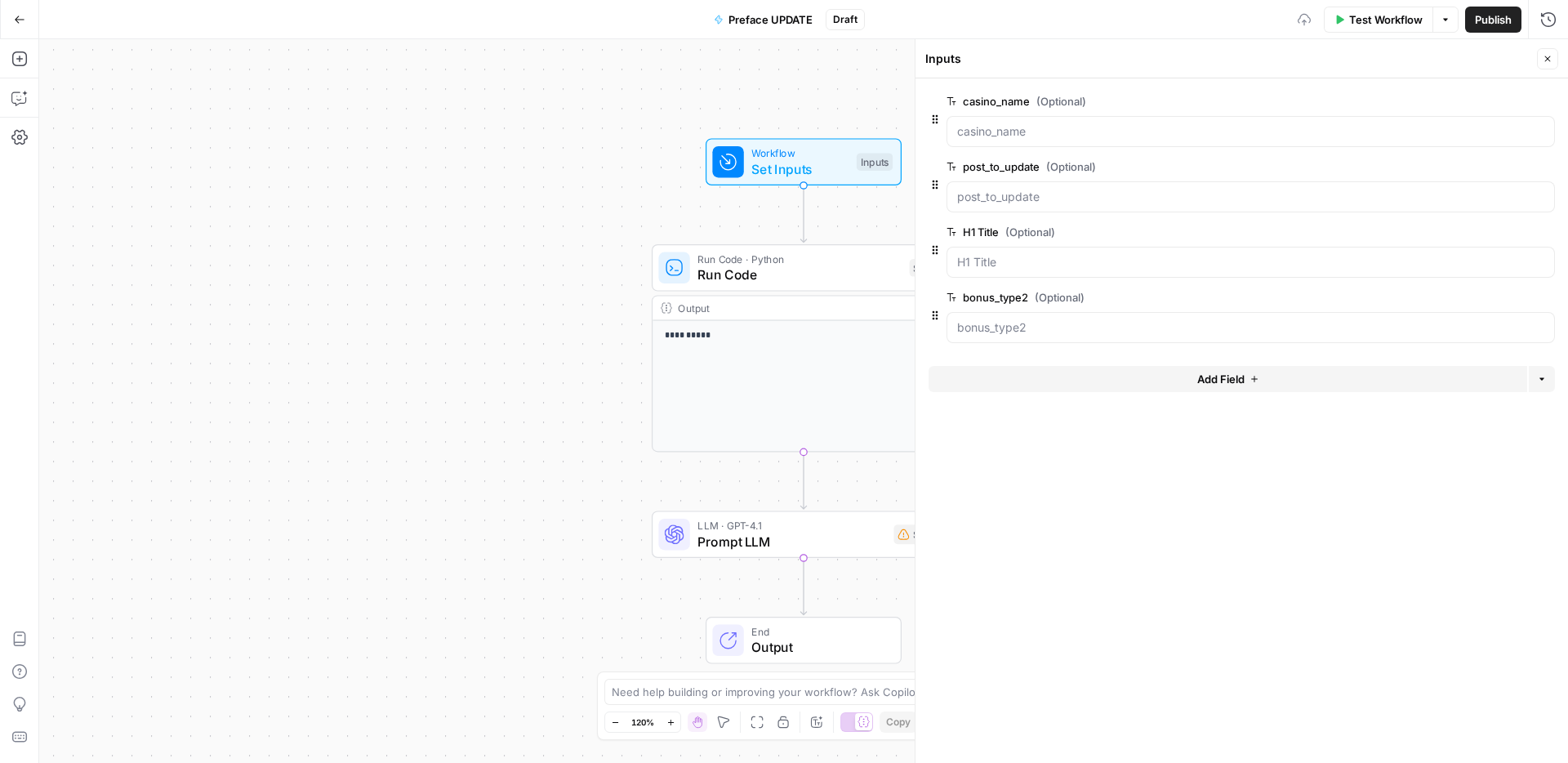
click at [1550, 297] on button "Delete group" at bounding box center [1545, 297] width 19 height 19
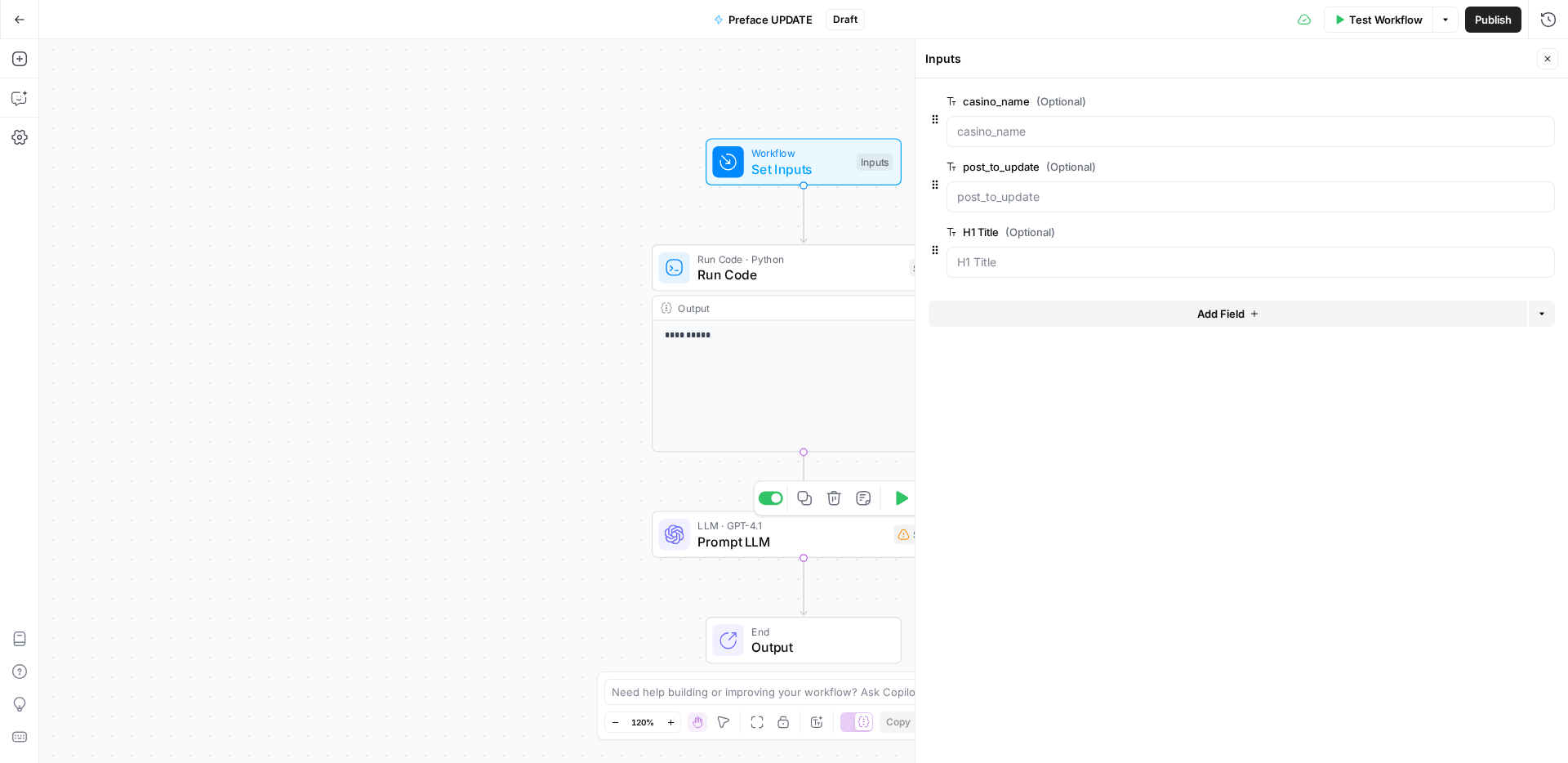
click at [727, 546] on span "Prompt LLM" at bounding box center [791, 541] width 188 height 19
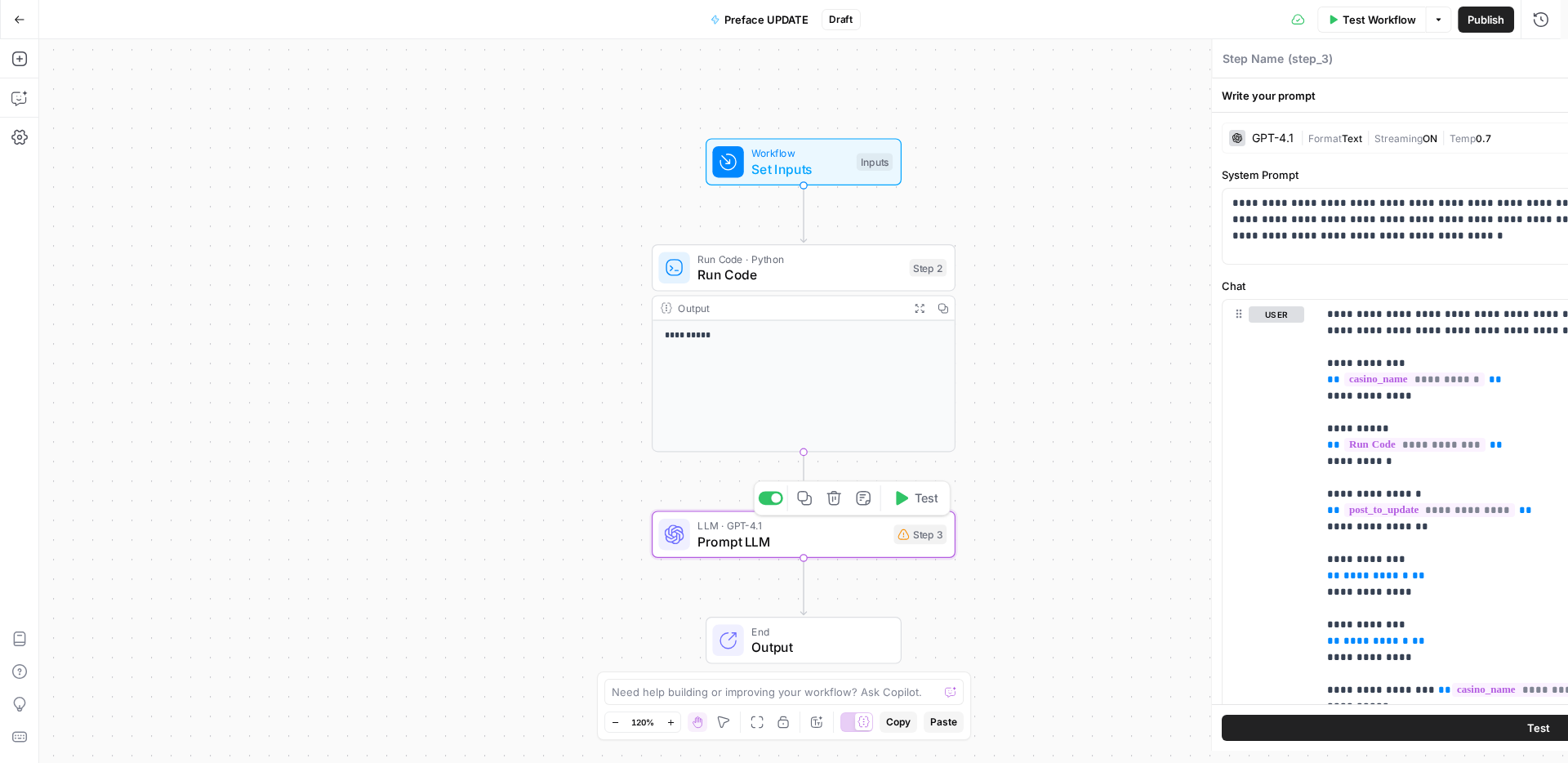
type textarea "Prompt LLM"
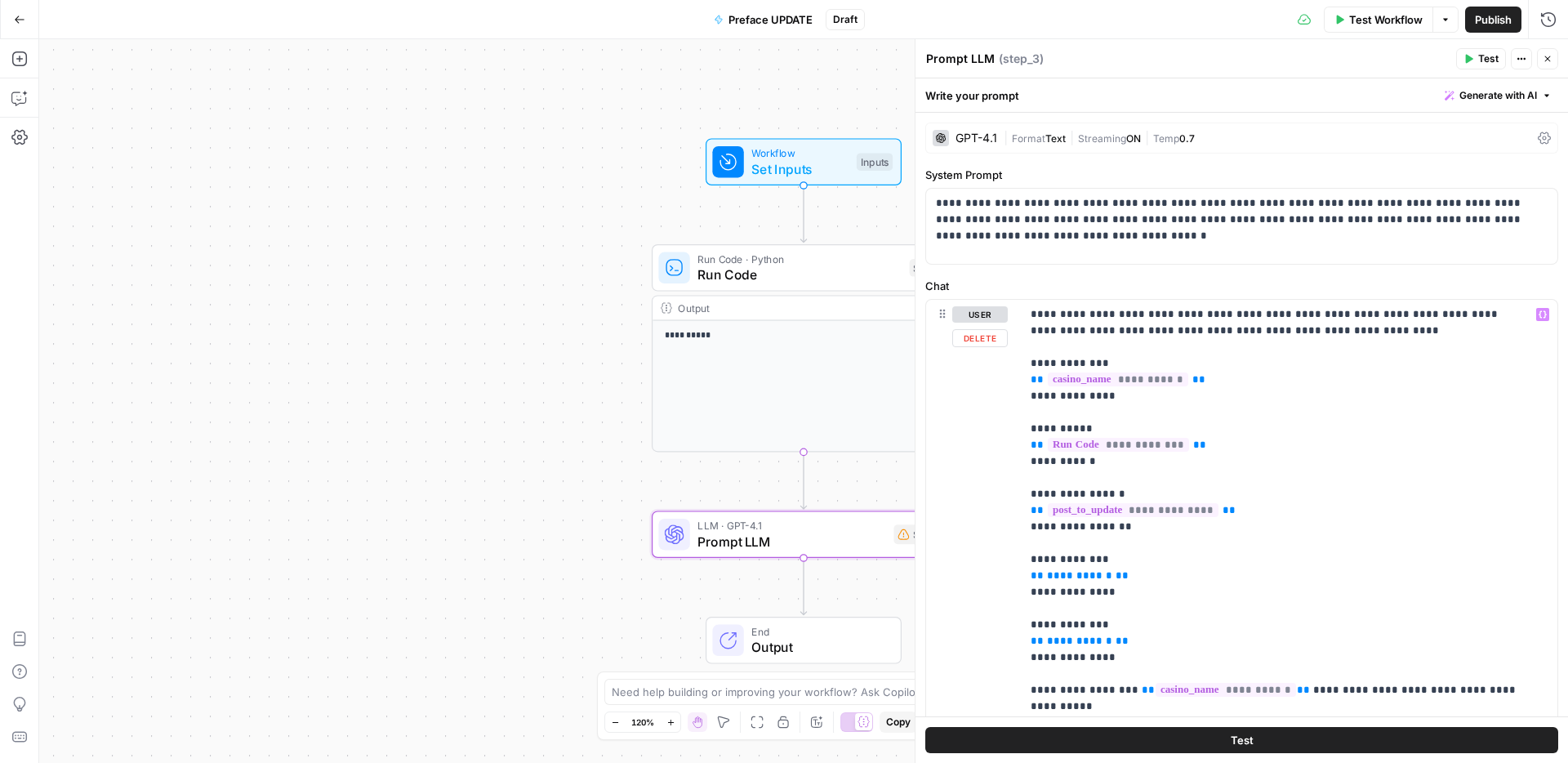
drag, startPoint x: 1009, startPoint y: 554, endPoint x: 1107, endPoint y: 637, distance: 128.4
click at [1107, 637] on div "**********" at bounding box center [1242, 652] width 632 height 703
drag, startPoint x: 1116, startPoint y: 656, endPoint x: 1025, endPoint y: 562, distance: 130.8
click at [1025, 562] on div "**********" at bounding box center [1290, 632] width 537 height 666
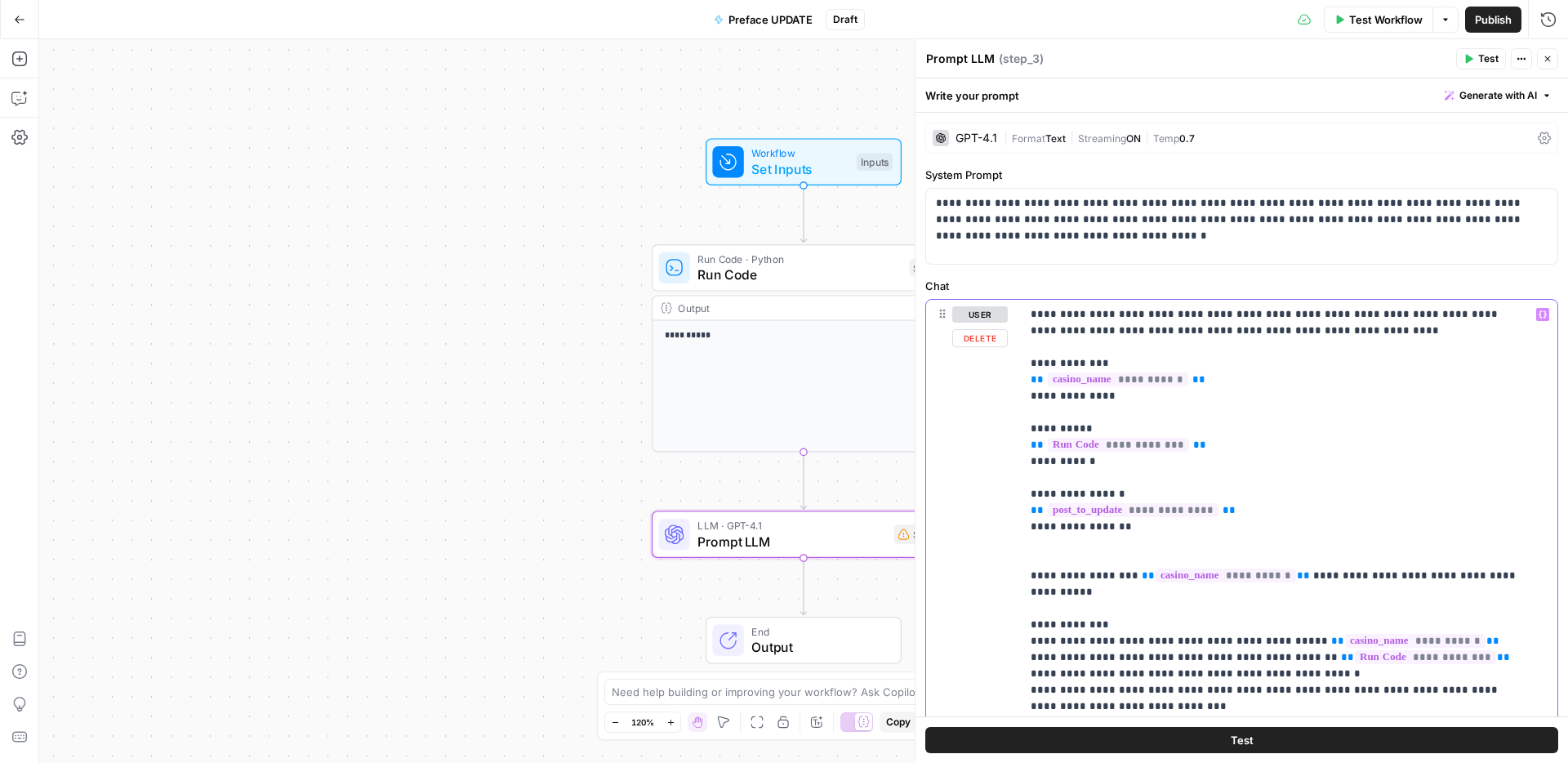
click at [1525, 578] on div "**********" at bounding box center [1290, 632] width 537 height 666
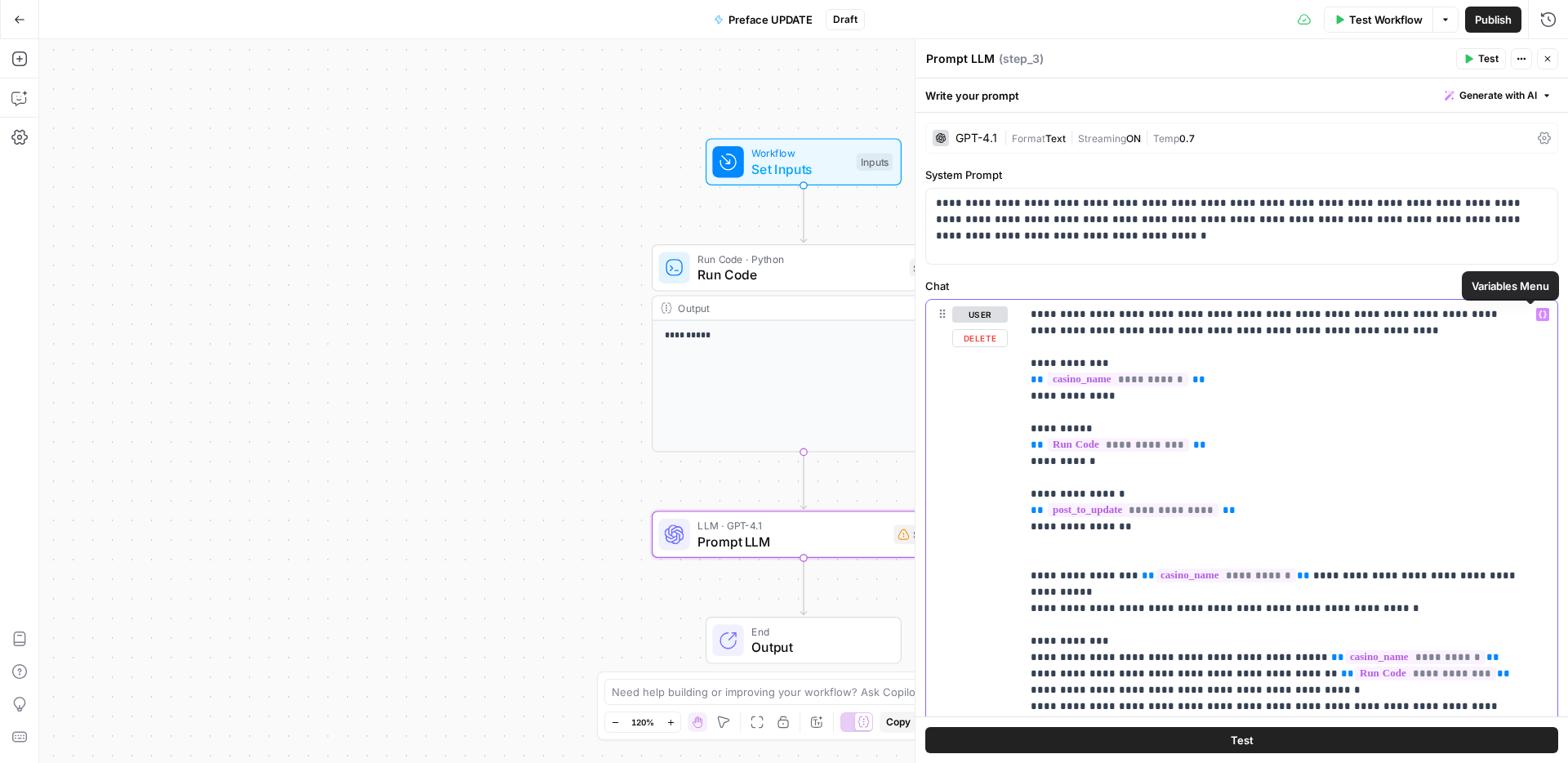
click at [1539, 315] on icon "button" at bounding box center [1543, 314] width 8 height 8
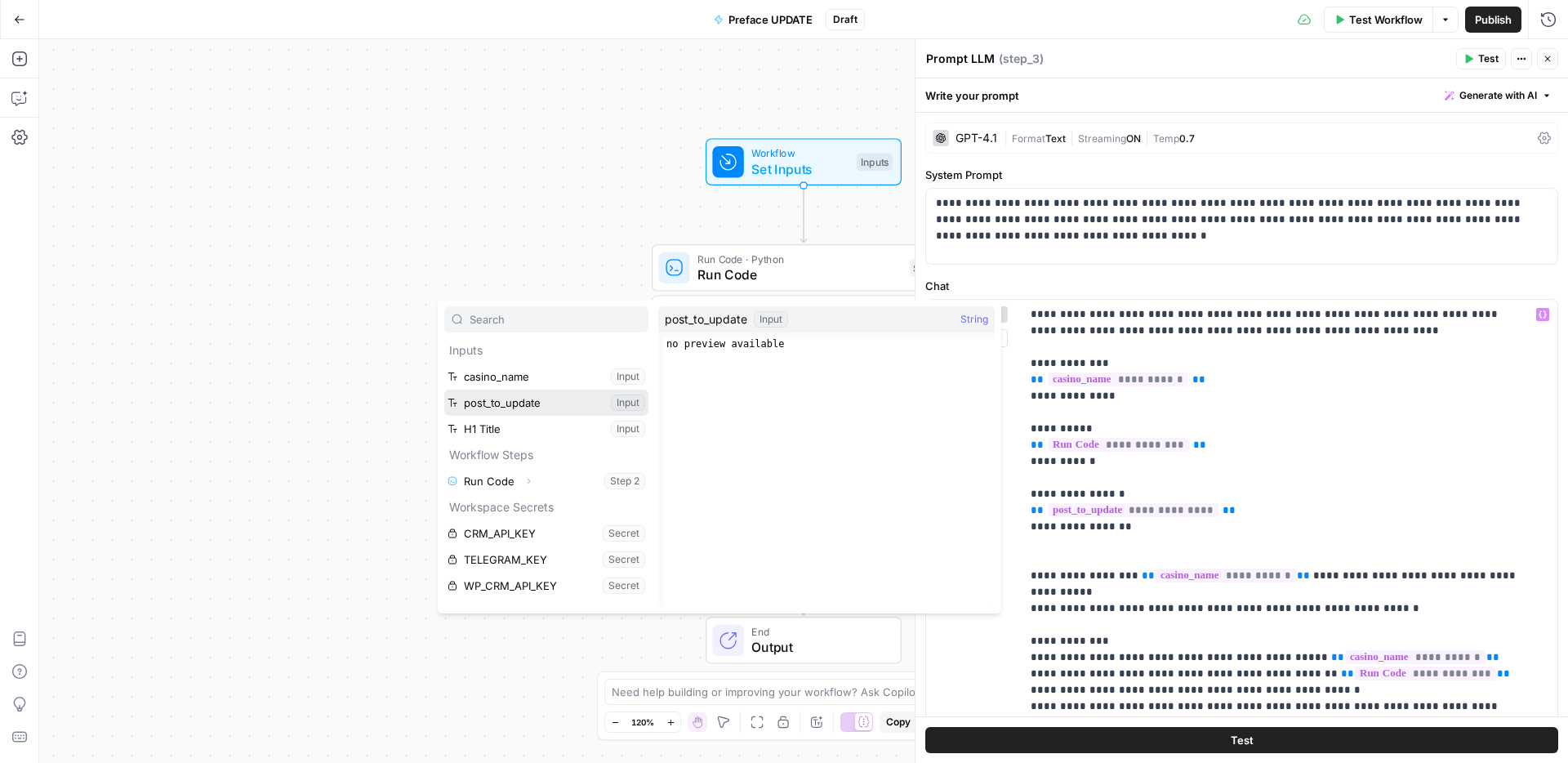
click at [506, 407] on button "Select variable post_to_update" at bounding box center [546, 403] width 204 height 26
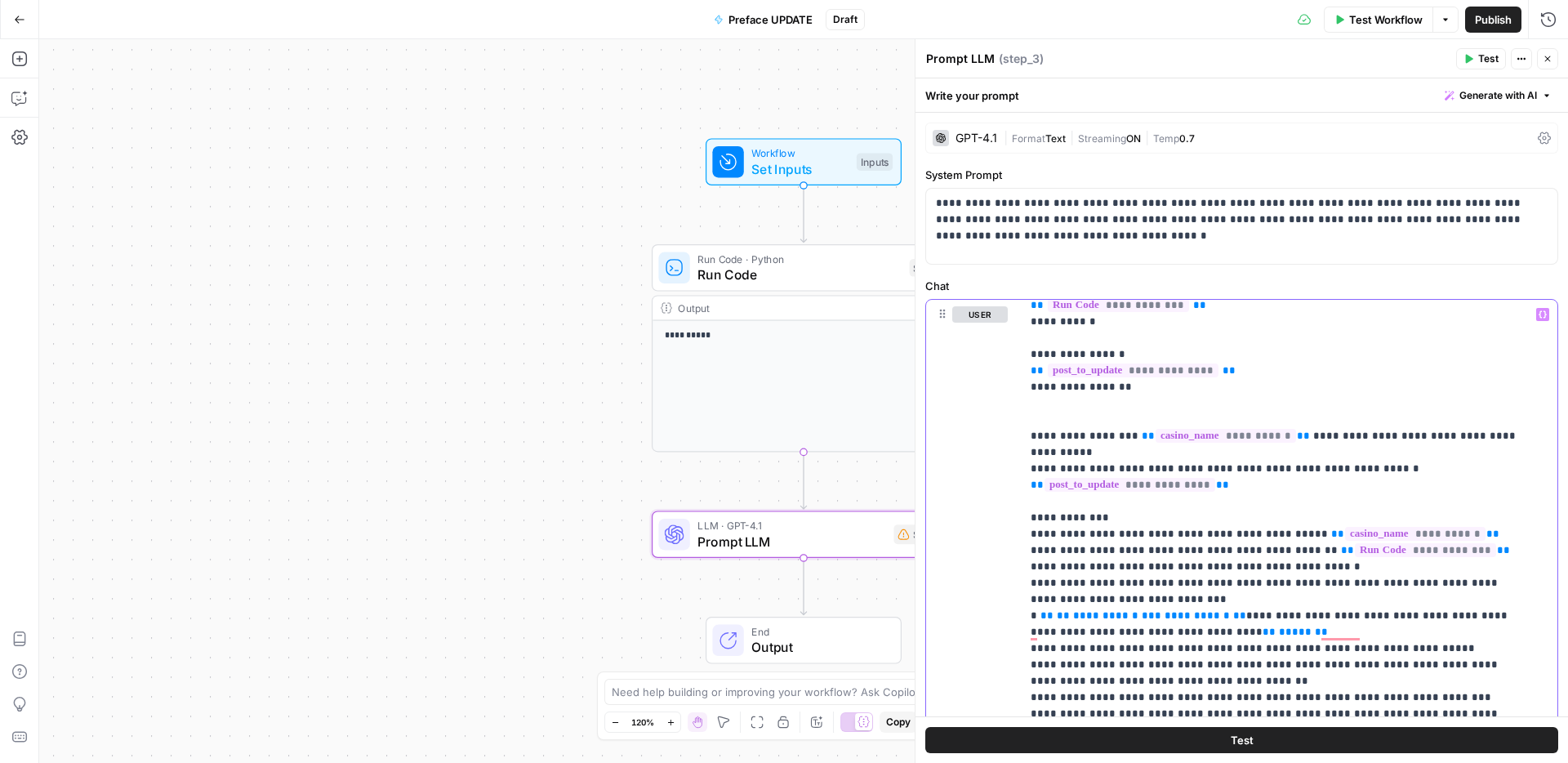
drag, startPoint x: 1290, startPoint y: 203, endPoint x: 1347, endPoint y: 196, distance: 57.4
click at [1347, 196] on p "**********" at bounding box center [1235, 219] width 599 height 49
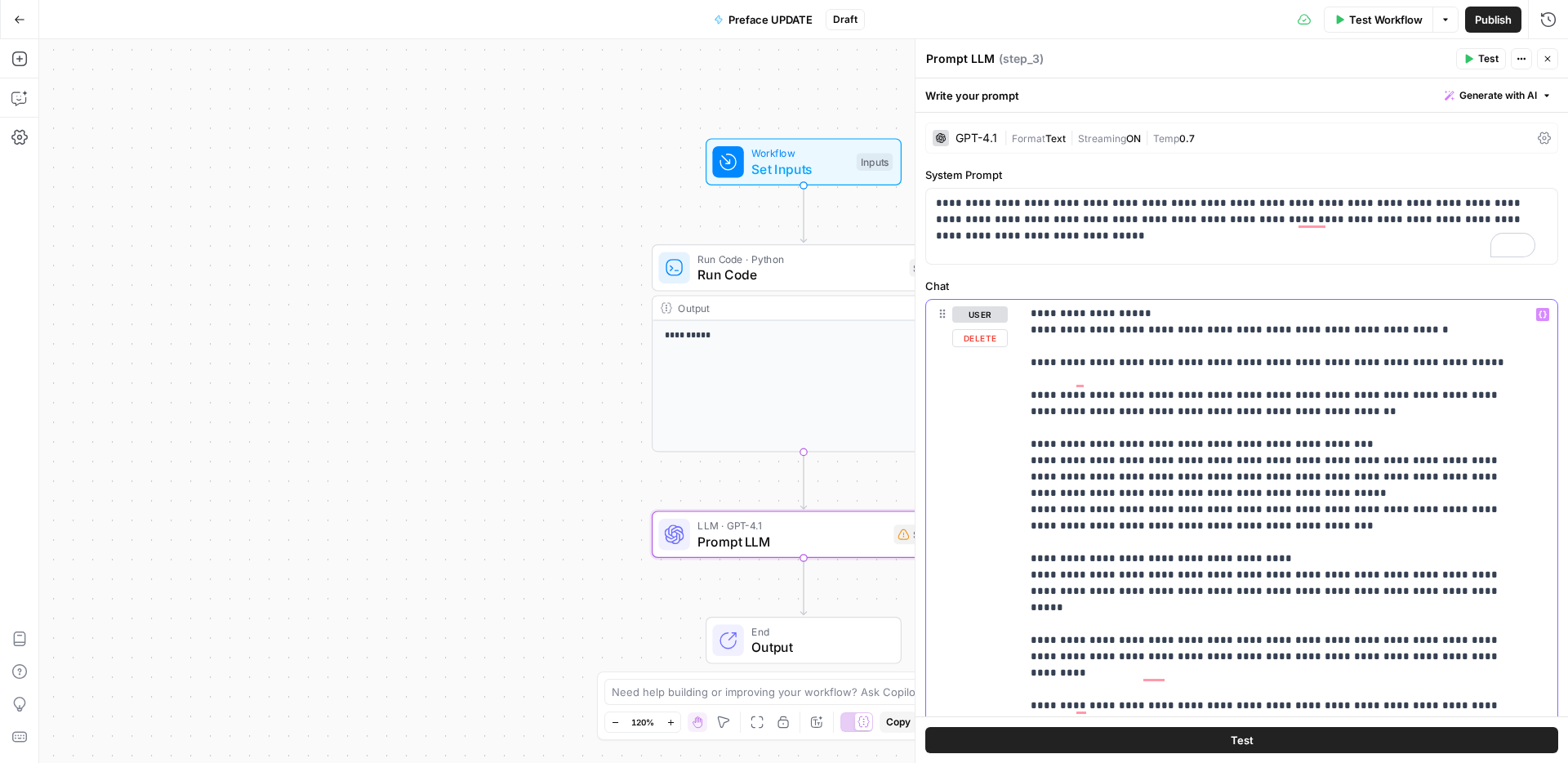
scroll to position [1209, 0]
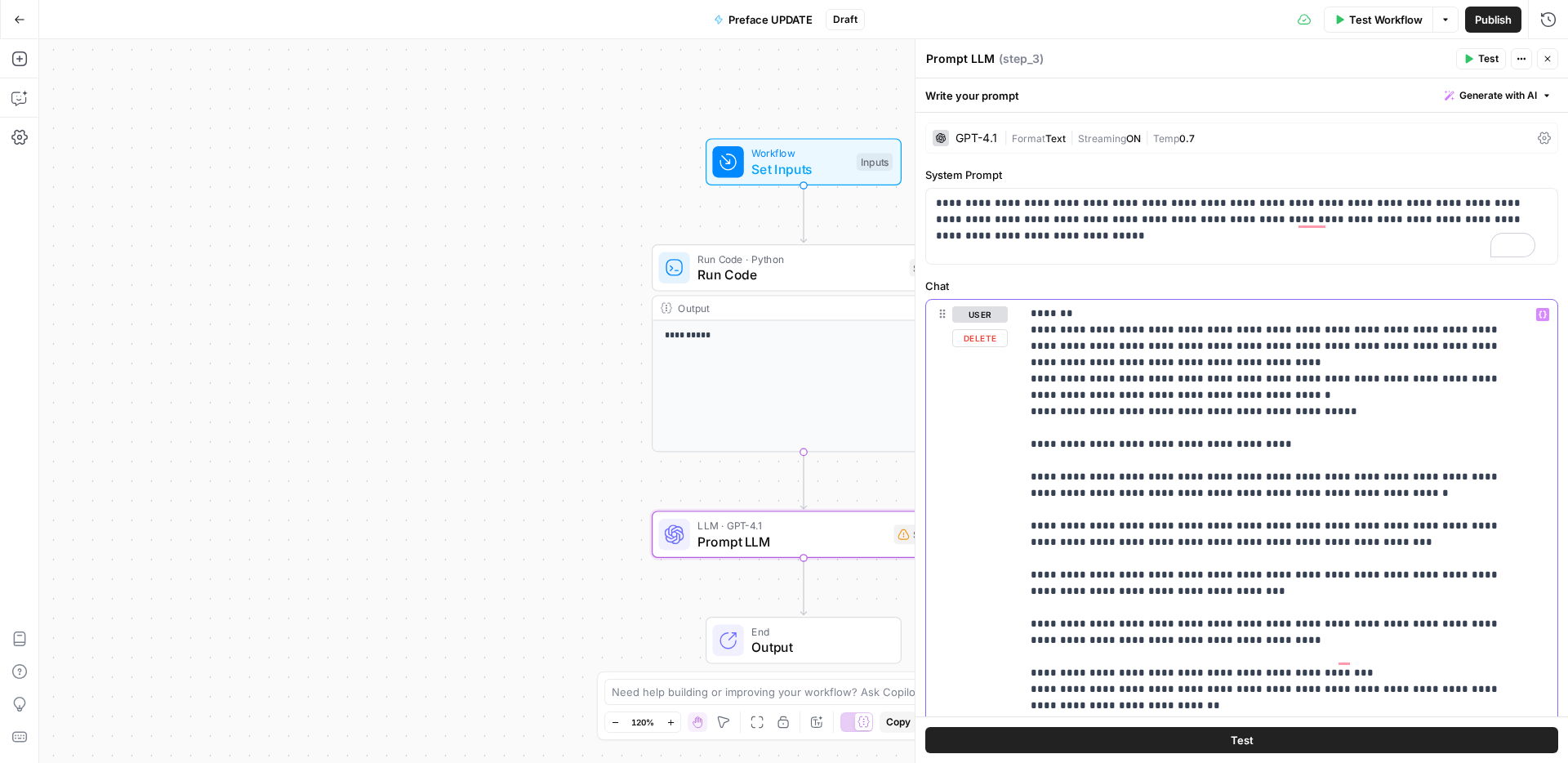
click at [1307, 481] on p "**********" at bounding box center [1277, 27] width 492 height 1862
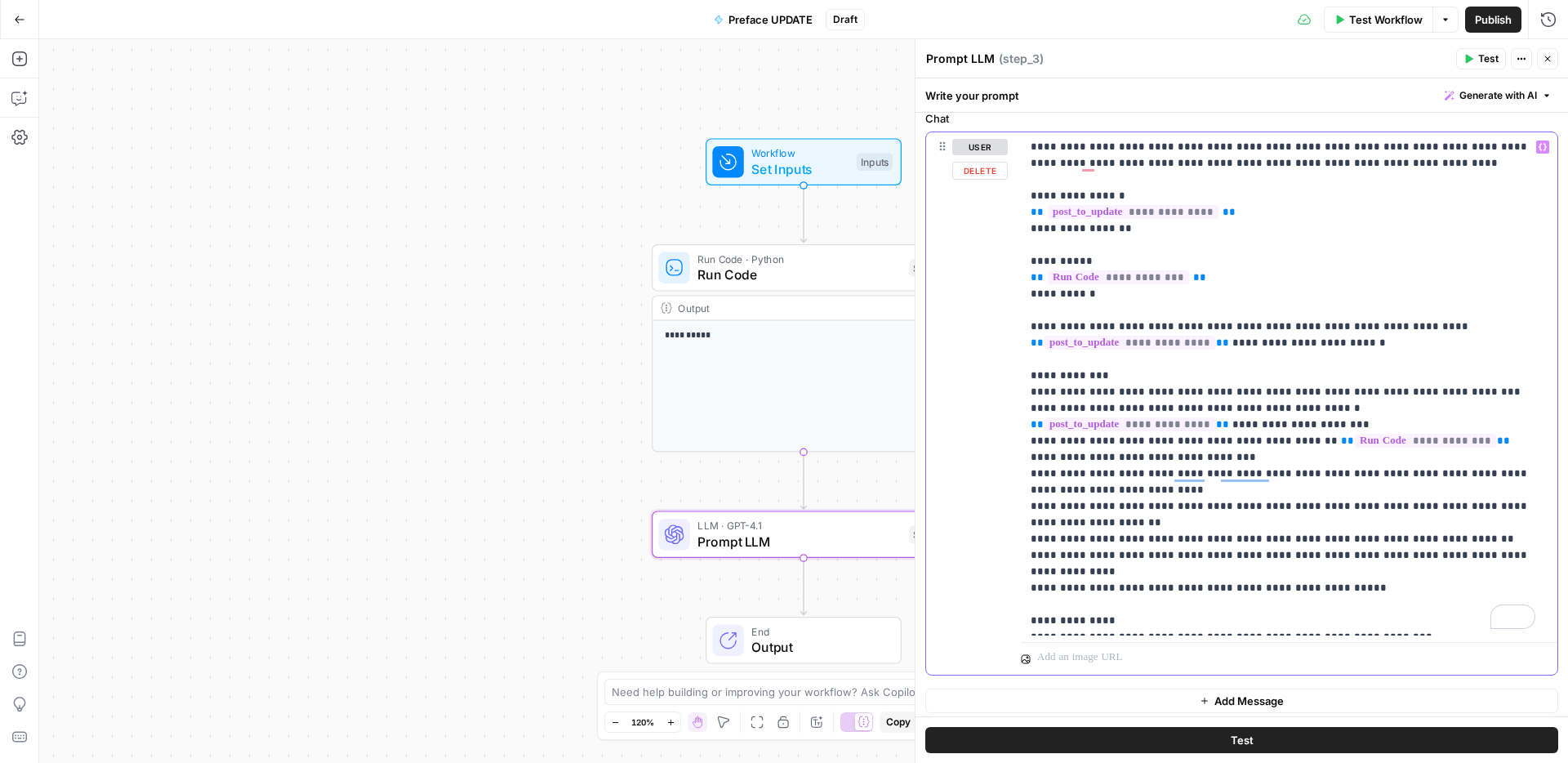
scroll to position [174, 0]
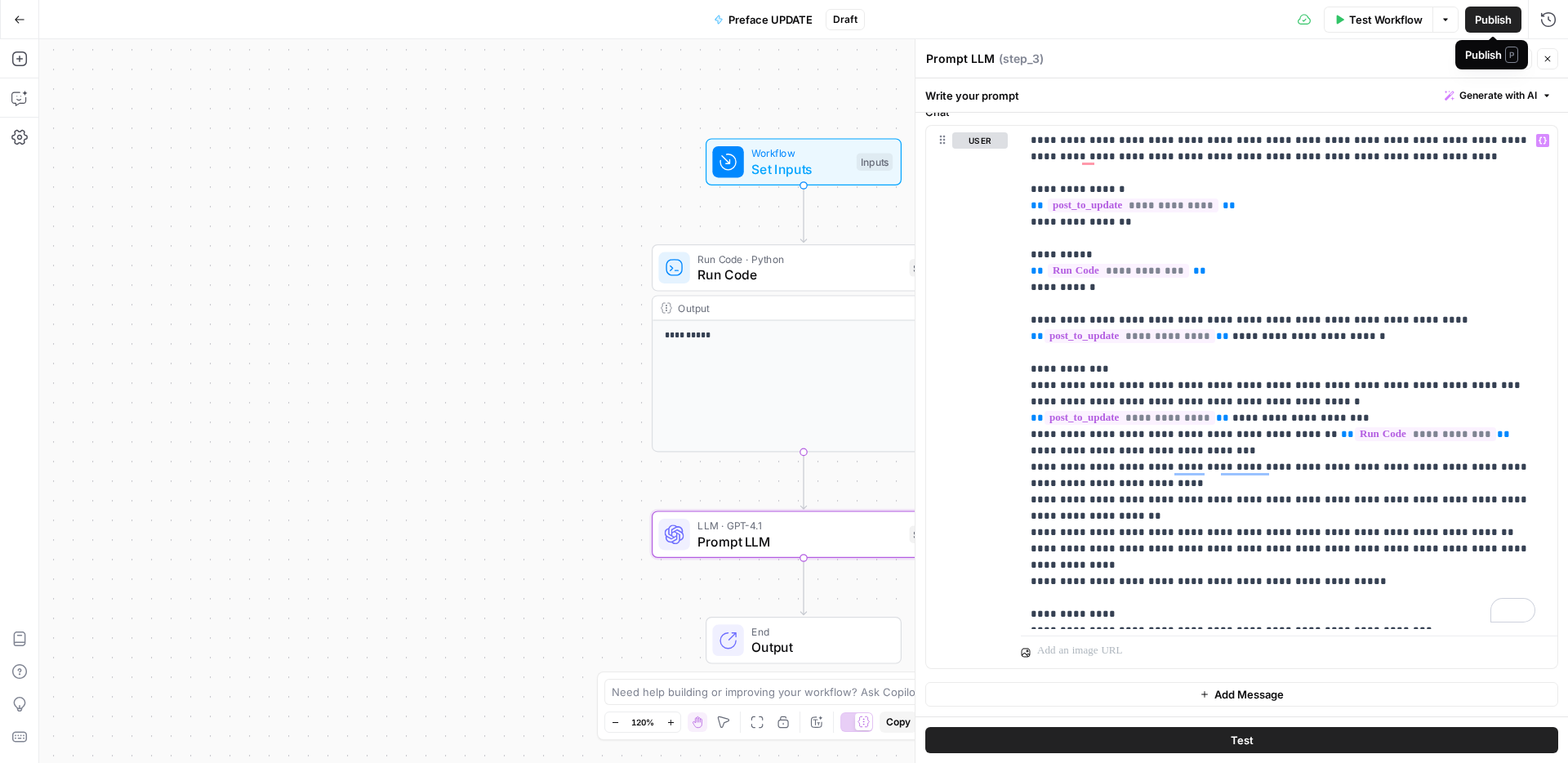
click at [1489, 20] on span "Publish" at bounding box center [1493, 19] width 37 height 17
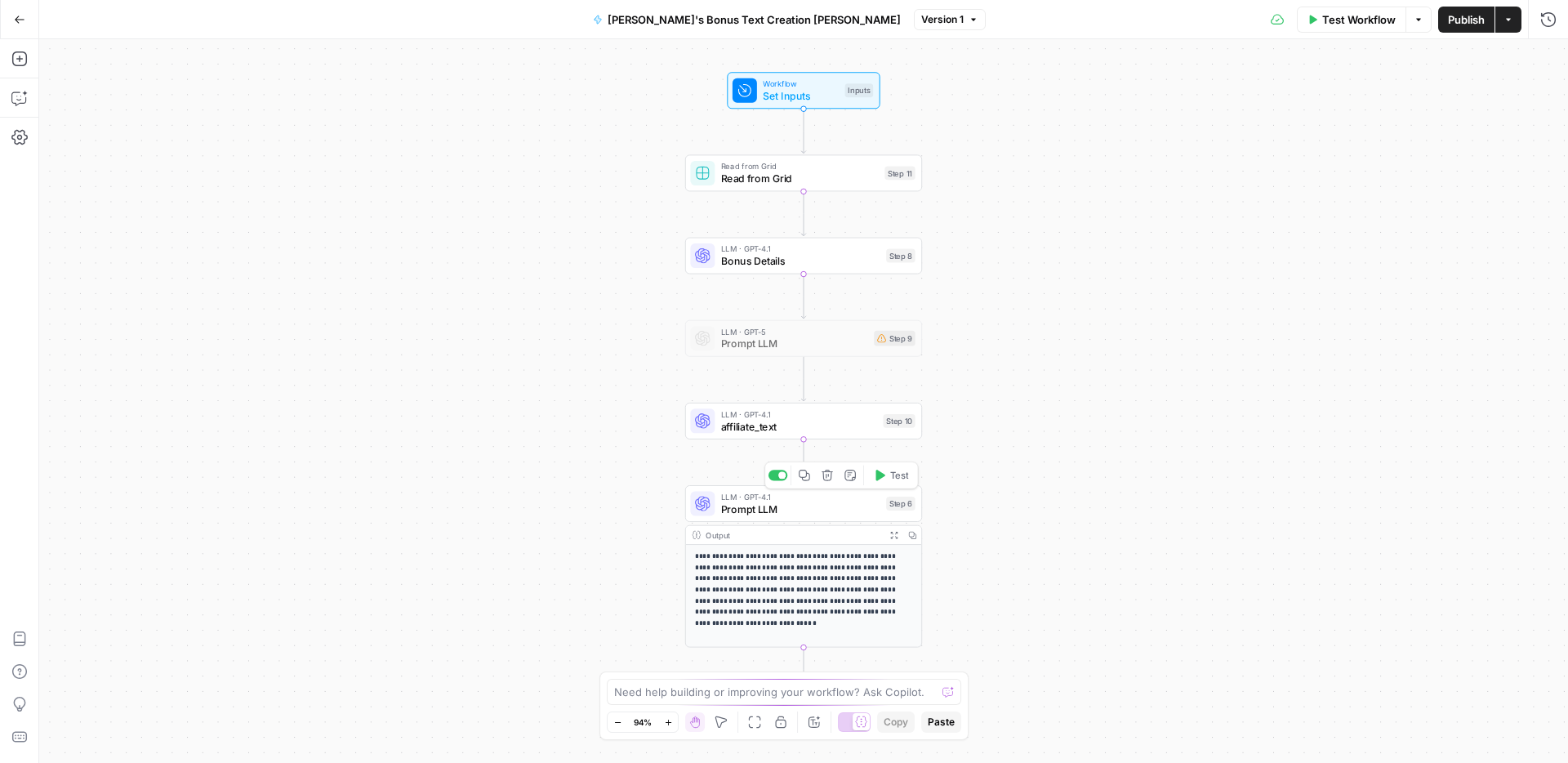
click at [731, 506] on span "Prompt LLM" at bounding box center [801, 510] width 160 height 16
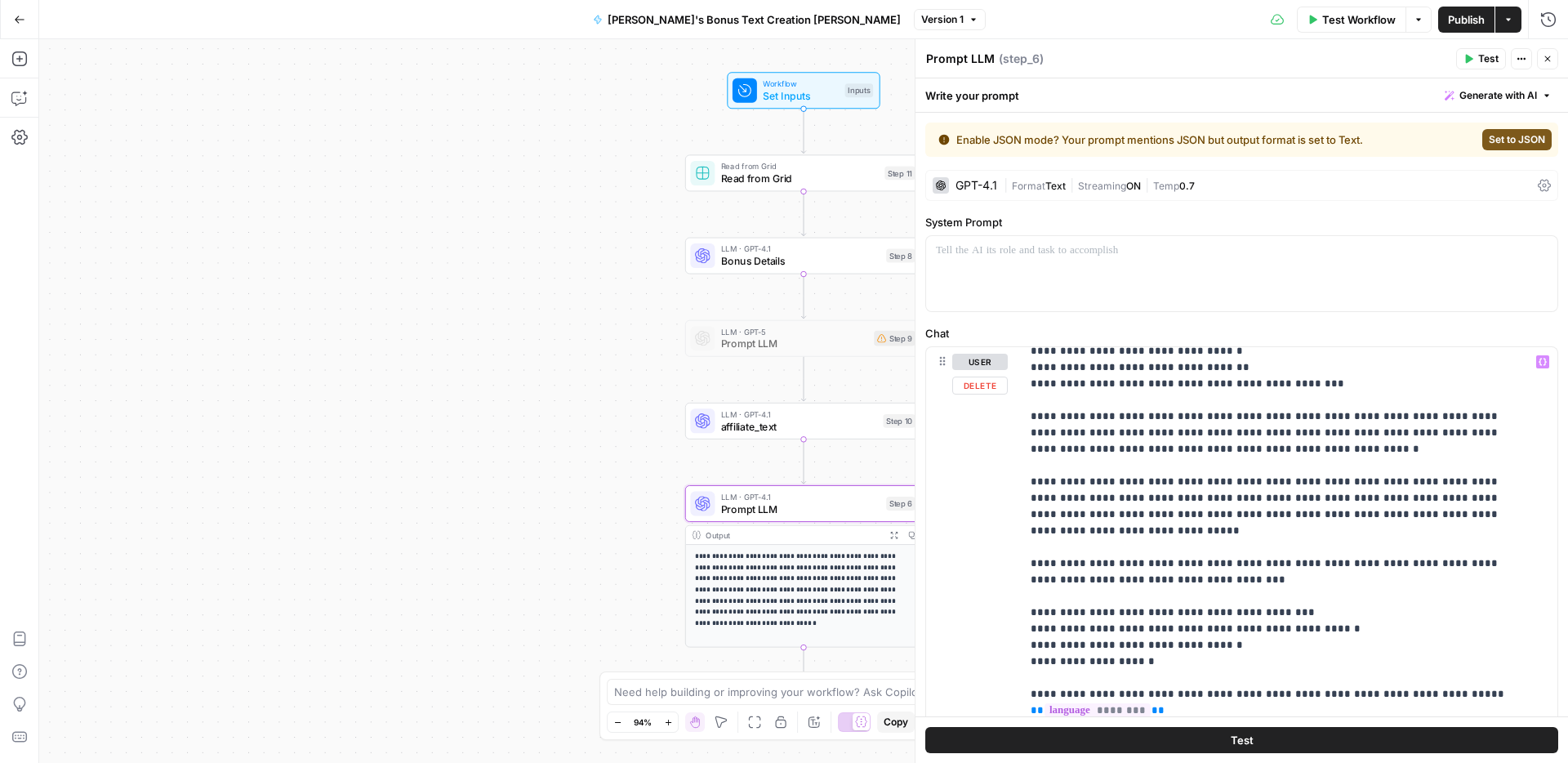
scroll to position [1187, 0]
click at [1275, 535] on p "**********" at bounding box center [1277, 342] width 492 height 2351
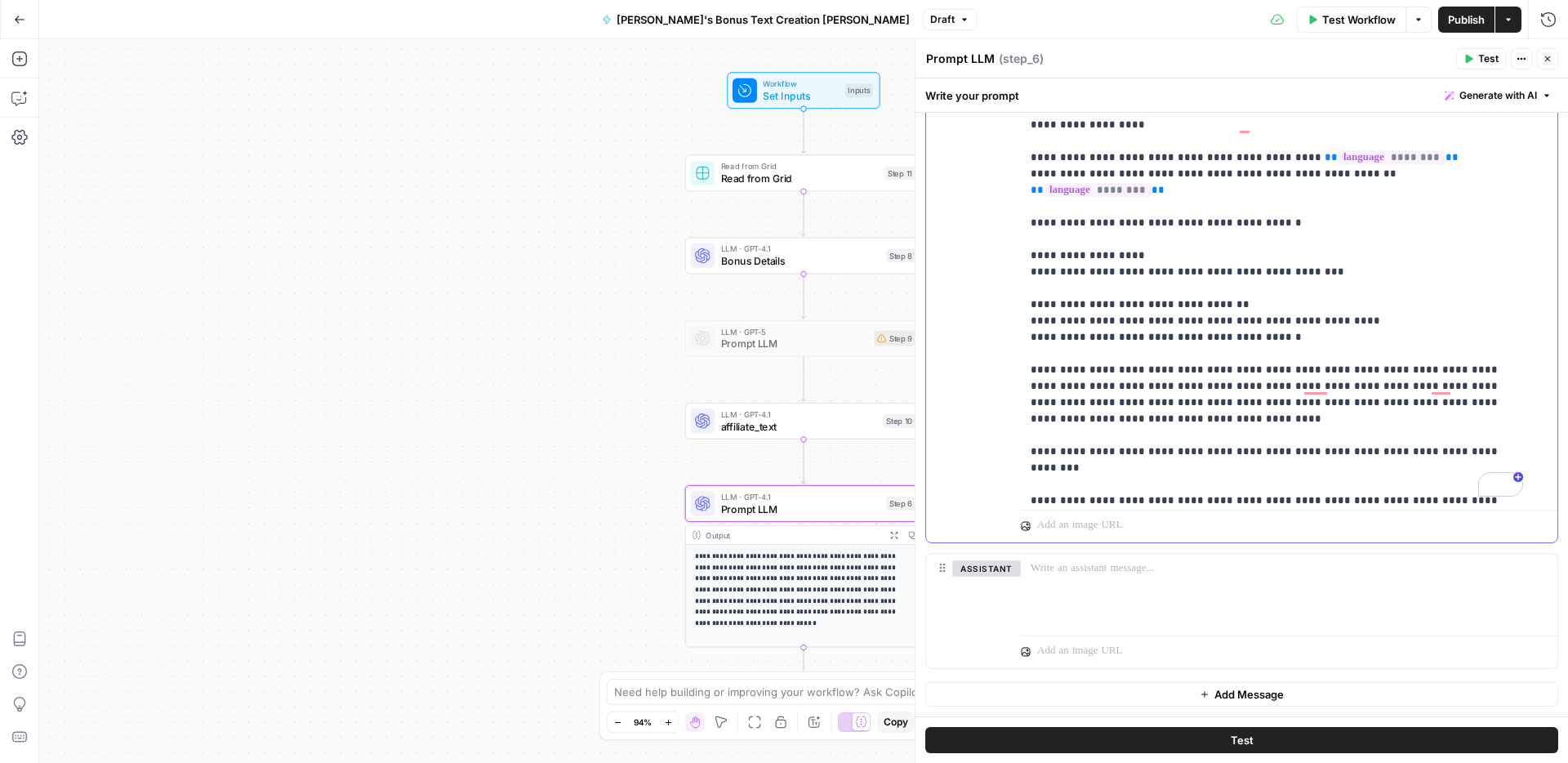
scroll to position [0, 0]
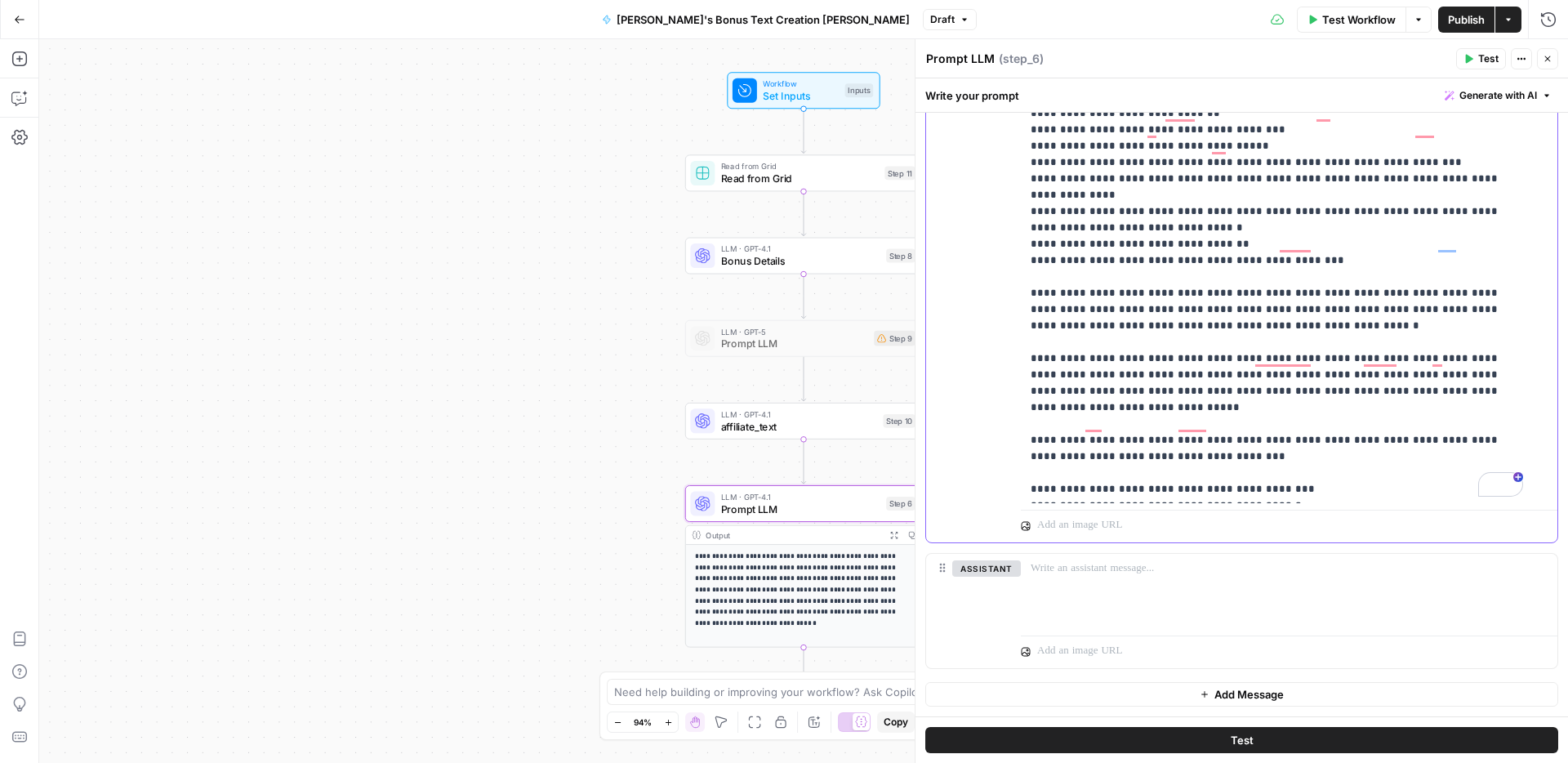
click at [1233, 375] on p "**********" at bounding box center [1277, 228] width 492 height 2368
click at [1186, 410] on p "**********" at bounding box center [1277, 244] width 492 height 2400
click at [1283, 404] on p "**********" at bounding box center [1277, 244] width 492 height 2400
click at [1035, 420] on p "**********" at bounding box center [1277, 448] width 492 height 2808
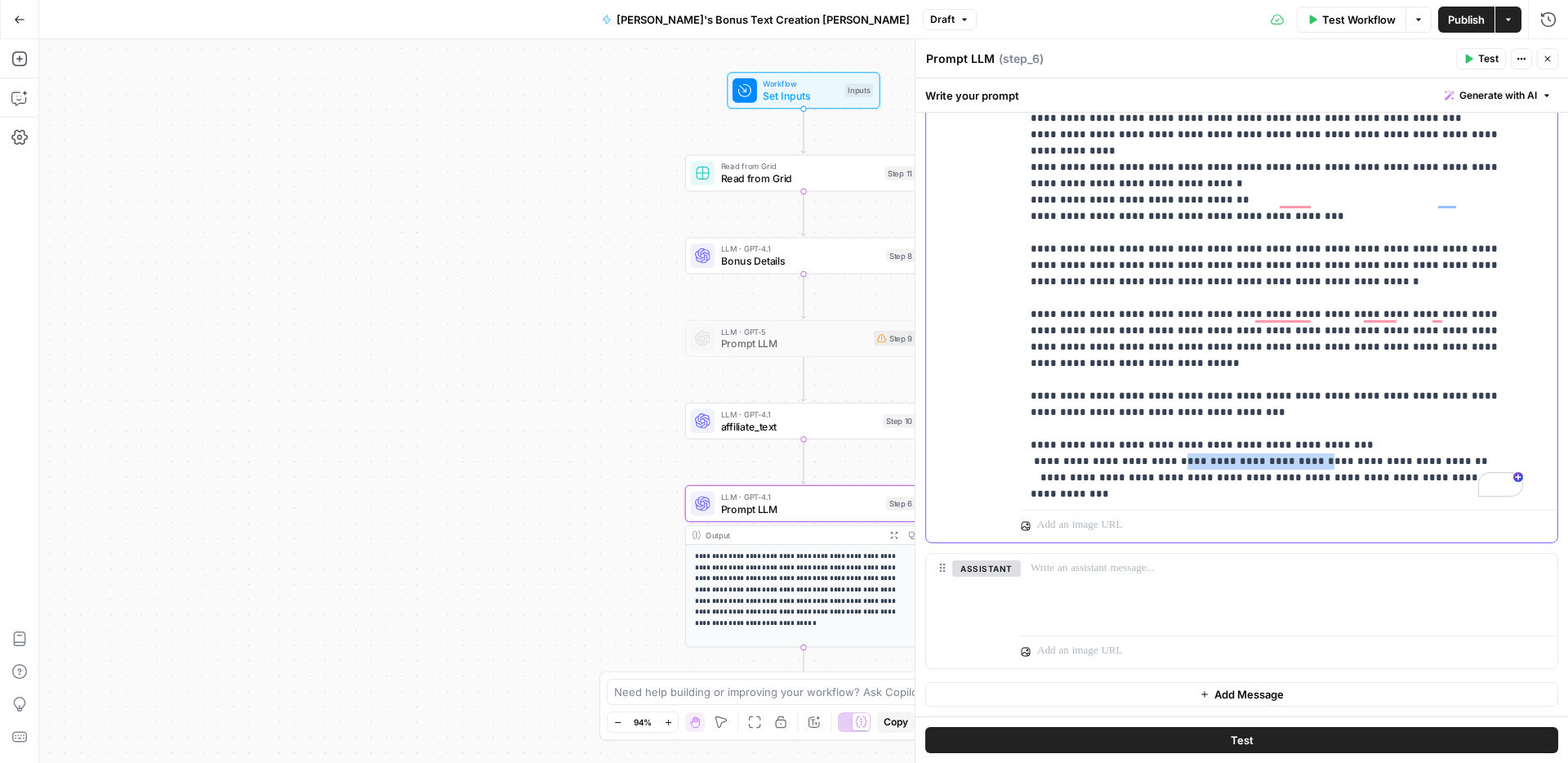
drag, startPoint x: 1161, startPoint y: 379, endPoint x: 1307, endPoint y: 376, distance: 146.0
click at [1307, 376] on p "**********" at bounding box center [1277, 404] width 492 height 2808
copy p "**********"
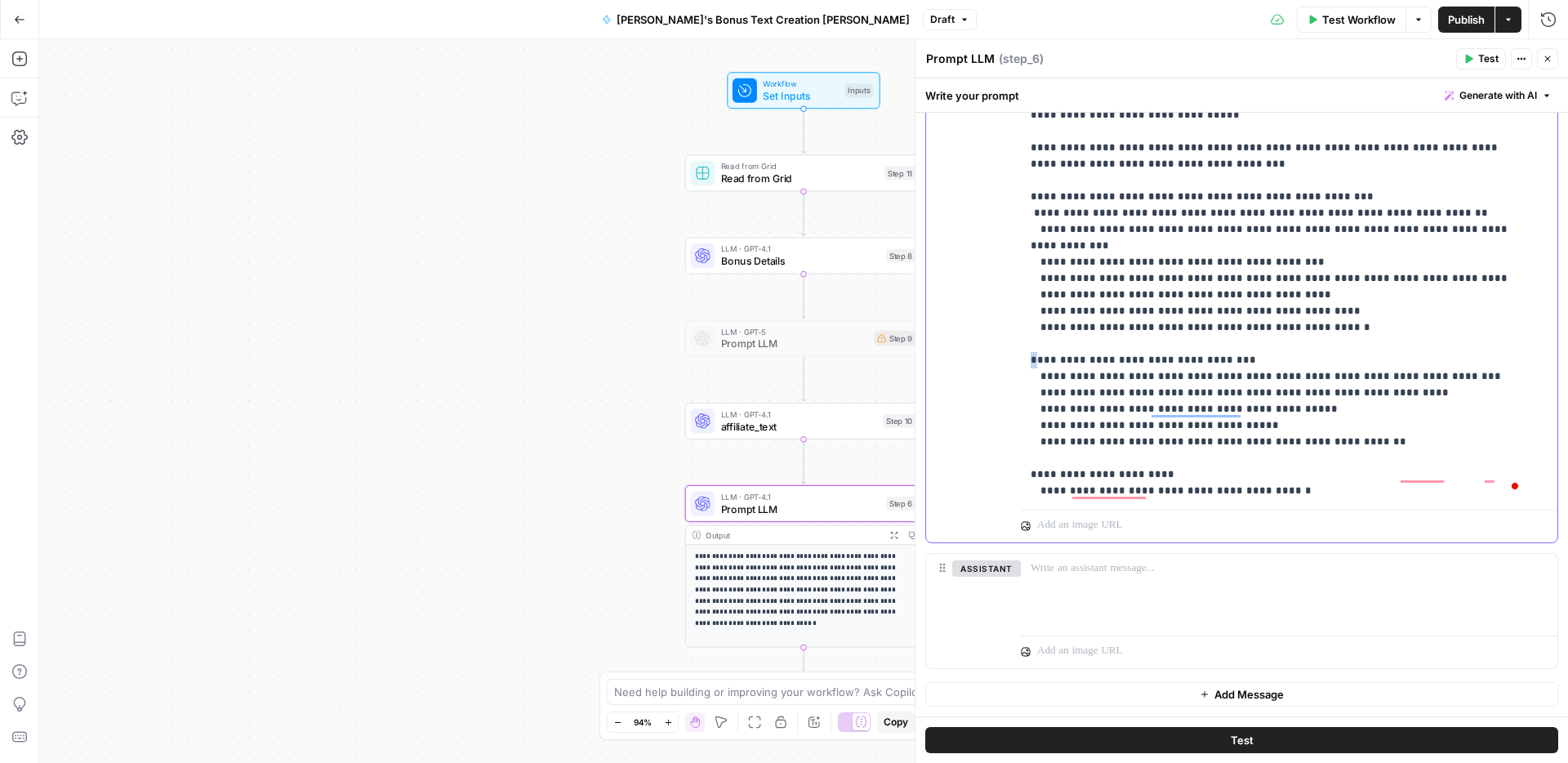
click at [1033, 261] on p "**********" at bounding box center [1277, 156] width 492 height 2808
click at [1033, 376] on p "**********" at bounding box center [1277, 156] width 492 height 2808
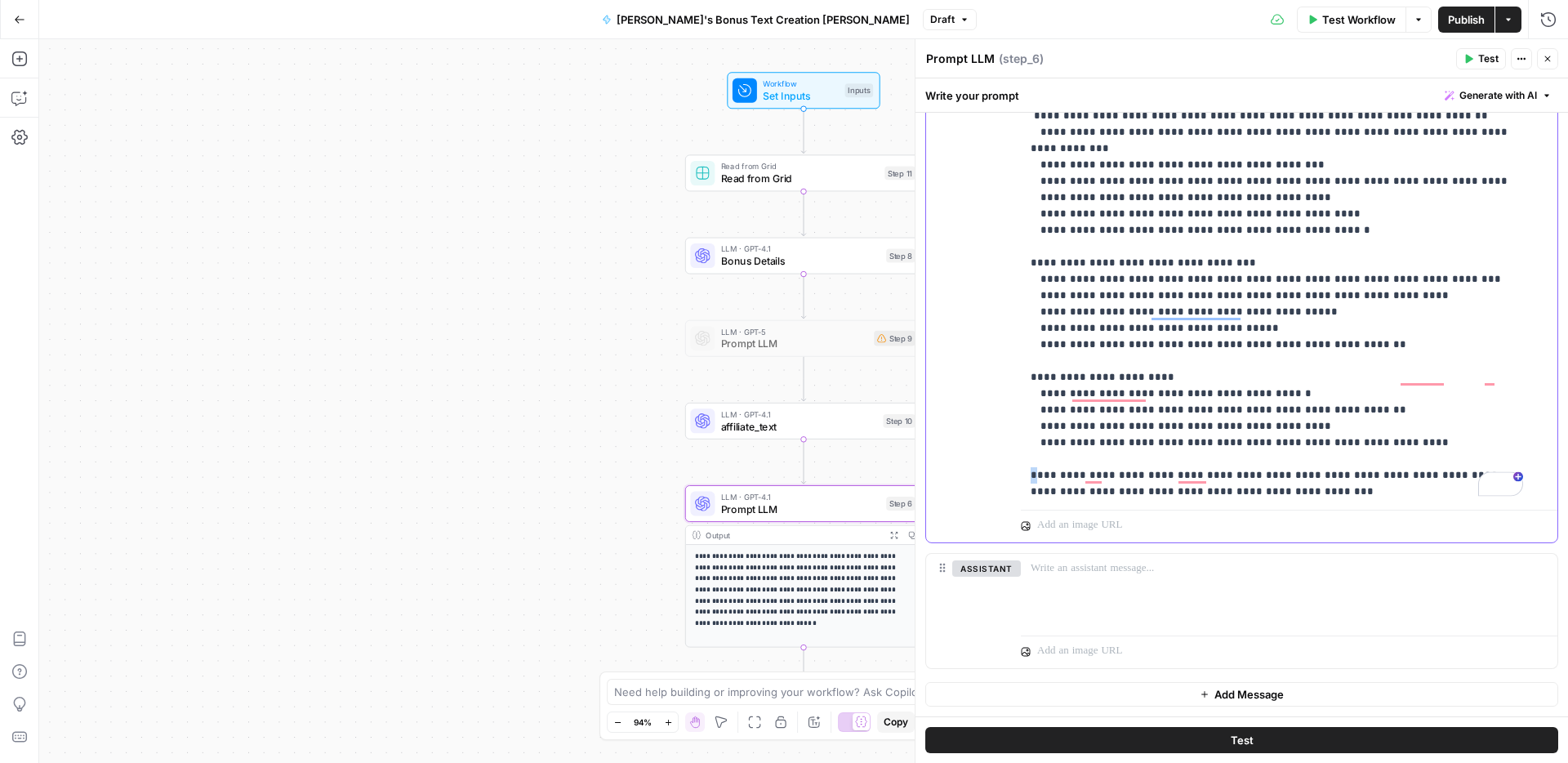
click at [1031, 379] on p "**********" at bounding box center [1277, 59] width 492 height 2808
click at [1029, 427] on div "**********" at bounding box center [1284, 170] width 525 height 666
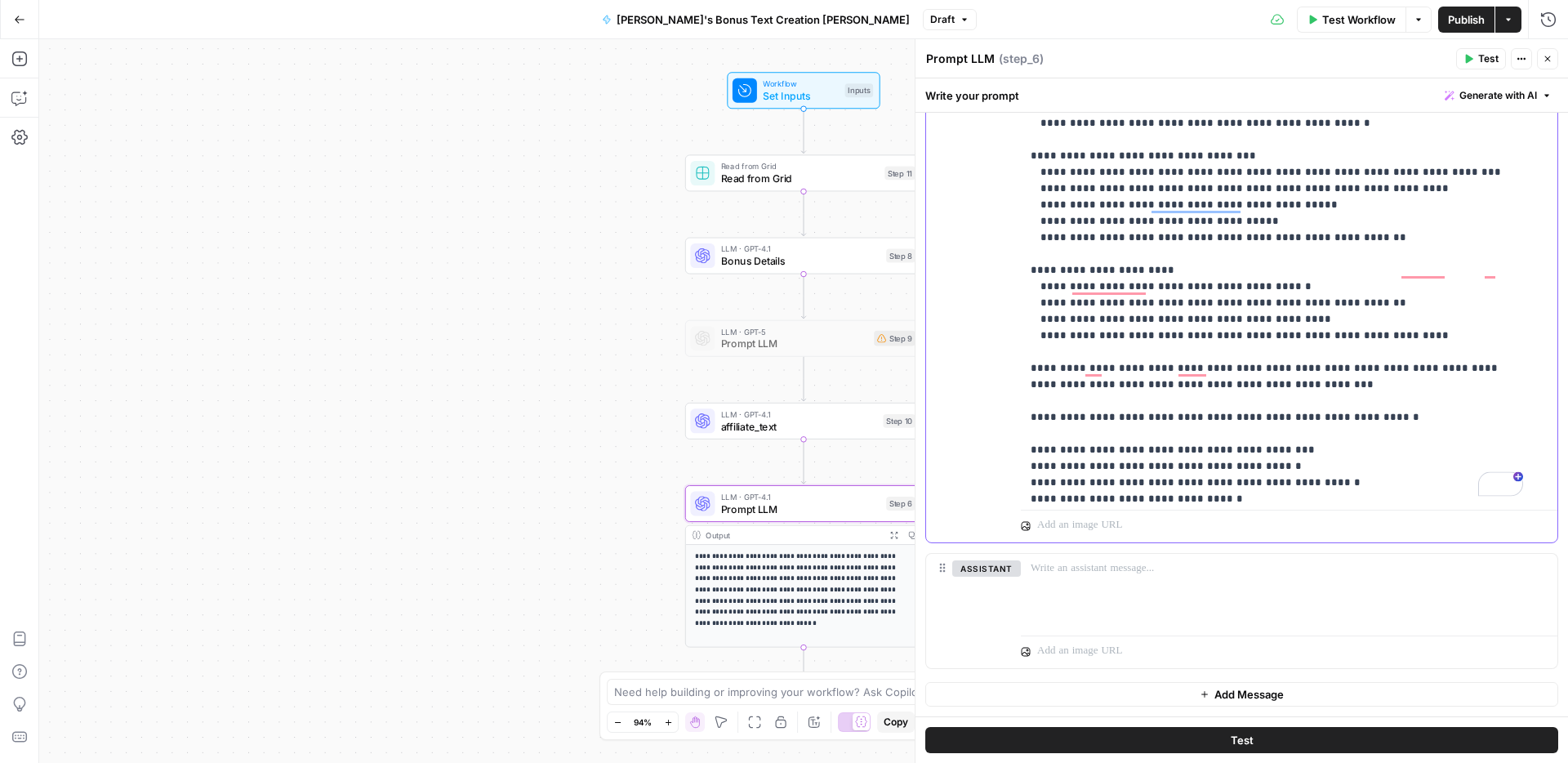
scroll to position [1300, 0]
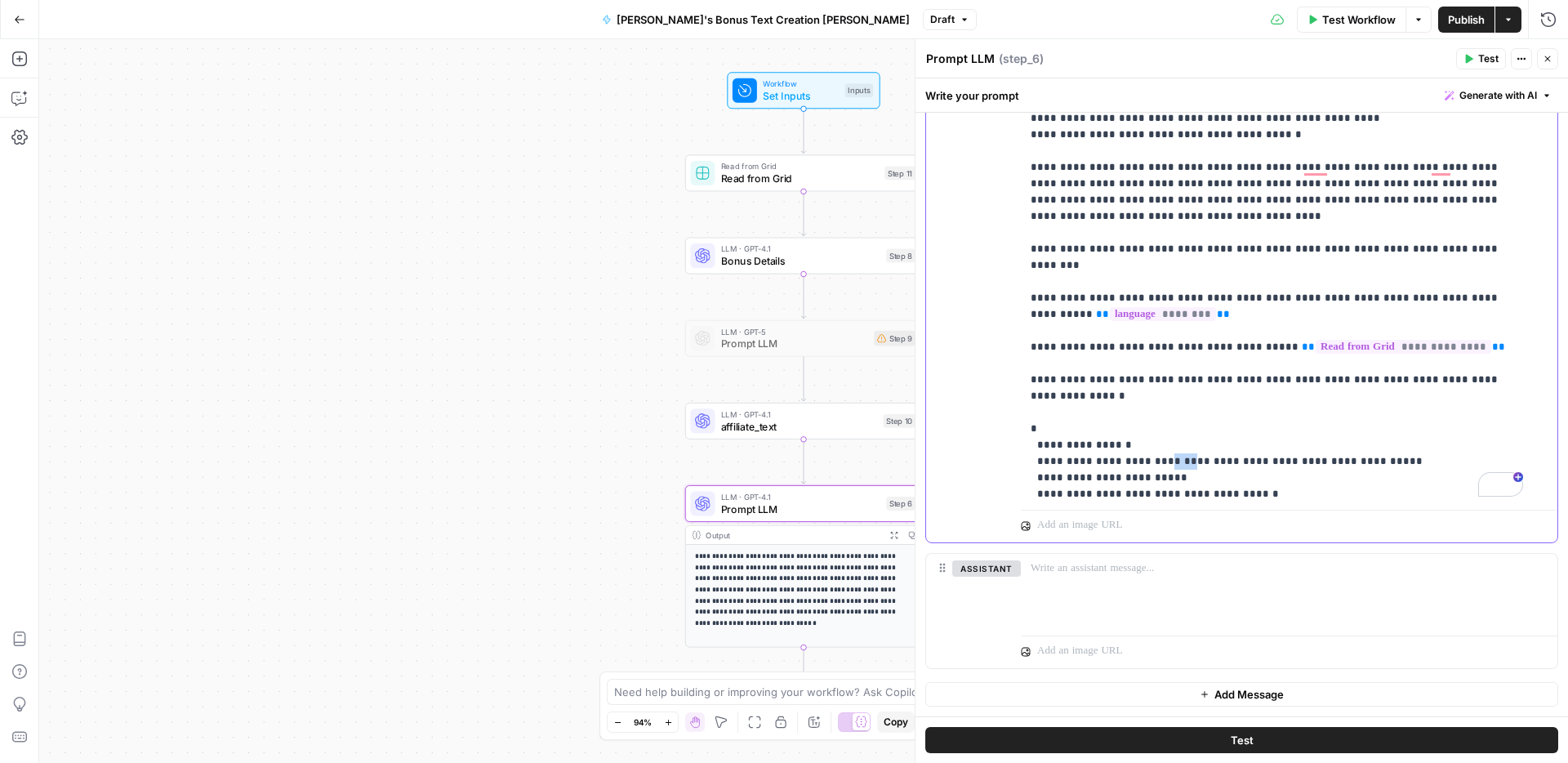
drag, startPoint x: 1153, startPoint y: 312, endPoint x: 1181, endPoint y: 310, distance: 28.1
click at [1462, 22] on span "Publish" at bounding box center [1467, 19] width 37 height 17
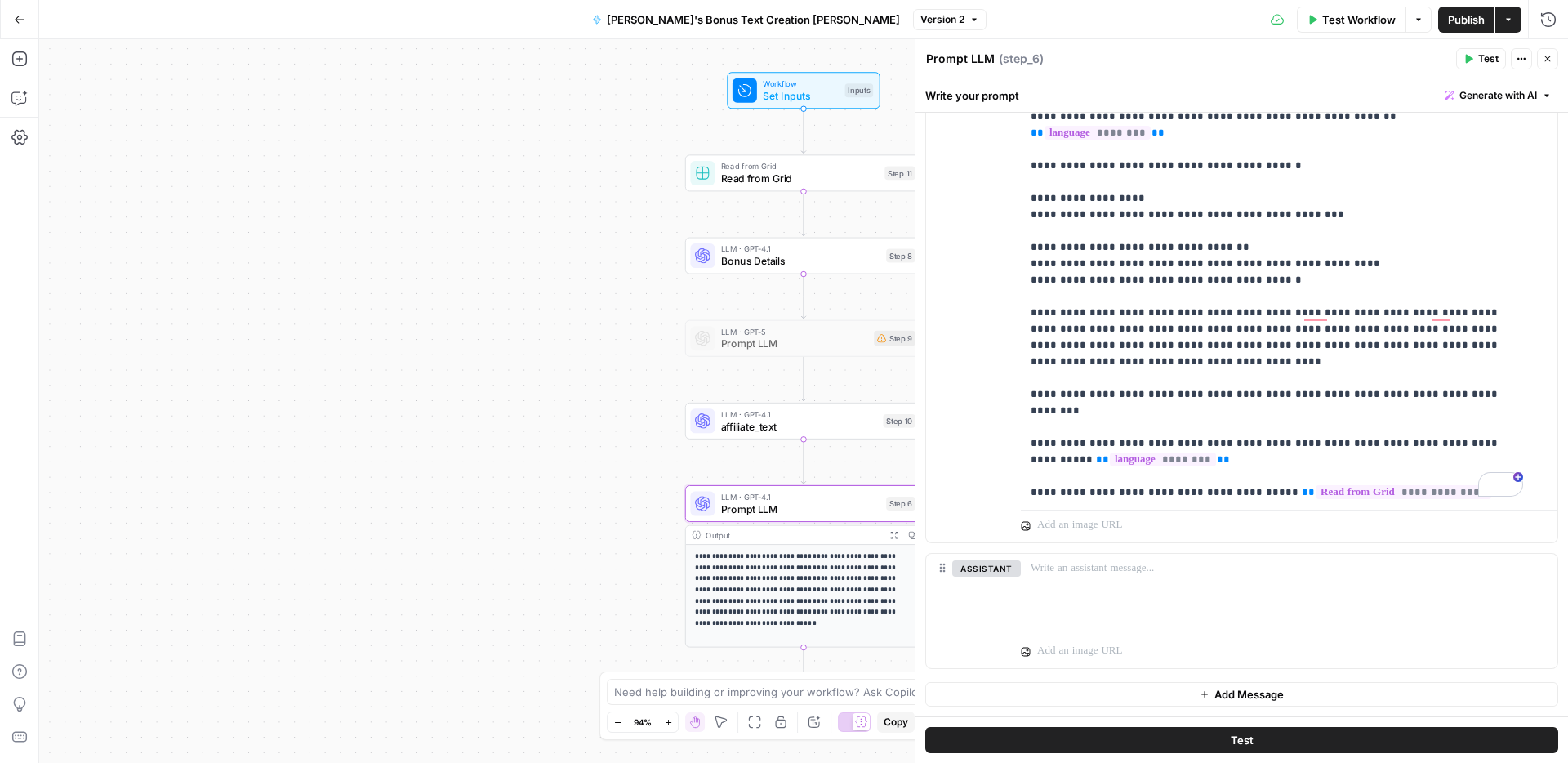
scroll to position [1898, 0]
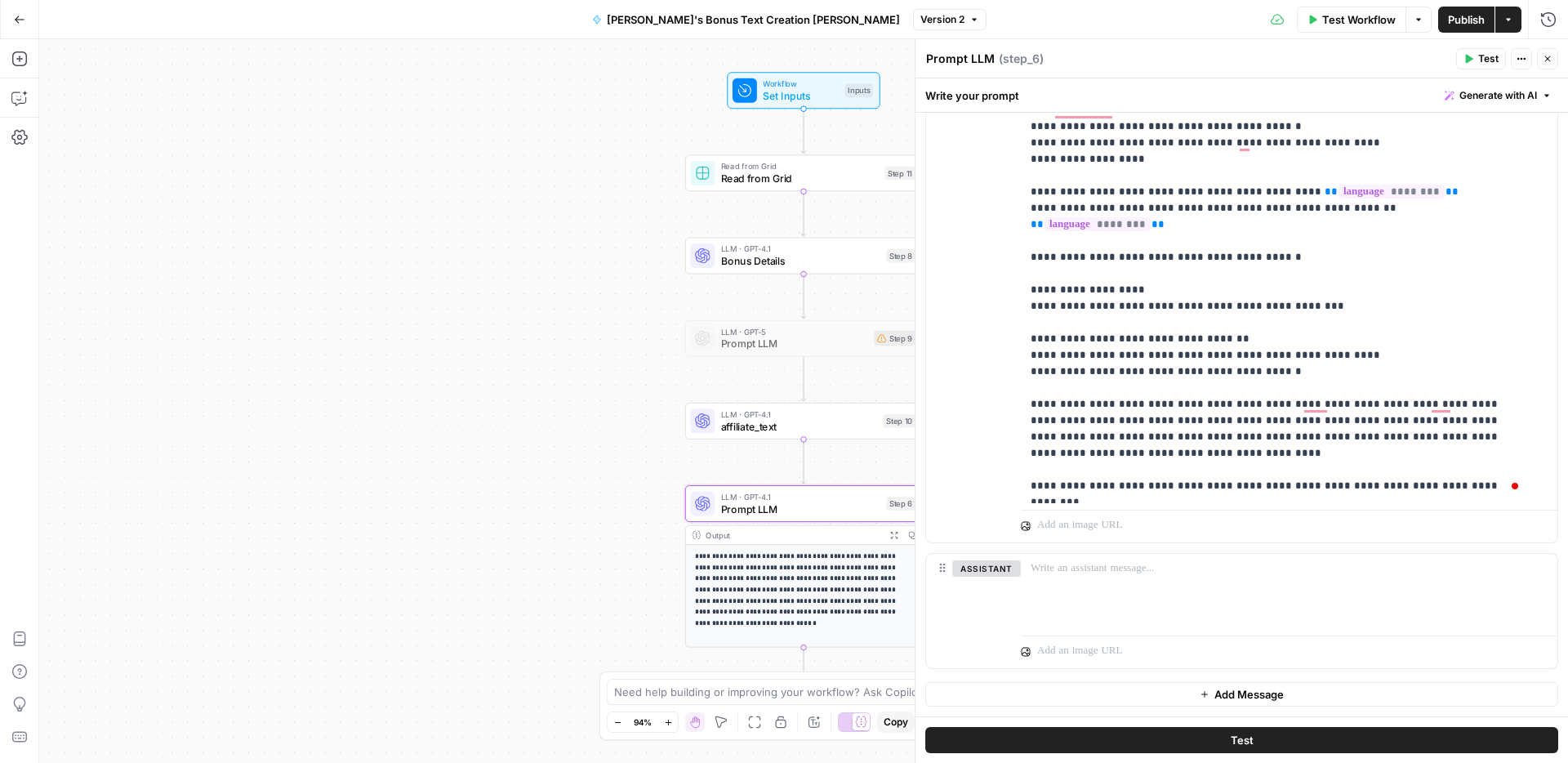
click at [970, 17] on icon "button" at bounding box center [974, 19] width 10 height 10
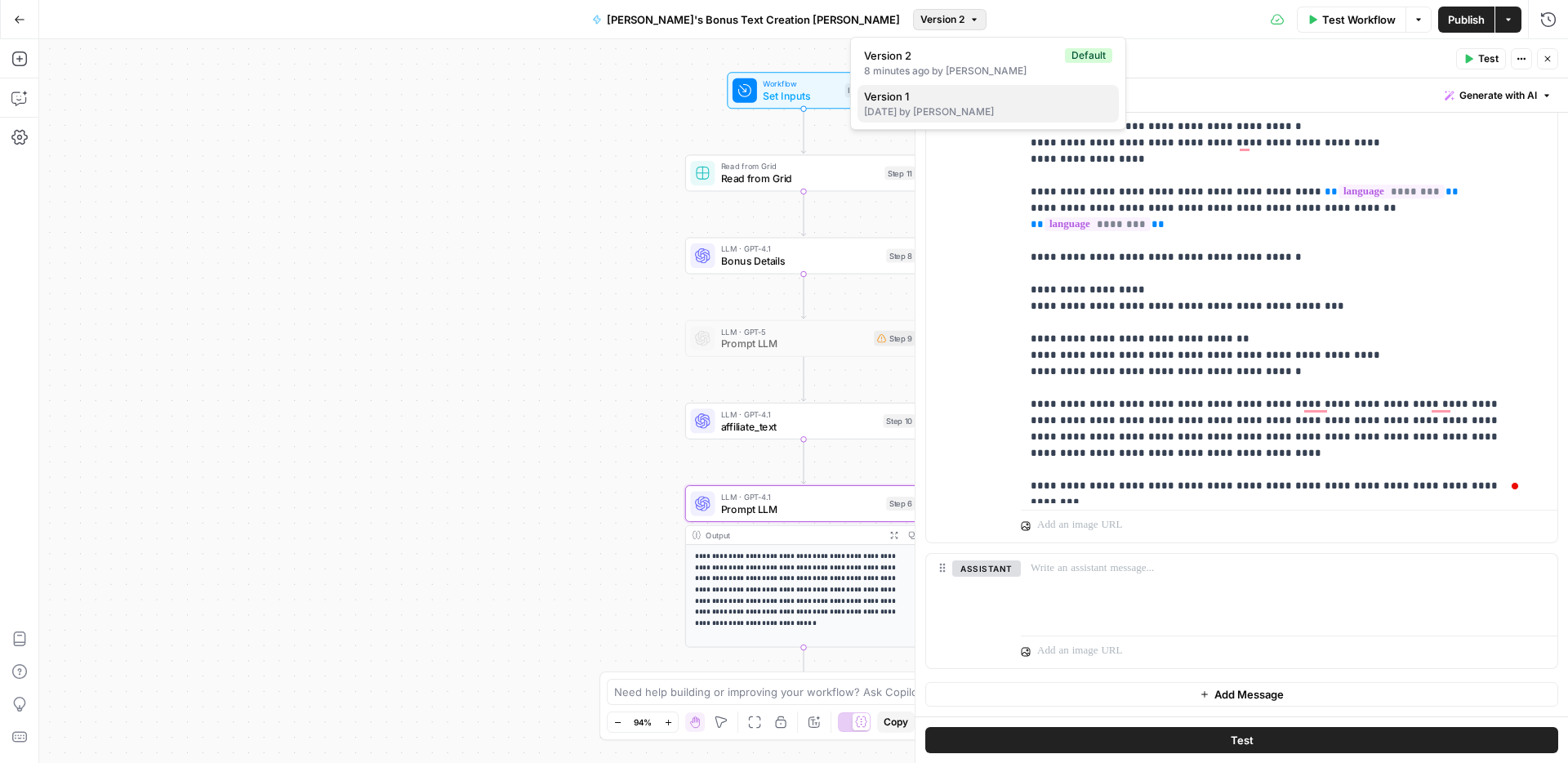
click at [901, 108] on div "3 days ago by Rina null" at bounding box center [988, 111] width 248 height 15
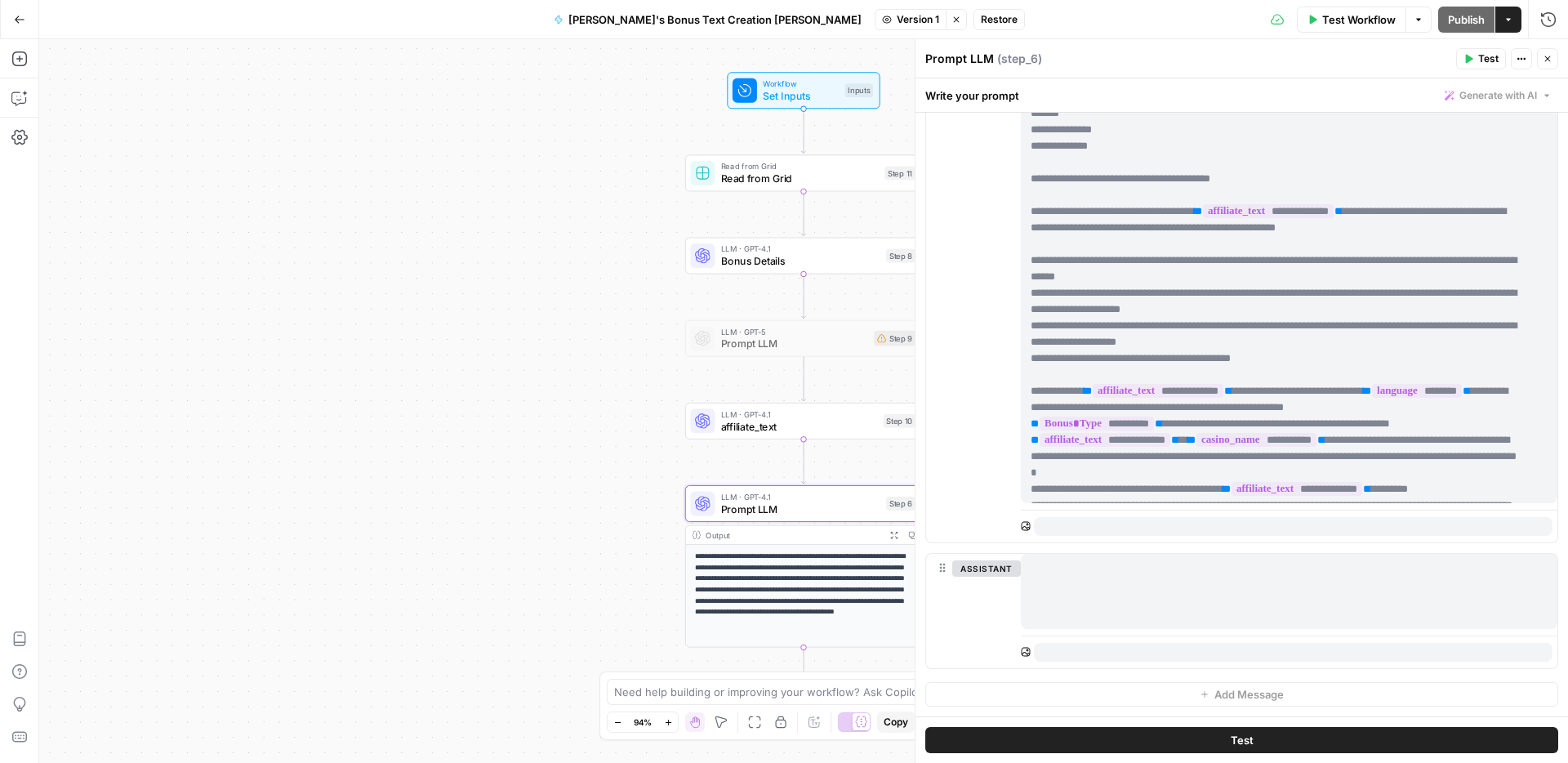
scroll to position [0, 0]
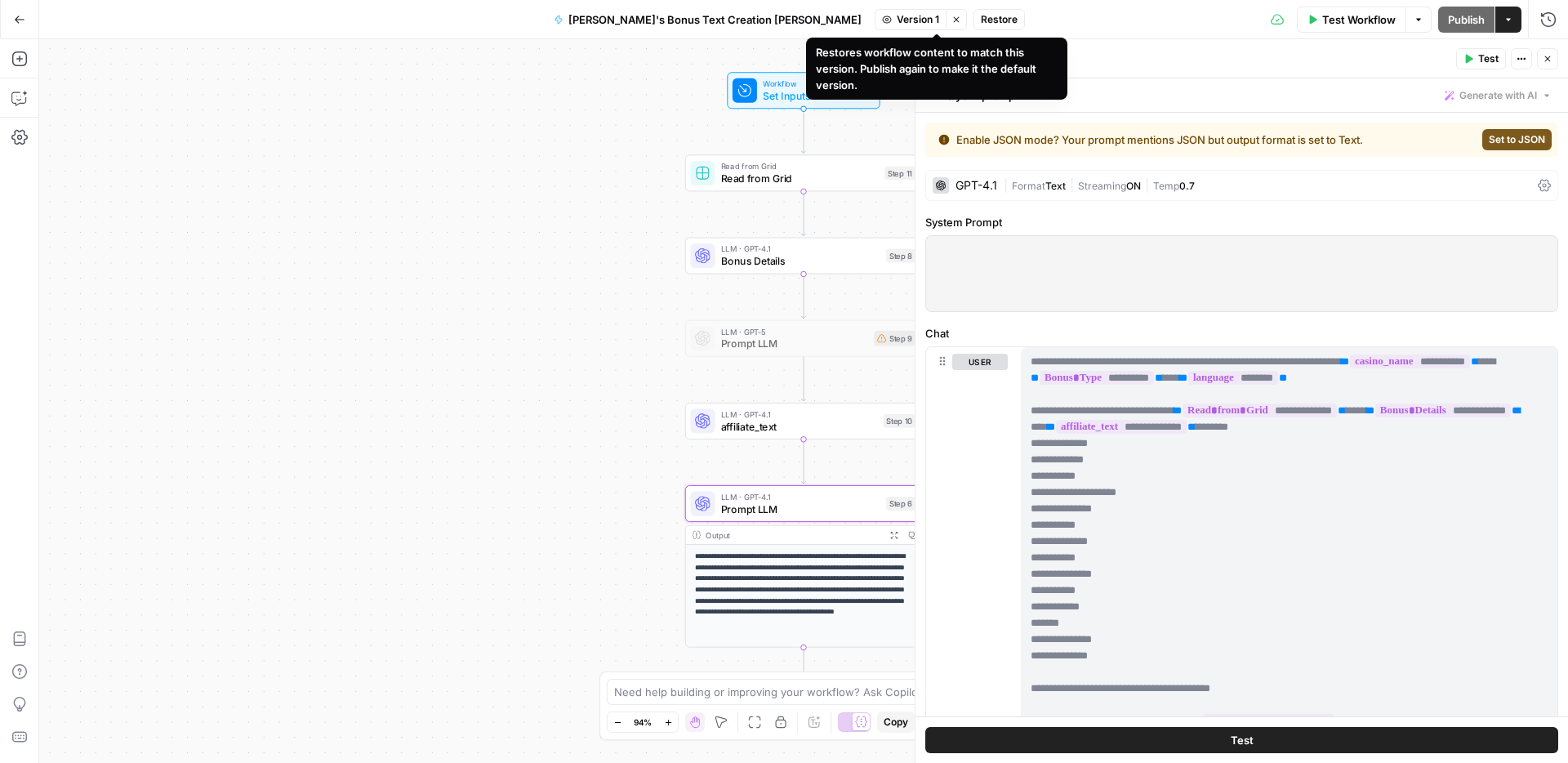
click at [981, 14] on span "Restore" at bounding box center [999, 19] width 37 height 15
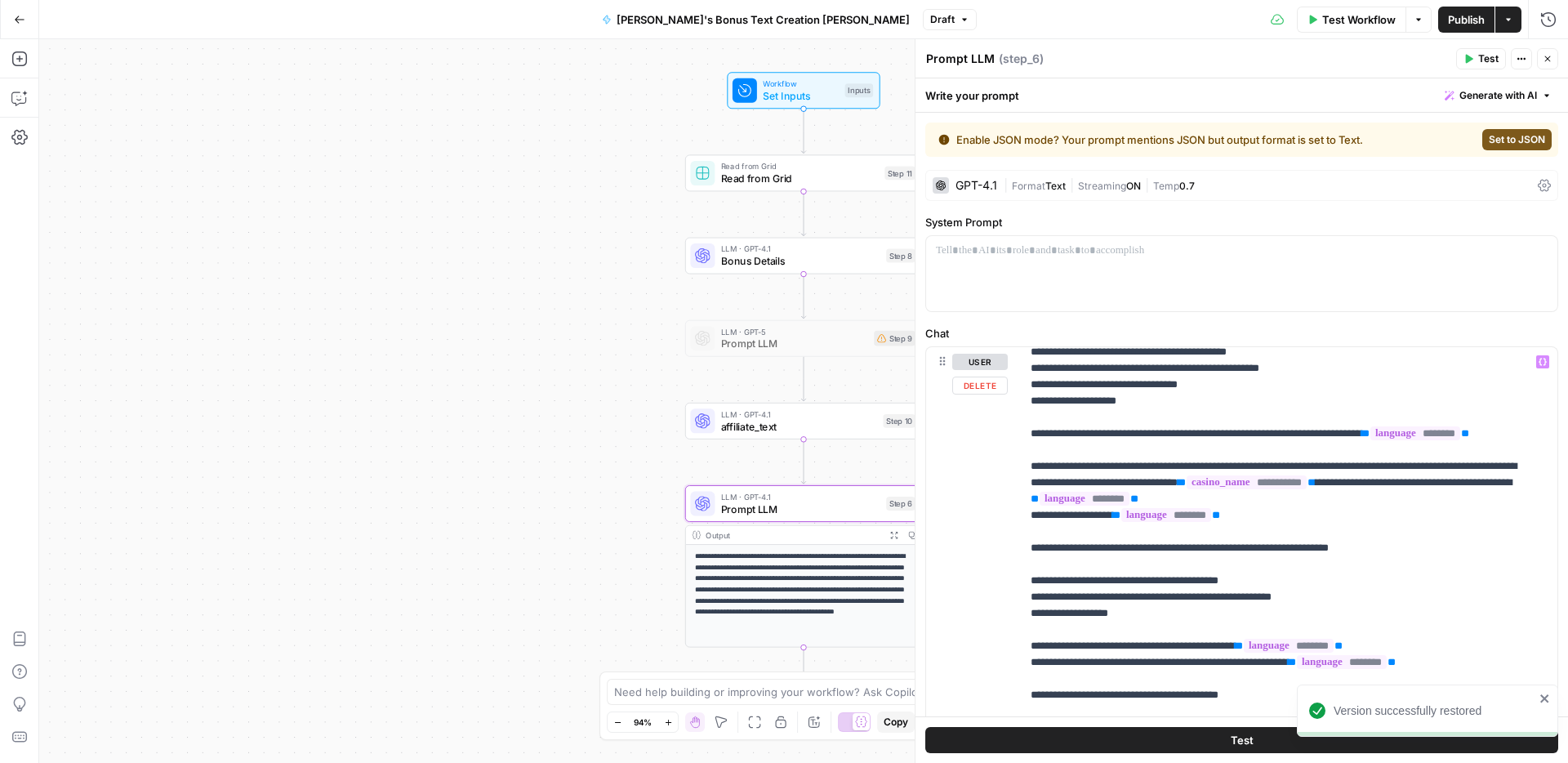
scroll to position [1699, 0]
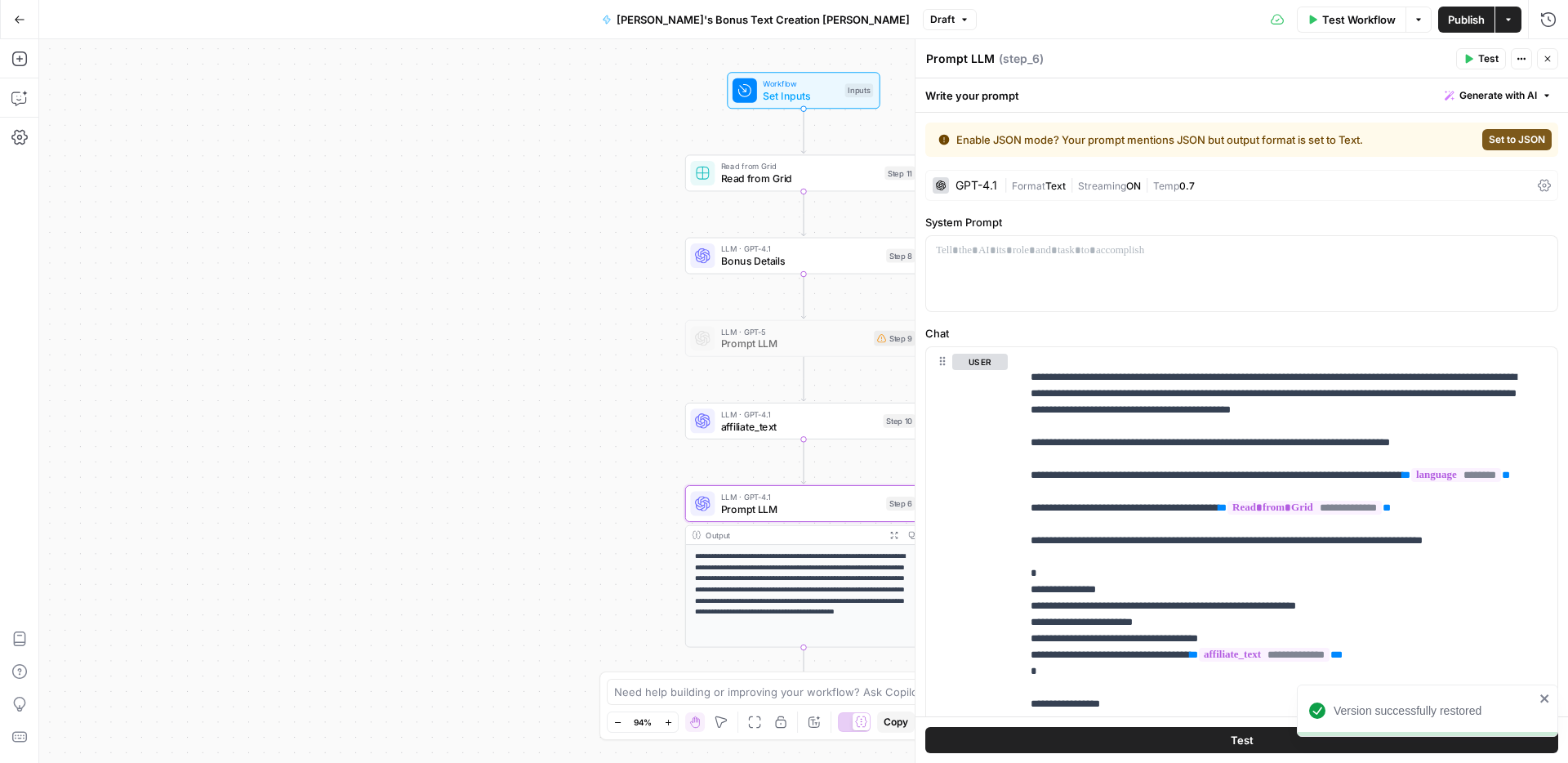
click at [1461, 20] on span "Publish" at bounding box center [1467, 19] width 37 height 17
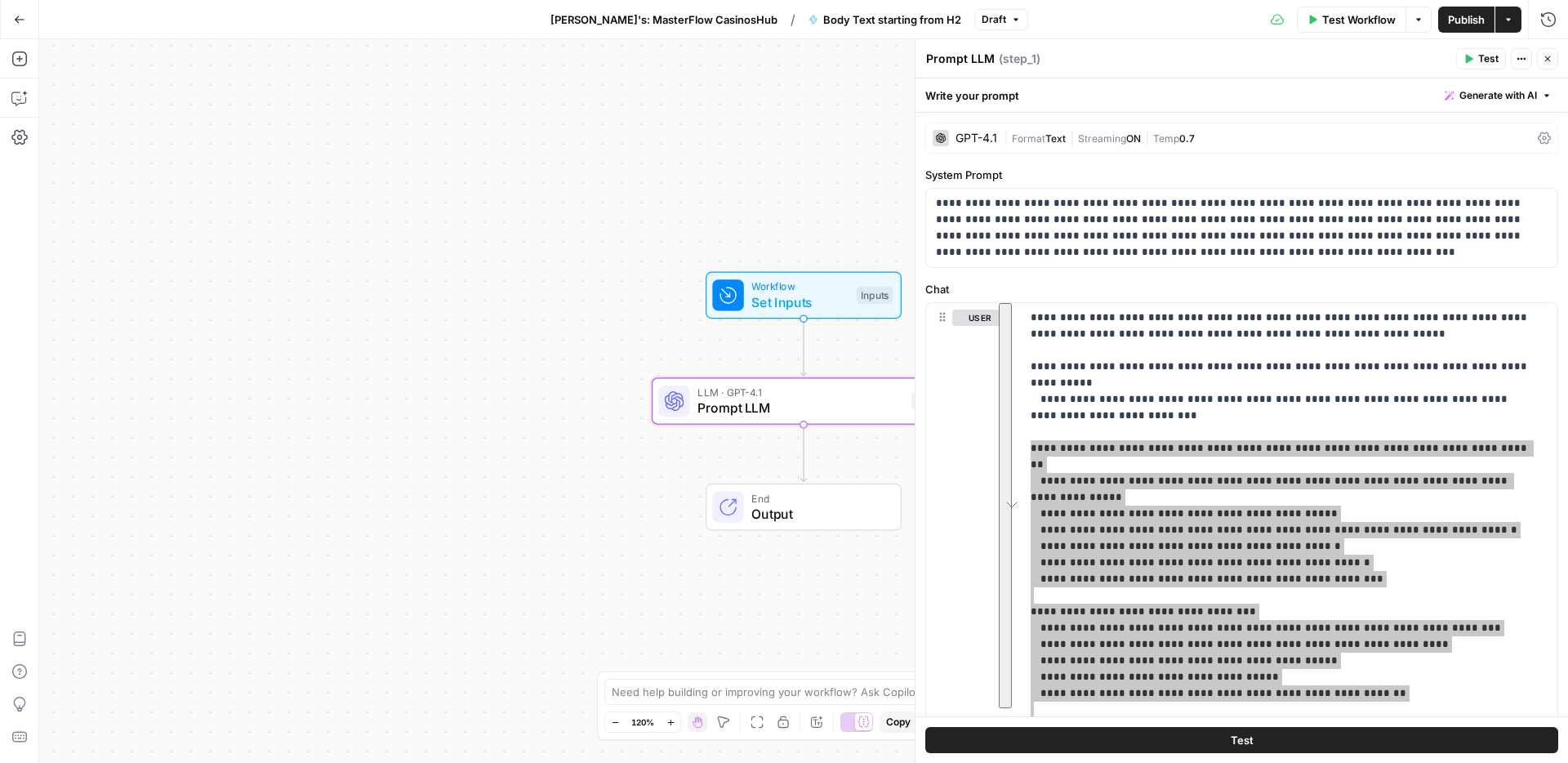
scroll to position [433, 0]
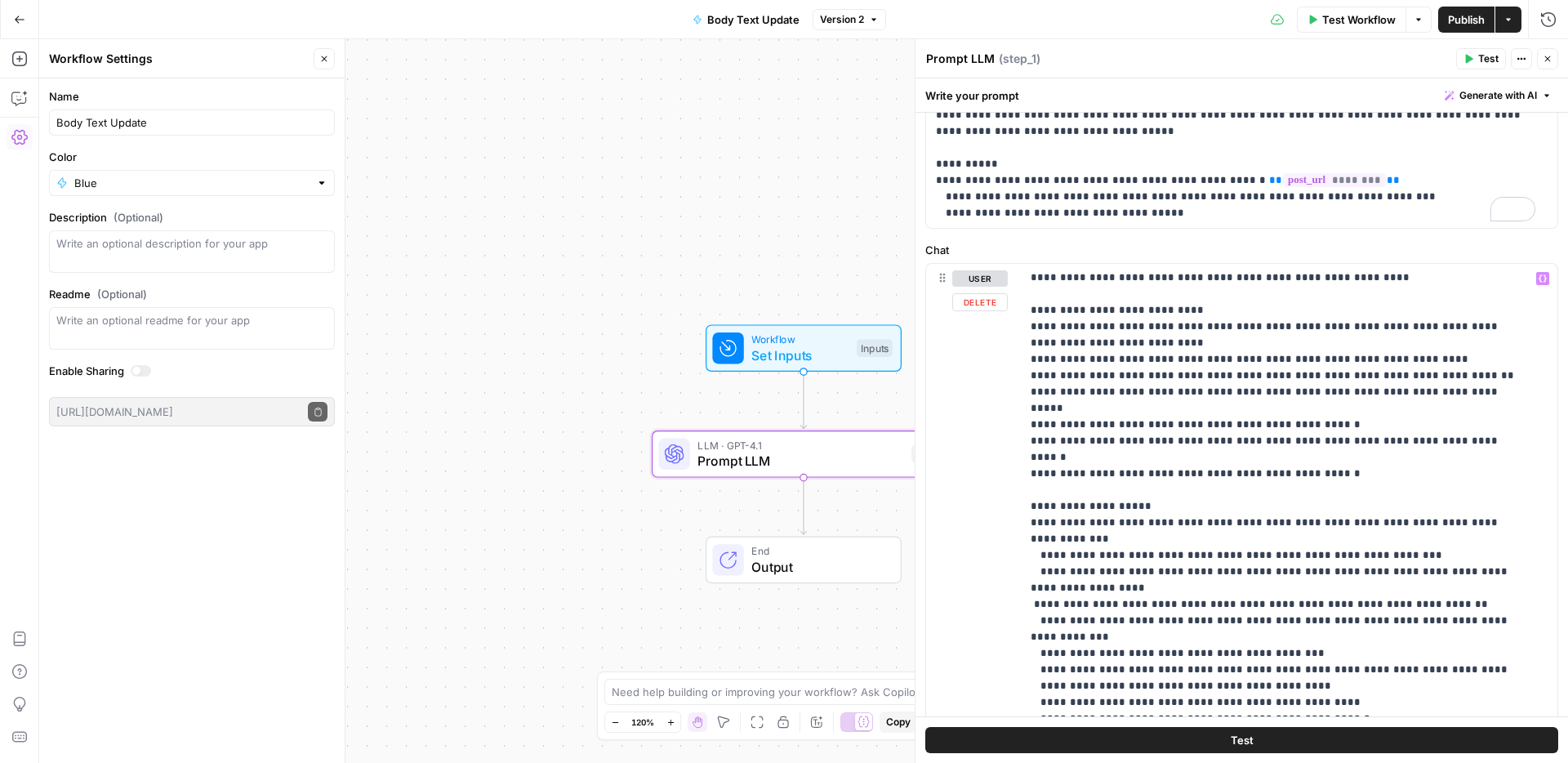
scroll to position [106, 0]
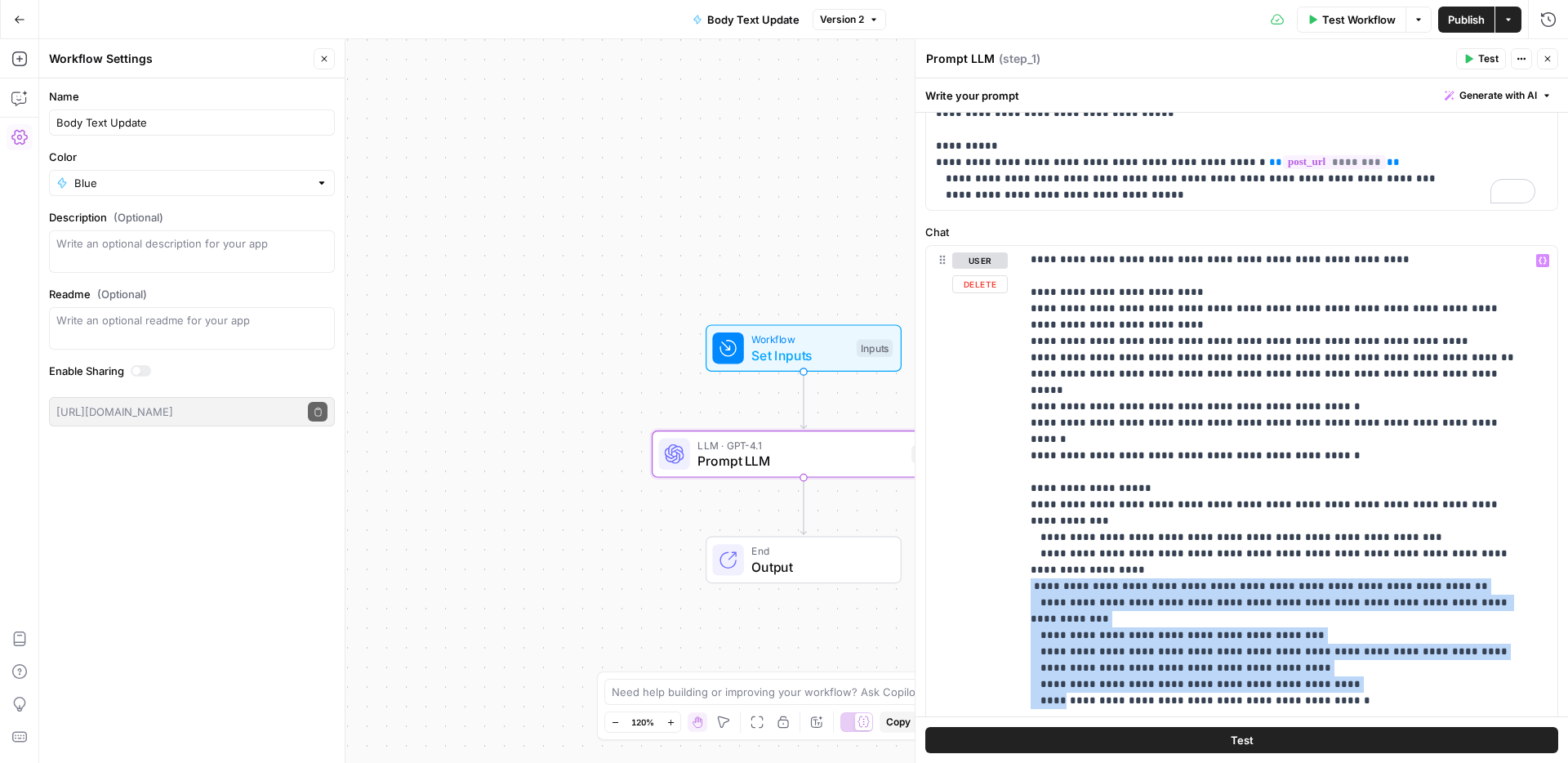
drag, startPoint x: 1027, startPoint y: 505, endPoint x: 1061, endPoint y: 605, distance: 105.6
click at [1061, 605] on div "**********" at bounding box center [1284, 578] width 525 height 666
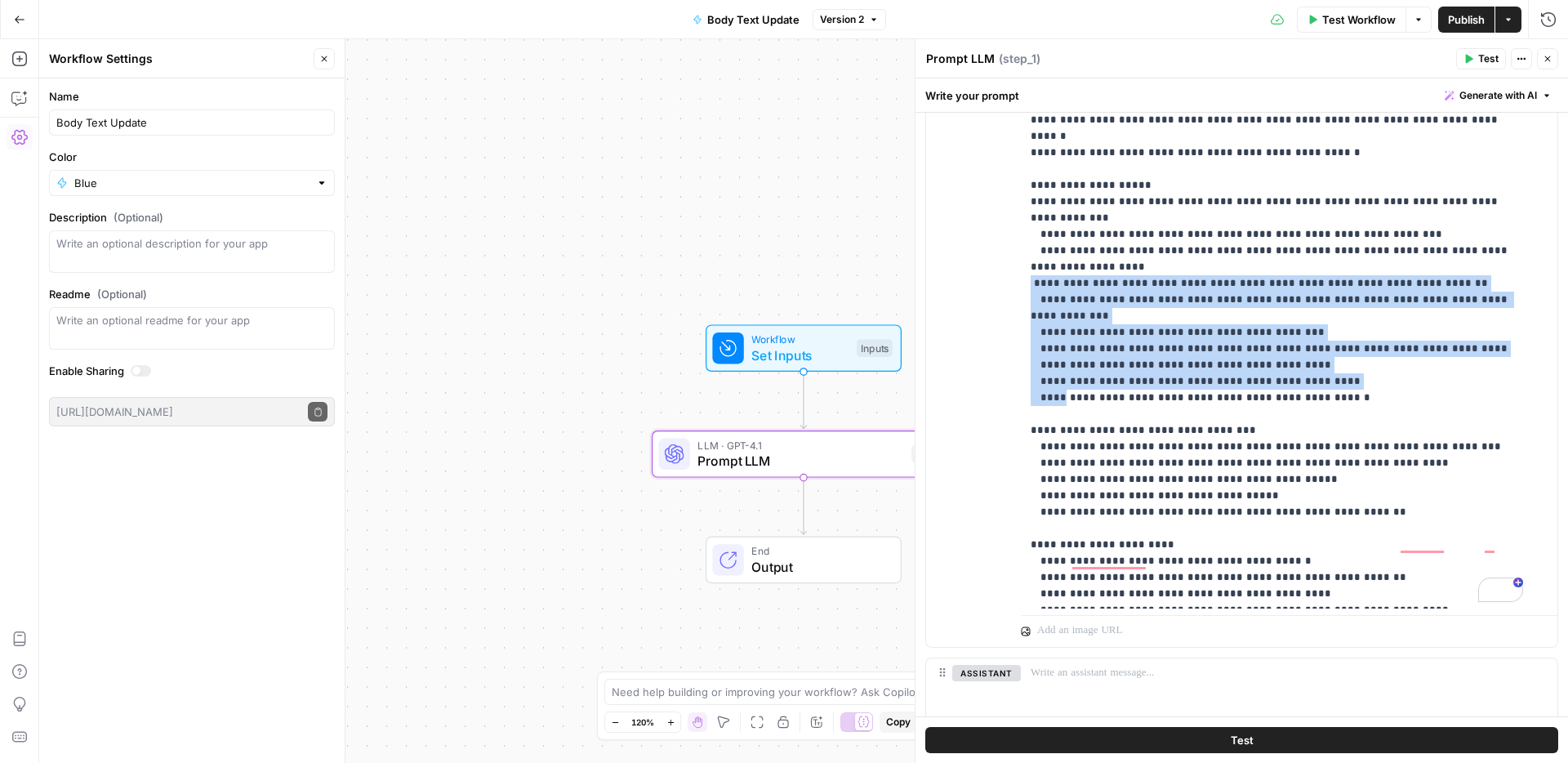
scroll to position [418, 0]
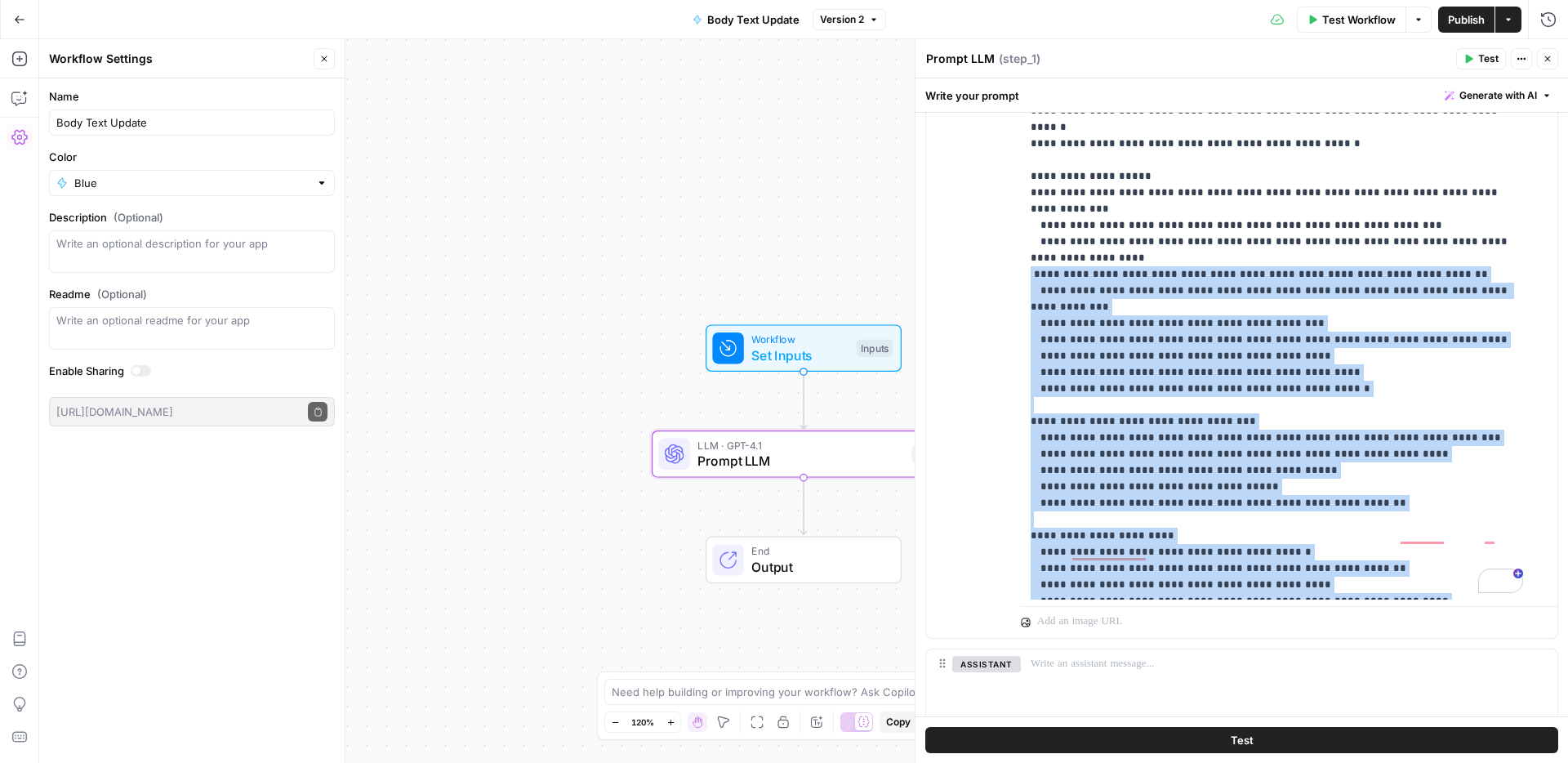
click at [1372, 582] on p "**********" at bounding box center [1277, 168] width 492 height 849
copy p "**********"
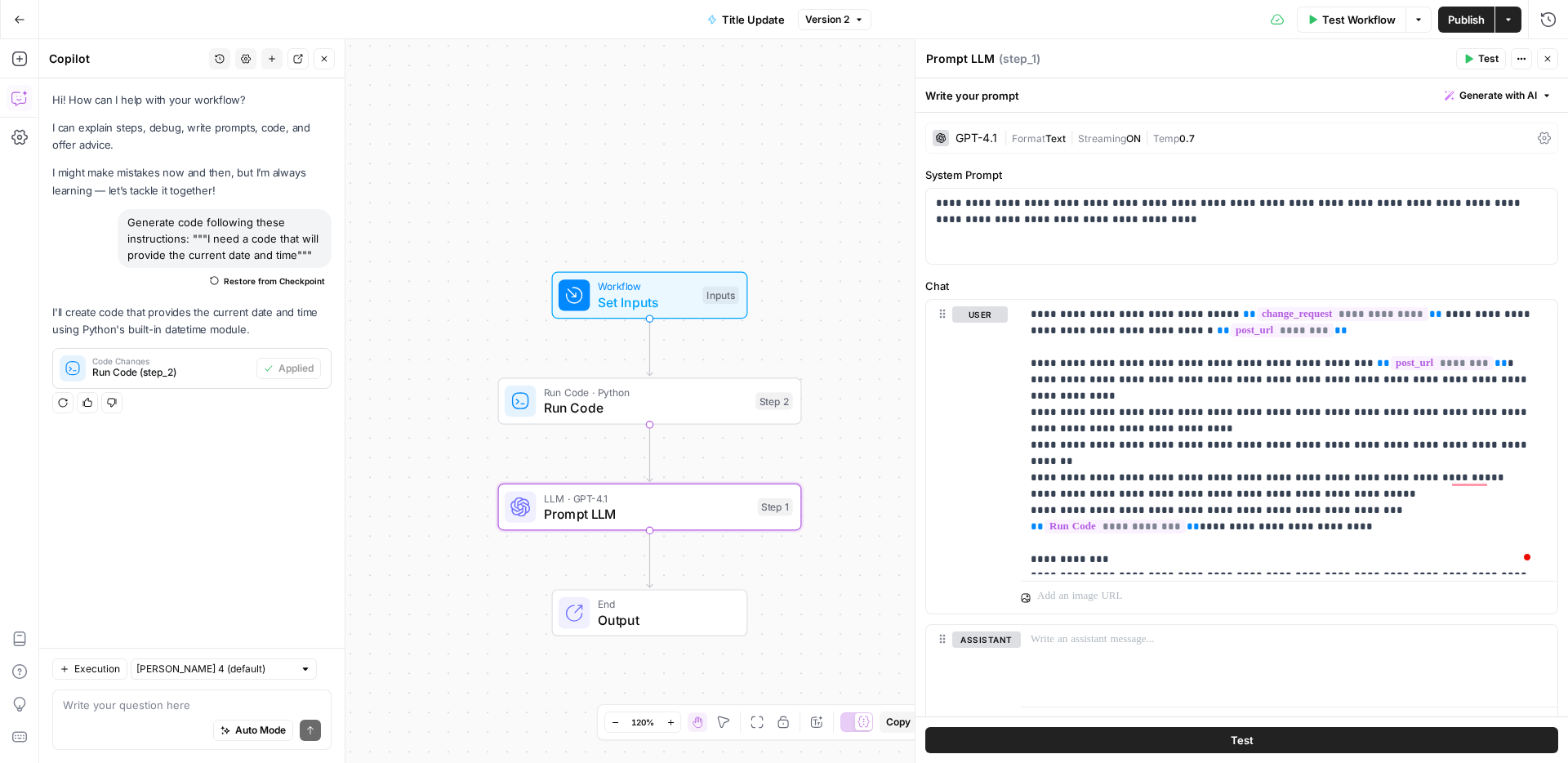
scroll to position [39, 0]
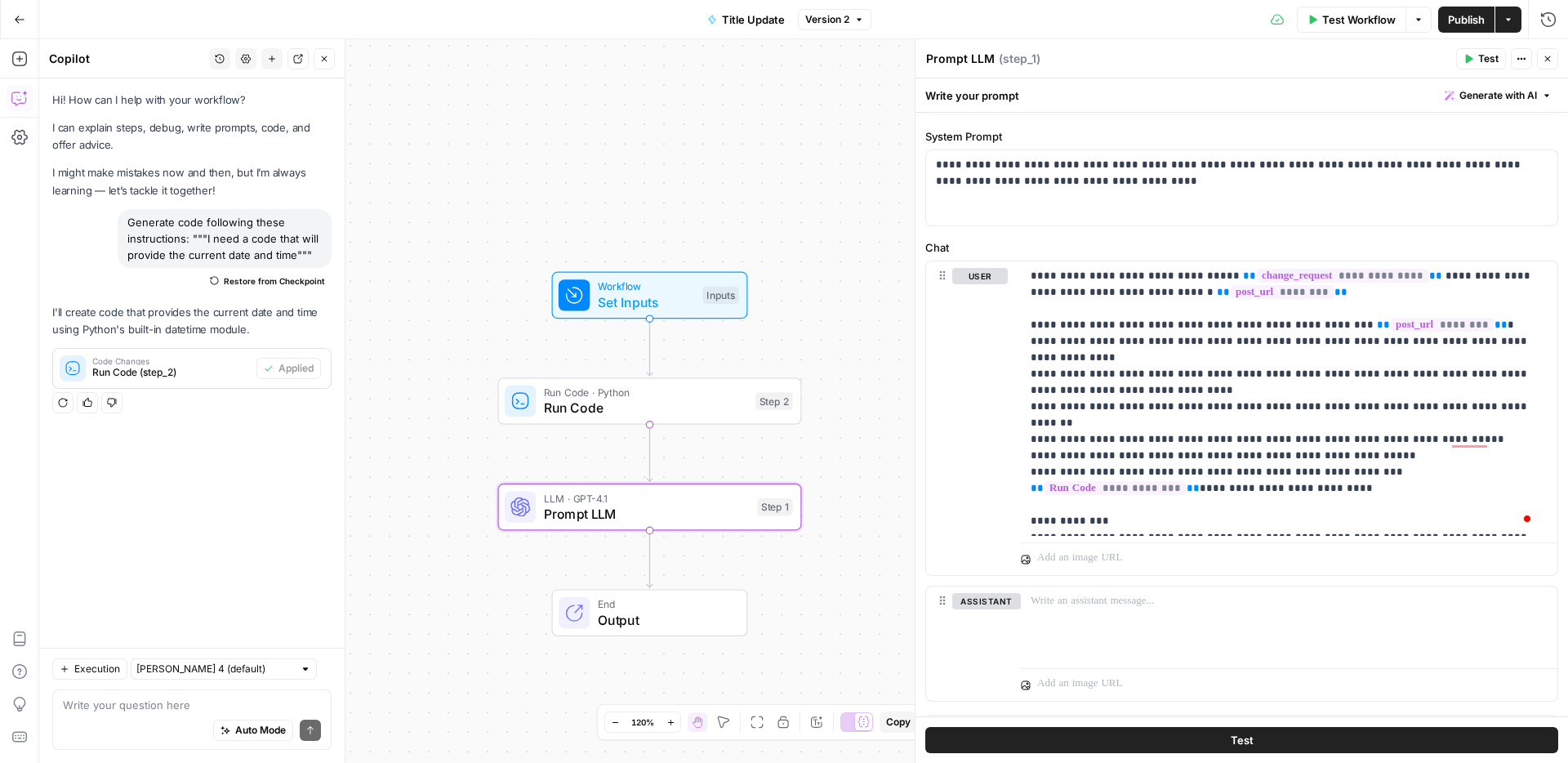
click at [20, 18] on icon "button" at bounding box center [19, 19] width 10 height 7
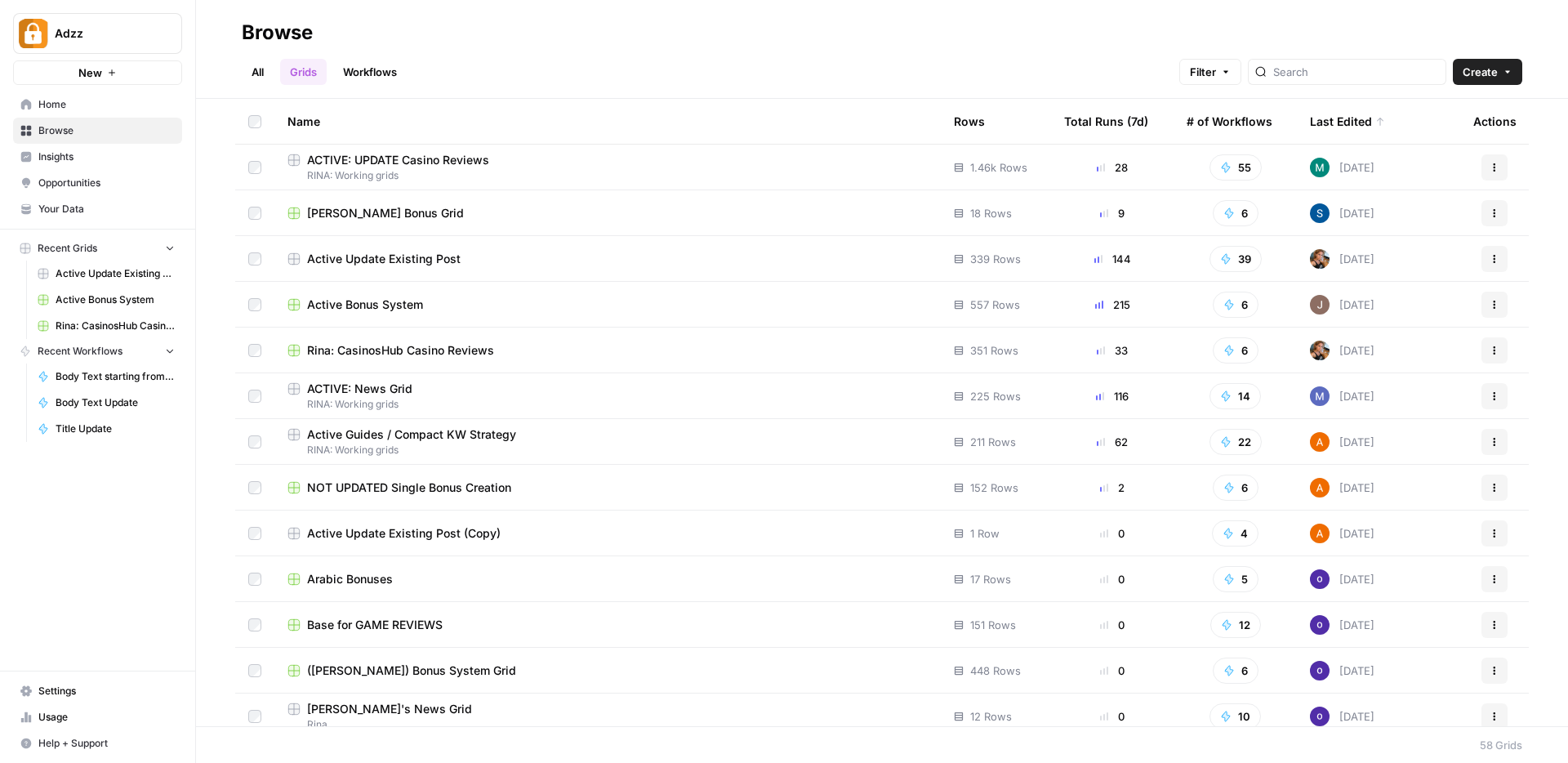
click at [361, 67] on link "Workflows" at bounding box center [370, 72] width 74 height 26
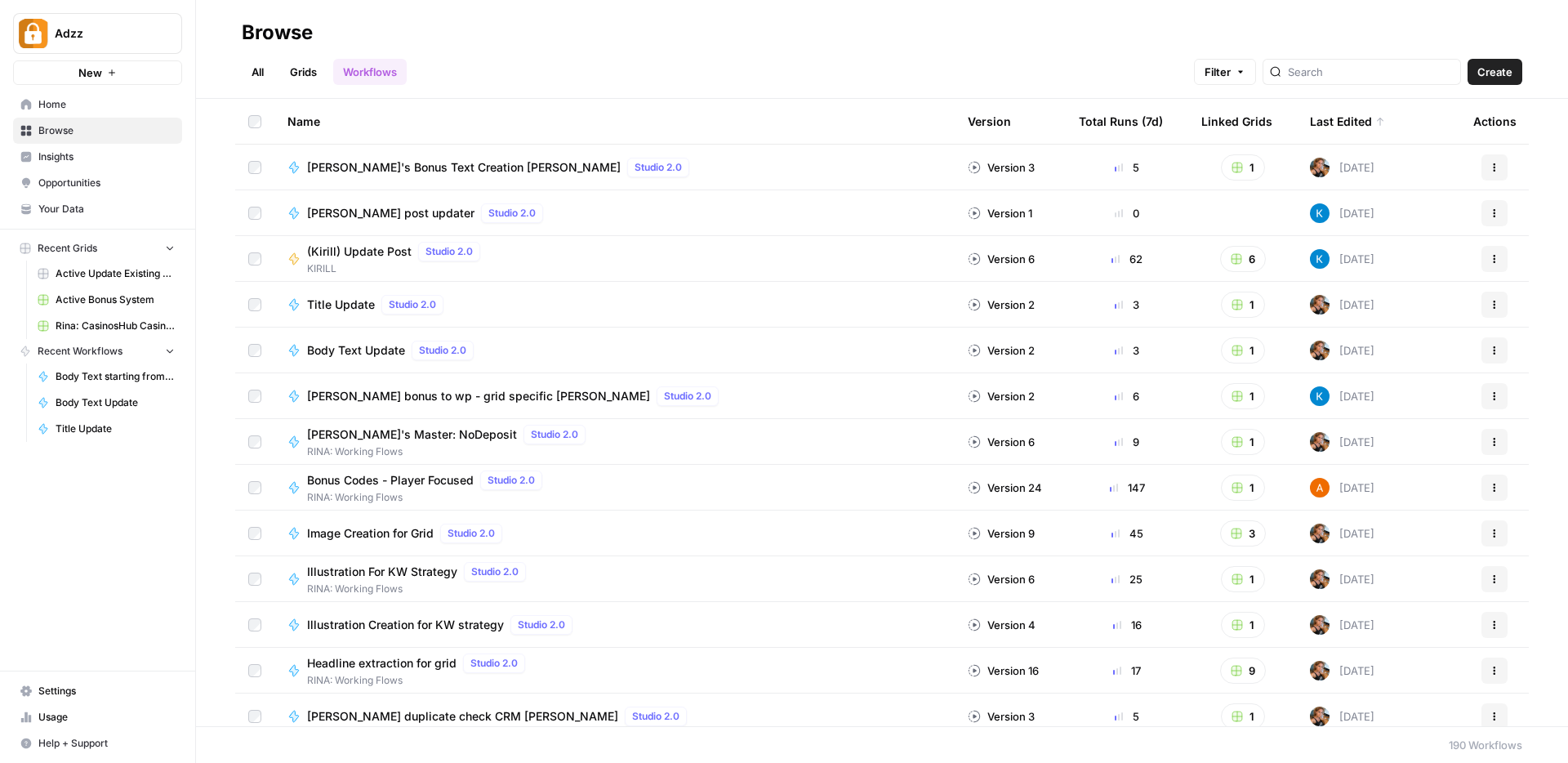
click at [1494, 75] on span "Create" at bounding box center [1495, 72] width 35 height 17
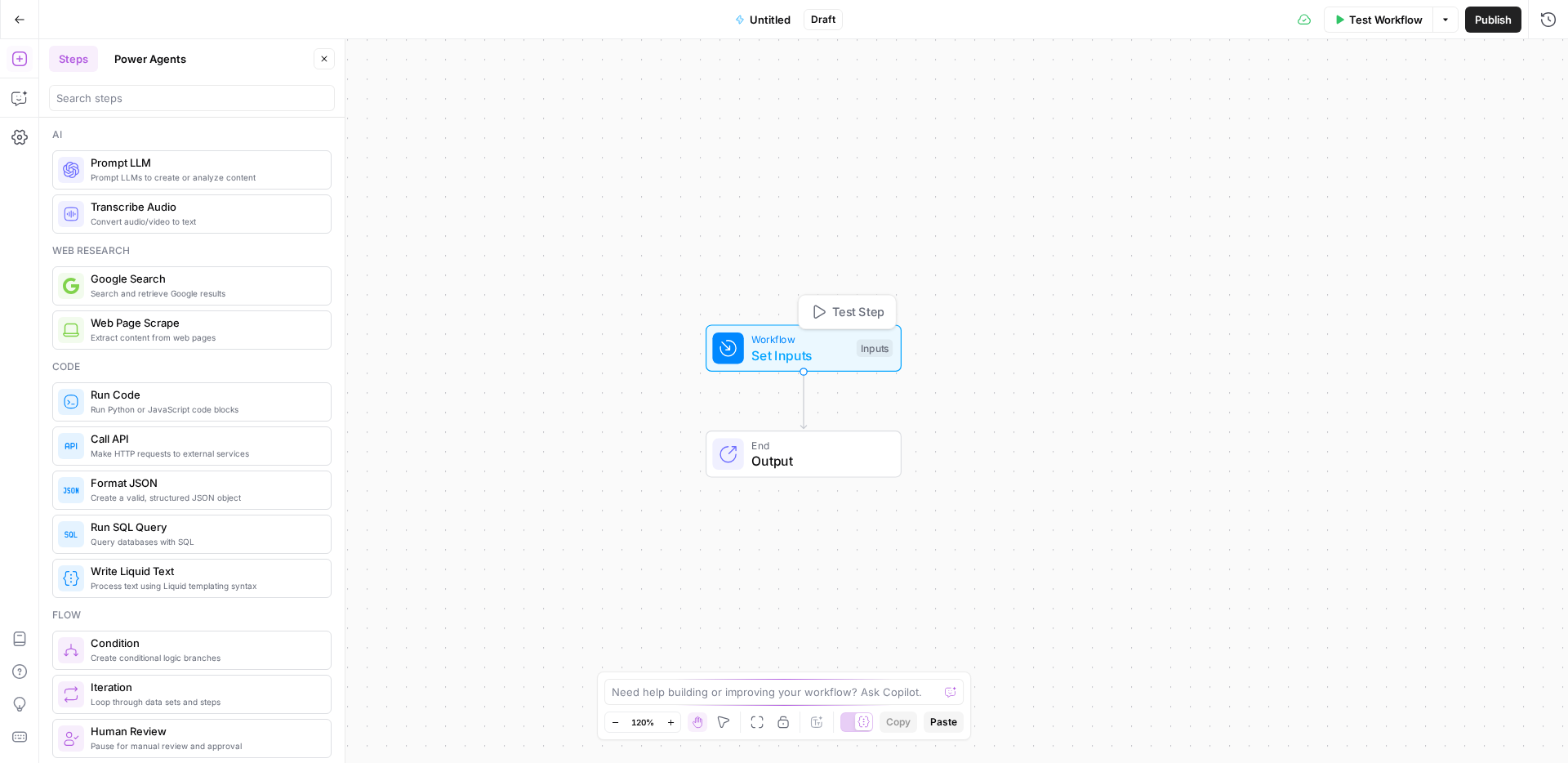
click at [841, 360] on span "Set Inputs" at bounding box center [799, 355] width 97 height 19
click at [1236, 111] on span "Add Field" at bounding box center [1221, 111] width 47 height 17
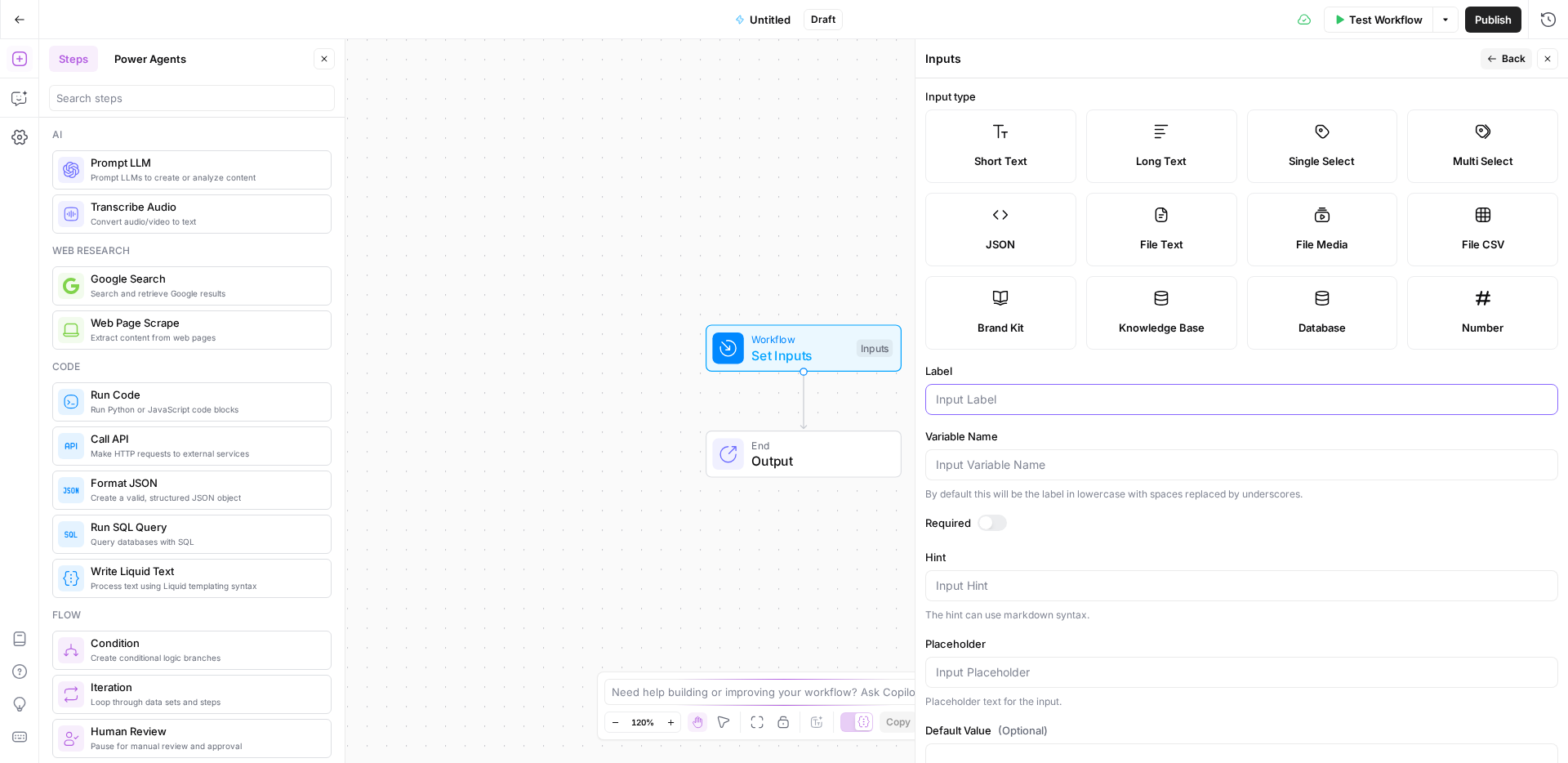
click at [983, 403] on input "Label" at bounding box center [1242, 399] width 612 height 17
type input "bonus_body"
click at [952, 466] on input "Variable Name" at bounding box center [1242, 464] width 612 height 17
paste input "bonus_body"
type input "bonus_body"
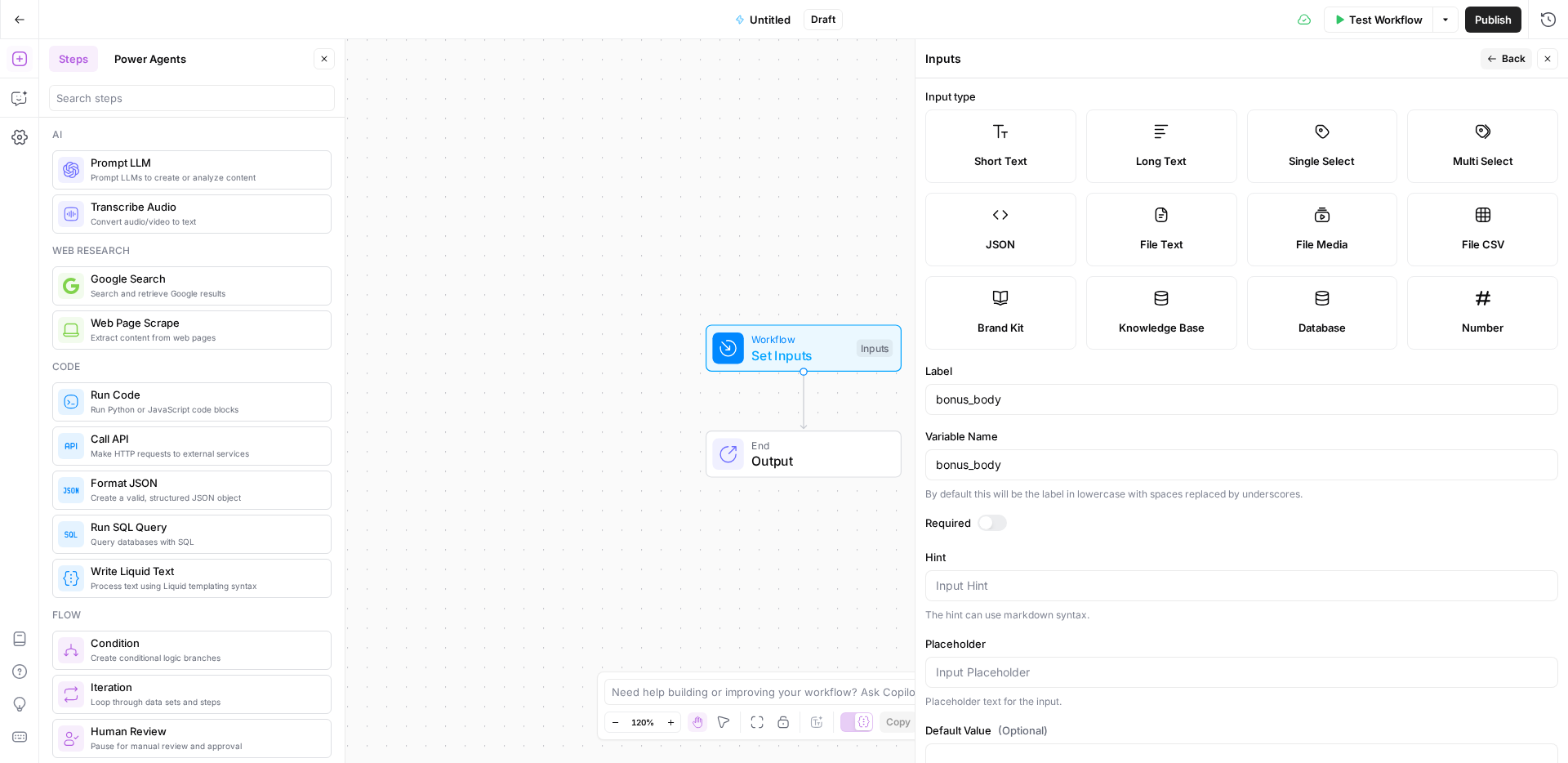
click at [1495, 59] on icon "button" at bounding box center [1492, 58] width 8 height 6
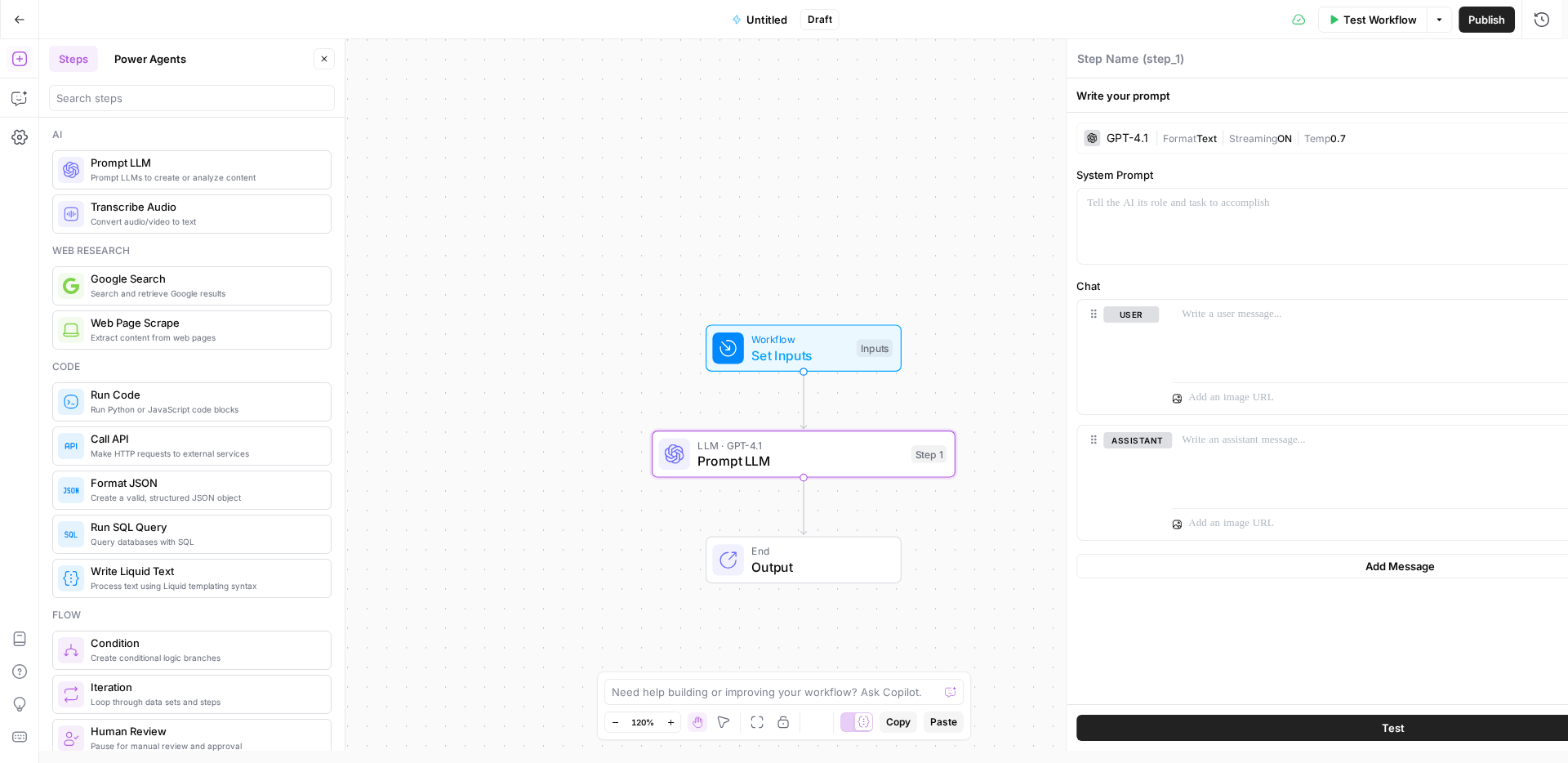
type textarea "Prompt LLM"
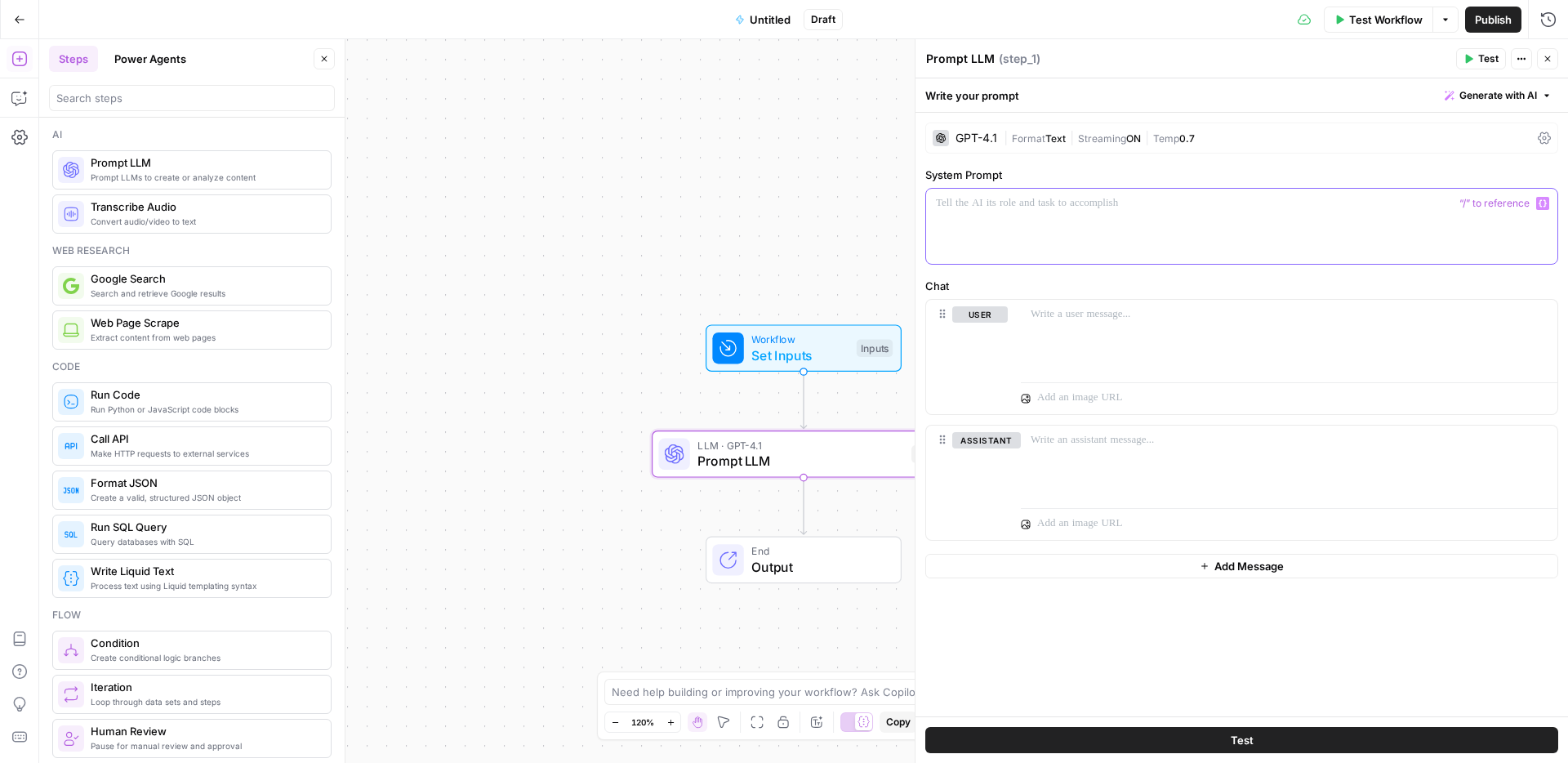
click at [991, 208] on p at bounding box center [1242, 203] width 612 height 17
drag, startPoint x: 1054, startPoint y: 206, endPoint x: 933, endPoint y: 204, distance: 121.0
click at [933, 204] on div "**********" at bounding box center [1242, 226] width 632 height 75
click at [1543, 205] on icon "button" at bounding box center [1543, 203] width 8 height 8
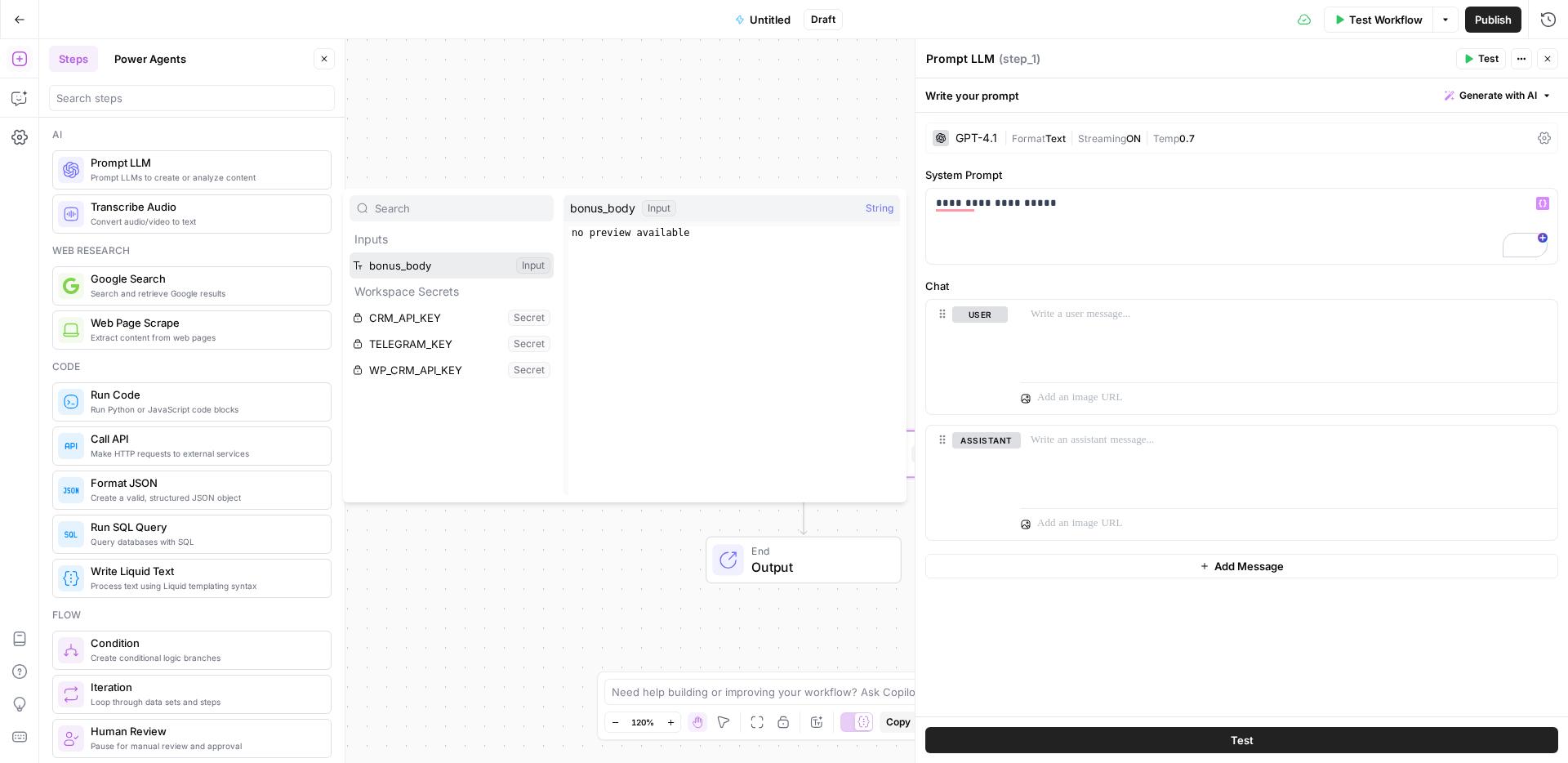
click at [399, 260] on button "Select variable bonus_body" at bounding box center [451, 266] width 204 height 26
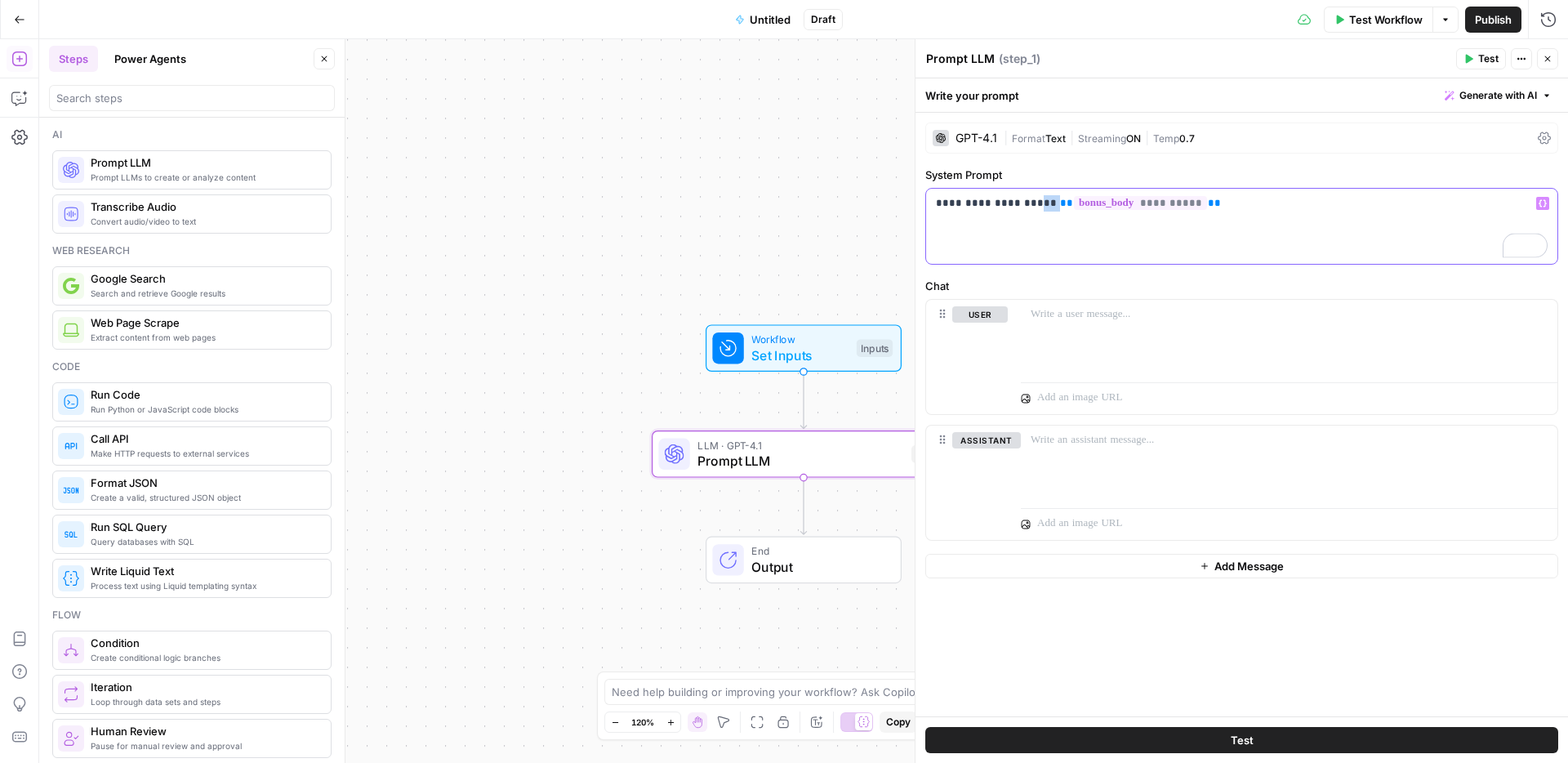
drag, startPoint x: 1019, startPoint y: 203, endPoint x: 1032, endPoint y: 203, distance: 13.0
click at [1032, 203] on p "**********" at bounding box center [1242, 203] width 612 height 17
click at [1205, 201] on p "**********" at bounding box center [1242, 203] width 612 height 17
drag, startPoint x: 1219, startPoint y: 209, endPoint x: 1184, endPoint y: 204, distance: 35.4
click at [1184, 204] on p "**********" at bounding box center [1242, 210] width 612 height 32
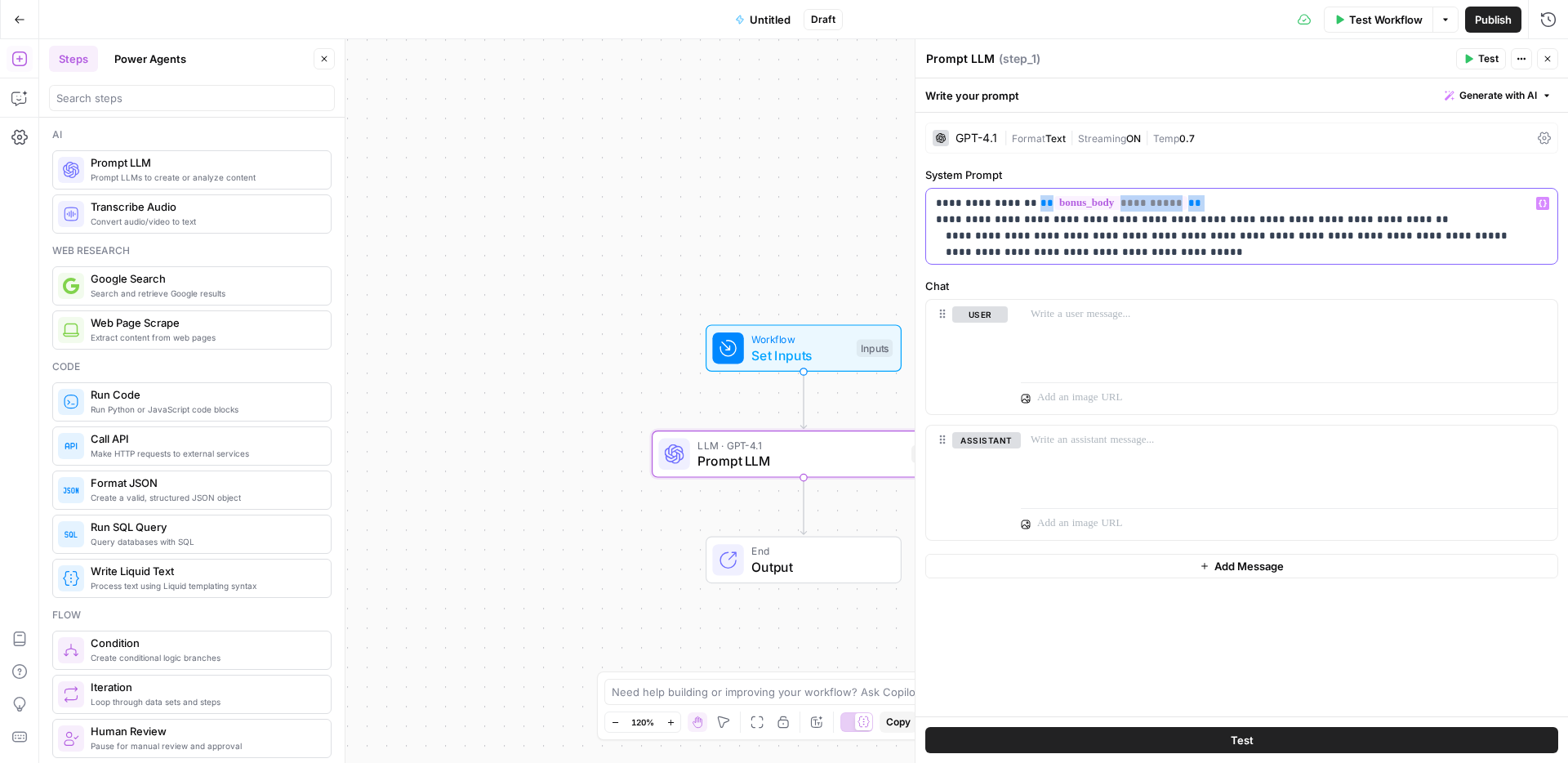
drag, startPoint x: 1021, startPoint y: 203, endPoint x: 1189, endPoint y: 203, distance: 168.0
click at [1189, 203] on p "**********" at bounding box center [1235, 415] width 599 height 441
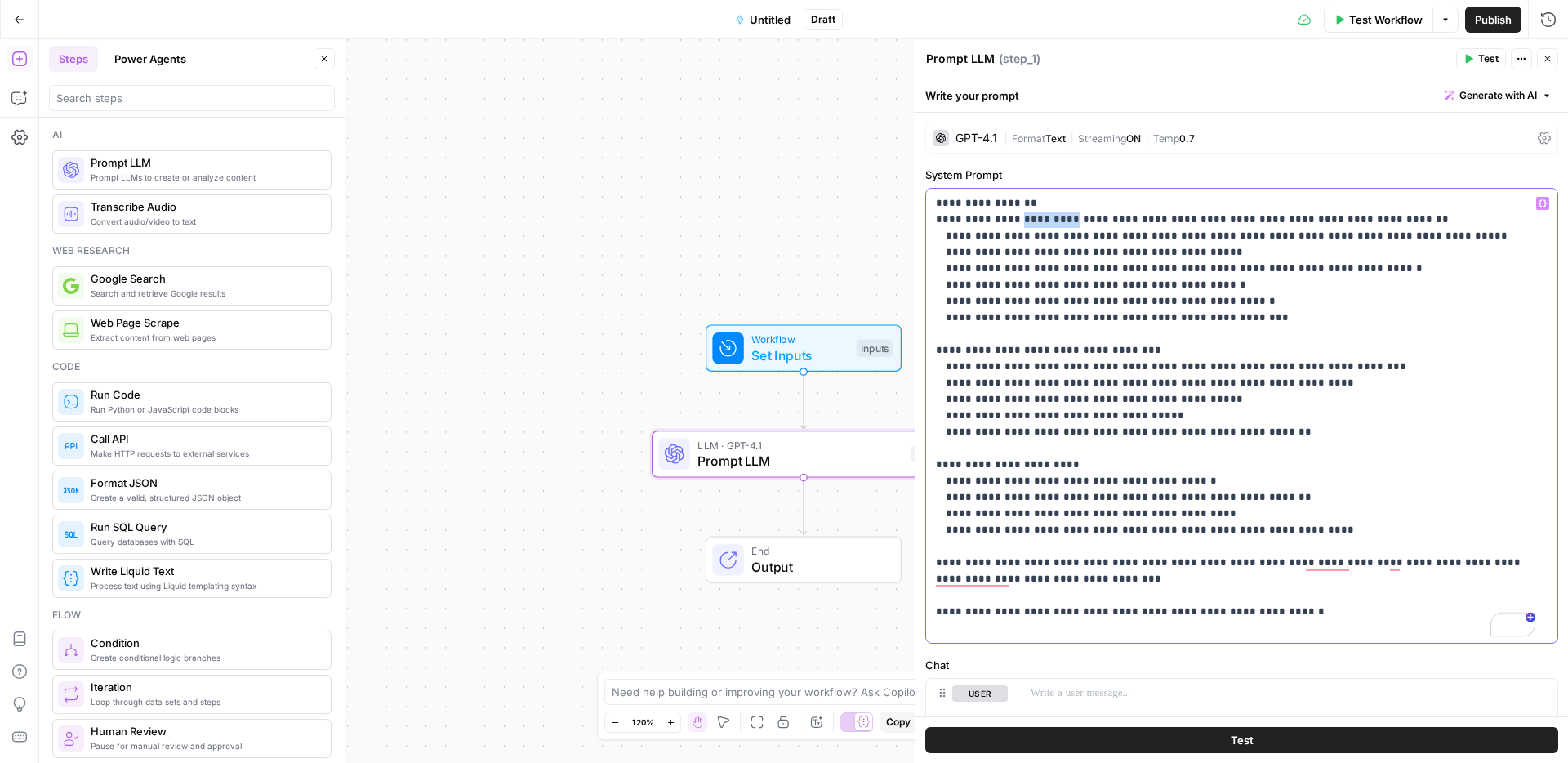
drag, startPoint x: 1012, startPoint y: 218, endPoint x: 1056, endPoint y: 217, distance: 44.0
click at [1056, 217] on p "**********" at bounding box center [1235, 415] width 599 height 441
click at [1051, 218] on p "**********" at bounding box center [1235, 415] width 599 height 441
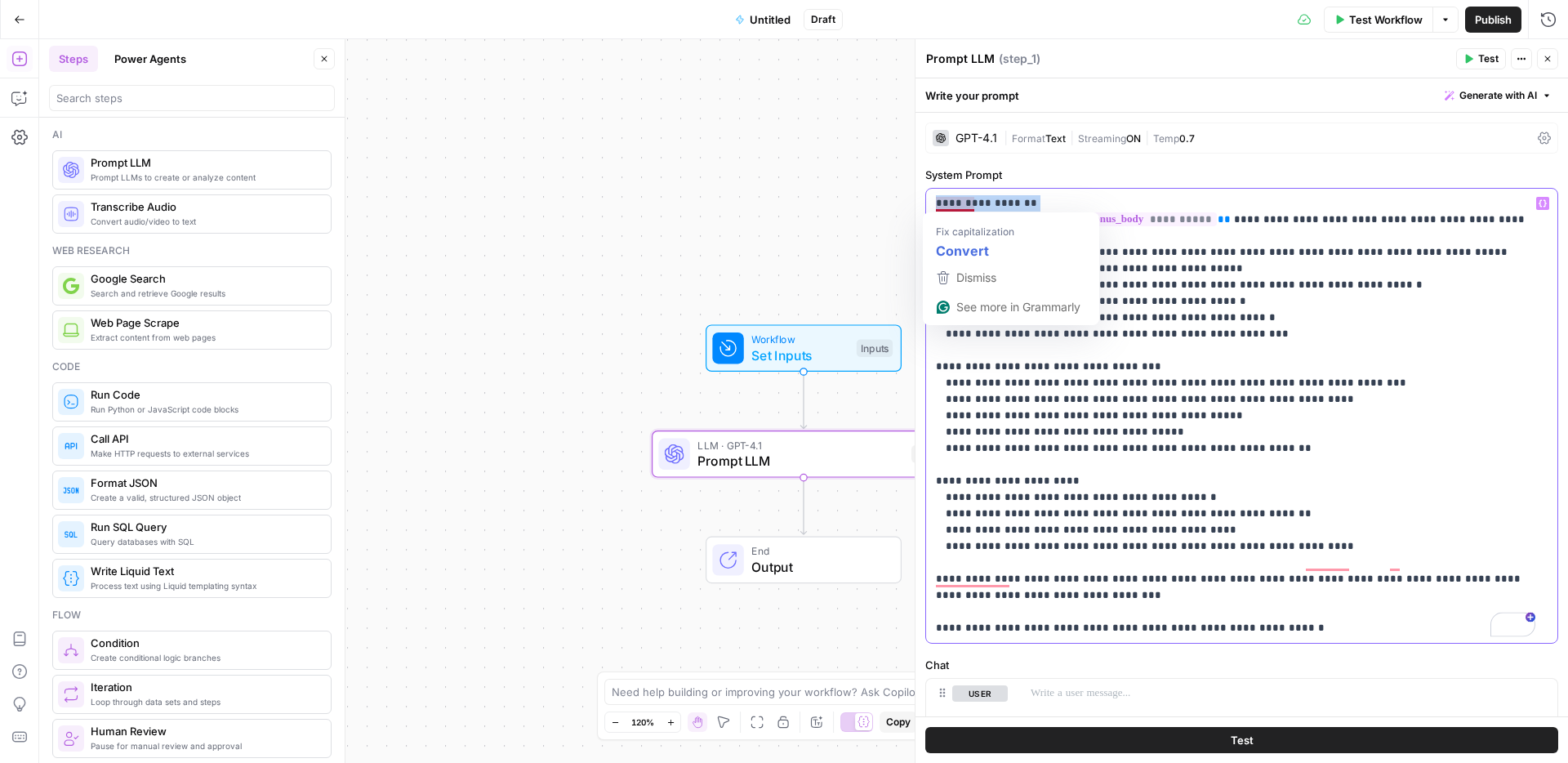
drag, startPoint x: 1027, startPoint y: 200, endPoint x: 927, endPoint y: 202, distance: 100.0
click at [927, 202] on div "**********" at bounding box center [1242, 416] width 632 height 454
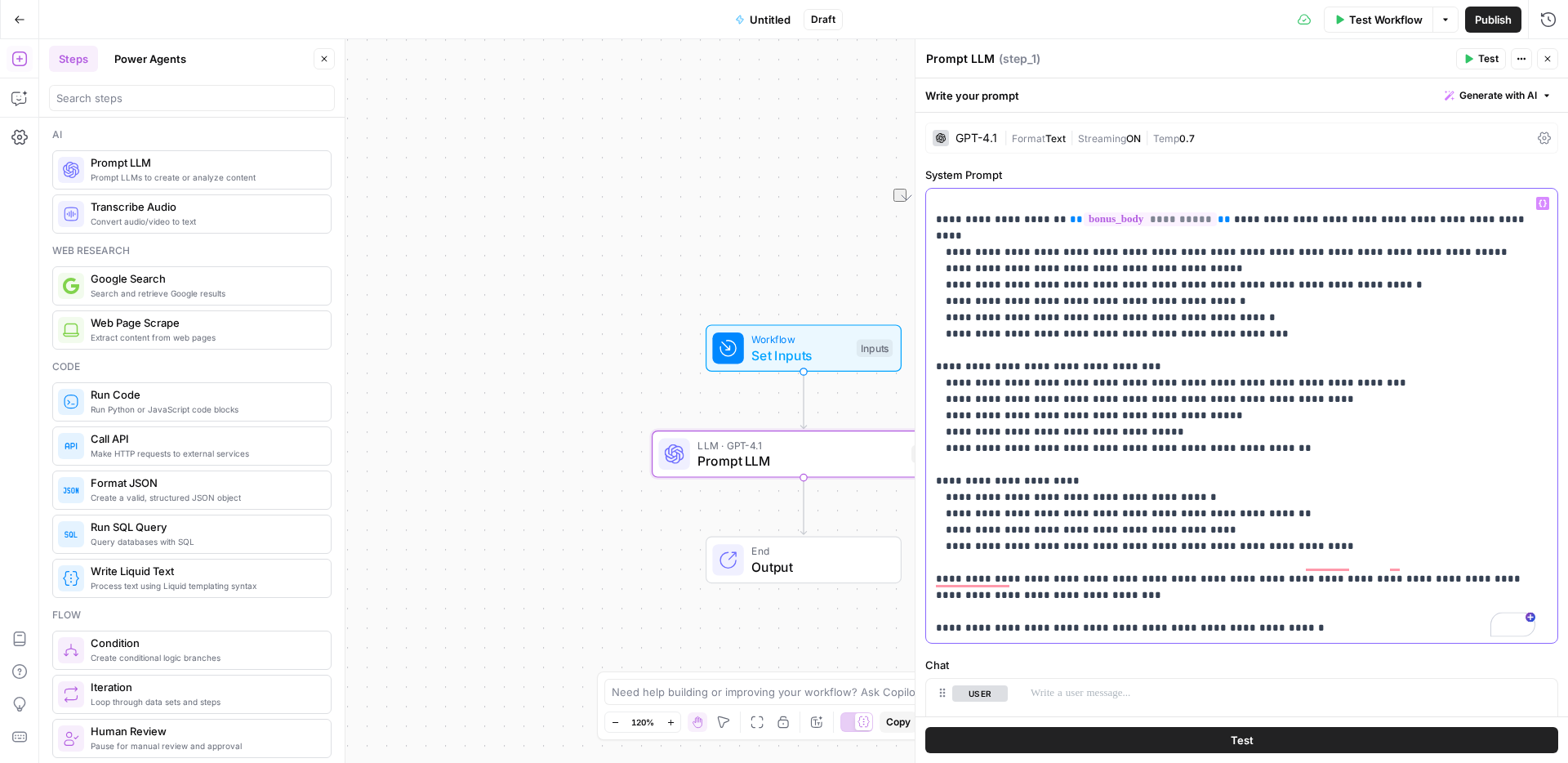
click at [942, 218] on p "**********" at bounding box center [1235, 415] width 599 height 441
click at [936, 346] on p "**********" at bounding box center [1235, 415] width 599 height 441
click at [938, 460] on p "**********" at bounding box center [1235, 415] width 599 height 441
click at [936, 561] on p "**********" at bounding box center [1235, 415] width 599 height 441
drag, startPoint x: 942, startPoint y: 610, endPoint x: 930, endPoint y: 612, distance: 12.2
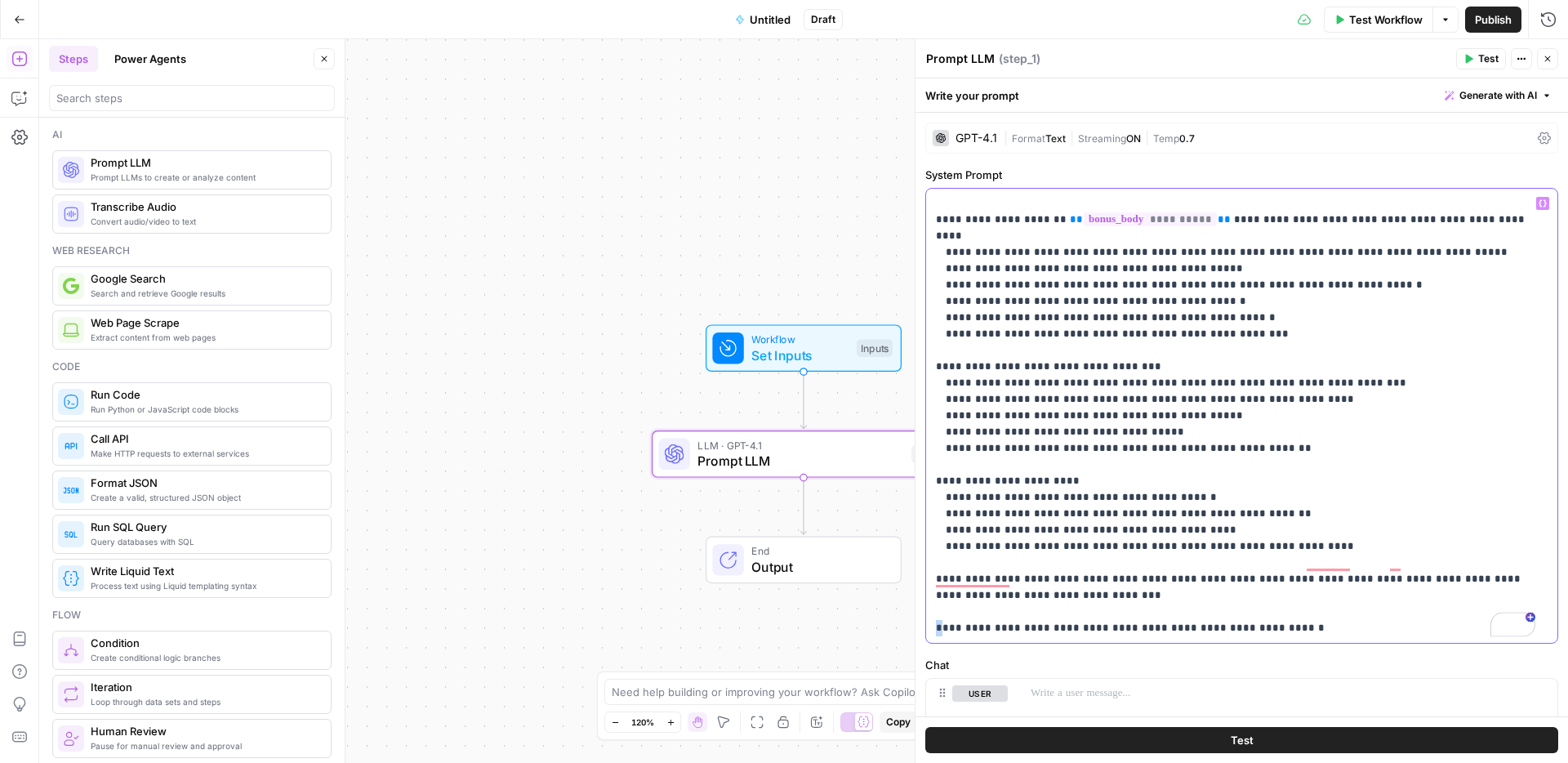
click at [930, 612] on div "**********" at bounding box center [1242, 416] width 632 height 454
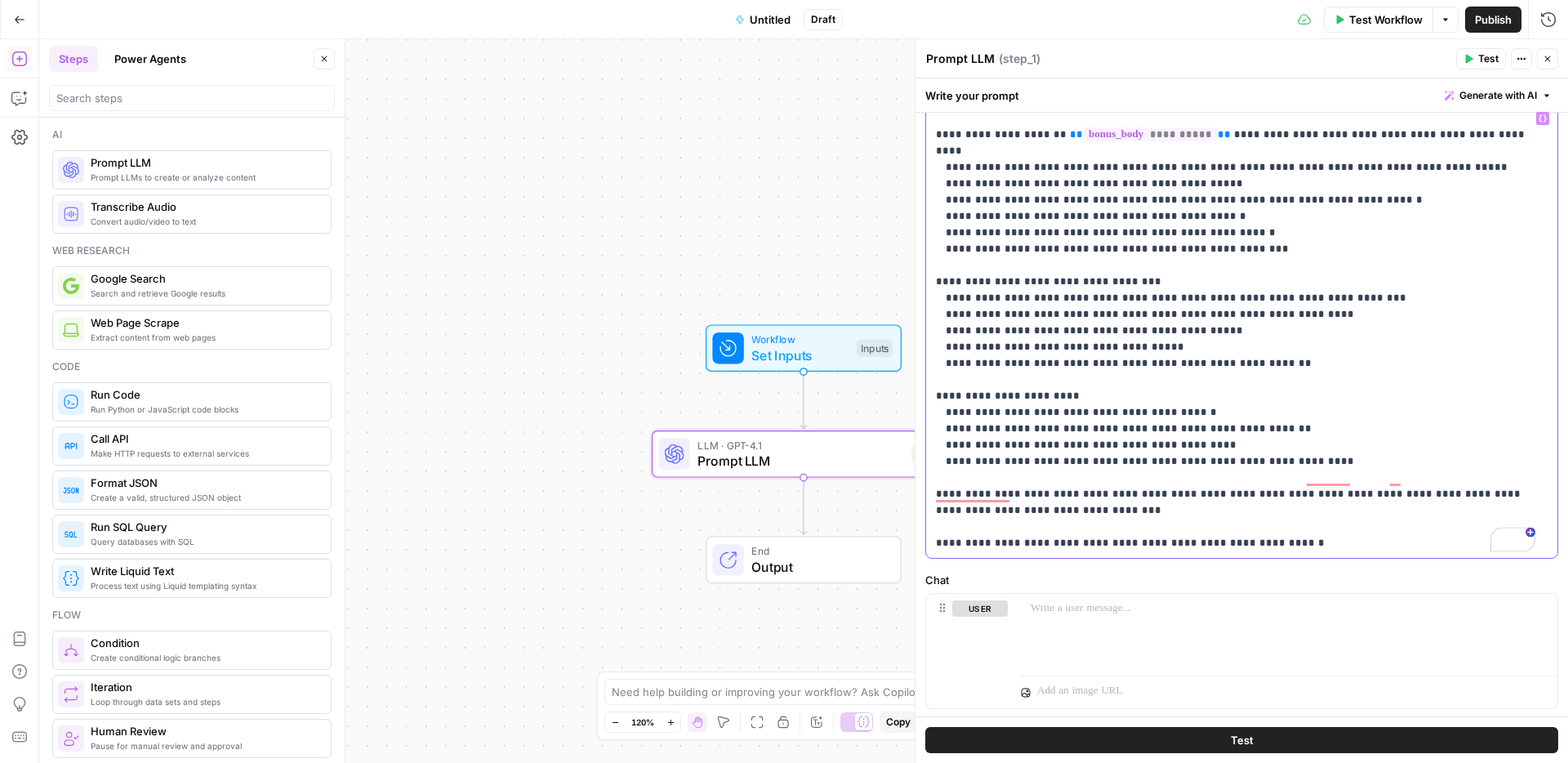
scroll to position [251, 0]
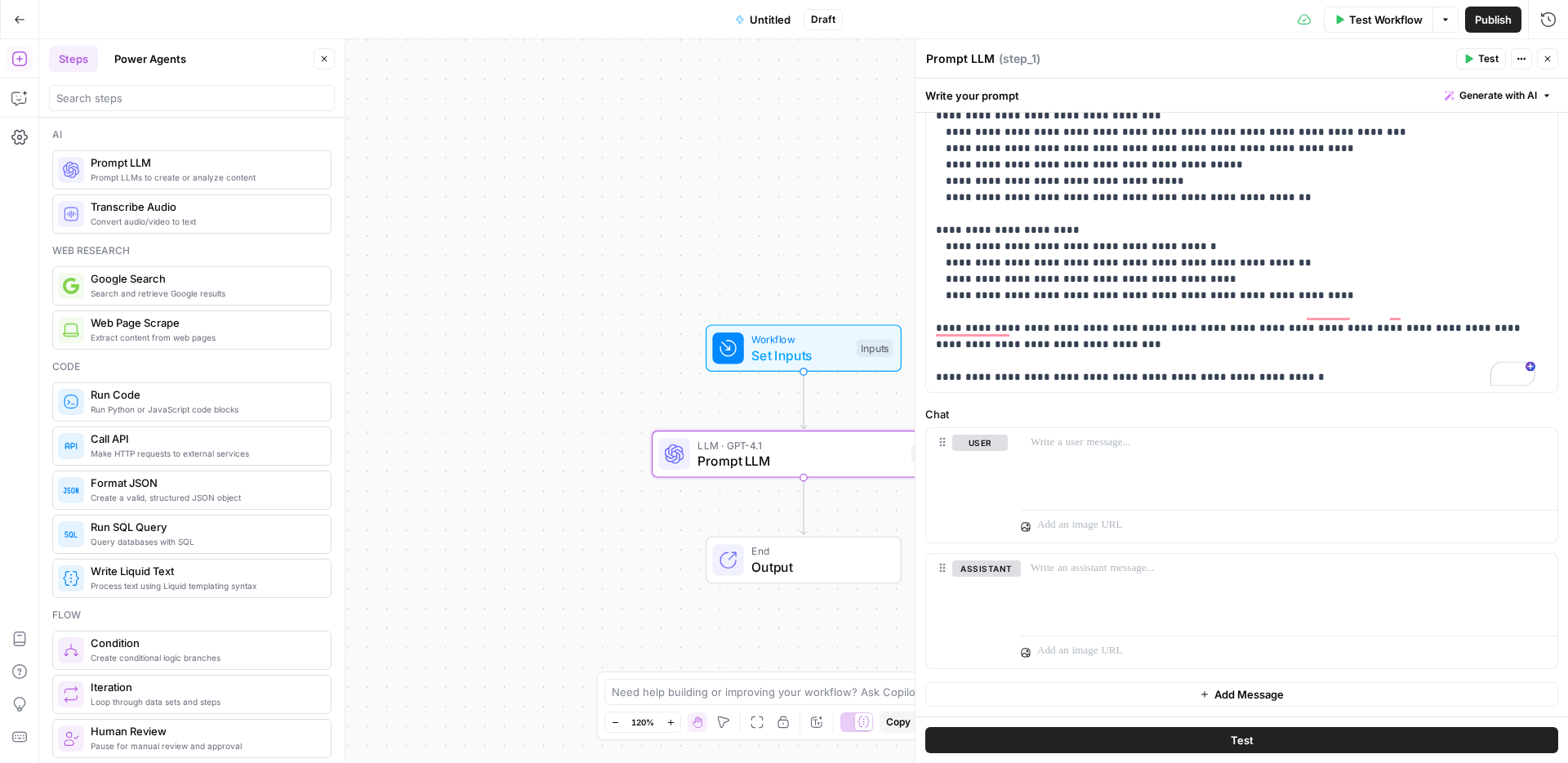
click at [1482, 16] on span "Publish" at bounding box center [1493, 19] width 37 height 17
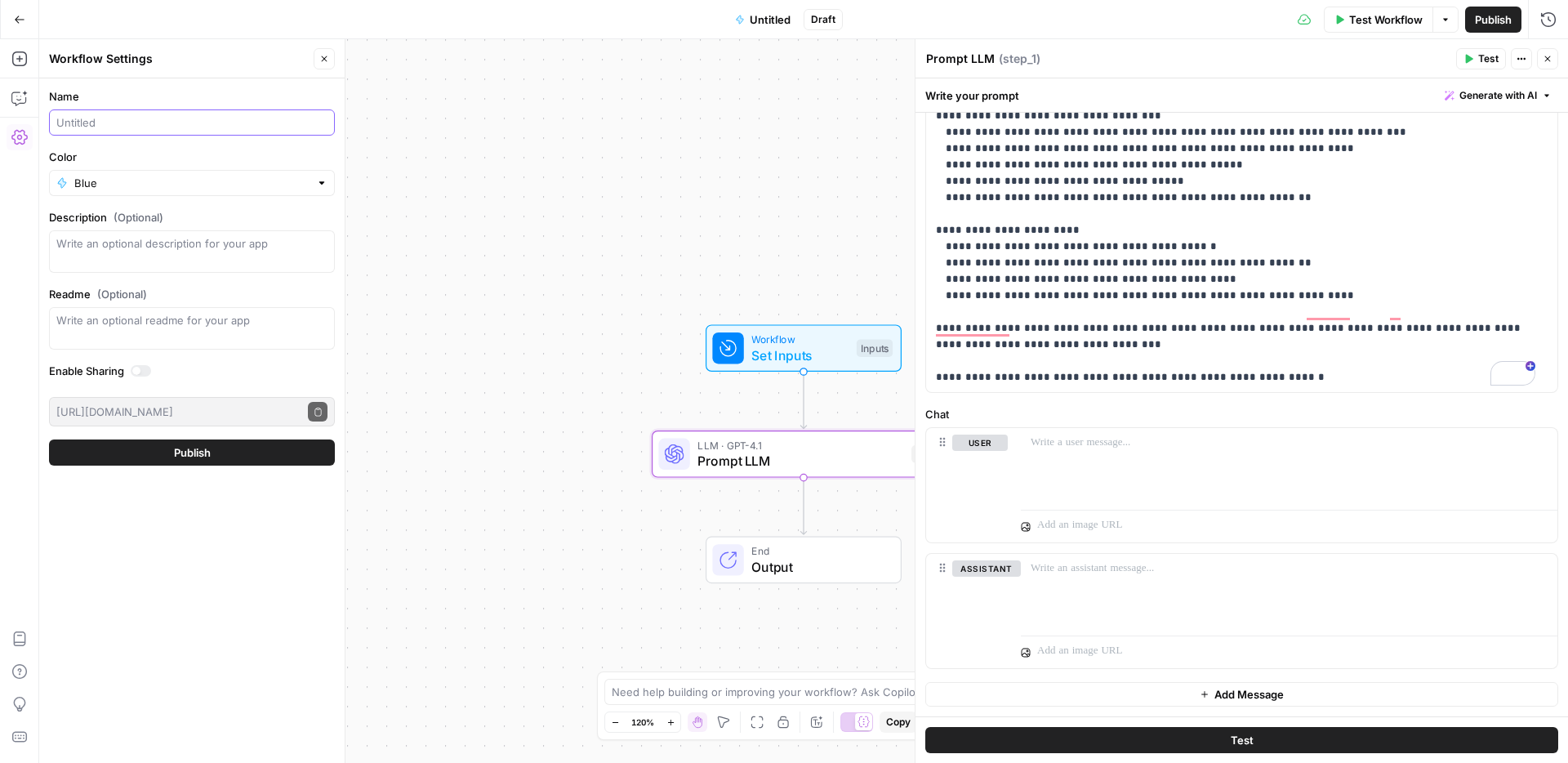
click at [102, 117] on input "Name" at bounding box center [191, 122] width 271 height 17
click at [103, 122] on input "Convertv to Guttenberg" at bounding box center [191, 122] width 271 height 17
type input "Convert to Guttenberg"
click at [1485, 13] on span "Publish" at bounding box center [1493, 19] width 37 height 17
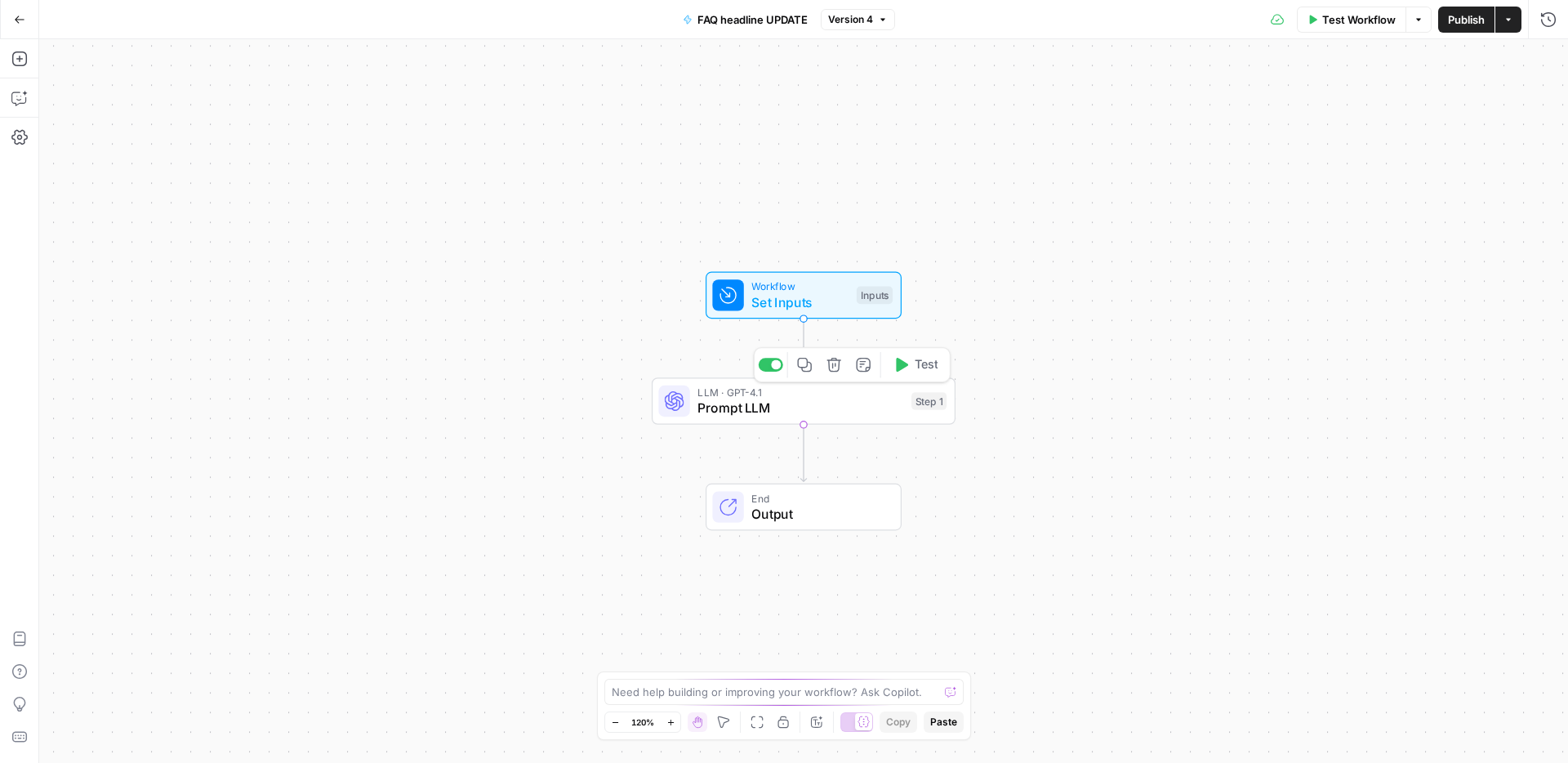
click at [807, 404] on span "Prompt LLM" at bounding box center [800, 407] width 206 height 19
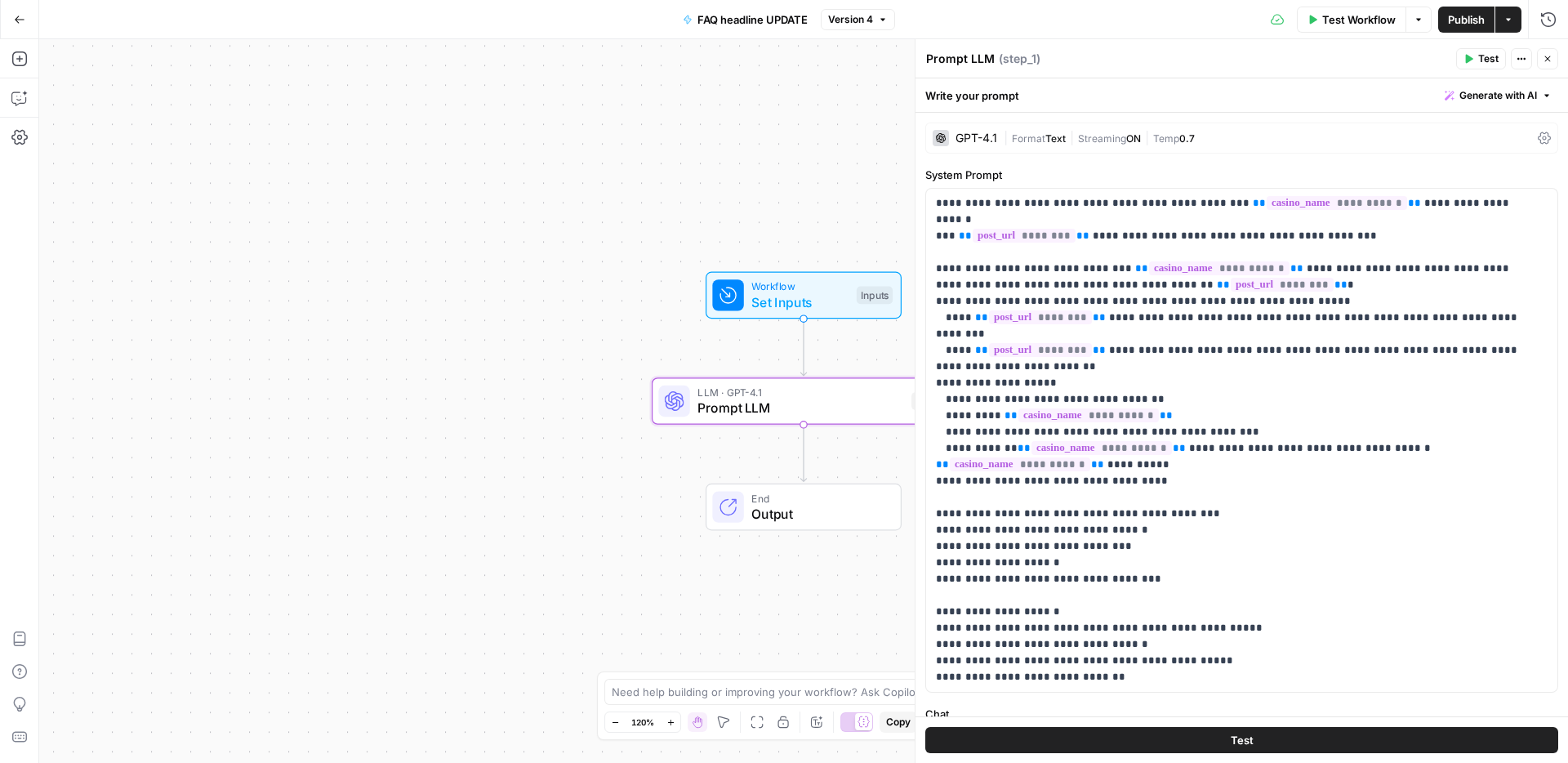
click at [1551, 61] on icon "button" at bounding box center [1548, 58] width 10 height 10
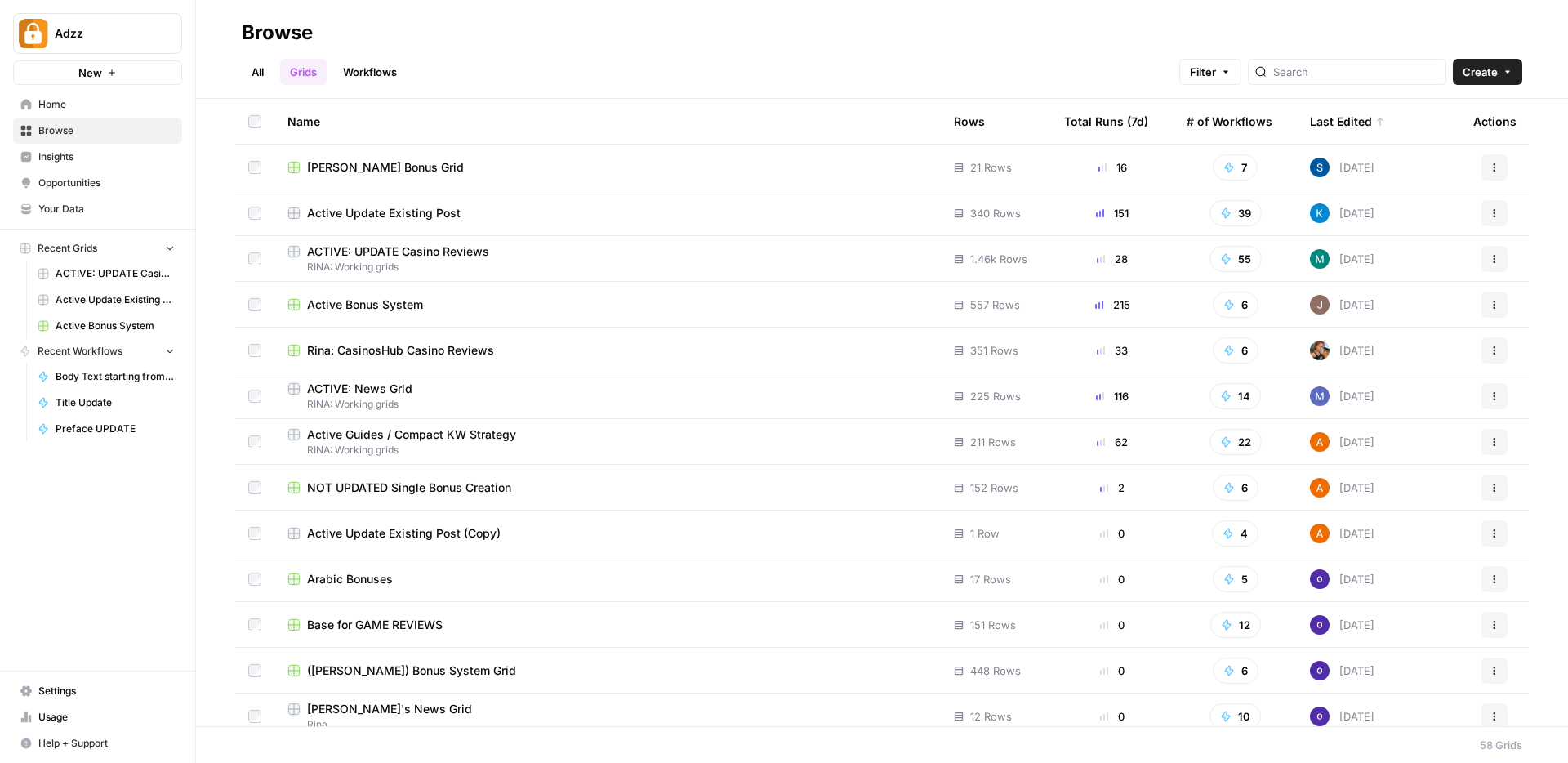
click at [564, 174] on div "Stacy Bonus Grid" at bounding box center [608, 168] width 641 height 17
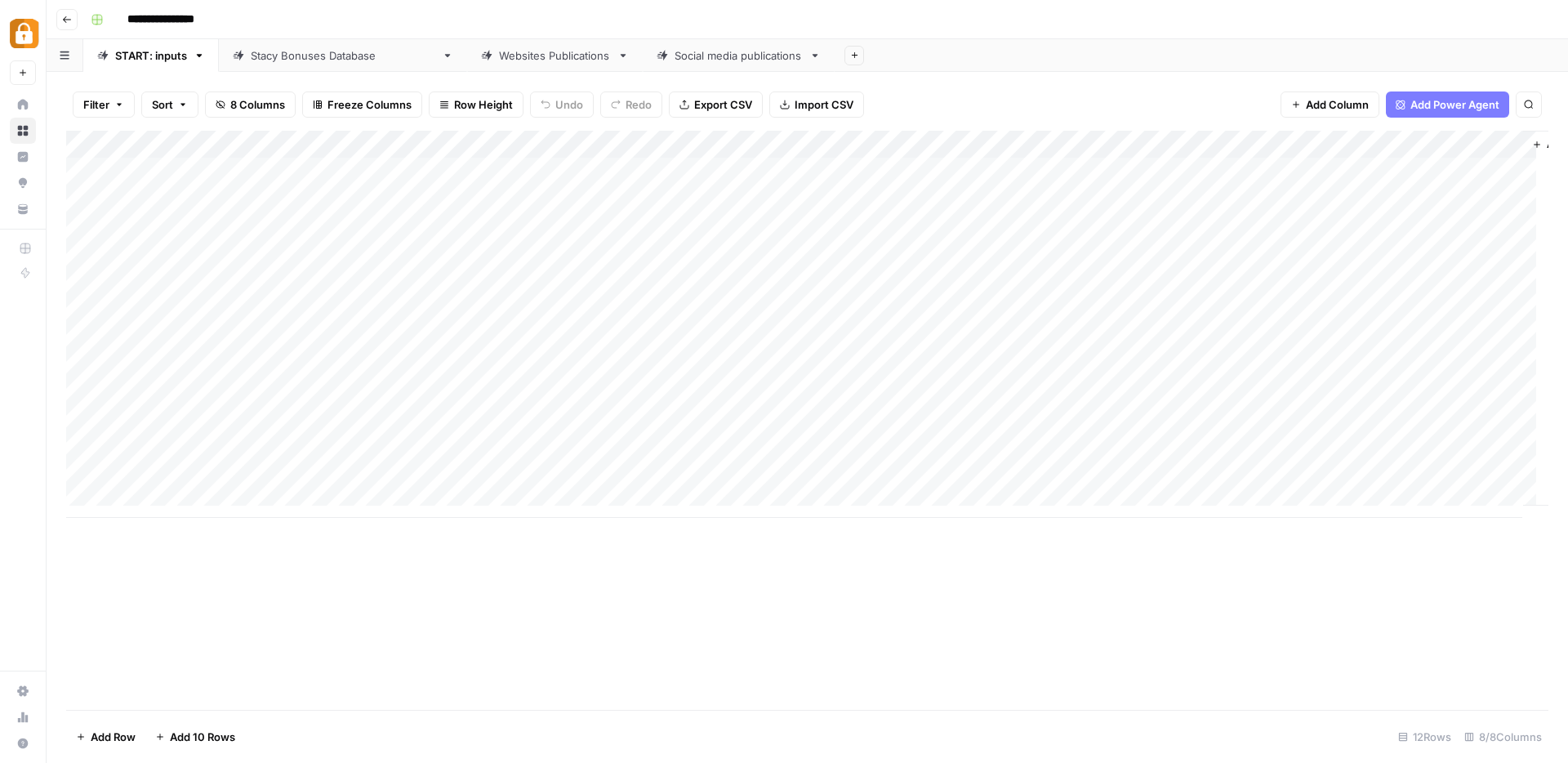
click at [499, 60] on div "Websites Publications" at bounding box center [555, 55] width 112 height 17
click at [899, 302] on div "Add Column" at bounding box center [807, 240] width 1483 height 220
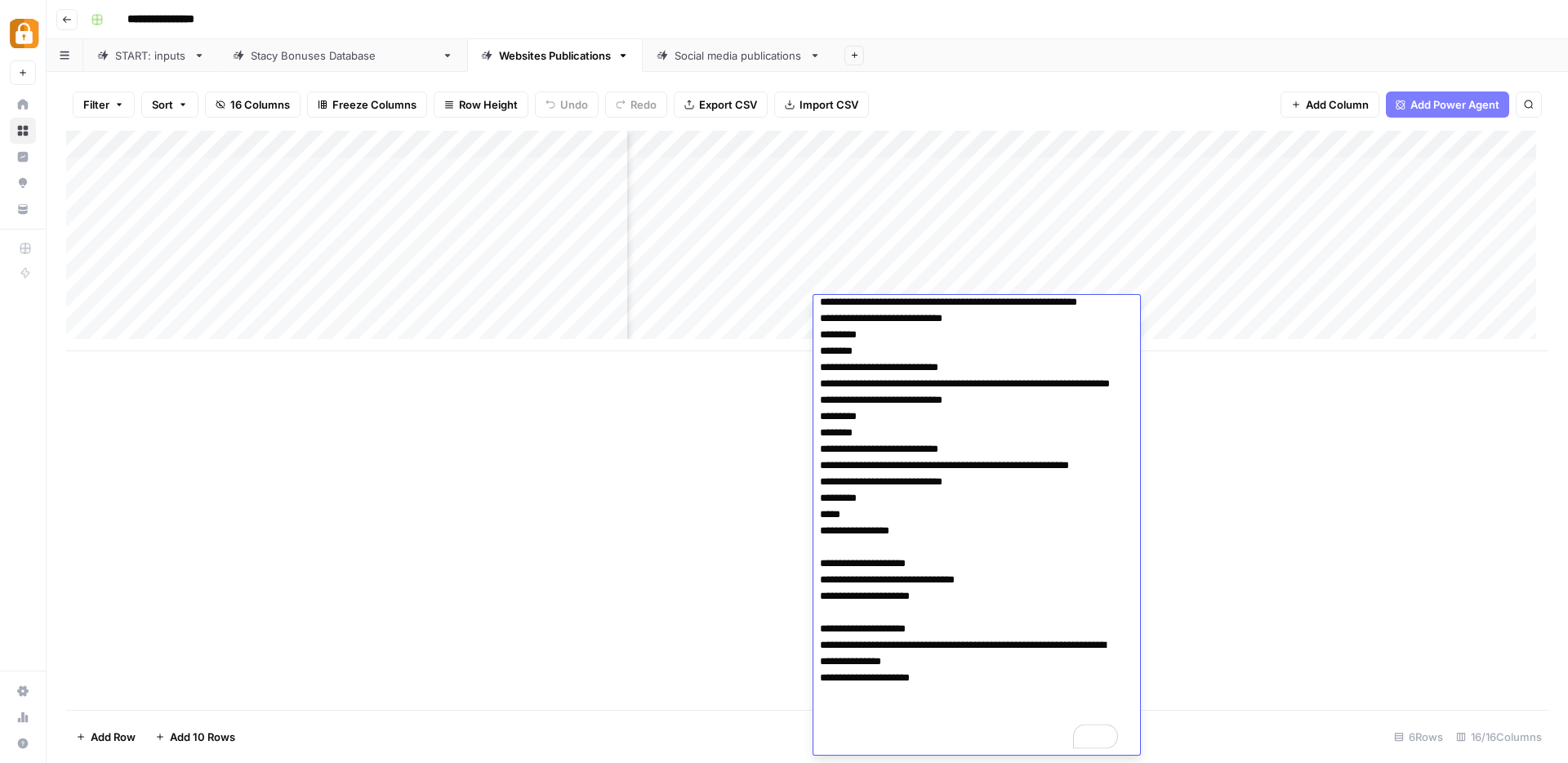
scroll to position [482, 0]
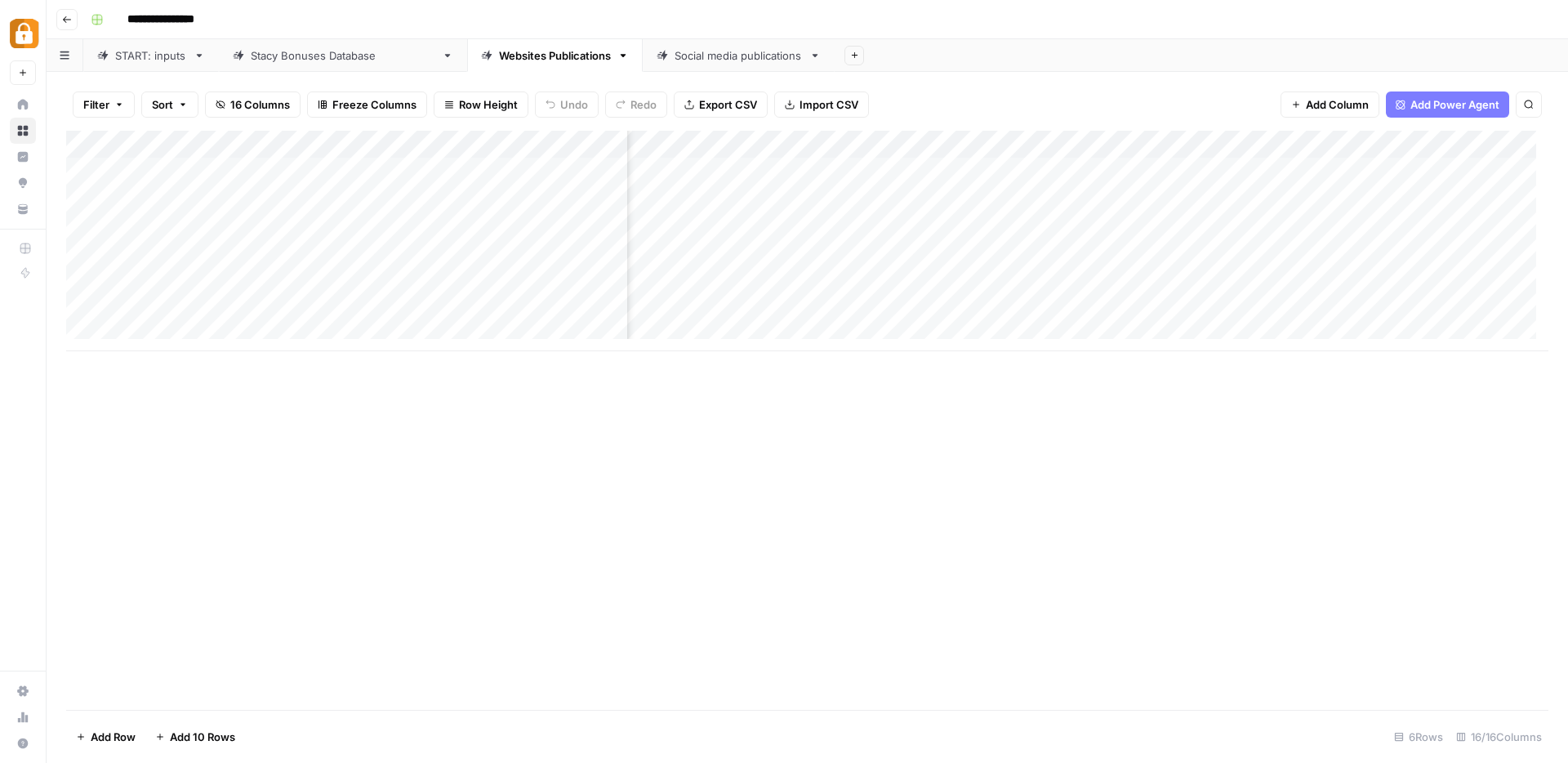
click at [1504, 144] on div "Add Column" at bounding box center [807, 240] width 1483 height 220
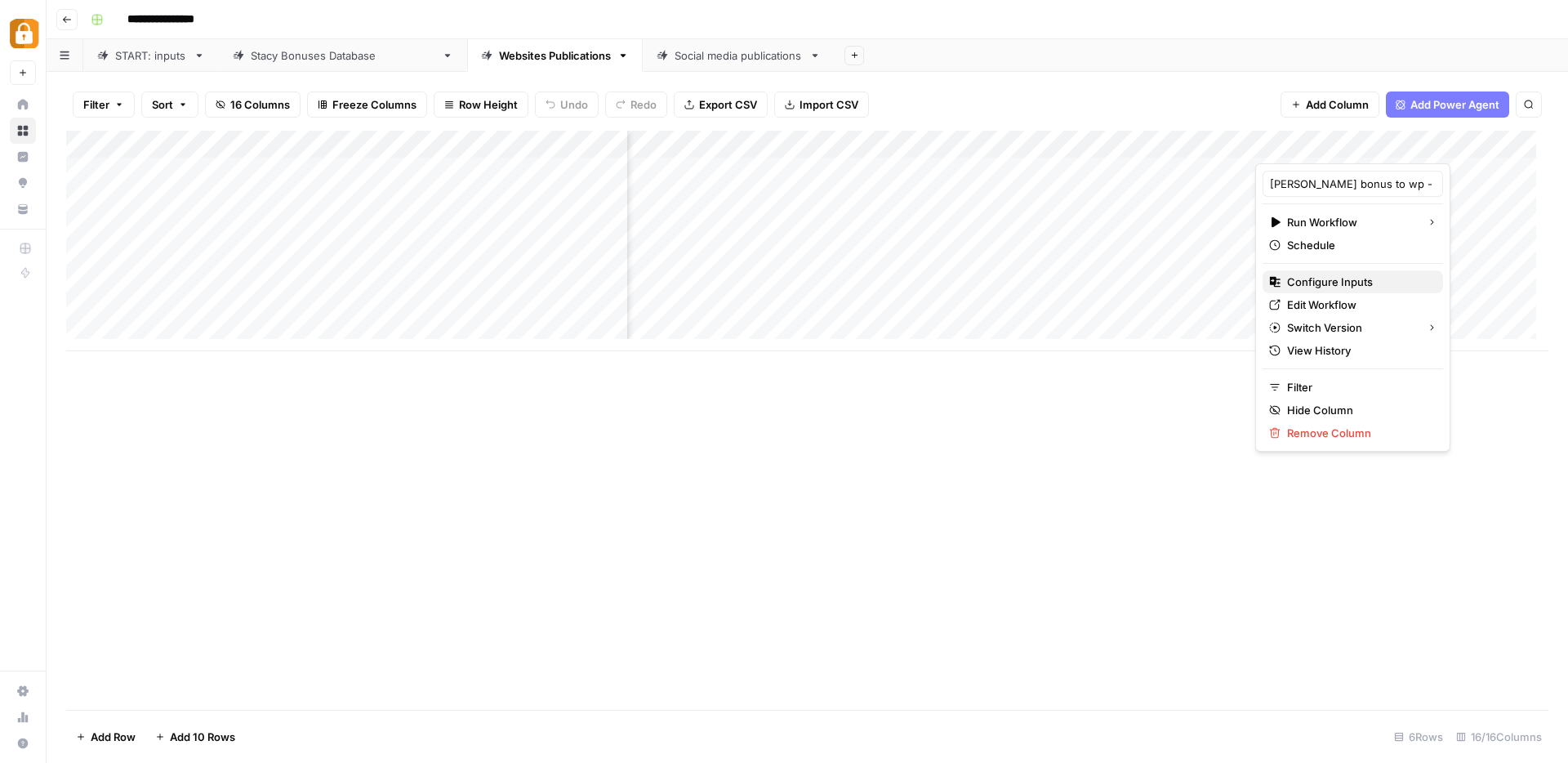
click at [1319, 283] on span "Configure Inputs" at bounding box center [1358, 282] width 143 height 17
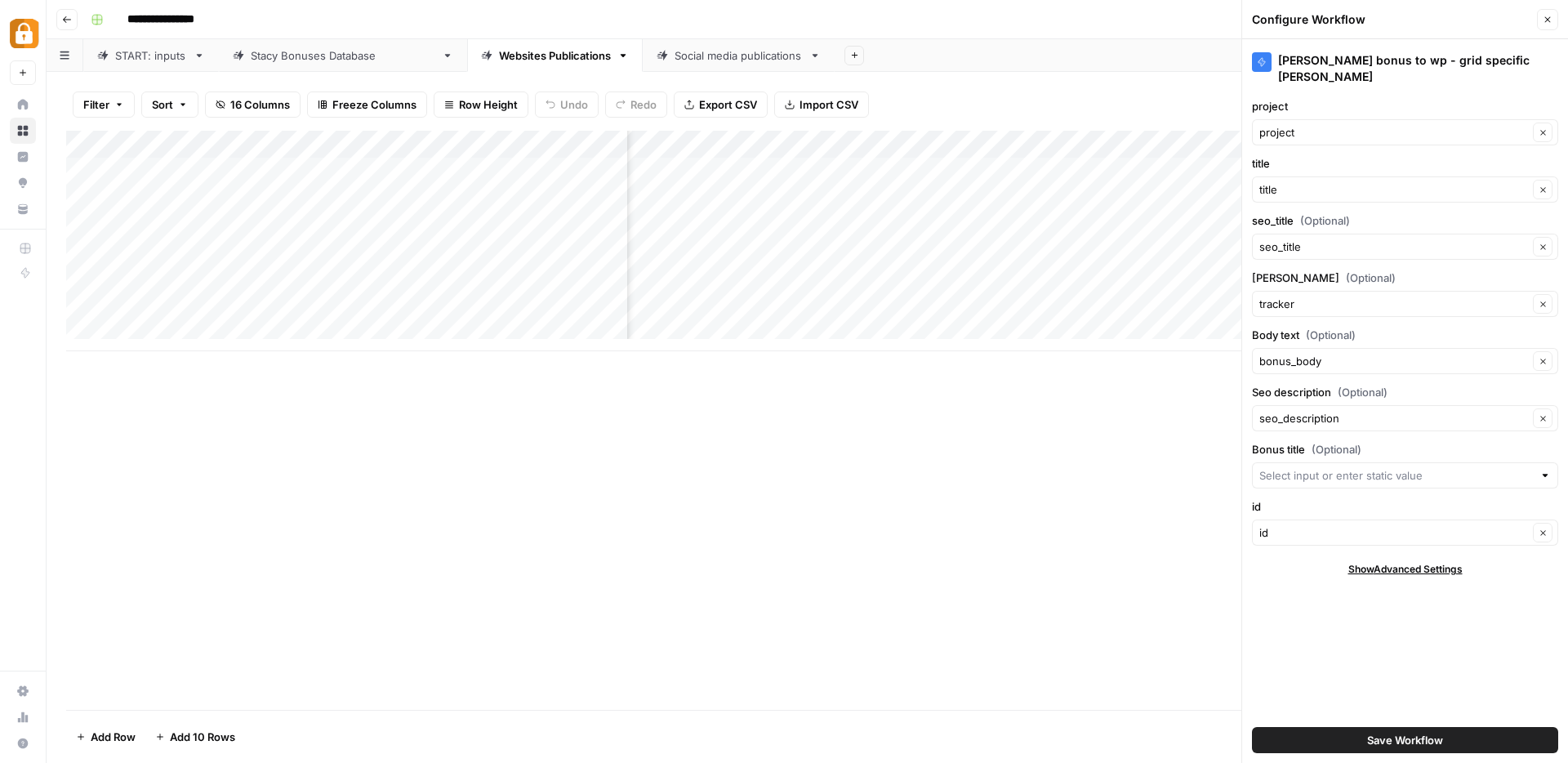
click at [1458, 743] on button "Save Workflow" at bounding box center [1405, 740] width 306 height 26
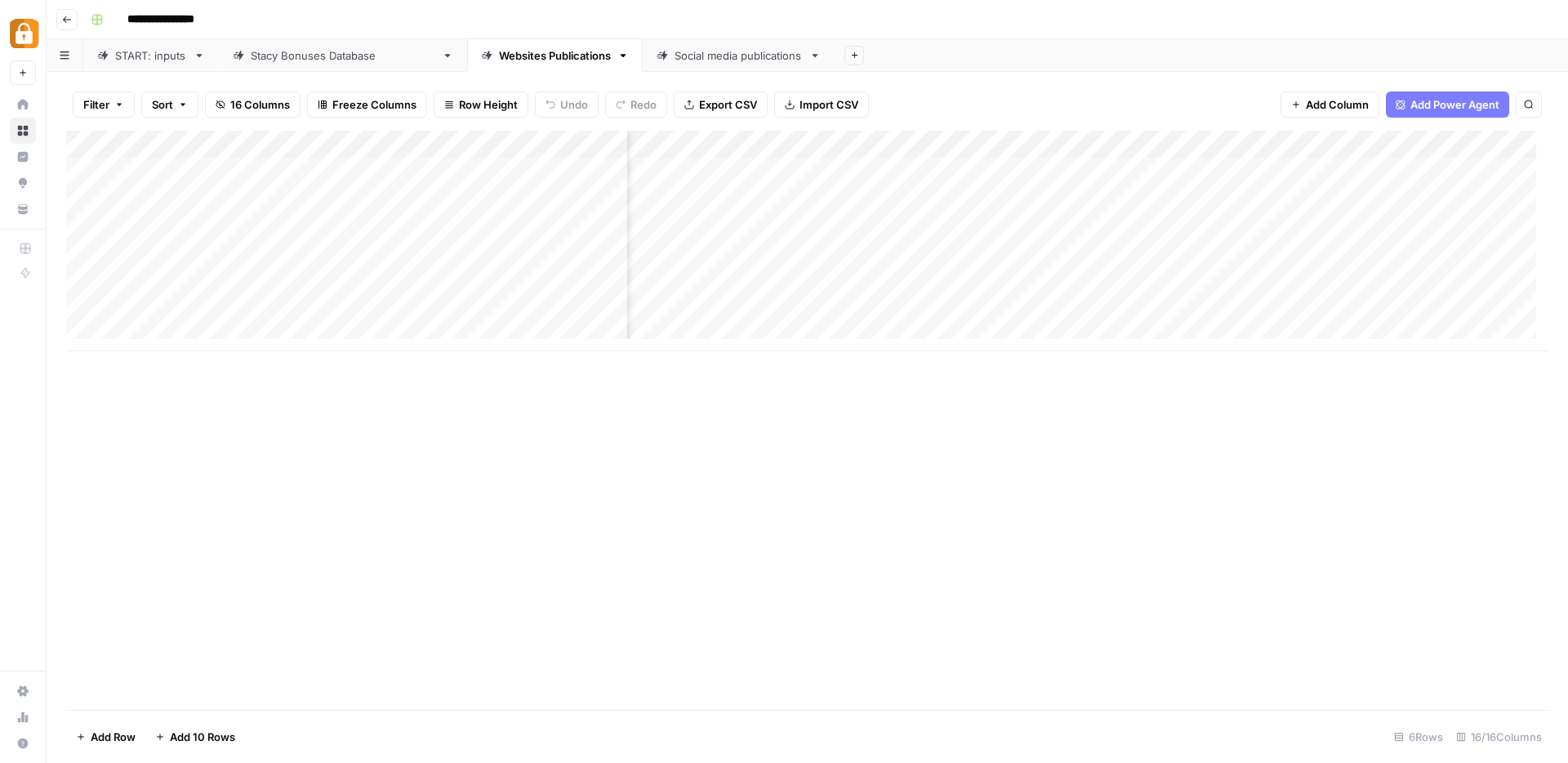
click at [1439, 741] on div "6 Rows" at bounding box center [1419, 737] width 62 height 26
type input "**********"
click at [1371, 308] on div "Add Column" at bounding box center [807, 240] width 1483 height 220
click at [1102, 497] on div "Add Column" at bounding box center [807, 420] width 1483 height 579
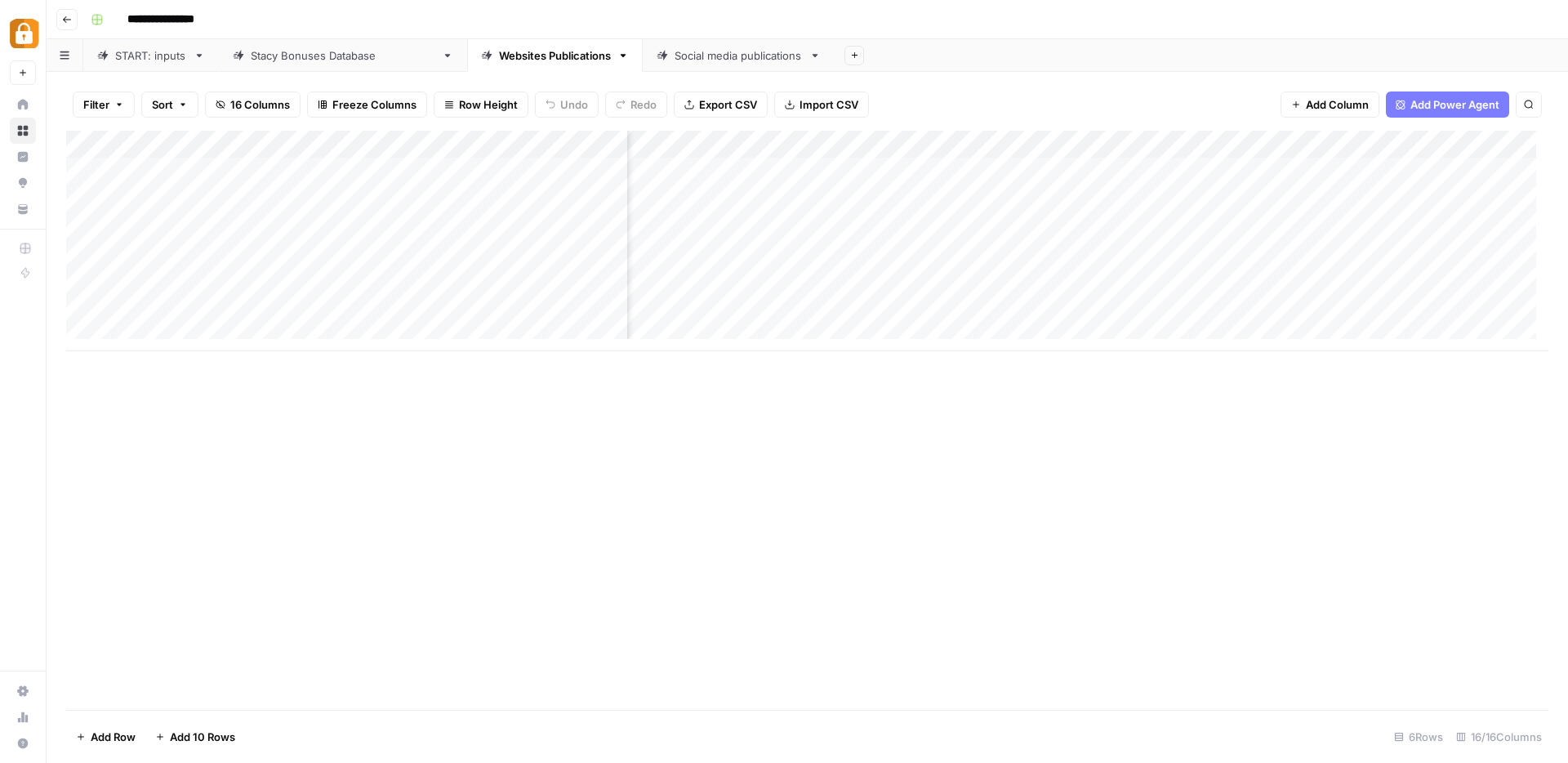
scroll to position [0, 481]
click at [1422, 309] on div "Add Column" at bounding box center [807, 240] width 1483 height 220
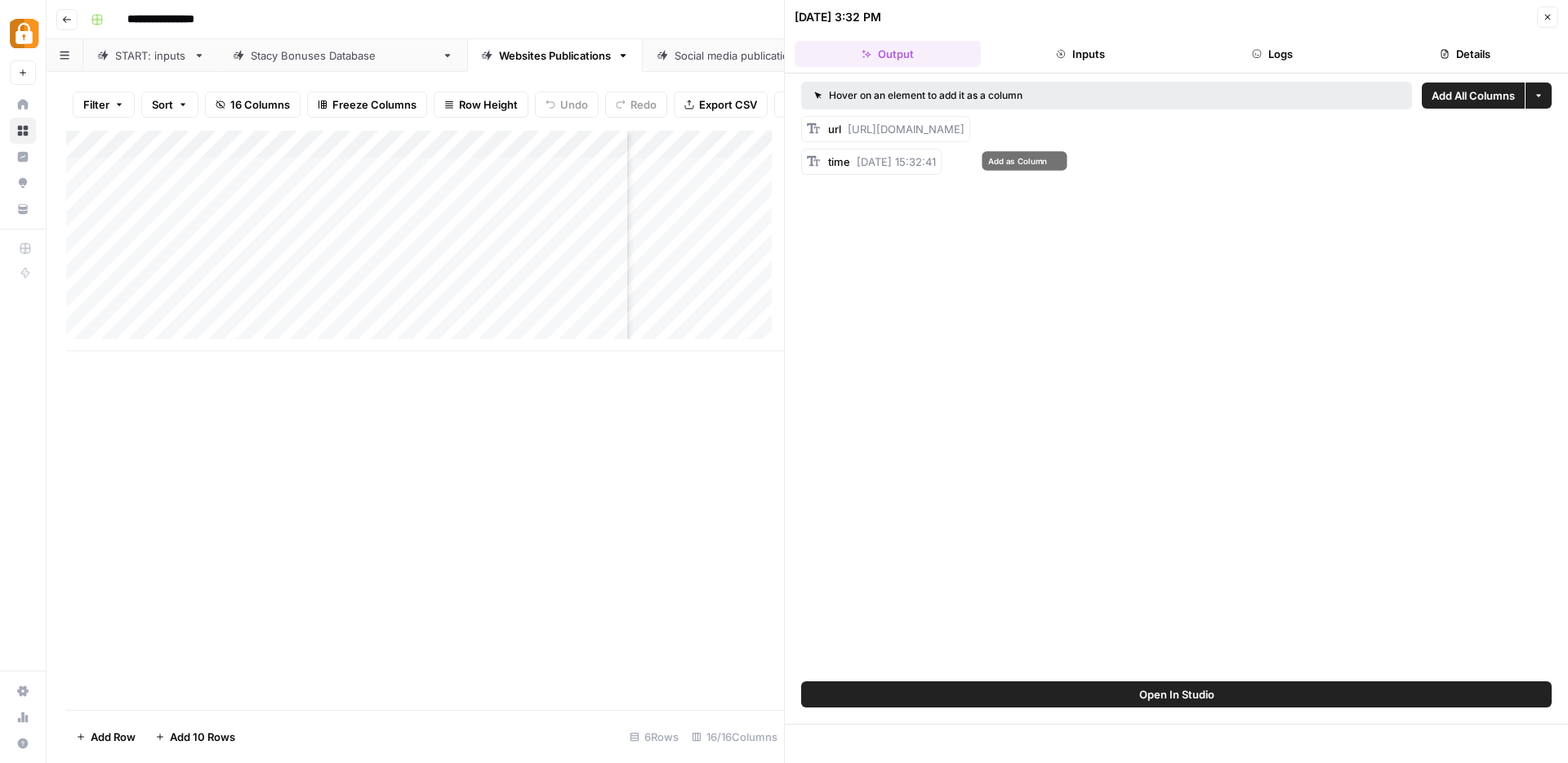
click at [891, 135] on span "[URL][DOMAIN_NAME]" at bounding box center [906, 129] width 117 height 13
drag, startPoint x: 848, startPoint y: 128, endPoint x: 1189, endPoint y: 138, distance: 341.1
click at [970, 138] on div "url [URL][DOMAIN_NAME]" at bounding box center [885, 129] width 169 height 26
copy span "[URL][DOMAIN_NAME]"
click at [1271, 53] on button "Logs" at bounding box center [1273, 54] width 186 height 26
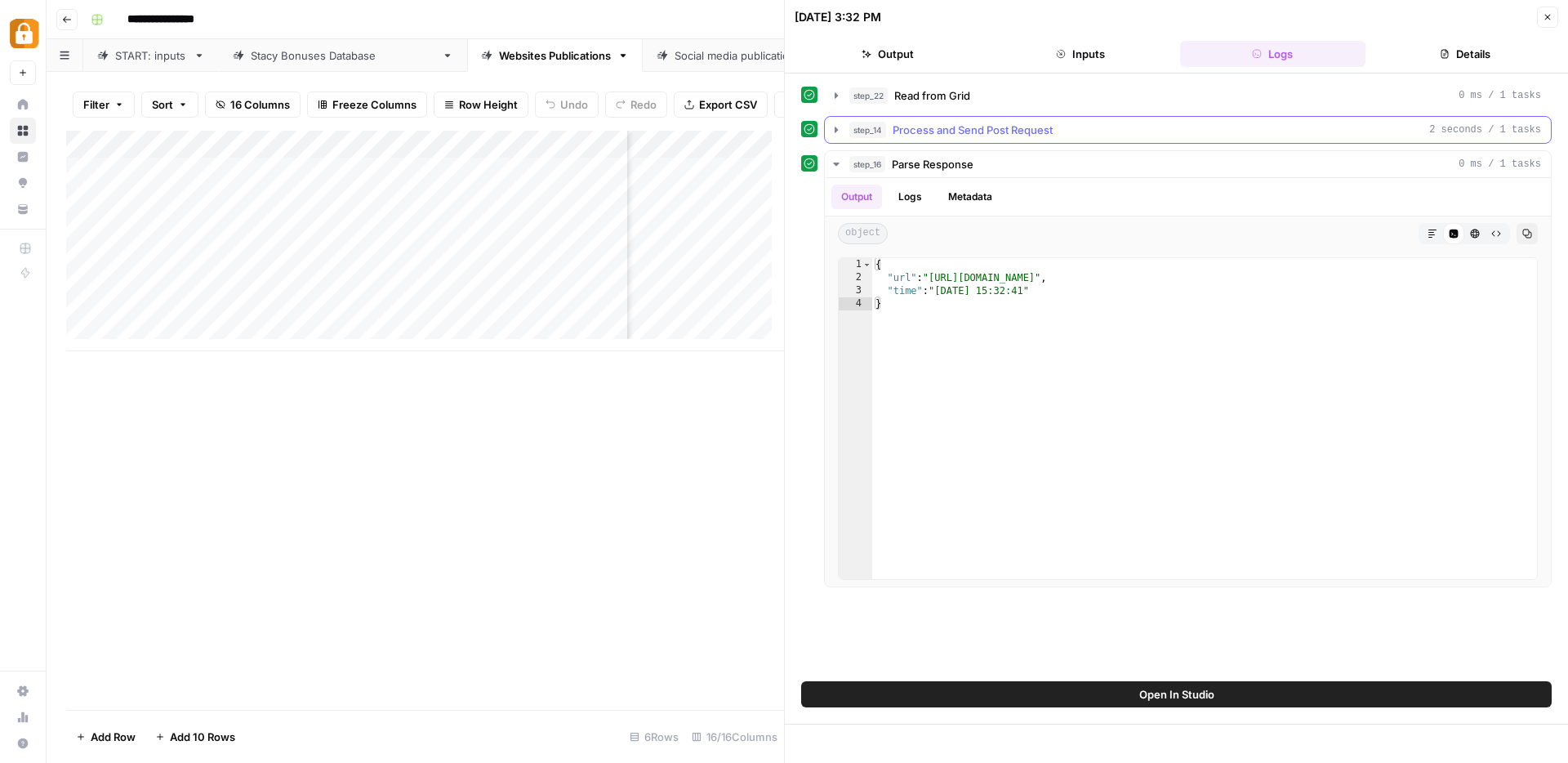
click at [840, 129] on icon "button" at bounding box center [836, 130] width 13 height 13
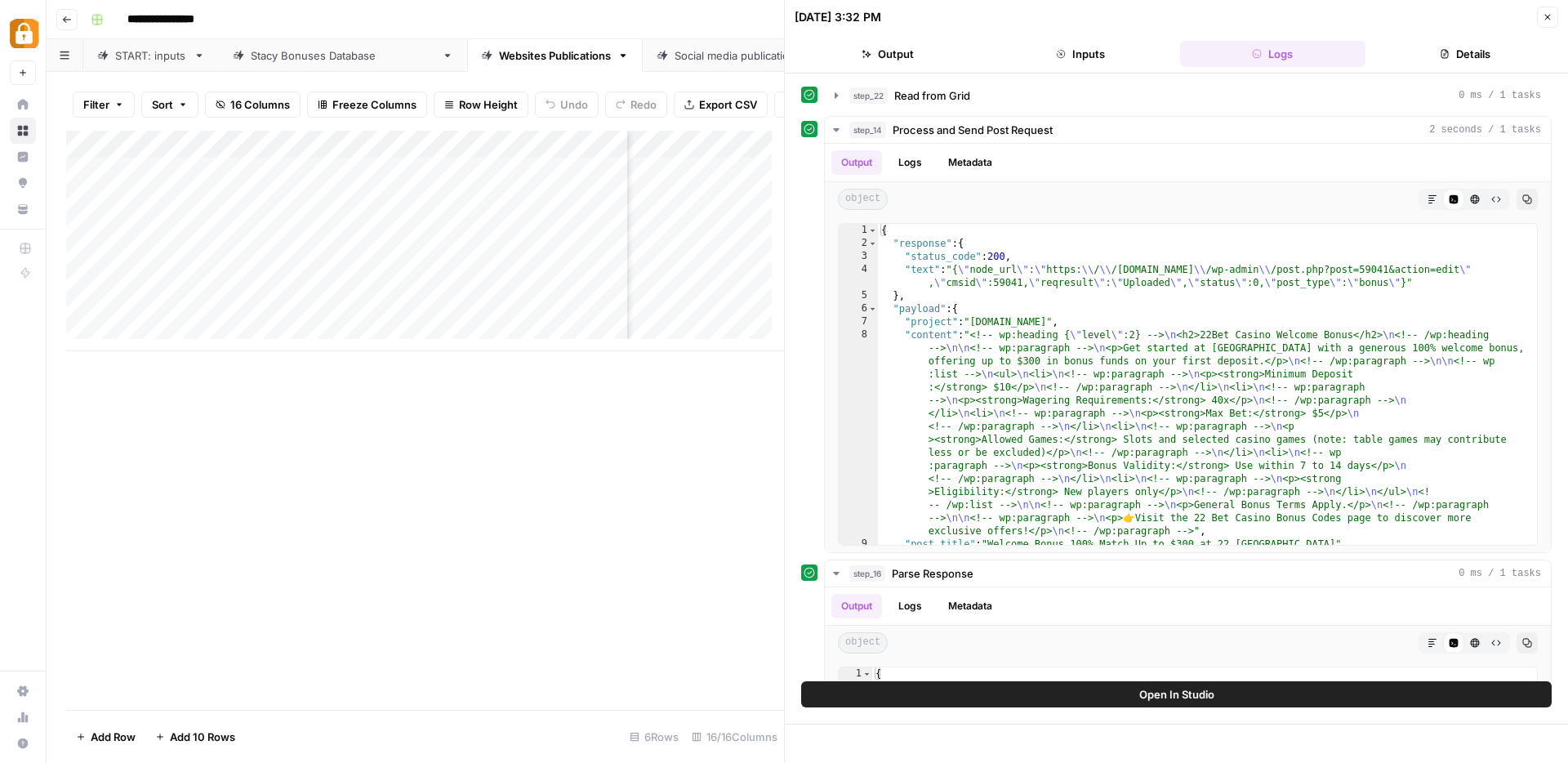
click at [1552, 19] on icon "button" at bounding box center [1548, 17] width 10 height 10
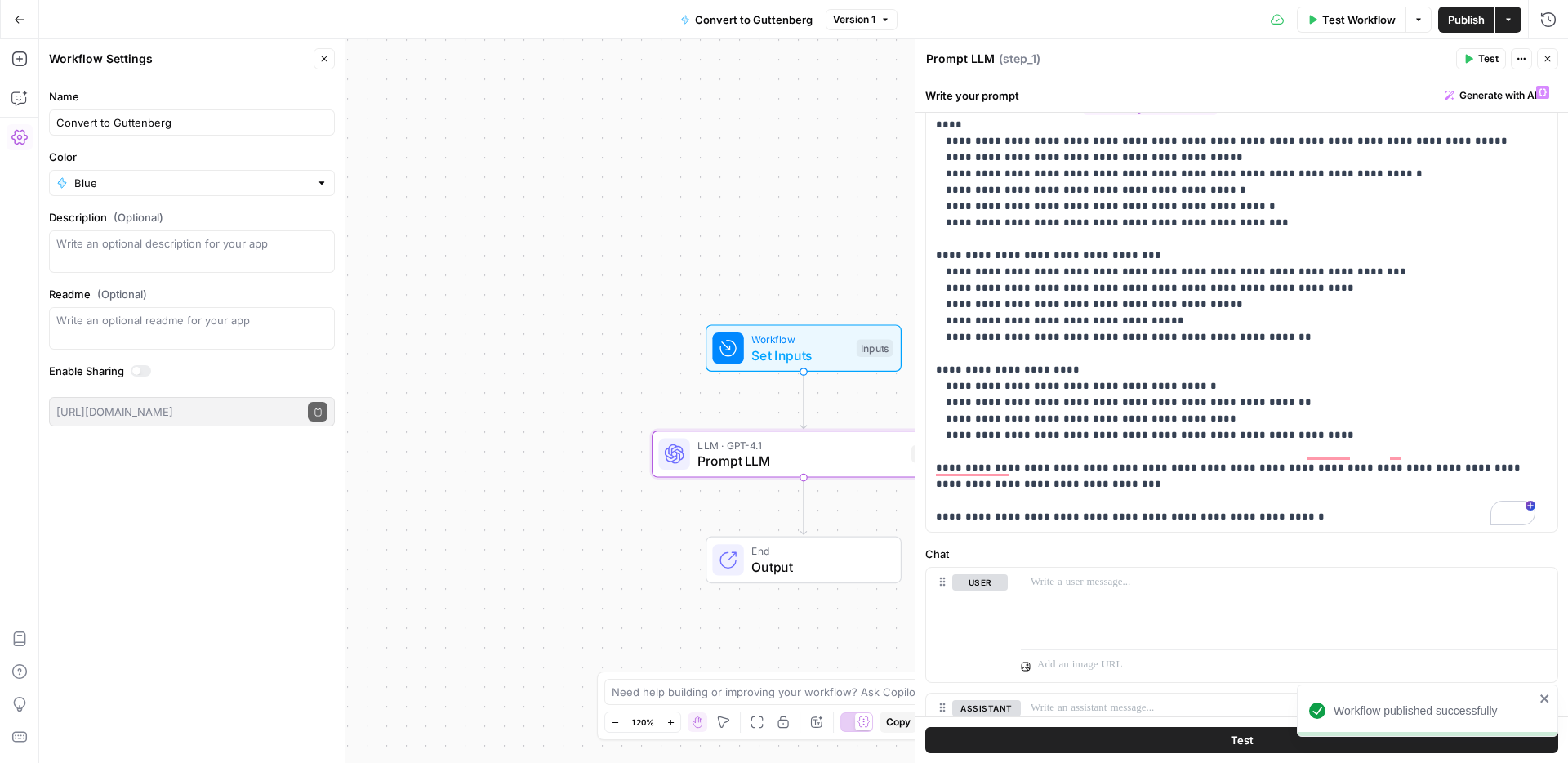
scroll to position [109, 0]
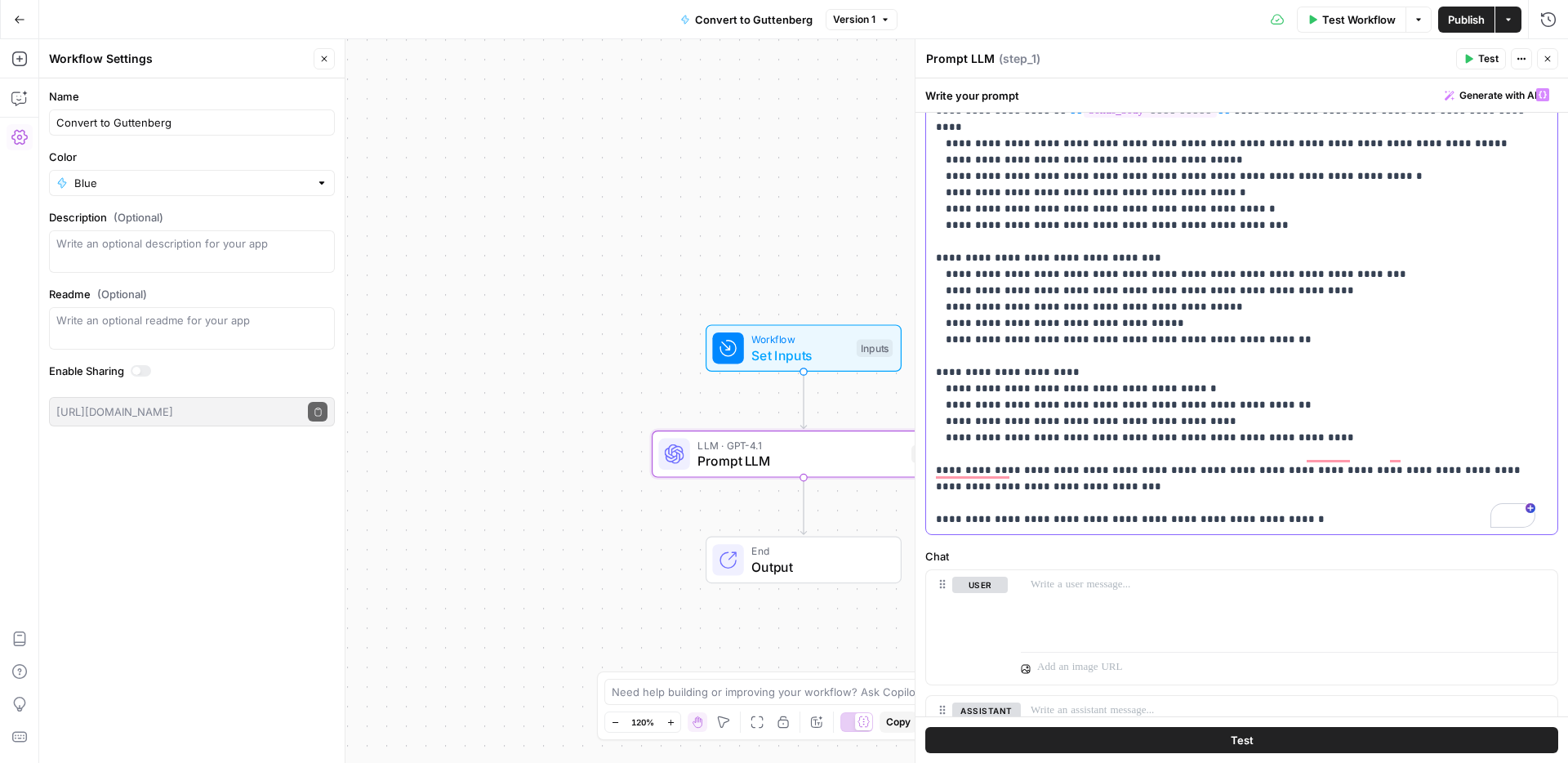
click at [1000, 337] on p "**********" at bounding box center [1235, 307] width 599 height 441
click at [1209, 260] on p "**********" at bounding box center [1235, 307] width 599 height 441
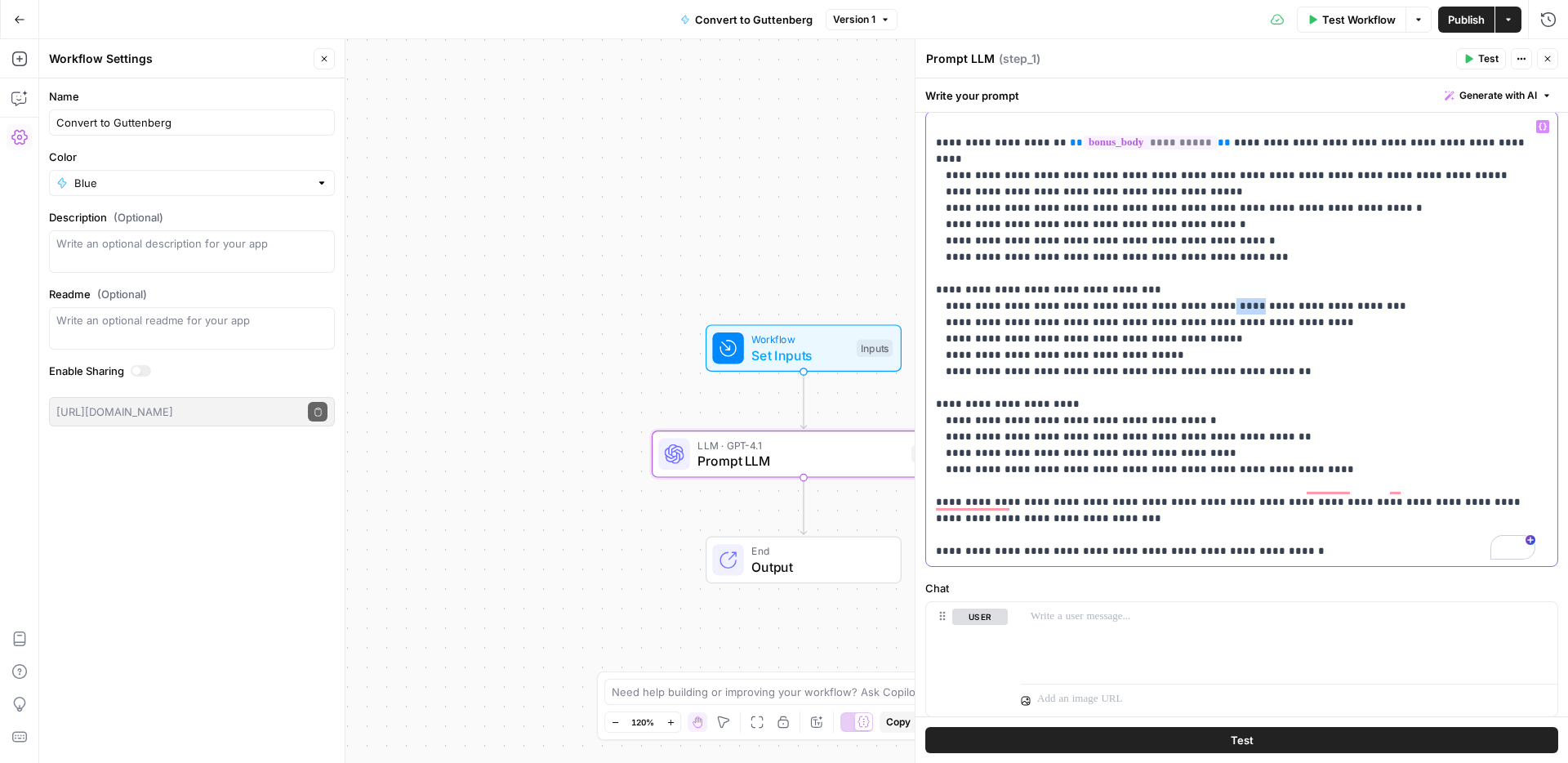
scroll to position [18, 0]
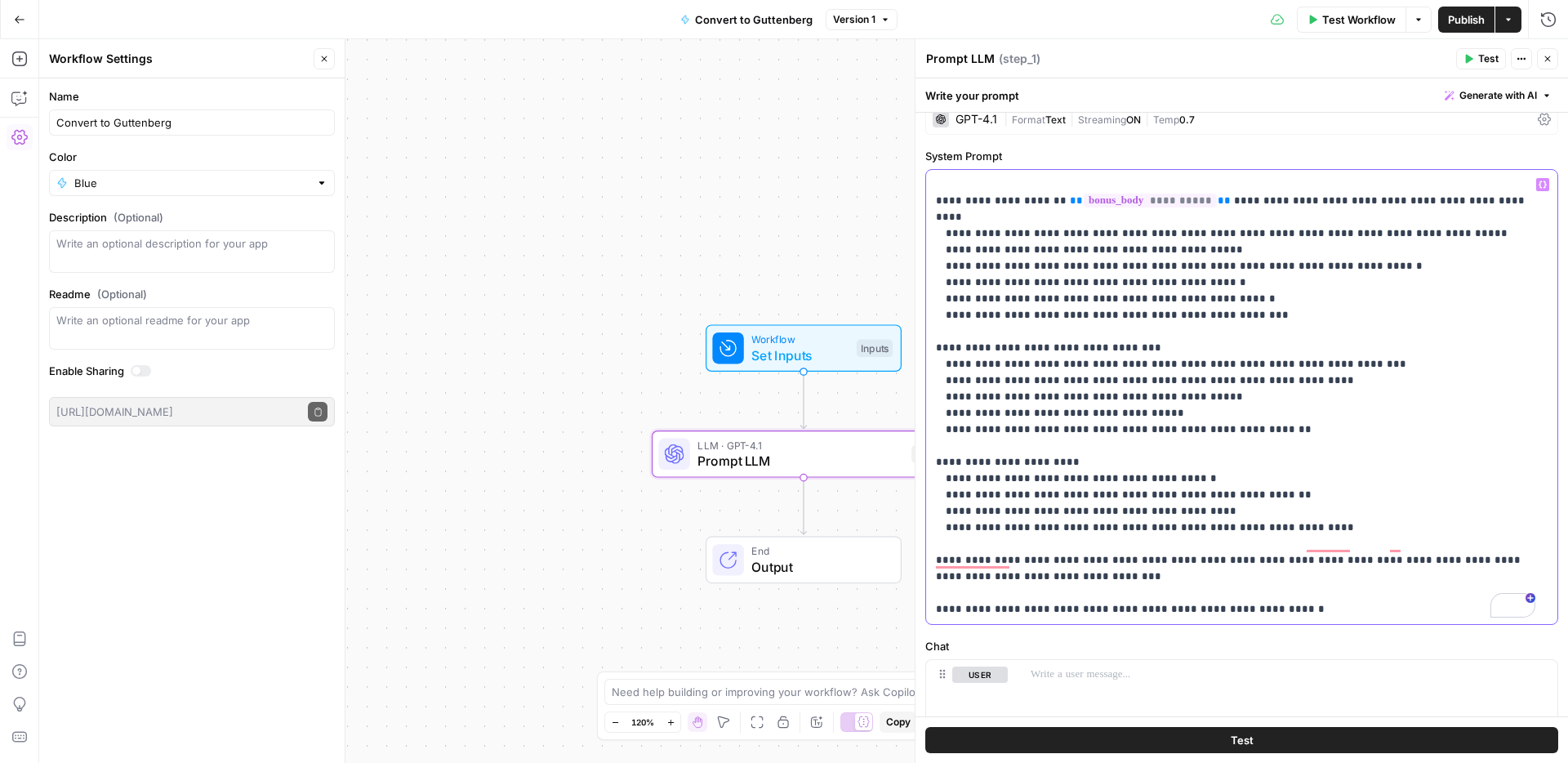
click at [1352, 246] on p "**********" at bounding box center [1235, 396] width 599 height 441
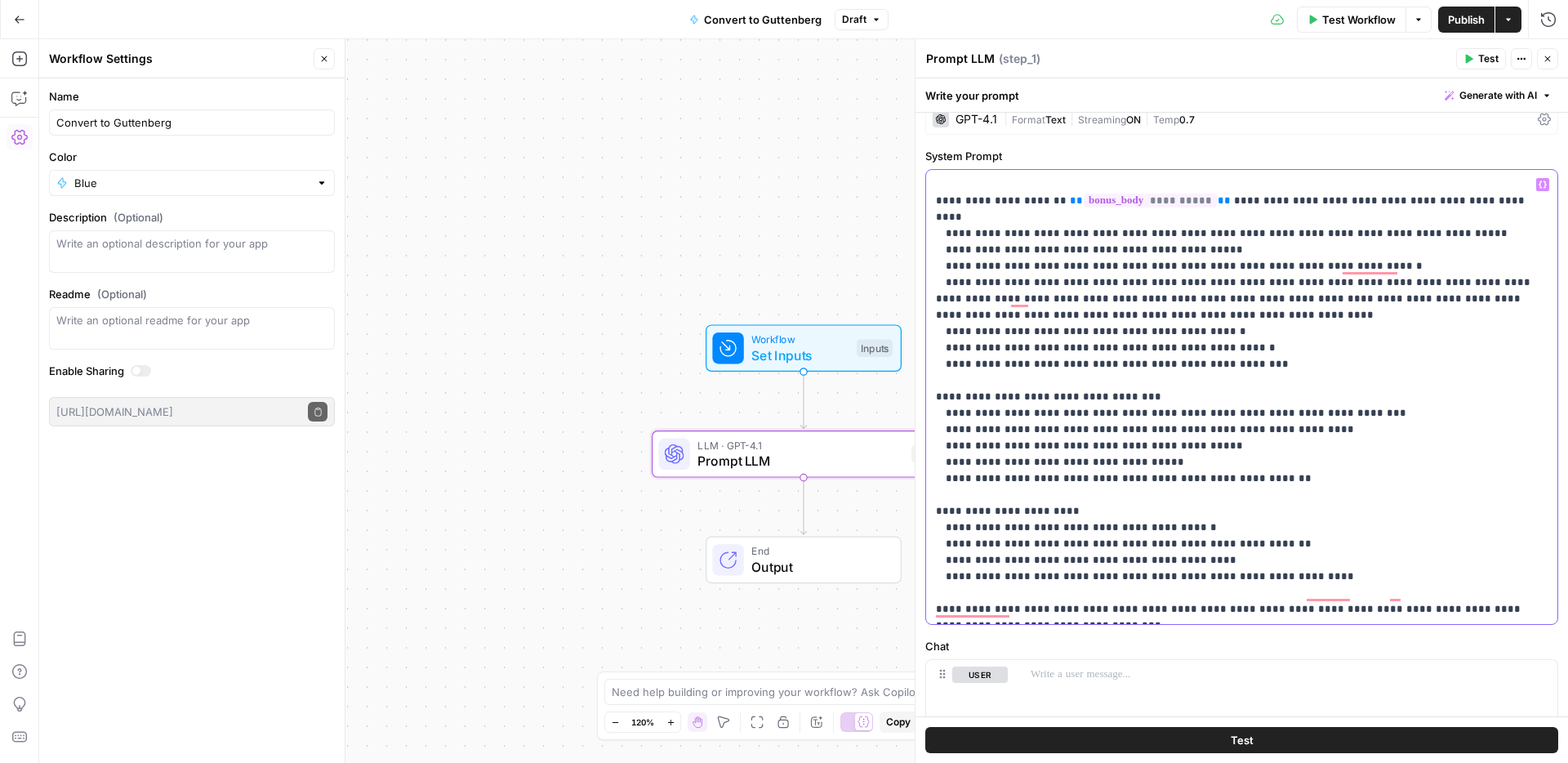
click at [1217, 431] on p "**********" at bounding box center [1235, 421] width 599 height 490
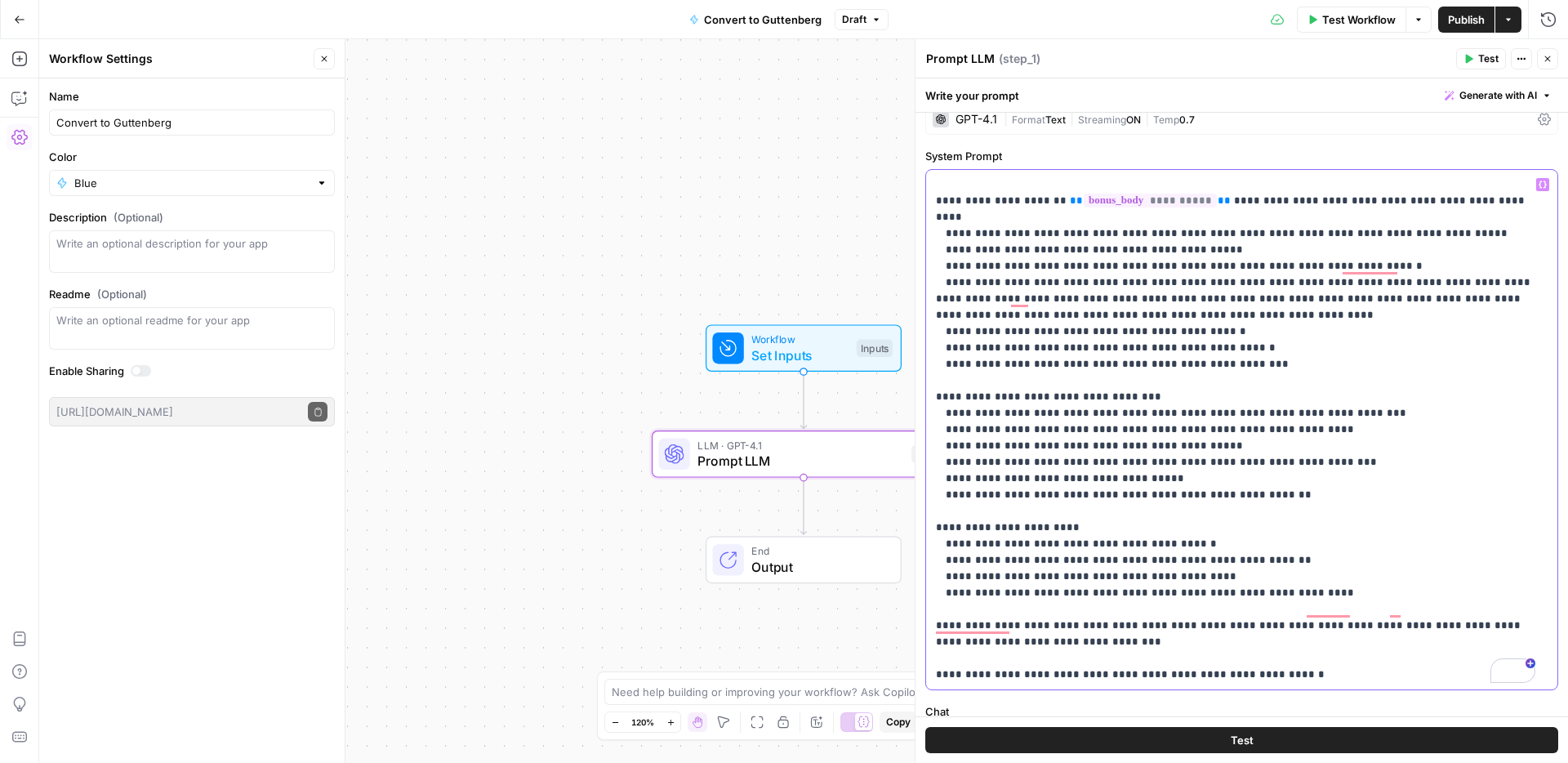
click at [1309, 574] on p "**********" at bounding box center [1235, 429] width 599 height 506
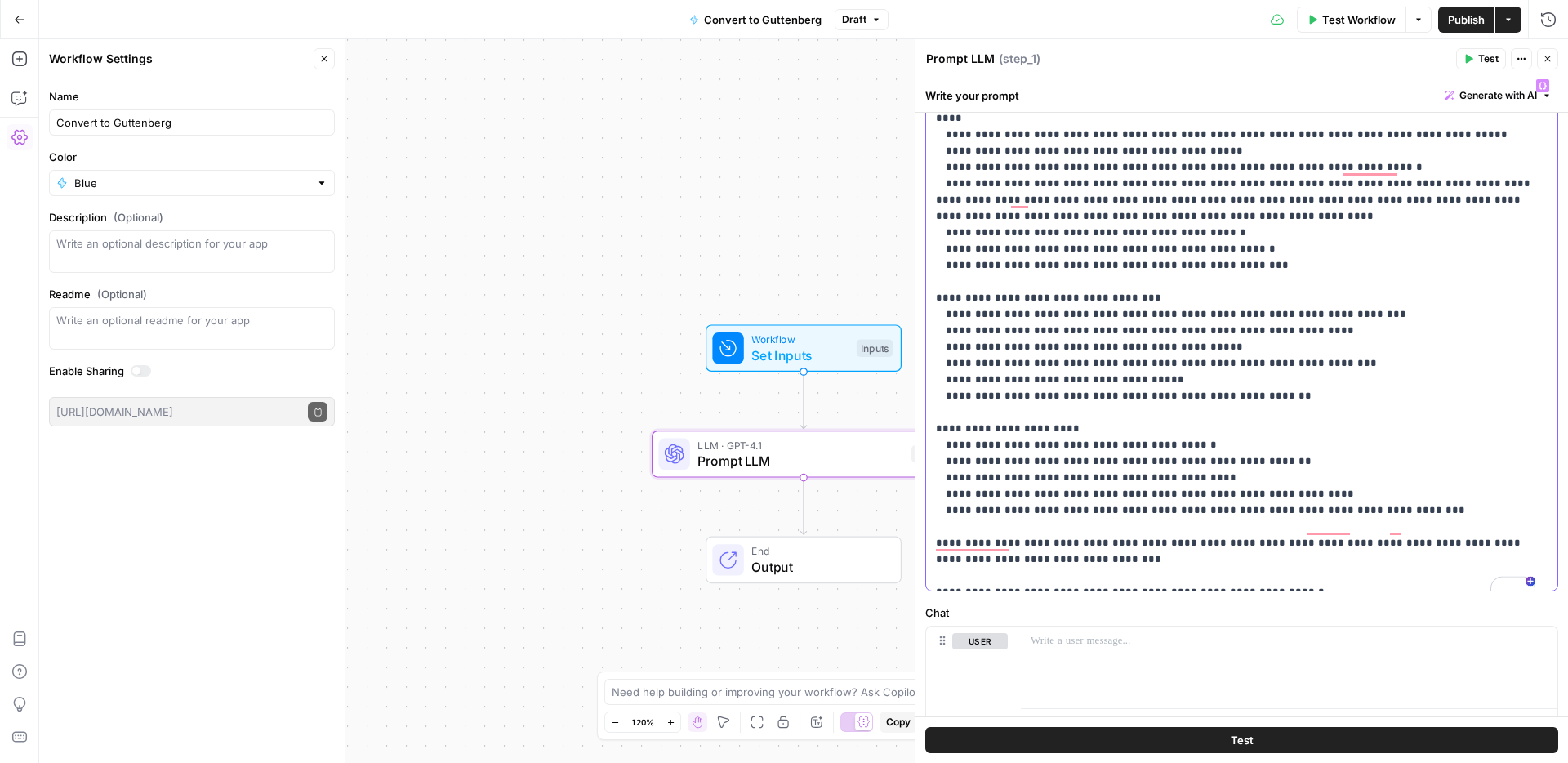
scroll to position [118, 0]
click at [1471, 24] on span "Publish" at bounding box center [1467, 19] width 37 height 17
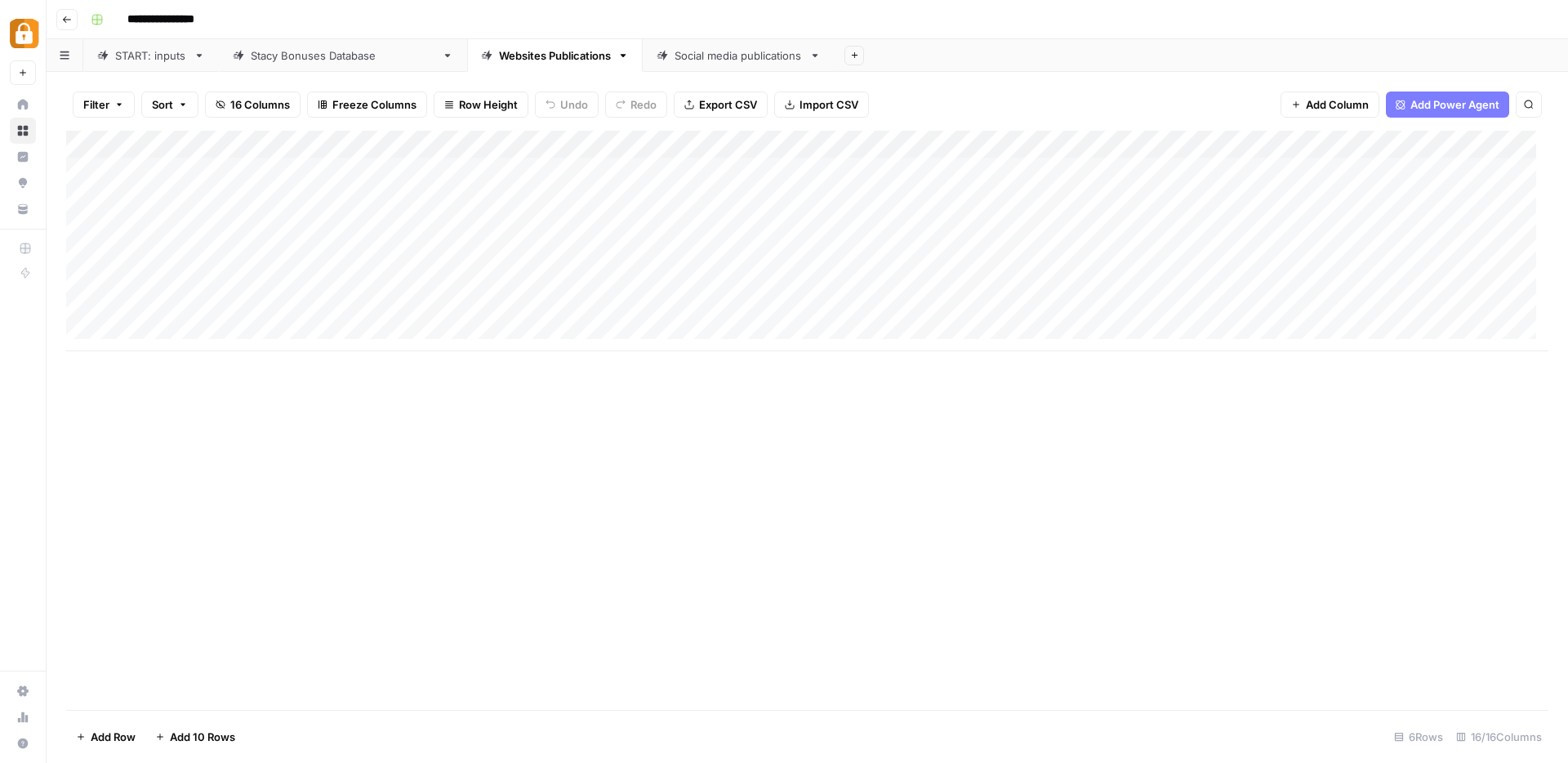
click at [1342, 311] on div "Add Column" at bounding box center [807, 240] width 1483 height 220
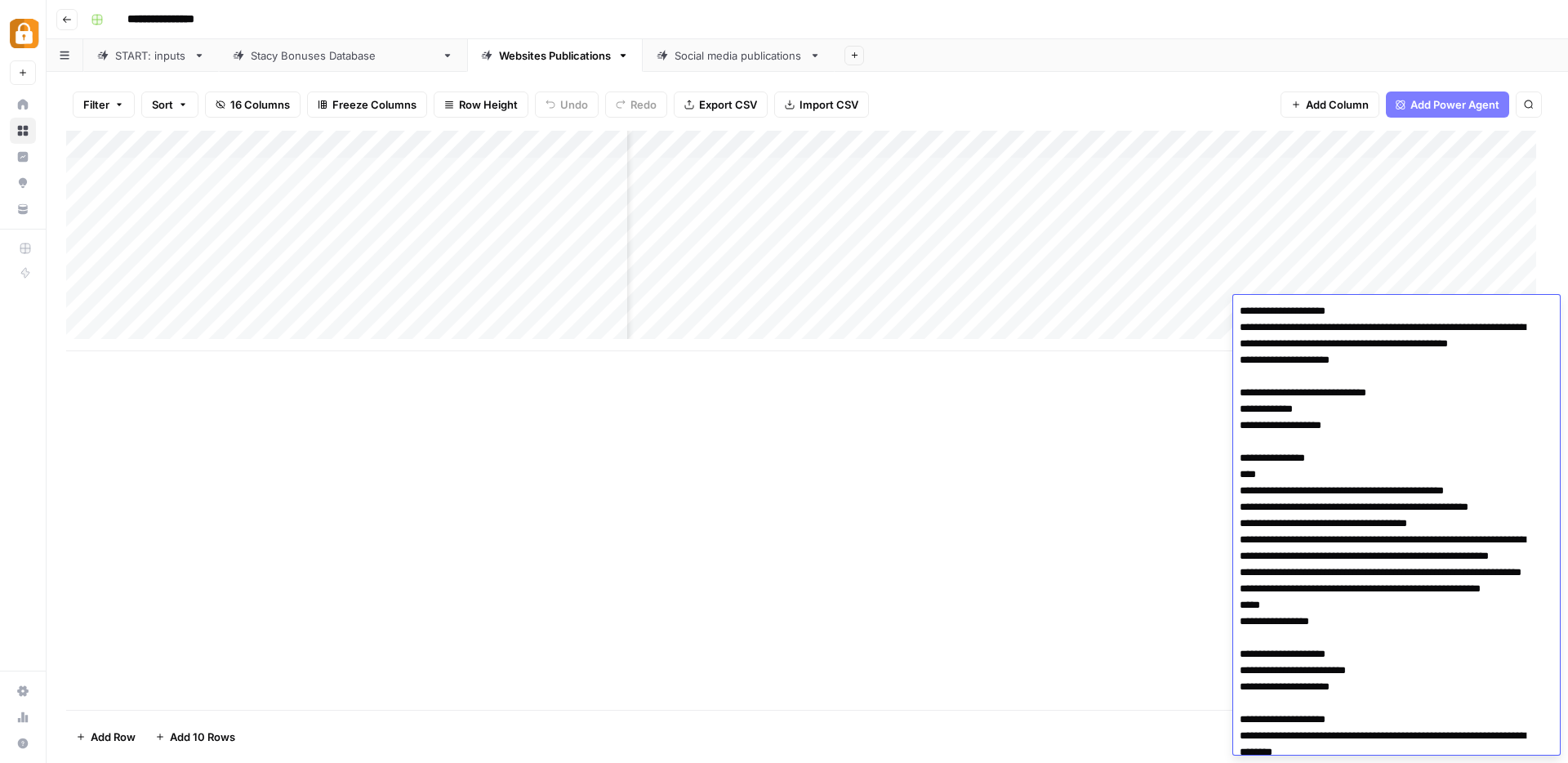
scroll to position [75, 0]
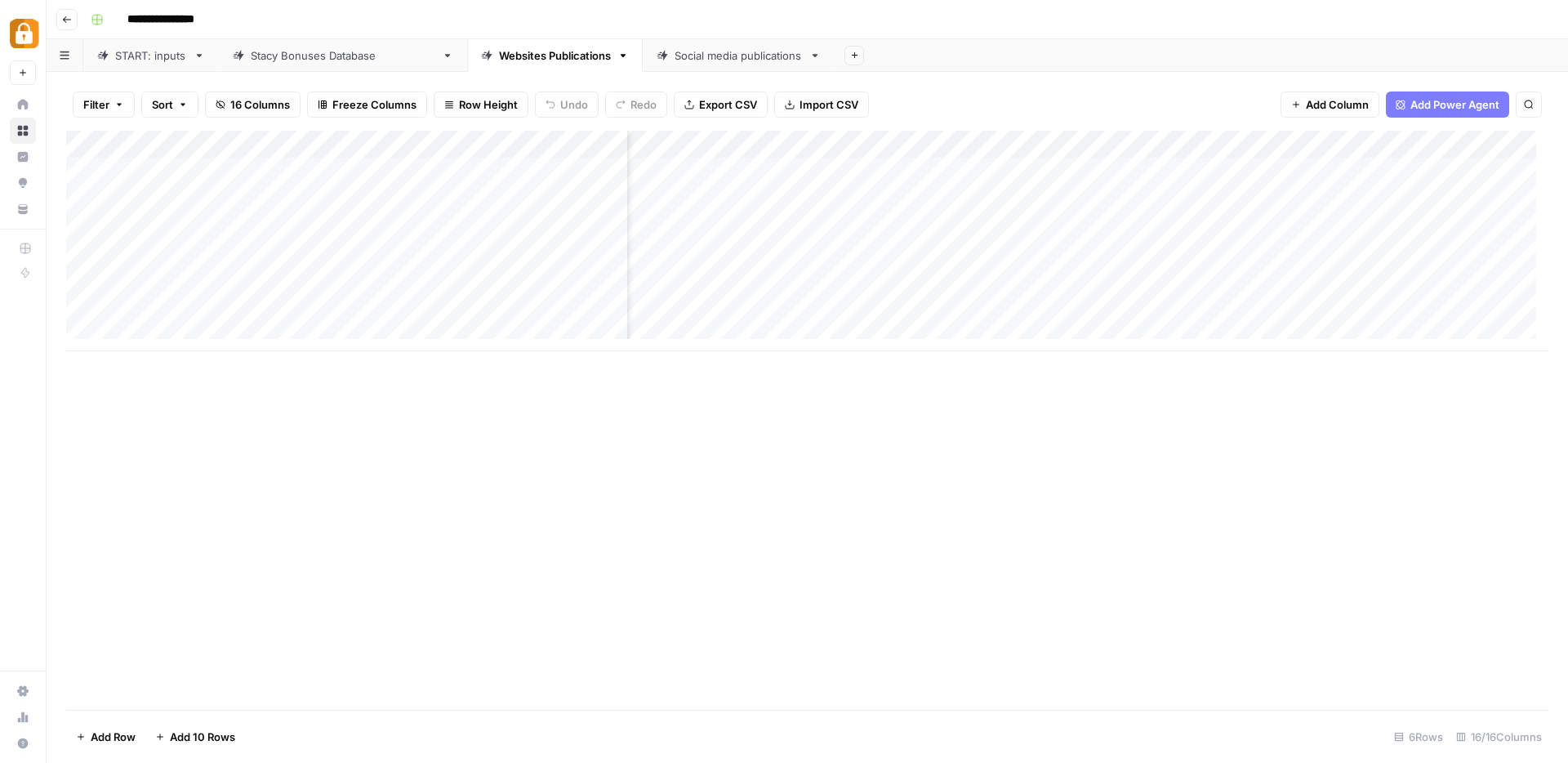
click at [928, 563] on div "Add Column" at bounding box center [807, 420] width 1483 height 579
click at [313, 65] on link "[PERSON_NAME] Bonuses Database" at bounding box center [342, 55] width 248 height 32
click at [1047, 246] on div "Add Column" at bounding box center [807, 213] width 1483 height 165
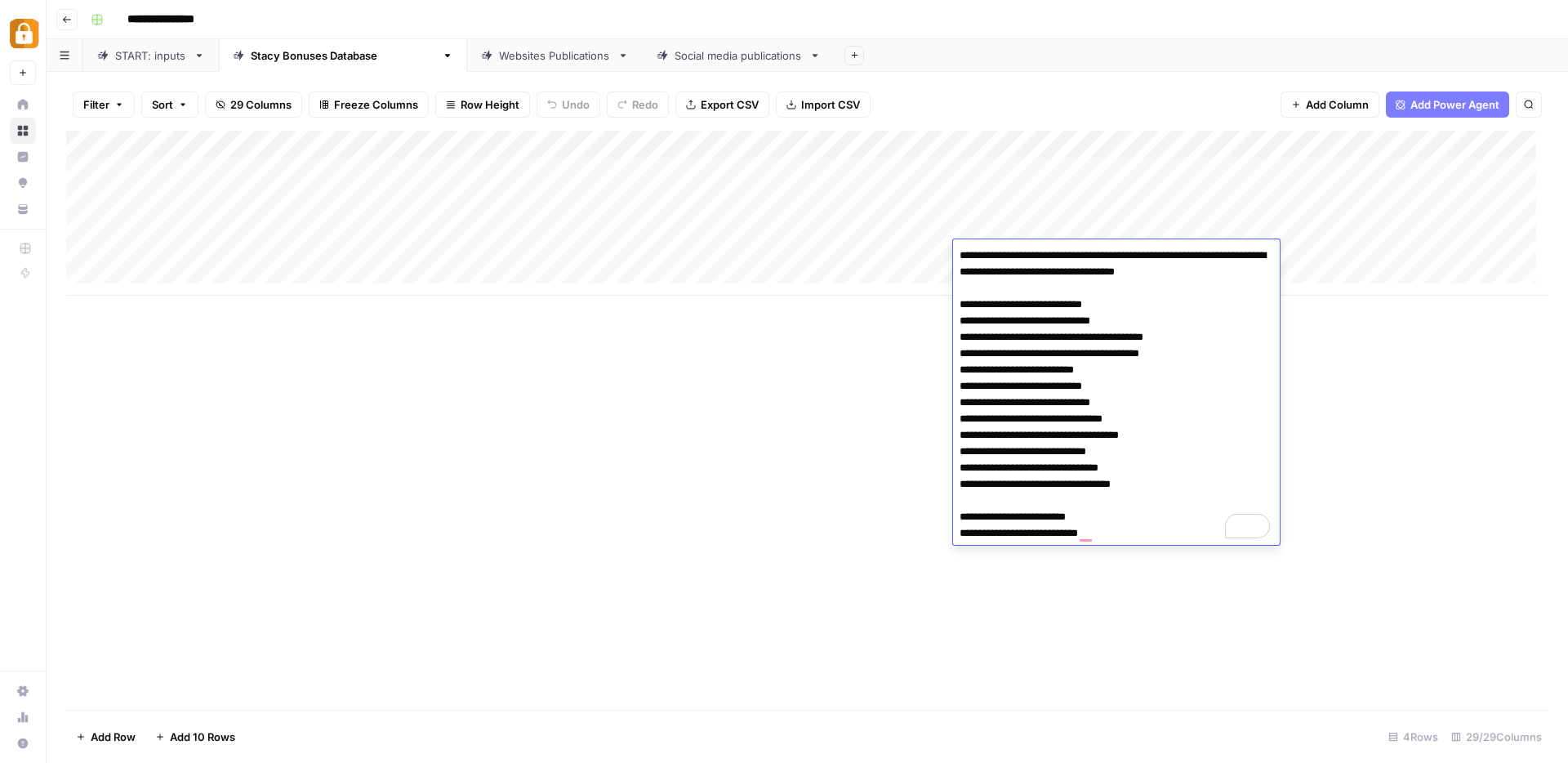
click at [147, 53] on div "START: inputs" at bounding box center [151, 55] width 72 height 17
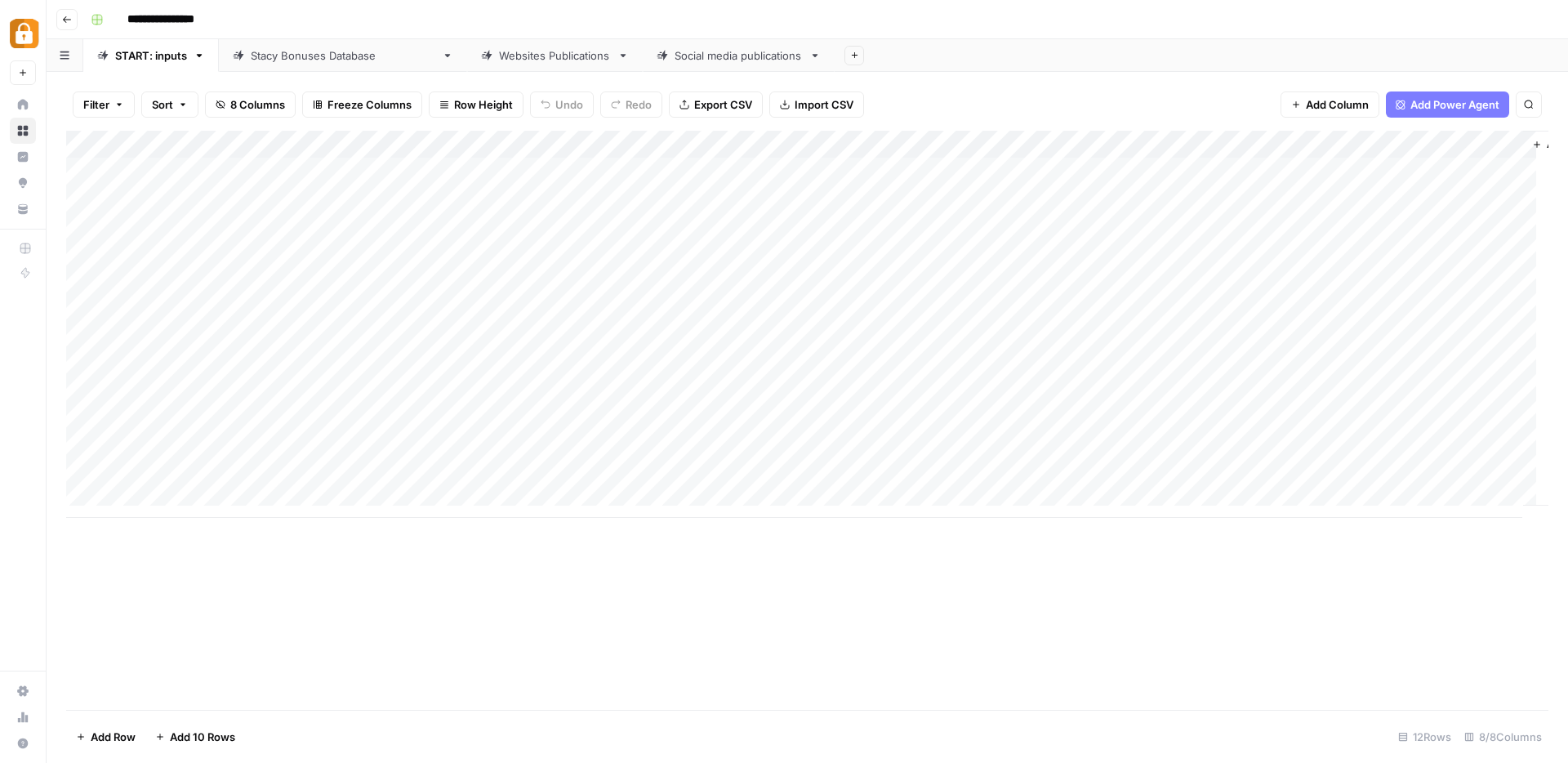
click at [334, 246] on div "Add Column" at bounding box center [807, 324] width 1483 height 387
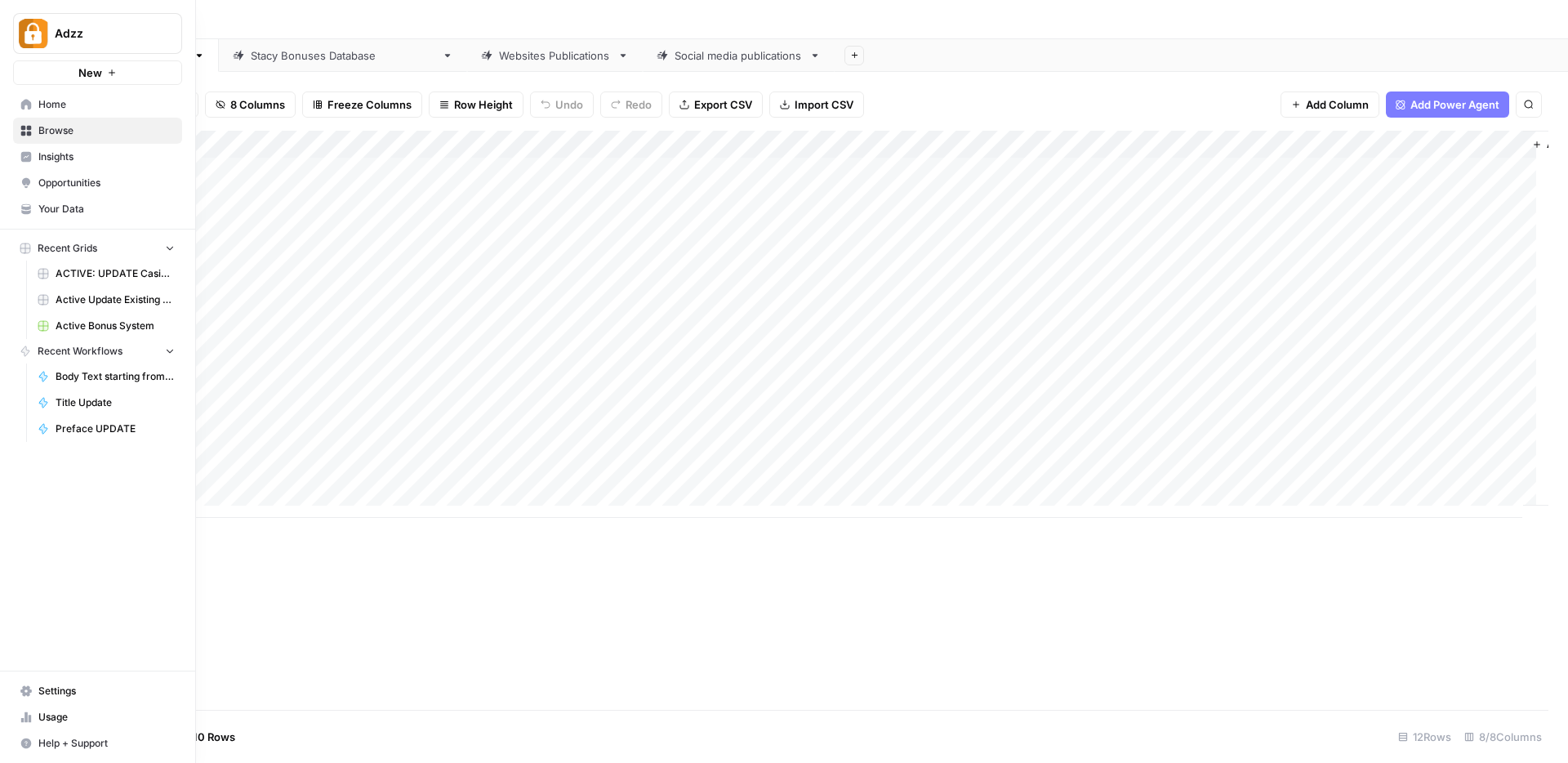
click at [60, 129] on span "Browse" at bounding box center [106, 131] width 136 height 15
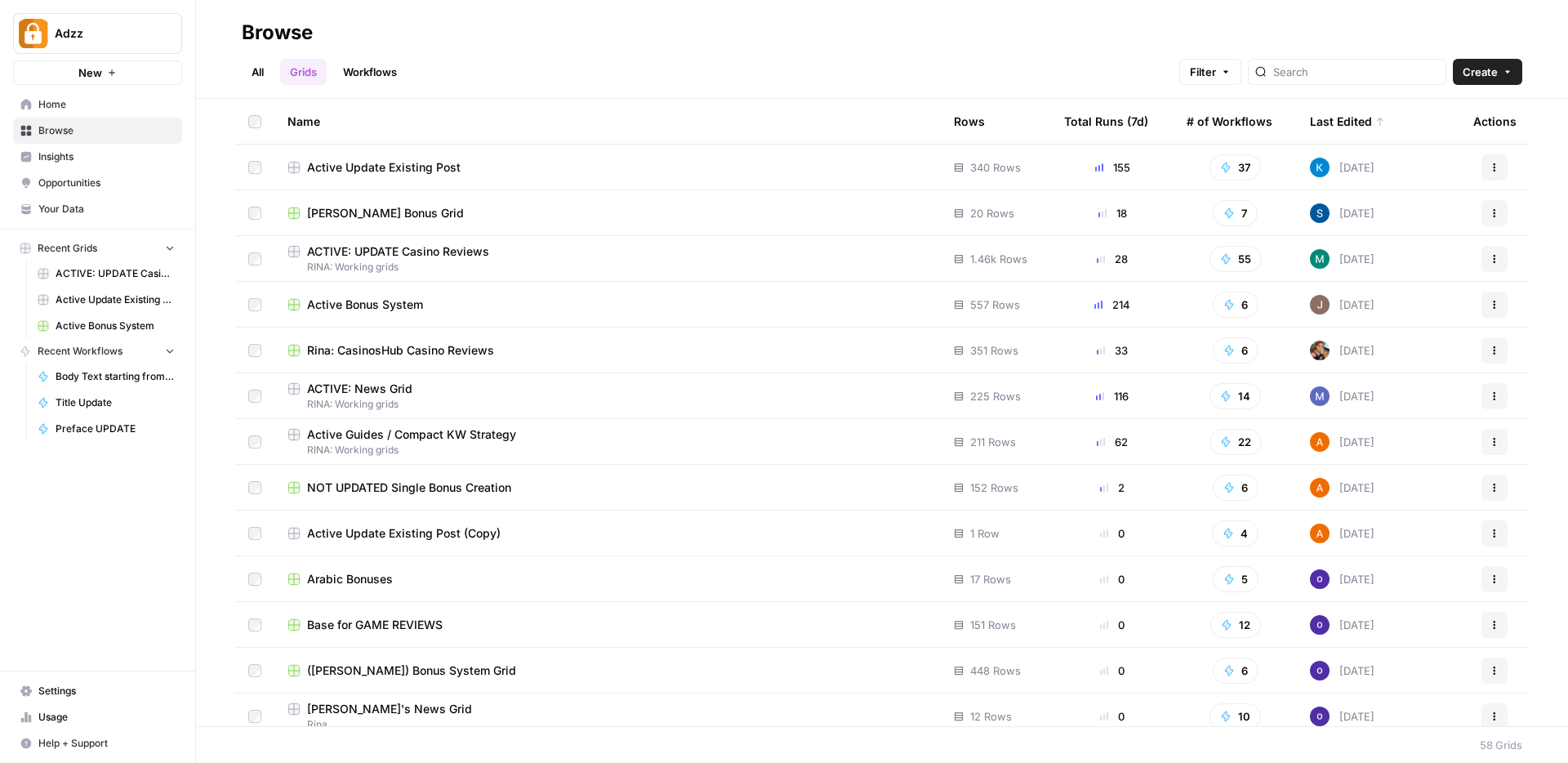
click at [447, 306] on div "Active Bonus System" at bounding box center [608, 304] width 641 height 17
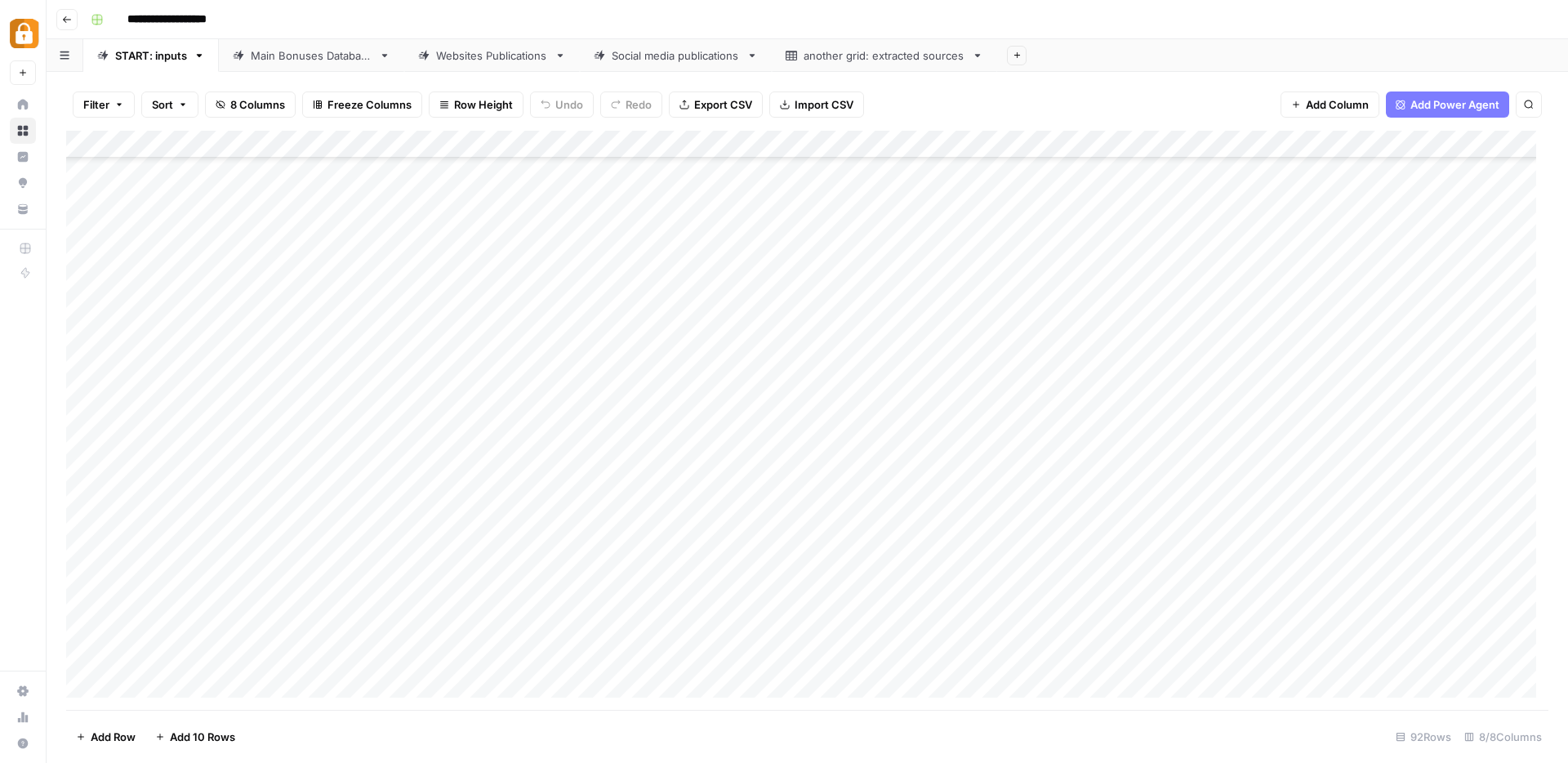
scroll to position [2041, 0]
click at [241, 688] on div "Add Column" at bounding box center [807, 420] width 1483 height 579
click at [238, 681] on div "Add Column" at bounding box center [807, 420] width 1483 height 579
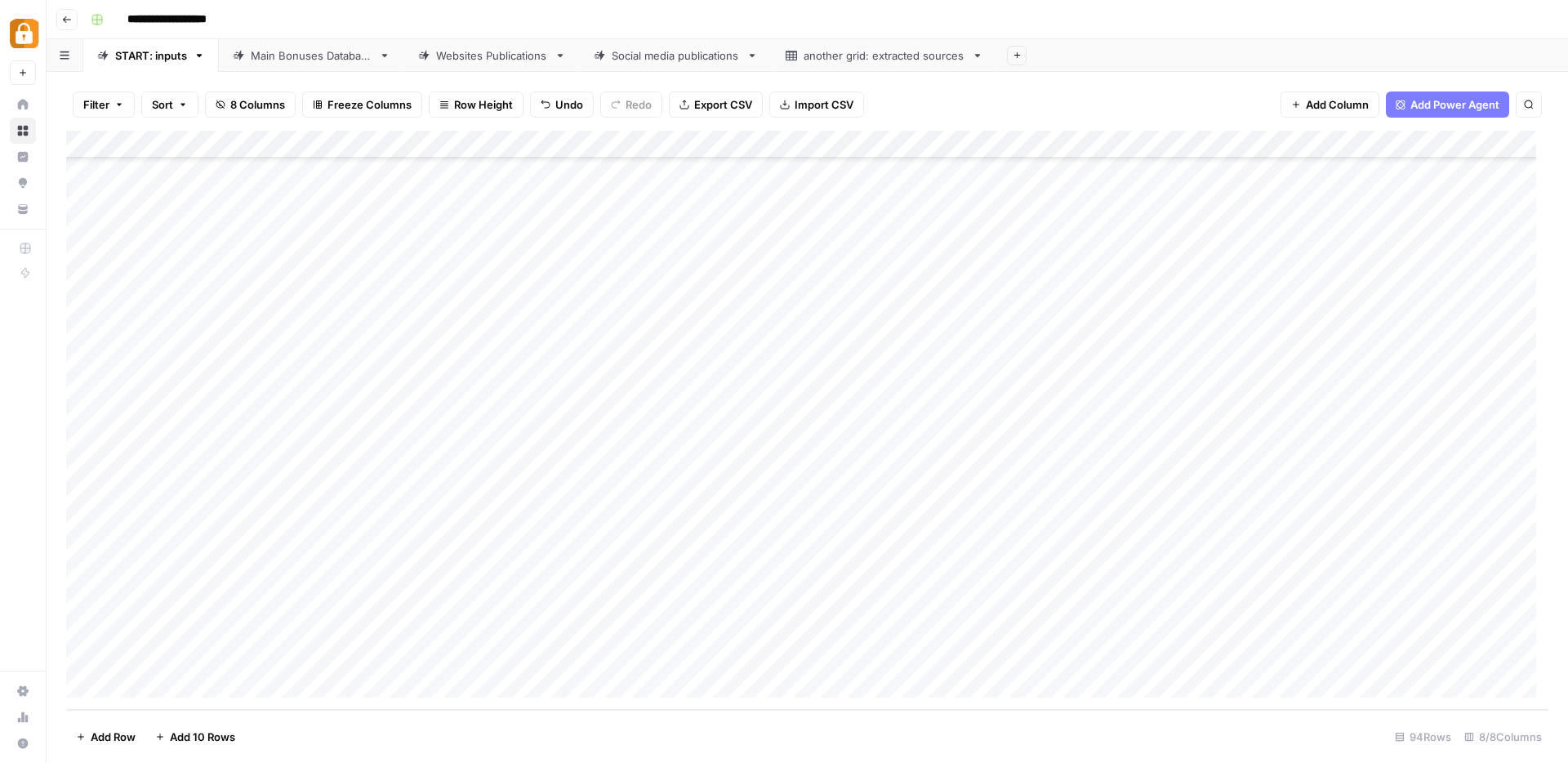
click at [332, 666] on div "Add Column" at bounding box center [807, 420] width 1483 height 579
click at [333, 661] on div "Add Column" at bounding box center [807, 420] width 1483 height 579
click at [327, 732] on button "Rina" at bounding box center [312, 737] width 34 height 19
click at [521, 655] on div "Add Column" at bounding box center [807, 420] width 1483 height 579
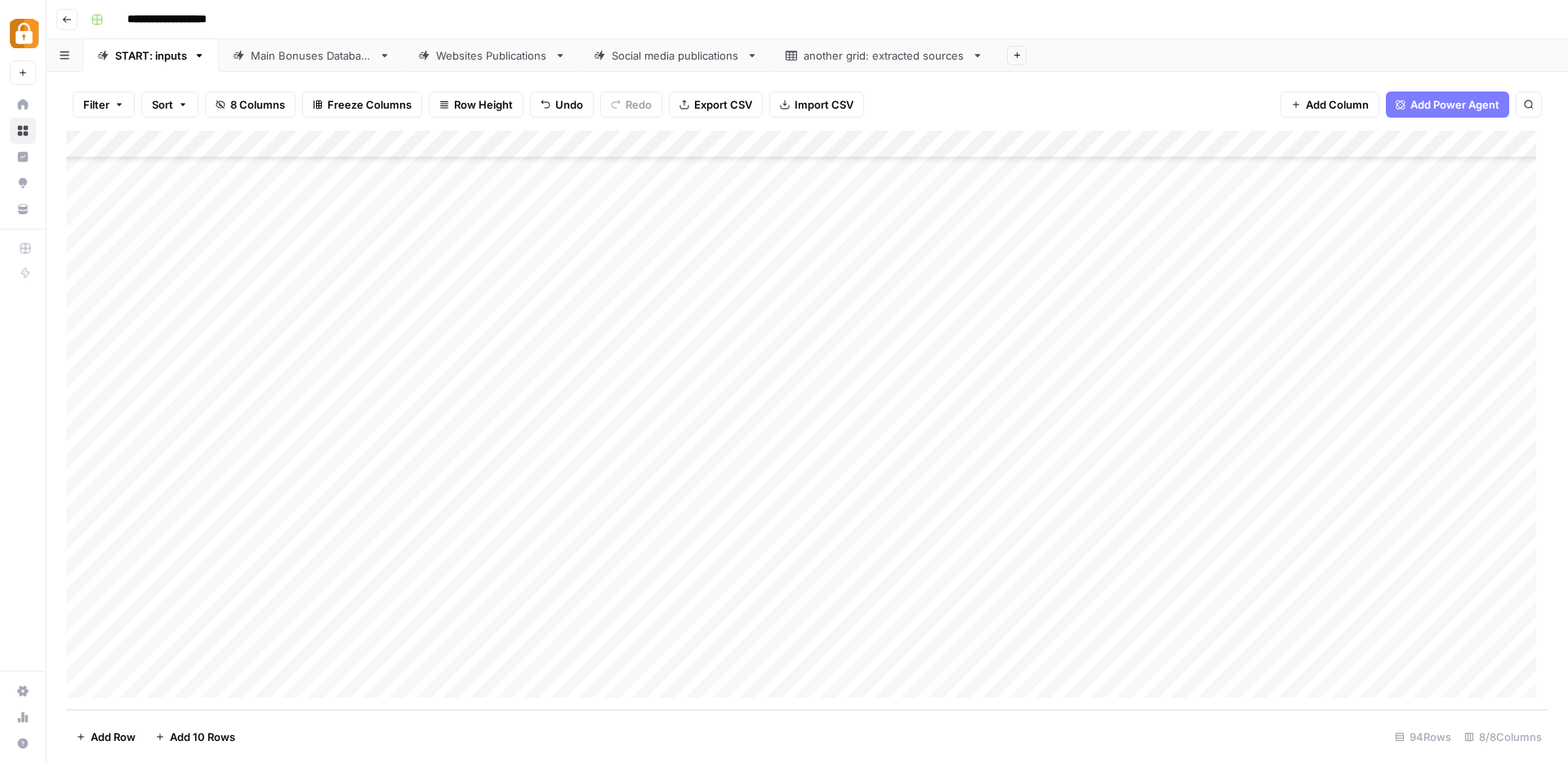
click at [1500, 654] on div "Add Column" at bounding box center [807, 420] width 1483 height 579
click at [297, 55] on div "Main Bonuses Database" at bounding box center [311, 55] width 122 height 17
click at [773, 650] on div "Add Column" at bounding box center [807, 420] width 1483 height 579
type textarea "**********"
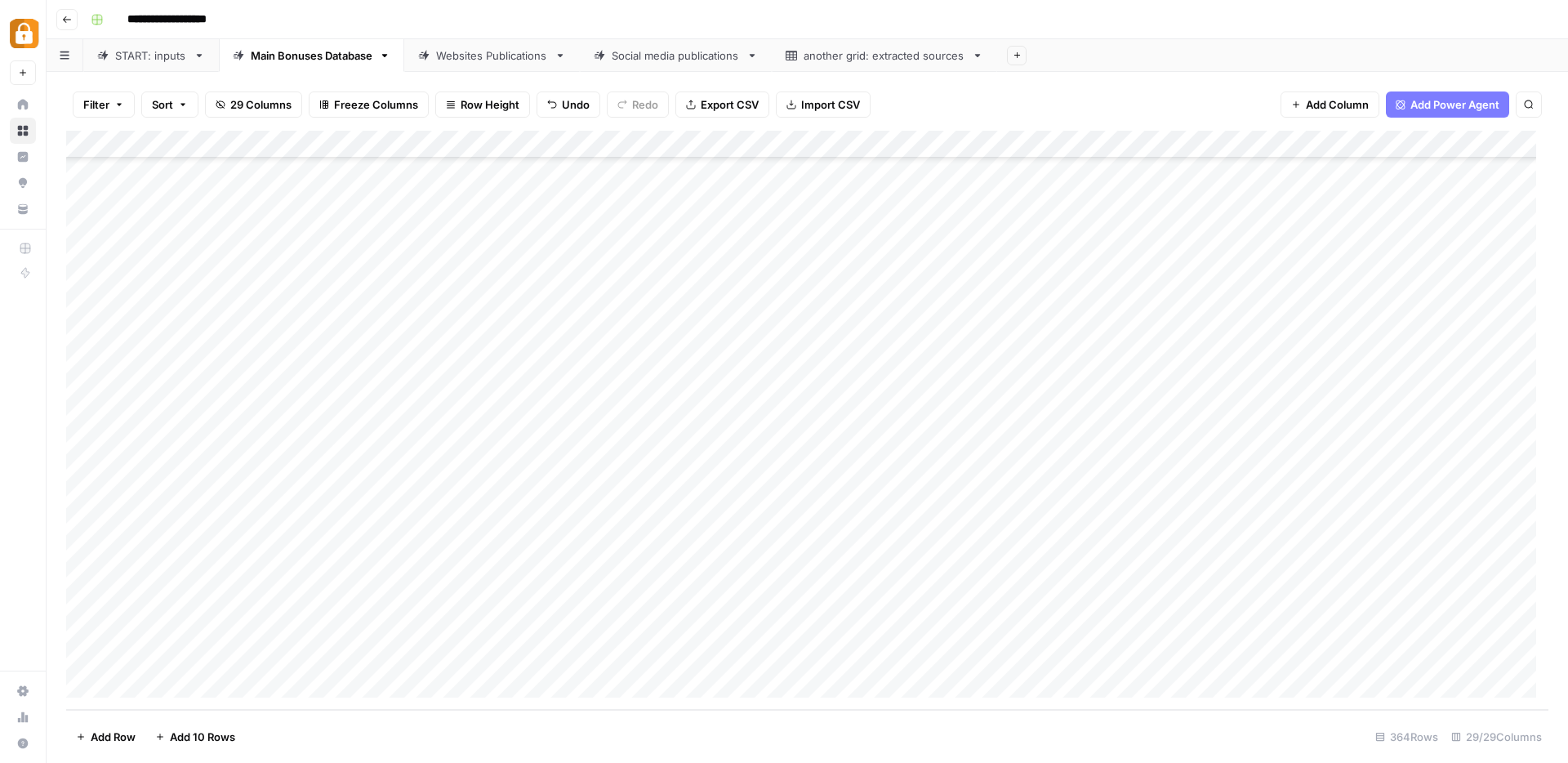
click at [1222, 652] on div "Add Column" at bounding box center [807, 420] width 1483 height 579
click at [1290, 655] on div "Add Column" at bounding box center [807, 420] width 1483 height 579
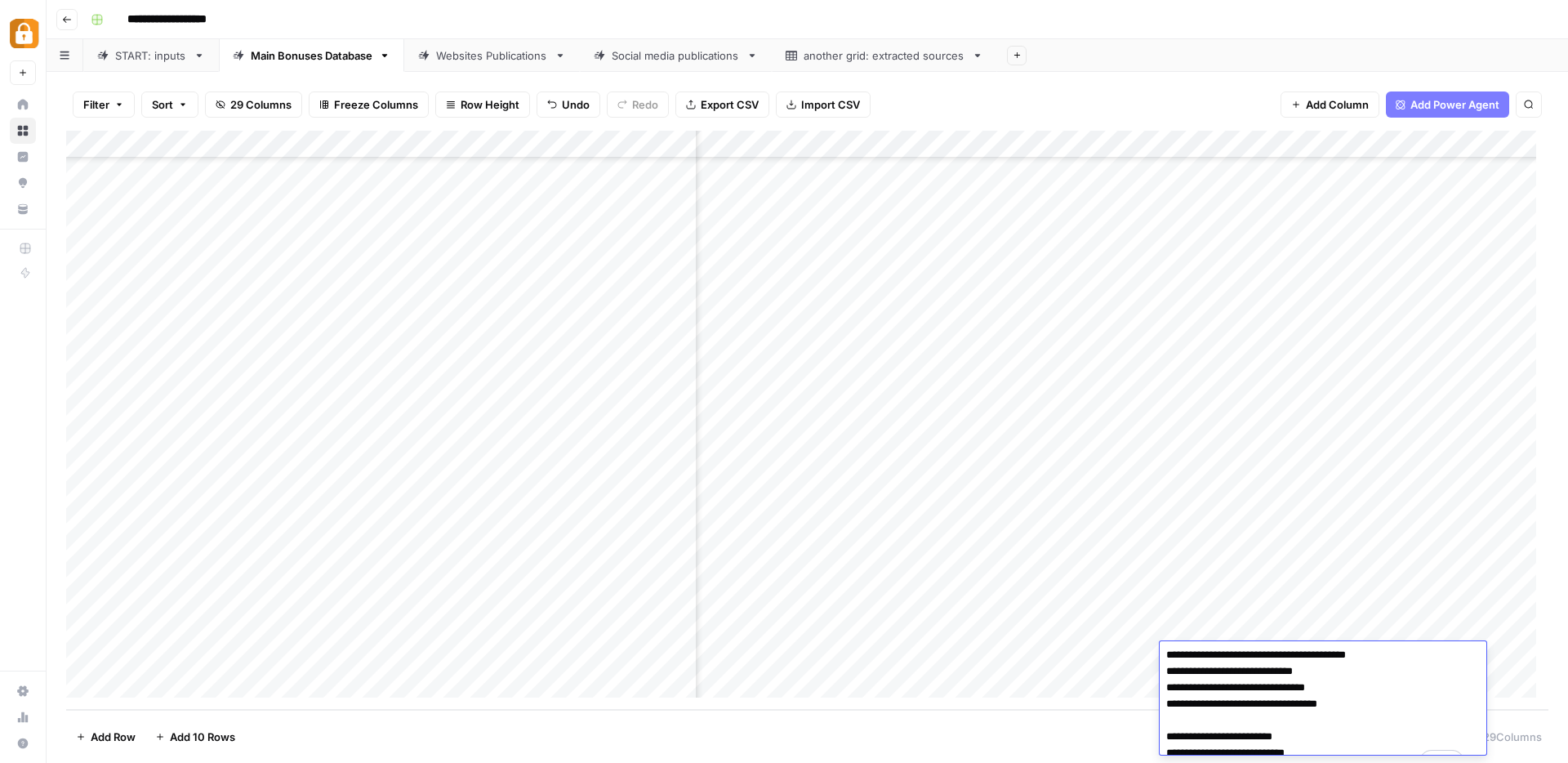
scroll to position [208, 0]
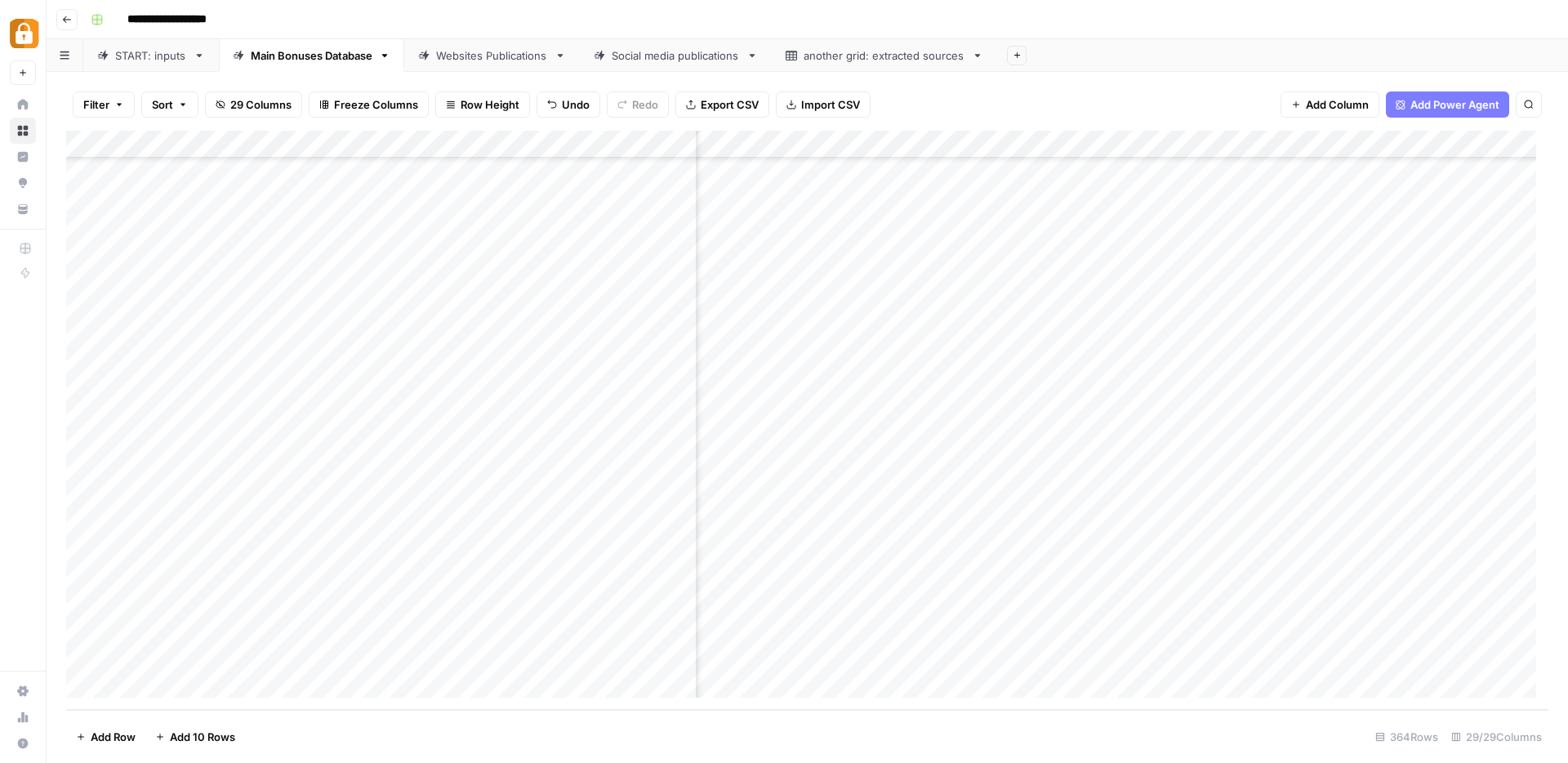
click at [470, 685] on div "Add Column" at bounding box center [807, 420] width 1483 height 579
click at [417, 680] on div "Add Column" at bounding box center [807, 420] width 1483 height 579
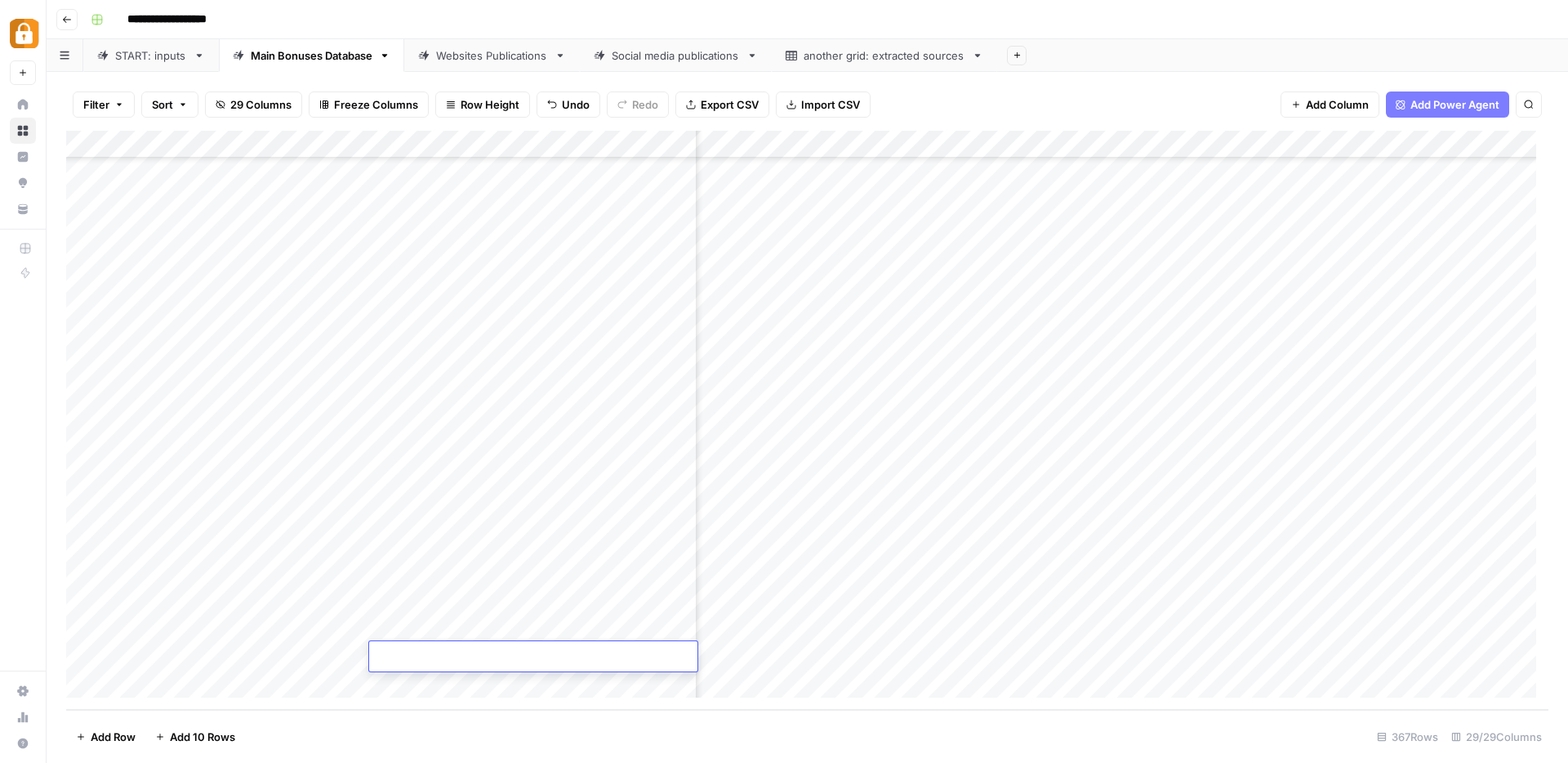
click at [417, 680] on div "Add Column" at bounding box center [807, 420] width 1483 height 579
click at [407, 686] on div "Add Column" at bounding box center [807, 420] width 1483 height 579
click at [1230, 515] on div "Add Column" at bounding box center [807, 420] width 1483 height 579
click at [1314, 521] on div "Add Column" at bounding box center [807, 420] width 1483 height 579
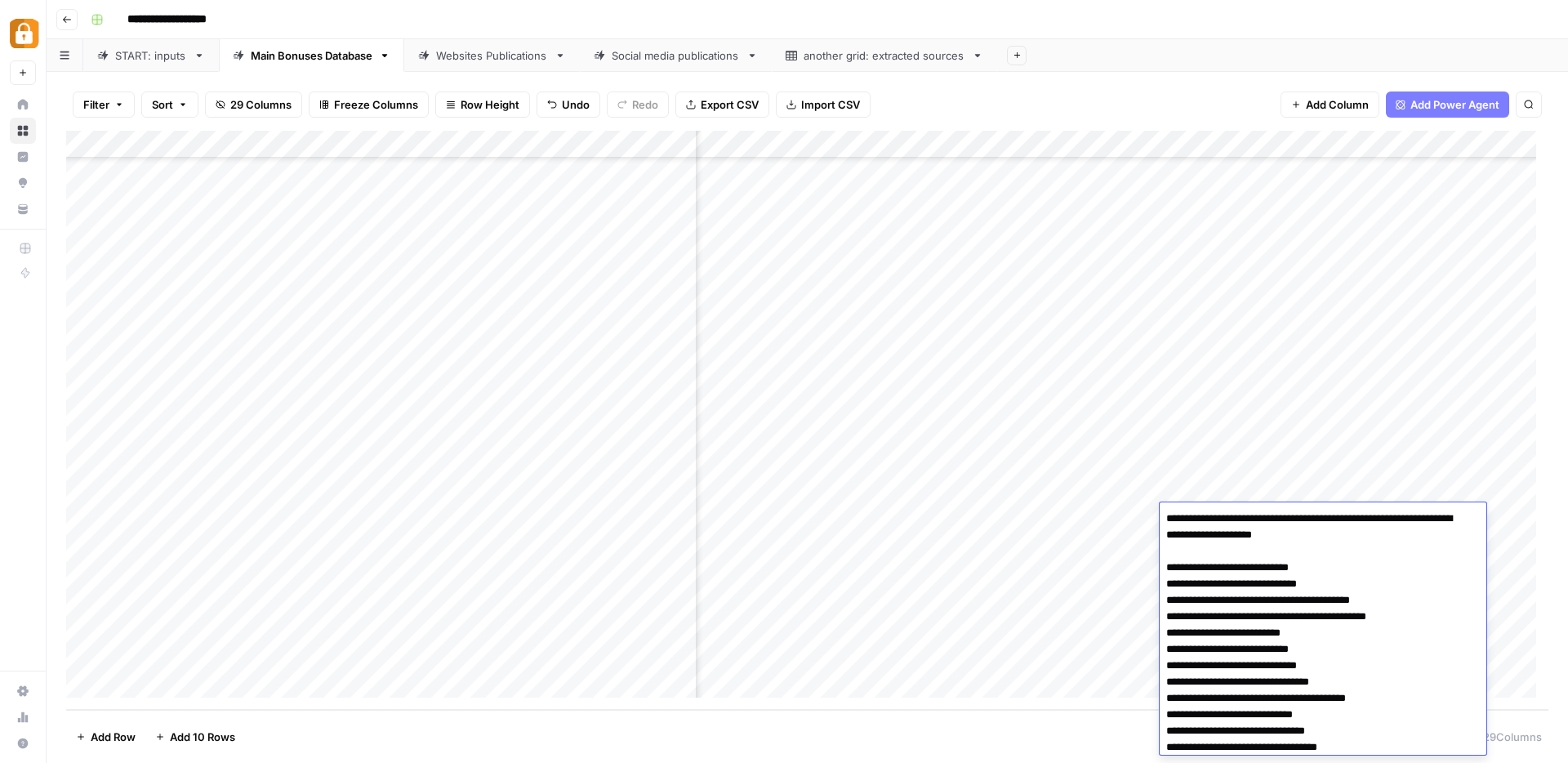
click at [1314, 521] on textarea "**********" at bounding box center [1317, 665] width 314 height 317
click at [865, 554] on div "Add Column" at bounding box center [807, 420] width 1483 height 579
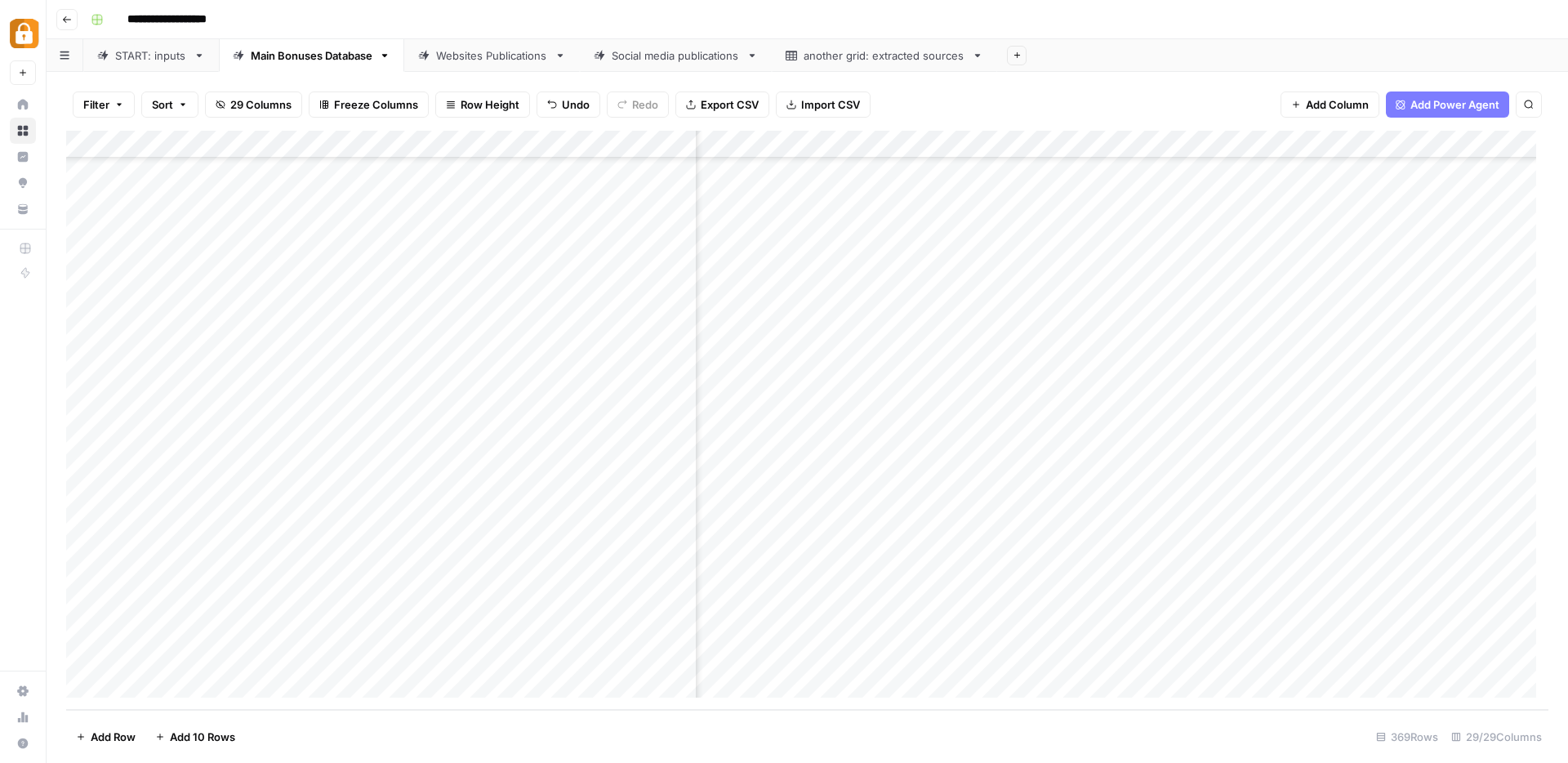
click at [842, 514] on div "Add Column" at bounding box center [807, 420] width 1483 height 579
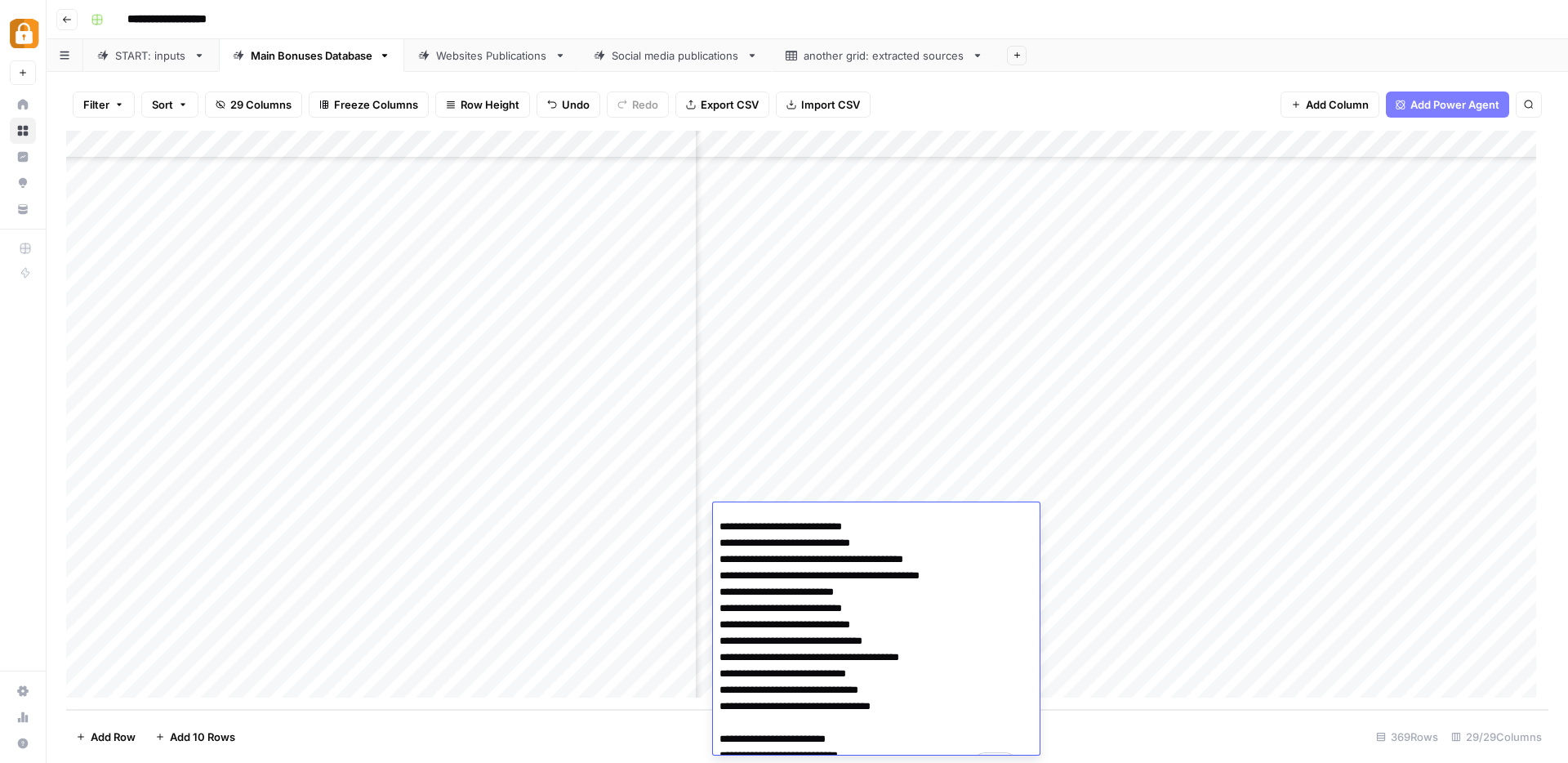
scroll to position [0, 0]
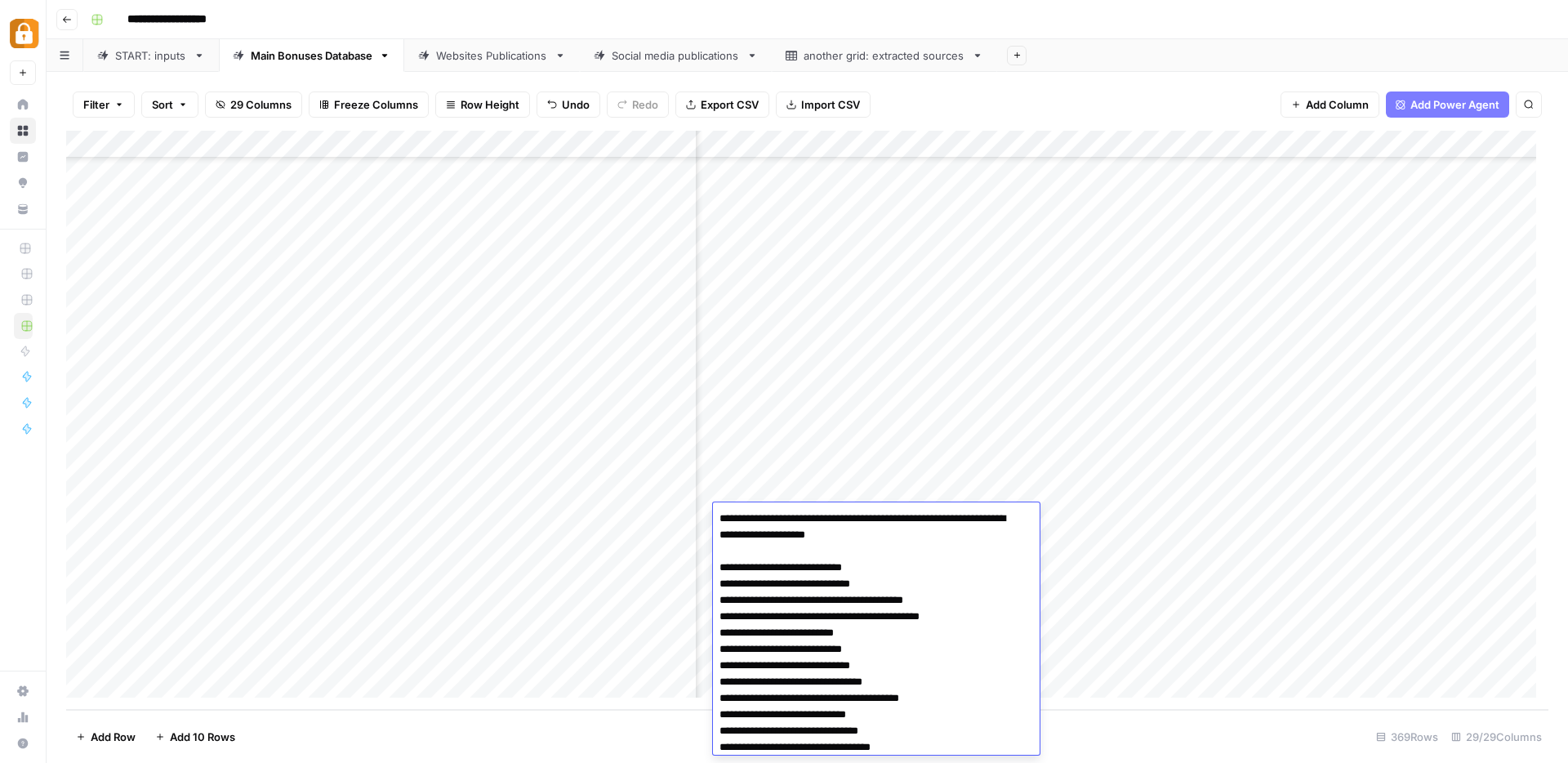
click at [1135, 542] on div "Add Column" at bounding box center [807, 420] width 1483 height 579
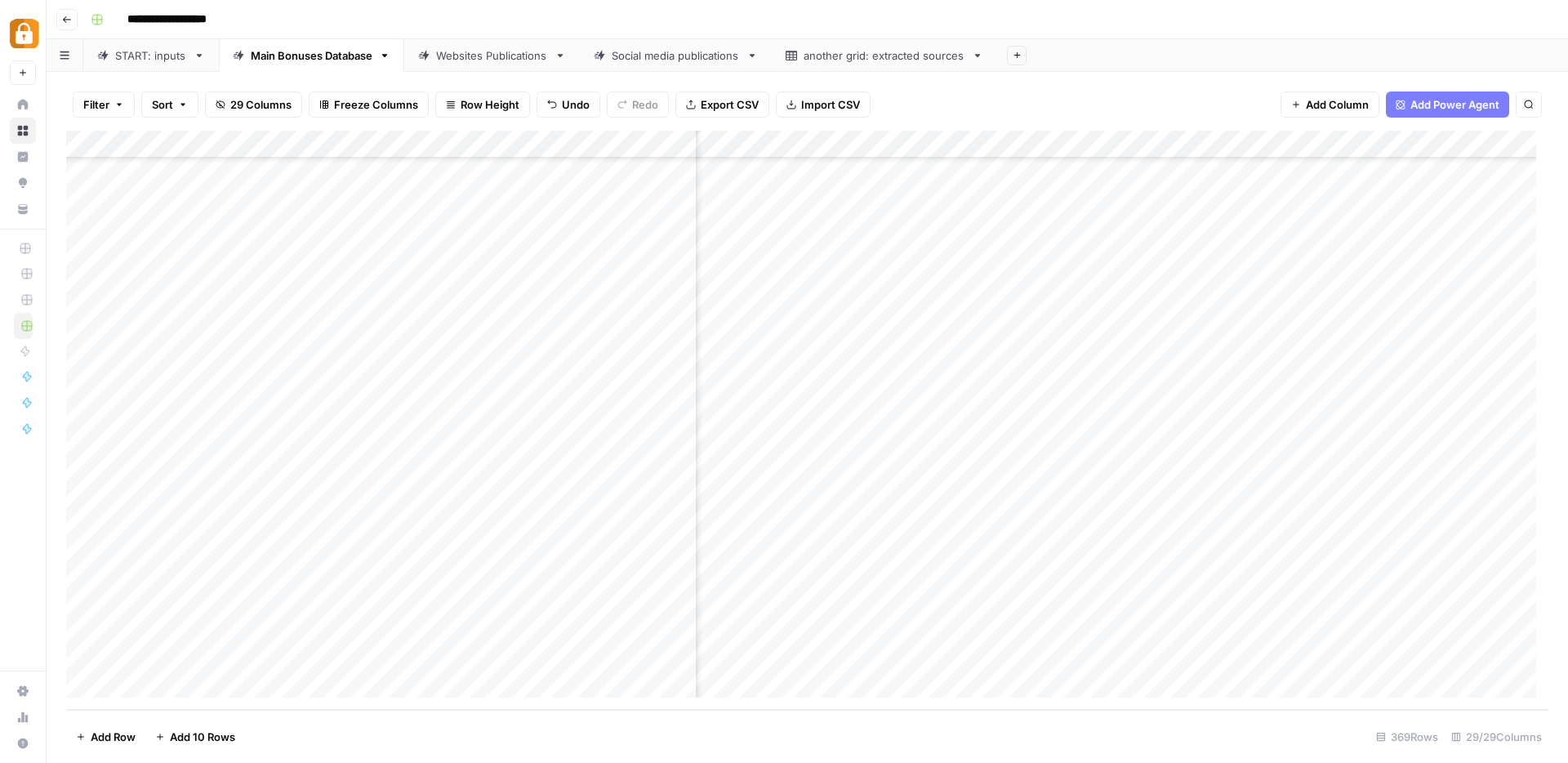
click at [870, 512] on div "Add Column" at bounding box center [807, 420] width 1483 height 579
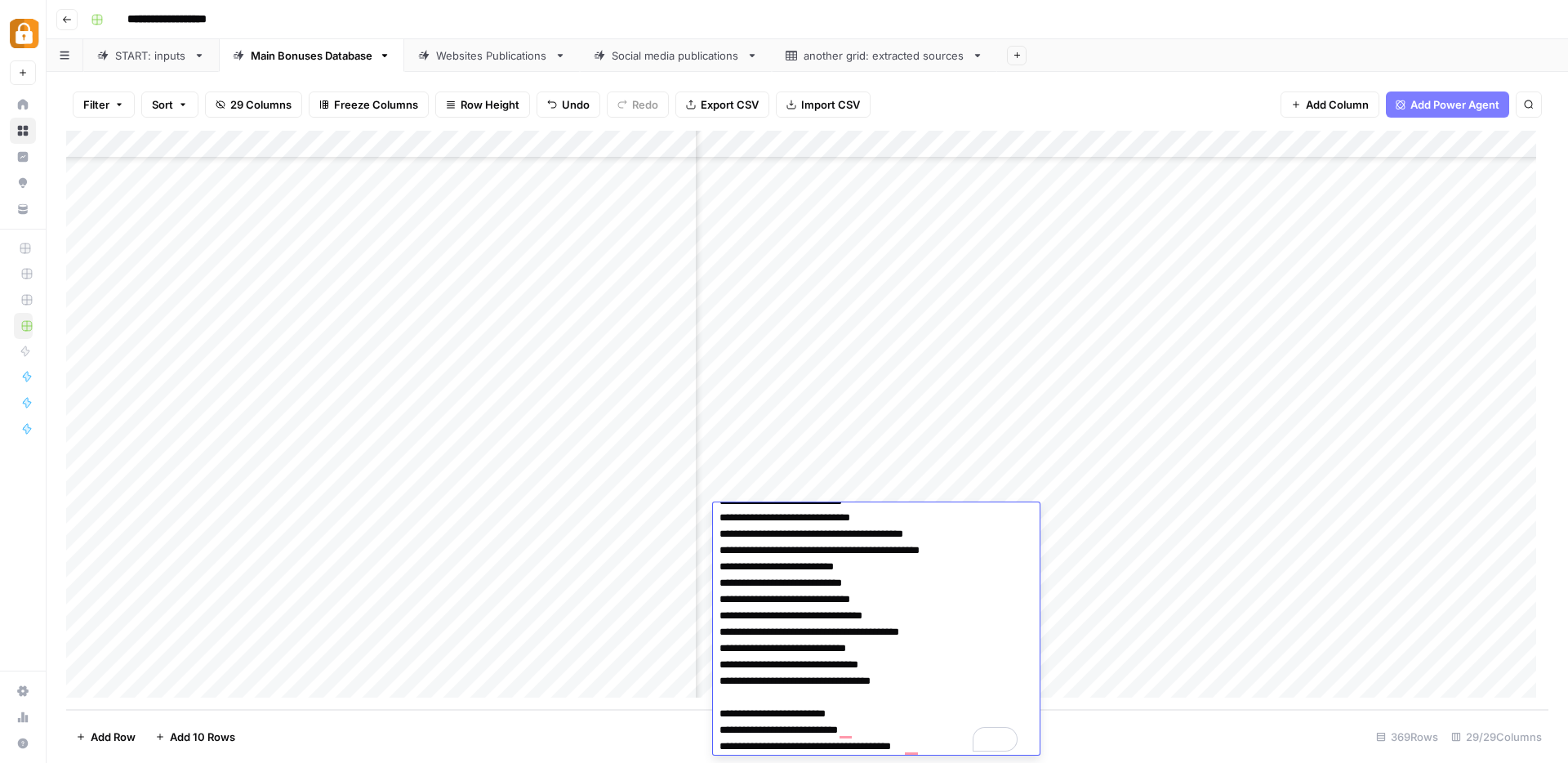
scroll to position [69, 0]
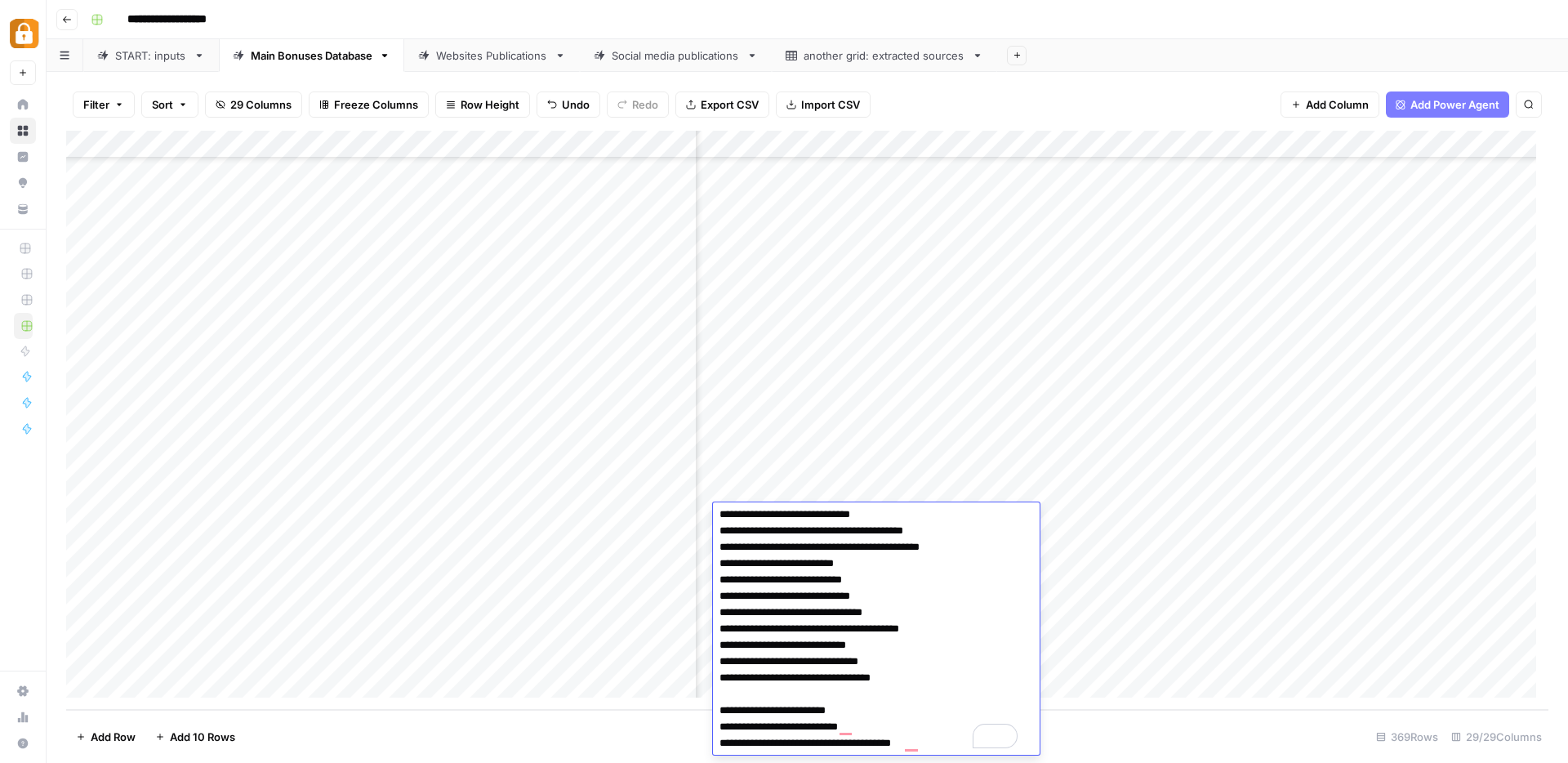
click at [1174, 588] on div "Add Column" at bounding box center [807, 420] width 1483 height 579
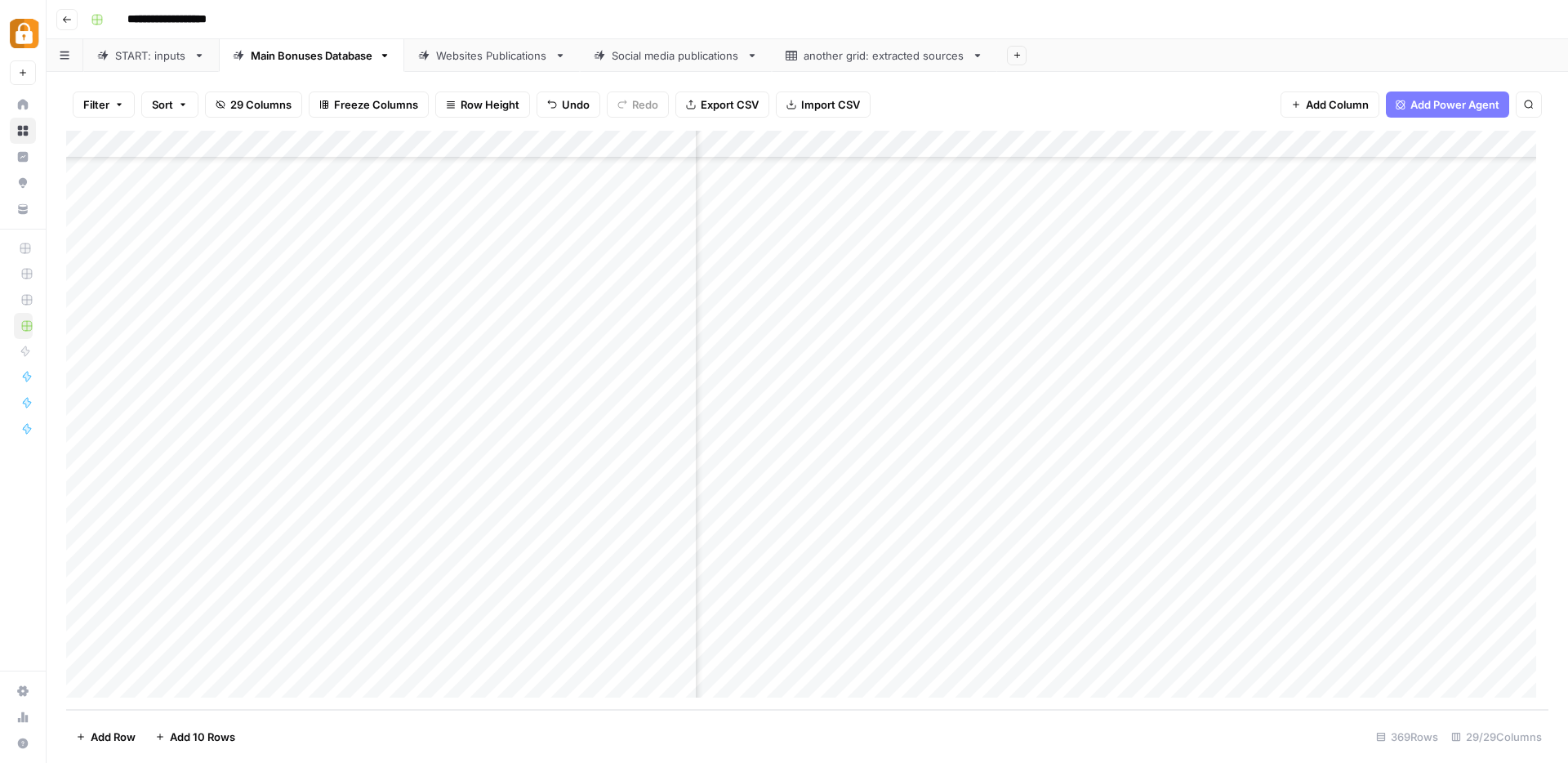
scroll to position [9730, 0]
click at [1367, 520] on div "Add Column" at bounding box center [807, 420] width 1483 height 579
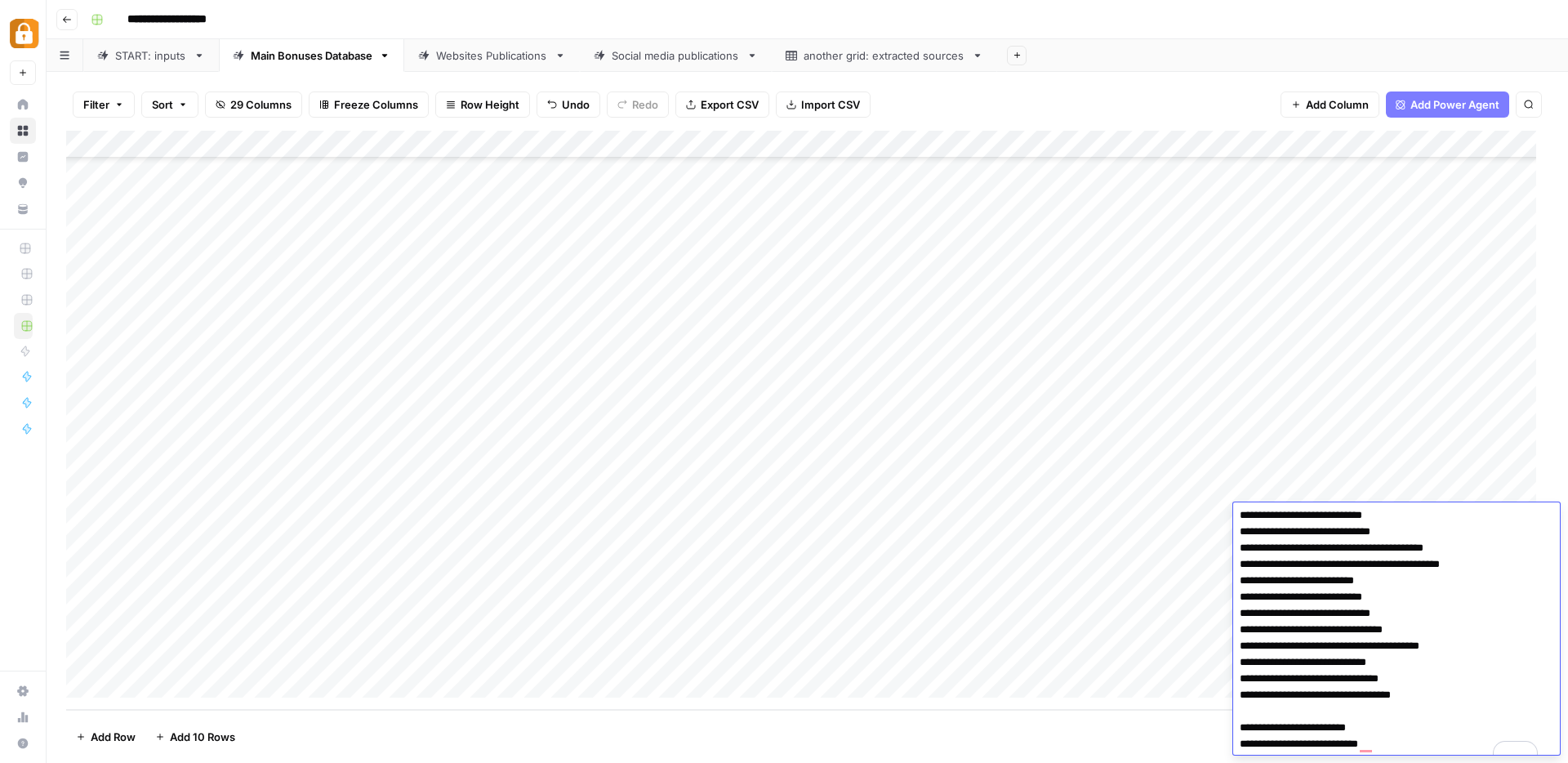
scroll to position [0, 0]
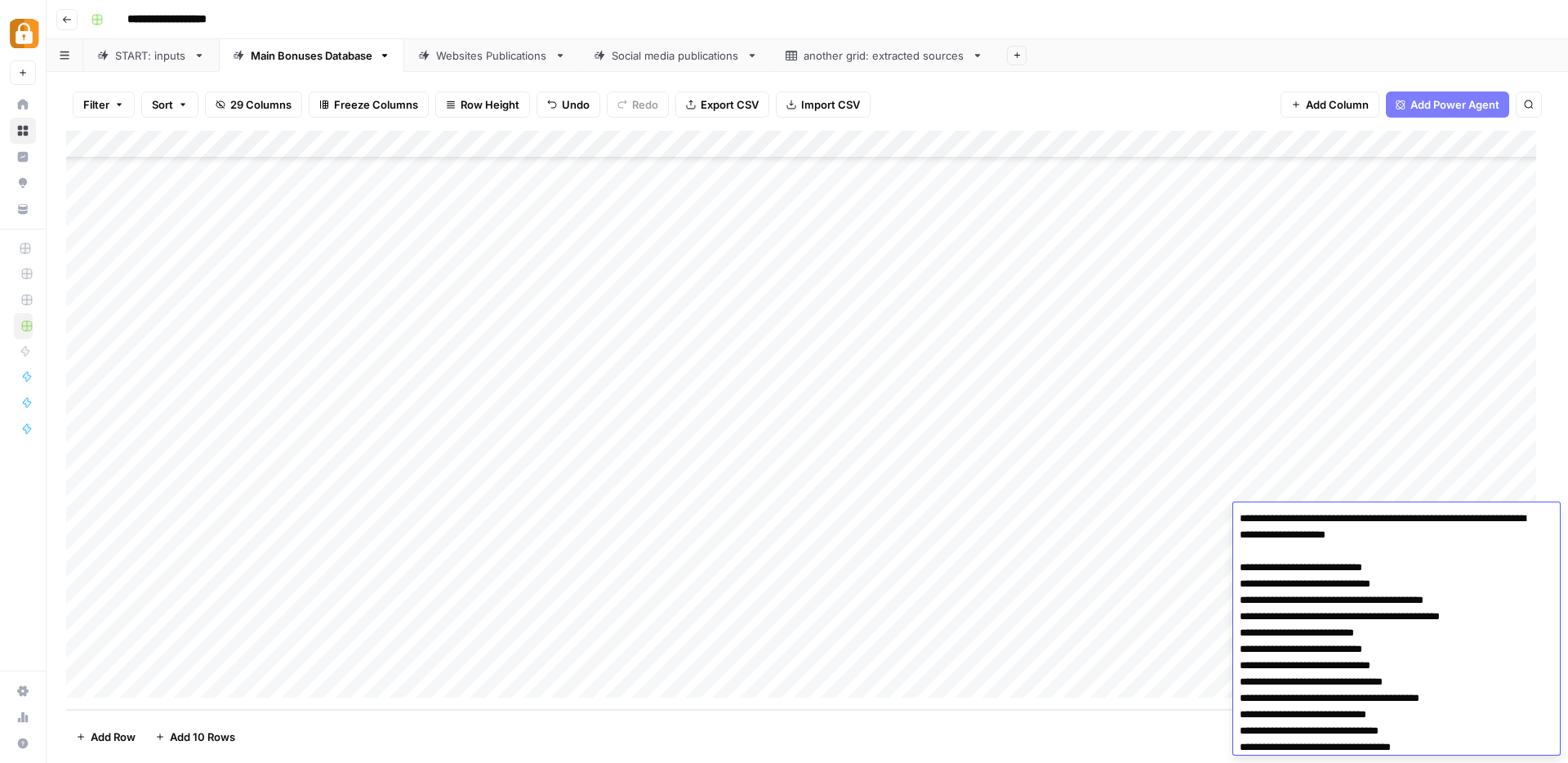
click at [795, 515] on div "Add Column" at bounding box center [807, 420] width 1483 height 579
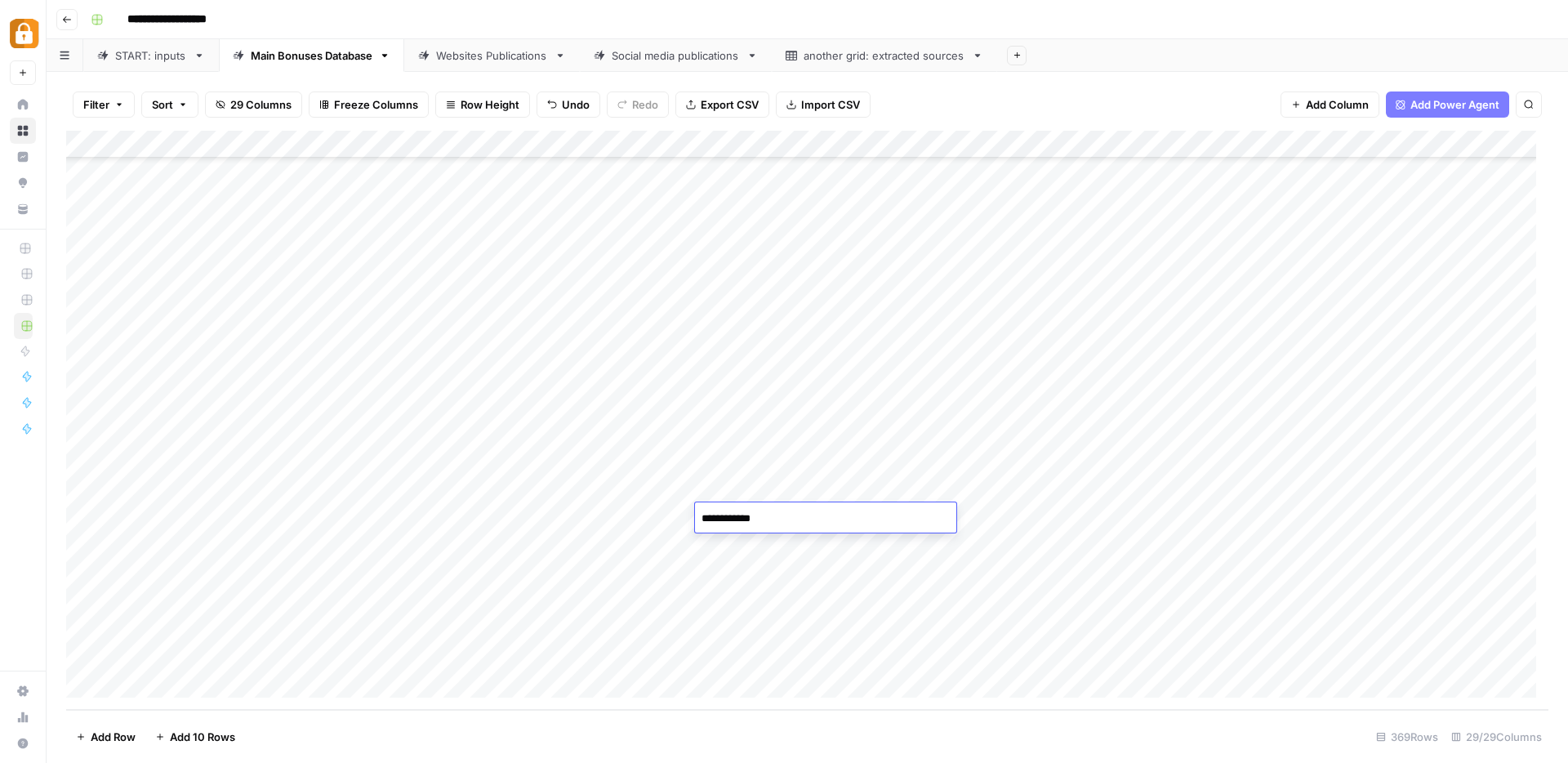
type textarea "**********"
click at [777, 550] on div "Add Column" at bounding box center [807, 420] width 1483 height 579
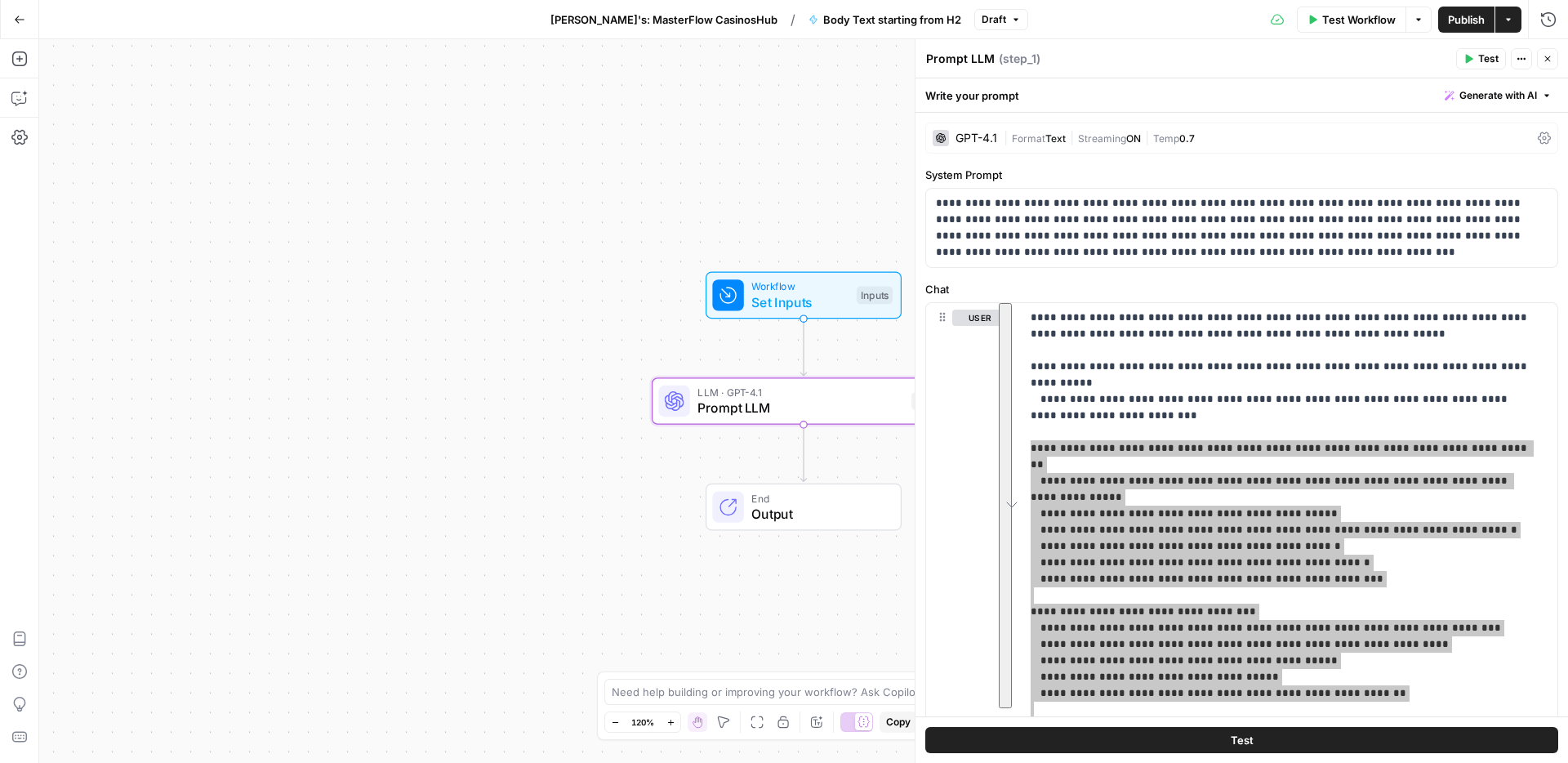
scroll to position [433, 0]
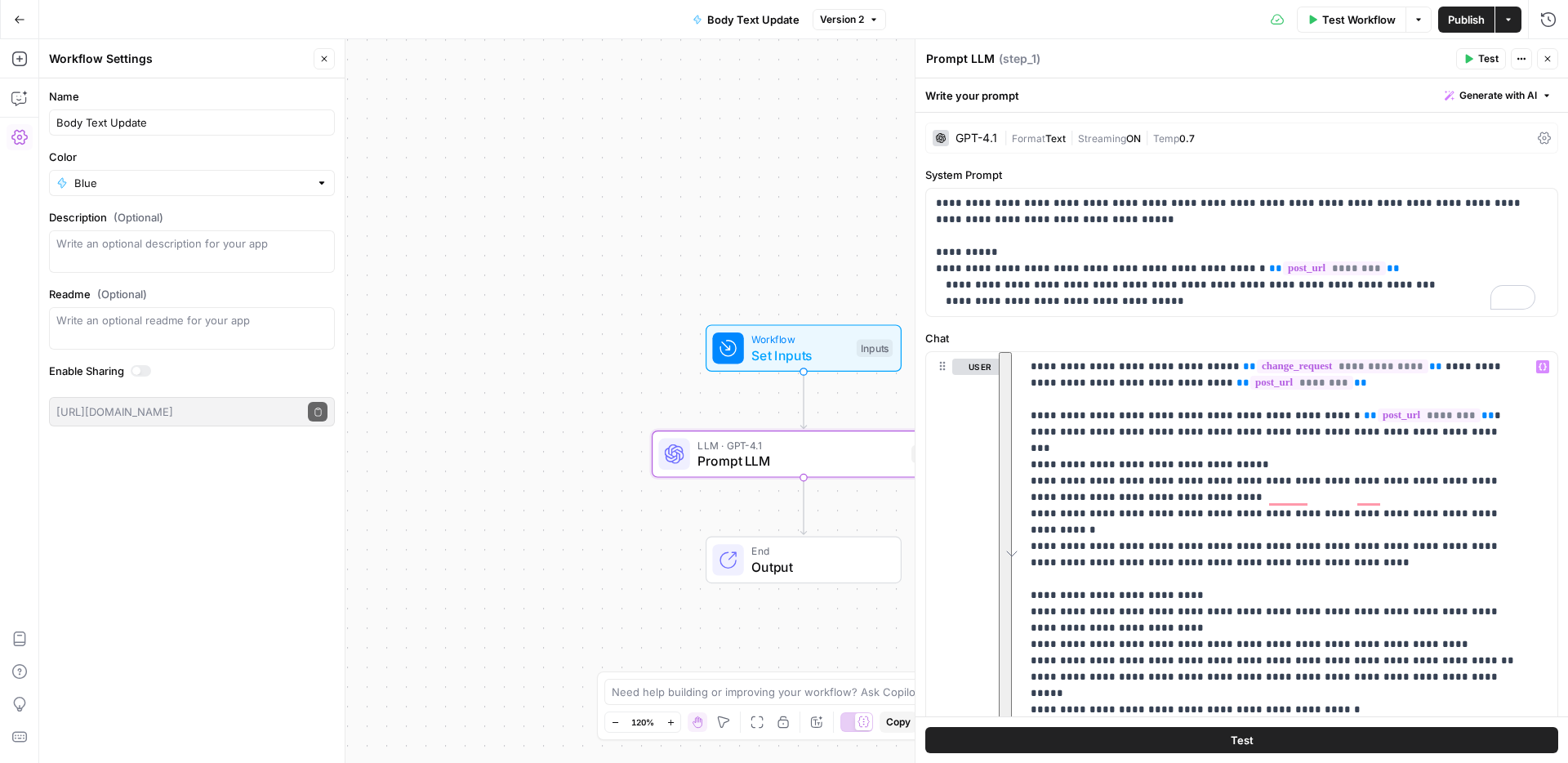
scroll to position [196, 0]
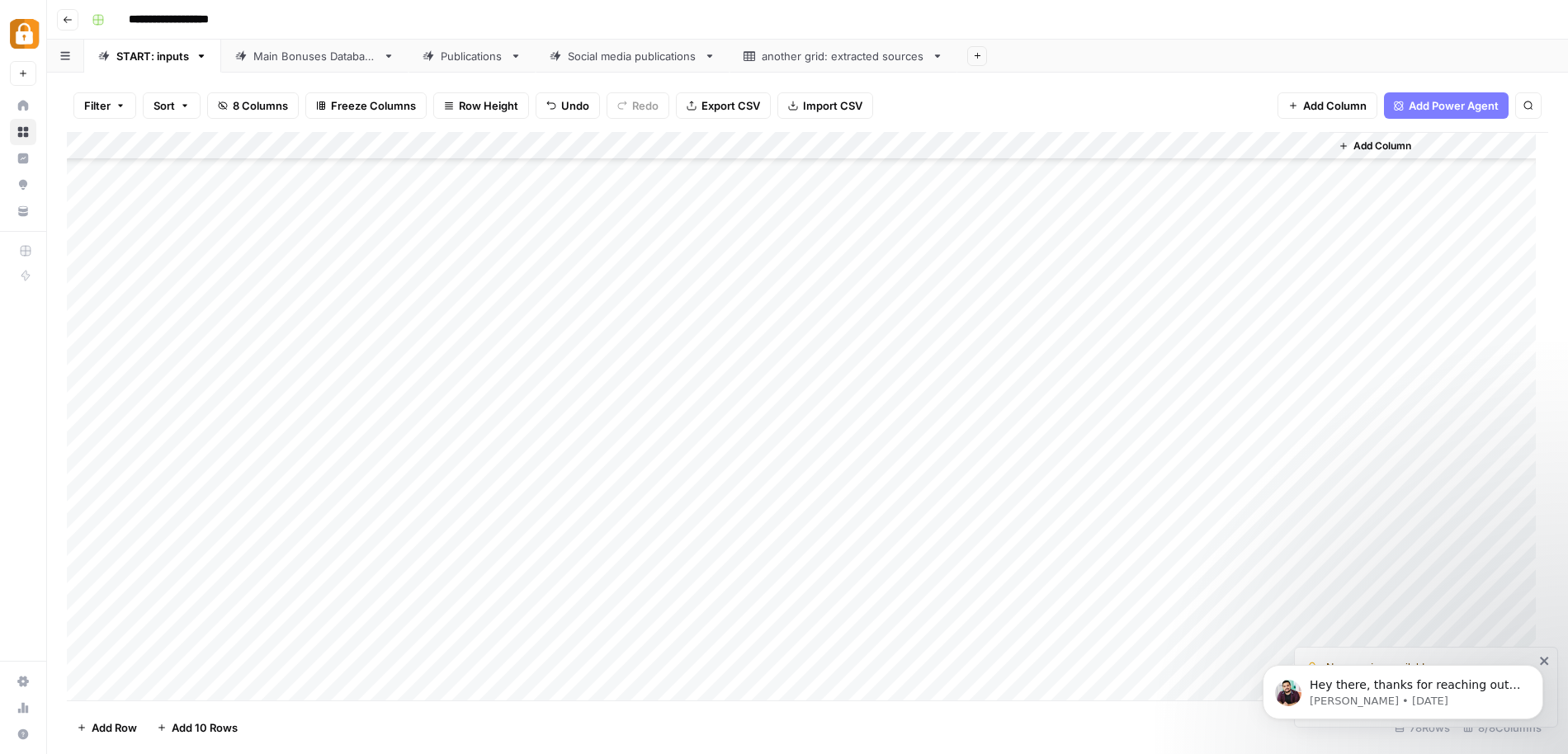
scroll to position [1637, 0]
